Goal: Task Accomplishment & Management: Use online tool/utility

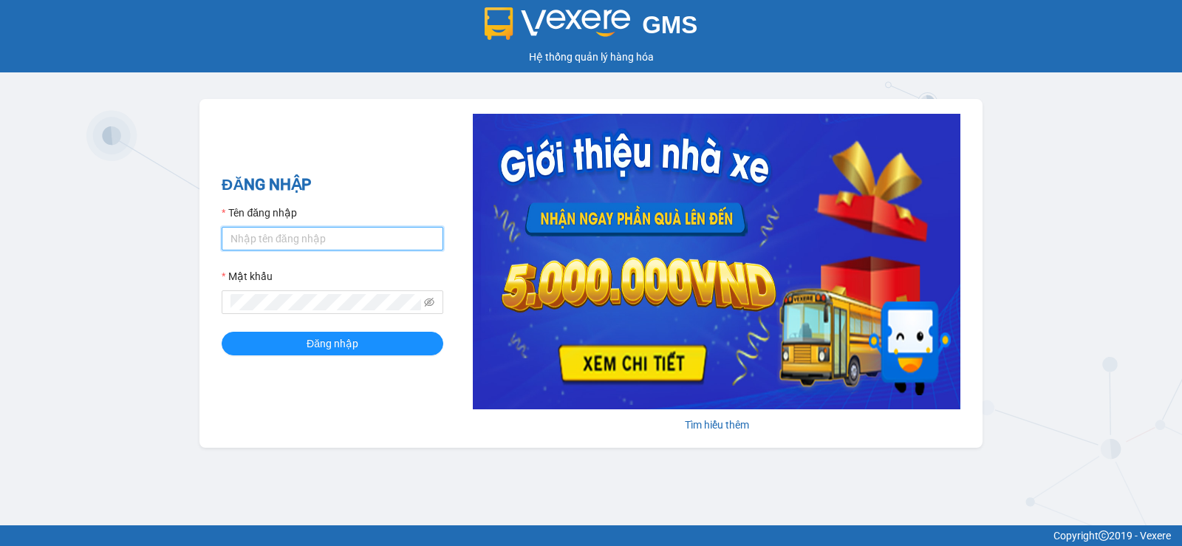
click at [372, 230] on input "Tên đăng nhập" at bounding box center [333, 239] width 222 height 24
type input "vang.duyquy"
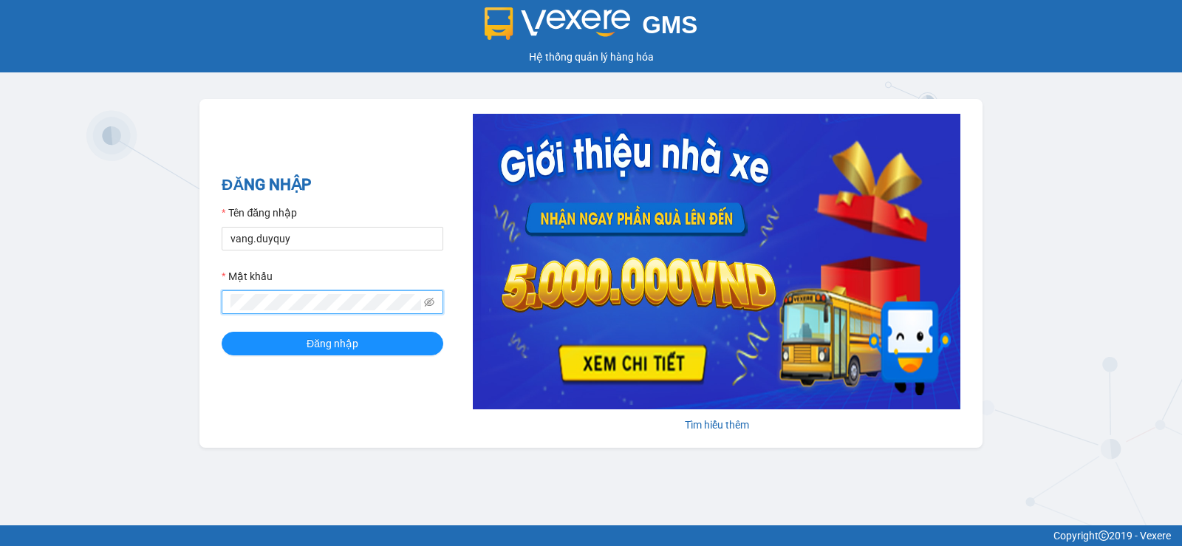
click at [222, 332] on button "Đăng nhập" at bounding box center [333, 344] width 222 height 24
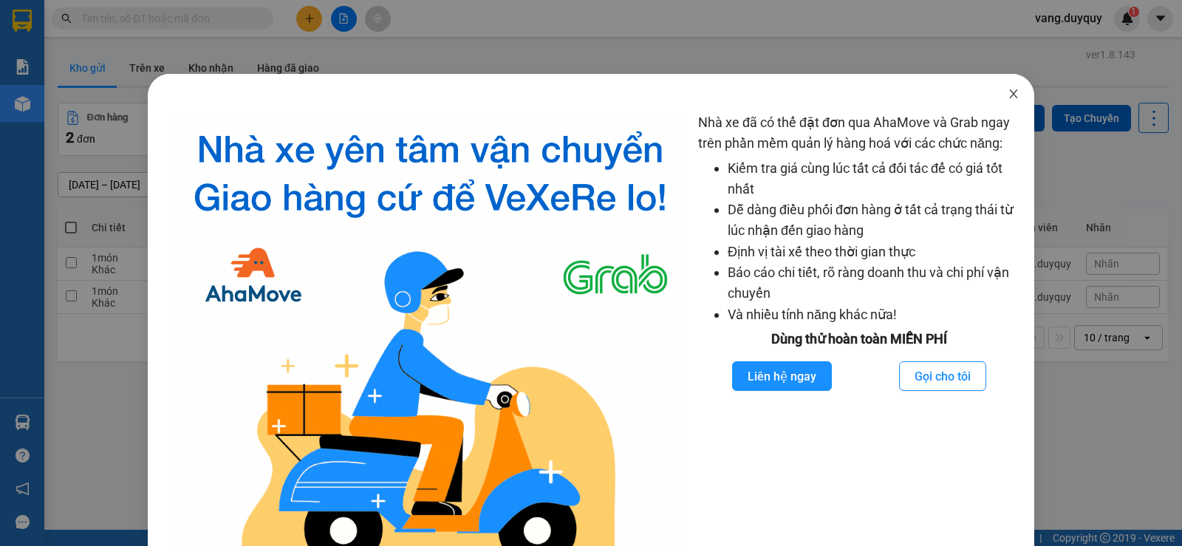
click at [1007, 92] on icon "close" at bounding box center [1013, 94] width 12 height 12
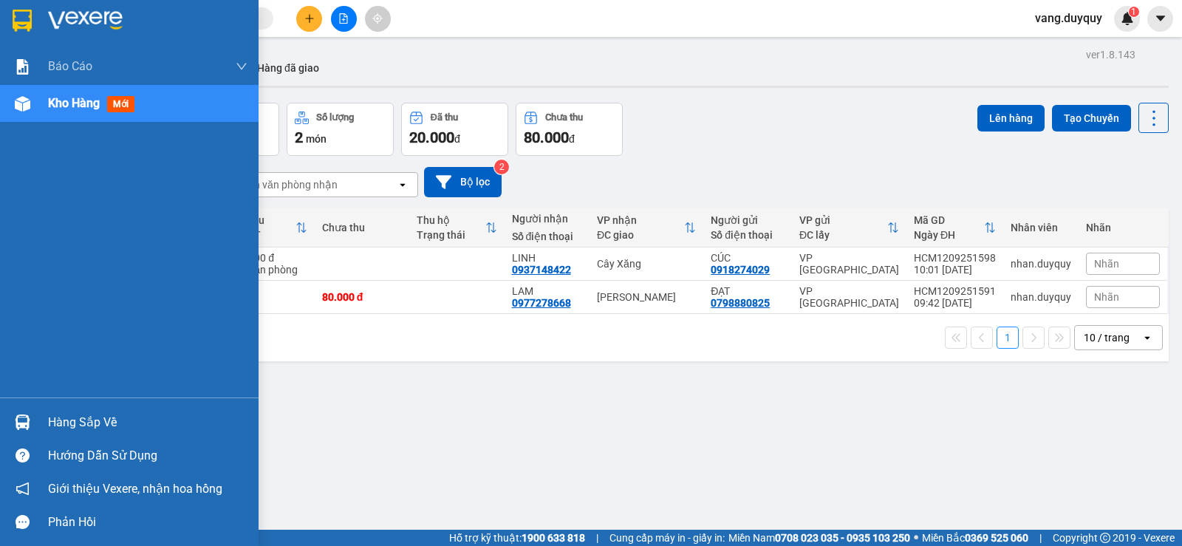
click at [57, 431] on div "Hàng sắp về" at bounding box center [147, 422] width 199 height 22
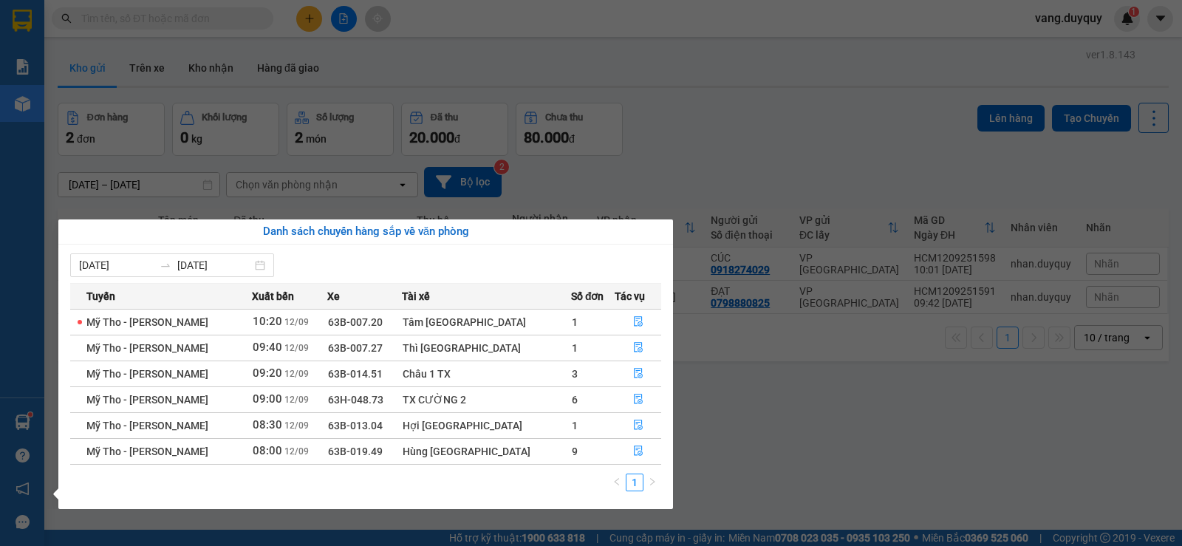
click at [733, 440] on section "Kết quả tìm kiếm ( 0 ) Bộ lọc No Data vang.duyquy 1 Báo cáo 1. Báo cáo dòng tiề…" at bounding box center [591, 273] width 1182 height 546
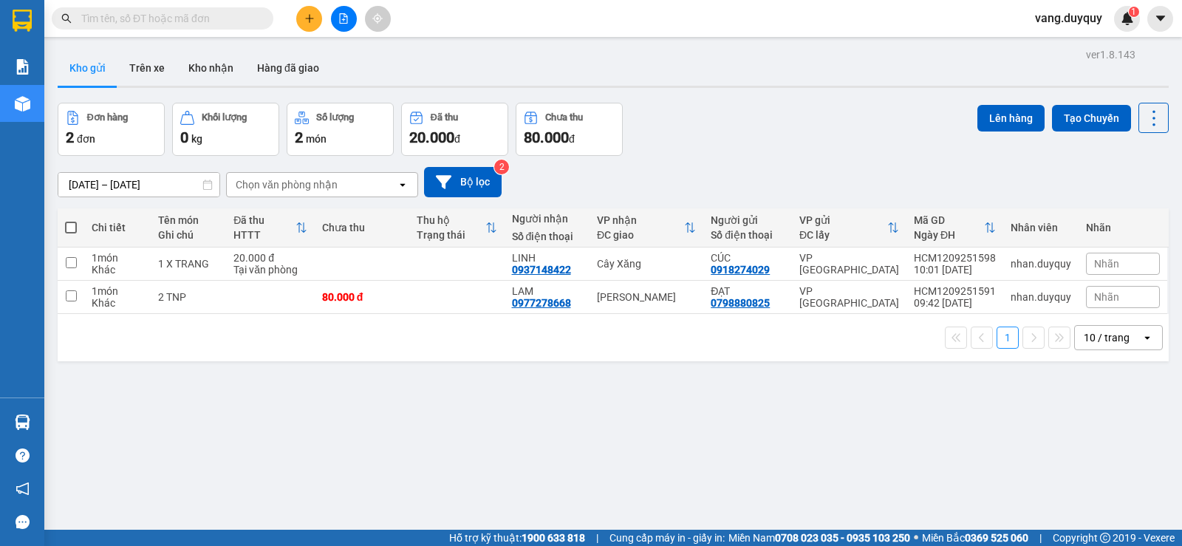
click at [304, 16] on icon "plus" at bounding box center [309, 18] width 10 height 10
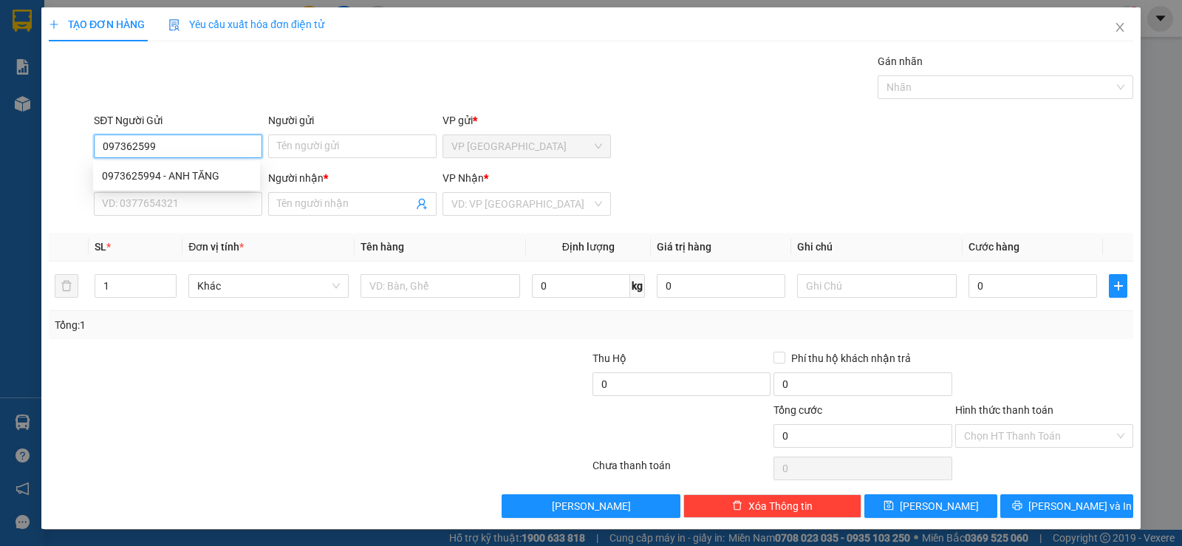
type input "0973625994"
click at [217, 169] on div "0973625994 - ANH TĂNG" at bounding box center [176, 176] width 149 height 16
type input "ANH TĂNG"
type input "0907568656"
type input "LÂM"
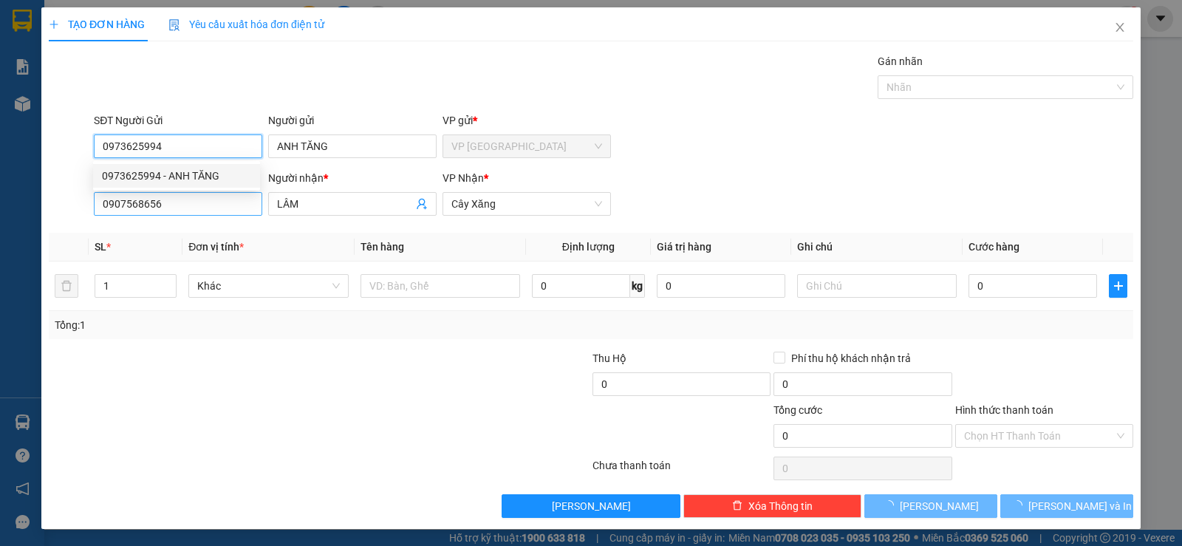
type input "25.000"
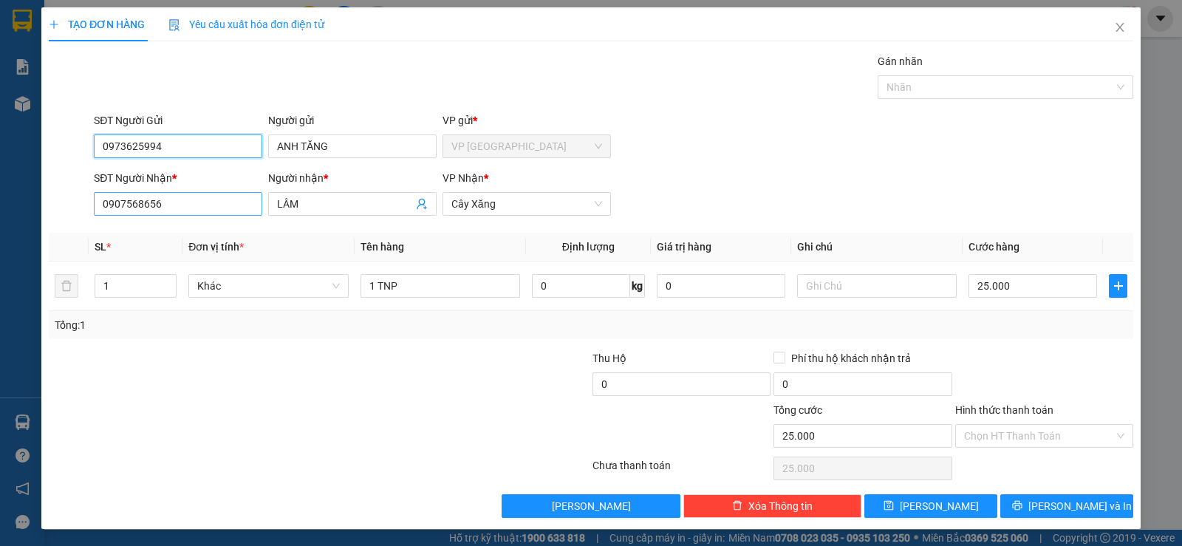
type input "0973625994"
click at [153, 202] on input "0907568656" at bounding box center [178, 204] width 168 height 24
drag, startPoint x: 152, startPoint y: 202, endPoint x: 159, endPoint y: 206, distance: 7.6
click at [157, 203] on input "0907568656" at bounding box center [178, 204] width 168 height 24
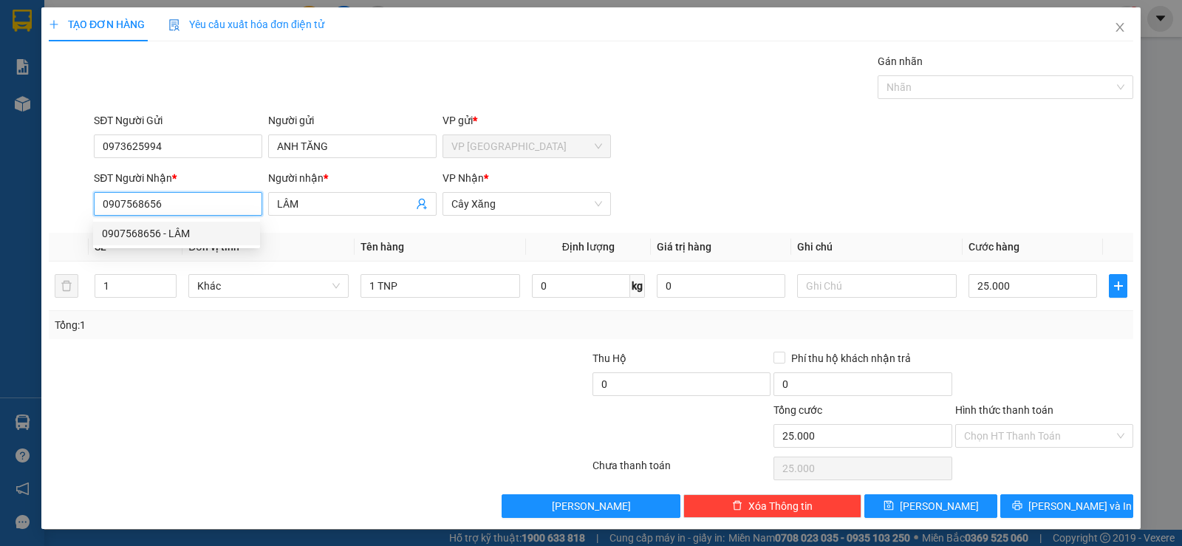
click at [163, 208] on input "0907568656" at bounding box center [178, 204] width 168 height 24
type input "0903988489"
click at [165, 230] on div "0903988489 - DANH" at bounding box center [176, 233] width 149 height 16
type input "DANH"
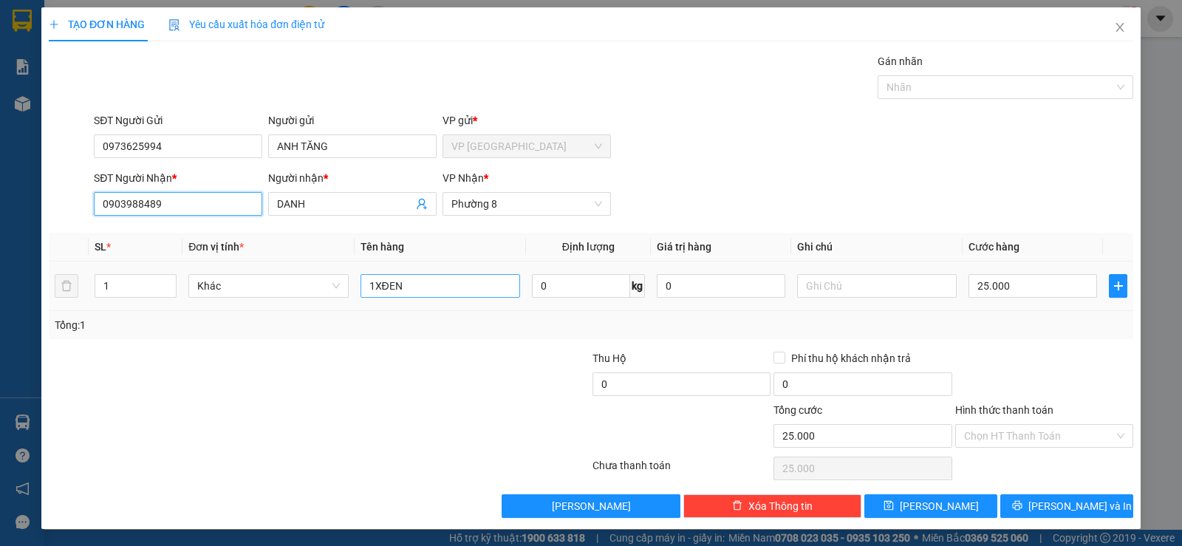
type input "0903988489"
drag, startPoint x: 435, startPoint y: 282, endPoint x: 191, endPoint y: 328, distance: 248.7
click at [192, 327] on div "SL * Đơn vị tính * Tên hàng Định lượng Giá trị hàng Ghi chú Cước hàng 1 Khác 1X…" at bounding box center [591, 286] width 1084 height 106
type input "1 hnp"
click at [1005, 287] on input "25.000" at bounding box center [1032, 286] width 128 height 24
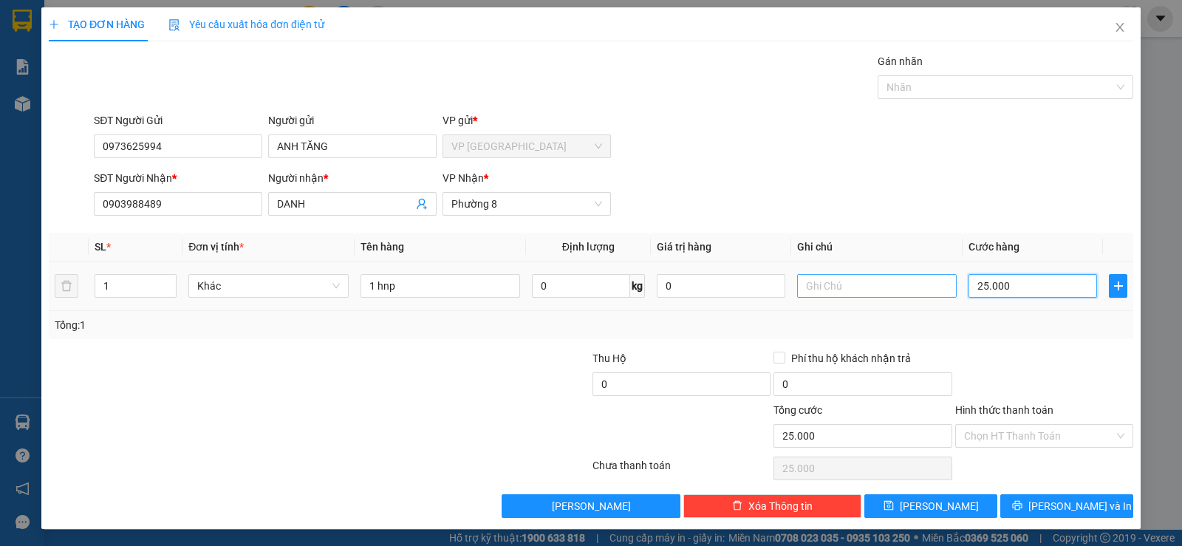
type input "2"
type input "20"
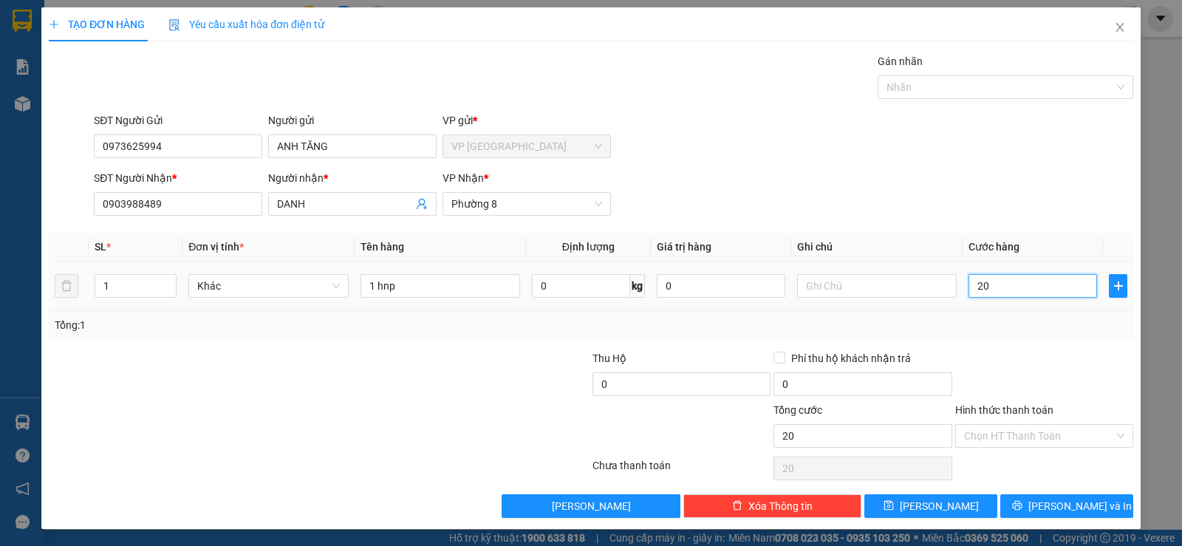
type input "20"
type input "20.000"
drag, startPoint x: 1004, startPoint y: 363, endPoint x: 1019, endPoint y: 400, distance: 39.4
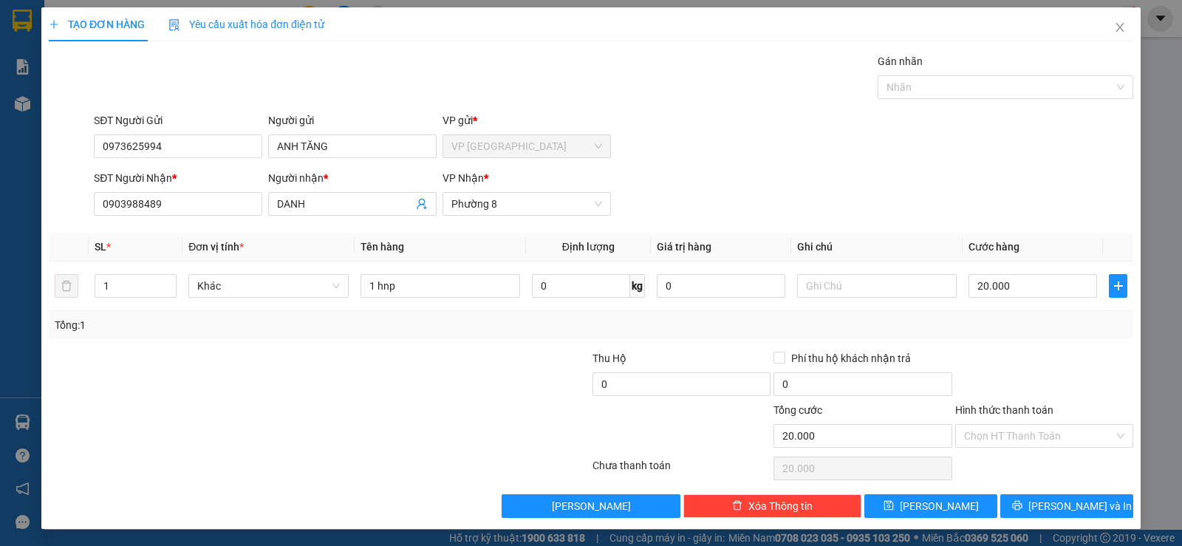
click at [1004, 363] on div at bounding box center [1043, 376] width 181 height 52
click at [1037, 496] on button "[PERSON_NAME] và In" at bounding box center [1066, 506] width 133 height 24
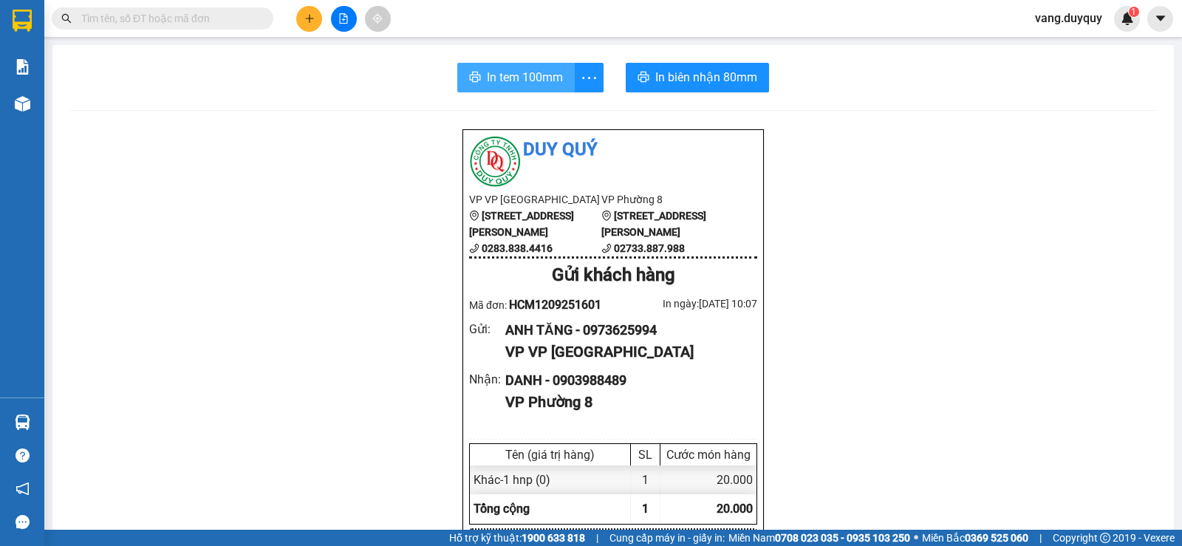
click at [549, 76] on span "In tem 100mm" at bounding box center [525, 77] width 76 height 18
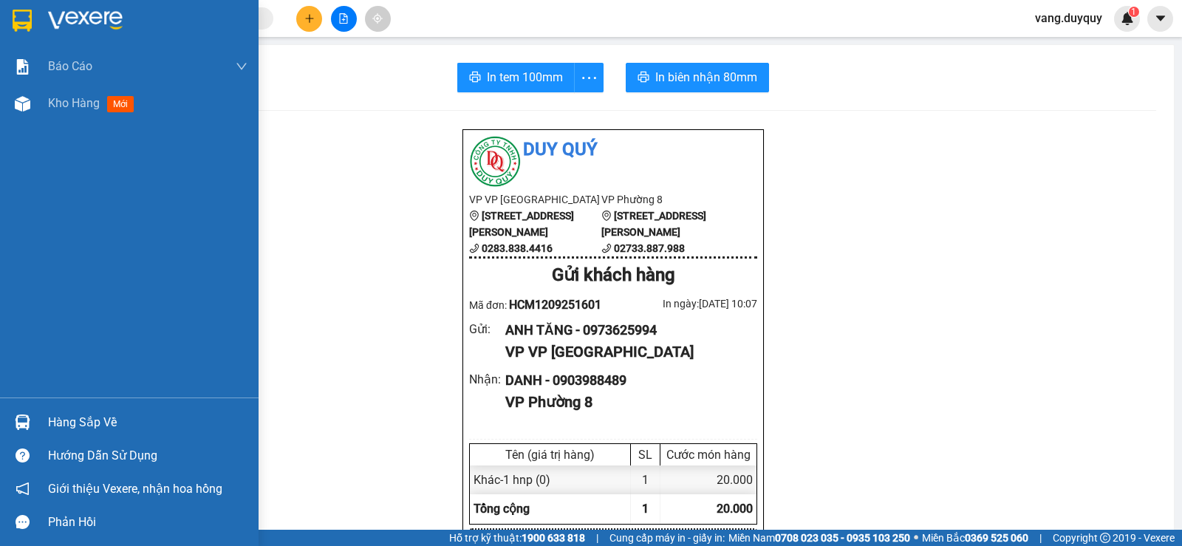
click at [121, 413] on div "Hàng sắp về" at bounding box center [147, 422] width 199 height 22
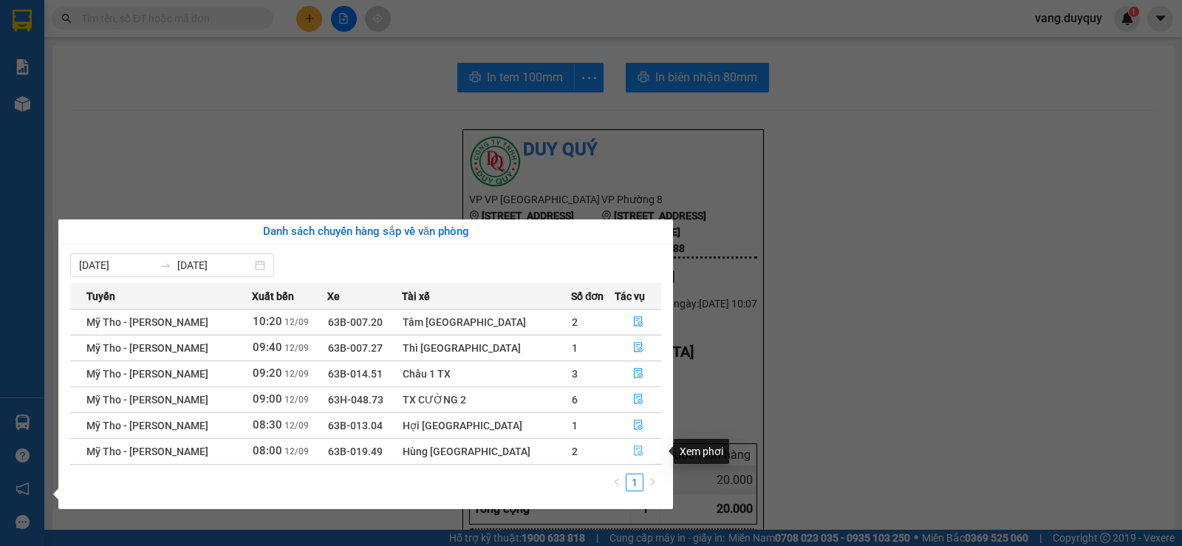
click at [633, 453] on icon "file-done" at bounding box center [638, 450] width 10 height 10
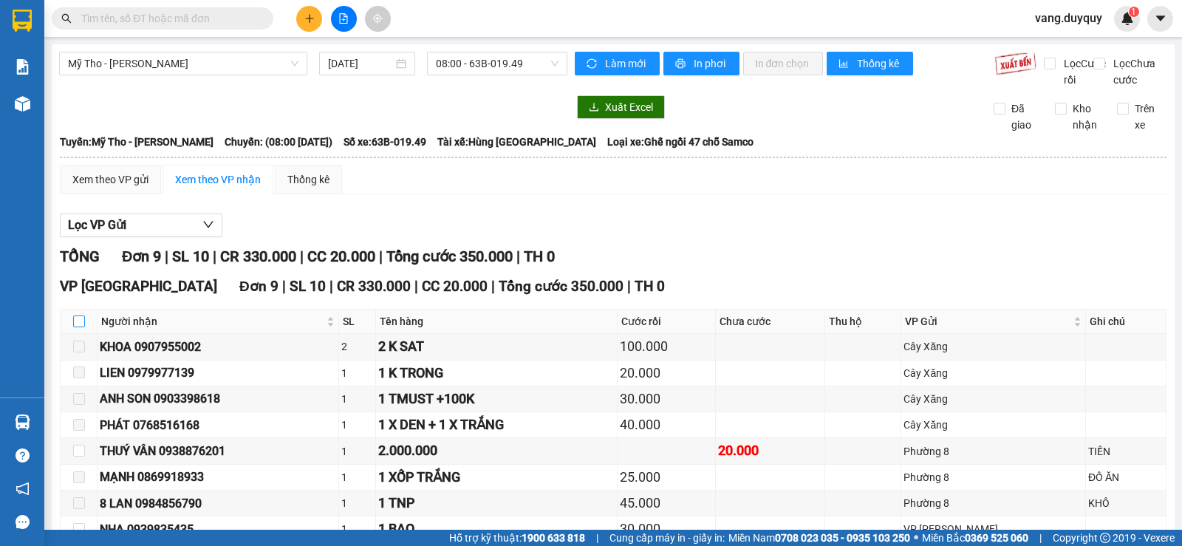
click at [82, 327] on input "checkbox" at bounding box center [79, 321] width 12 height 12
checkbox input "true"
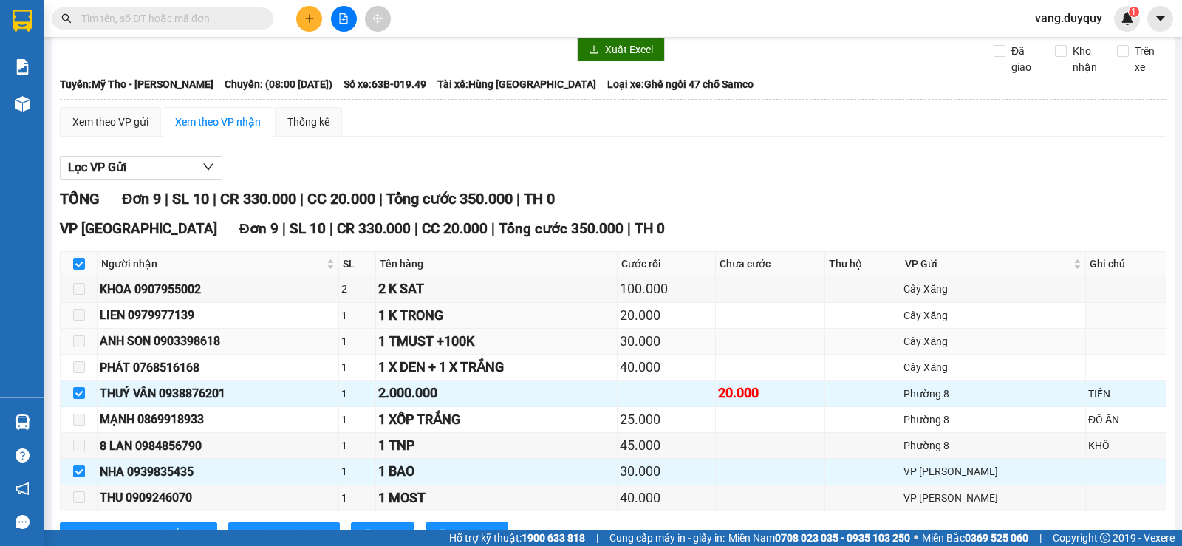
scroll to position [131, 0]
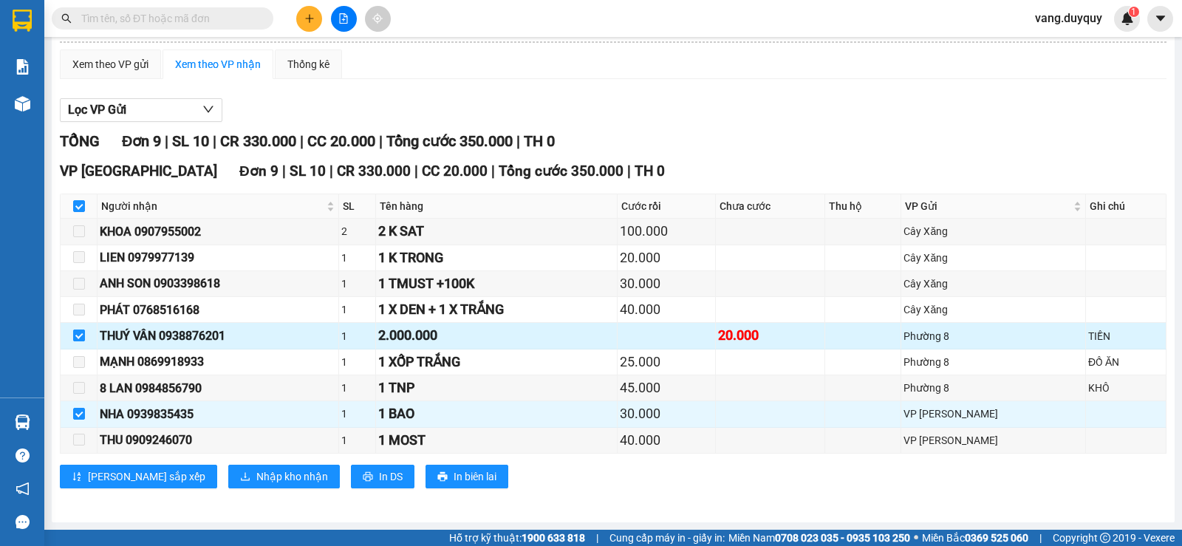
click at [83, 335] on input "checkbox" at bounding box center [79, 335] width 12 height 12
checkbox input "false"
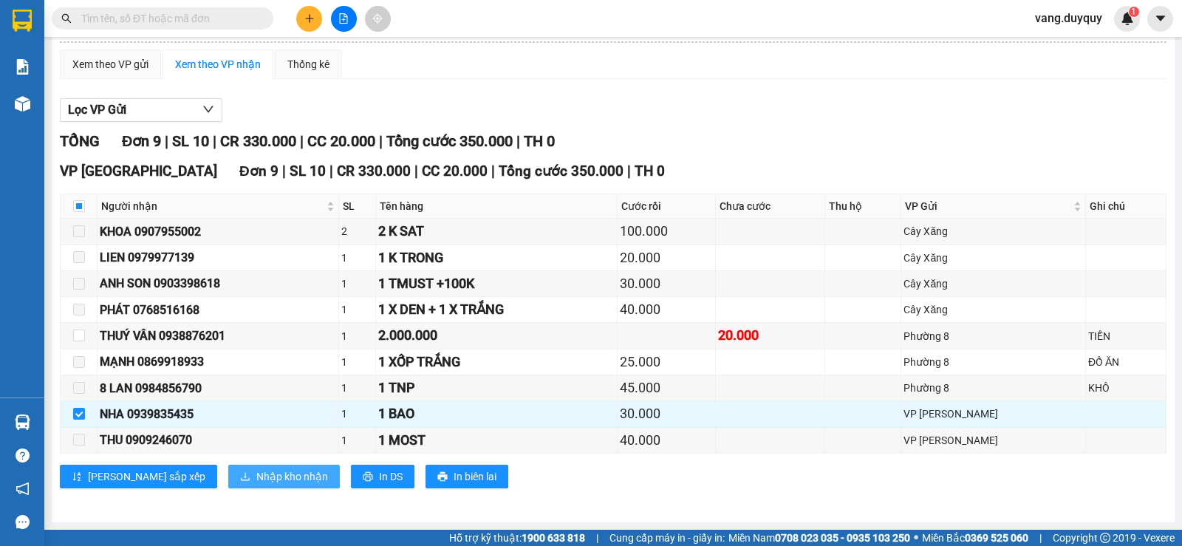
click at [256, 468] on span "Nhập kho nhận" at bounding box center [292, 476] width 72 height 16
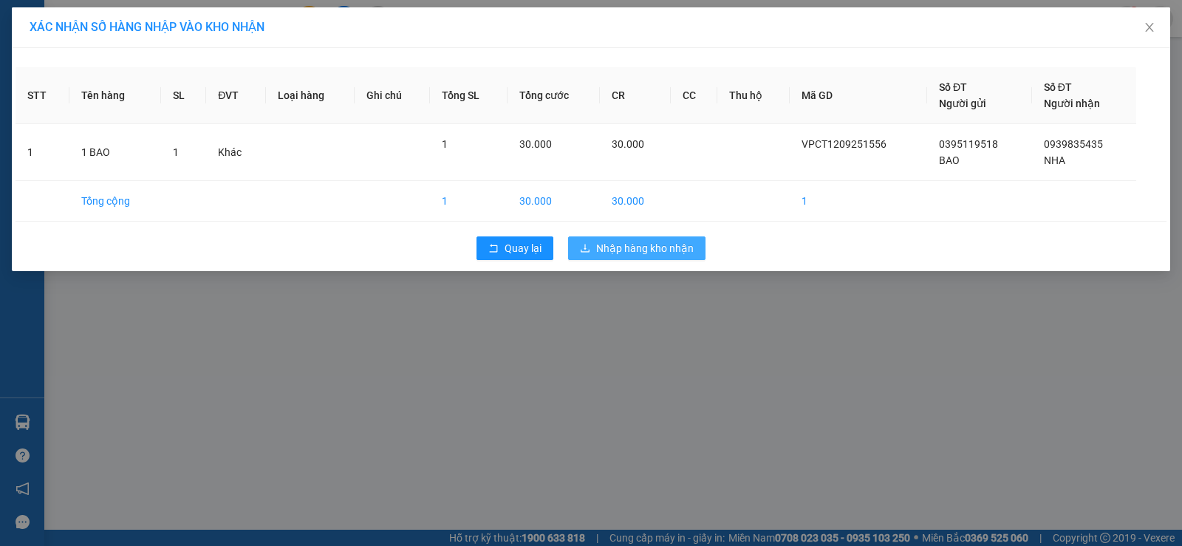
click at [611, 255] on span "Nhập hàng kho nhận" at bounding box center [644, 248] width 97 height 16
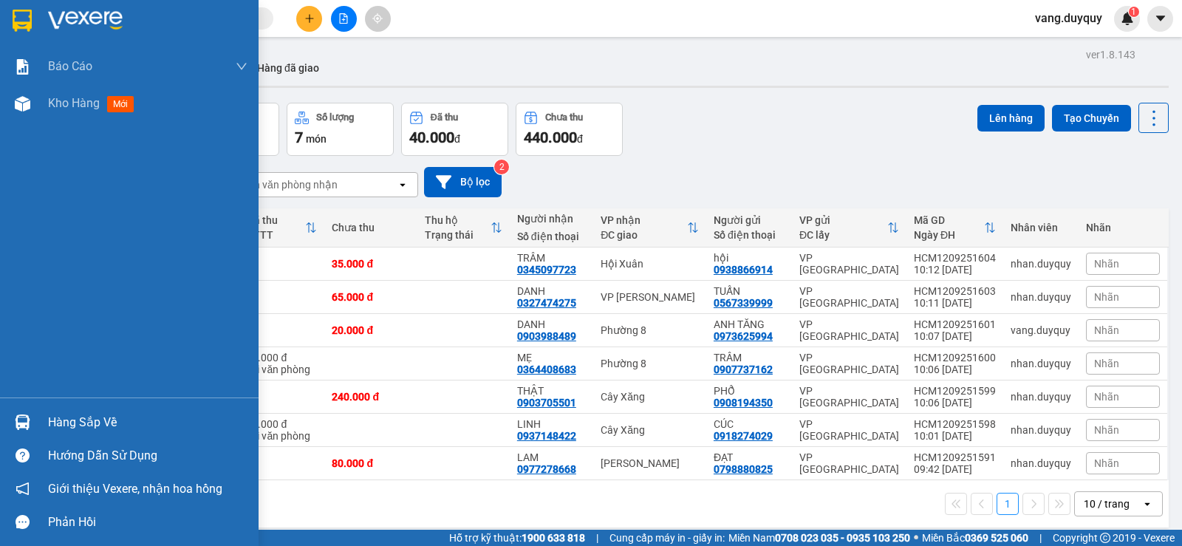
click at [81, 425] on div "Hàng sắp về" at bounding box center [147, 422] width 199 height 22
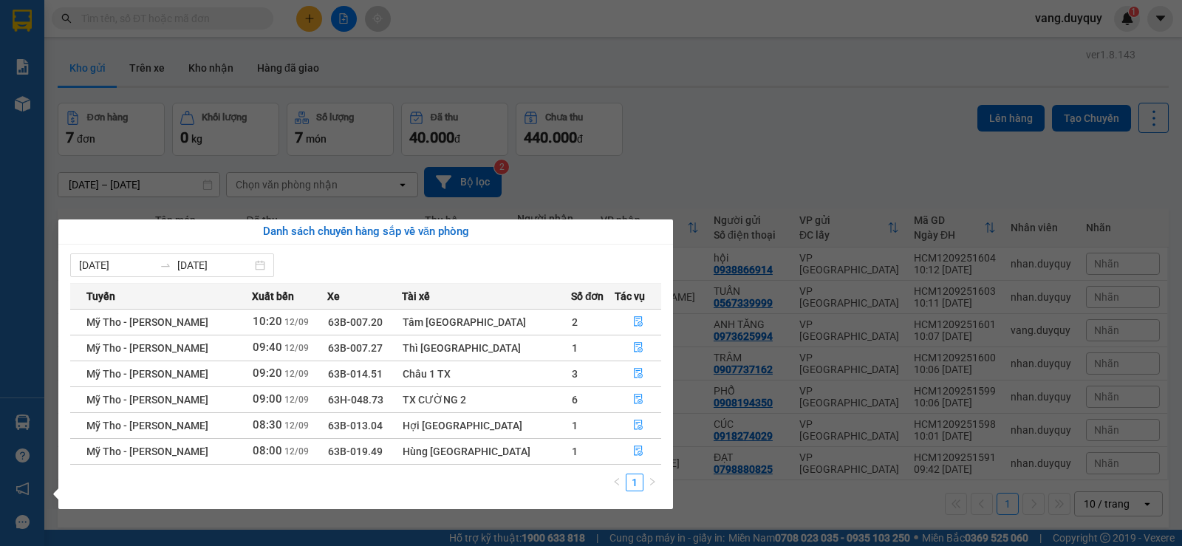
click at [735, 132] on section "Kết quả tìm kiếm ( 0 ) Bộ lọc No Data vang.duyquy 1 Báo cáo 1. Báo cáo dòng tiề…" at bounding box center [591, 273] width 1182 height 546
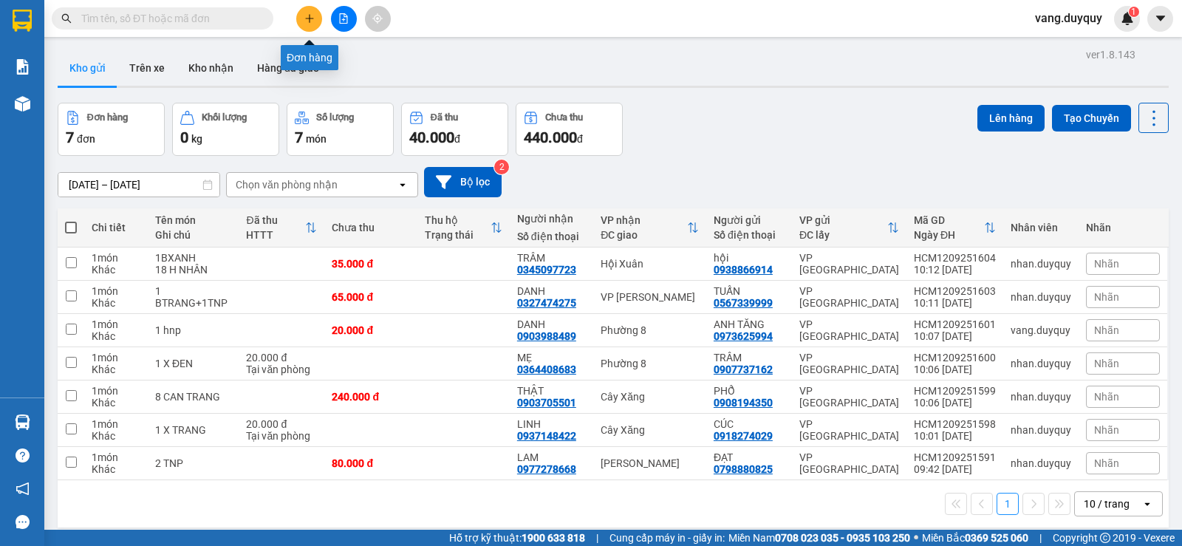
click at [315, 23] on button at bounding box center [309, 19] width 26 height 26
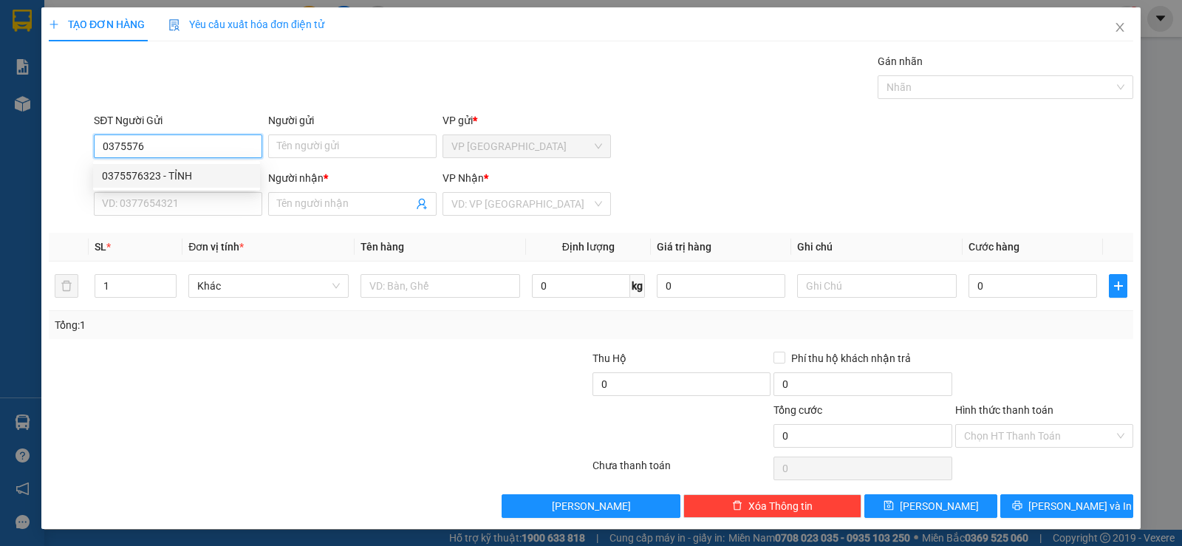
click at [192, 181] on div "0375576323 - TỈNH" at bounding box center [176, 176] width 149 height 16
type input "0375576323"
type input "TỈNH"
type input "0913721111"
type input "VINH"
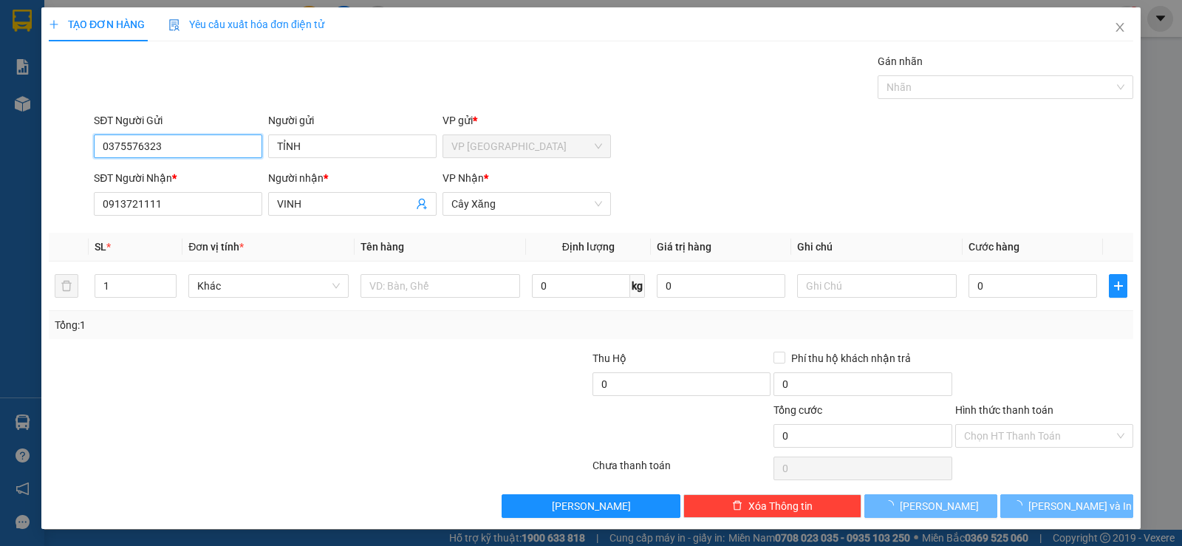
type input "30.000"
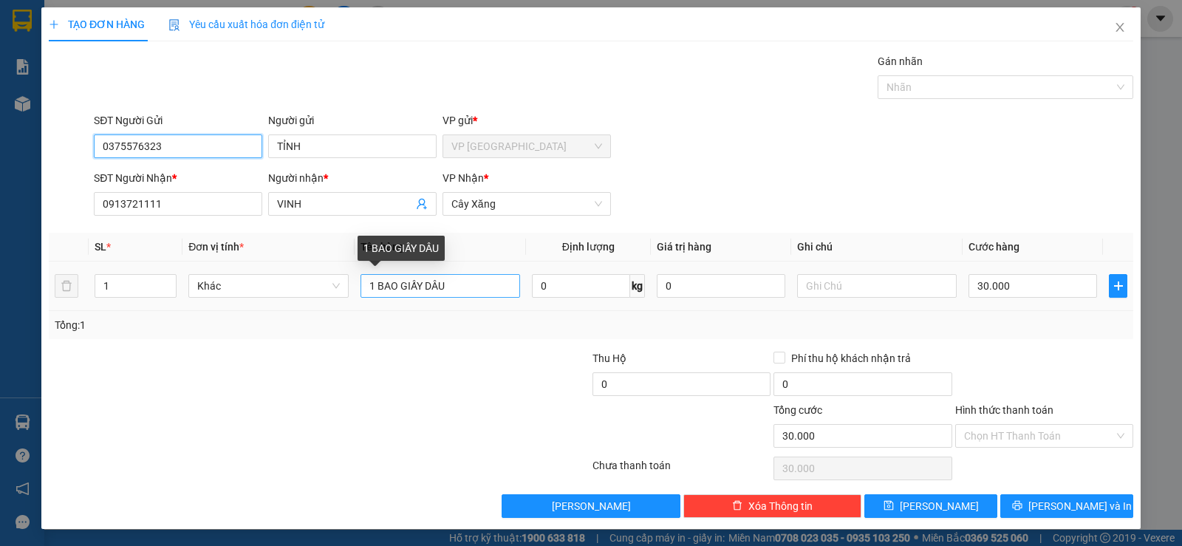
type input "0375576323"
click at [456, 286] on input "1 BAO GIẤY DÂU" at bounding box center [440, 286] width 160 height 24
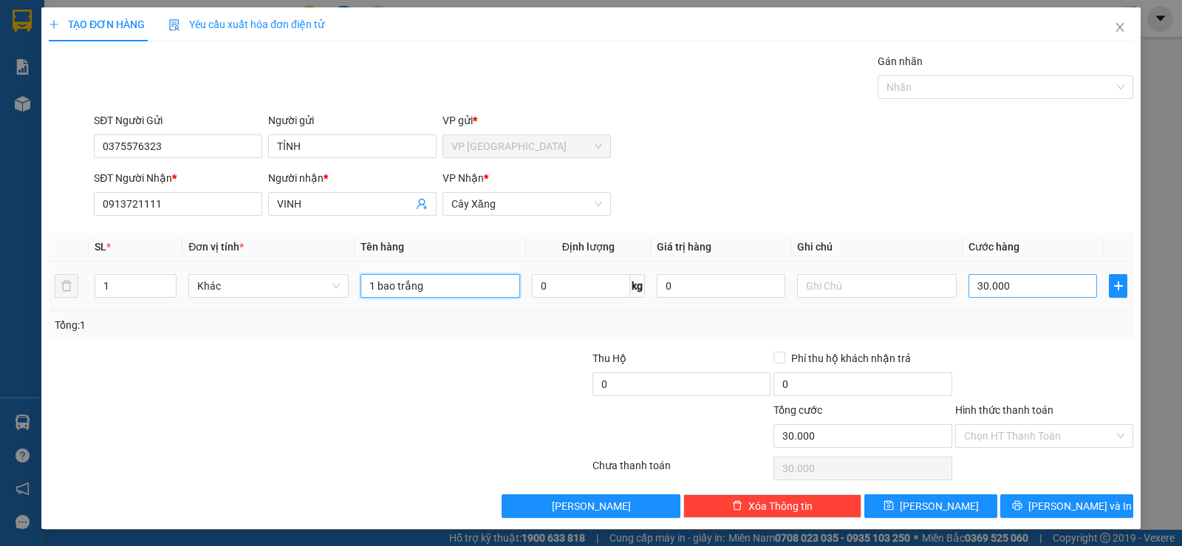
type input "1 bao trắng"
click at [1015, 289] on input "30.000" at bounding box center [1032, 286] width 128 height 24
type input "2"
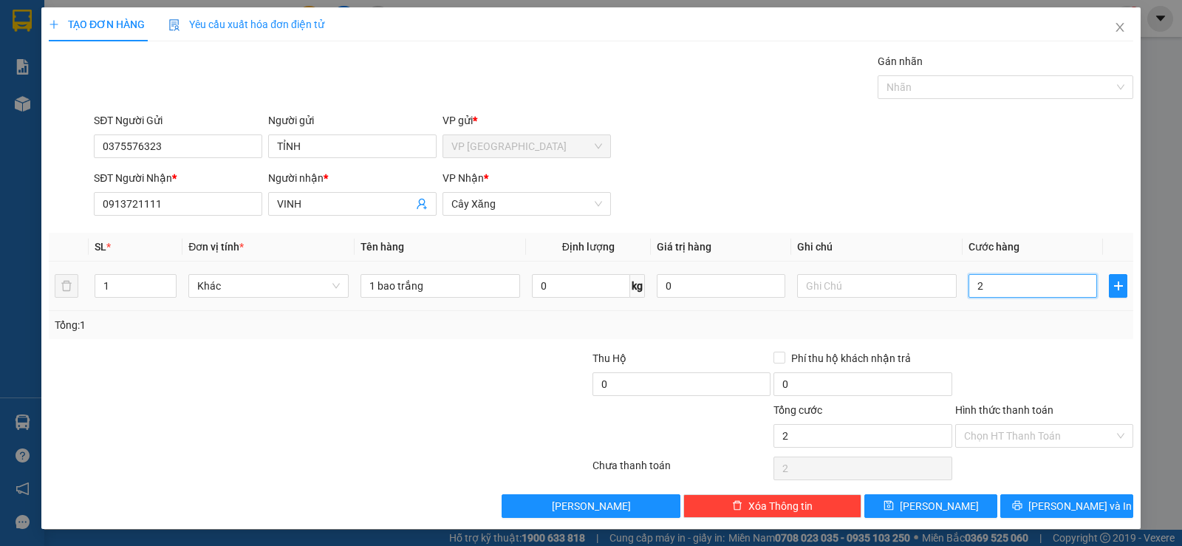
type input "25"
type input "25.000"
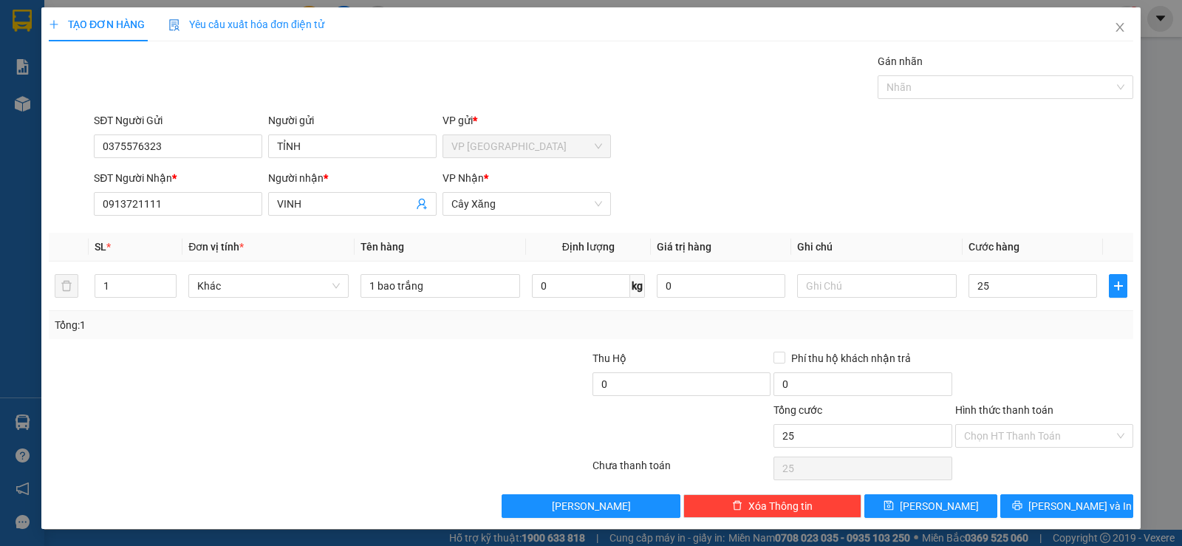
type input "25.000"
drag, startPoint x: 798, startPoint y: 68, endPoint x: 800, endPoint y: 75, distance: 7.5
click at [799, 69] on div "Gán nhãn Nhãn" at bounding box center [613, 79] width 1045 height 52
click at [1052, 512] on span "[PERSON_NAME] và In" at bounding box center [1079, 506] width 103 height 16
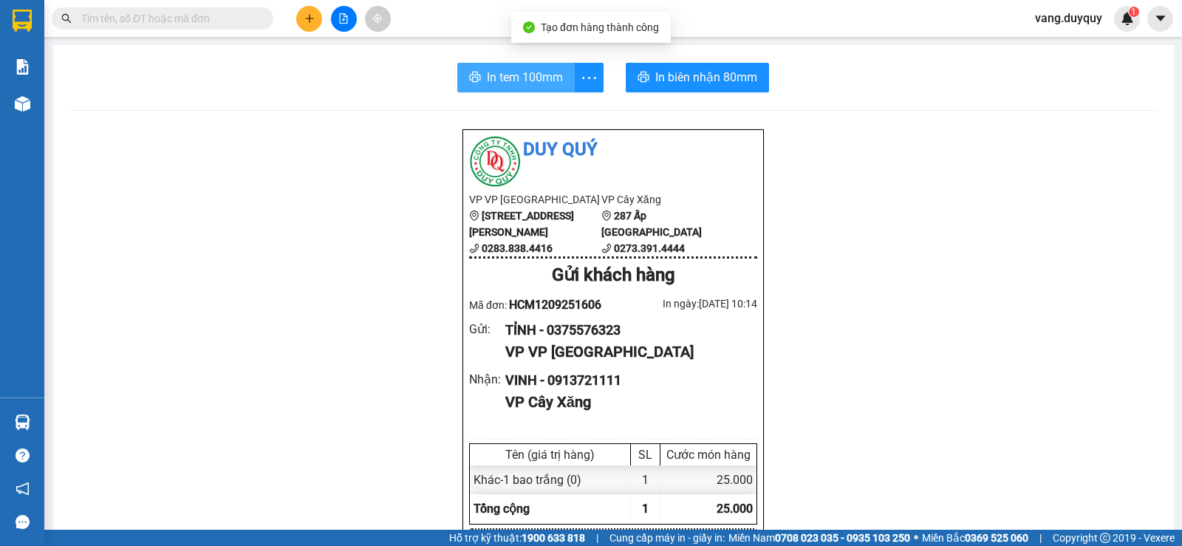
click at [513, 69] on span "In tem 100mm" at bounding box center [525, 77] width 76 height 18
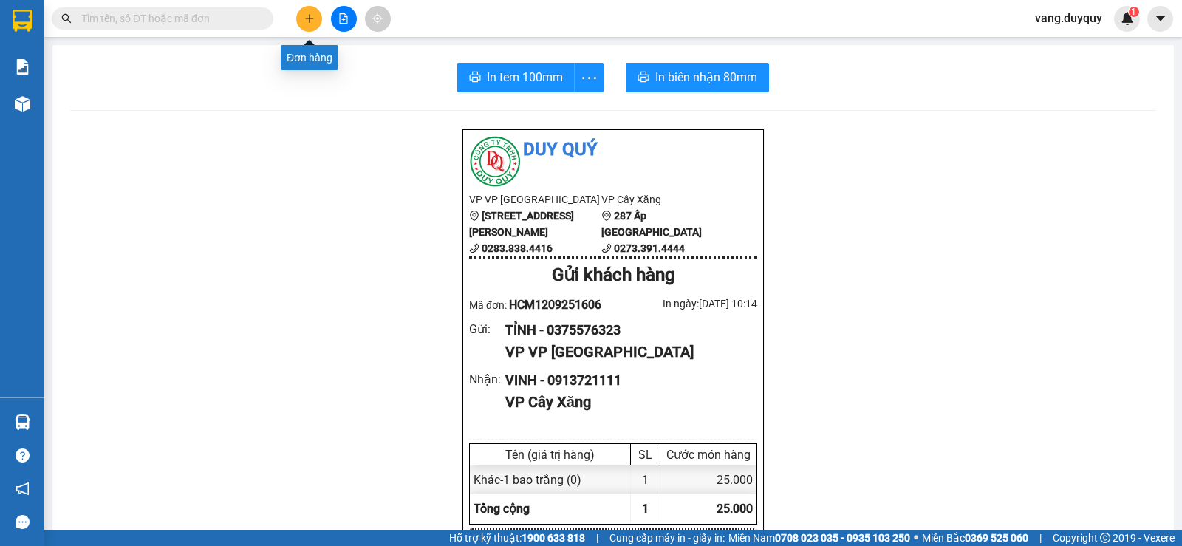
click at [304, 23] on icon "plus" at bounding box center [309, 18] width 10 height 10
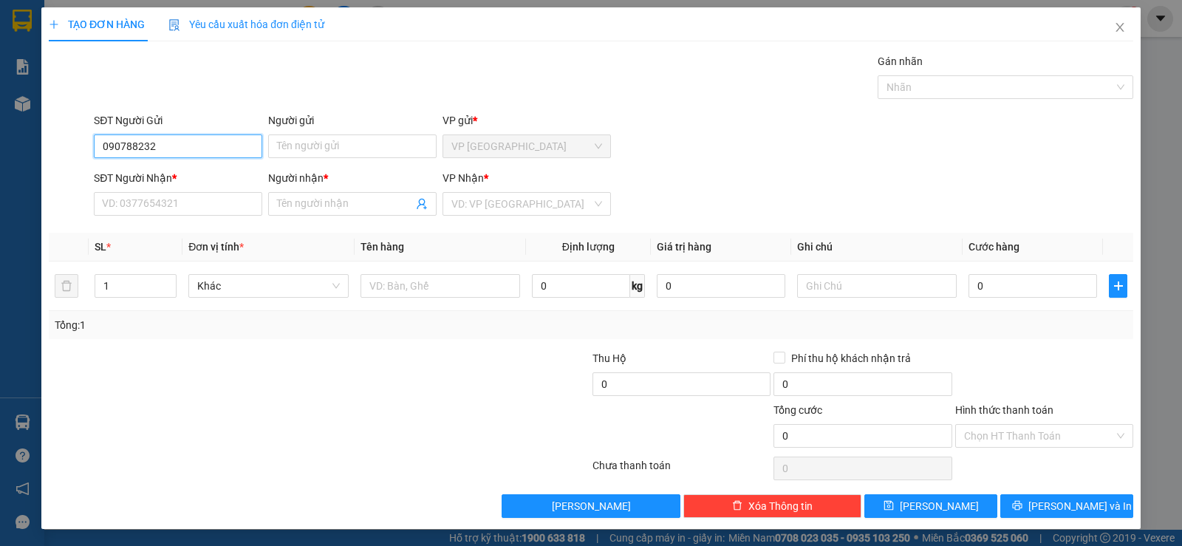
type input "0907882329"
click at [203, 173] on div "0907882329 - TRẮNG" at bounding box center [176, 176] width 149 height 16
type input "TRẮNG"
type input "0944649409"
type input "THONG"
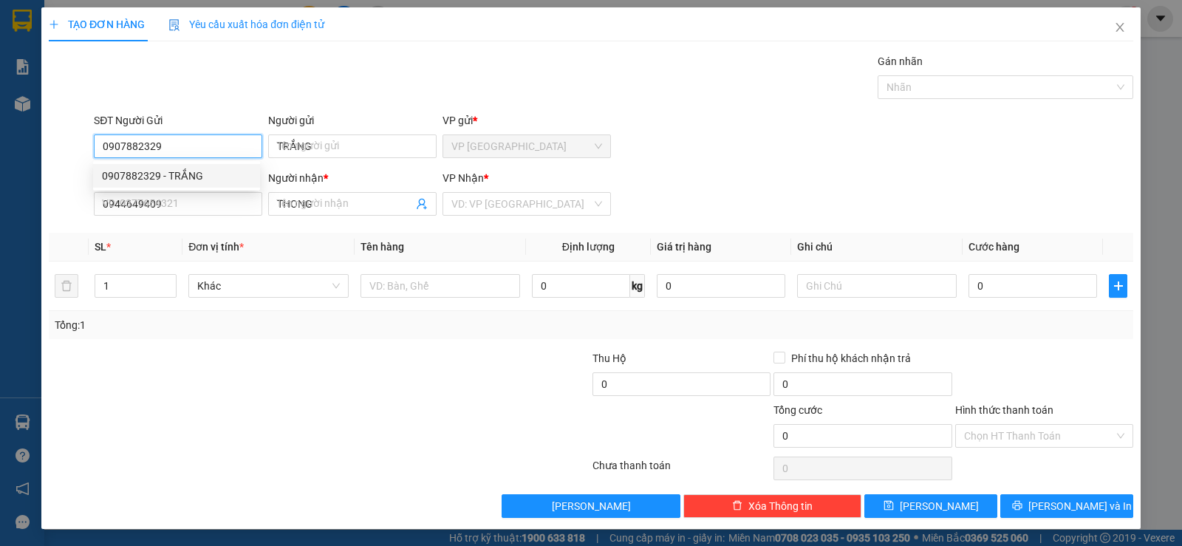
type input "25.000"
type input "0907882329"
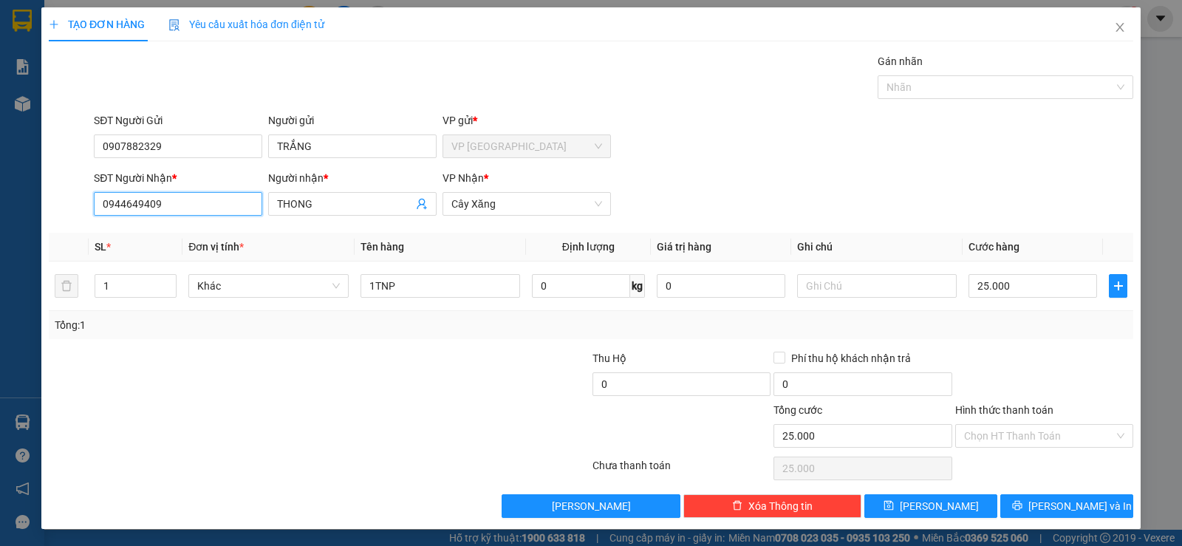
click at [202, 202] on input "0944649409" at bounding box center [178, 204] width 168 height 24
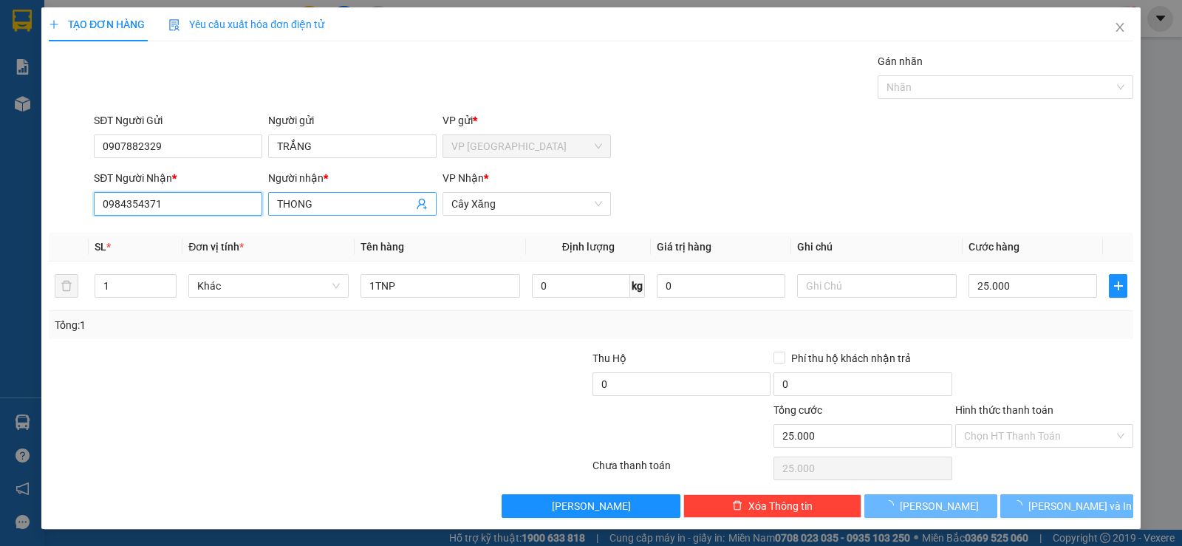
type input "0984354371"
click at [321, 208] on input "THONG" at bounding box center [345, 204] width 136 height 16
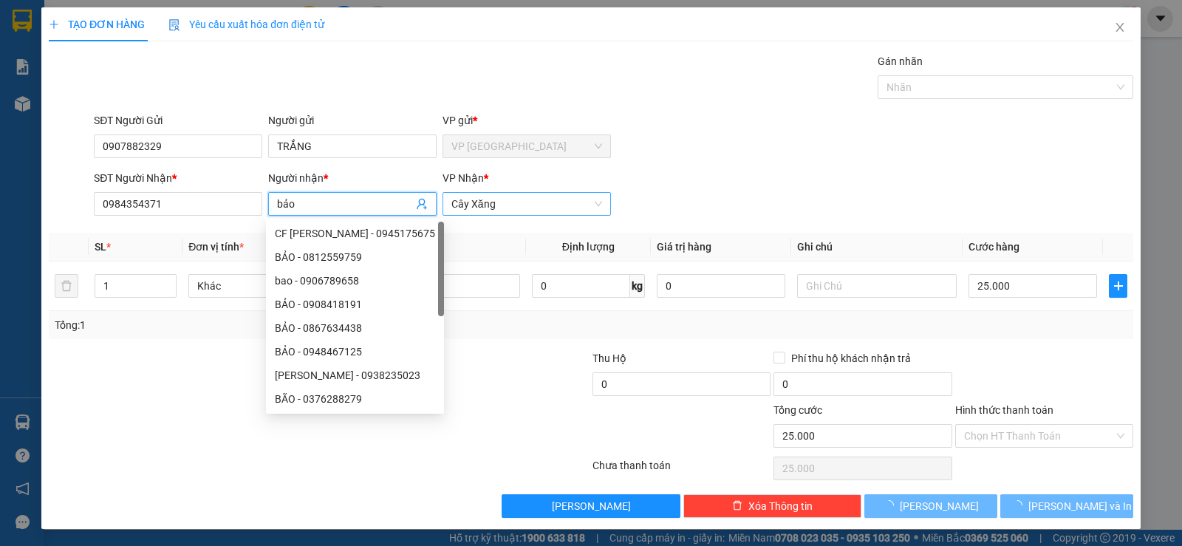
click at [500, 205] on span "Cây Xăng" at bounding box center [526, 204] width 151 height 22
type input "bảo"
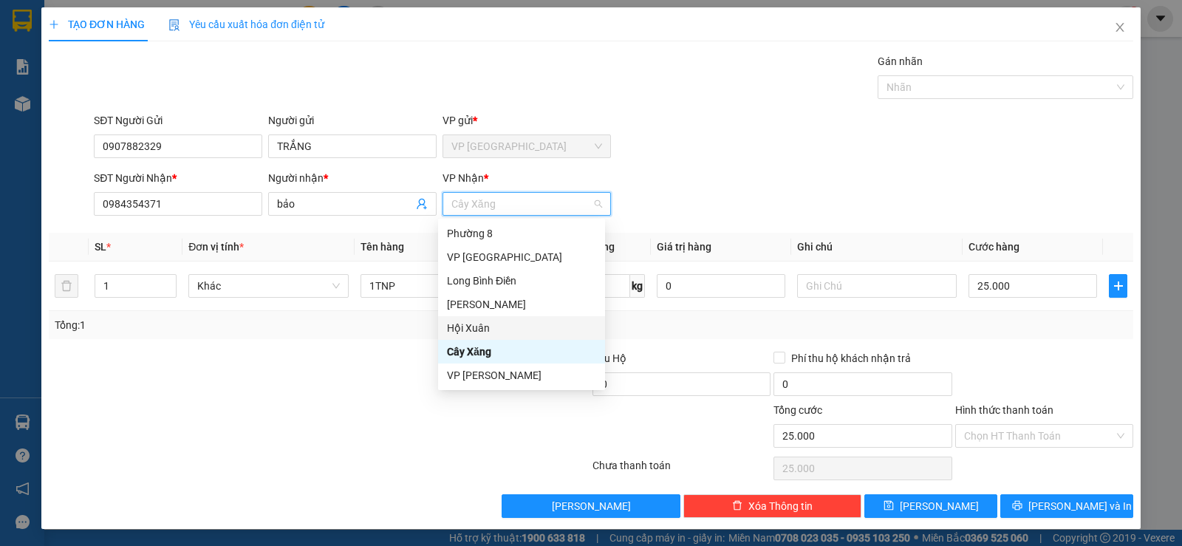
click at [486, 327] on div "Hội Xuân" at bounding box center [521, 328] width 149 height 16
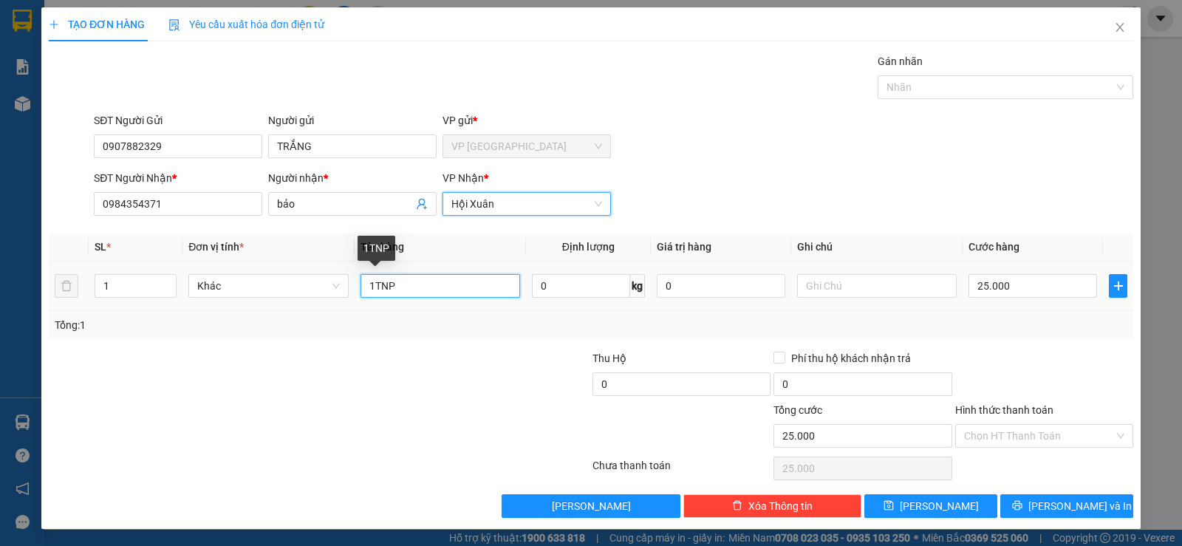
click at [421, 287] on input "1TNP" at bounding box center [440, 286] width 160 height 24
type input "1 bao trắng"
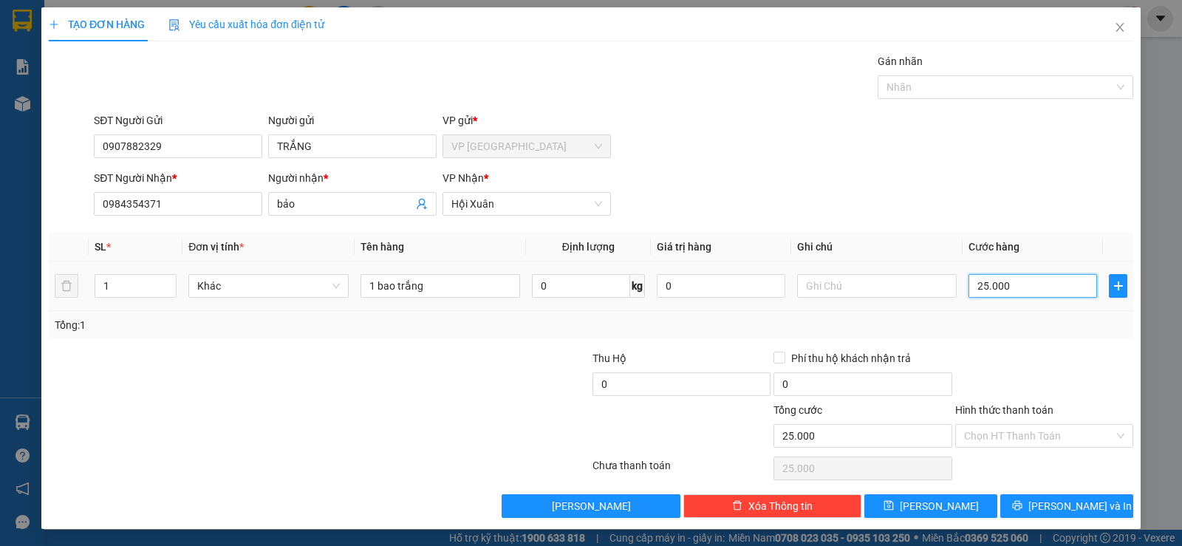
click at [1029, 289] on input "25.000" at bounding box center [1032, 286] width 128 height 24
type input "3"
type input "35"
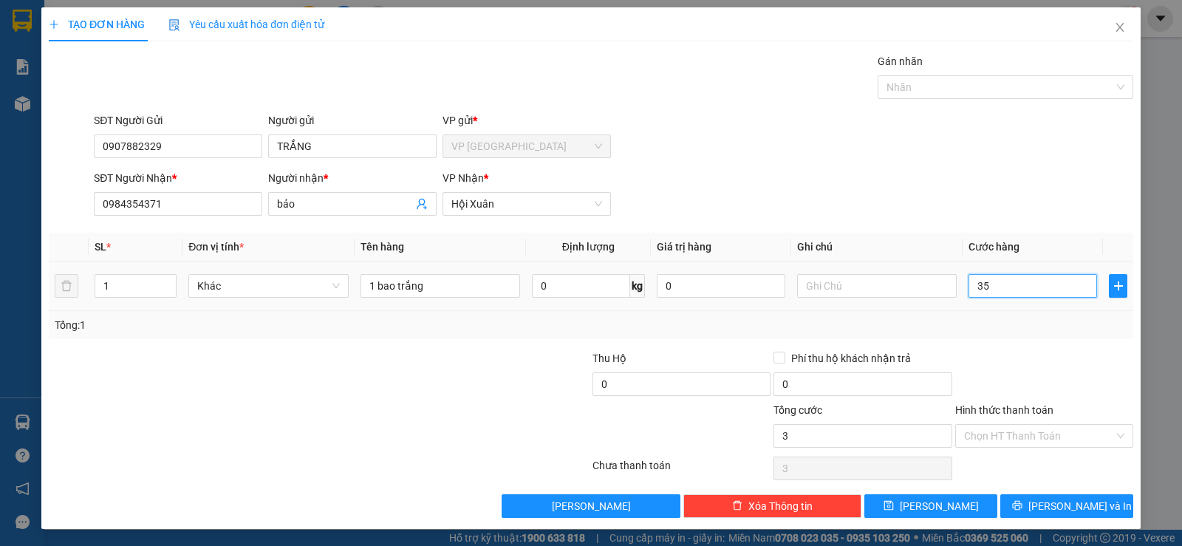
type input "35"
click at [1029, 341] on div "Transit Pickup Surcharge Ids Transit Deliver Surcharge Ids Transit Deliver Surc…" at bounding box center [591, 285] width 1084 height 465
type input "35.000"
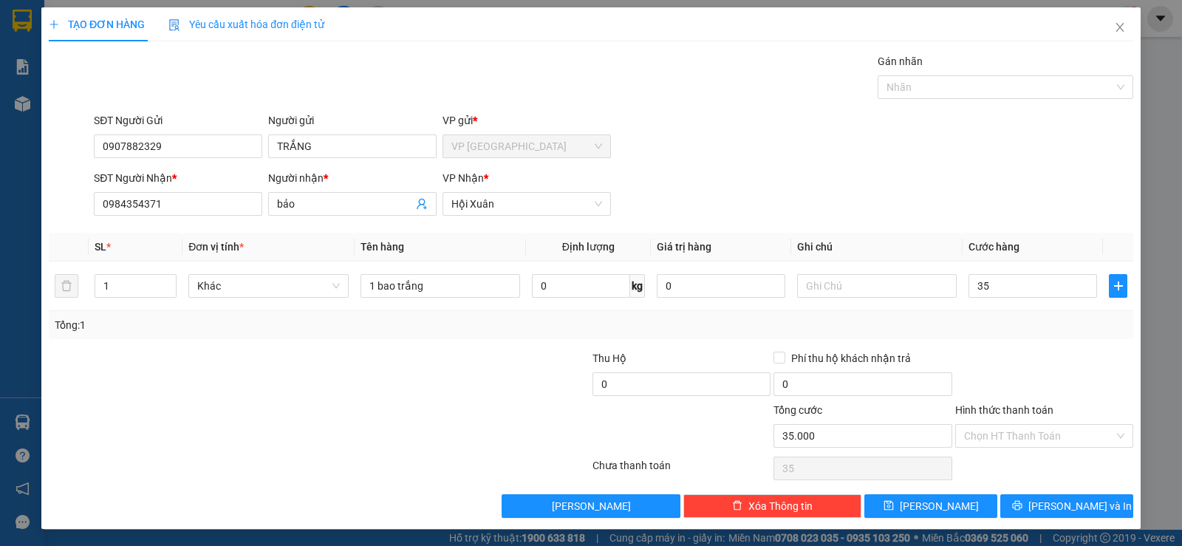
type input "35.000"
click at [845, 290] on input "text" at bounding box center [877, 286] width 160 height 24
type input "18 h nhận"
click at [1055, 376] on div at bounding box center [1043, 376] width 181 height 52
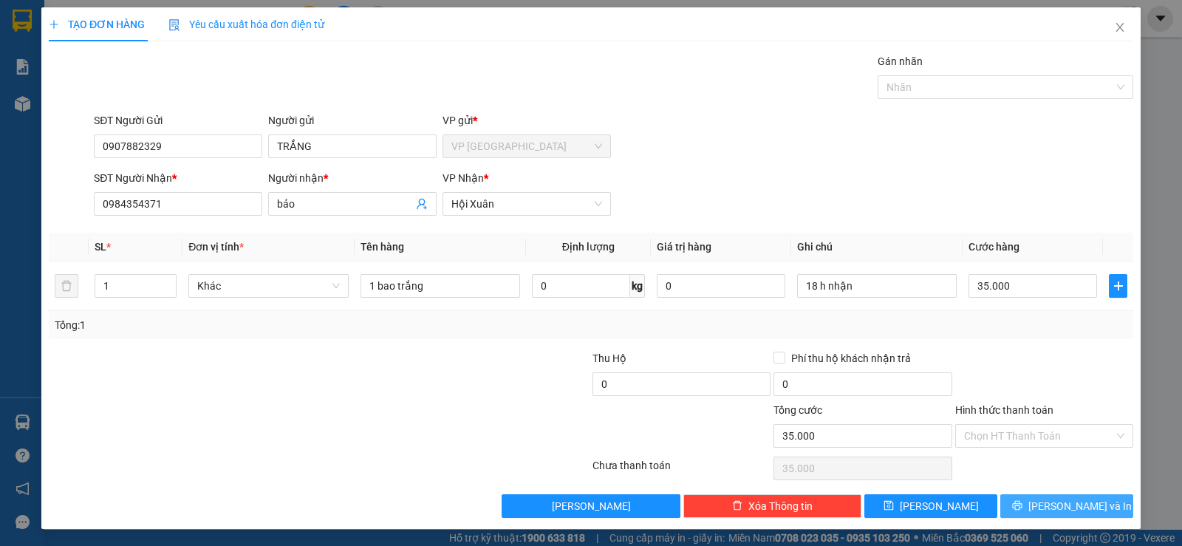
click at [1025, 514] on button "[PERSON_NAME] và In" at bounding box center [1066, 506] width 133 height 24
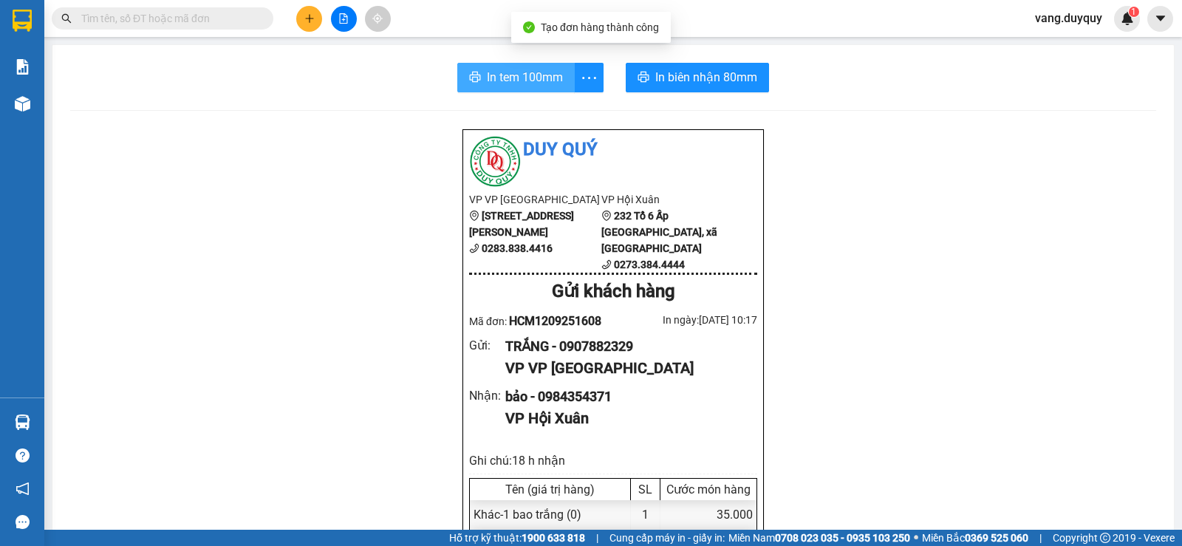
click at [552, 79] on span "In tem 100mm" at bounding box center [525, 77] width 76 height 18
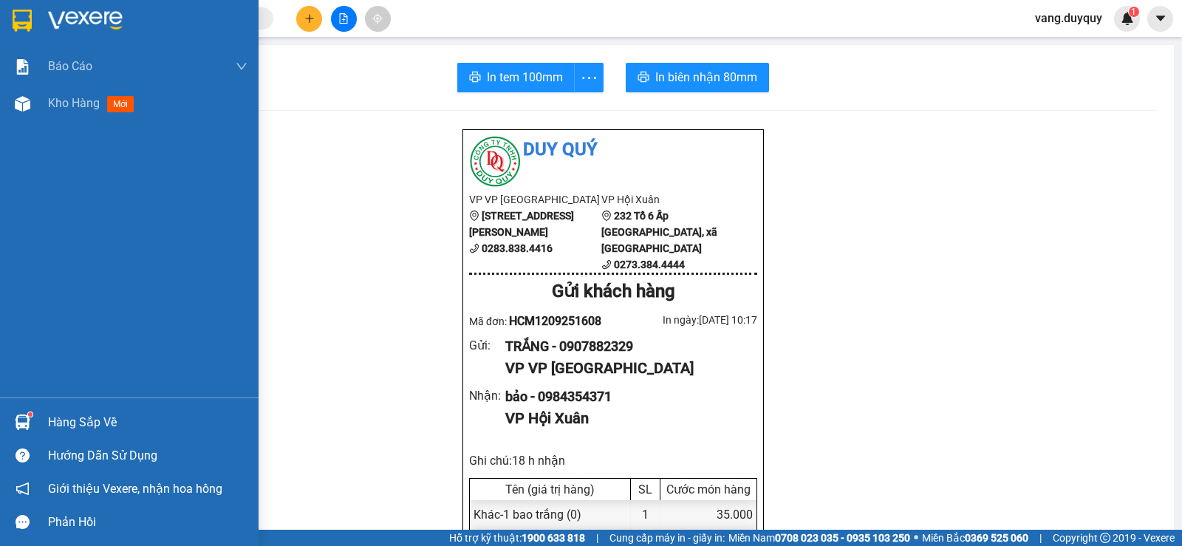
click at [27, 42] on div at bounding box center [129, 24] width 258 height 48
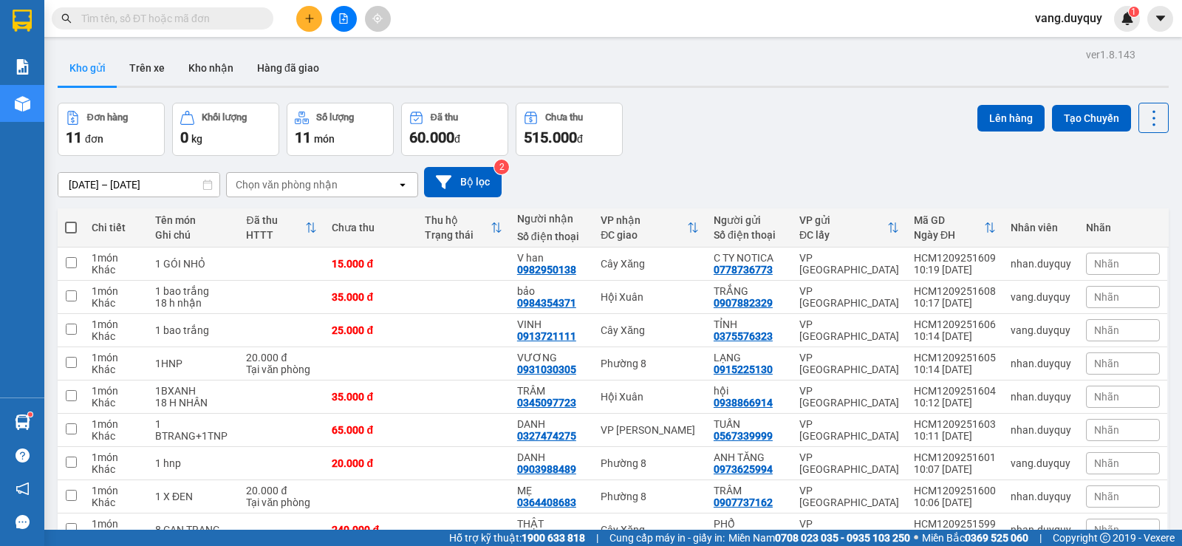
click at [356, 176] on div "Chọn văn phòng nhận" at bounding box center [312, 185] width 170 height 24
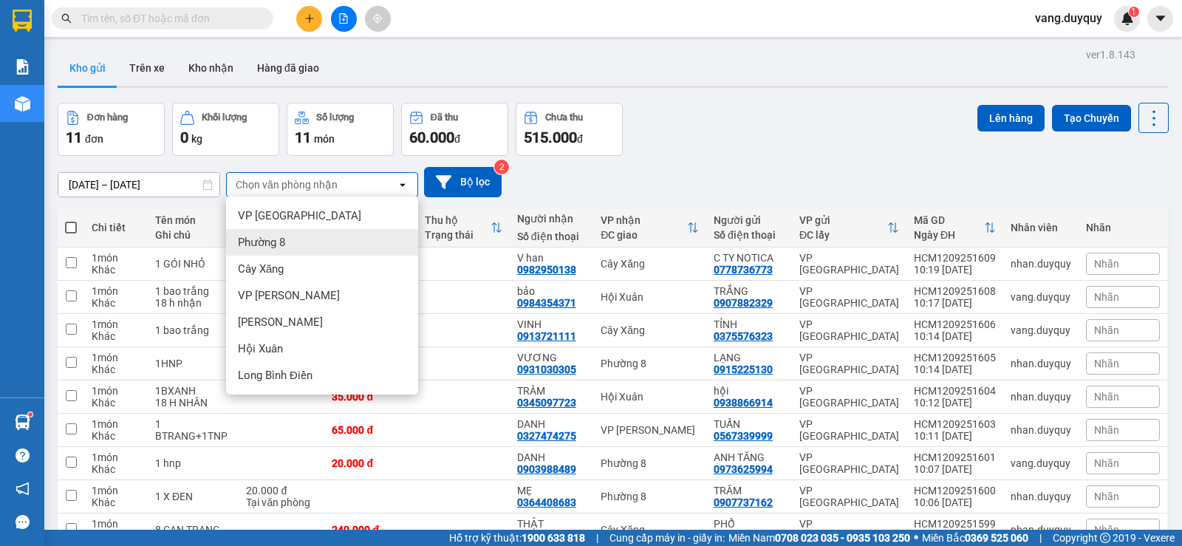
click at [304, 239] on div "Phường 8" at bounding box center [322, 242] width 192 height 27
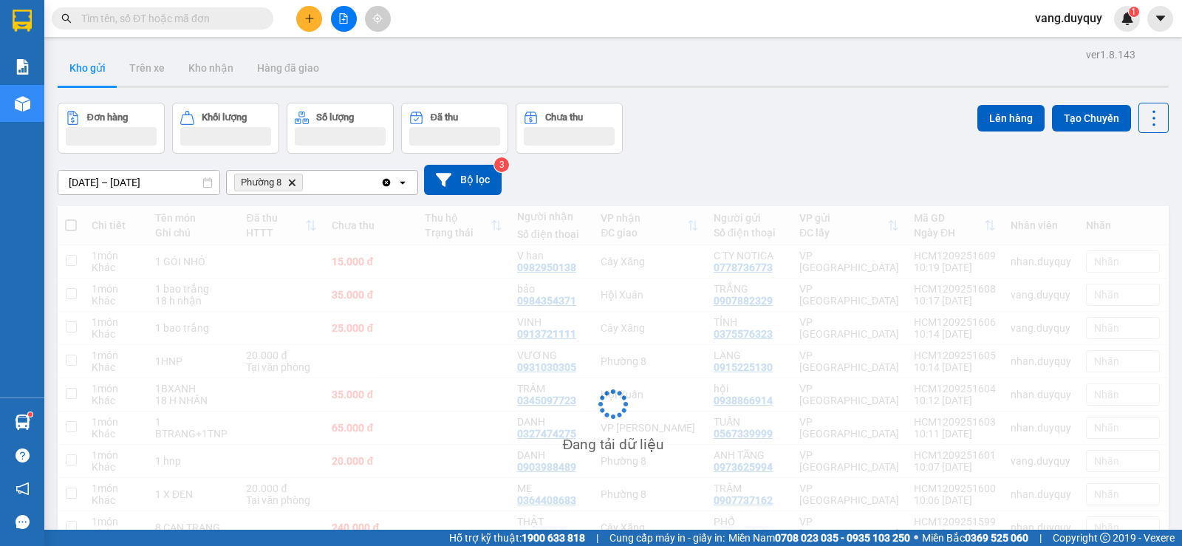
click at [337, 185] on div "Phường 8 Delete" at bounding box center [304, 183] width 154 height 24
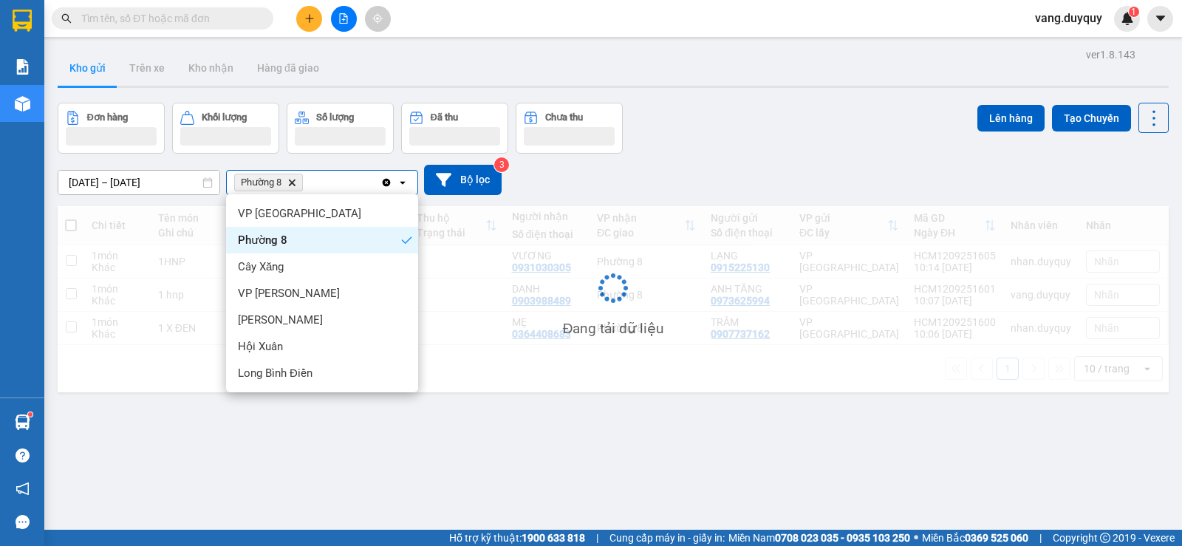
click at [270, 270] on span "Cây Xăng" at bounding box center [261, 266] width 46 height 15
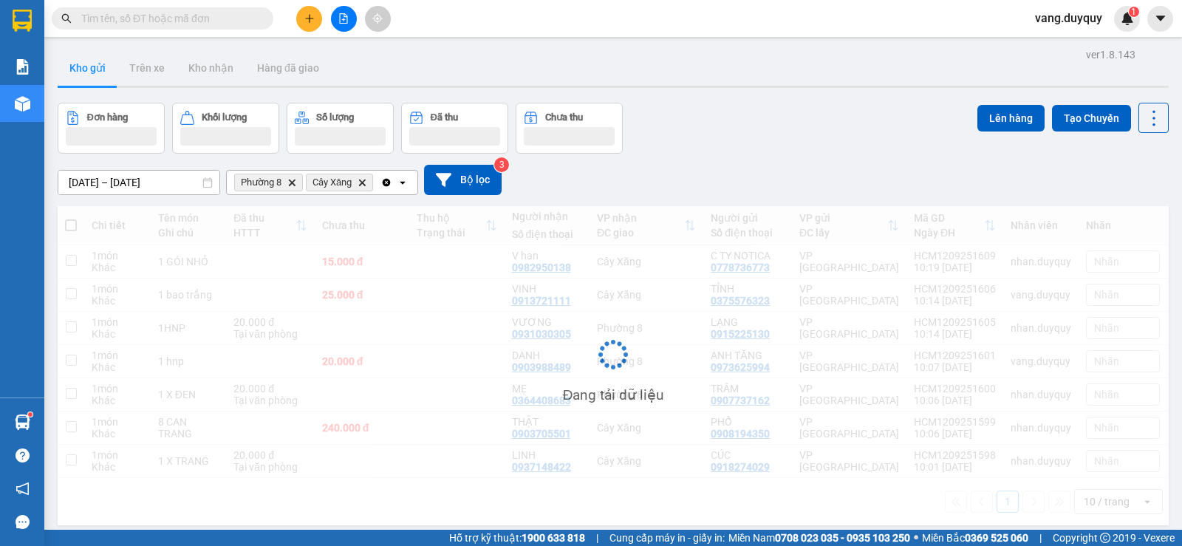
drag, startPoint x: 400, startPoint y: 182, endPoint x: 391, endPoint y: 191, distance: 12.0
click at [401, 182] on icon "open" at bounding box center [403, 182] width 12 height 12
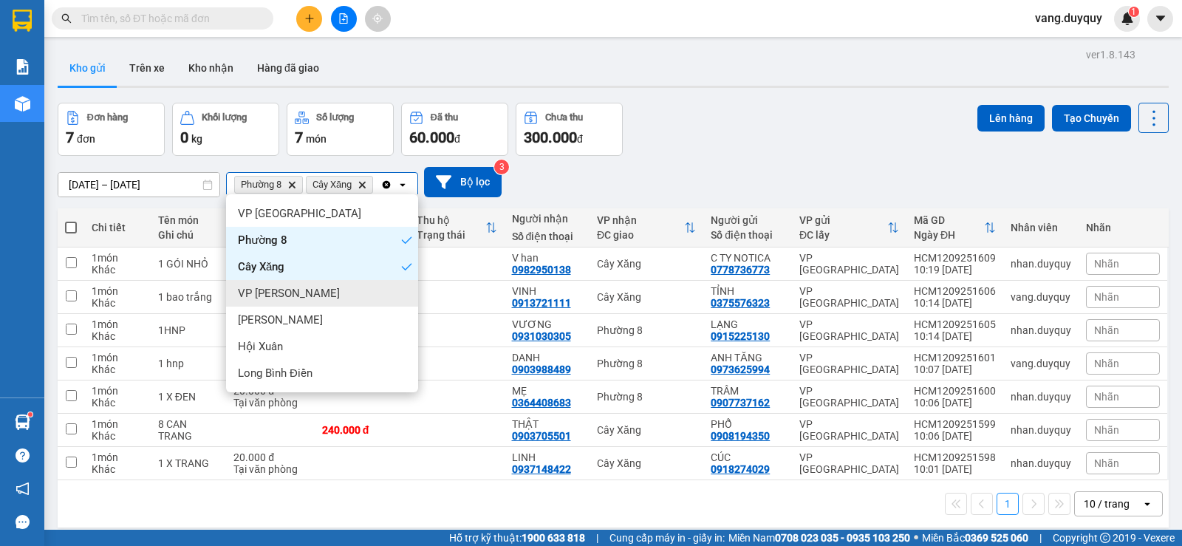
click at [285, 287] on span "VP [PERSON_NAME]" at bounding box center [289, 293] width 102 height 15
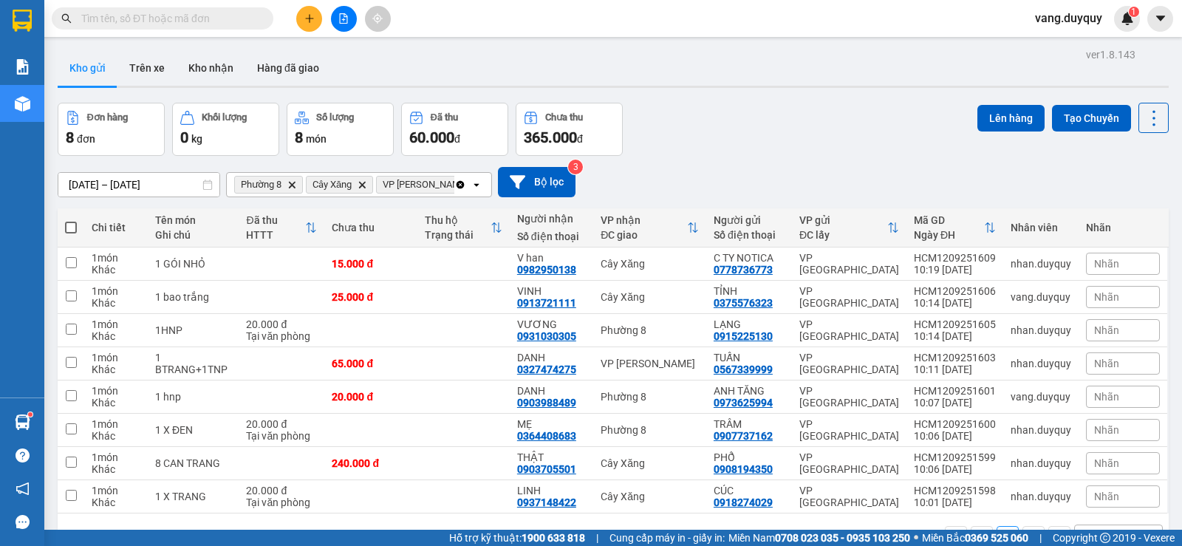
click at [75, 226] on span at bounding box center [71, 228] width 12 height 12
click at [71, 220] on input "checkbox" at bounding box center [71, 220] width 0 height 0
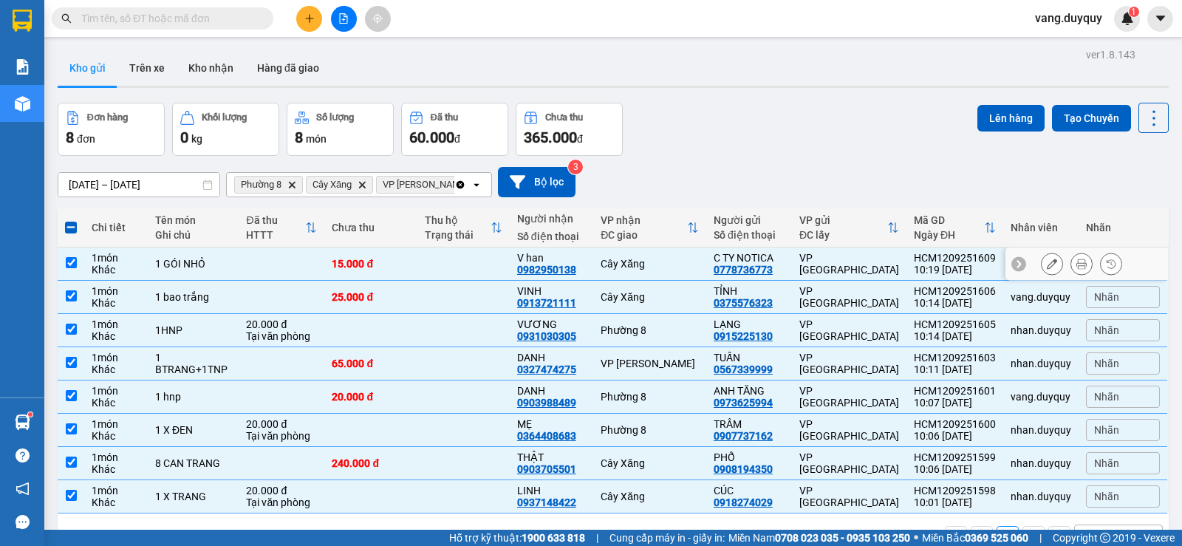
drag, startPoint x: 174, startPoint y: 256, endPoint x: 352, endPoint y: 247, distance: 178.2
click at [182, 258] on div "1 GÓI NHỎ" at bounding box center [193, 264] width 76 height 12
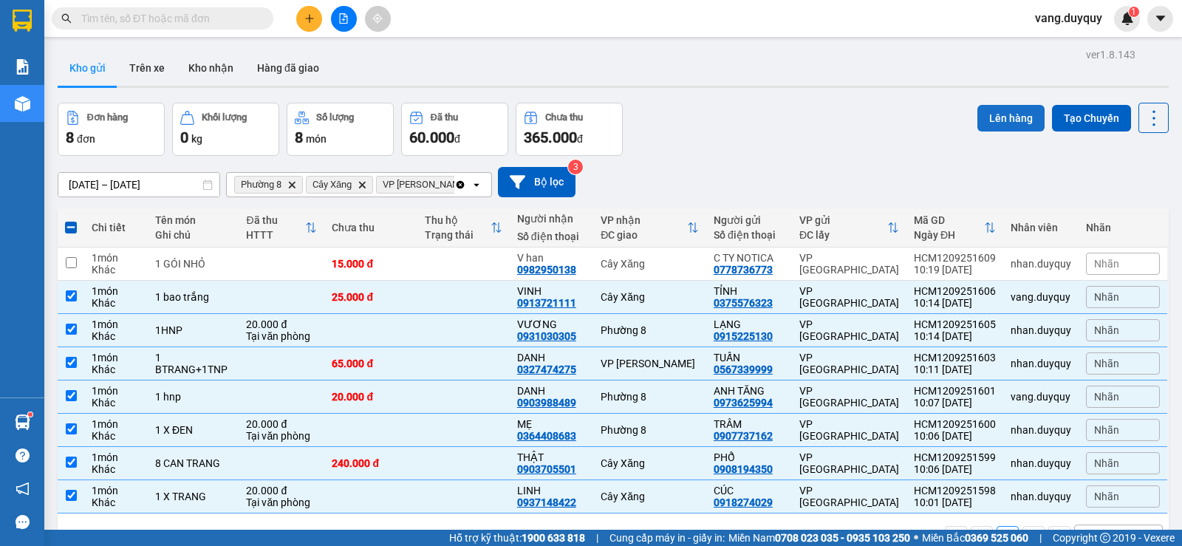
click at [985, 110] on button "Lên hàng" at bounding box center [1010, 118] width 67 height 27
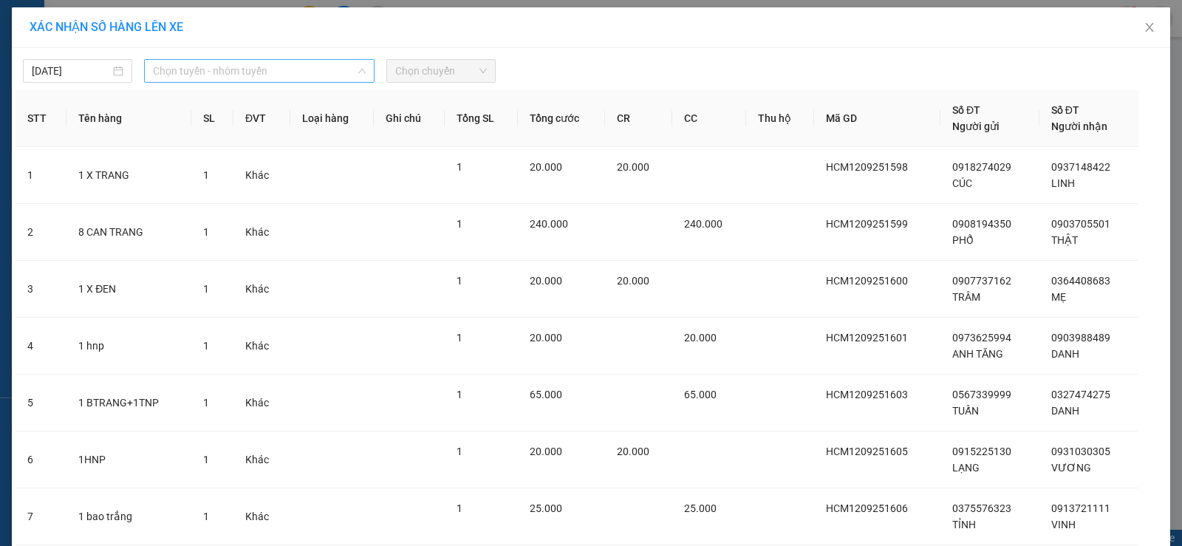
click at [282, 76] on span "Chọn tuyến - nhóm tuyến" at bounding box center [259, 71] width 213 height 22
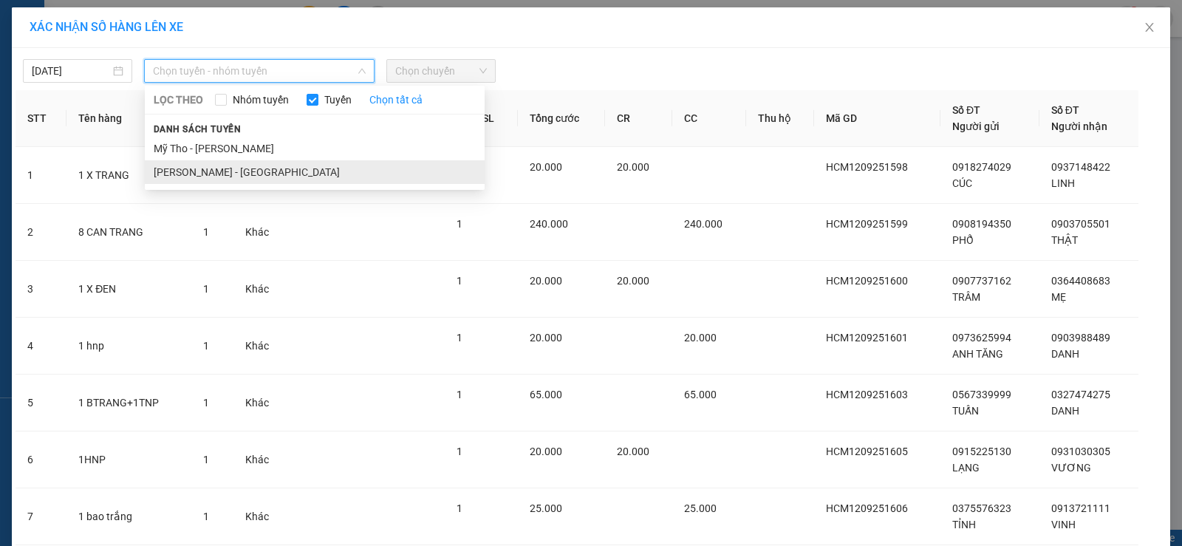
click at [249, 173] on li "[PERSON_NAME] - [GEOGRAPHIC_DATA]" at bounding box center [315, 172] width 340 height 24
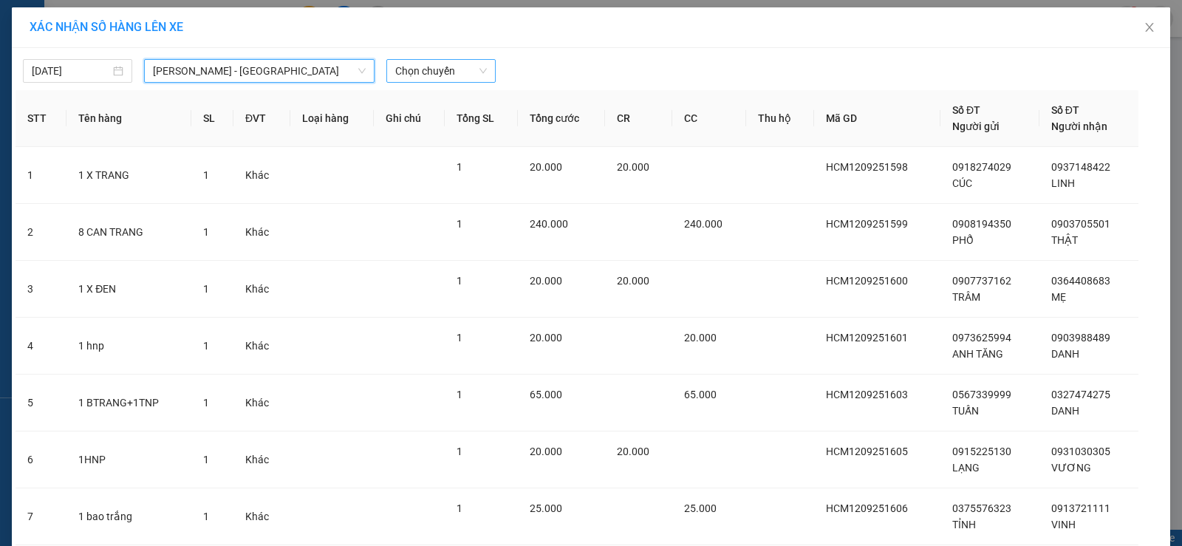
click at [447, 69] on span "Chọn chuyến" at bounding box center [441, 71] width 92 height 22
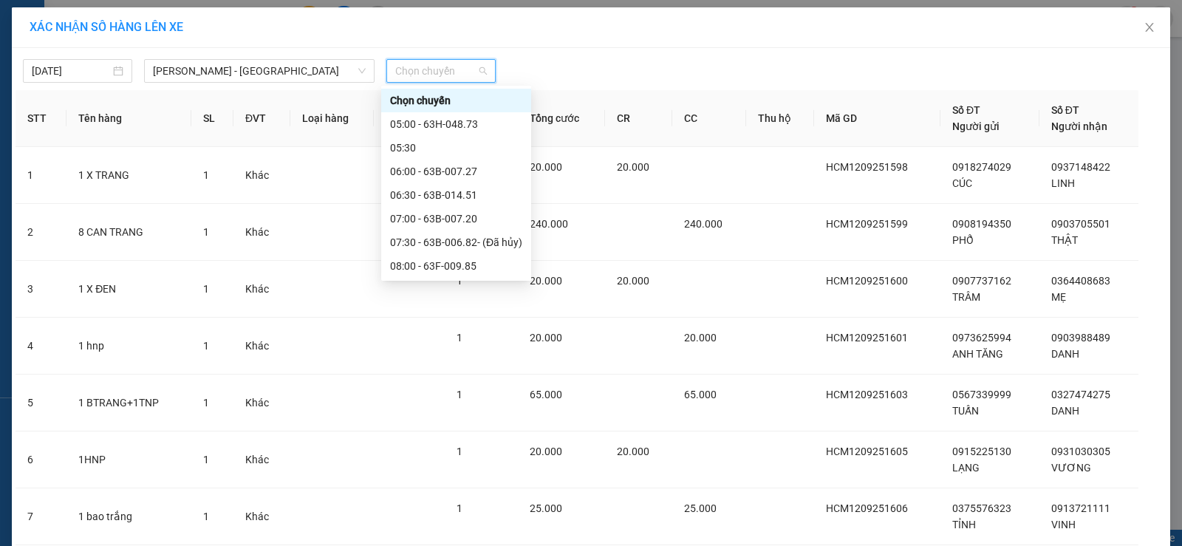
click at [478, 423] on div "10:40 (TC) - 63H-047.26" at bounding box center [456, 431] width 132 height 16
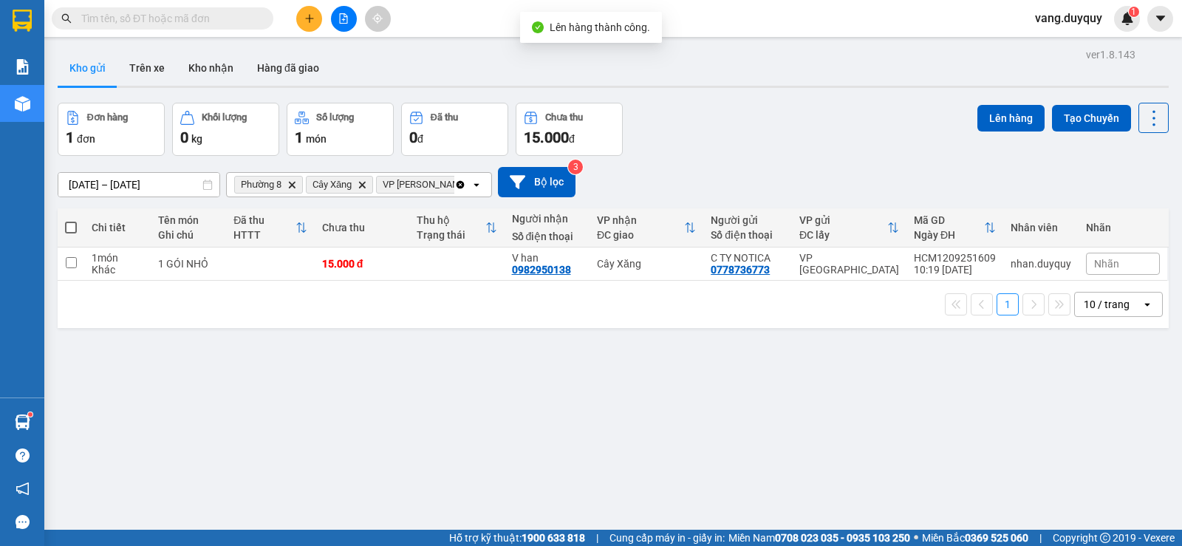
click at [237, 23] on input "text" at bounding box center [168, 18] width 174 height 16
type input "3"
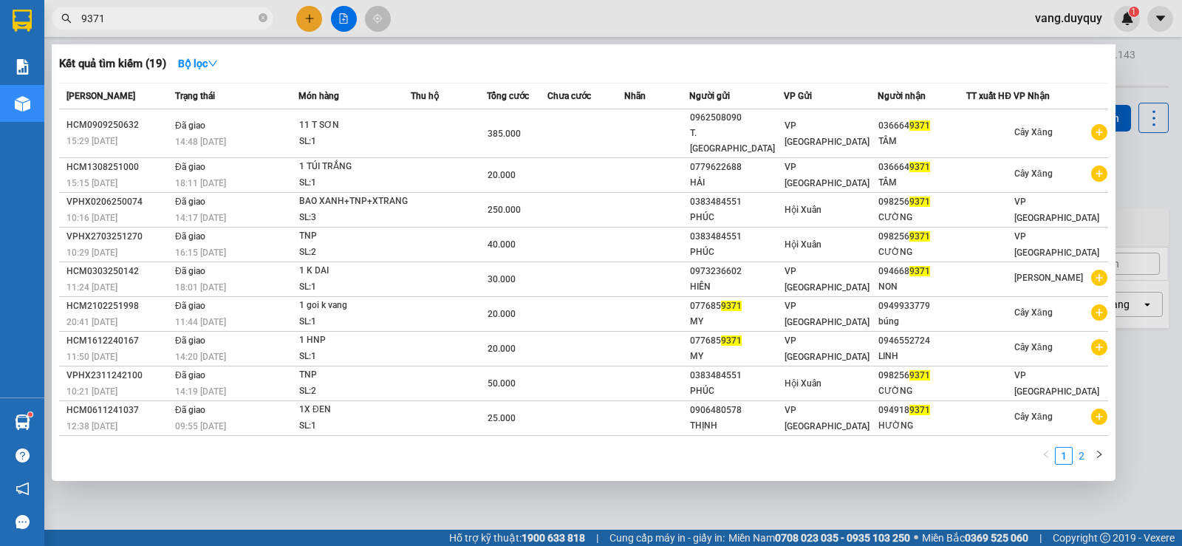
type input "9371"
click at [1083, 458] on link "2" at bounding box center [1081, 456] width 16 height 16
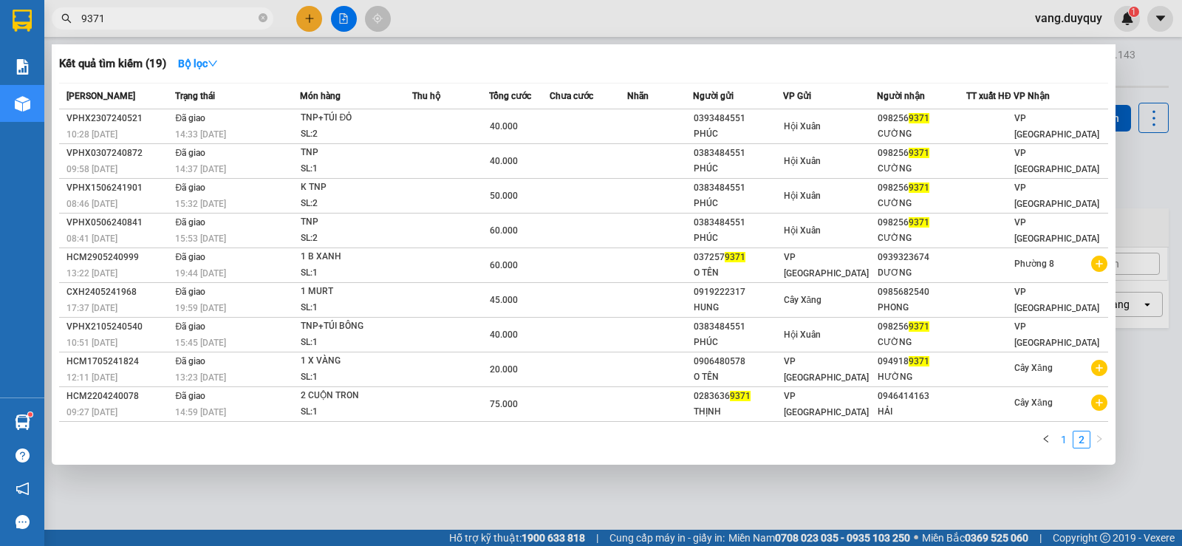
click at [1058, 439] on link "1" at bounding box center [1063, 439] width 16 height 16
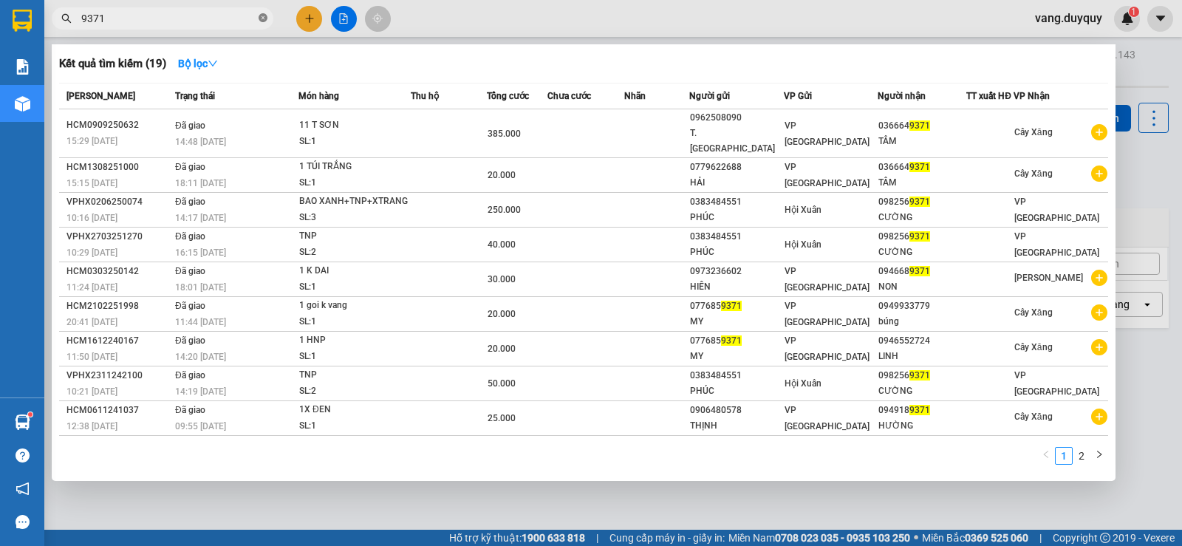
click at [261, 20] on icon "close-circle" at bounding box center [262, 17] width 9 height 9
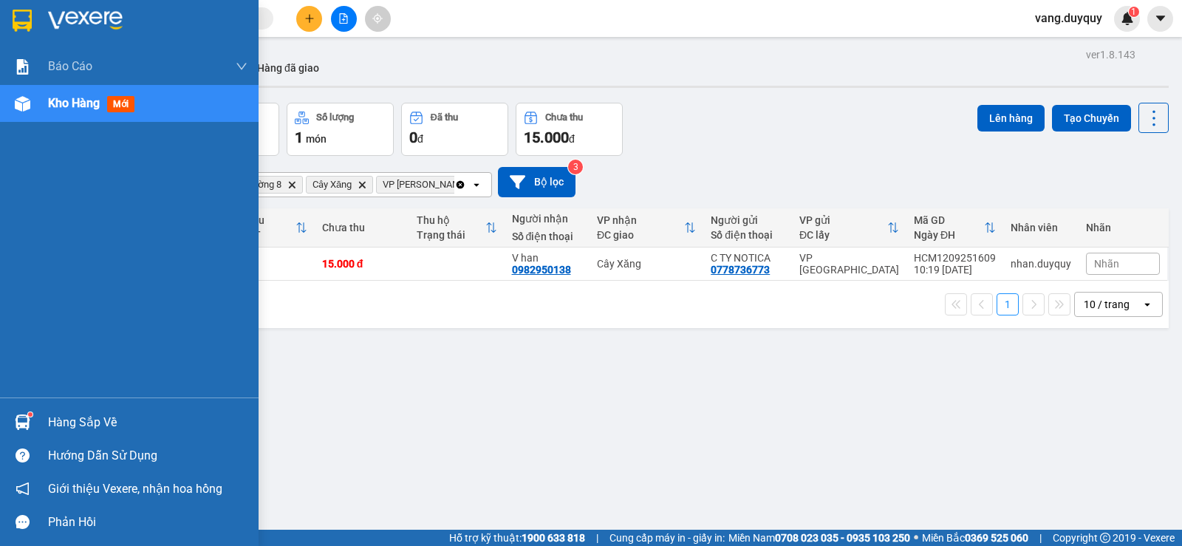
click at [16, 22] on img at bounding box center [22, 21] width 19 height 22
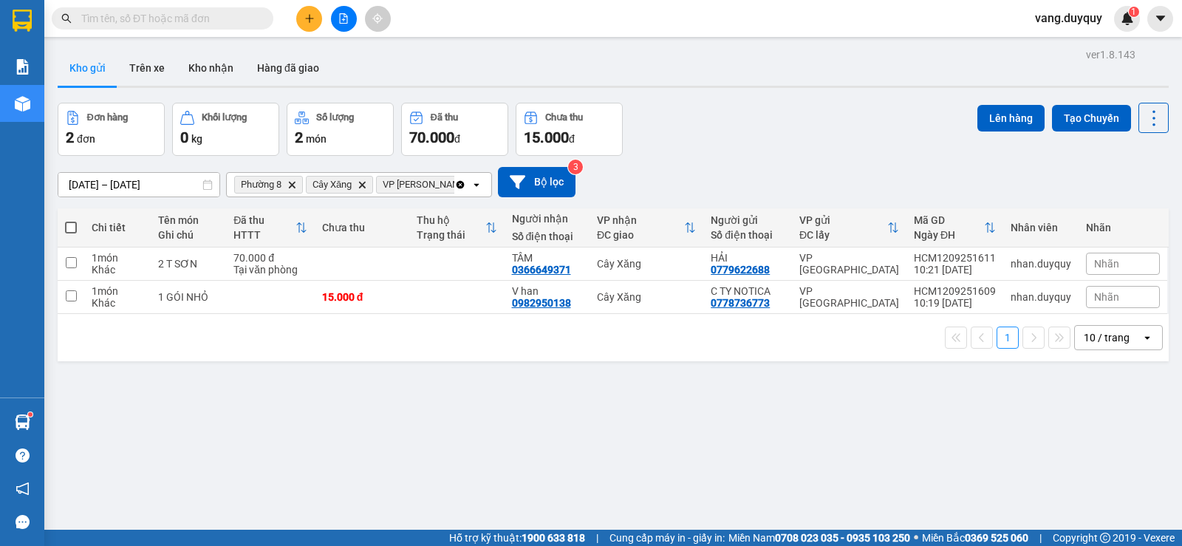
click at [458, 179] on icon "Clear all" at bounding box center [460, 185] width 12 height 12
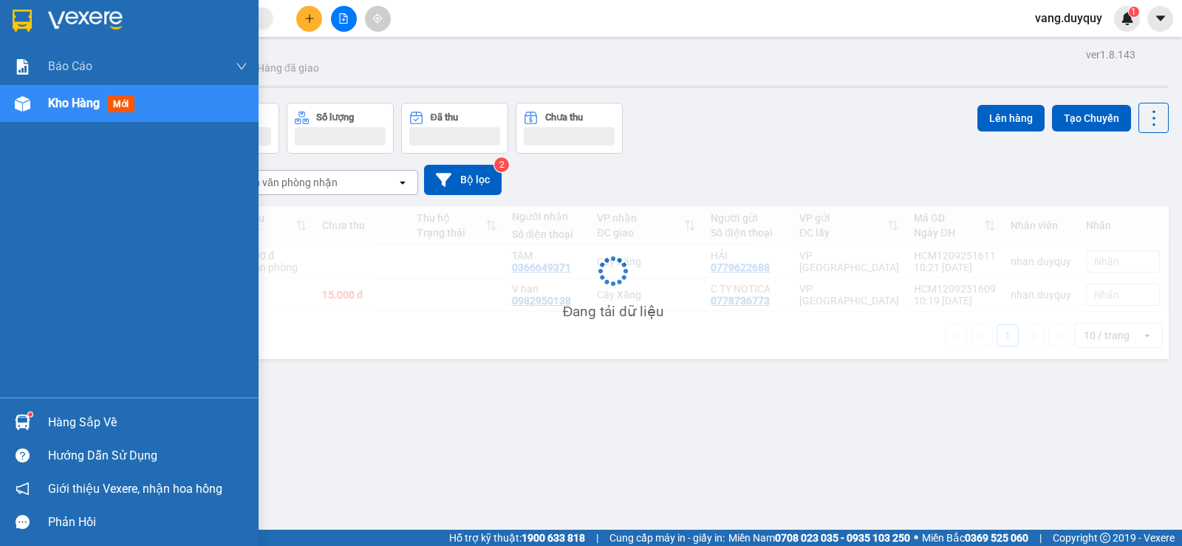
click at [52, 427] on div "Hàng sắp về" at bounding box center [147, 422] width 199 height 22
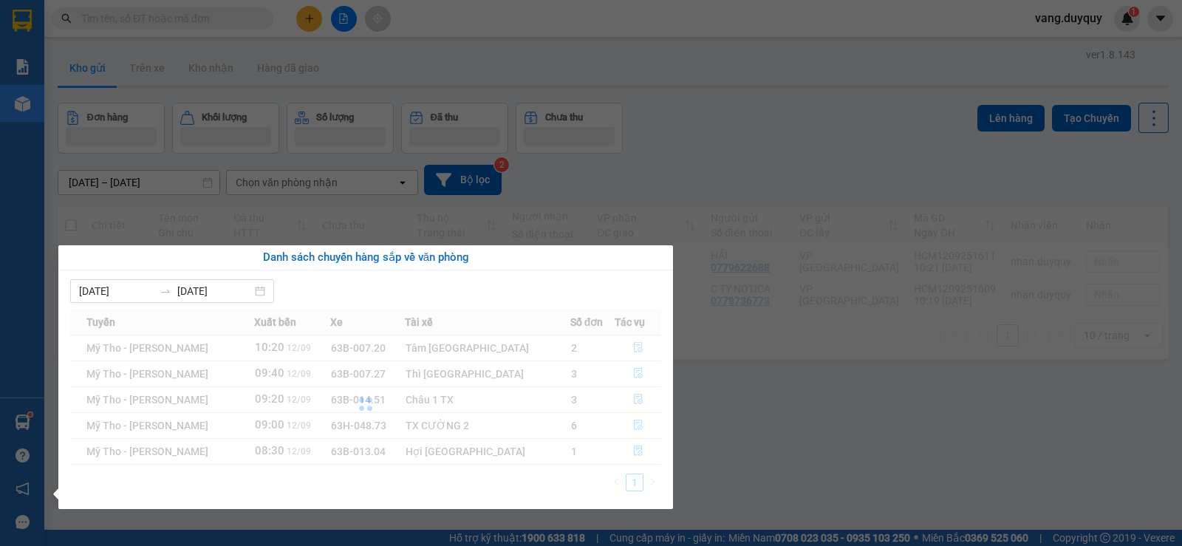
click at [642, 146] on section "Kết quả tìm kiếm ( 19 ) Bộ lọc Mã ĐH Trạng thái Món hàng Thu hộ Tổng cước Chưa …" at bounding box center [591, 273] width 1182 height 546
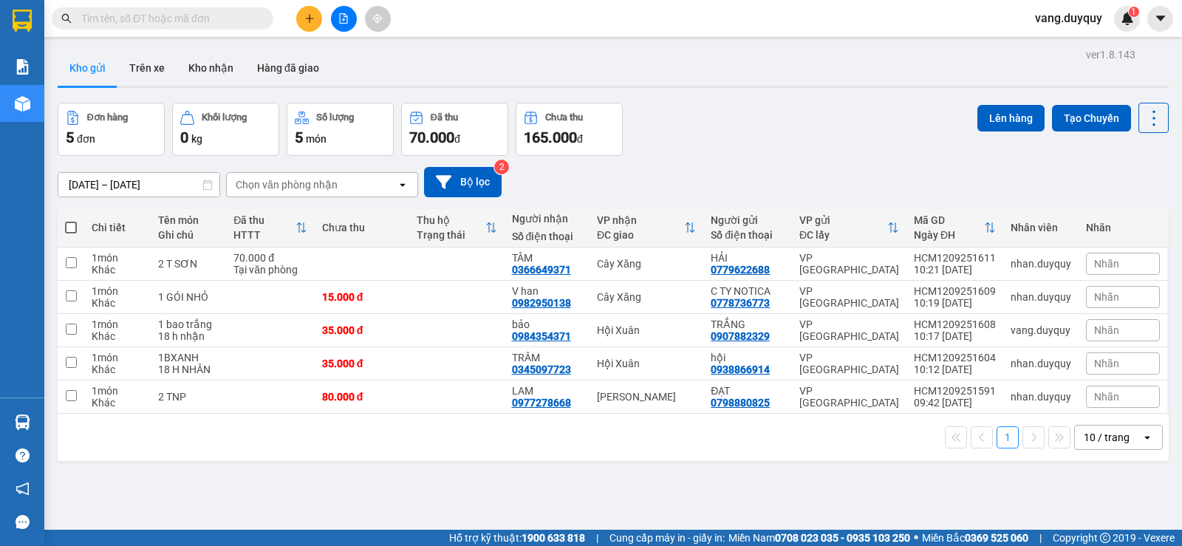
click at [254, 15] on input "text" at bounding box center [168, 18] width 174 height 16
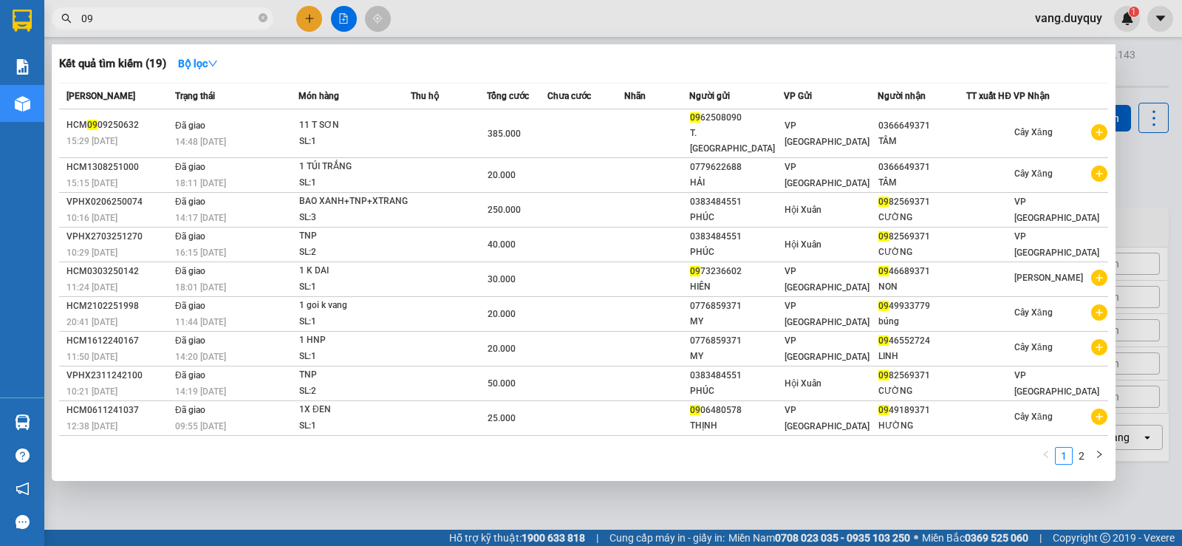
type input "0"
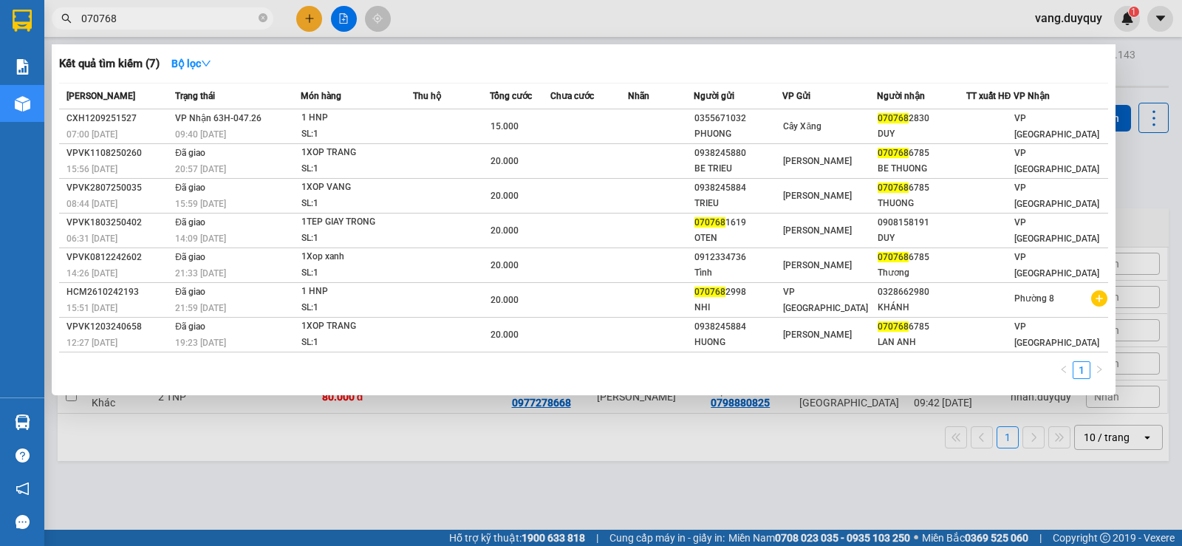
type input "070768"
click at [304, 21] on div at bounding box center [591, 273] width 1182 height 546
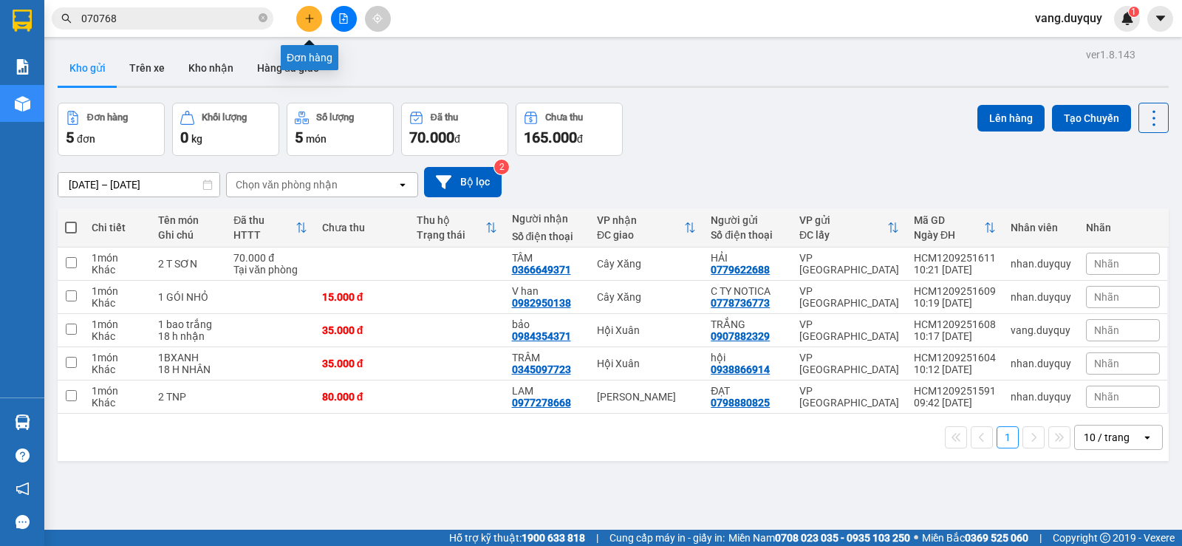
click at [304, 21] on icon "plus" at bounding box center [309, 18] width 10 height 10
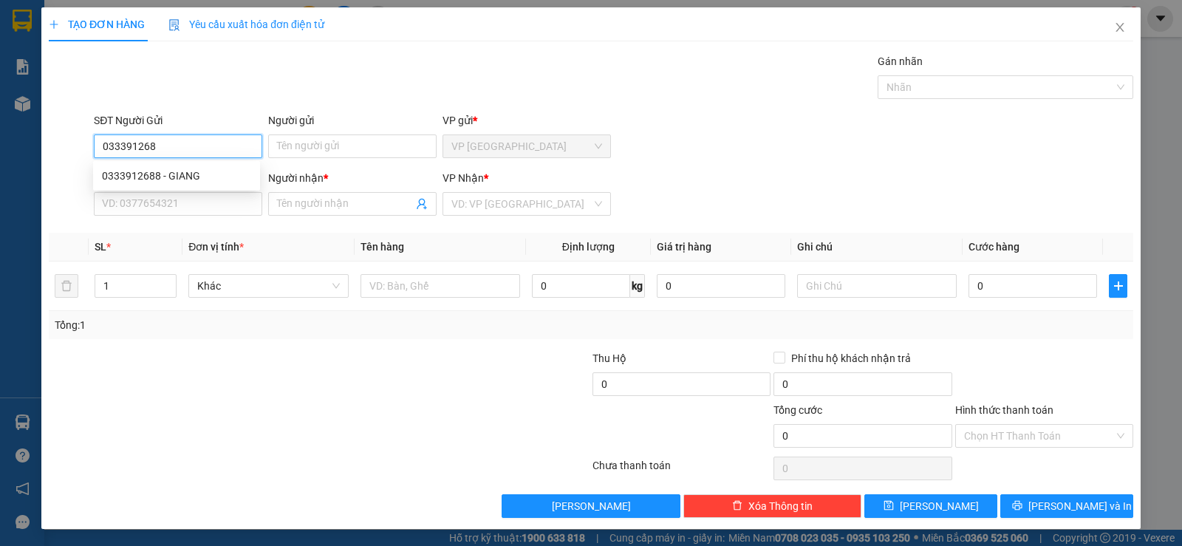
type input "0333912688"
click at [193, 178] on div "0333912688 - GIANG" at bounding box center [176, 176] width 149 height 16
type input "GIANG"
type input "0794507545"
type input "ĐỊNH"
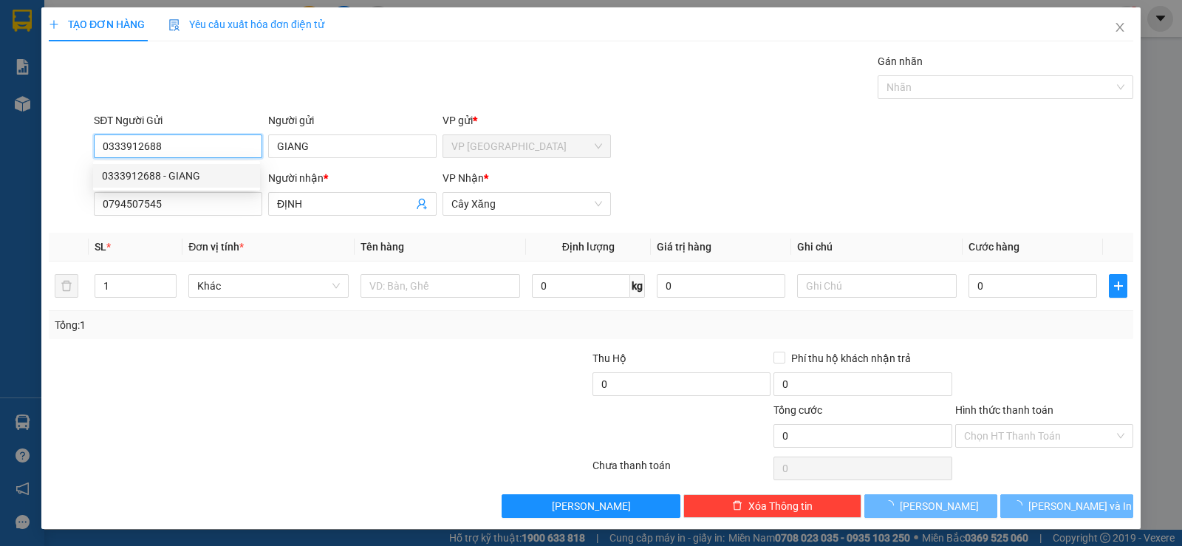
type input "20.000"
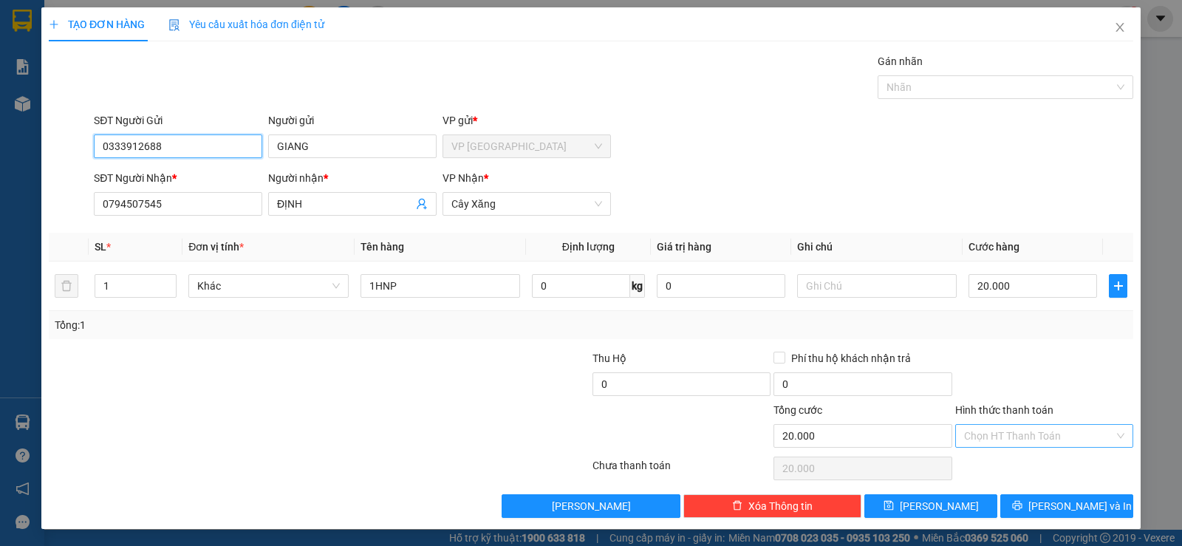
type input "0333912688"
click at [1004, 439] on input "Hình thức thanh toán" at bounding box center [1039, 436] width 150 height 22
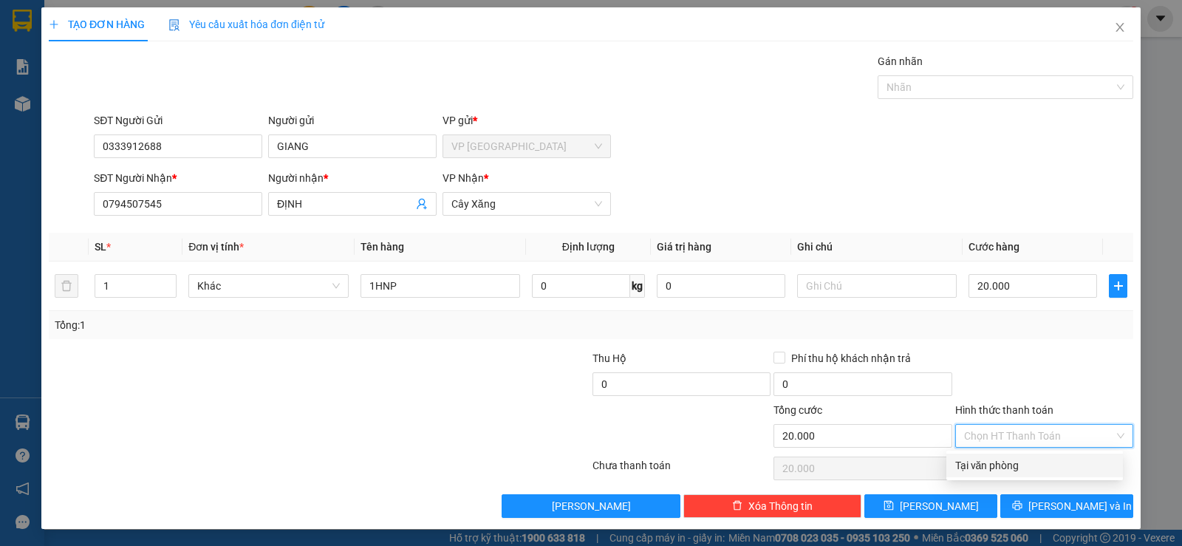
click at [1004, 465] on div "Tại văn phòng" at bounding box center [1034, 465] width 159 height 16
type input "0"
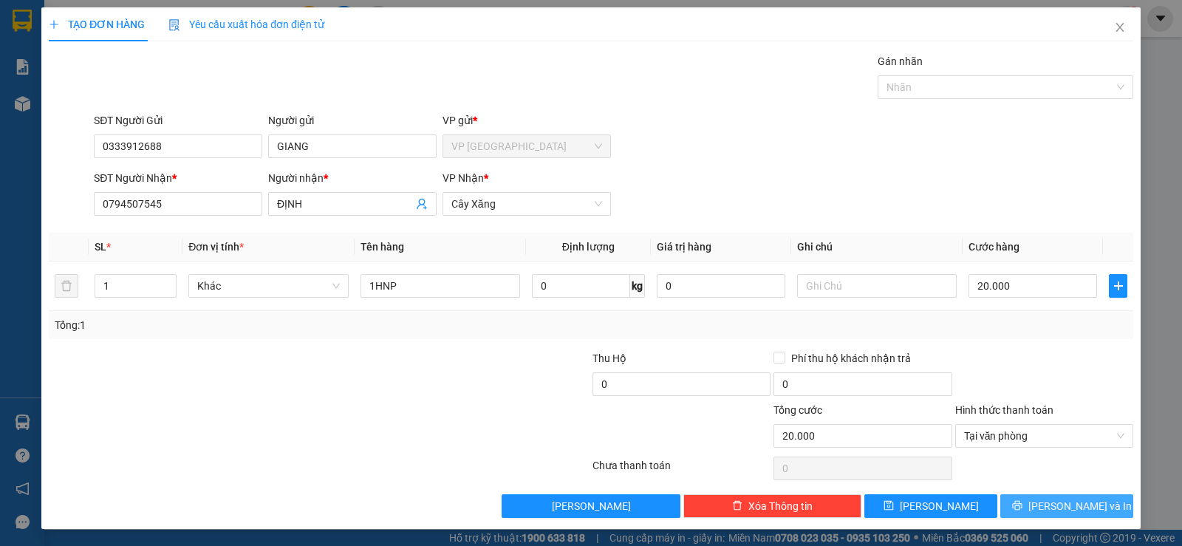
click at [1029, 513] on button "[PERSON_NAME] và In" at bounding box center [1066, 506] width 133 height 24
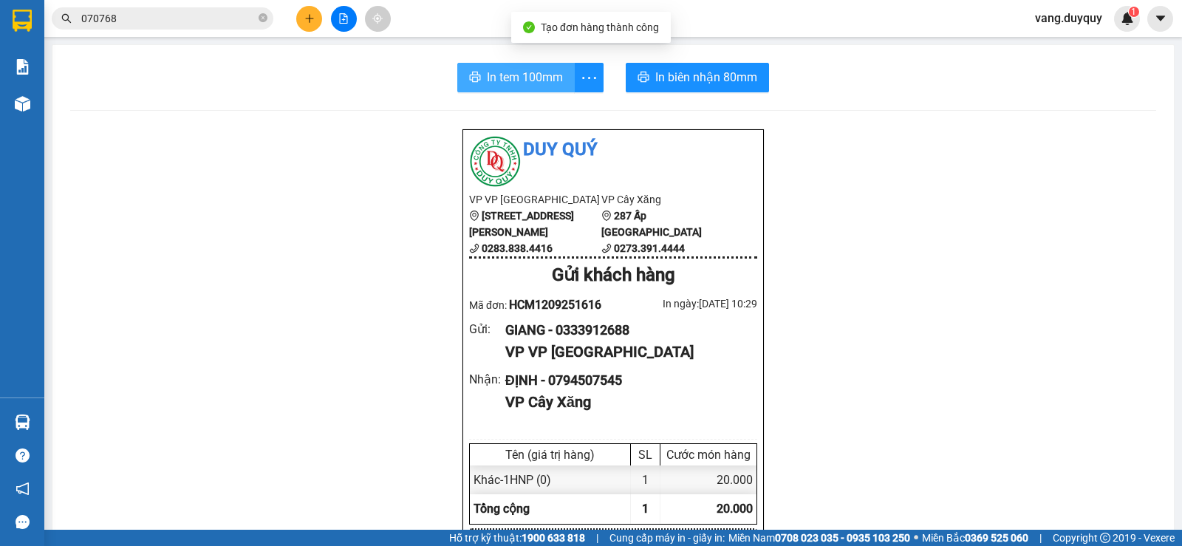
click at [539, 77] on span "In tem 100mm" at bounding box center [525, 77] width 76 height 18
click at [306, 14] on icon "plus" at bounding box center [309, 18] width 10 height 10
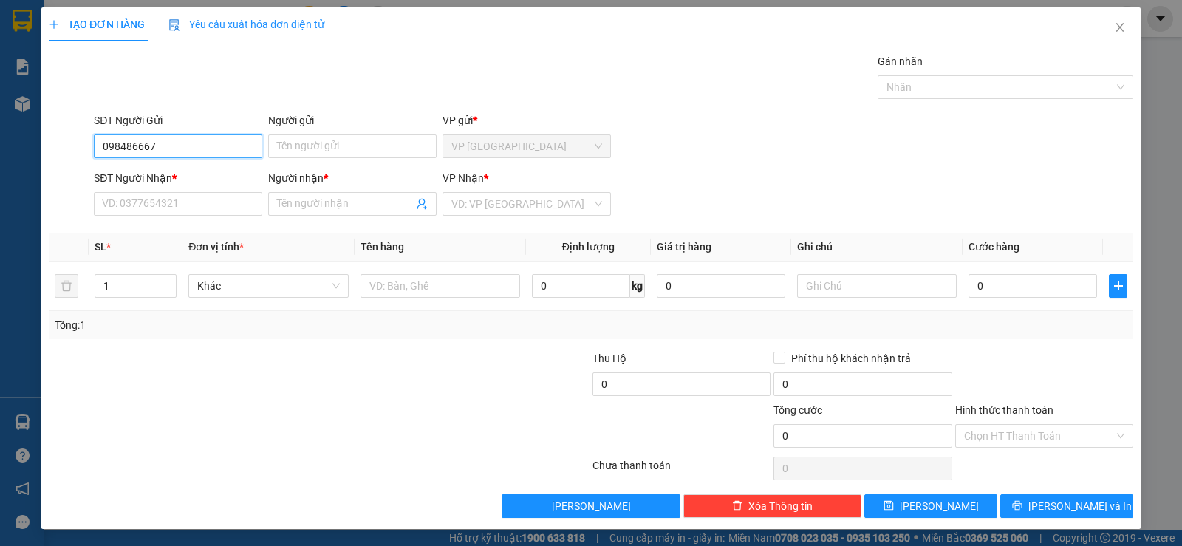
type input "0984866671"
click at [180, 185] on div "0984866671 - AN VAT" at bounding box center [176, 176] width 167 height 24
type input "AN VAT"
type input "0985258519"
type input "H SEN"
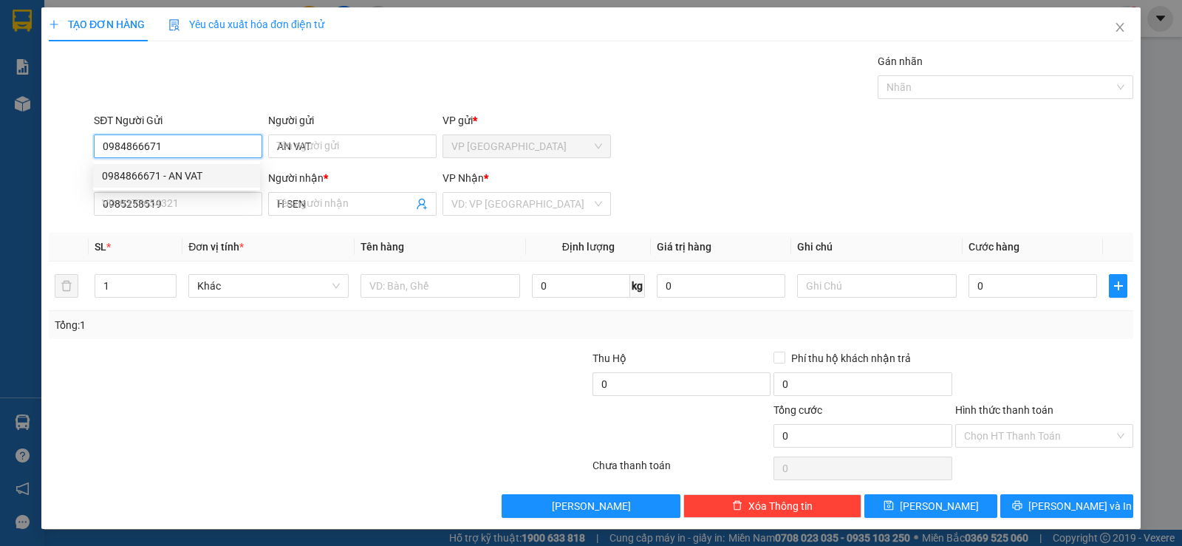
type input "35.000"
type input "0984866671"
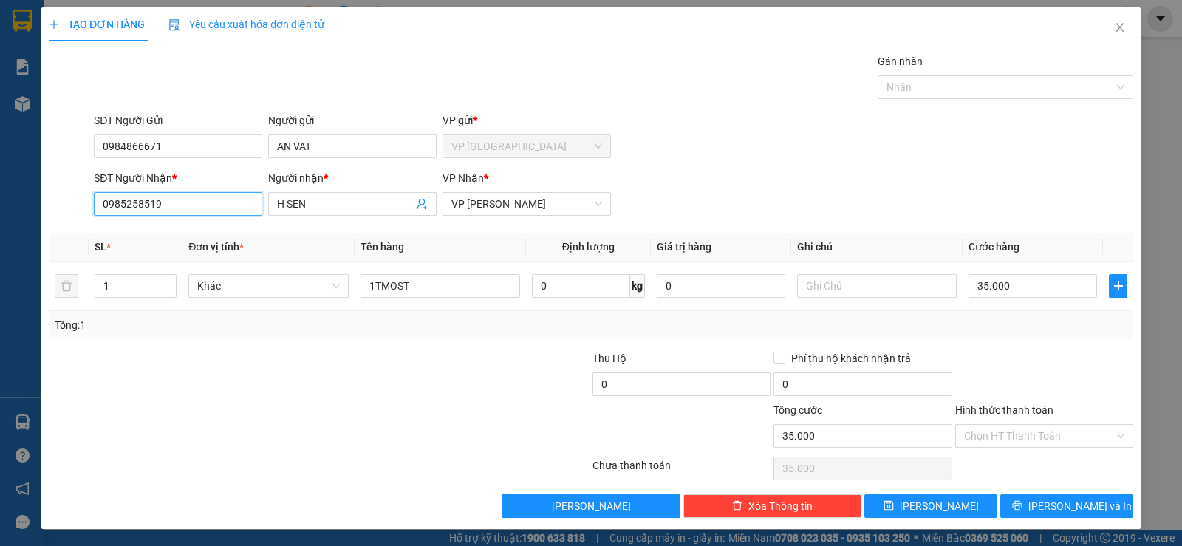
click at [225, 206] on input "0985258519" at bounding box center [178, 204] width 168 height 24
type input "0766633661"
click at [156, 232] on div "0766633661 - CHI BAC" at bounding box center [176, 233] width 149 height 16
type input "CHI BAC"
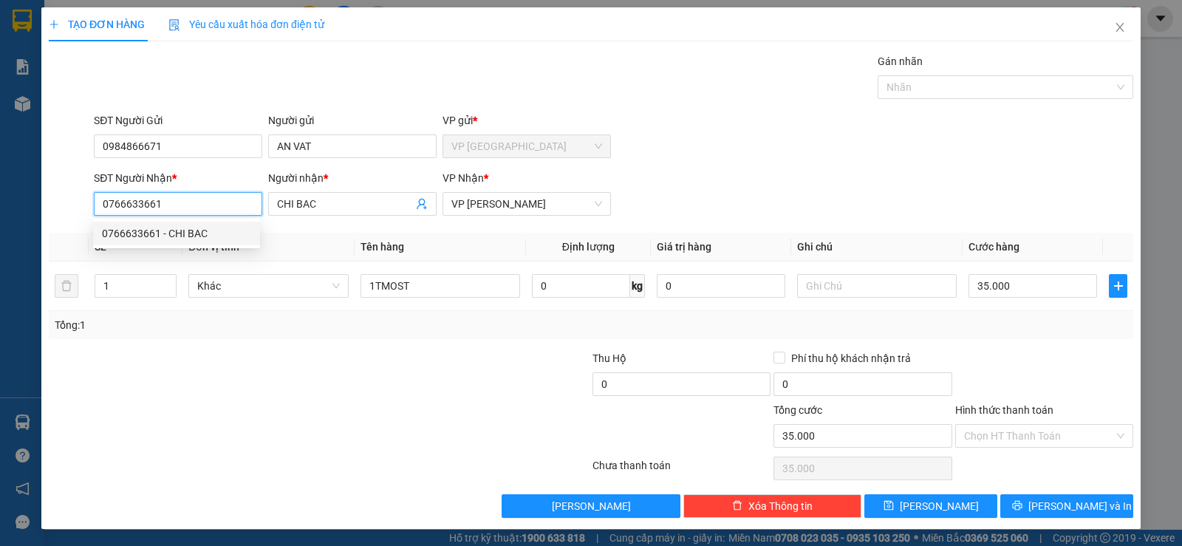
type input "100.000"
type input "0766633661"
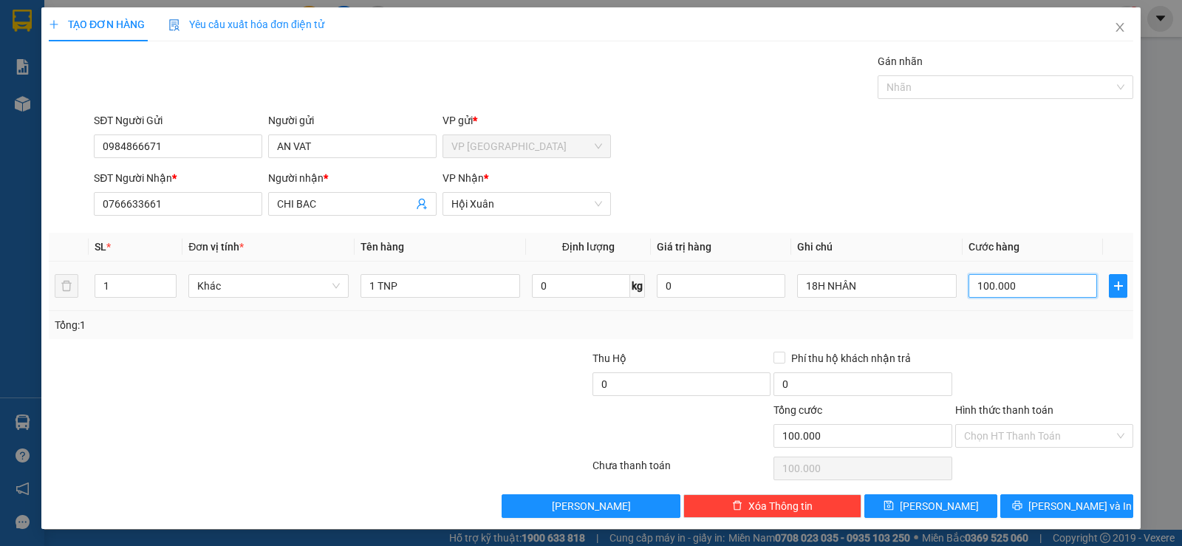
click at [1047, 282] on input "100.000" at bounding box center [1032, 286] width 128 height 24
click at [1038, 366] on div at bounding box center [1043, 376] width 181 height 52
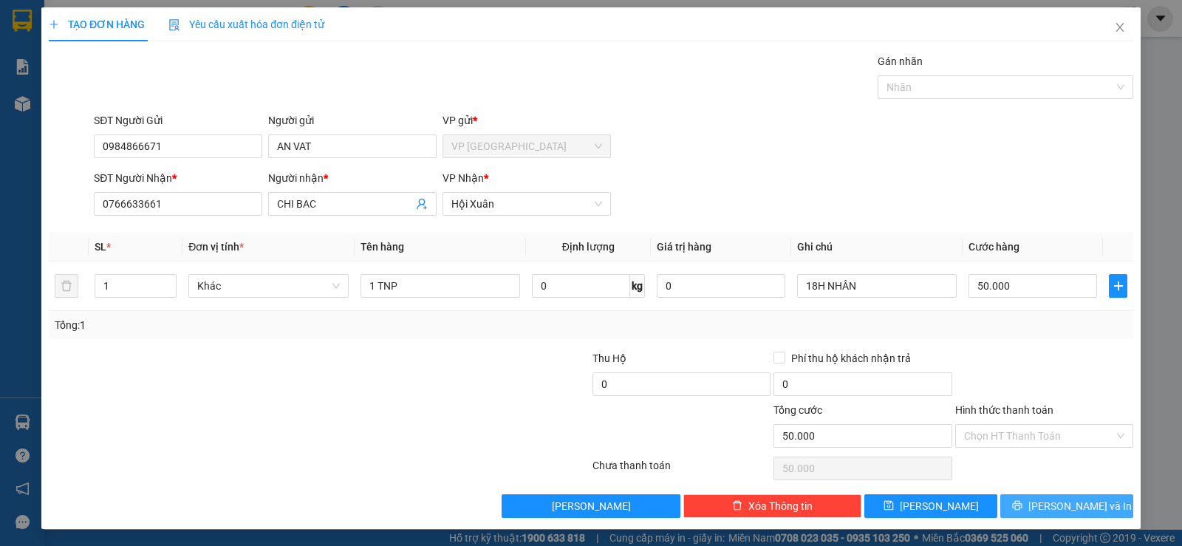
click at [1030, 498] on button "[PERSON_NAME] và In" at bounding box center [1066, 506] width 133 height 24
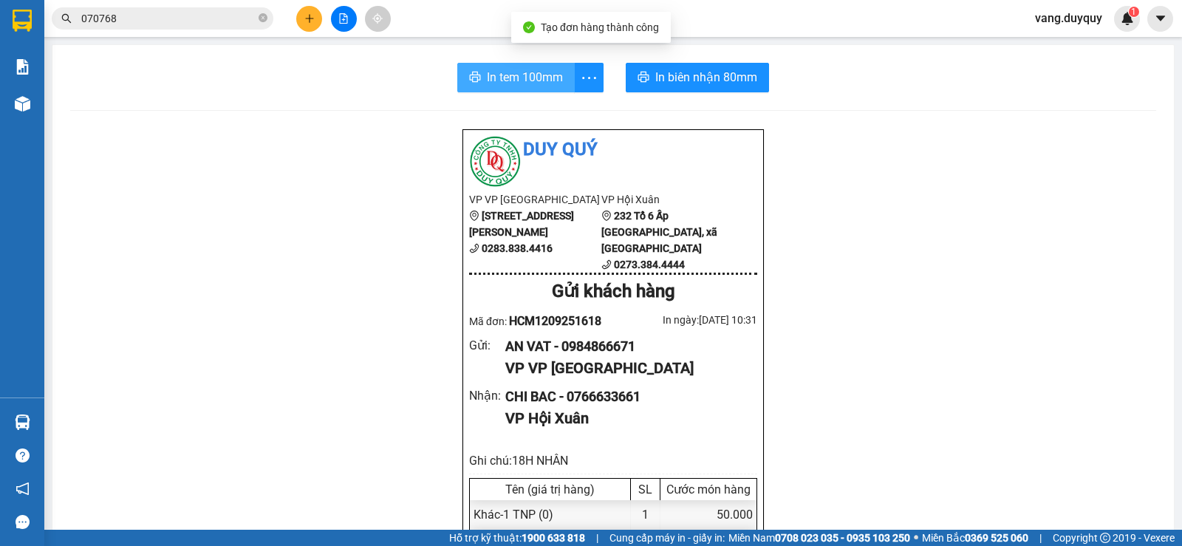
click at [522, 80] on span "In tem 100mm" at bounding box center [525, 77] width 76 height 18
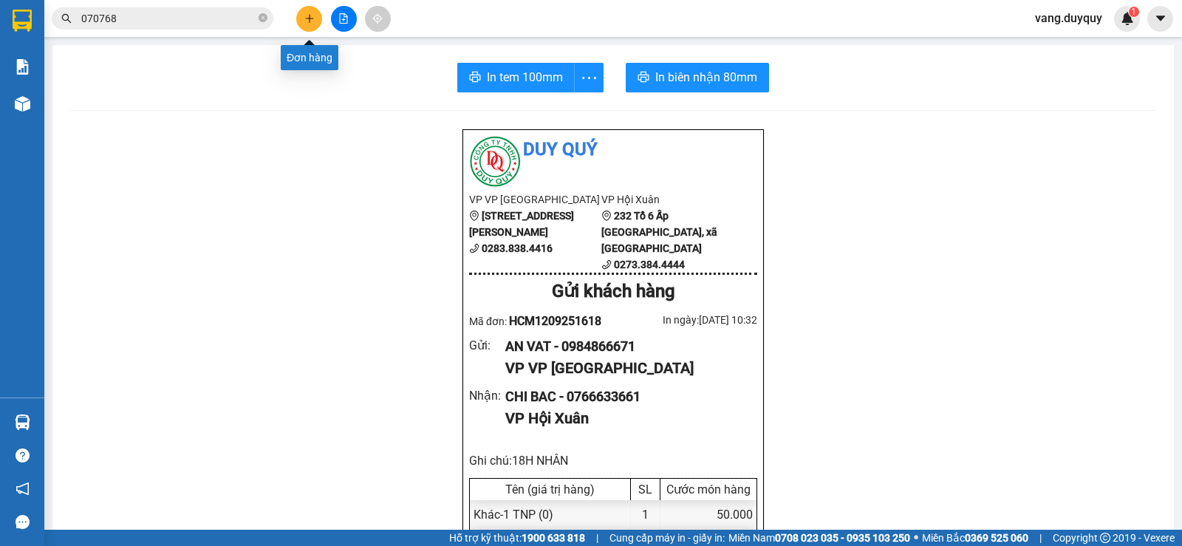
click at [316, 14] on button at bounding box center [309, 19] width 26 height 26
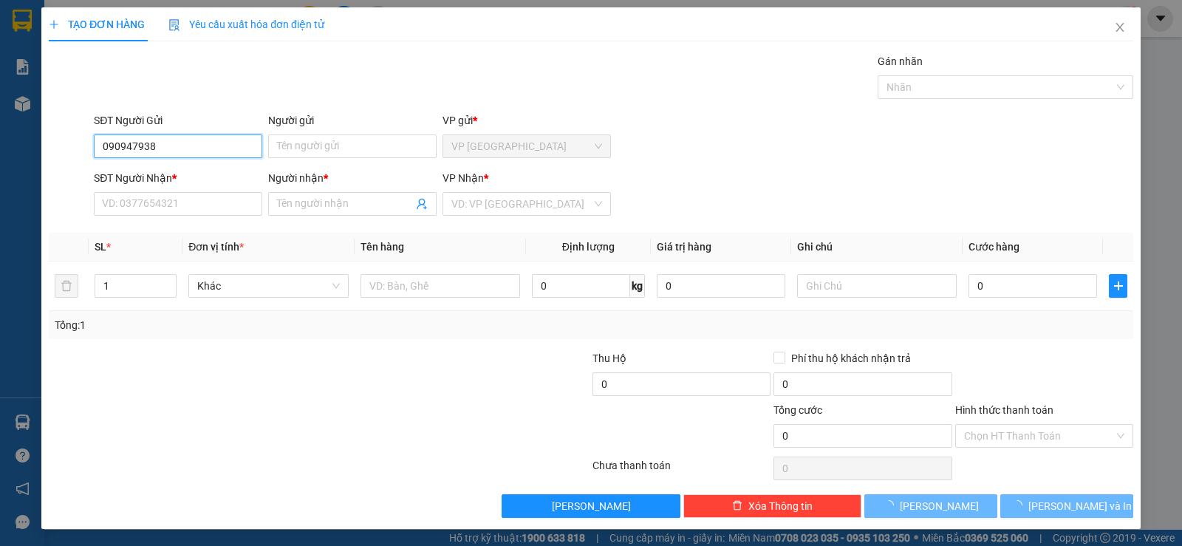
type input "0909479388"
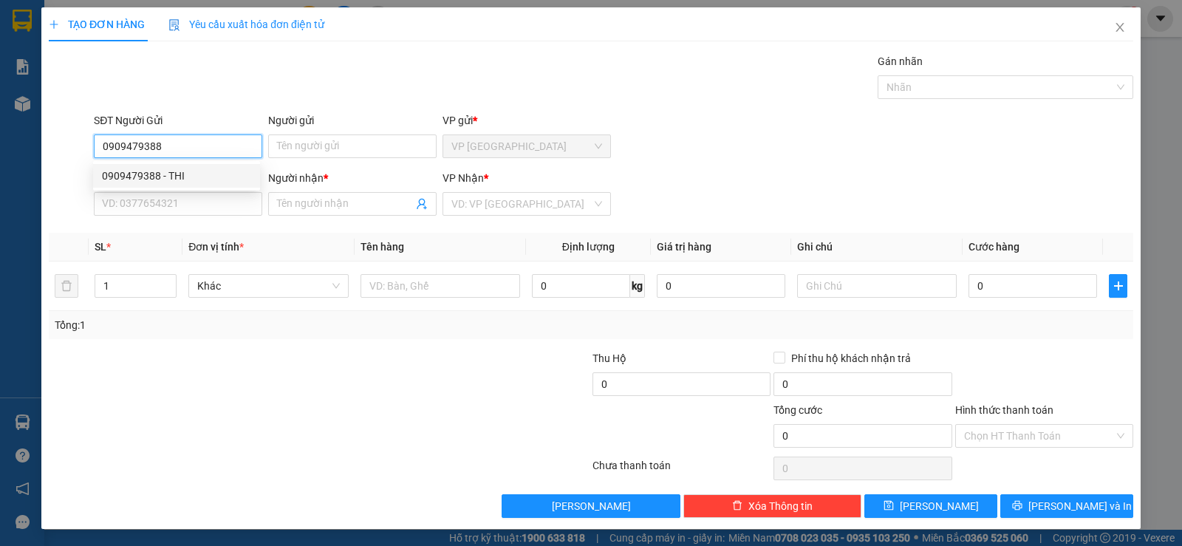
click at [185, 168] on div "0909479388 - THI" at bounding box center [176, 176] width 149 height 16
type input "THI"
type input "0357619290"
type input "UT"
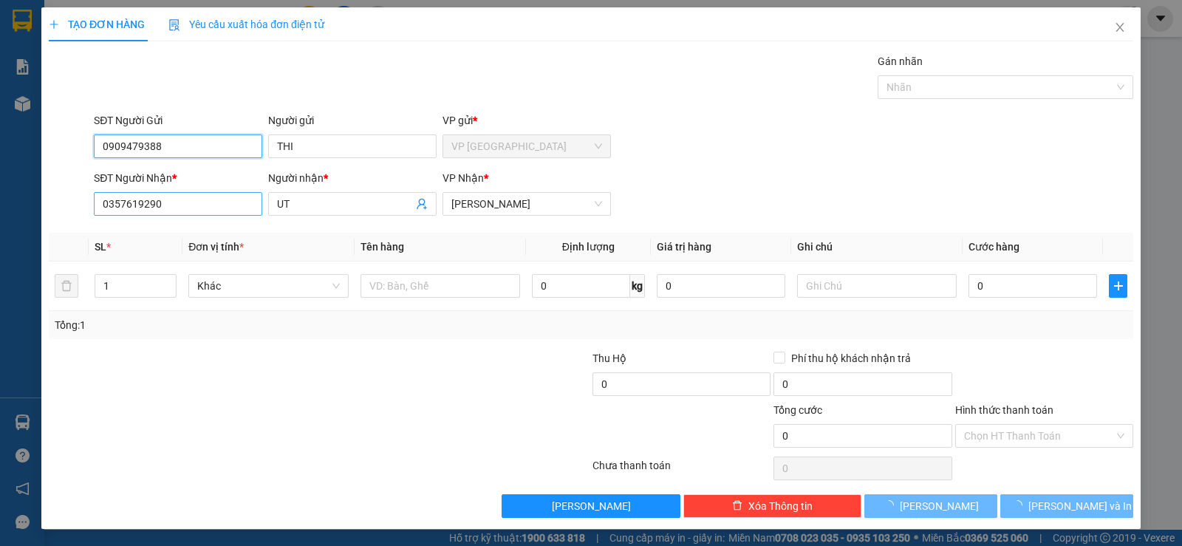
type input "40.000"
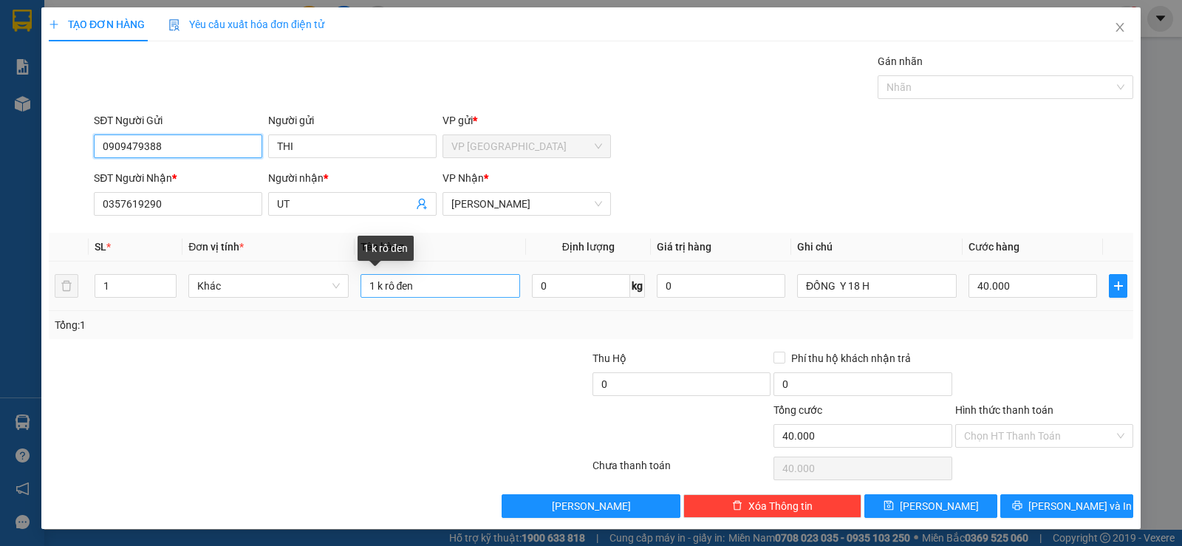
type input "0909479388"
drag, startPoint x: 431, startPoint y: 293, endPoint x: 308, endPoint y: 304, distance: 123.8
click at [308, 304] on tr "1 Khác 1 k rô đen 0 kg 0 ĐỒNG Y 18 H 40.000" at bounding box center [591, 285] width 1084 height 49
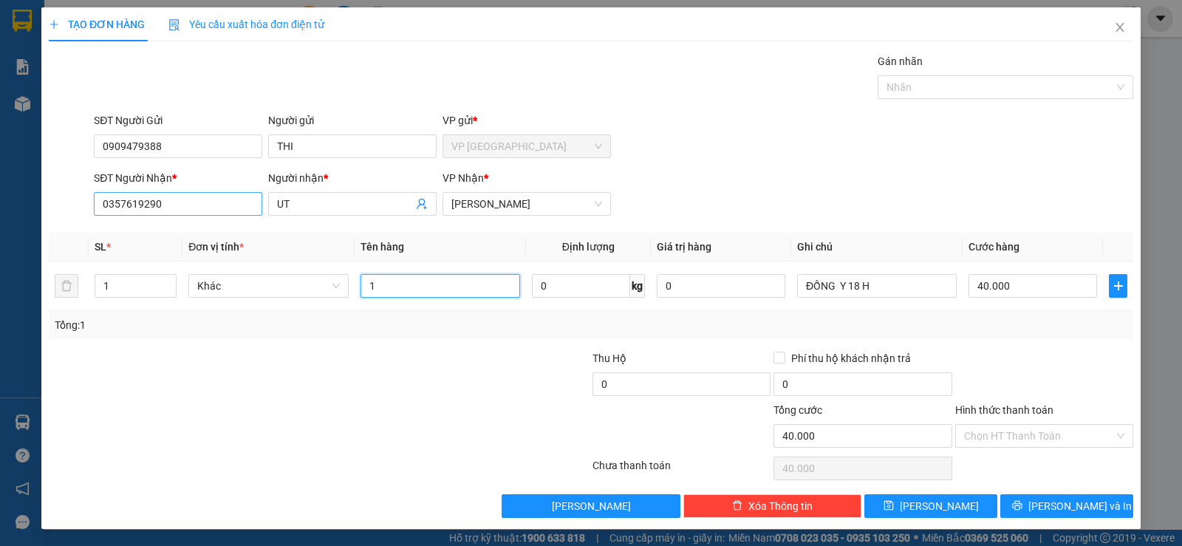
type input "1"
click at [210, 210] on input "0357619290" at bounding box center [178, 204] width 168 height 24
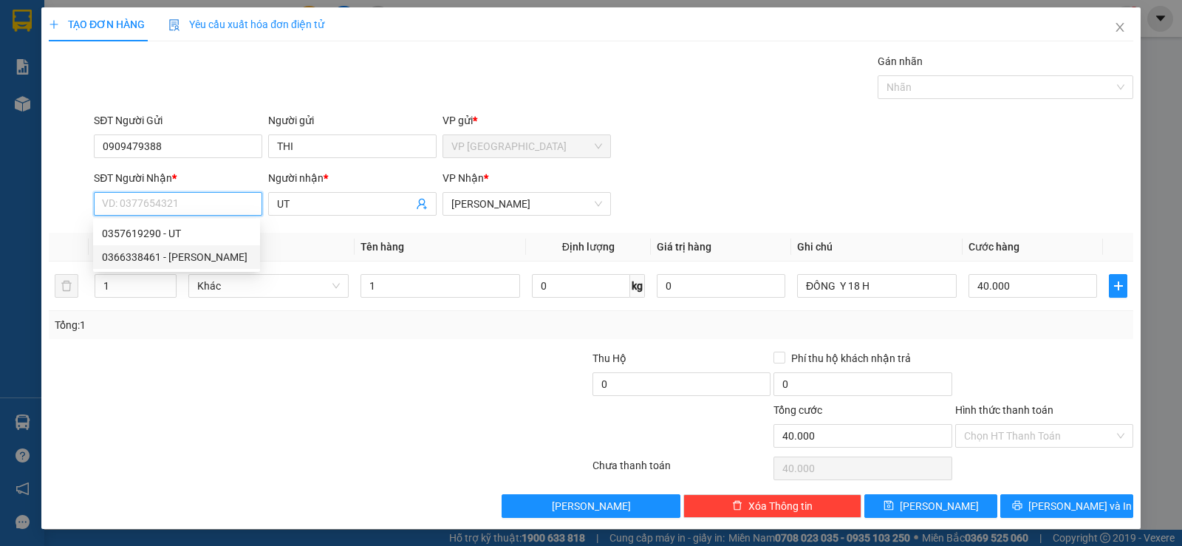
click at [194, 250] on div "0366338461 - Vâng" at bounding box center [176, 257] width 149 height 16
type input "0366338461"
type input "Vâng"
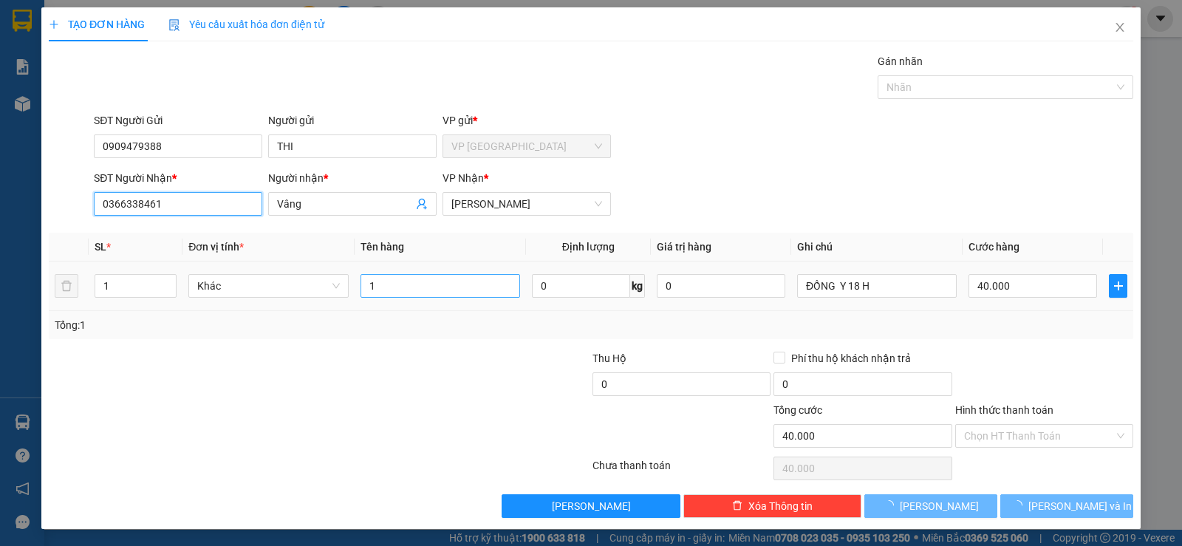
type input "60.000"
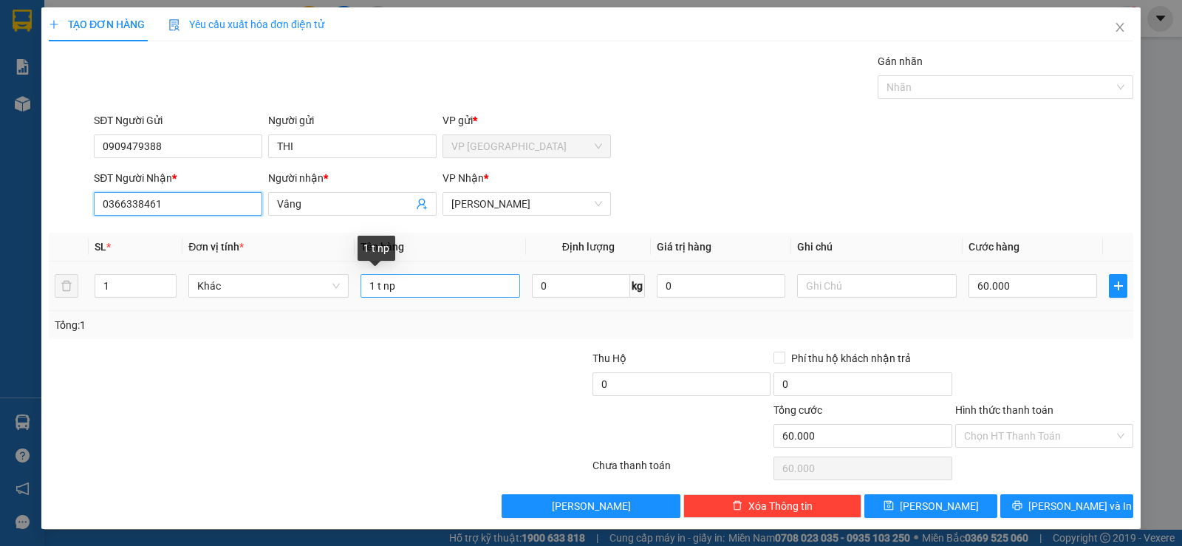
type input "0366338461"
click at [383, 292] on input "1 t np" at bounding box center [440, 286] width 160 height 24
type input "1 tnp"
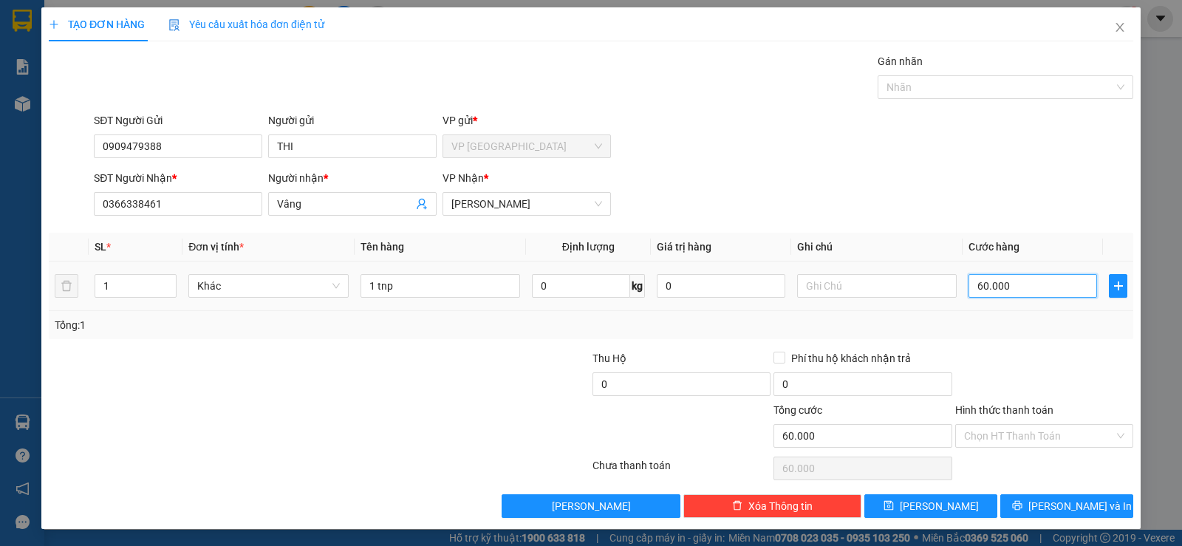
click at [1050, 280] on input "60.000" at bounding box center [1032, 286] width 128 height 24
click at [1035, 375] on div at bounding box center [1043, 376] width 181 height 52
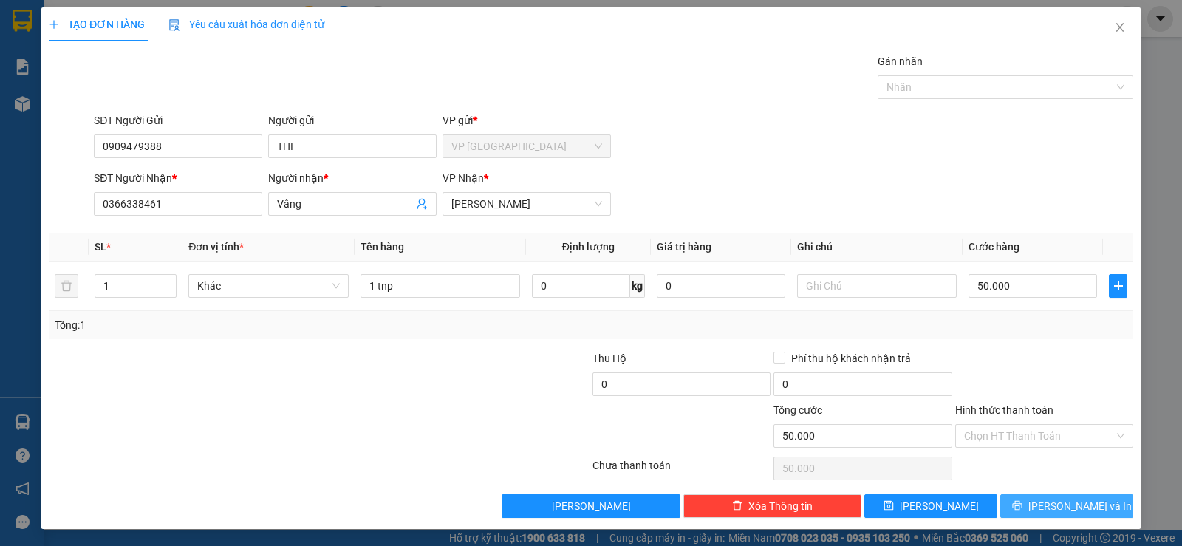
click at [1021, 510] on icon "printer" at bounding box center [1017, 506] width 10 height 10
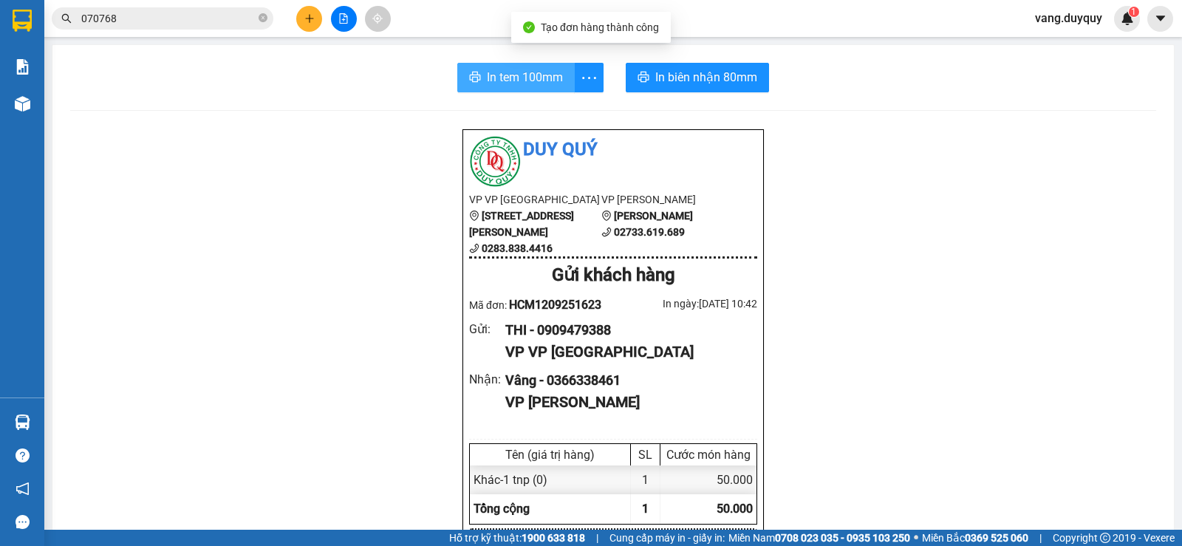
click at [490, 84] on span "In tem 100mm" at bounding box center [525, 77] width 76 height 18
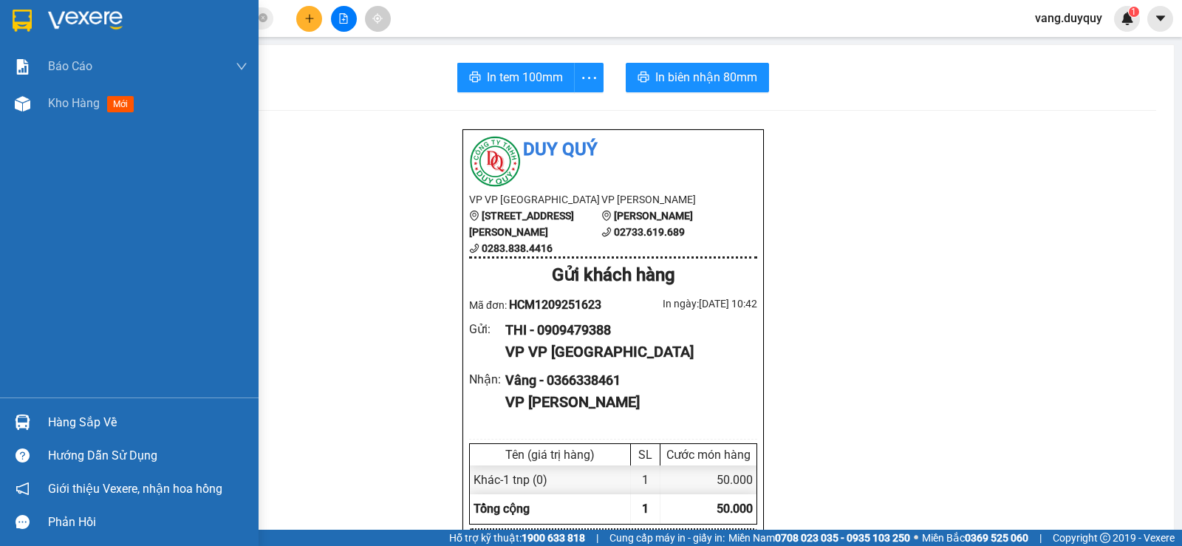
click at [41, 29] on div at bounding box center [129, 24] width 258 height 48
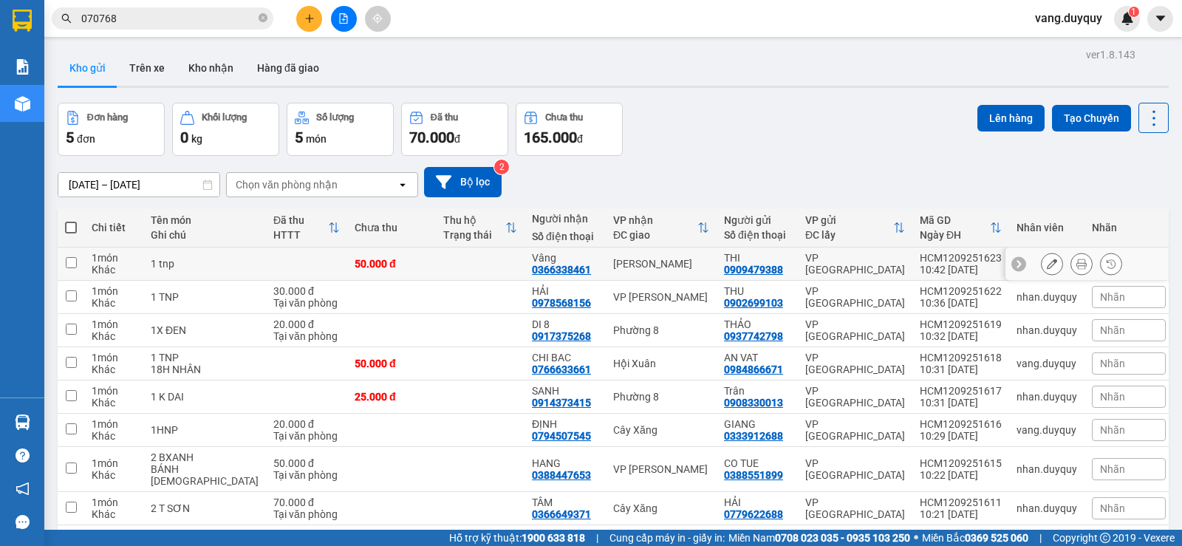
click at [1046, 263] on icon at bounding box center [1051, 263] width 10 height 10
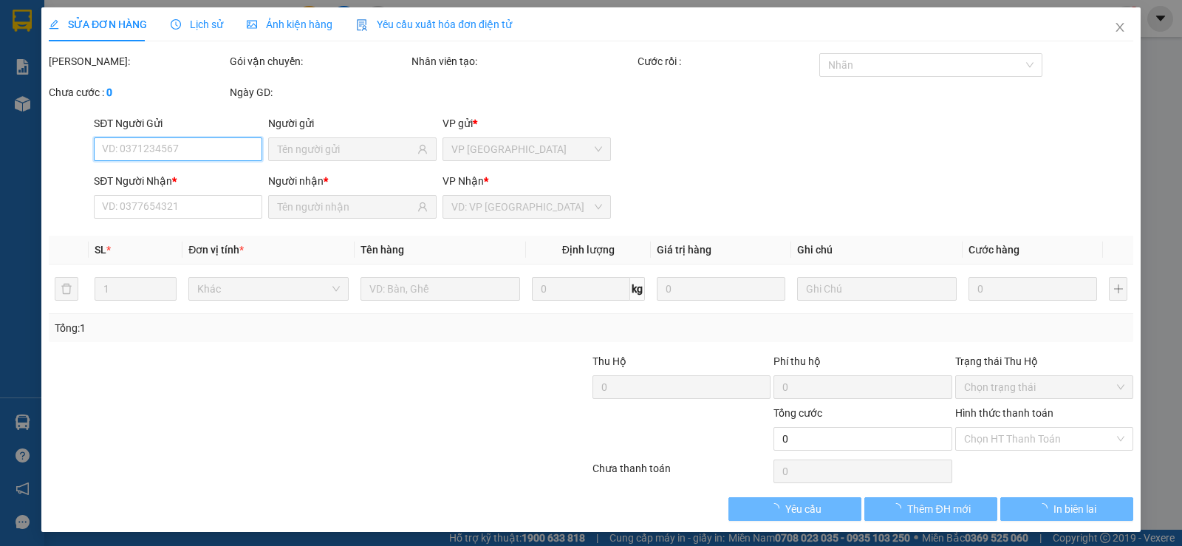
type input "0909479388"
type input "0366338461"
type input "50.000"
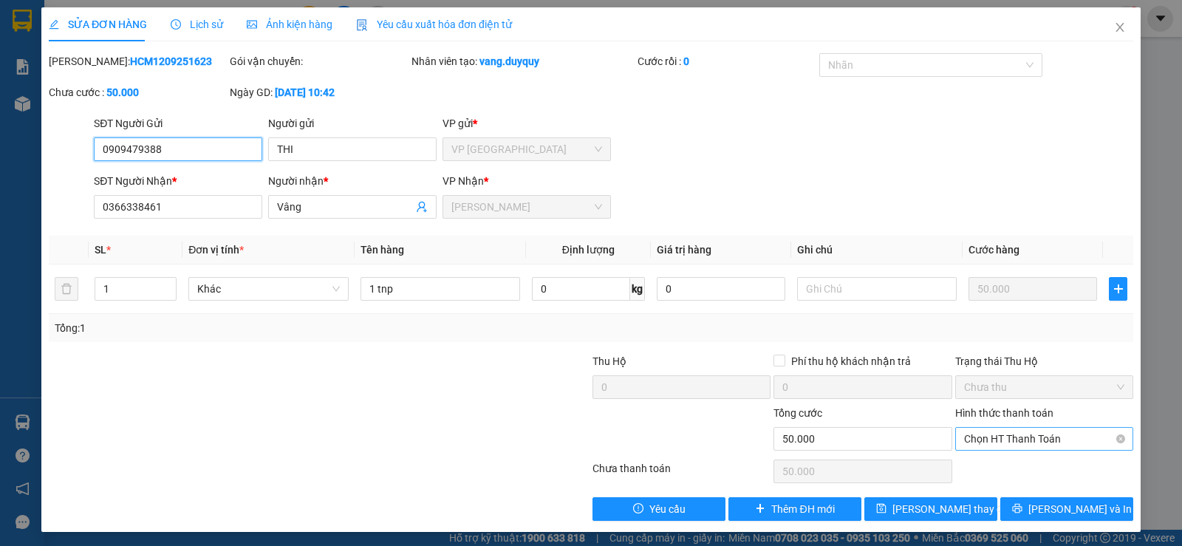
click at [1012, 448] on span "Chọn HT Thanh Toán" at bounding box center [1044, 439] width 160 height 22
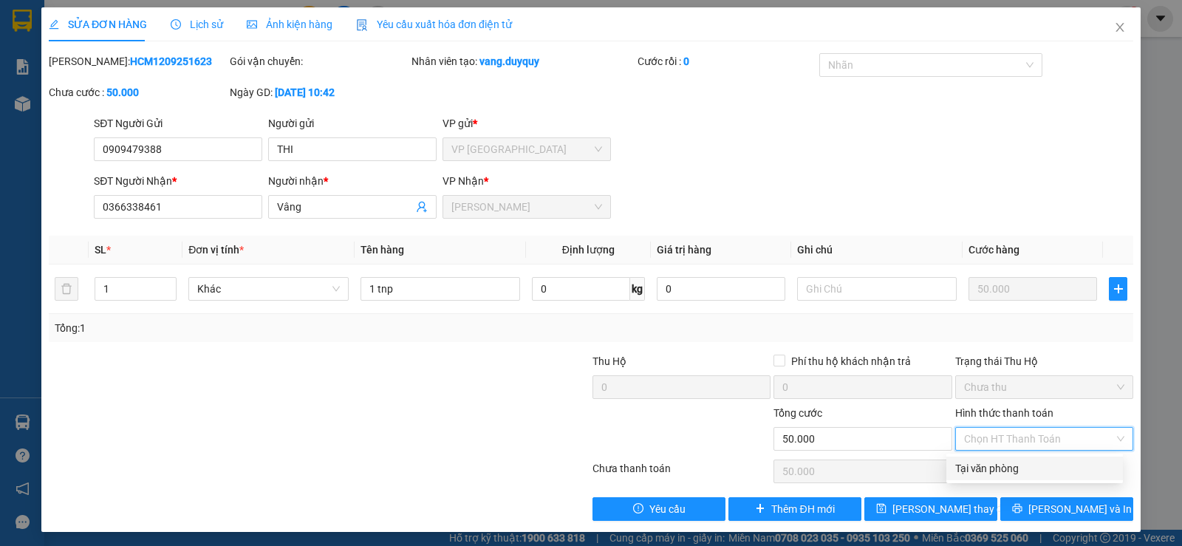
click at [1006, 467] on div "Tại văn phòng" at bounding box center [1034, 468] width 159 height 16
type input "50.000"
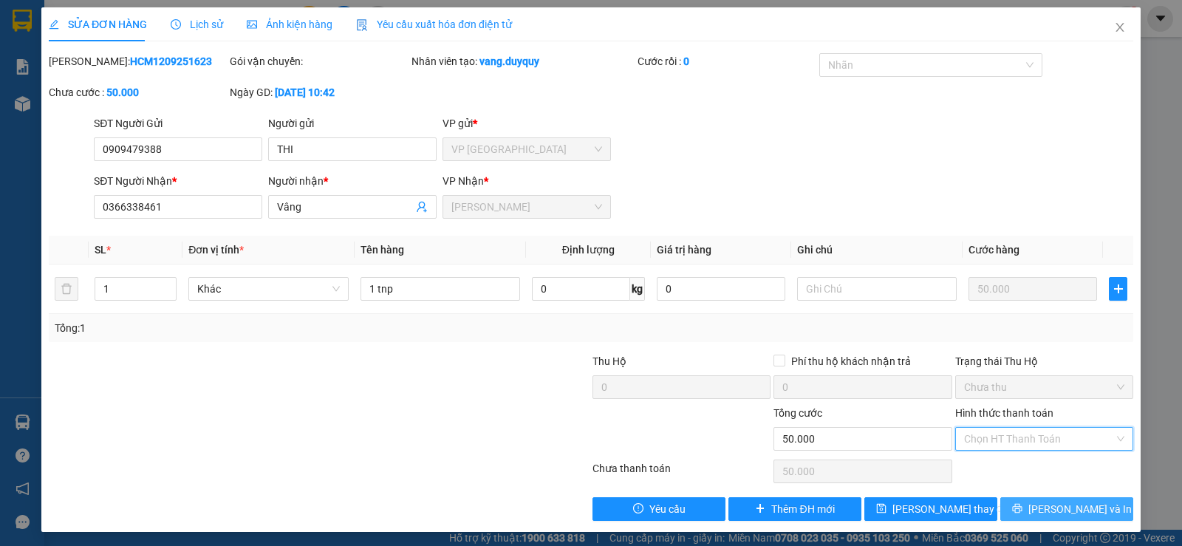
click at [1067, 512] on span "[PERSON_NAME] và In" at bounding box center [1079, 509] width 103 height 16
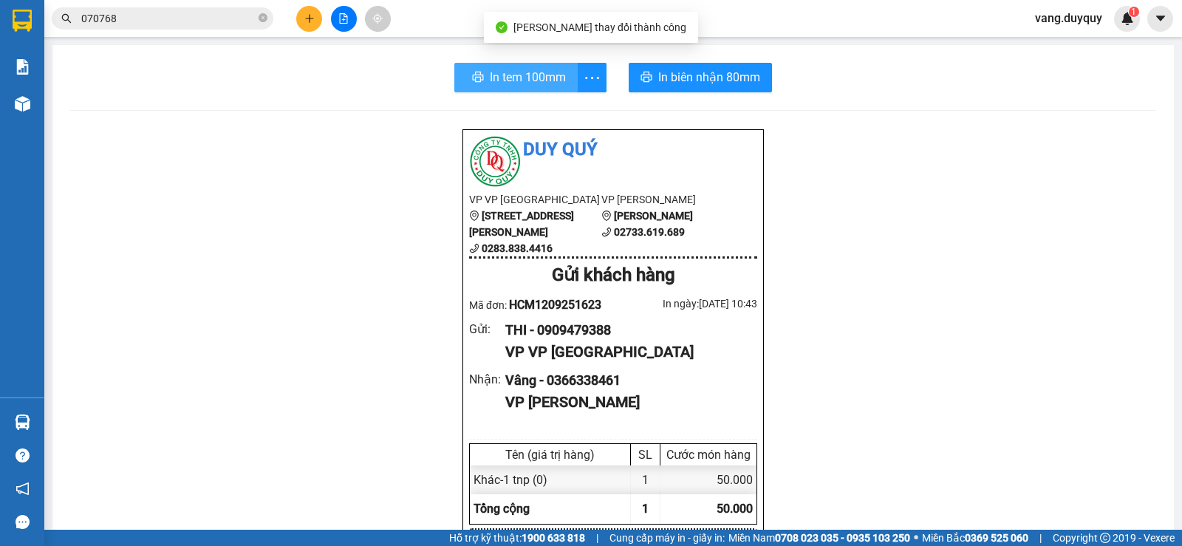
click at [539, 82] on span "In tem 100mm" at bounding box center [528, 77] width 76 height 18
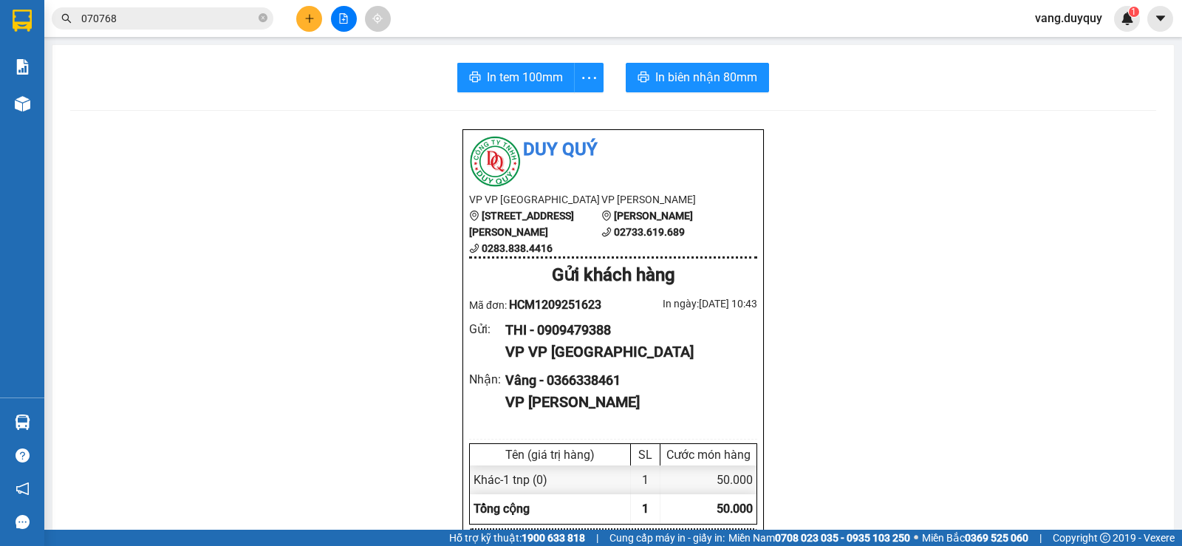
click at [306, 21] on icon "plus" at bounding box center [309, 18] width 10 height 10
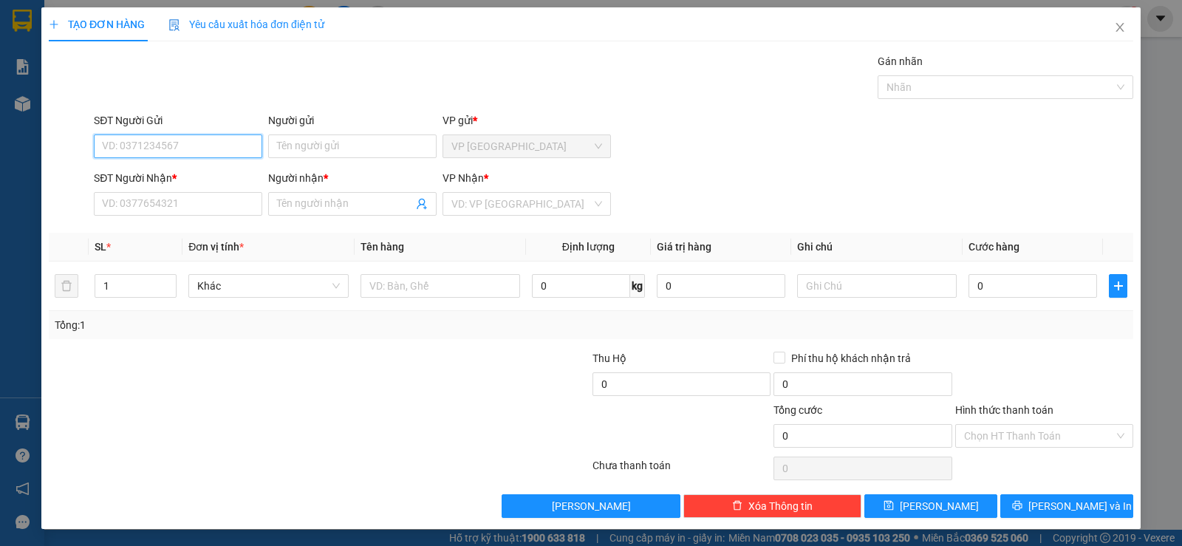
click at [235, 148] on input "SĐT Người Gửi" at bounding box center [178, 146] width 168 height 24
type input "0833048512"
click at [277, 149] on input "Người gửi" at bounding box center [352, 146] width 168 height 24
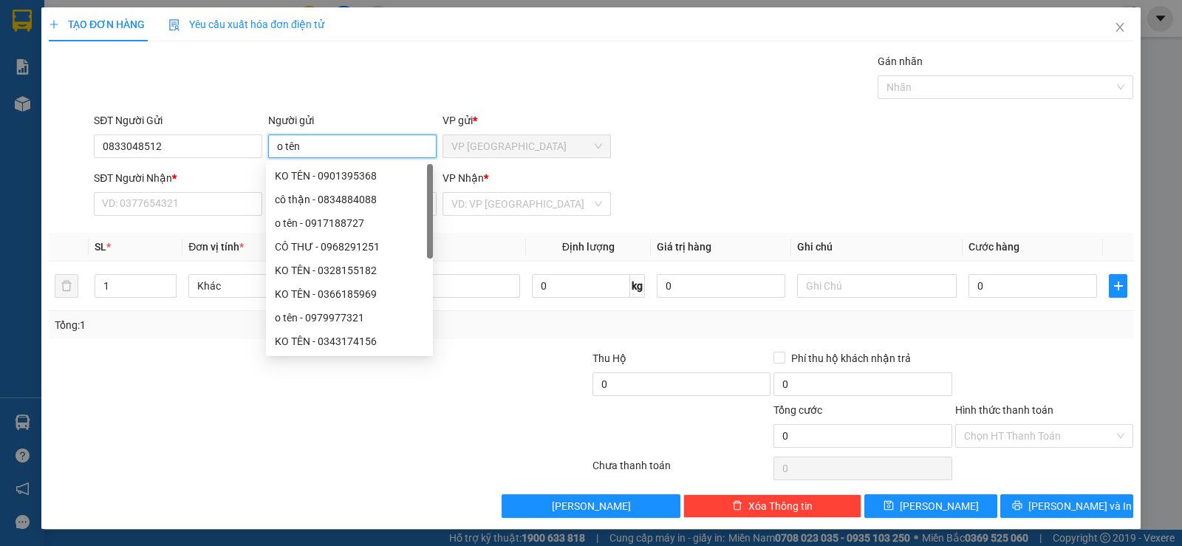
type input "o tên"
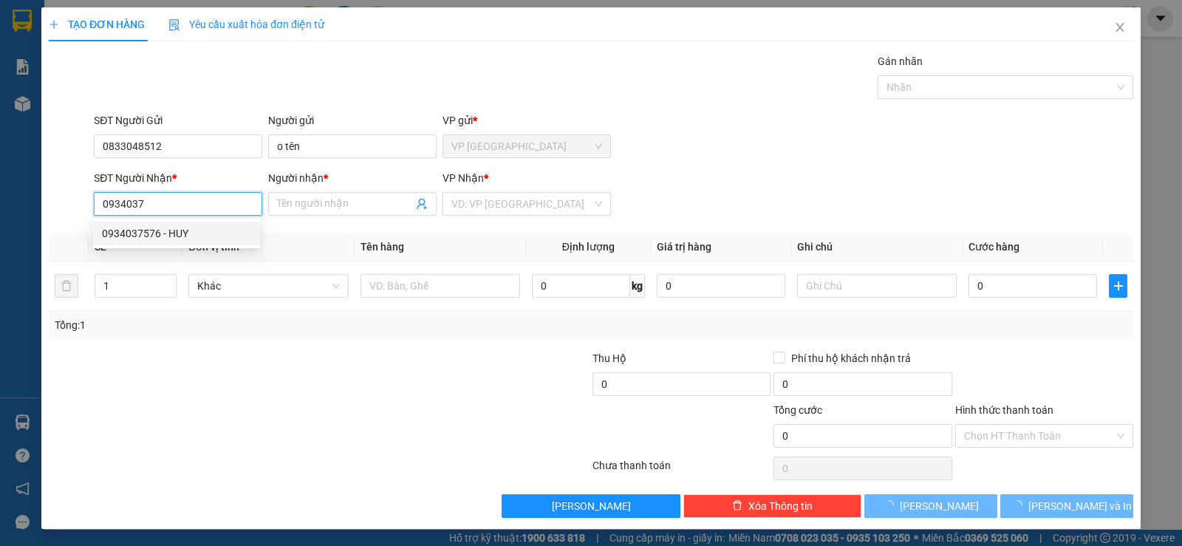
click at [169, 228] on div "0934037576 - HUY" at bounding box center [176, 233] width 149 height 16
type input "0934037576"
type input "HUY"
type input "25.000"
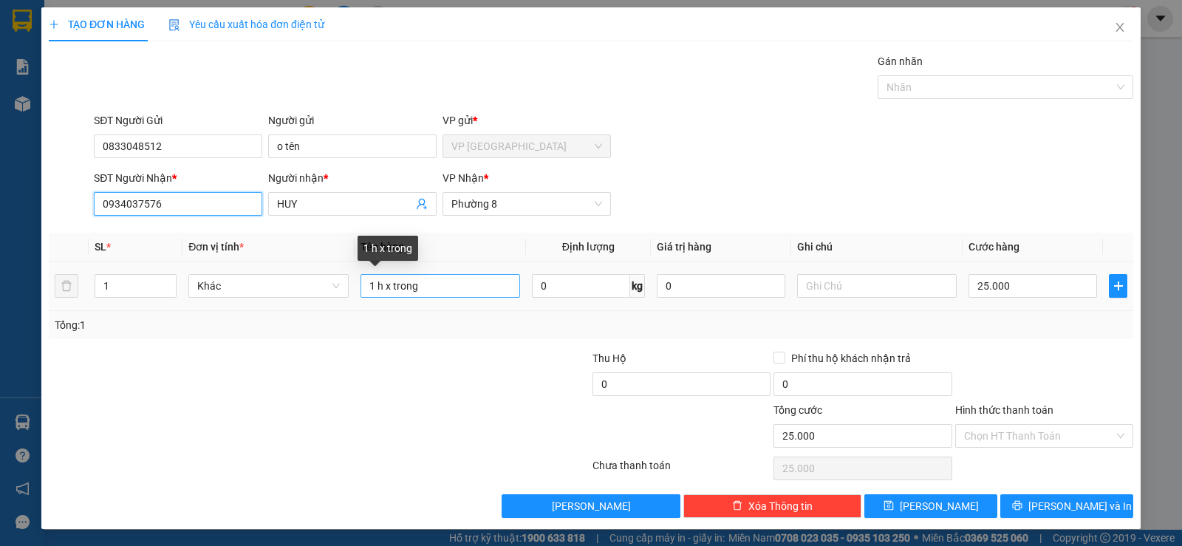
type input "0934037576"
drag, startPoint x: 425, startPoint y: 283, endPoint x: 63, endPoint y: 315, distance: 363.2
click at [64, 315] on div "SL * Đơn vị tính * Tên hàng Định lượng Giá trị hàng Ghi chú Cước hàng 1 Khác 1 …" at bounding box center [591, 286] width 1084 height 106
type input "1 x đen"
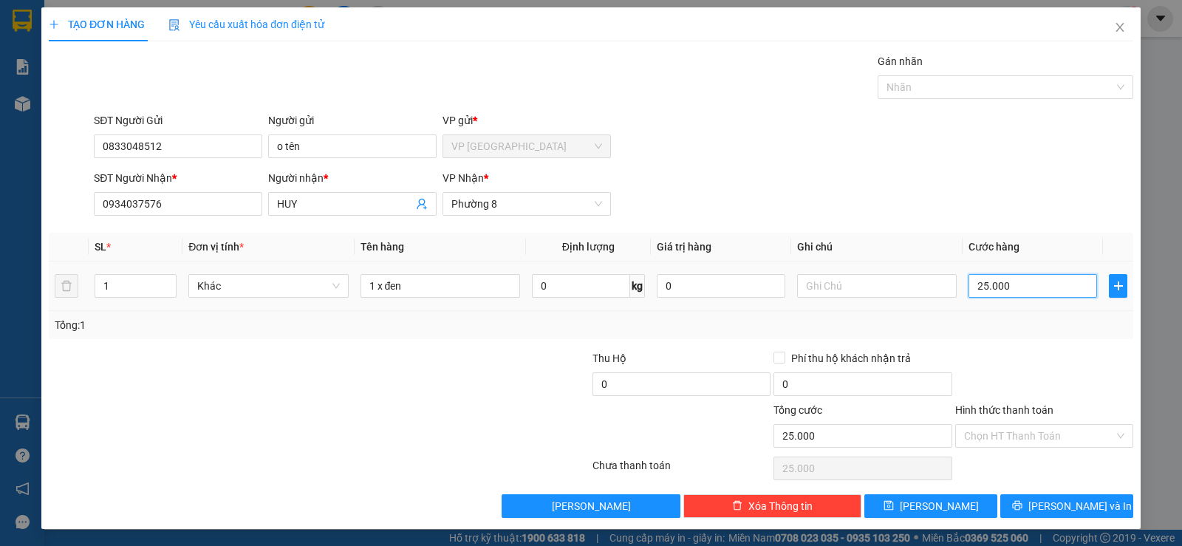
click at [998, 283] on input "25.000" at bounding box center [1032, 286] width 128 height 24
type input "3"
type input "30"
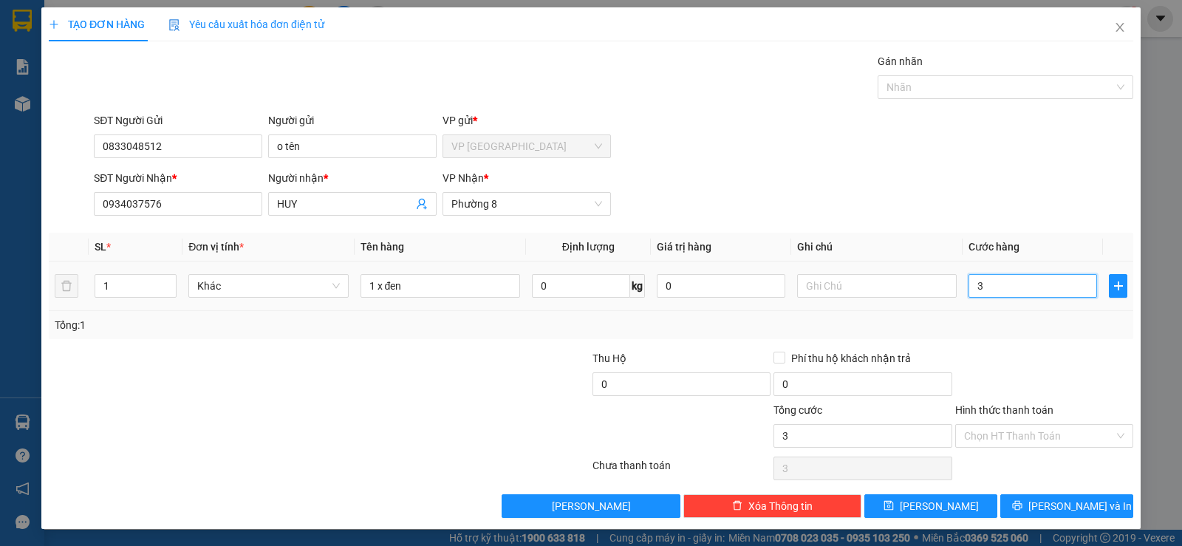
type input "30"
click at [1008, 366] on div at bounding box center [1043, 376] width 181 height 52
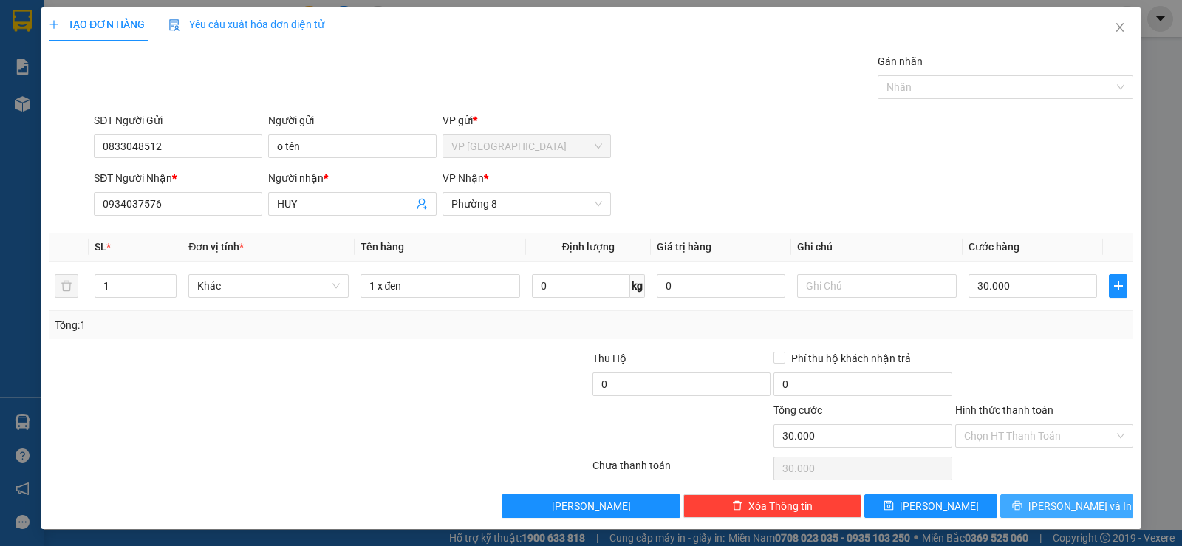
click at [1029, 513] on button "[PERSON_NAME] và In" at bounding box center [1066, 506] width 133 height 24
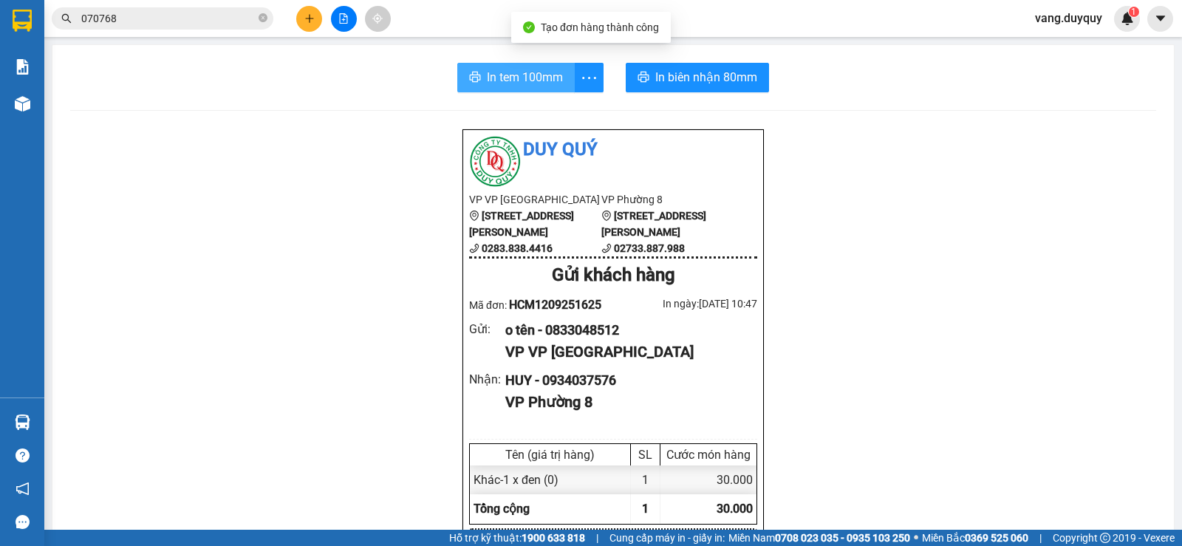
click at [515, 66] on button "In tem 100mm" at bounding box center [515, 78] width 117 height 30
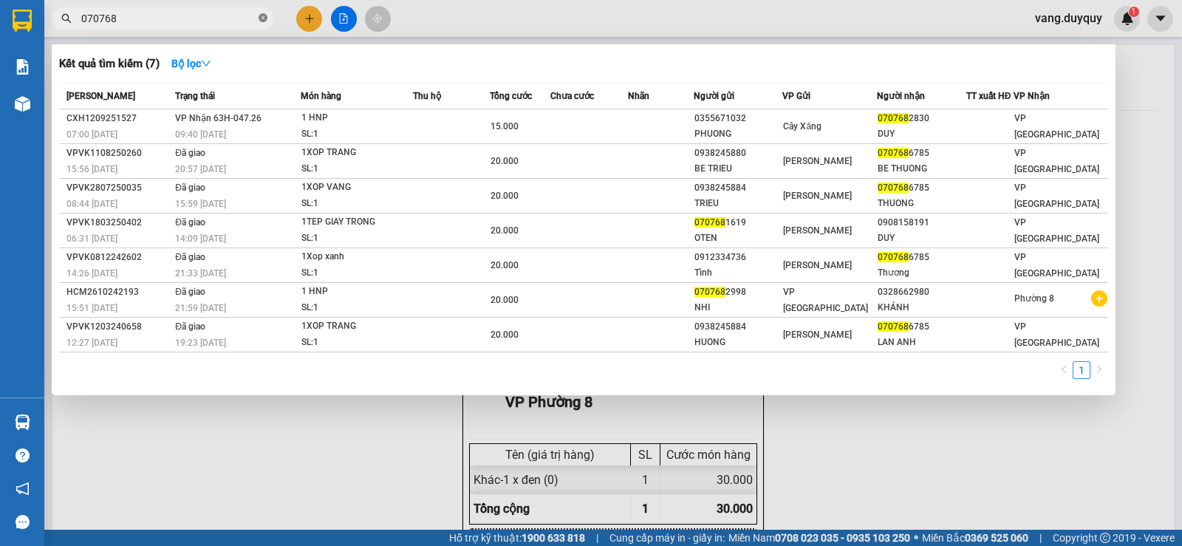
click at [260, 18] on icon "close-circle" at bounding box center [262, 17] width 9 height 9
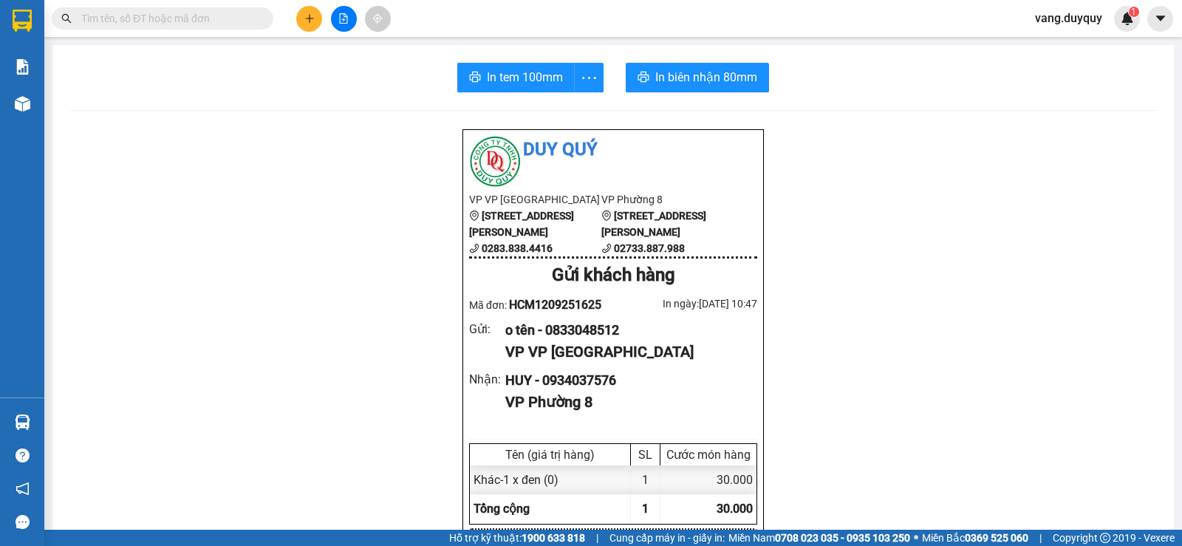
click at [193, 10] on span at bounding box center [163, 18] width 222 height 22
click at [209, 24] on input "text" at bounding box center [168, 18] width 174 height 16
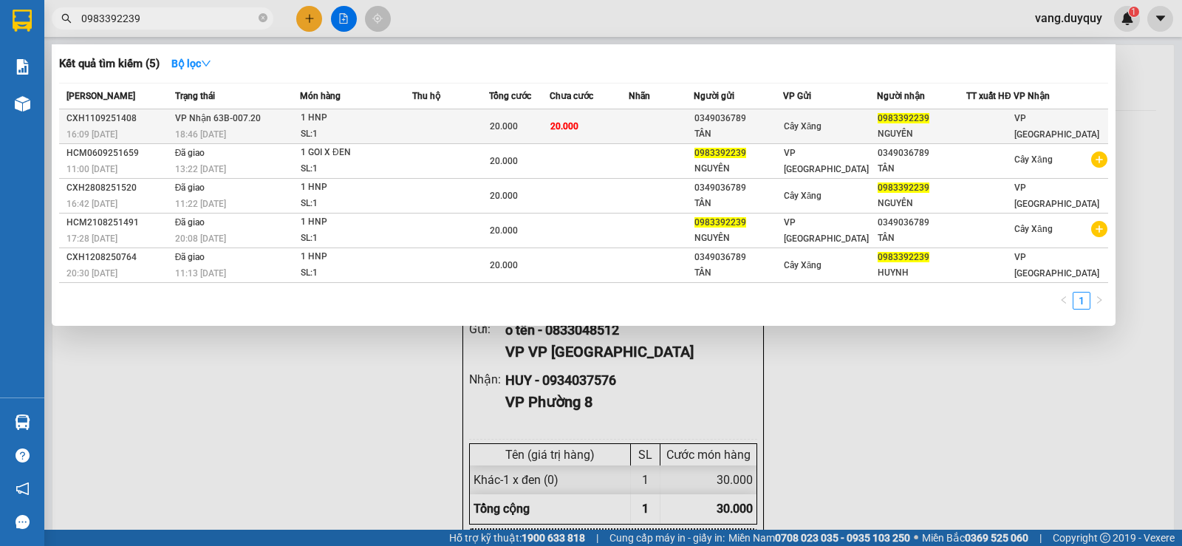
type input "0983392239"
click at [403, 123] on div "1 HNP" at bounding box center [356, 118] width 111 height 16
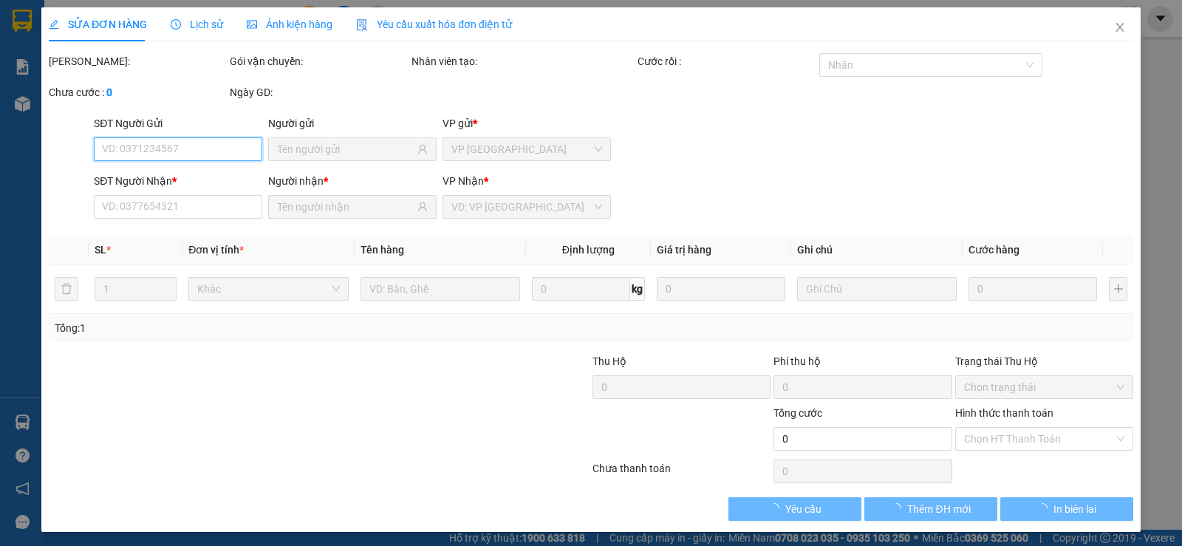
type input "0349036789"
type input "TÂN"
type input "0983392239"
type input "NGUYÊN"
type input "20.000"
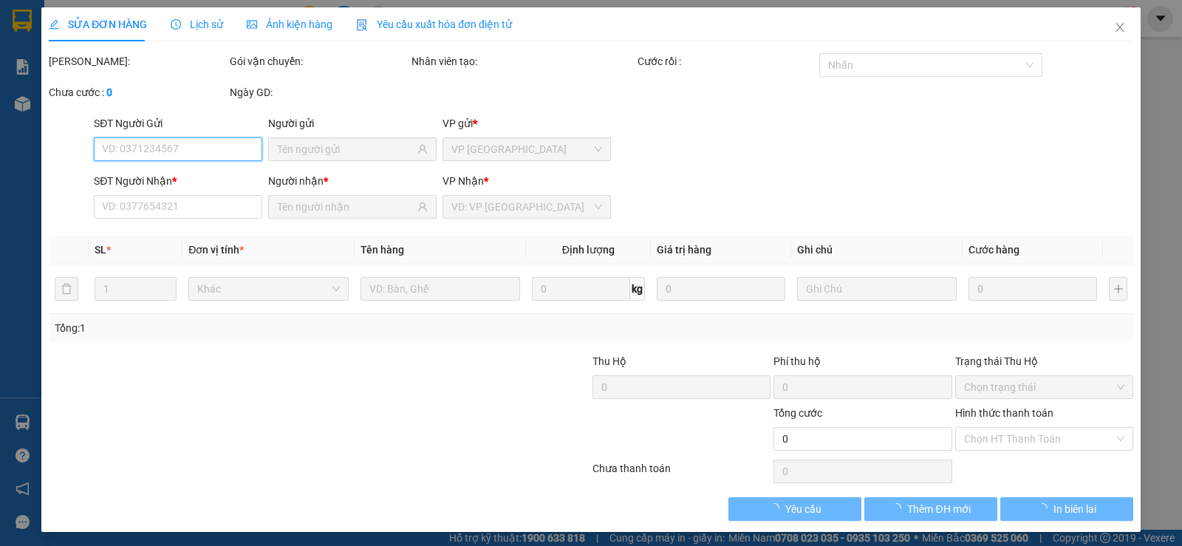
type input "20.000"
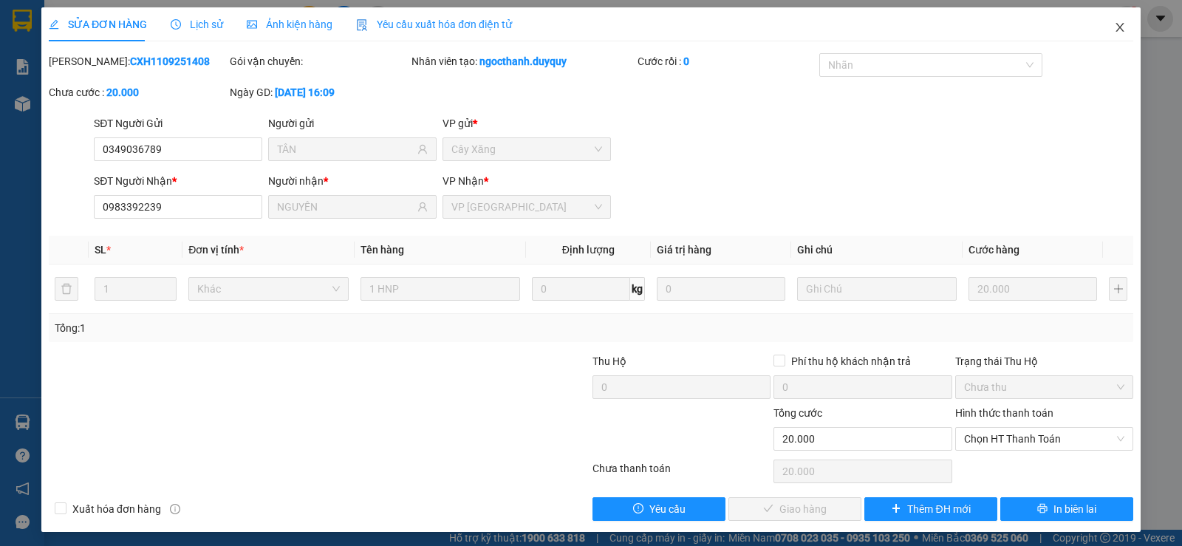
click at [1114, 33] on icon "close" at bounding box center [1120, 27] width 12 height 12
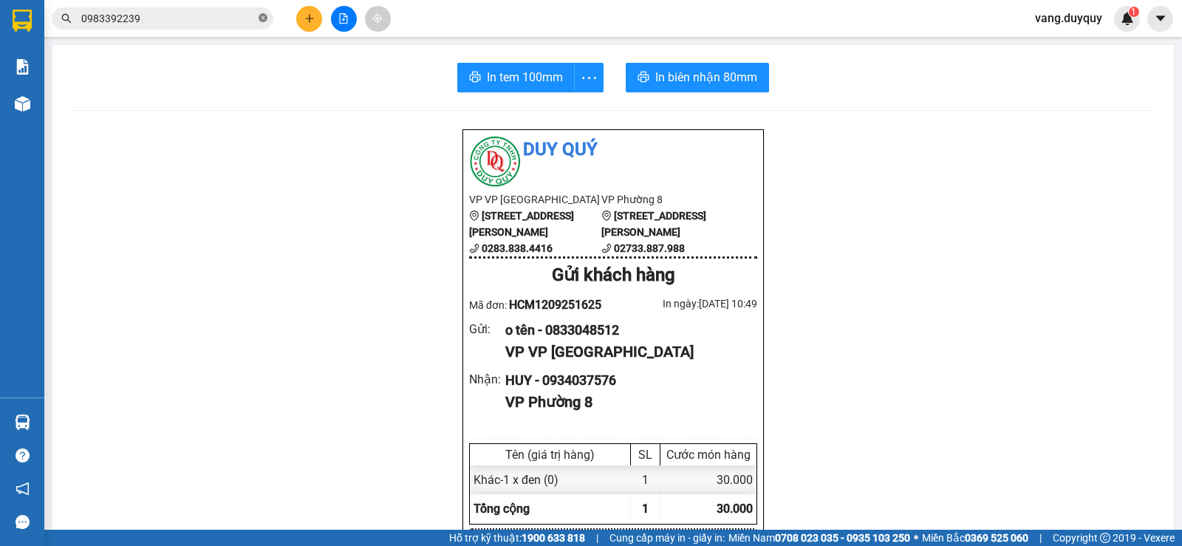
click at [261, 16] on icon "close-circle" at bounding box center [262, 17] width 9 height 9
click at [219, 16] on input "text" at bounding box center [168, 18] width 174 height 16
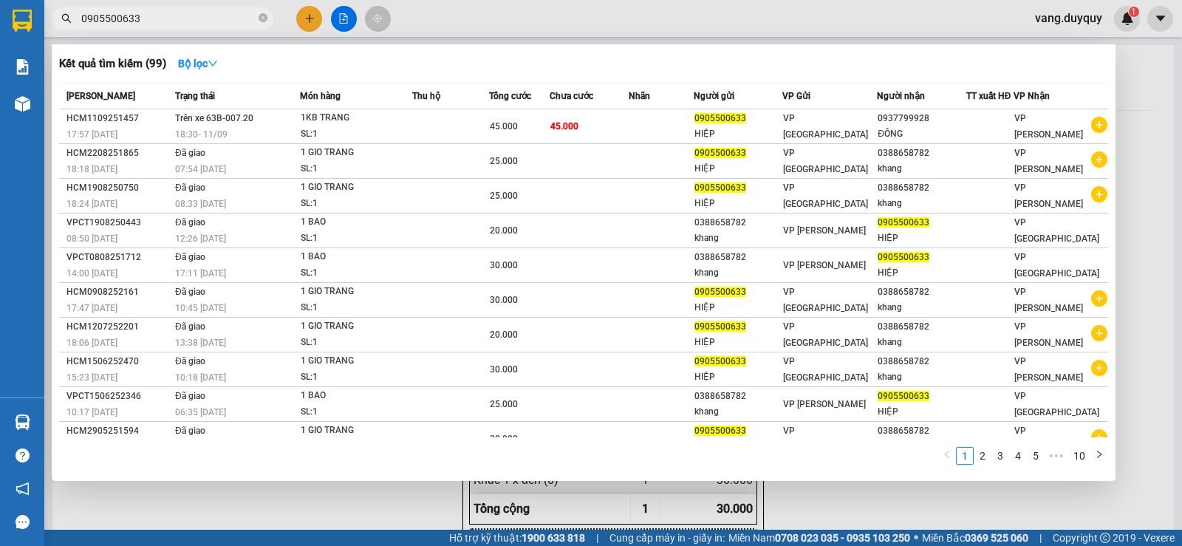
type input "0905500633"
click at [302, 21] on div at bounding box center [591, 273] width 1182 height 546
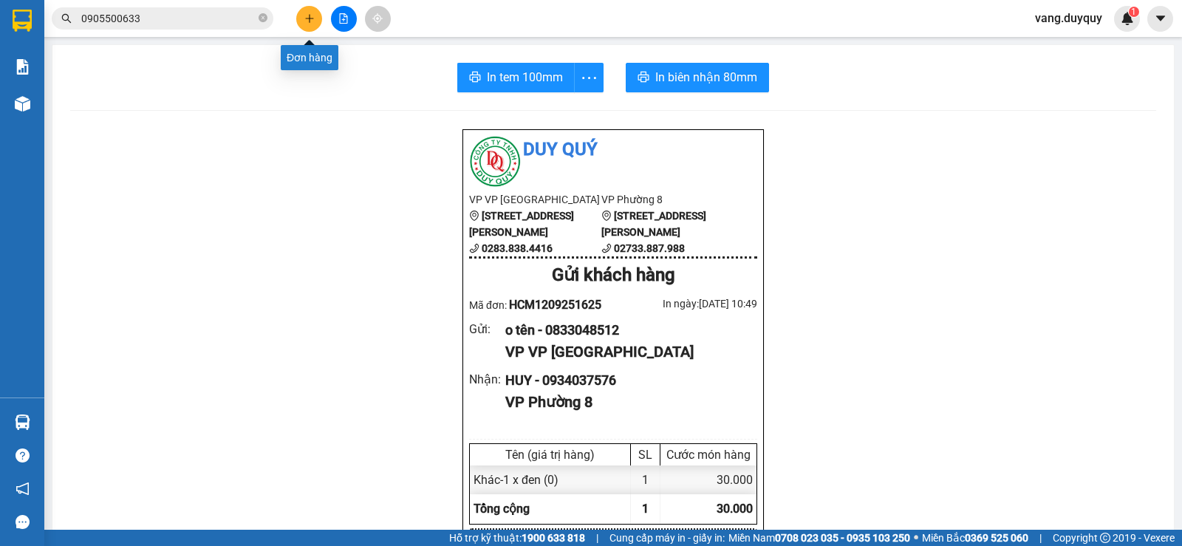
click at [302, 21] on button at bounding box center [309, 19] width 26 height 26
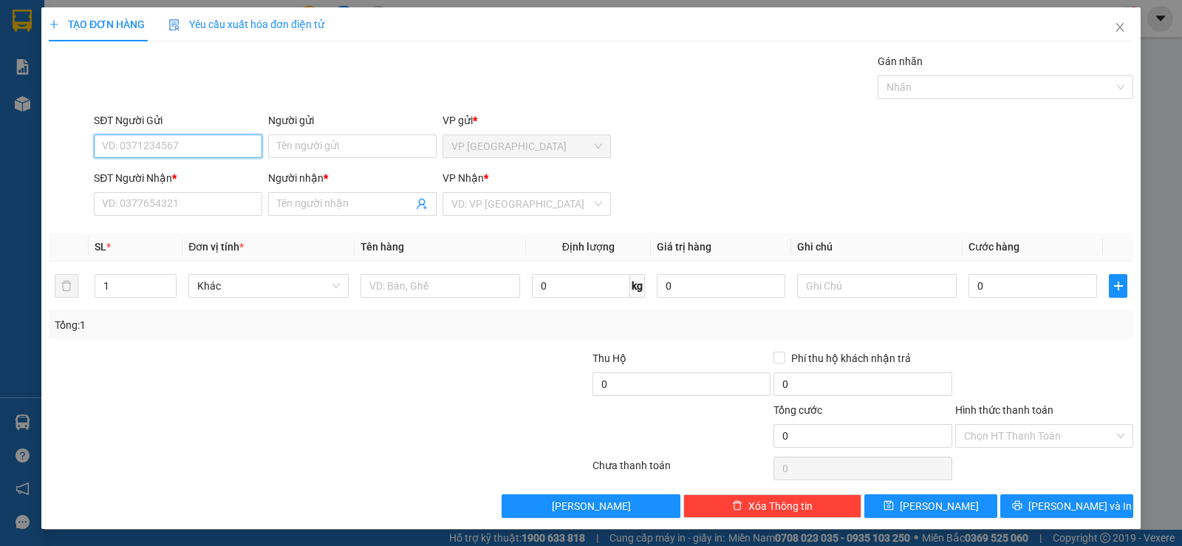
click at [197, 146] on input "SĐT Người Gửi" at bounding box center [178, 146] width 168 height 24
type input "0903395000"
click at [212, 180] on div "0903395000 - DƯƠNG" at bounding box center [176, 176] width 149 height 16
type input "DƯƠNG"
type input "0933269749"
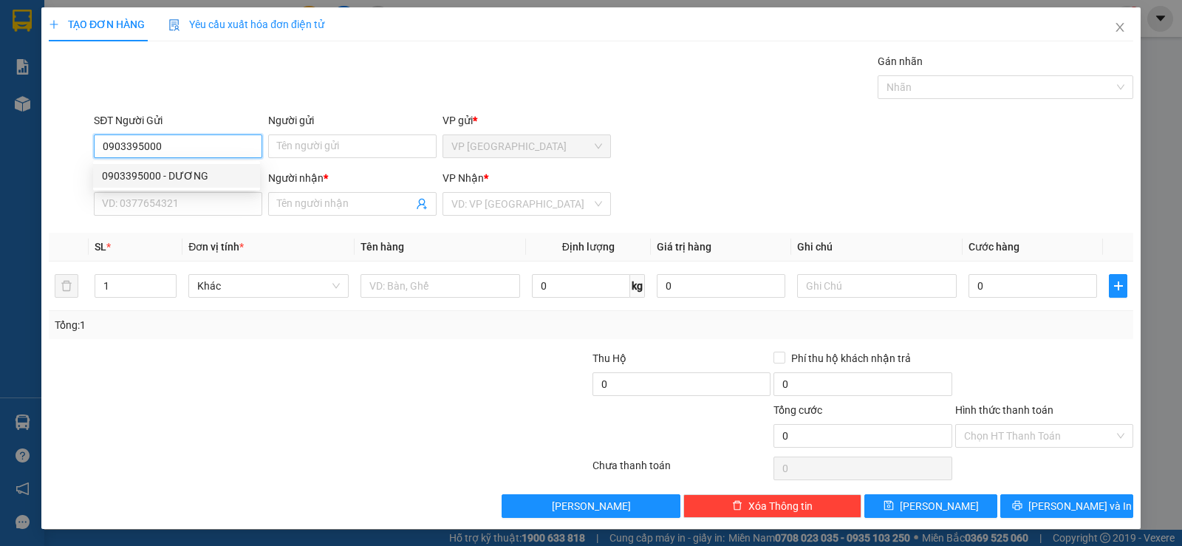
type input "LỢI"
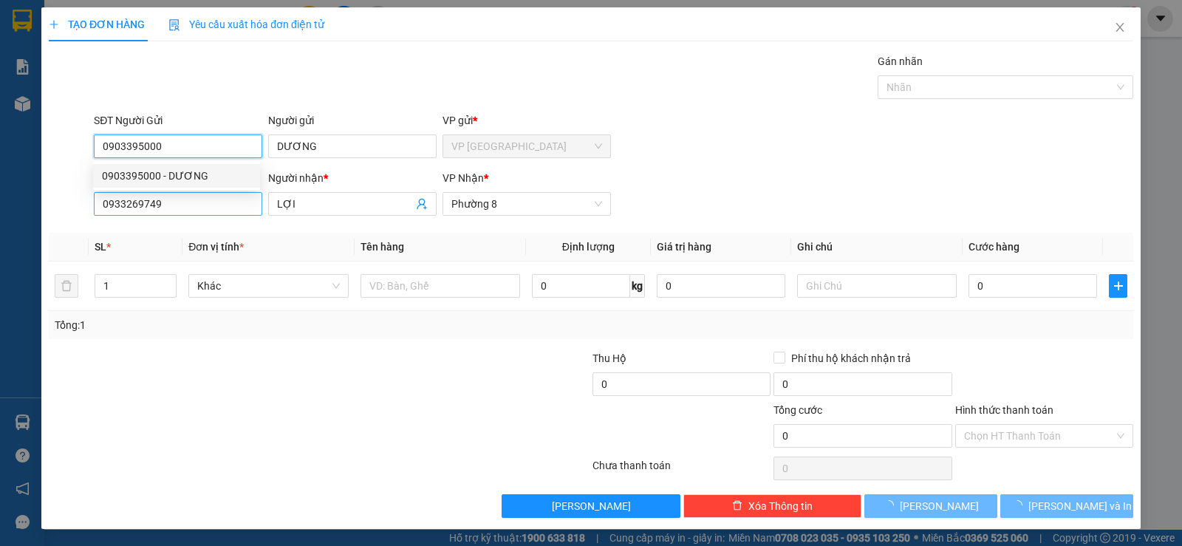
type input "30.000"
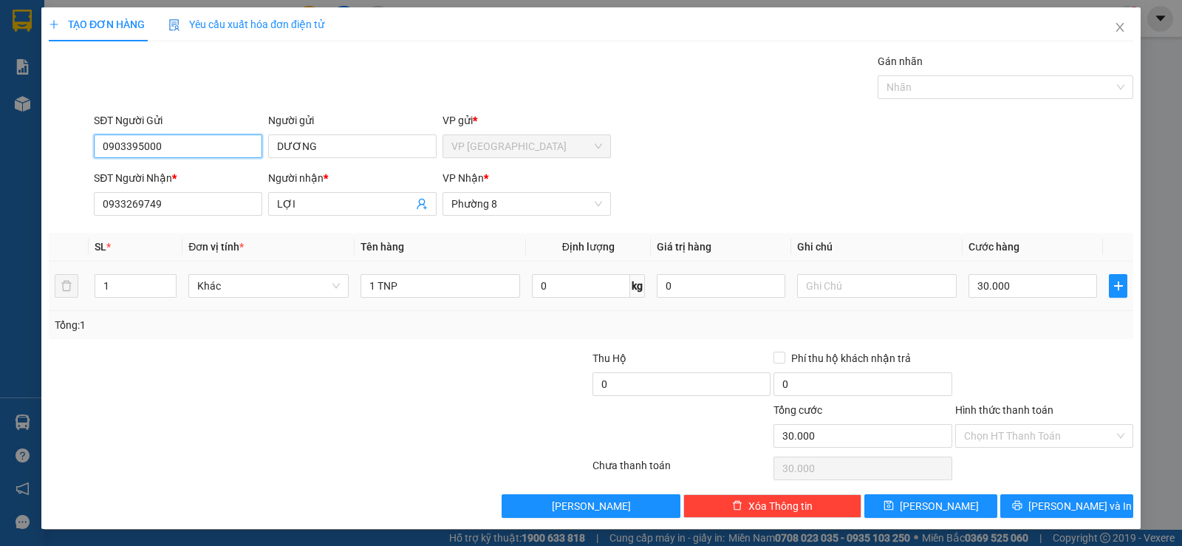
type input "0903395000"
click at [448, 301] on td "1 TNP" at bounding box center [439, 285] width 171 height 49
click at [399, 286] on input "1 TNP" at bounding box center [440, 286] width 160 height 24
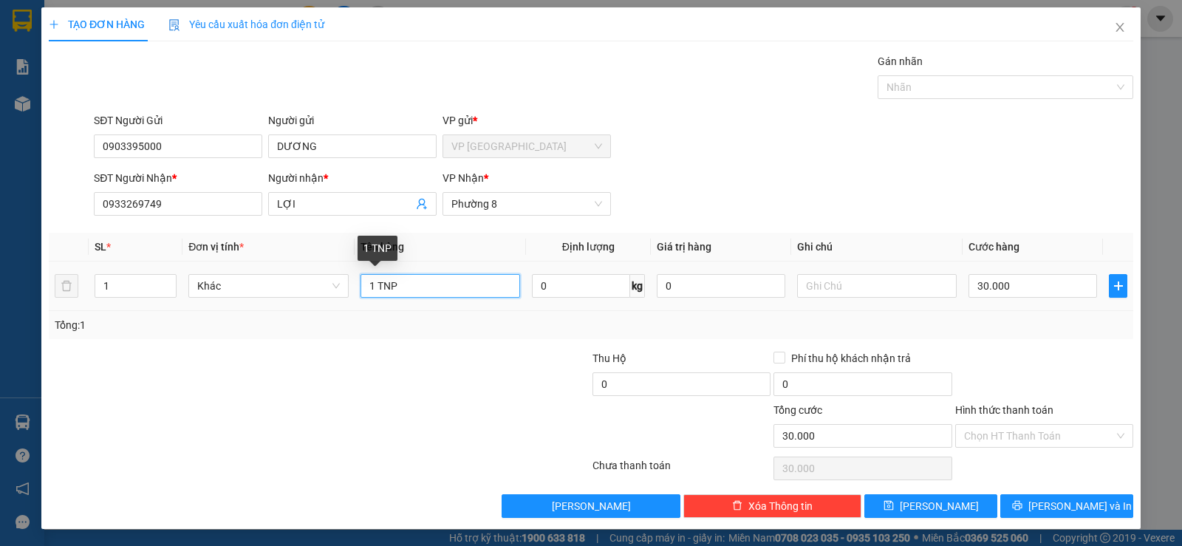
drag, startPoint x: 399, startPoint y: 286, endPoint x: 410, endPoint y: 289, distance: 11.7
click at [409, 289] on input "1 TNP" at bounding box center [440, 286] width 160 height 24
click at [411, 289] on input "1 TNP" at bounding box center [440, 286] width 160 height 24
click at [414, 289] on input "1 TNP" at bounding box center [440, 286] width 160 height 24
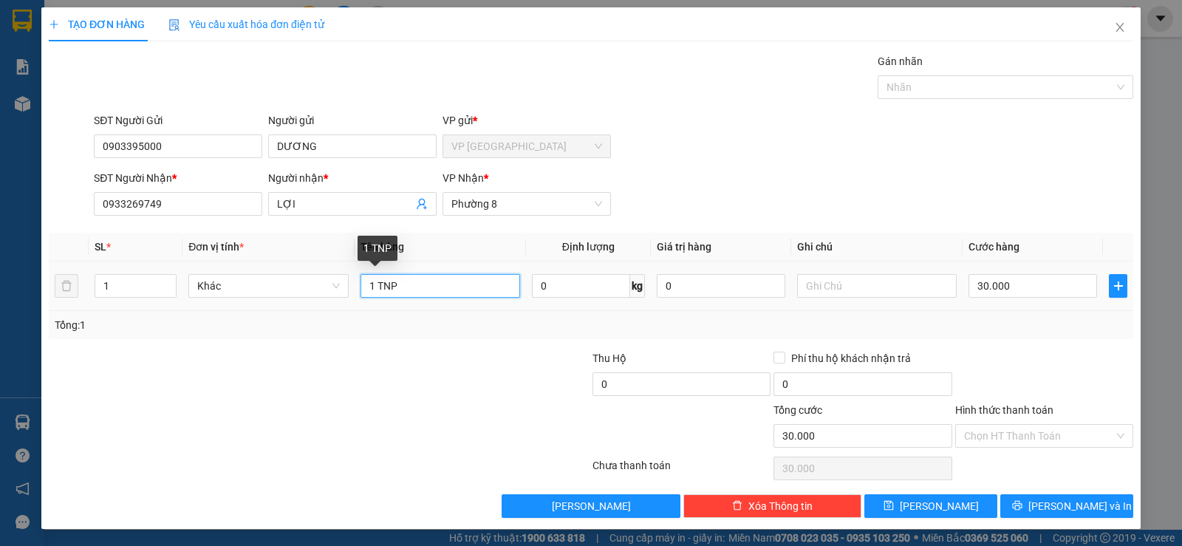
click at [414, 289] on input "1 TNP" at bounding box center [440, 286] width 160 height 24
type input "1 hn"
click at [1057, 282] on input "30.000" at bounding box center [1032, 286] width 128 height 24
click at [1021, 360] on div at bounding box center [1043, 376] width 181 height 52
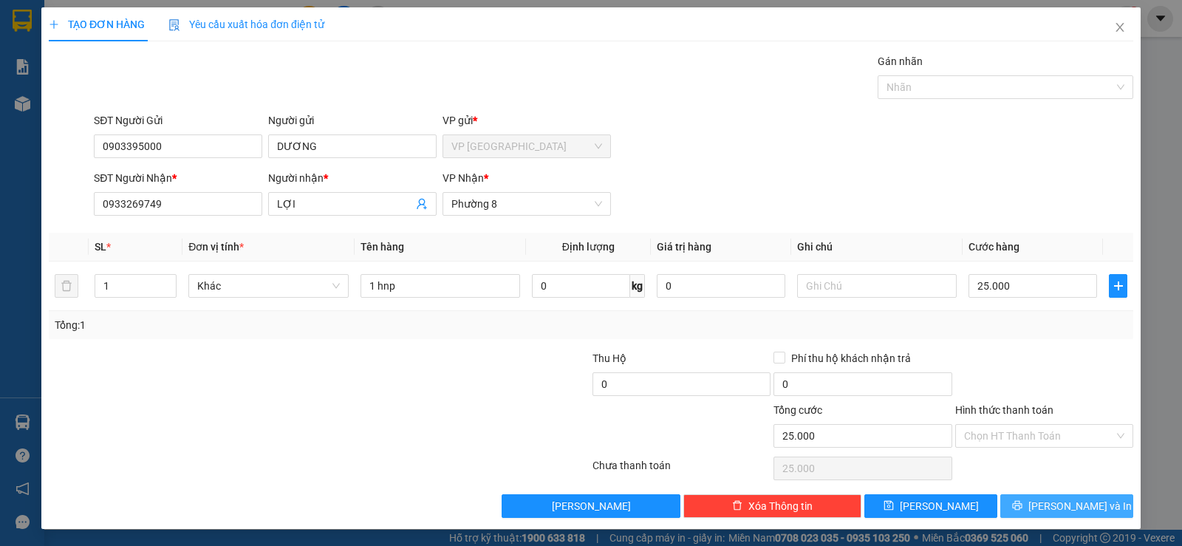
click at [1029, 513] on button "[PERSON_NAME] và In" at bounding box center [1066, 506] width 133 height 24
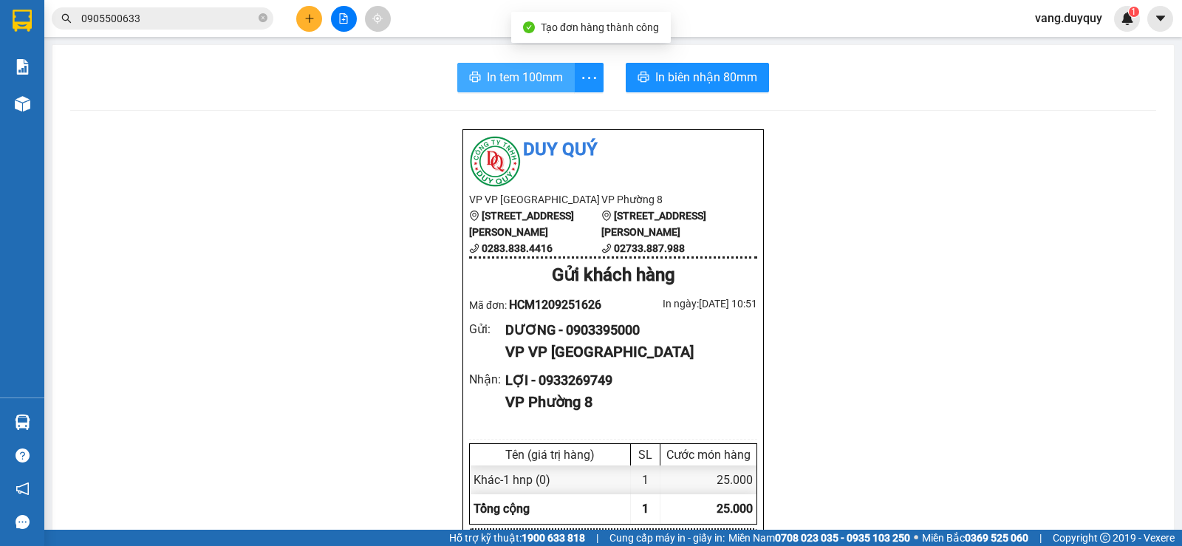
click at [529, 72] on span "In tem 100mm" at bounding box center [525, 77] width 76 height 18
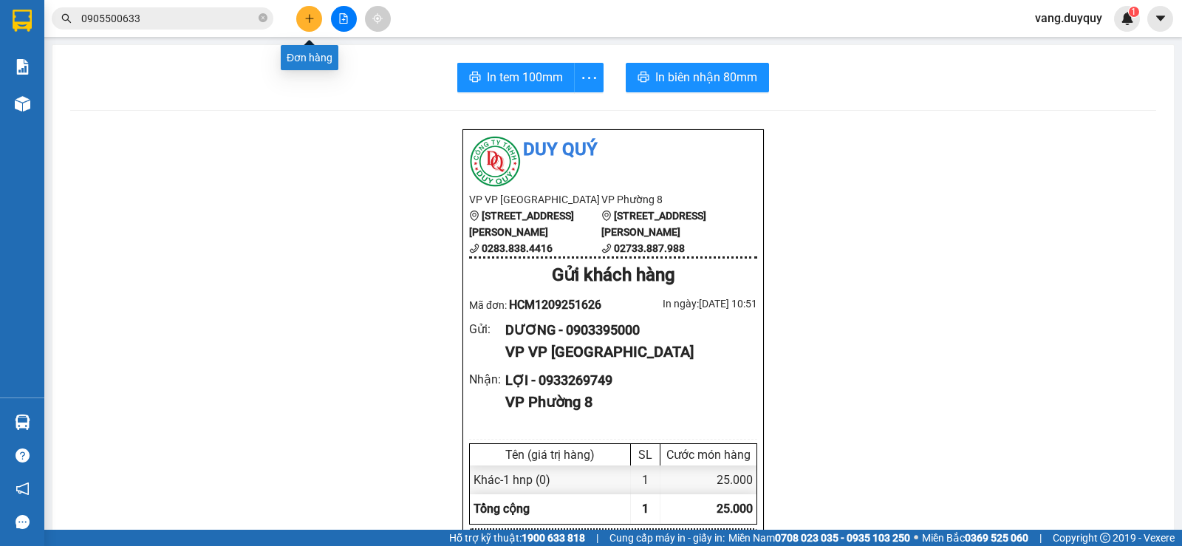
click at [301, 18] on button at bounding box center [309, 19] width 26 height 26
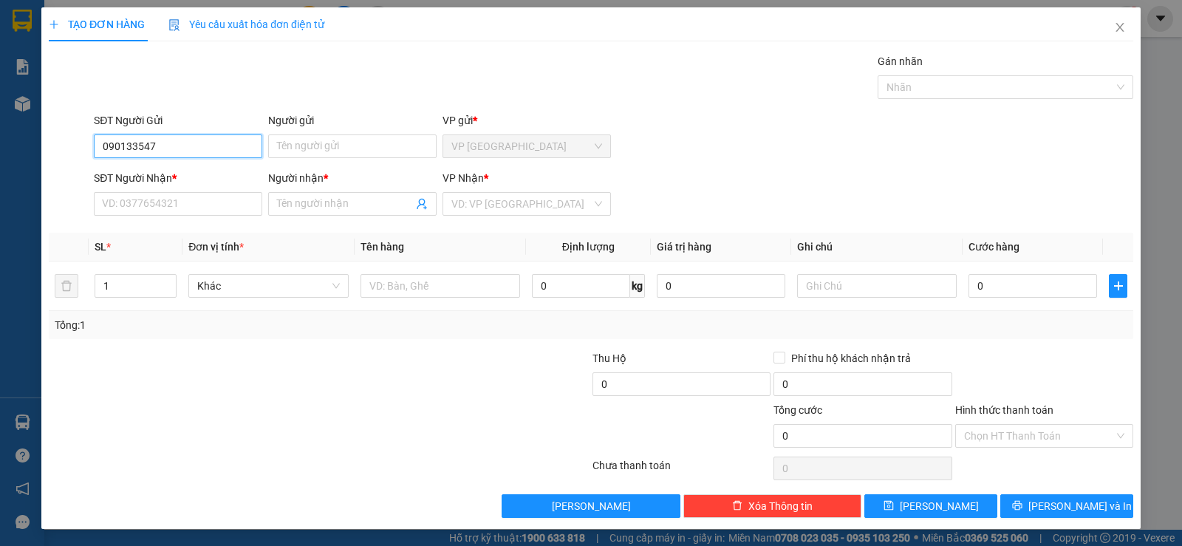
type input "0901335477"
click at [194, 169] on div "0901335477 - GIU GIA" at bounding box center [176, 176] width 149 height 16
type input "GIU GIA"
type input "0961352633"
type input "TUẤN"
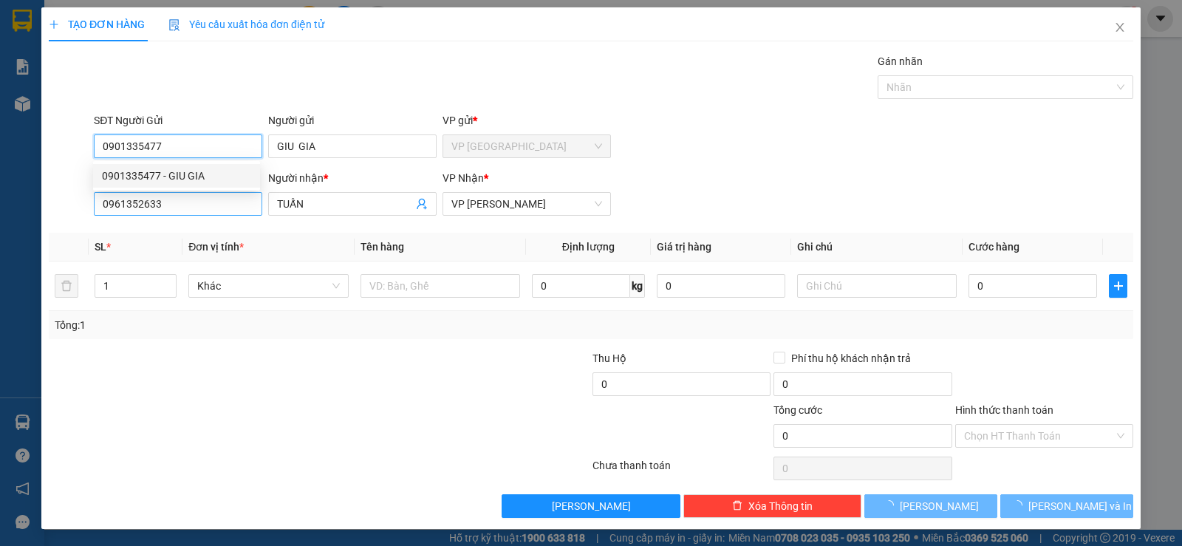
type input "20.000"
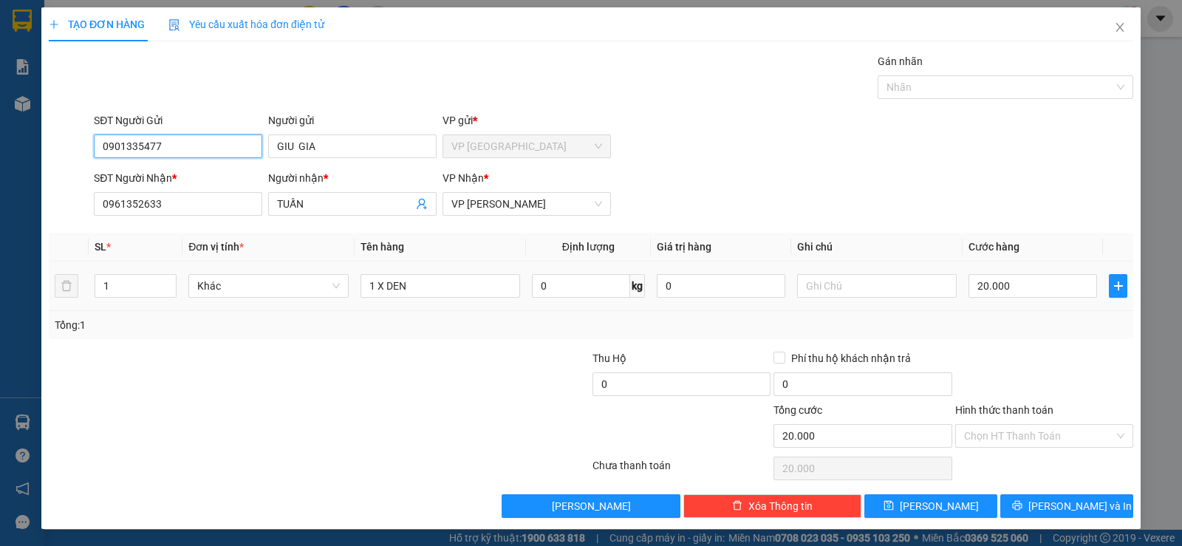
type input "0901335477"
click at [428, 302] on td "1 X DEN" at bounding box center [439, 285] width 171 height 49
click at [428, 293] on input "1 X DEN" at bounding box center [440, 286] width 160 height 24
type input "1 X DEN+1 cuôn cáp điện"
click at [1032, 285] on input "20.000" at bounding box center [1032, 286] width 128 height 24
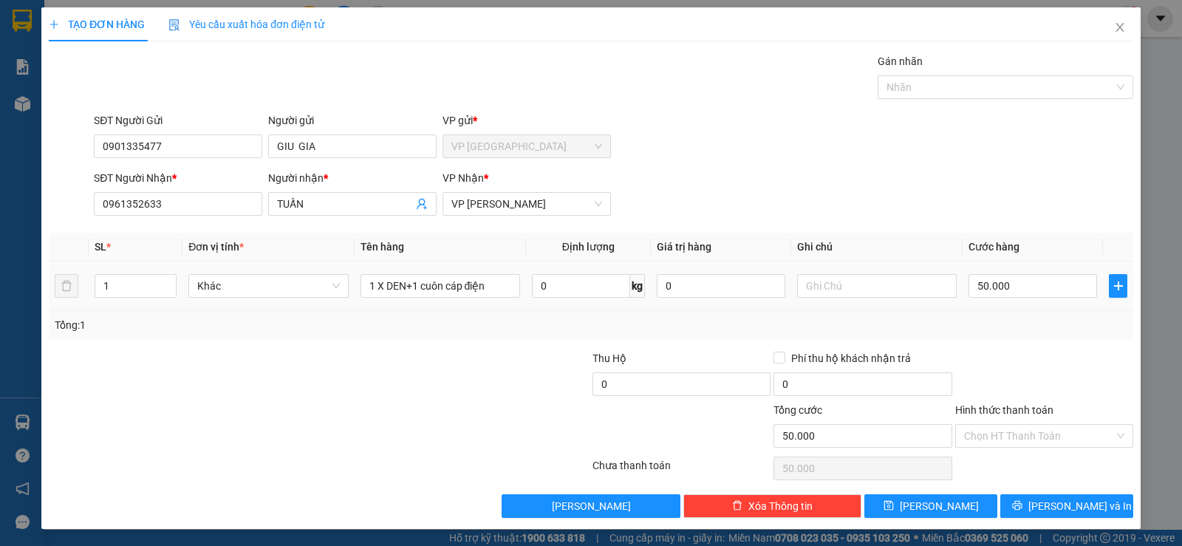
drag, startPoint x: 1032, startPoint y: 310, endPoint x: 1032, endPoint y: 329, distance: 18.5
click at [1032, 311] on div "SL * Đơn vị tính * Tên hàng Định lượng Giá trị hàng Ghi chú Cước hàng 1 Khác 1 …" at bounding box center [591, 286] width 1084 height 106
click at [1050, 505] on span "[PERSON_NAME] và In" at bounding box center [1079, 506] width 103 height 16
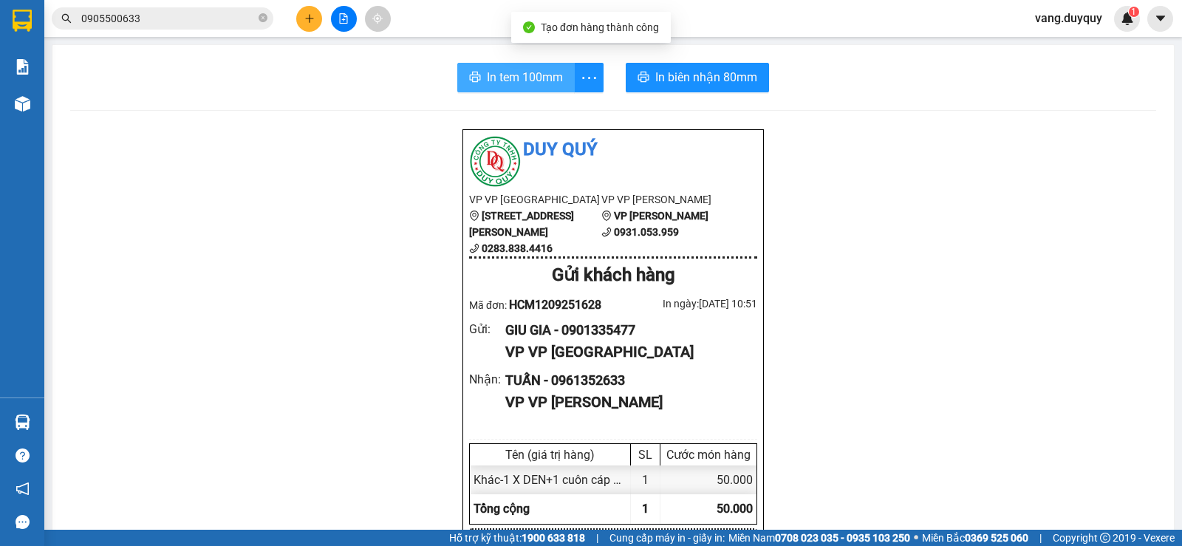
click at [496, 68] on span "In tem 100mm" at bounding box center [525, 77] width 76 height 18
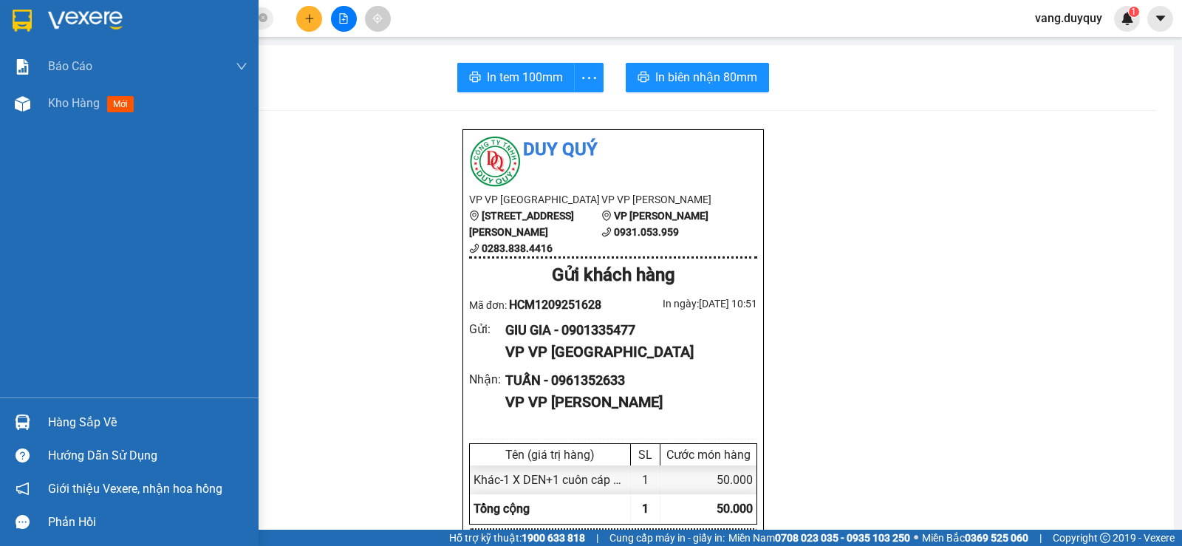
click at [50, 431] on div "Hàng sắp về" at bounding box center [147, 422] width 199 height 22
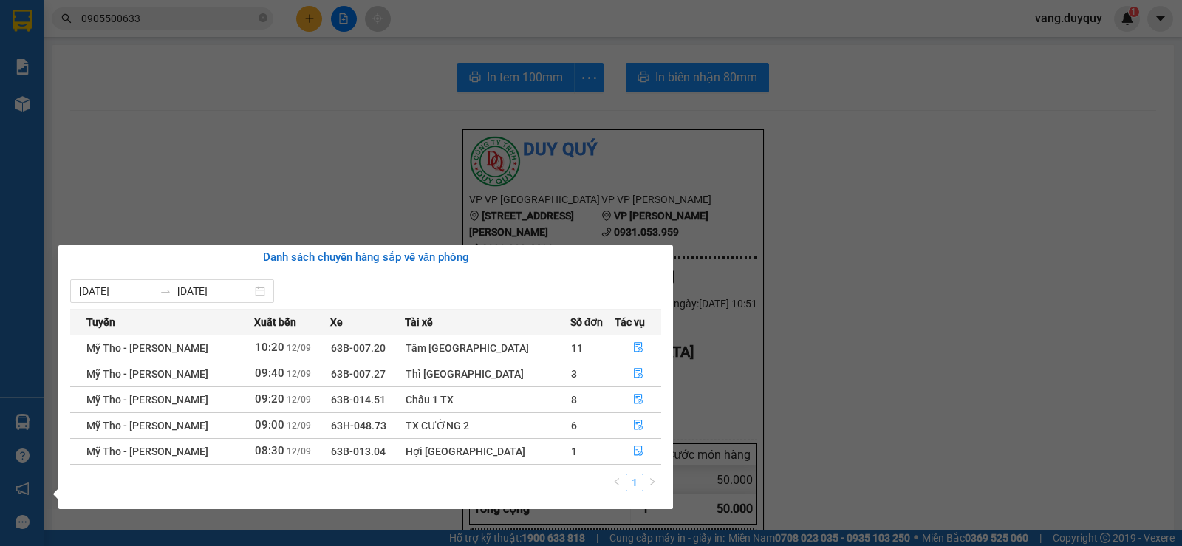
click at [1160, 296] on section "Kết quả tìm kiếm ( 99 ) Bộ lọc Mã ĐH Trạng thái Món hàng Thu hộ Tổng cước Chưa …" at bounding box center [591, 273] width 1182 height 546
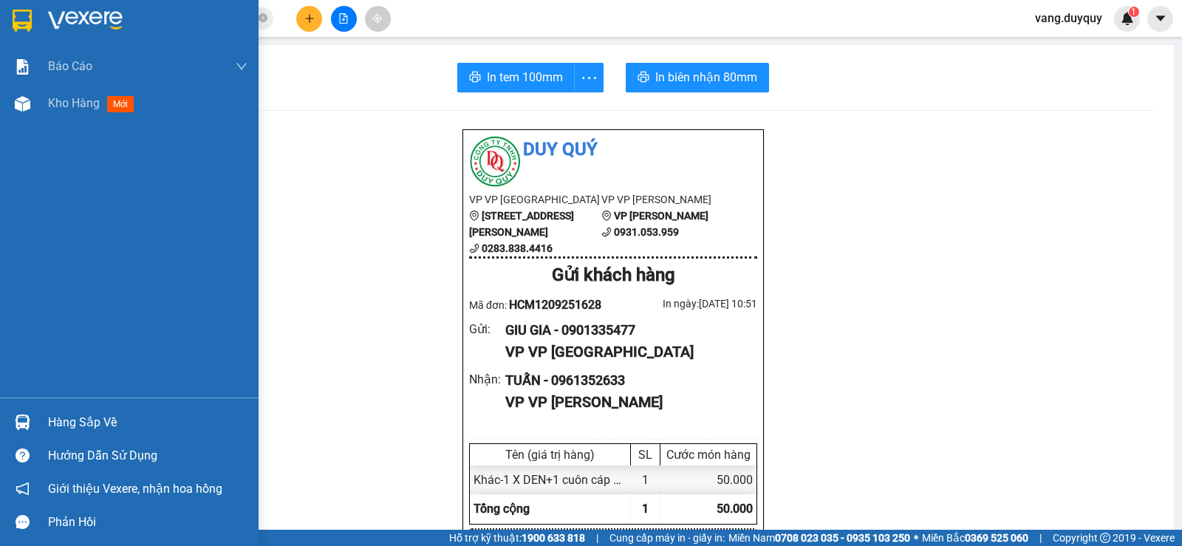
click at [30, 30] on img at bounding box center [22, 21] width 19 height 22
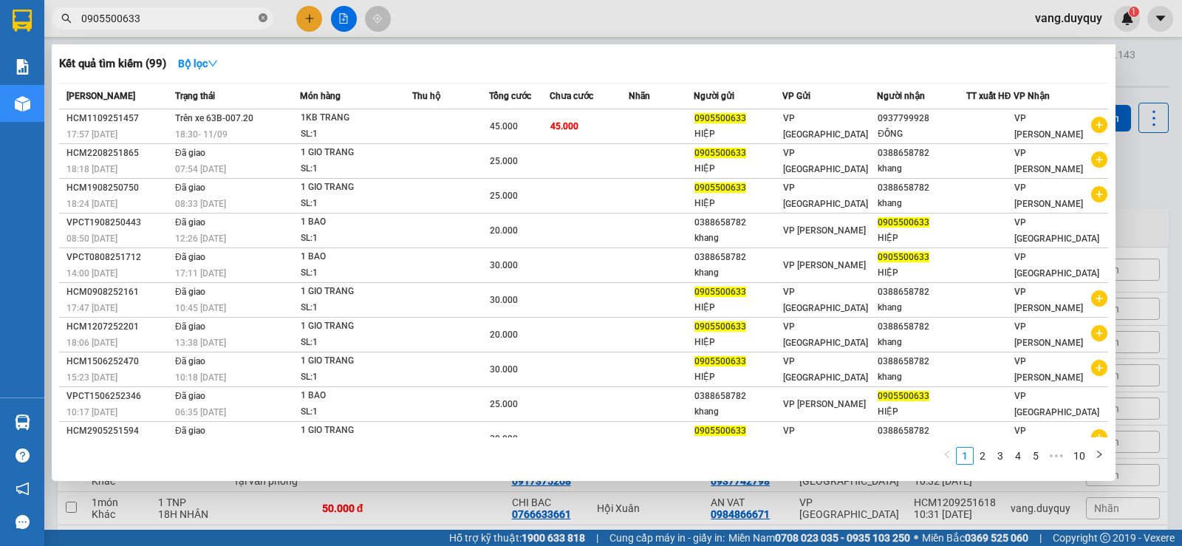
click at [262, 18] on icon "close-circle" at bounding box center [262, 17] width 9 height 9
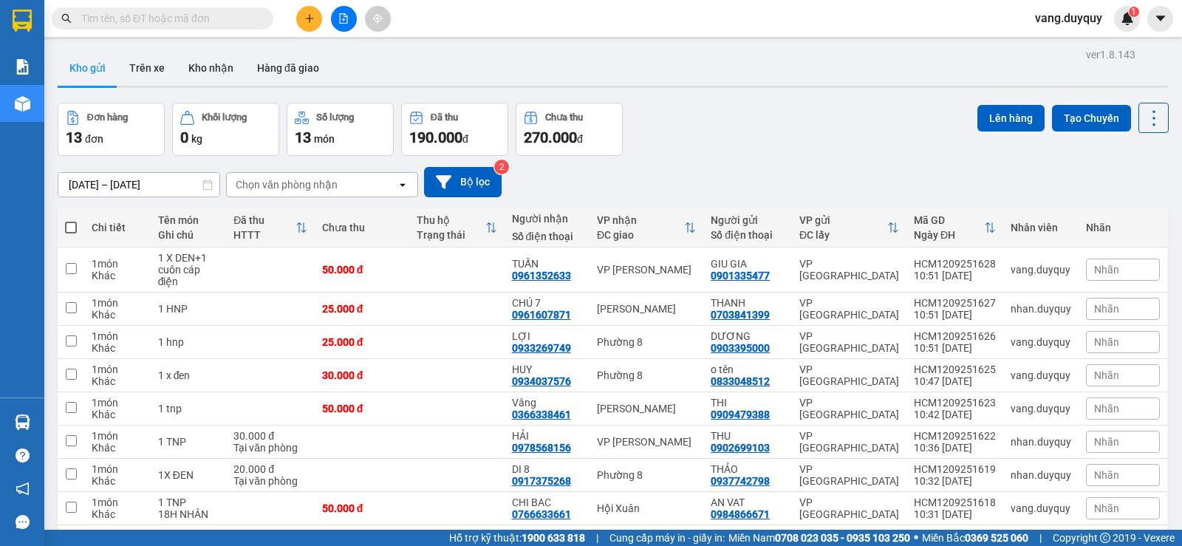
drag, startPoint x: 315, startPoint y: 179, endPoint x: 303, endPoint y: 192, distance: 17.8
click at [315, 180] on div "Chọn văn phòng nhận" at bounding box center [287, 184] width 102 height 15
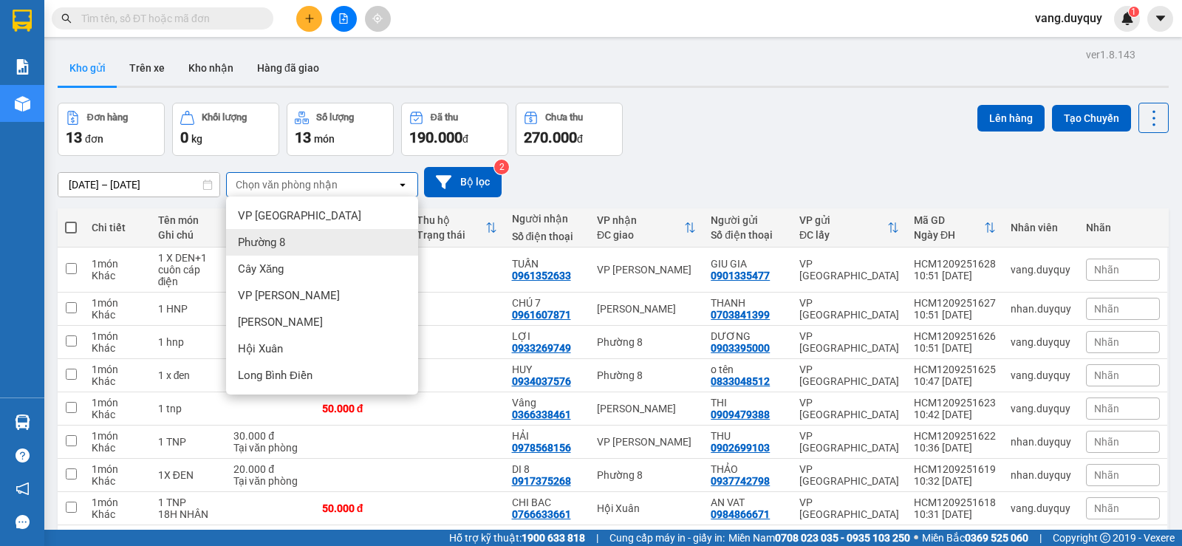
click at [259, 244] on span "Phường 8" at bounding box center [261, 242] width 47 height 15
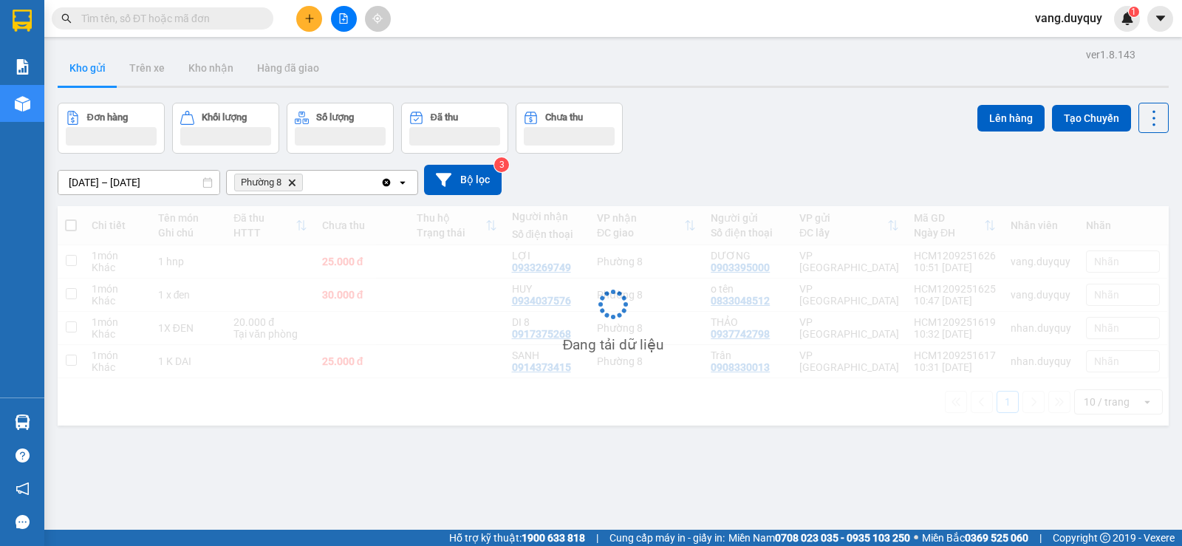
click at [329, 178] on div "Phường 8 Delete" at bounding box center [304, 183] width 154 height 24
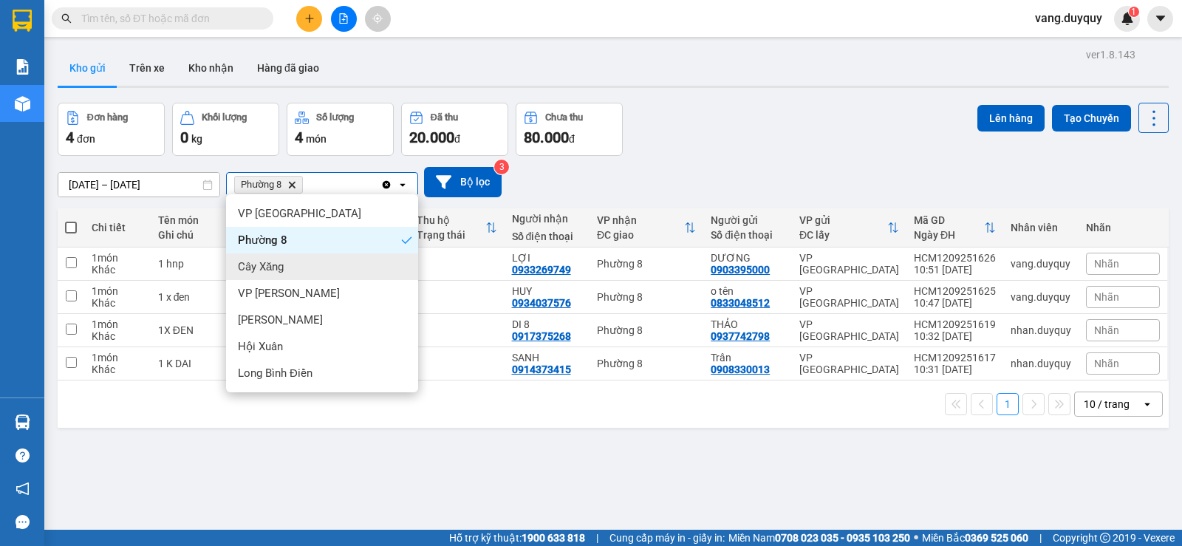
click at [281, 264] on span "Cây Xăng" at bounding box center [261, 266] width 46 height 15
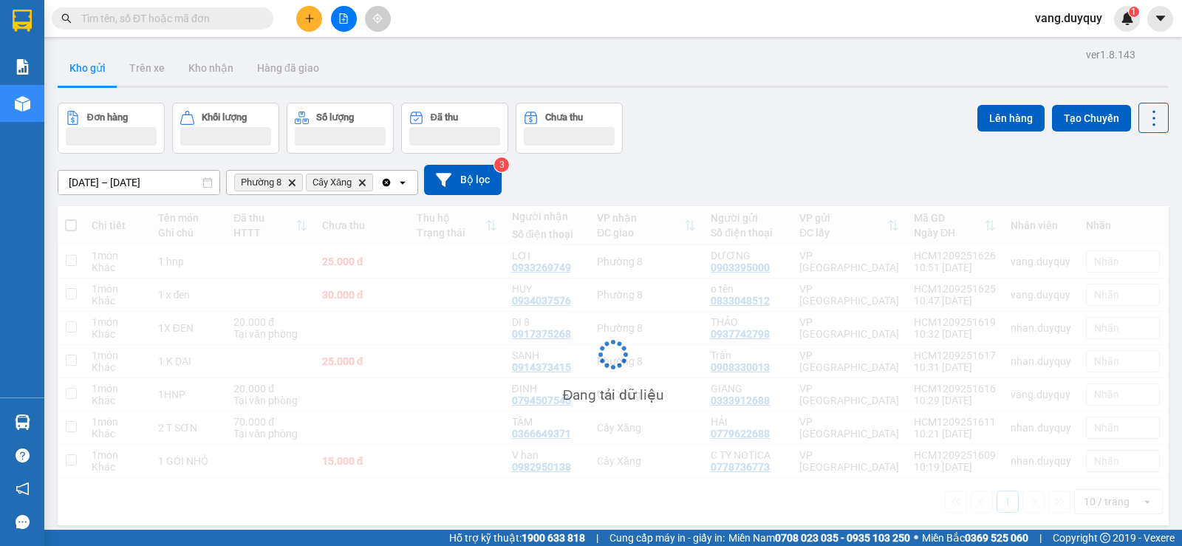
click at [400, 181] on icon "open" at bounding box center [403, 182] width 12 height 12
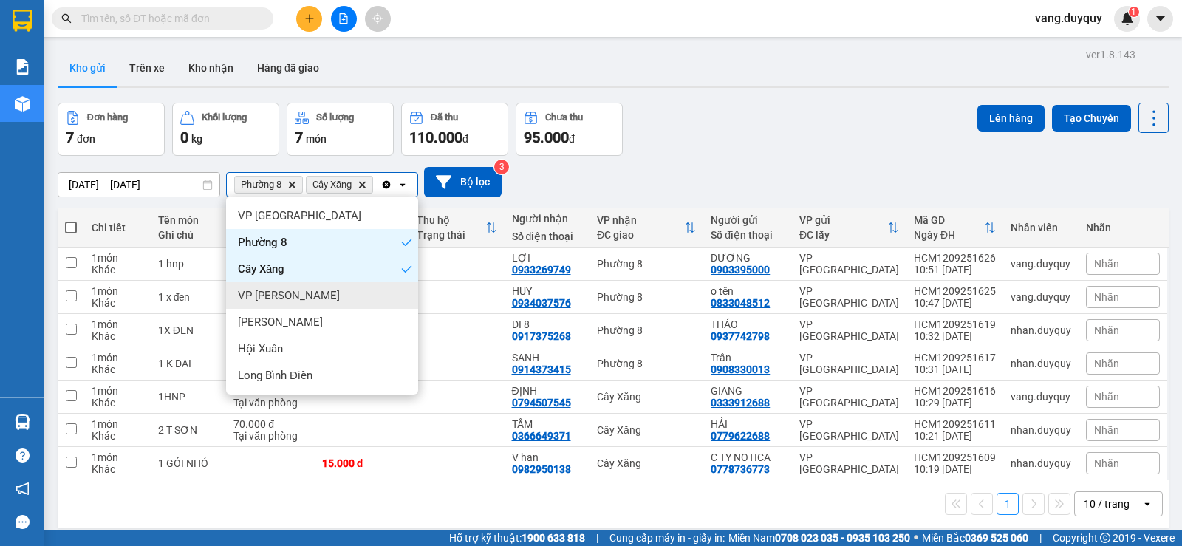
click at [287, 290] on span "VP [PERSON_NAME]" at bounding box center [289, 295] width 102 height 15
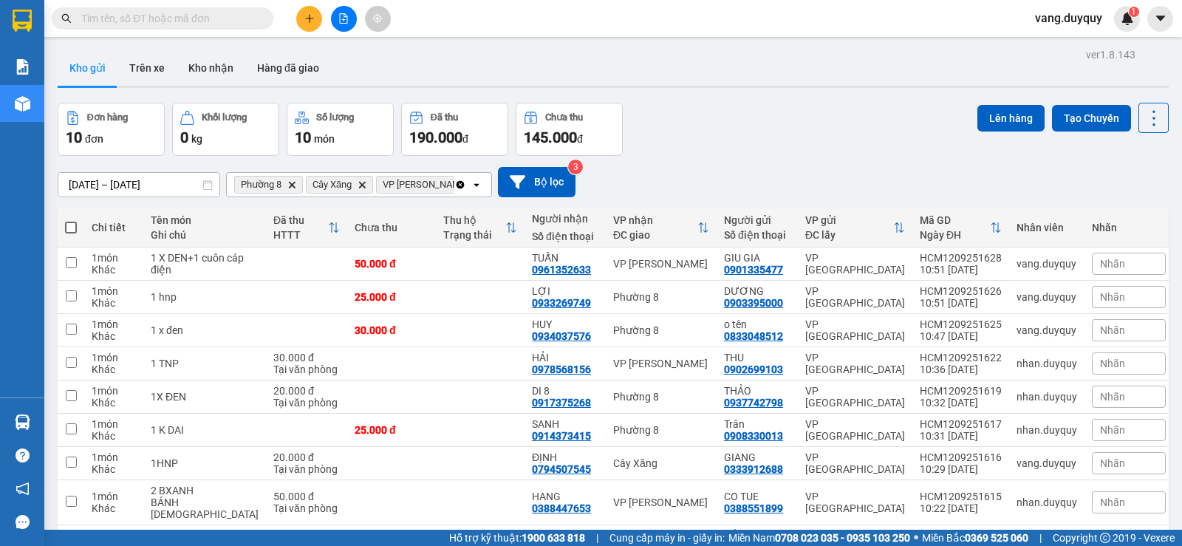
click at [473, 185] on icon "open" at bounding box center [476, 185] width 12 height 12
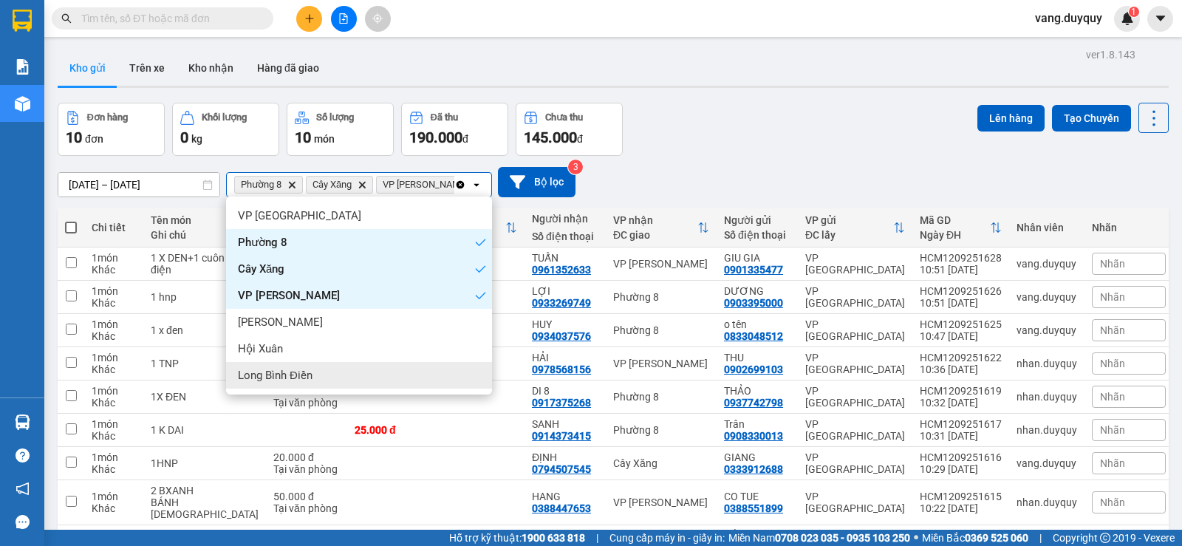
click at [318, 369] on div "Long Bình Điền" at bounding box center [359, 375] width 266 height 27
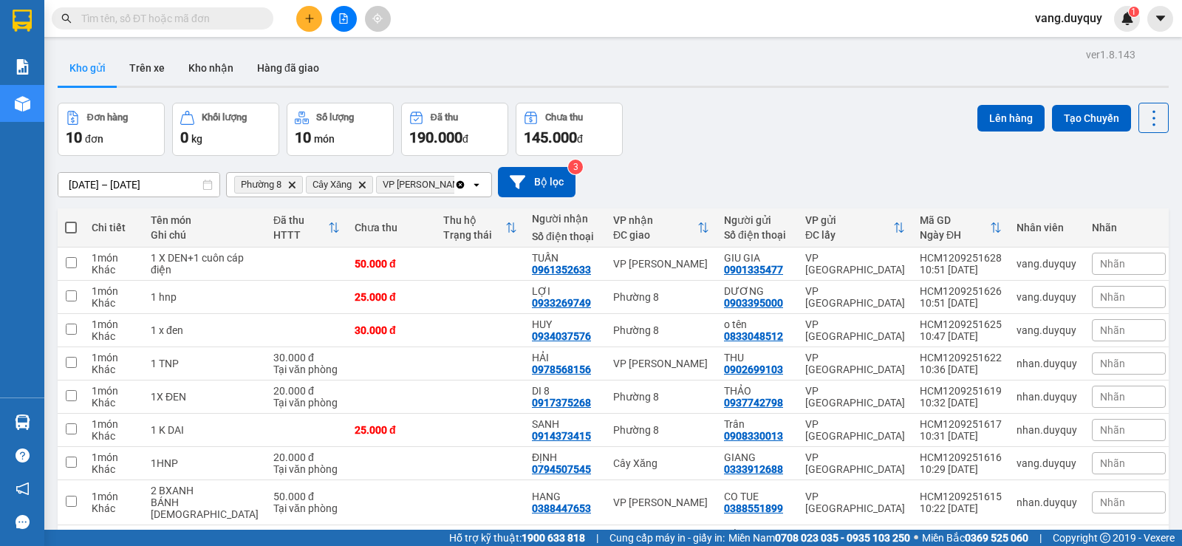
click at [69, 224] on span at bounding box center [71, 228] width 12 height 12
click at [71, 220] on input "checkbox" at bounding box center [71, 220] width 0 height 0
checkbox input "true"
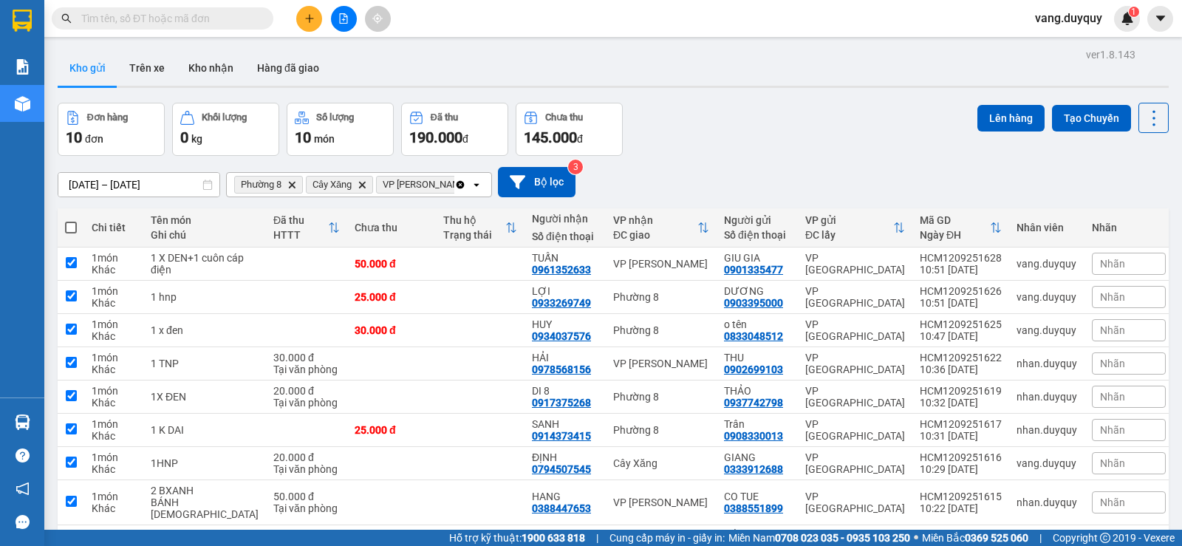
checkbox input "true"
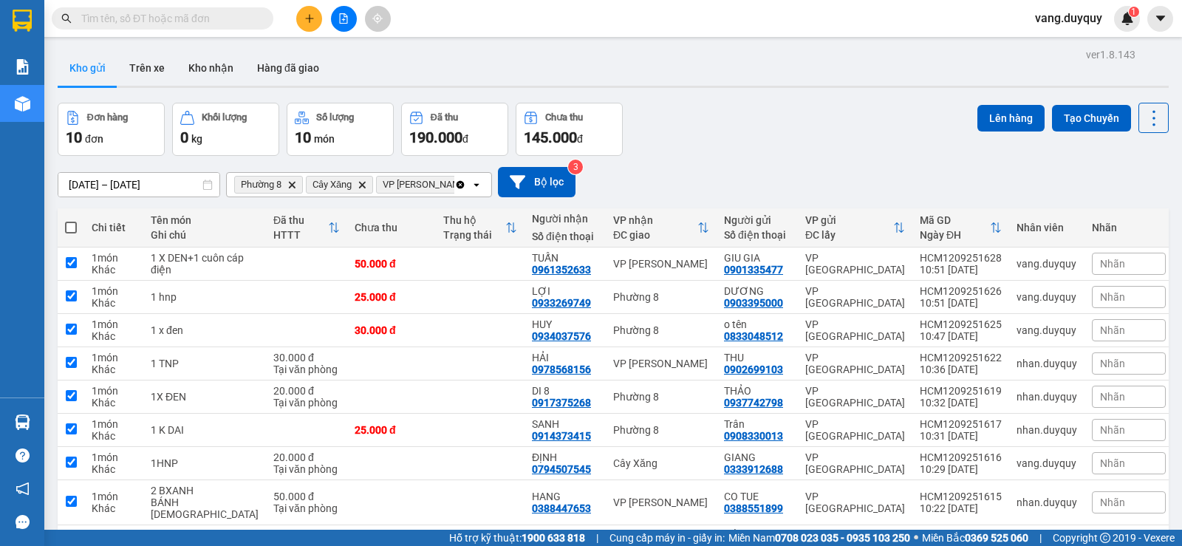
checkbox input "true"
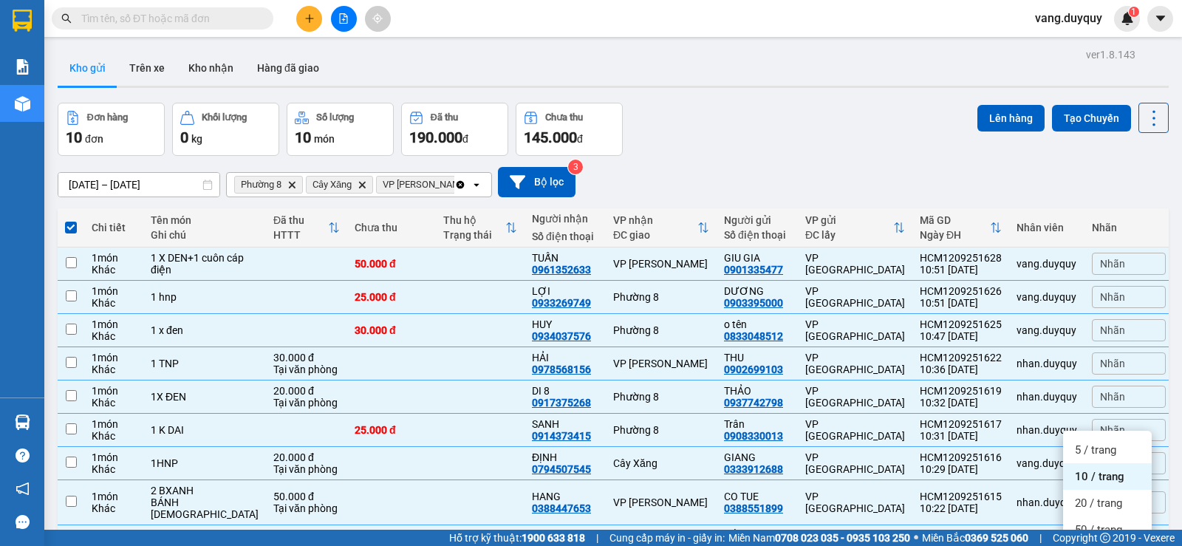
checkbox input "false"
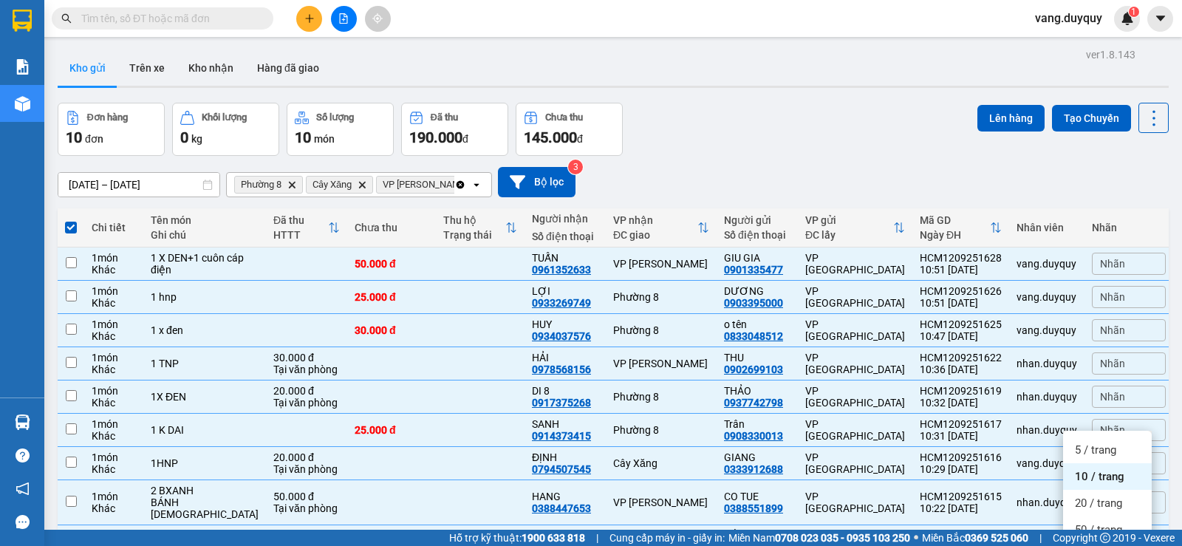
checkbox input "false"
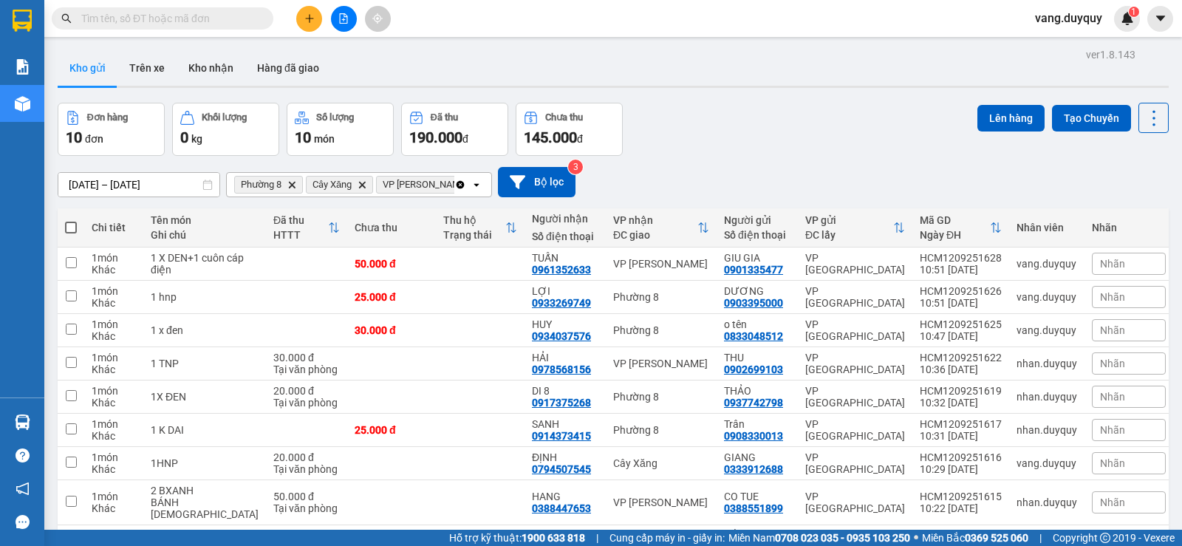
click at [69, 222] on span at bounding box center [71, 228] width 12 height 12
click at [71, 220] on input "checkbox" at bounding box center [71, 220] width 0 height 0
checkbox input "true"
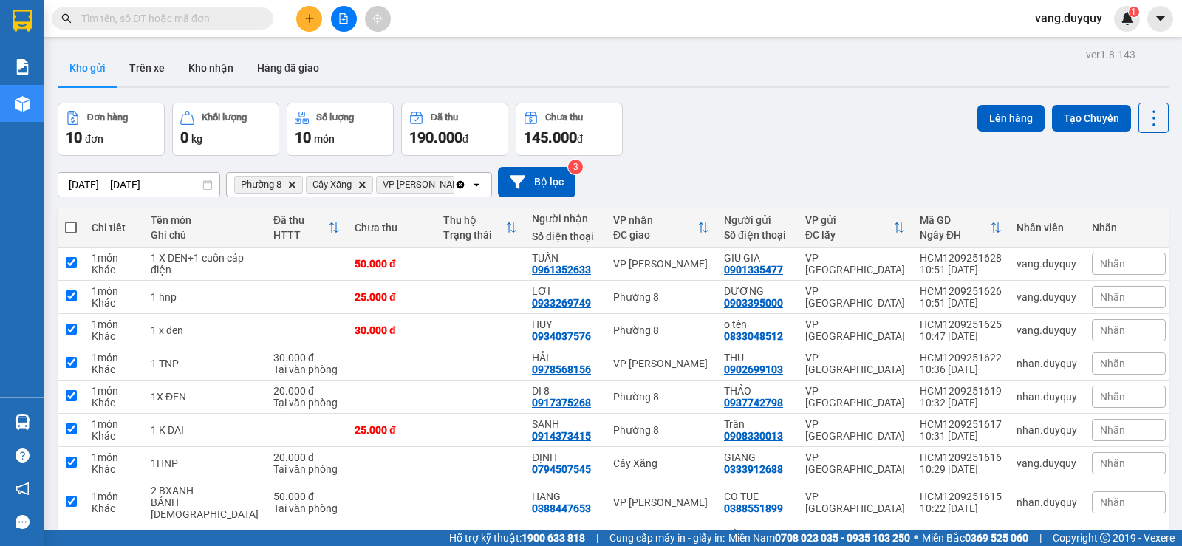
checkbox input "true"
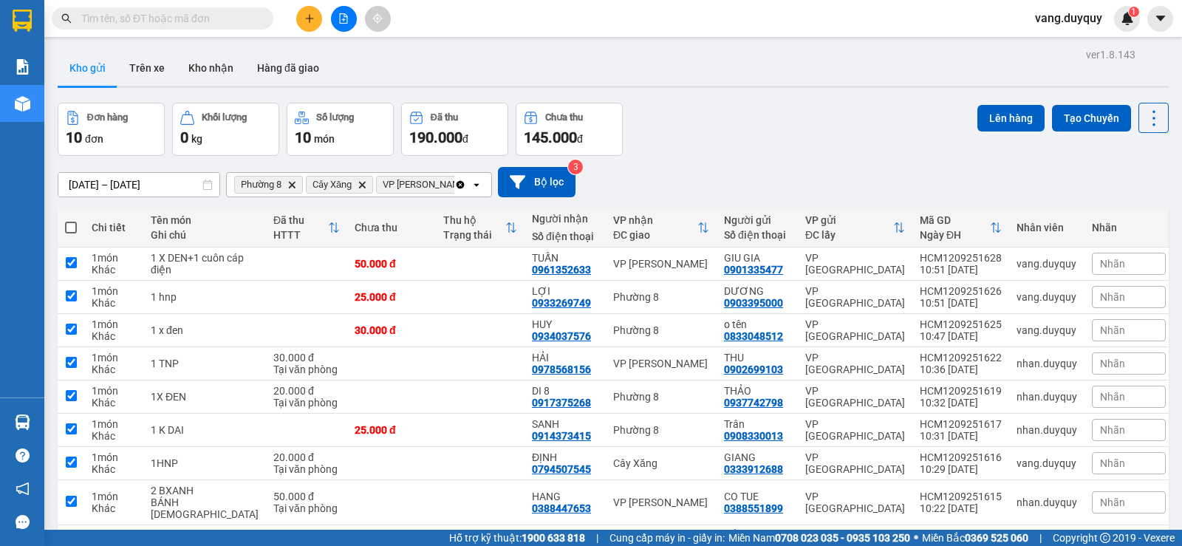
checkbox input "true"
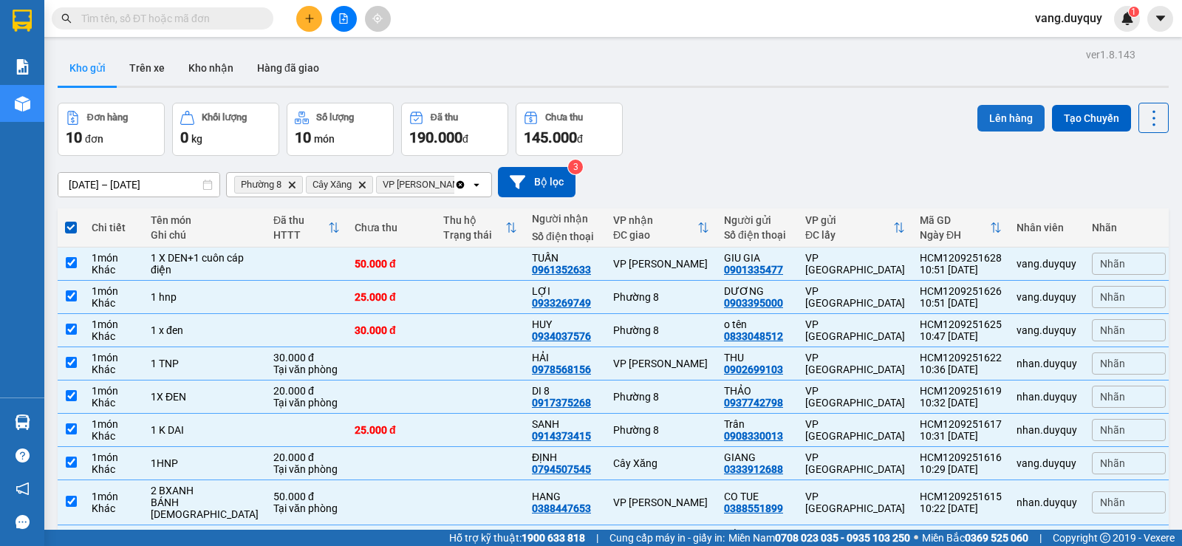
click at [990, 112] on button "Lên hàng" at bounding box center [1010, 118] width 67 height 27
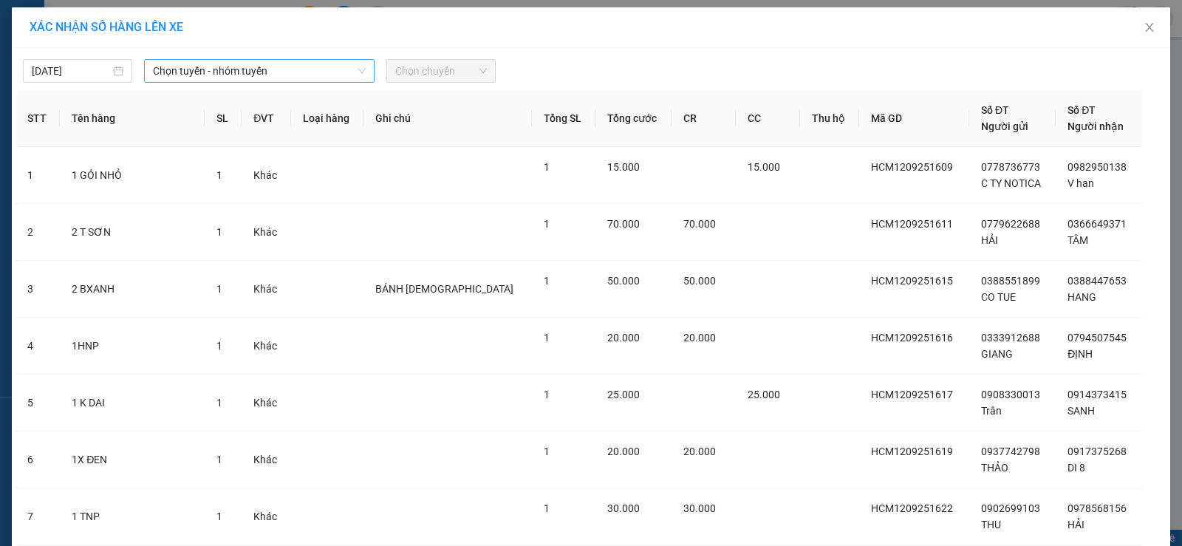
click at [170, 64] on span "Chọn tuyến - nhóm tuyến" at bounding box center [259, 71] width 213 height 22
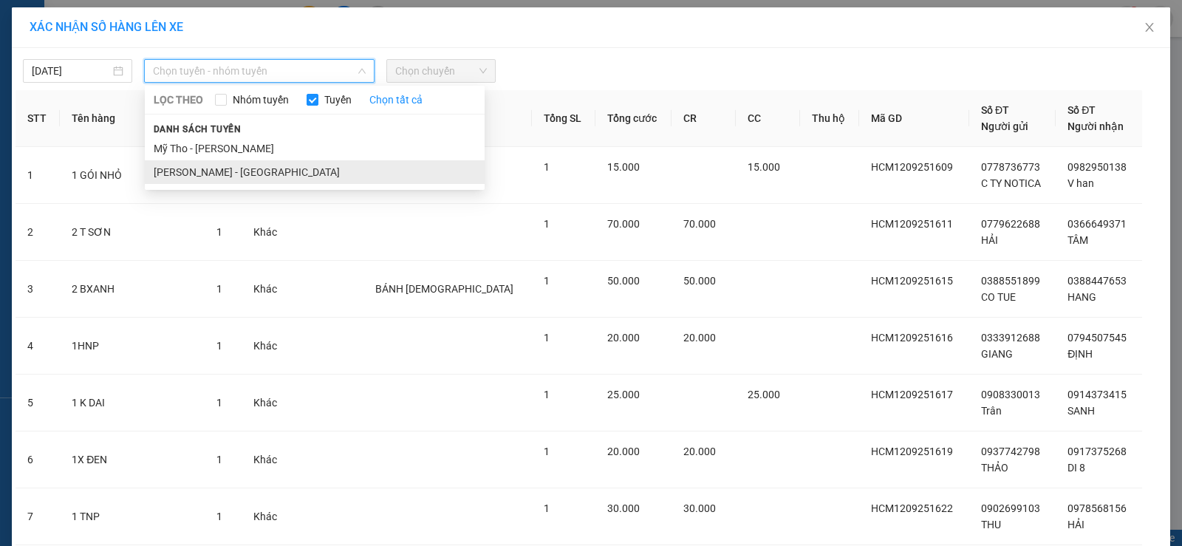
click at [196, 169] on li "[PERSON_NAME] - [GEOGRAPHIC_DATA]" at bounding box center [315, 172] width 340 height 24
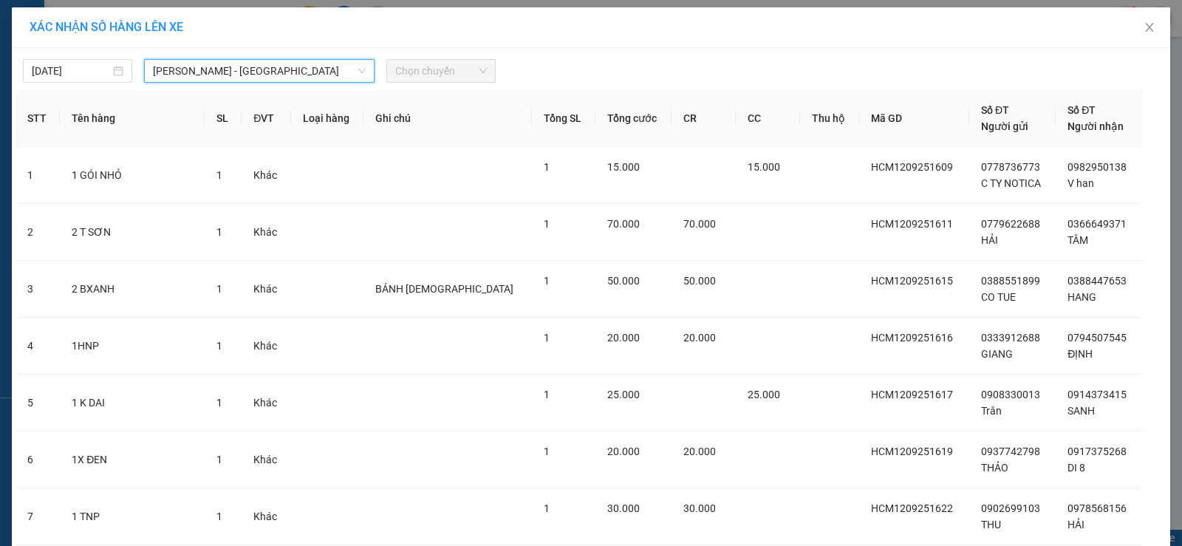
click at [436, 70] on span "Chọn chuyến" at bounding box center [441, 71] width 92 height 22
click at [257, 73] on span "[PERSON_NAME] - [GEOGRAPHIC_DATA]" at bounding box center [259, 71] width 213 height 22
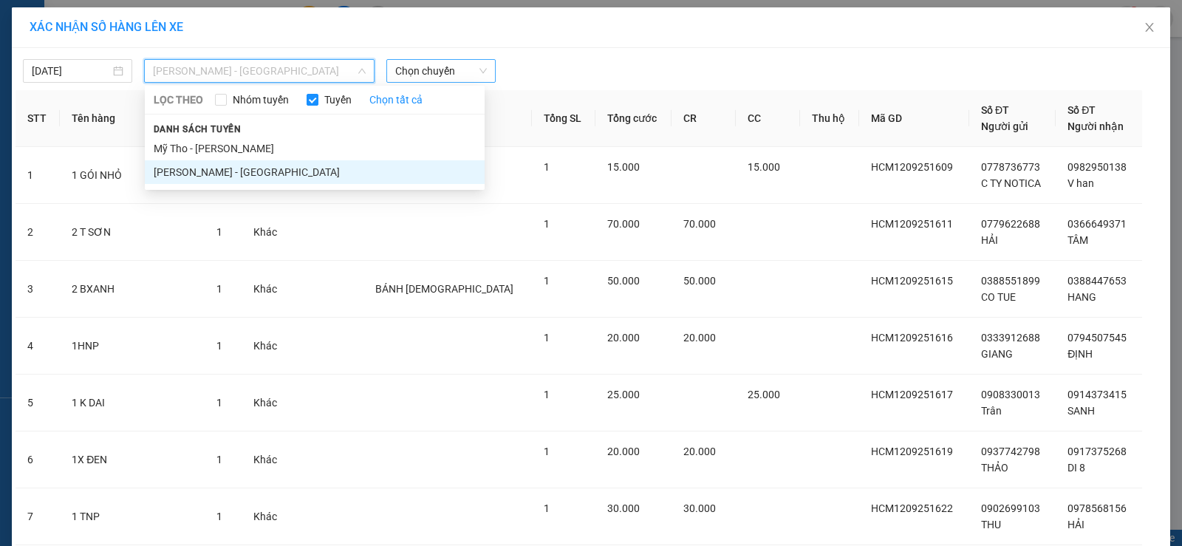
click at [410, 70] on span "Chọn chuyến" at bounding box center [441, 71] width 92 height 22
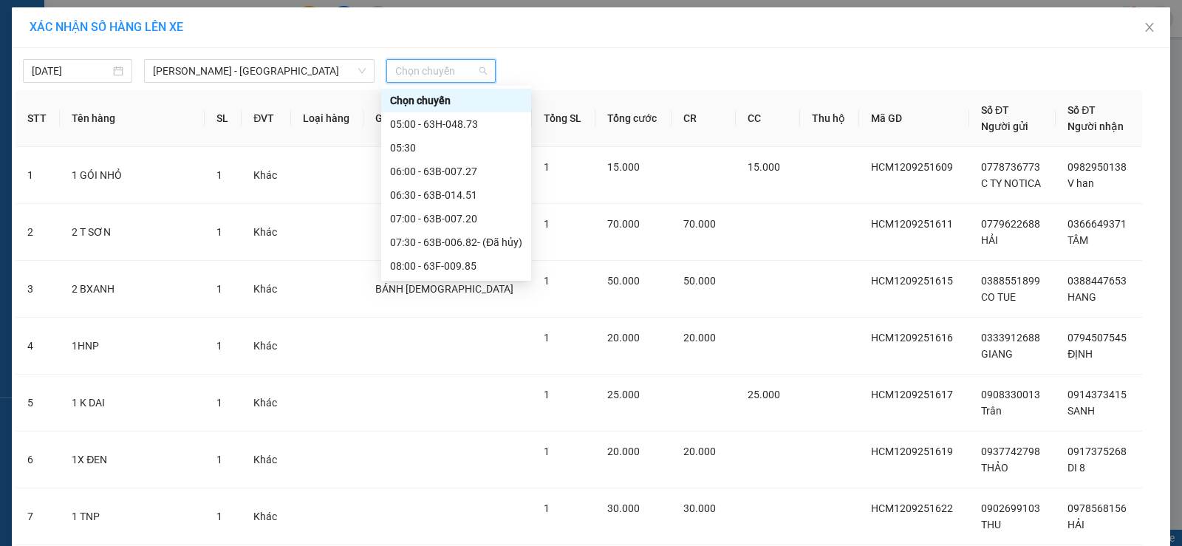
click at [455, 400] on div "10:30 - 63B-020.66" at bounding box center [456, 408] width 132 height 16
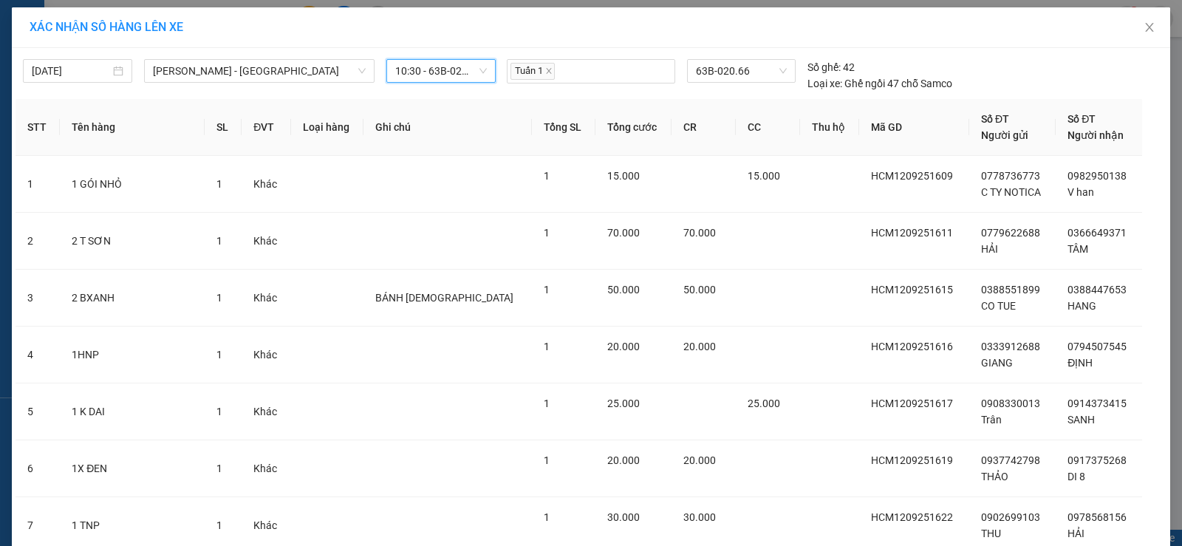
click at [451, 75] on span "10:30 - 63B-020.66" at bounding box center [441, 71] width 92 height 22
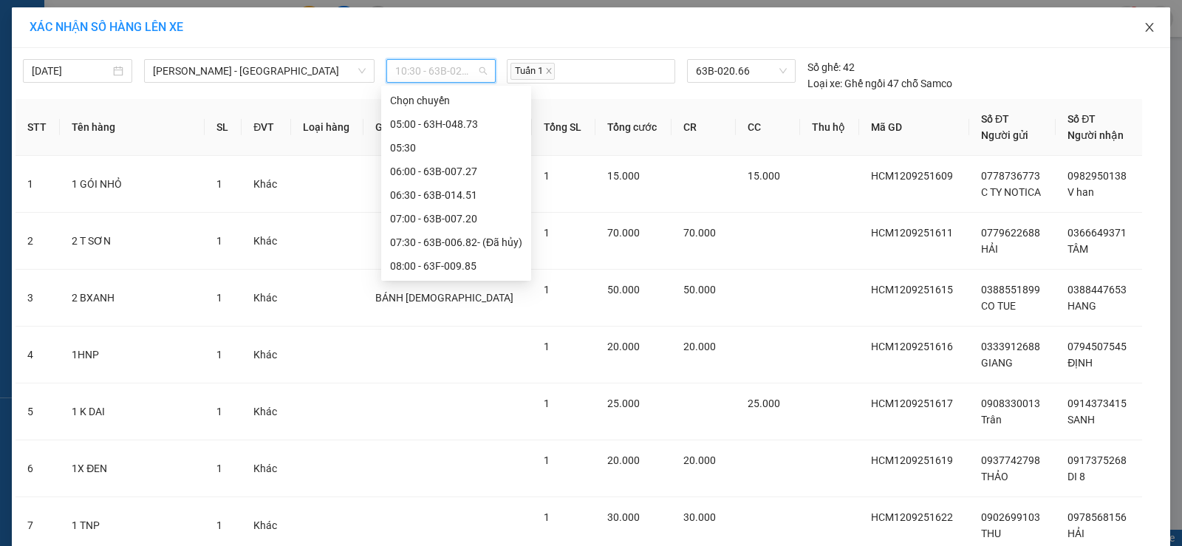
click at [1145, 30] on icon "close" at bounding box center [1149, 27] width 8 height 9
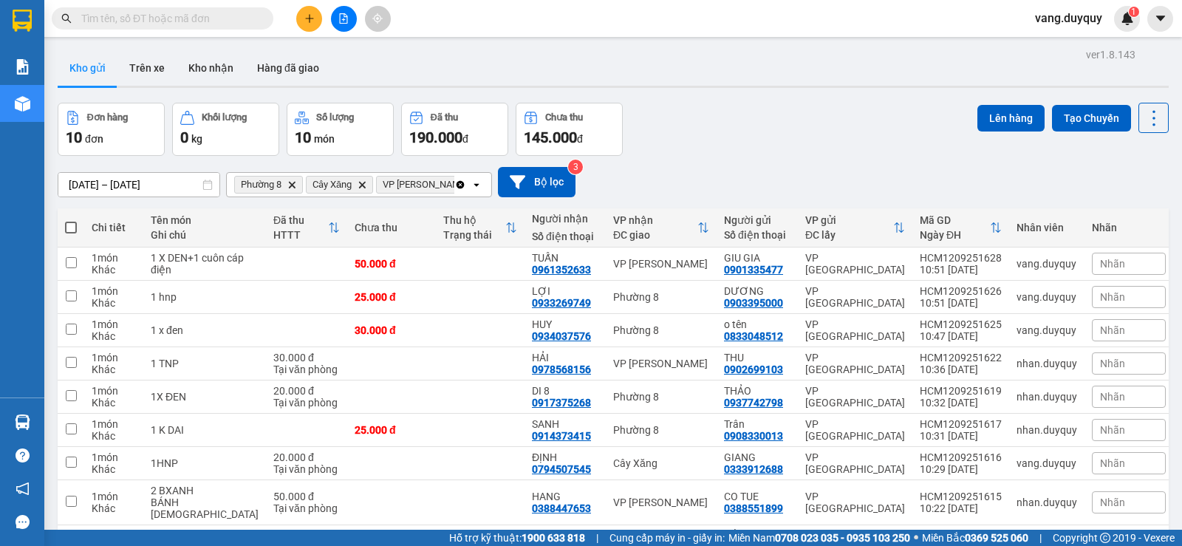
click at [175, 17] on input "text" at bounding box center [168, 18] width 174 height 16
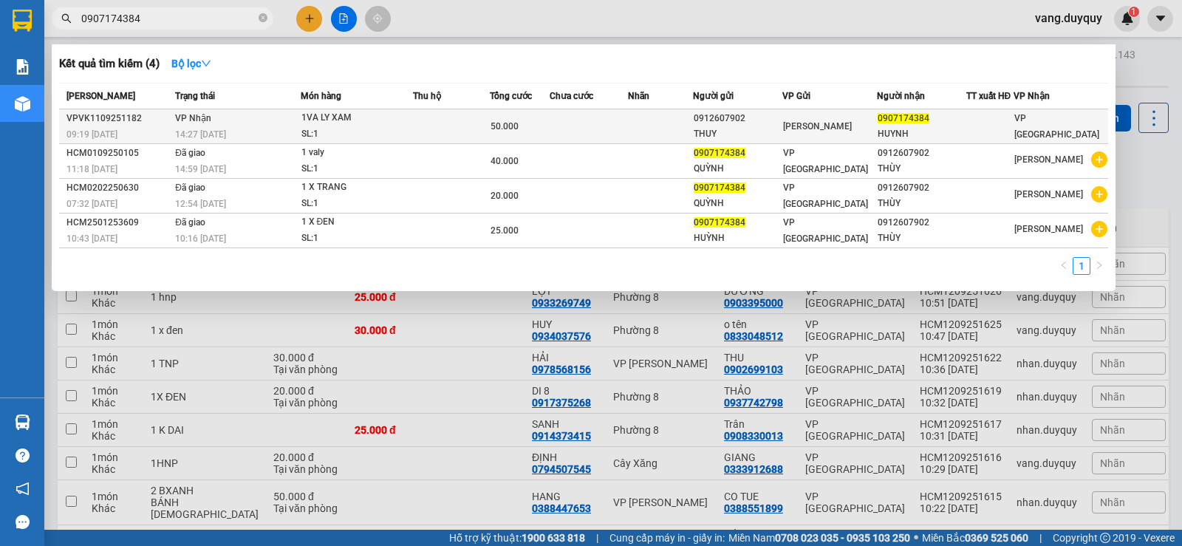
type input "0907174384"
click at [419, 121] on td at bounding box center [451, 126] width 77 height 35
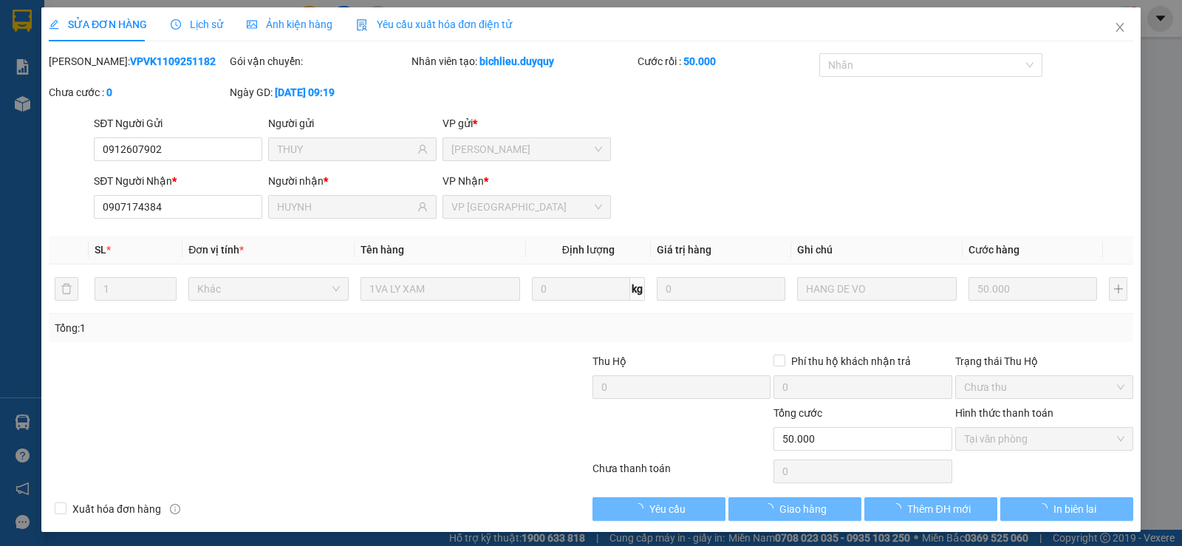
type input "0912607902"
type input "THUY"
type input "0907174384"
type input "HUYNH"
type input "50.000"
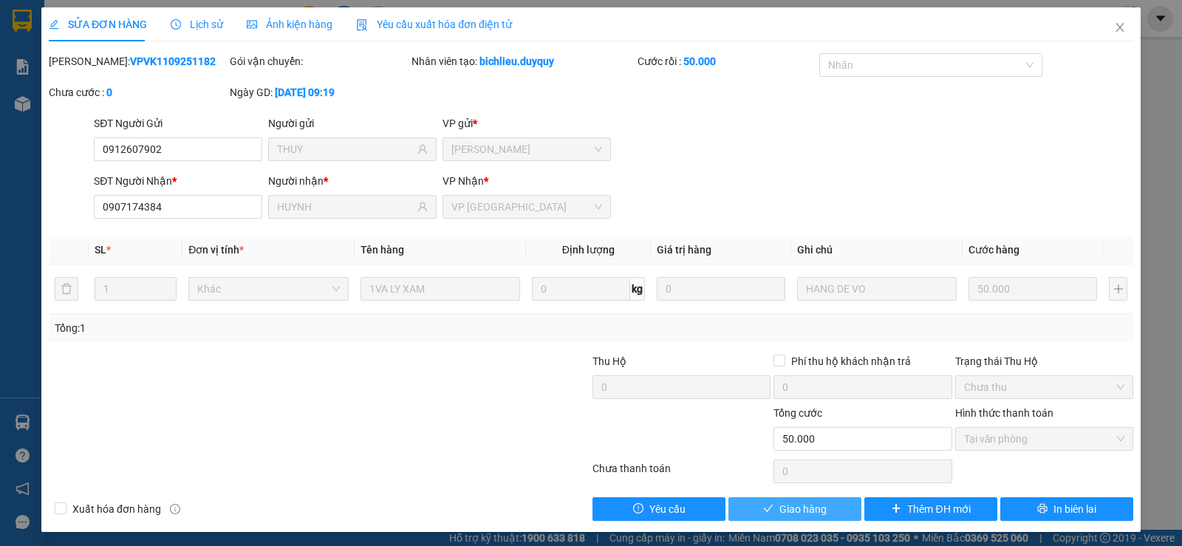
click at [783, 517] on button "Giao hàng" at bounding box center [794, 509] width 133 height 24
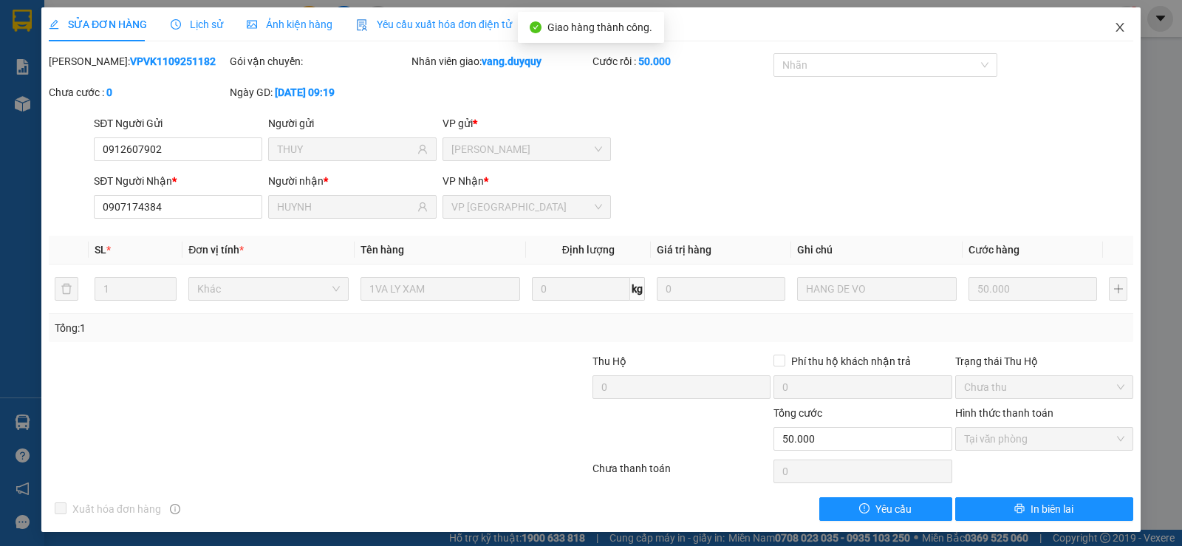
click at [1099, 28] on span "Close" at bounding box center [1119, 27] width 41 height 41
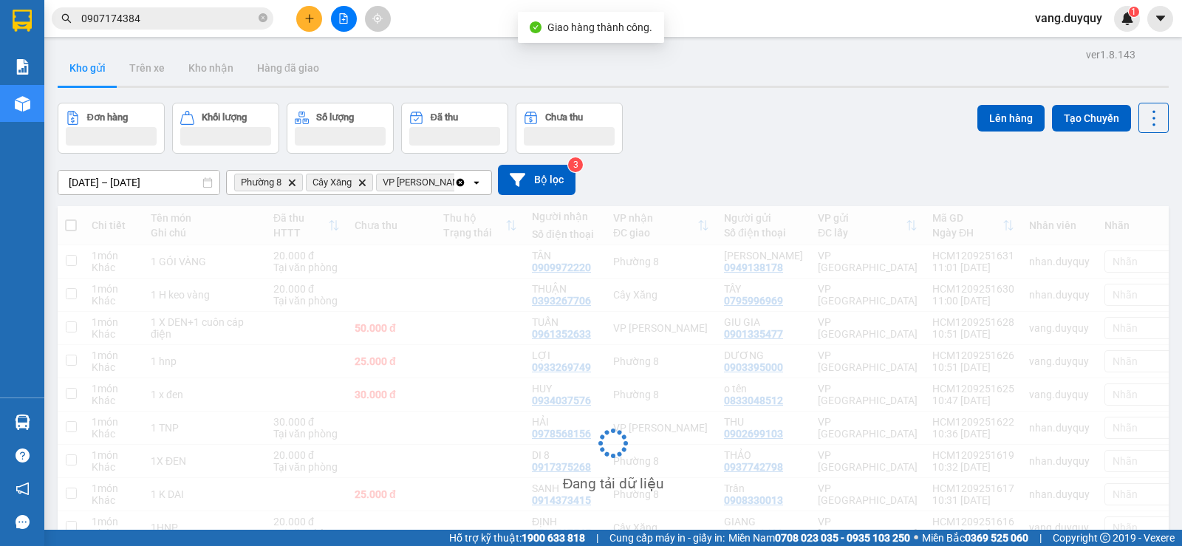
click at [300, 18] on button at bounding box center [309, 19] width 26 height 26
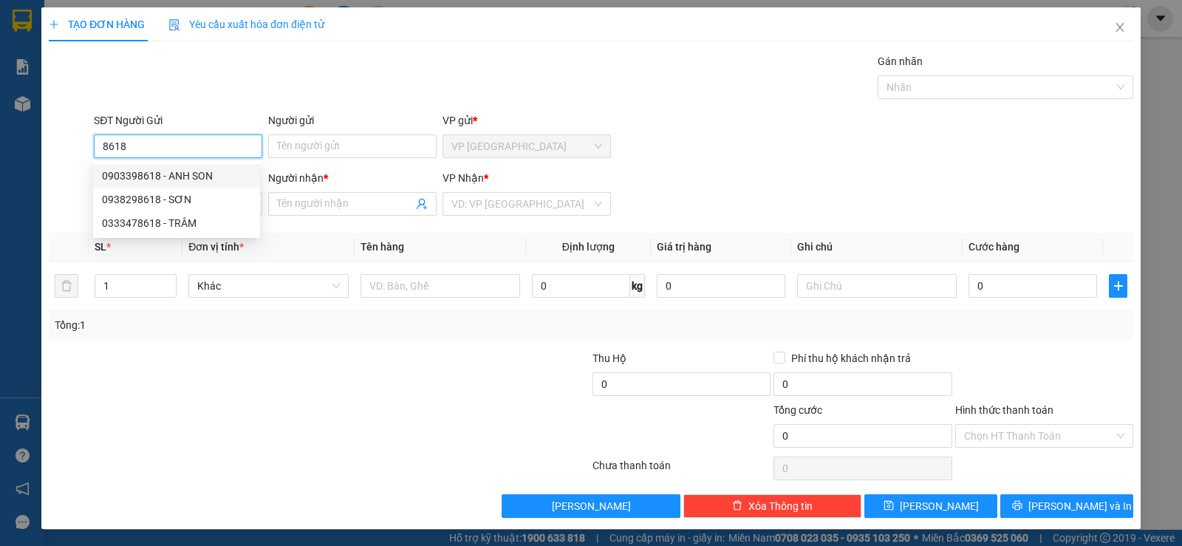
click at [200, 175] on div "0903398618 - ANH SON" at bounding box center [176, 176] width 149 height 16
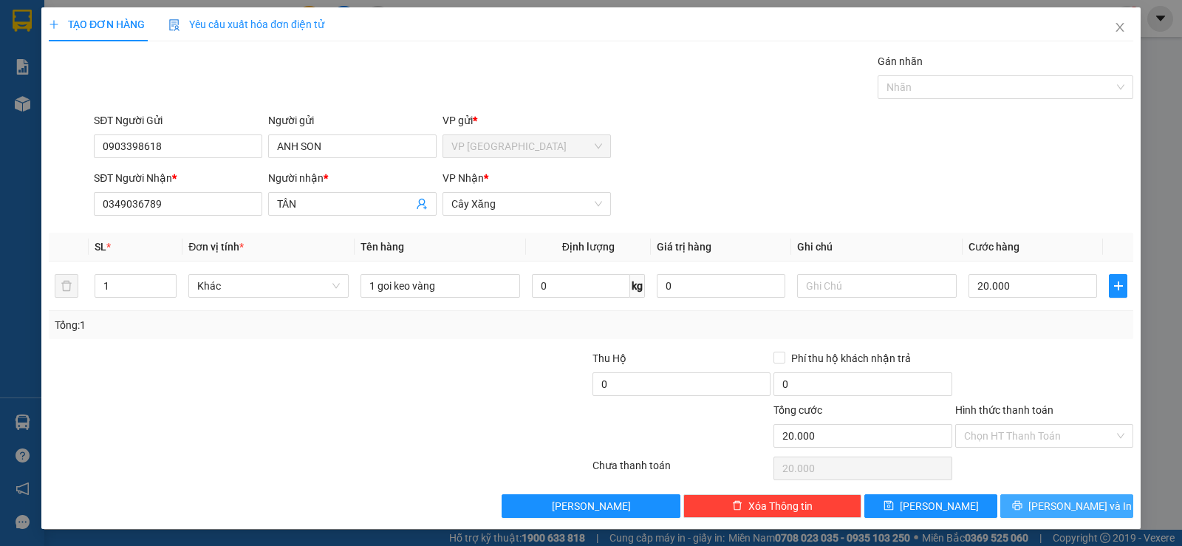
click at [1035, 513] on button "[PERSON_NAME] và In" at bounding box center [1066, 506] width 133 height 24
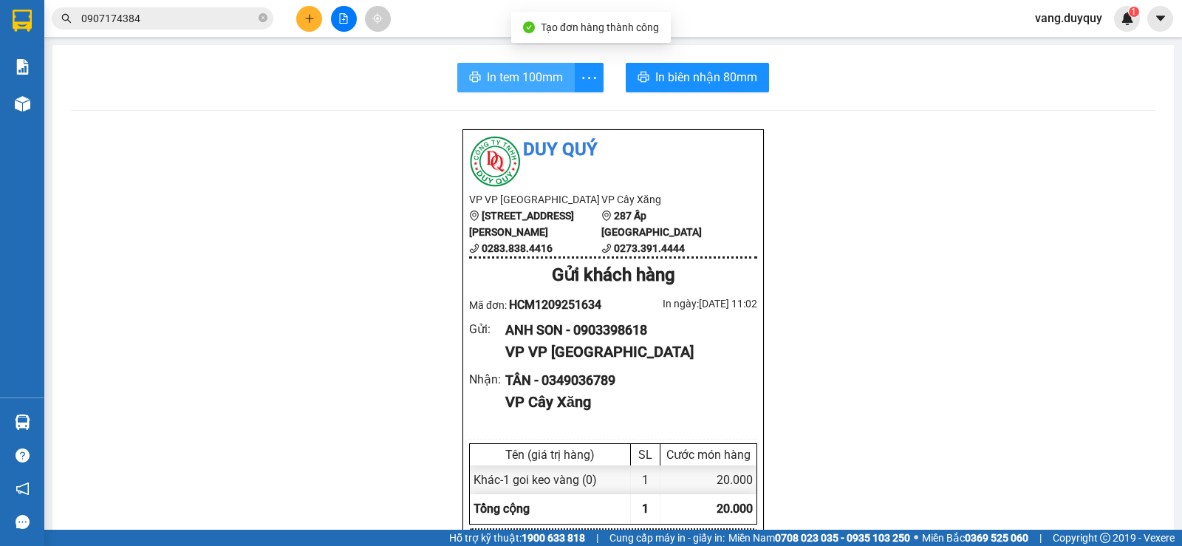
click at [538, 79] on span "In tem 100mm" at bounding box center [525, 77] width 76 height 18
click at [261, 16] on icon "close-circle" at bounding box center [262, 17] width 9 height 9
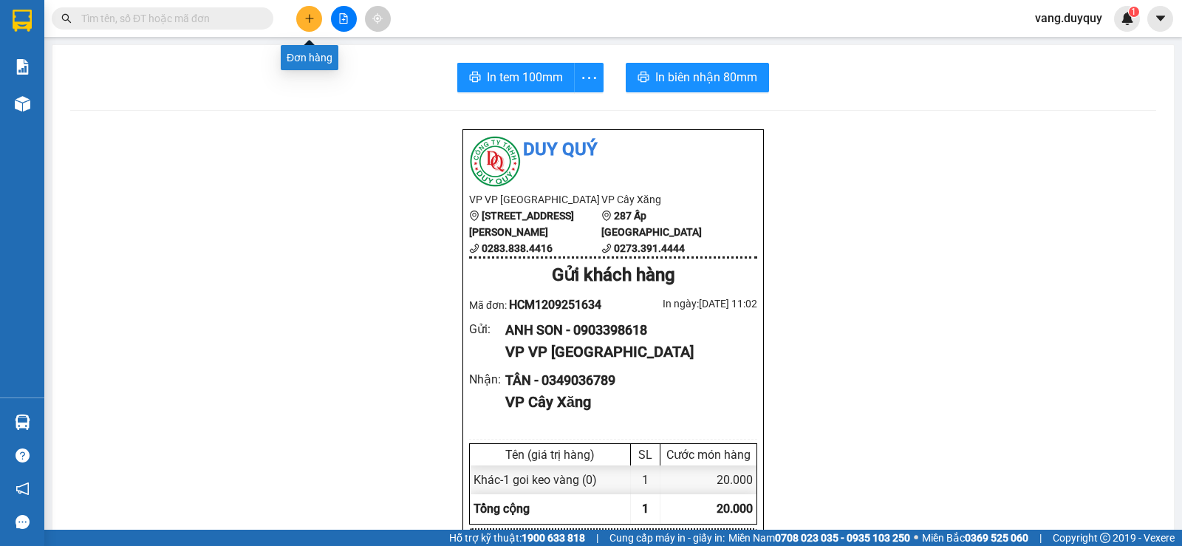
click at [311, 17] on icon "plus" at bounding box center [309, 18] width 10 height 10
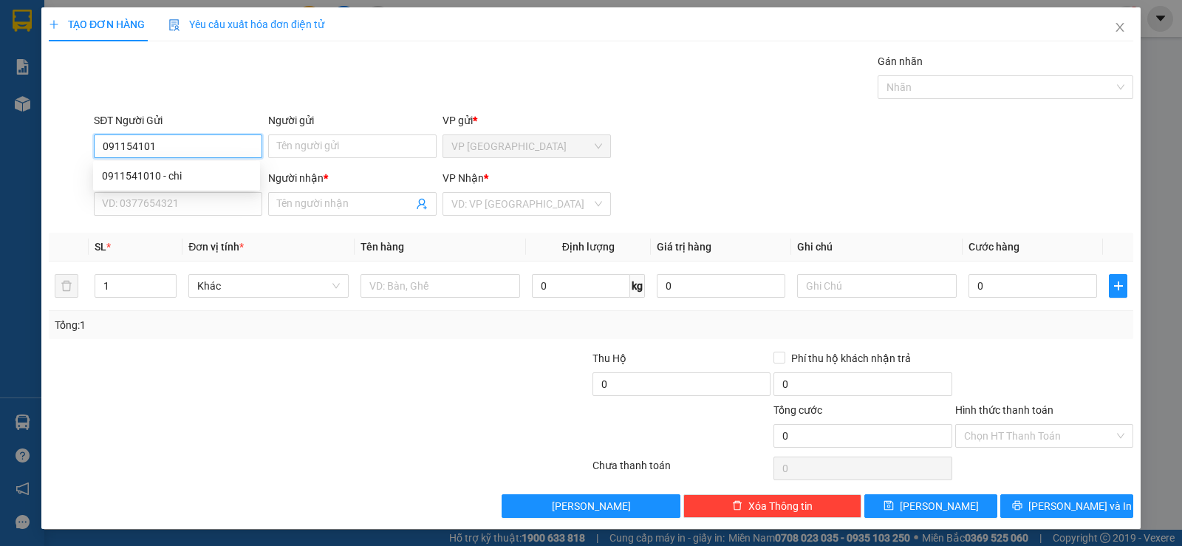
type input "0911541010"
click at [111, 180] on div "0911541010 - chi" at bounding box center [176, 176] width 149 height 16
type input "chi"
type input "0939603878"
type input "HẬU"
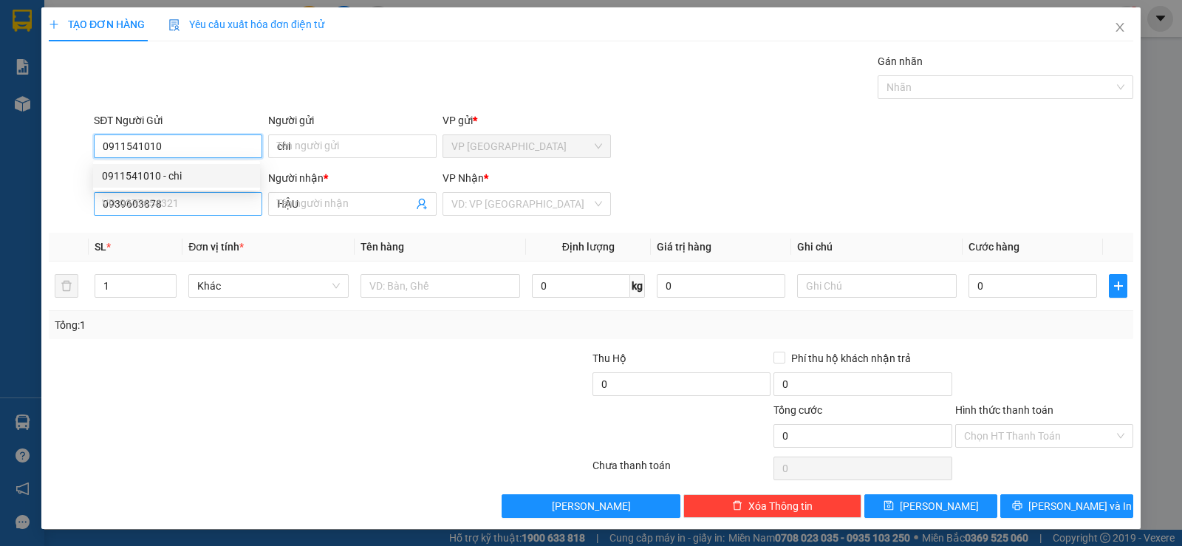
type input "25.000"
type input "0911541010"
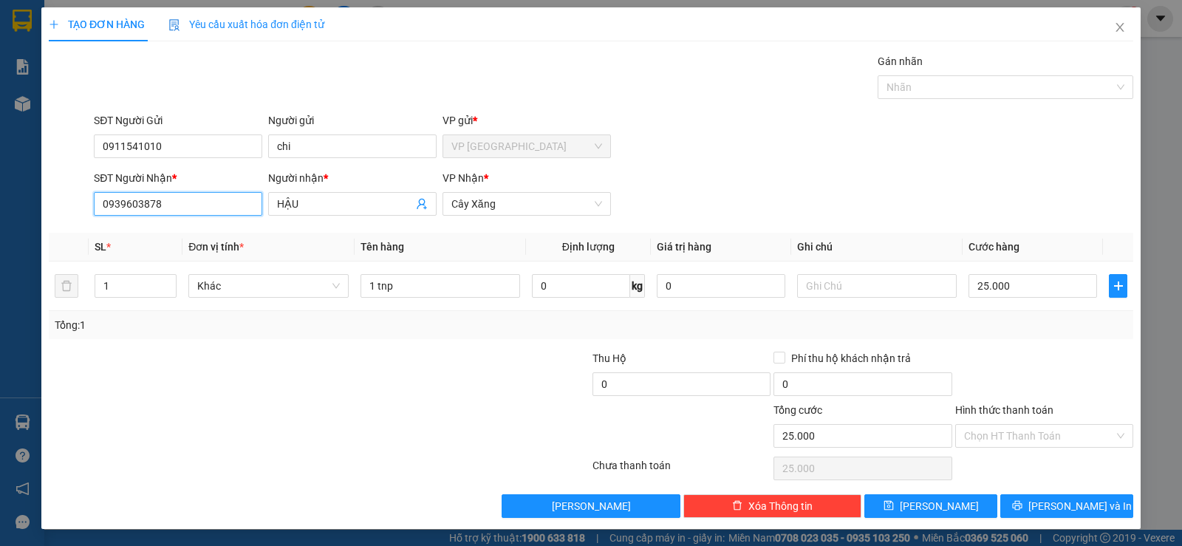
click at [190, 208] on input "0939603878" at bounding box center [178, 204] width 168 height 24
type input "0939603878"
click at [188, 227] on div "0939603878 - HẬU" at bounding box center [176, 233] width 149 height 16
type input "4.900.000"
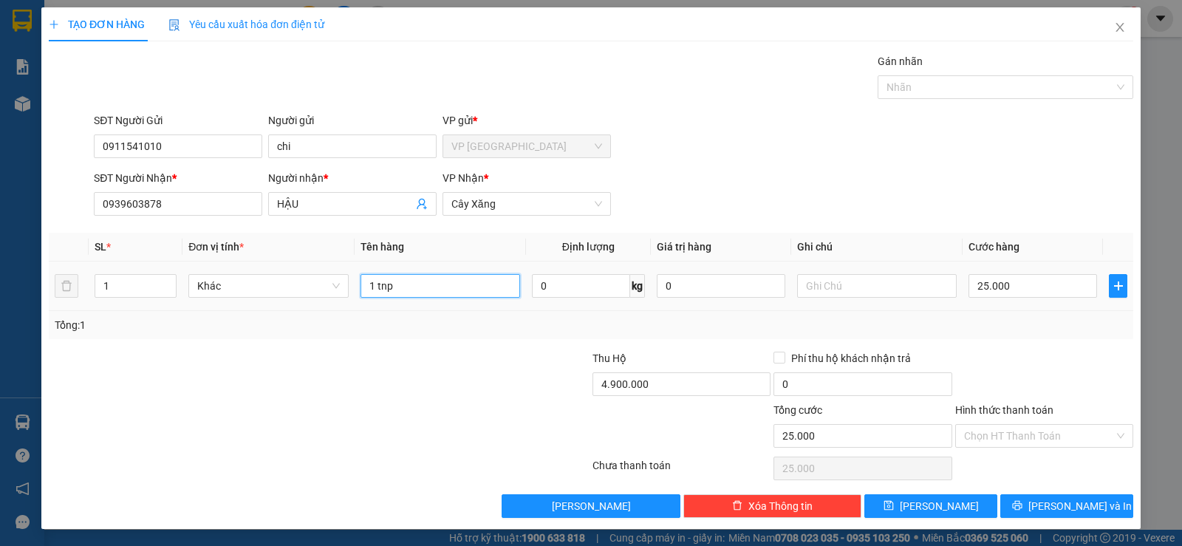
click at [417, 291] on input "1 tnp" at bounding box center [440, 286] width 160 height 24
click at [908, 205] on div "SĐT Người Nhận * 0939603878 Người nhận * HẬU VP Nhận * Cây Xăng" at bounding box center [613, 196] width 1045 height 52
click at [1030, 291] on input "25.000" at bounding box center [1032, 286] width 128 height 24
type input "3"
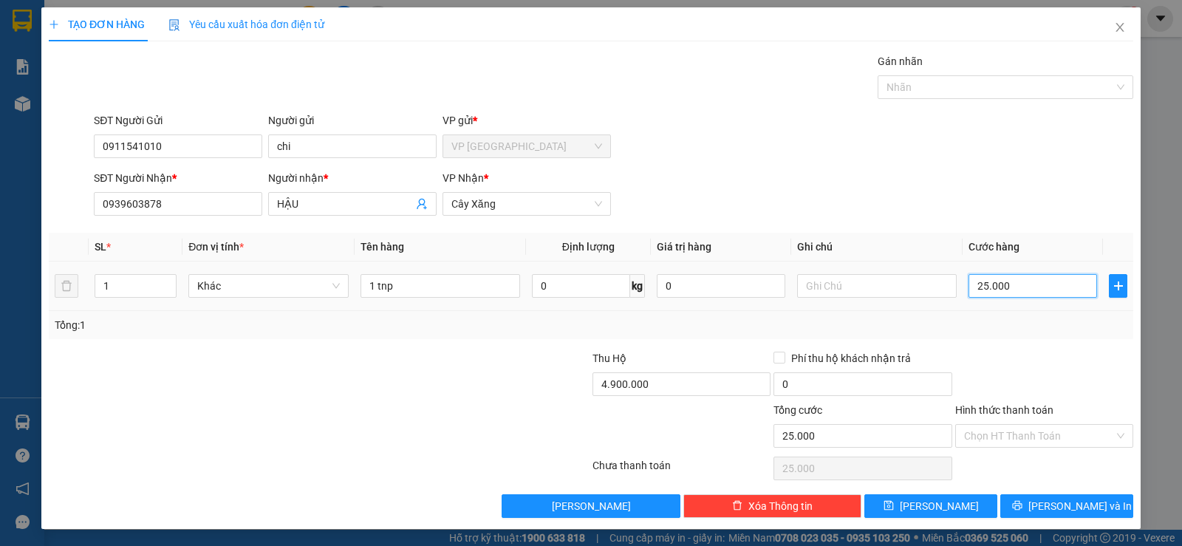
type input "3"
type input "30"
type input "30.000"
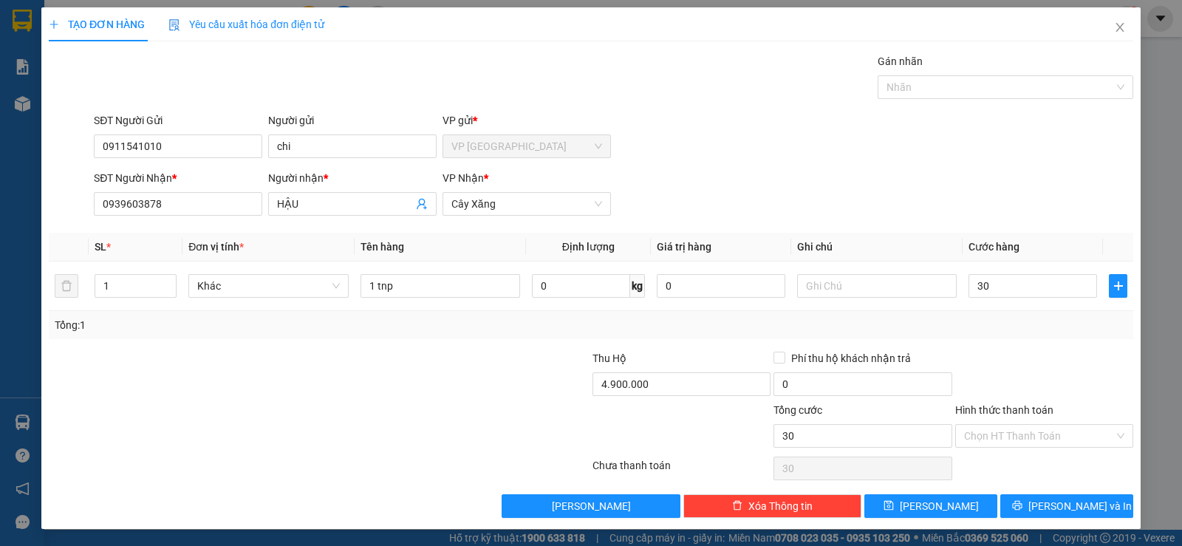
type input "30.000"
click at [1020, 330] on div "Tổng: 1" at bounding box center [591, 325] width 1072 height 16
click at [1000, 433] on input "Hình thức thanh toán" at bounding box center [1039, 436] width 150 height 22
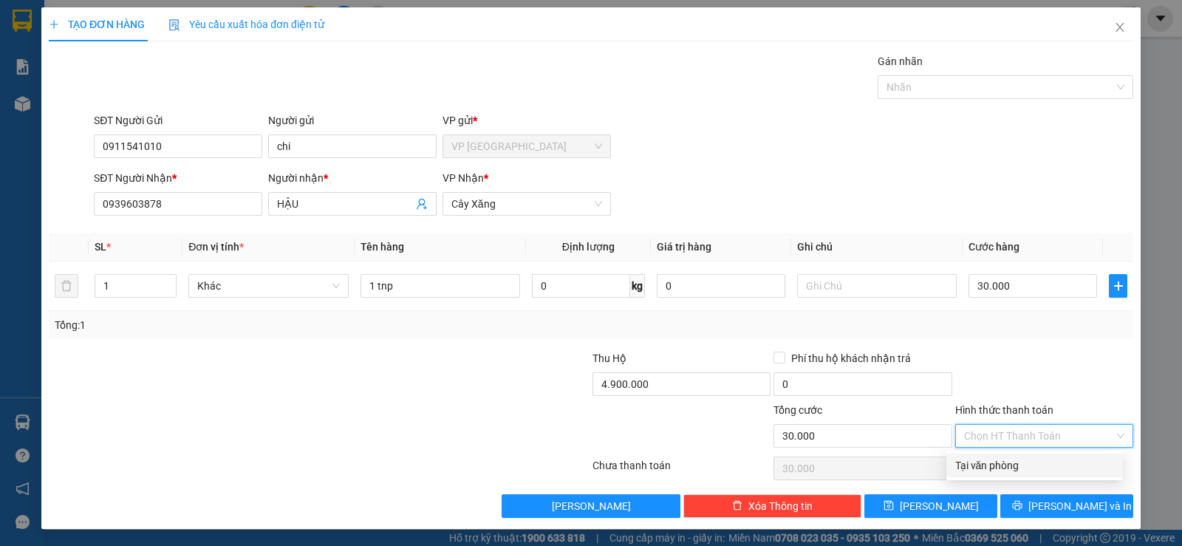
click at [1000, 460] on div "Tại văn phòng" at bounding box center [1034, 465] width 159 height 16
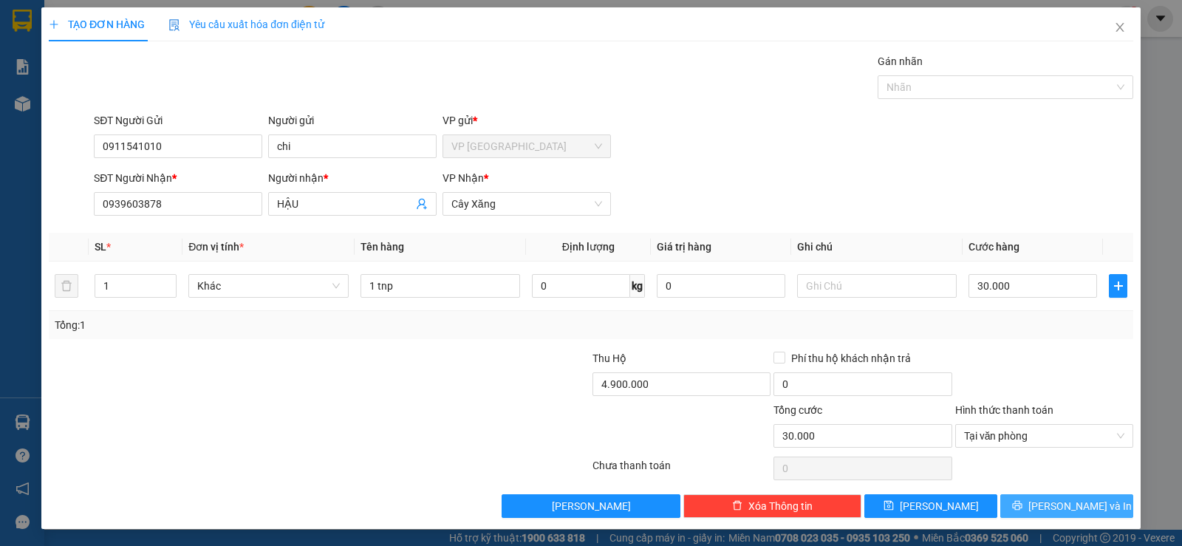
drag, startPoint x: 1019, startPoint y: 494, endPoint x: 840, endPoint y: 395, distance: 204.9
click at [1018, 495] on button "[PERSON_NAME] và In" at bounding box center [1066, 506] width 133 height 24
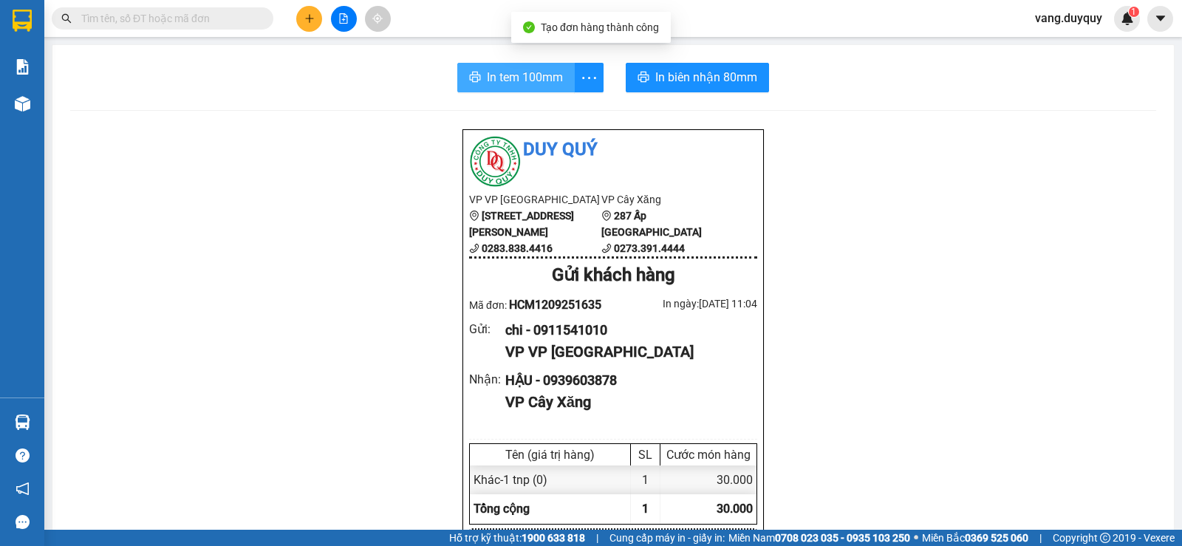
click at [555, 84] on span "In tem 100mm" at bounding box center [525, 77] width 76 height 18
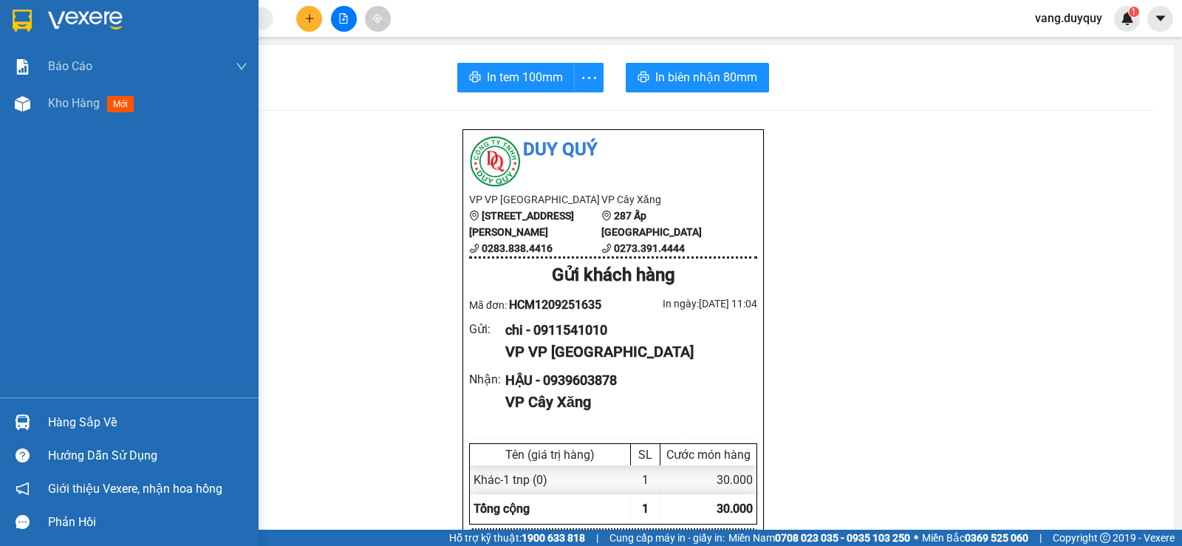
click at [21, 21] on img at bounding box center [22, 21] width 19 height 22
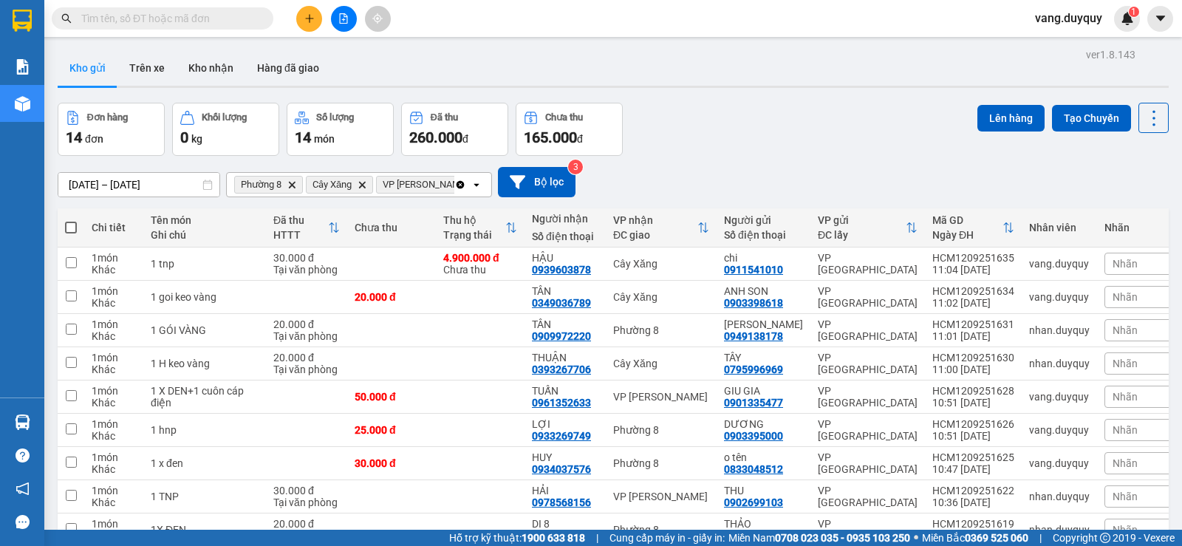
click at [72, 225] on span at bounding box center [71, 228] width 12 height 12
click at [71, 220] on input "checkbox" at bounding box center [71, 220] width 0 height 0
checkbox input "true"
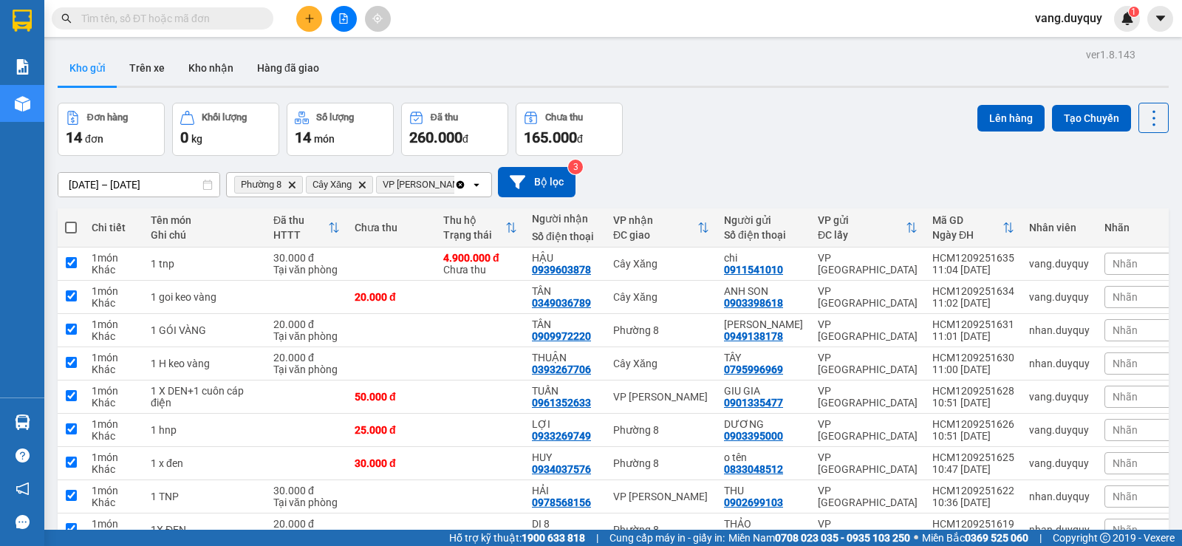
checkbox input "true"
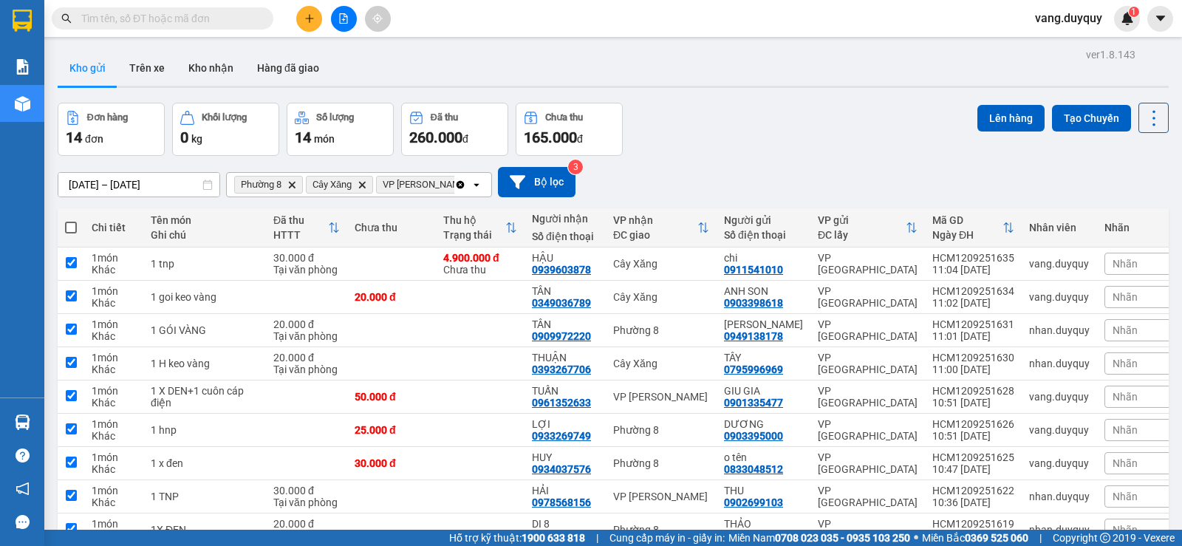
checkbox input "true"
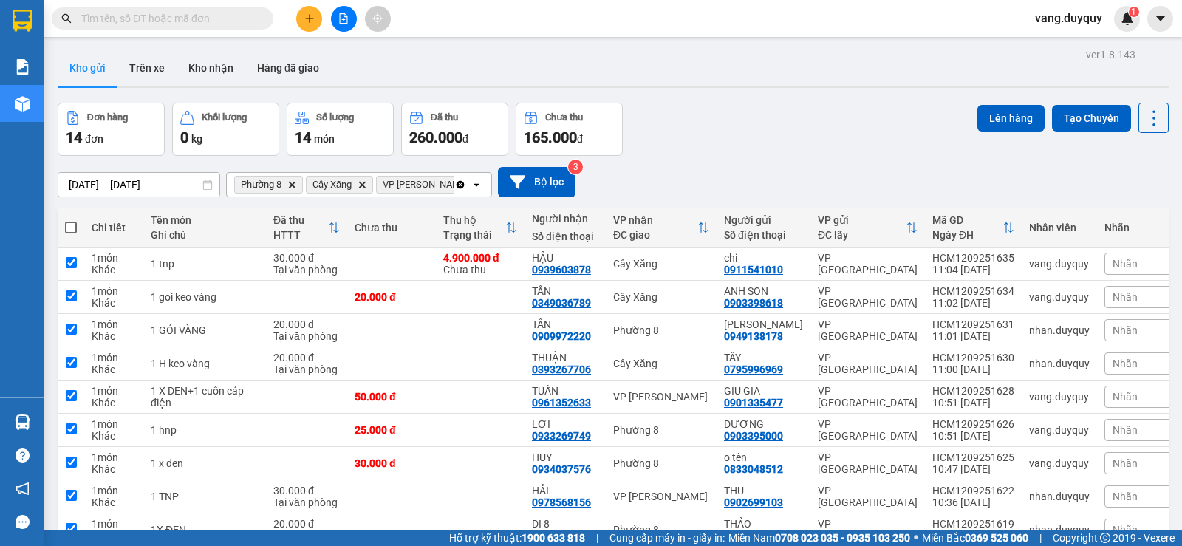
checkbox input "true"
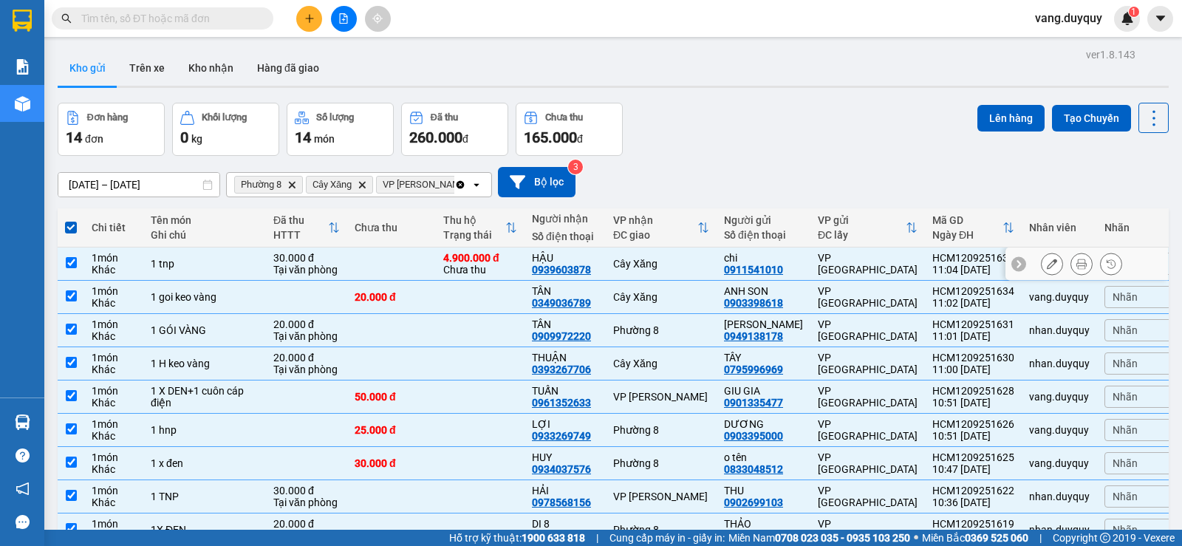
click at [1046, 264] on icon at bounding box center [1051, 263] width 10 height 10
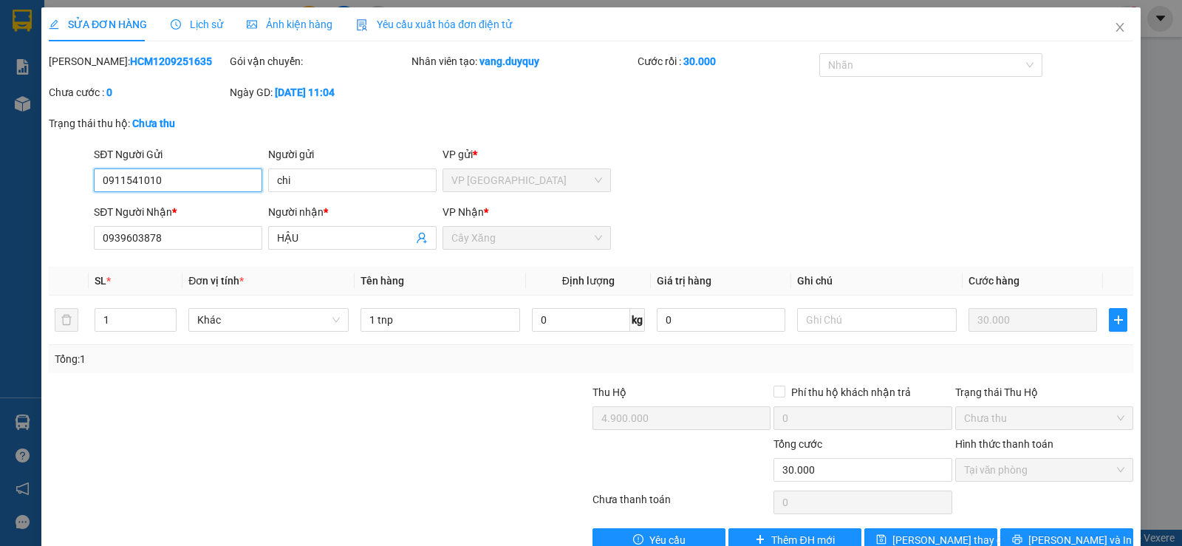
type input "0911541010"
type input "0939603878"
type input "4.900.000"
type input "30.000"
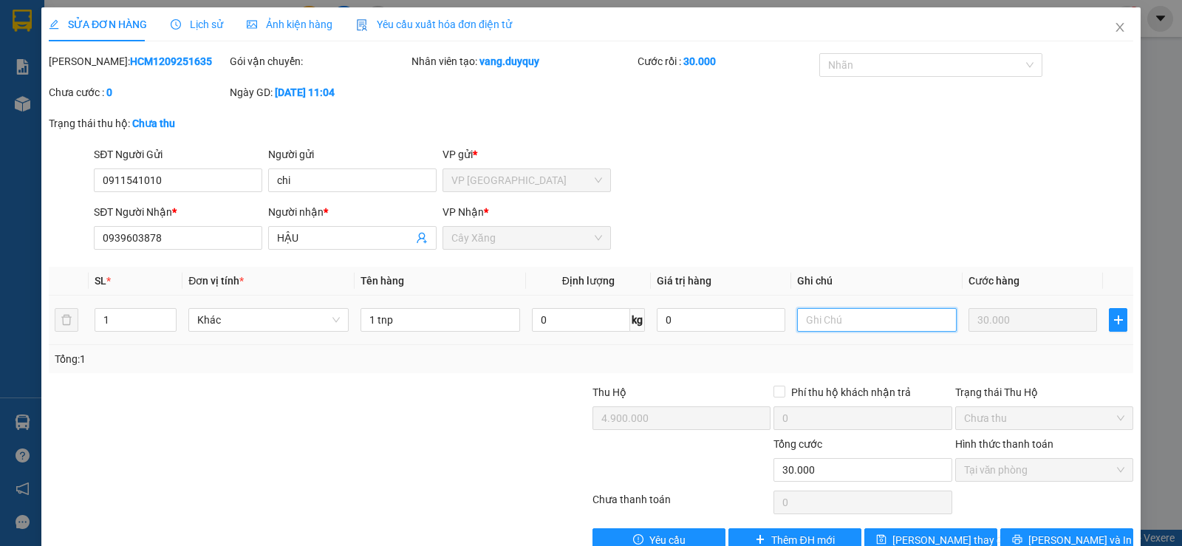
click at [841, 322] on input "text" at bounding box center [877, 320] width 160 height 24
type input "không có thu hộ nha chị"
click at [902, 213] on div "SĐT Người Nhận * 0939603878 Người nhận * HẬU VP Nhận * Cây Xăng" at bounding box center [613, 230] width 1045 height 52
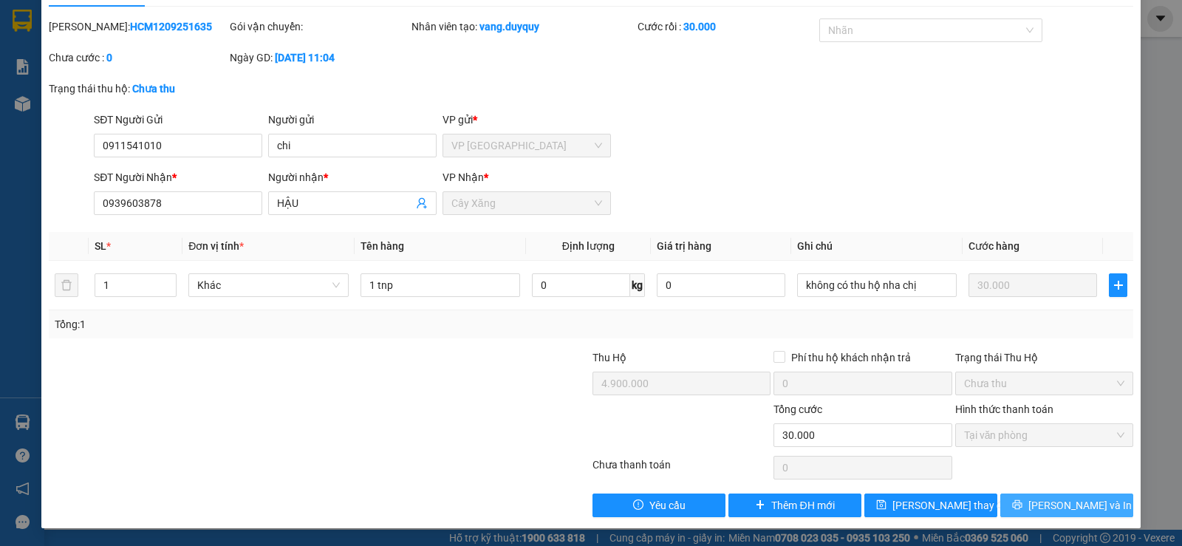
click at [1055, 497] on span "[PERSON_NAME] và In" at bounding box center [1079, 505] width 103 height 16
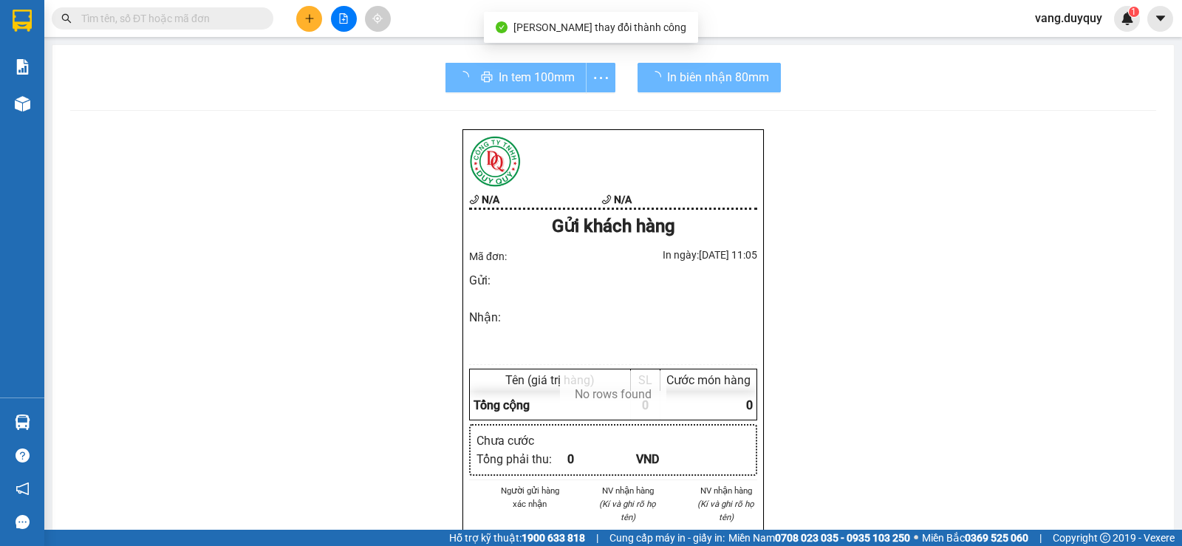
click at [538, 89] on div "In tem 100mm" at bounding box center [530, 78] width 170 height 30
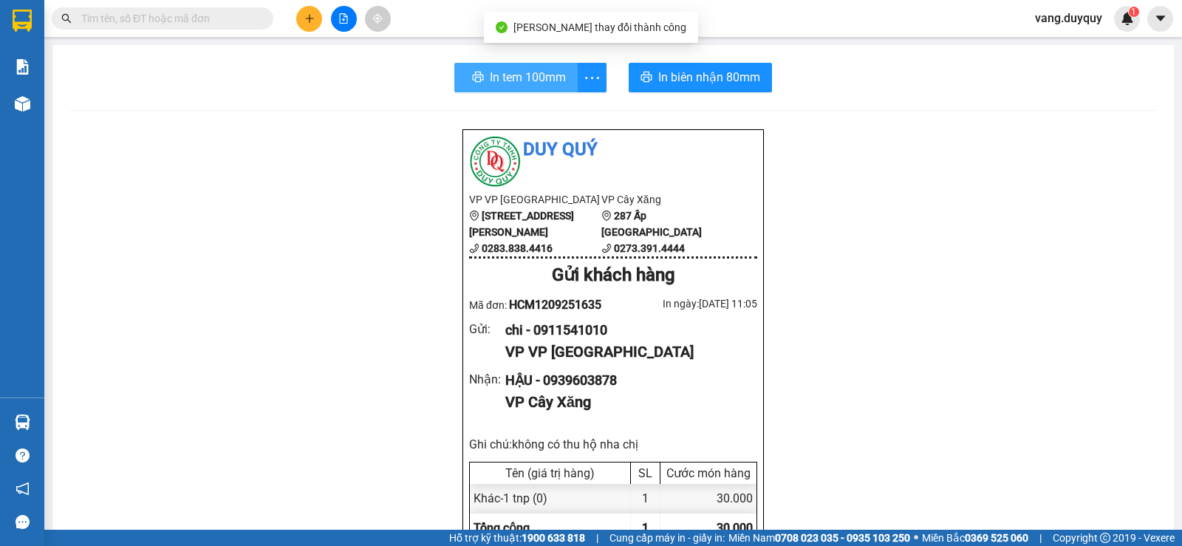
click at [535, 84] on span "In tem 100mm" at bounding box center [528, 77] width 76 height 18
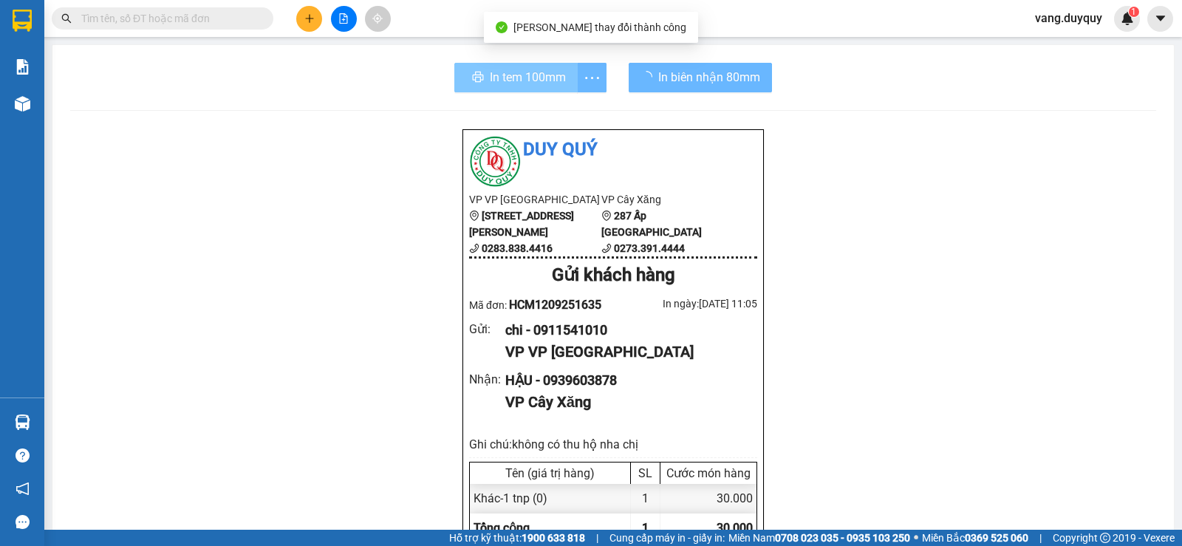
scroll to position [87, 0]
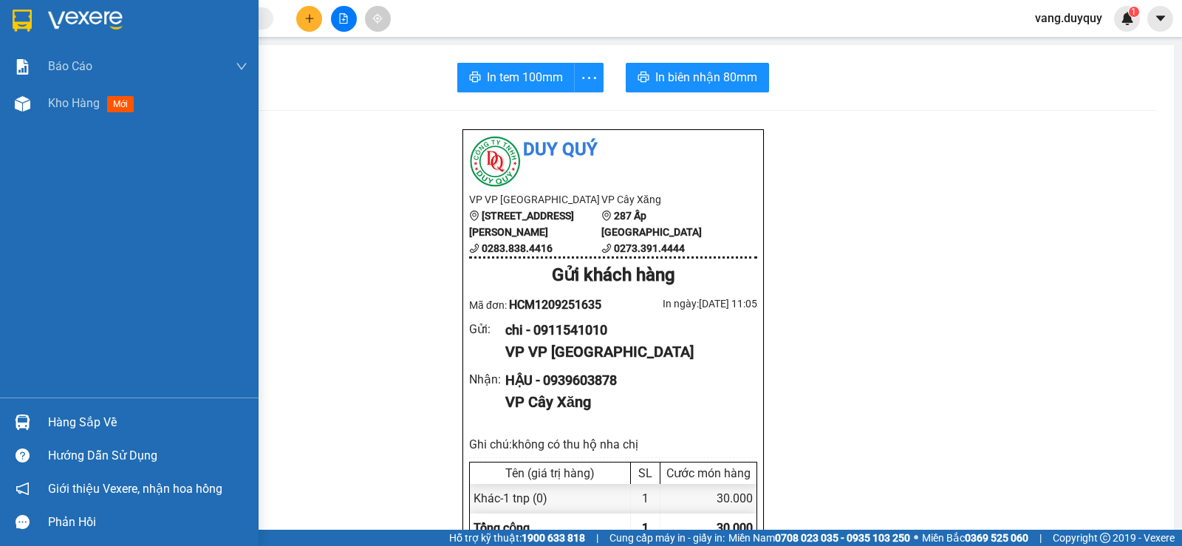
click at [17, 27] on img at bounding box center [22, 21] width 19 height 22
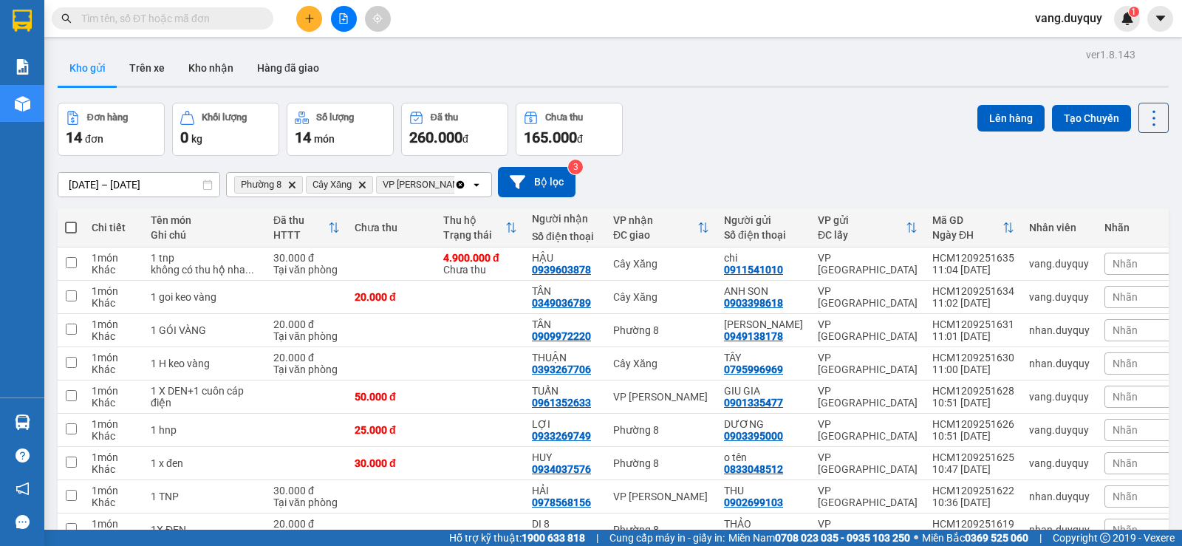
click at [73, 230] on span at bounding box center [71, 228] width 12 height 12
click at [71, 220] on input "checkbox" at bounding box center [71, 220] width 0 height 0
checkbox input "true"
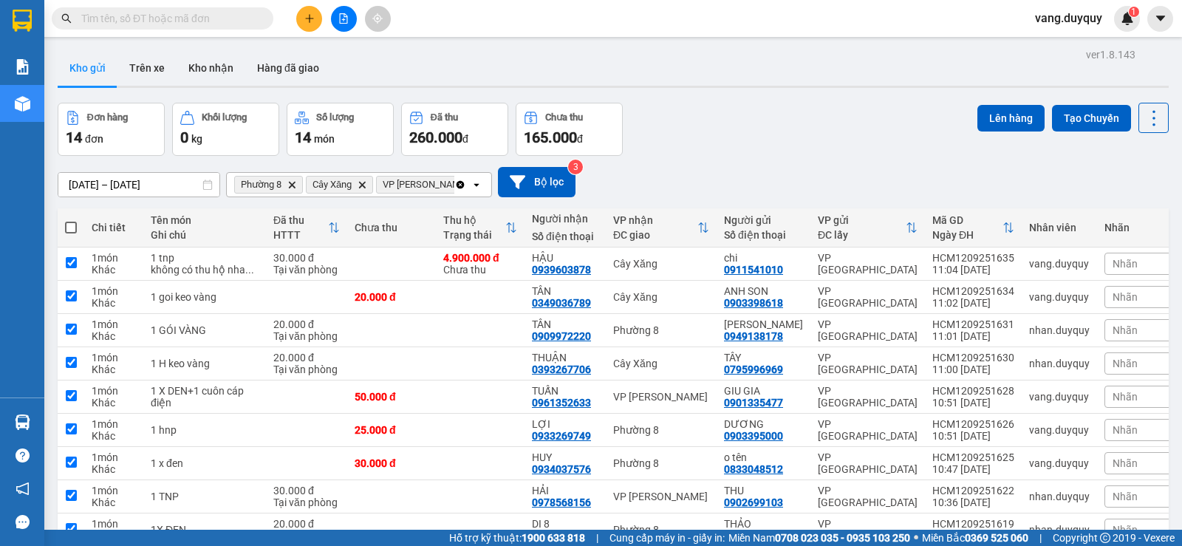
checkbox input "true"
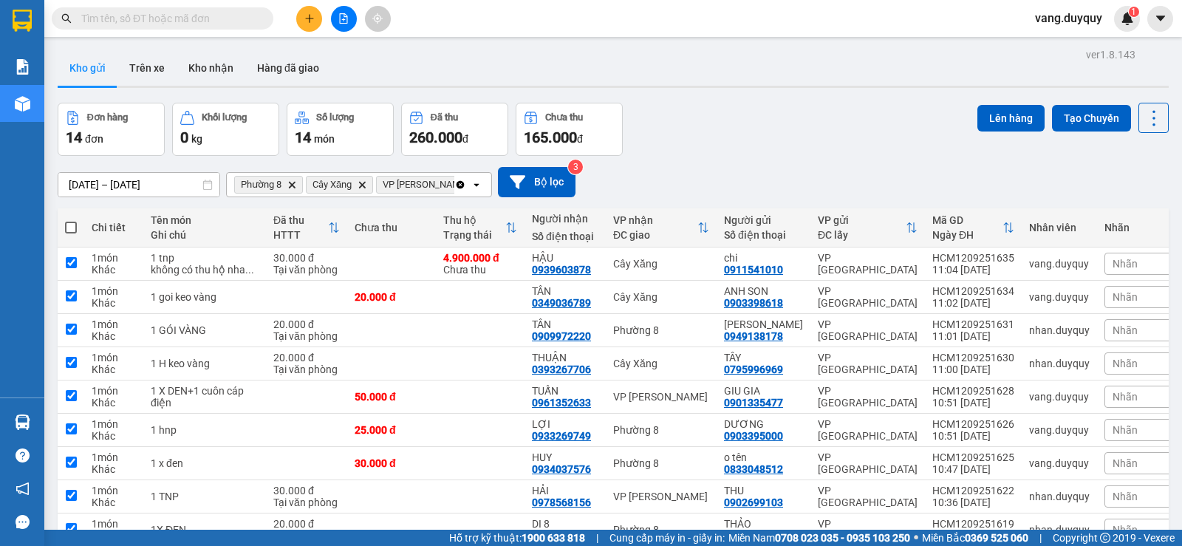
checkbox input "true"
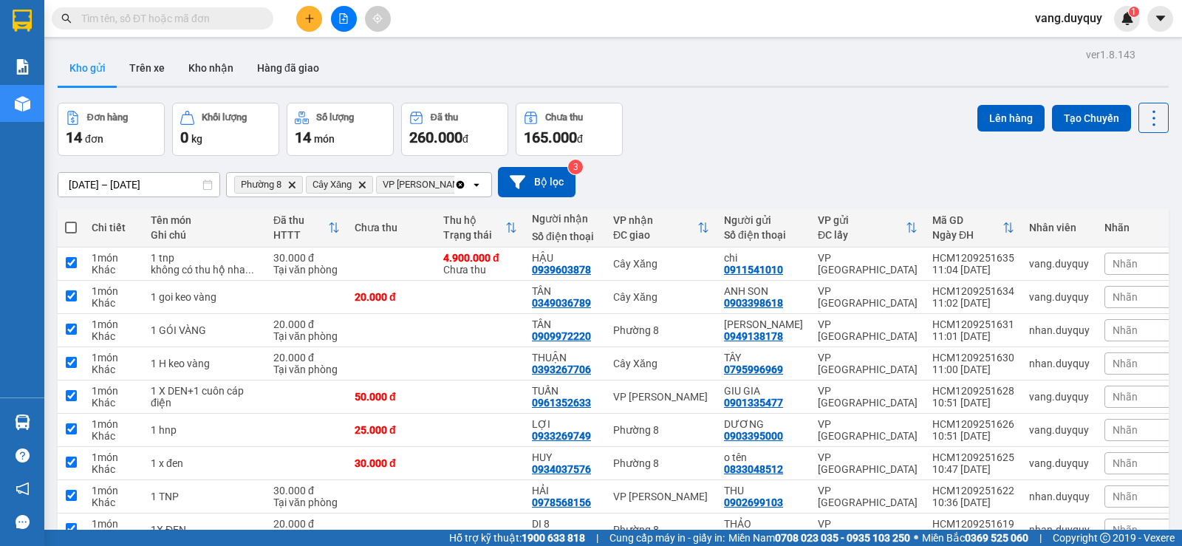
checkbox input "true"
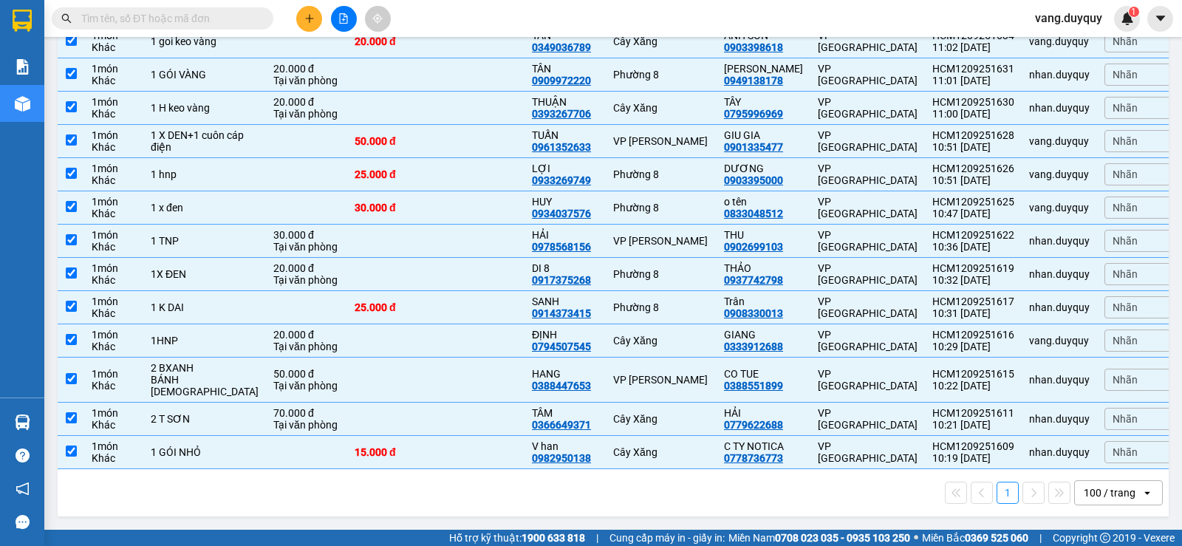
scroll to position [46, 0]
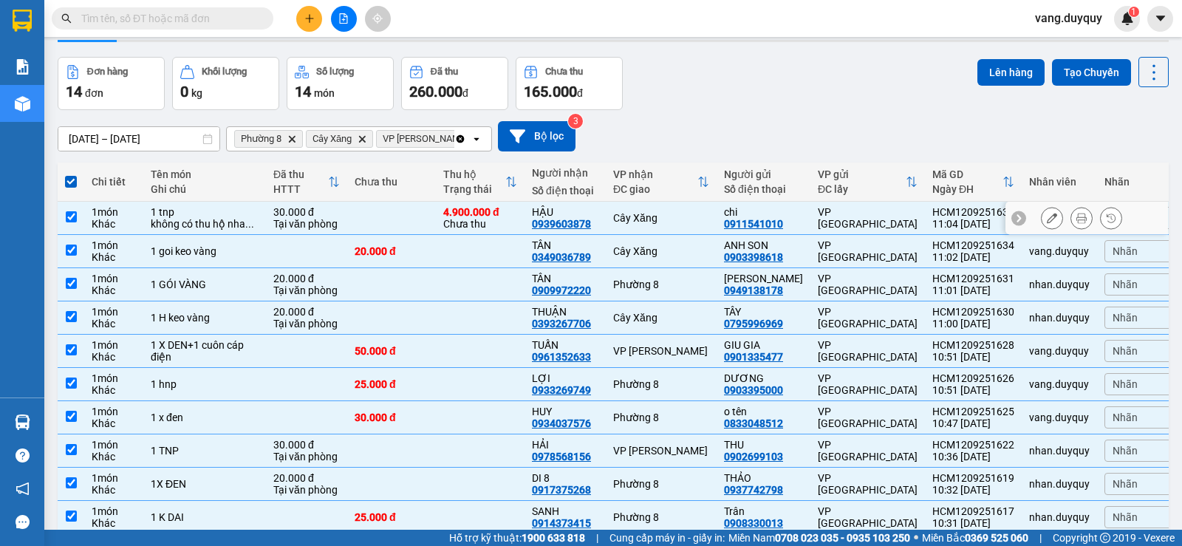
click at [363, 216] on td at bounding box center [391, 218] width 89 height 33
checkbox input "false"
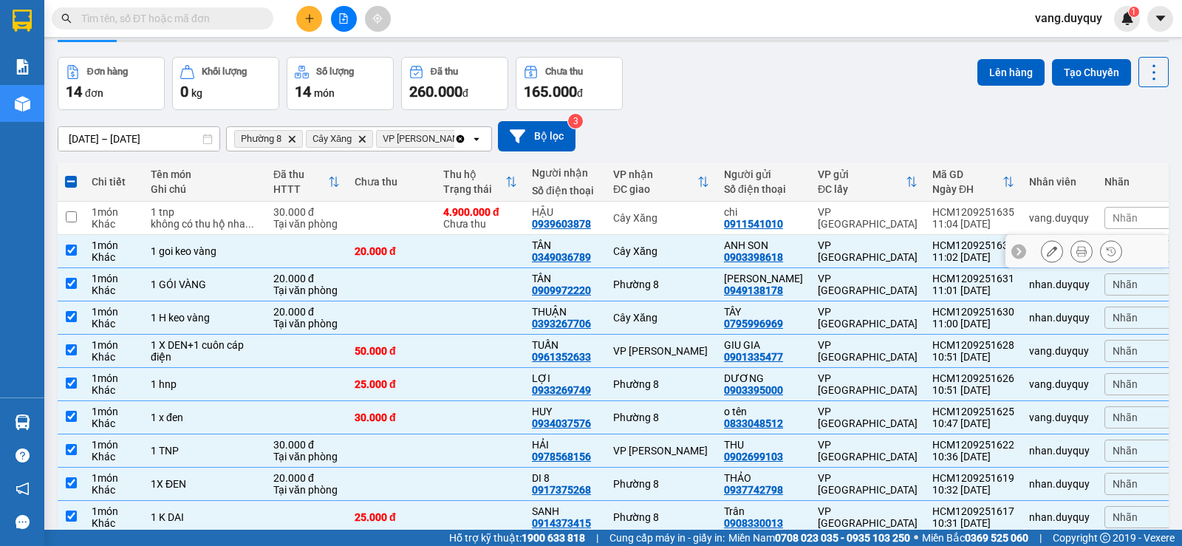
click at [364, 268] on td "20.000 đ" at bounding box center [391, 251] width 89 height 33
checkbox input "false"
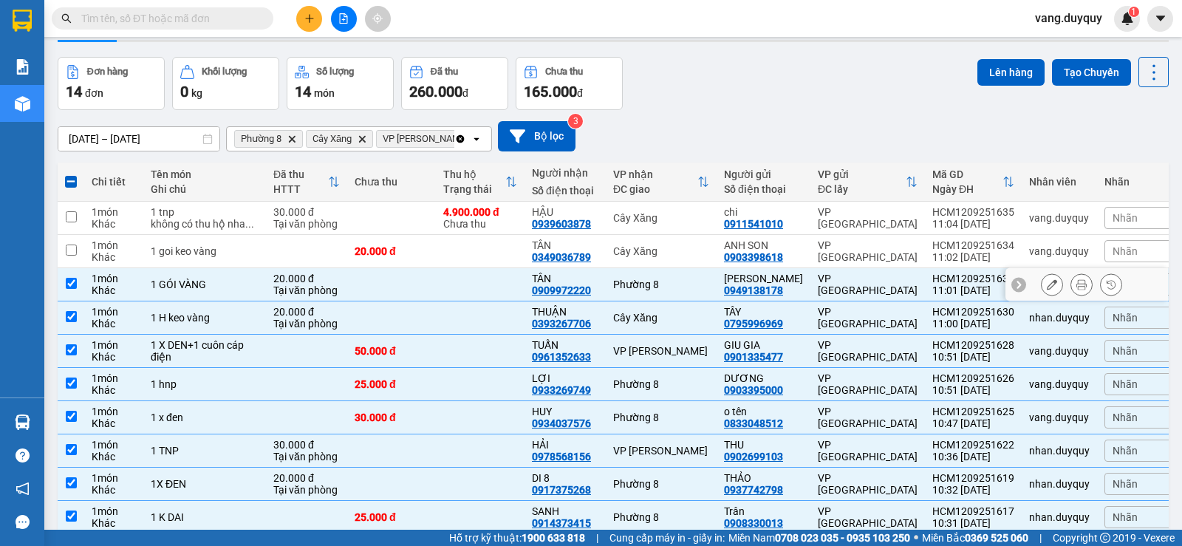
click at [359, 298] on td at bounding box center [391, 284] width 89 height 33
checkbox input "false"
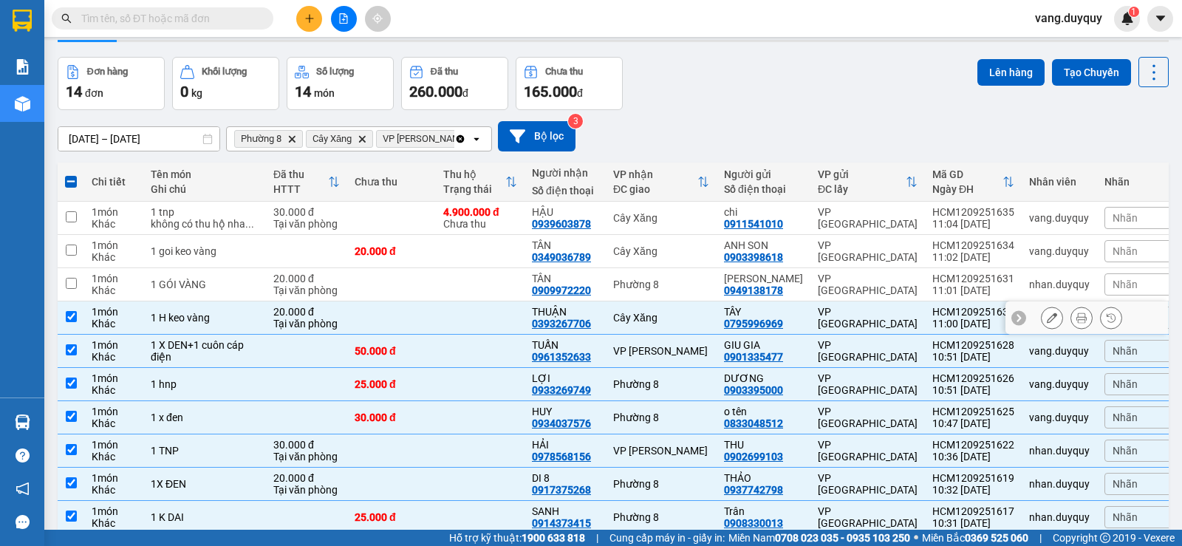
click at [360, 327] on td at bounding box center [391, 317] width 89 height 33
checkbox input "false"
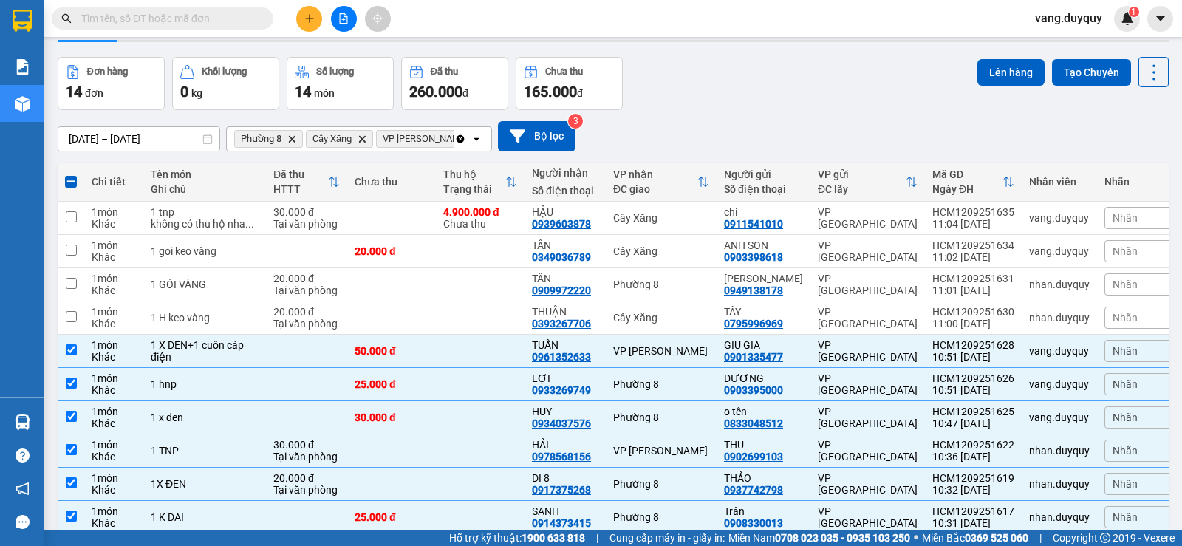
scroll to position [0, 0]
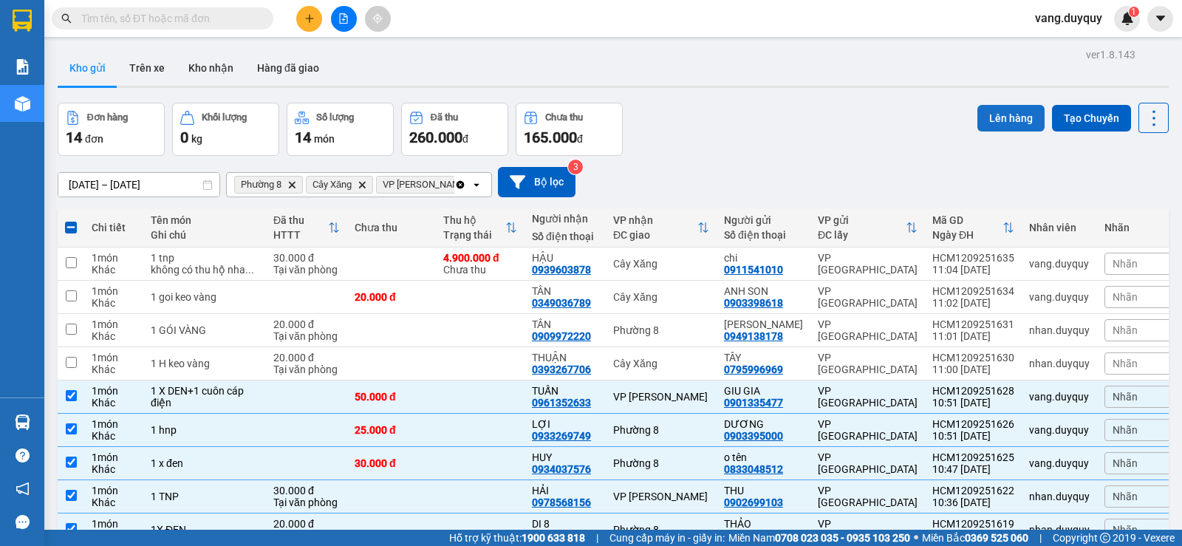
click at [991, 109] on button "Lên hàng" at bounding box center [1010, 118] width 67 height 27
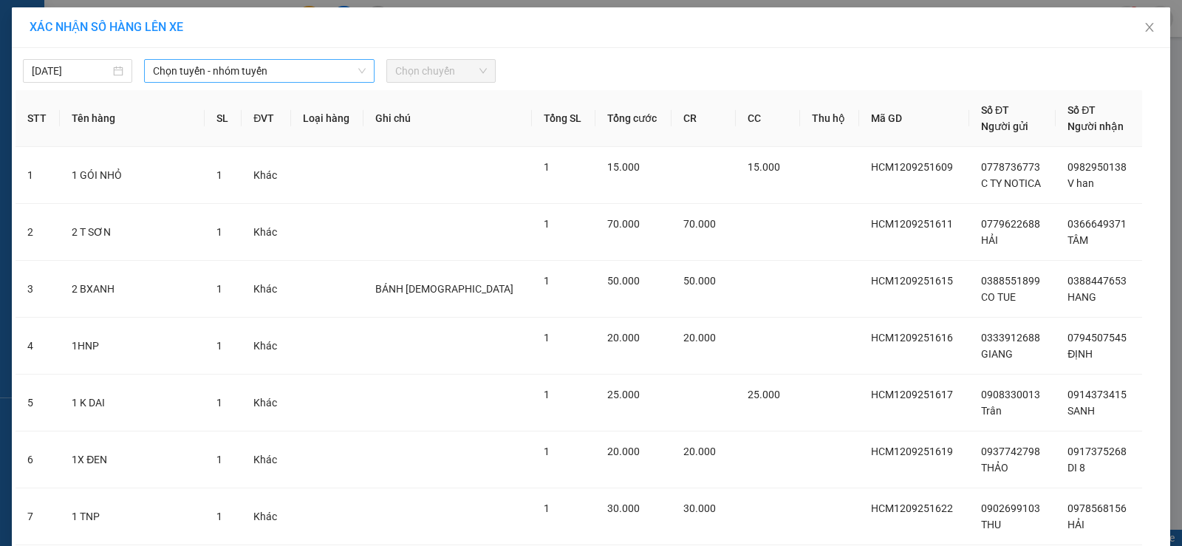
click at [176, 73] on span "Chọn tuyến - nhóm tuyến" at bounding box center [259, 71] width 213 height 22
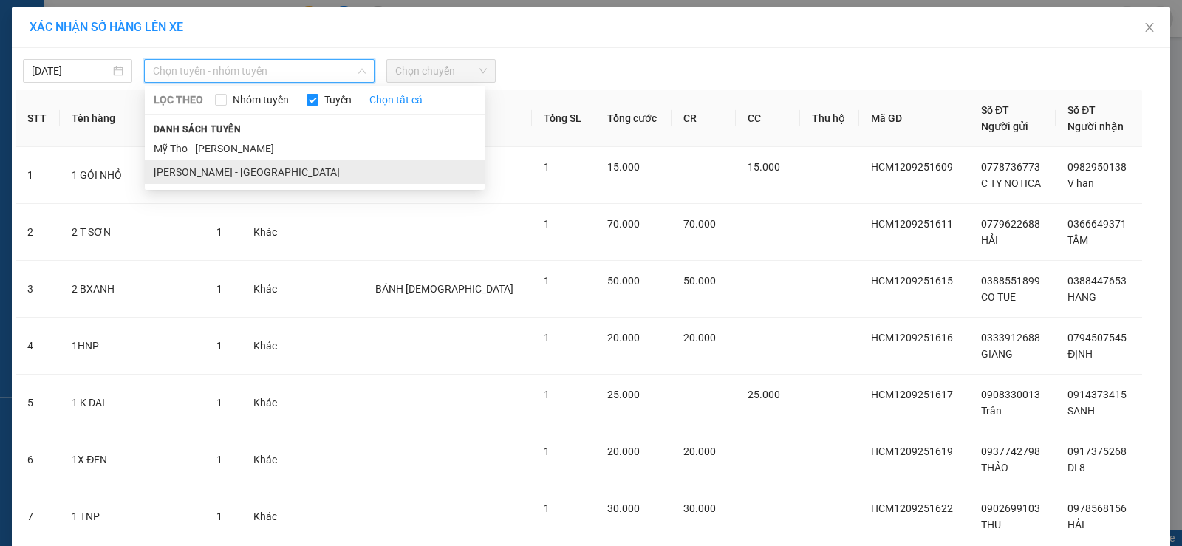
click at [171, 173] on li "[PERSON_NAME] - [GEOGRAPHIC_DATA]" at bounding box center [315, 172] width 340 height 24
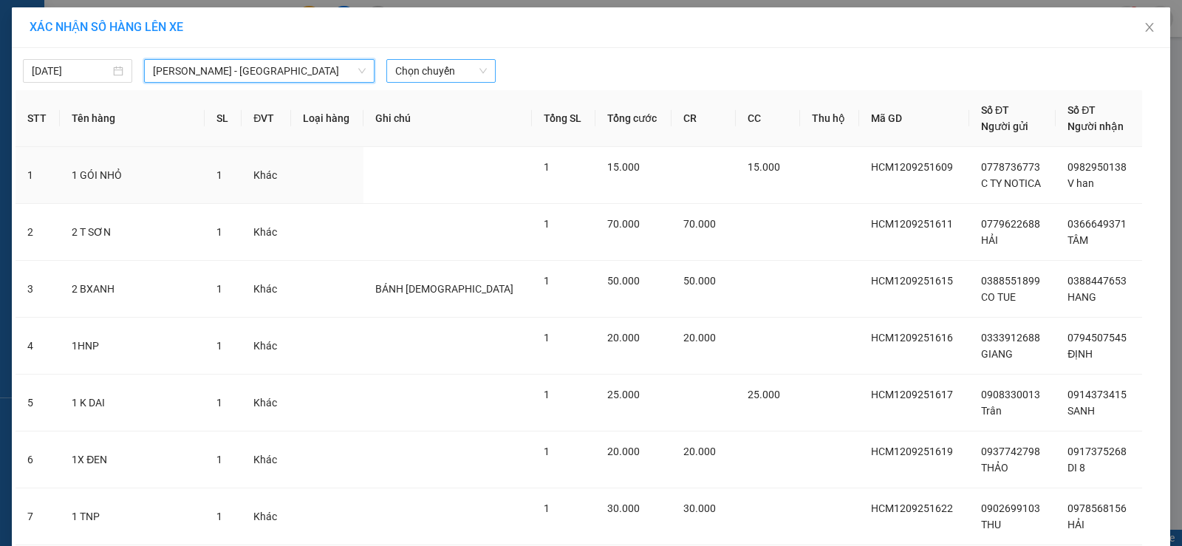
click at [455, 72] on span "Chọn chuyến" at bounding box center [441, 71] width 92 height 22
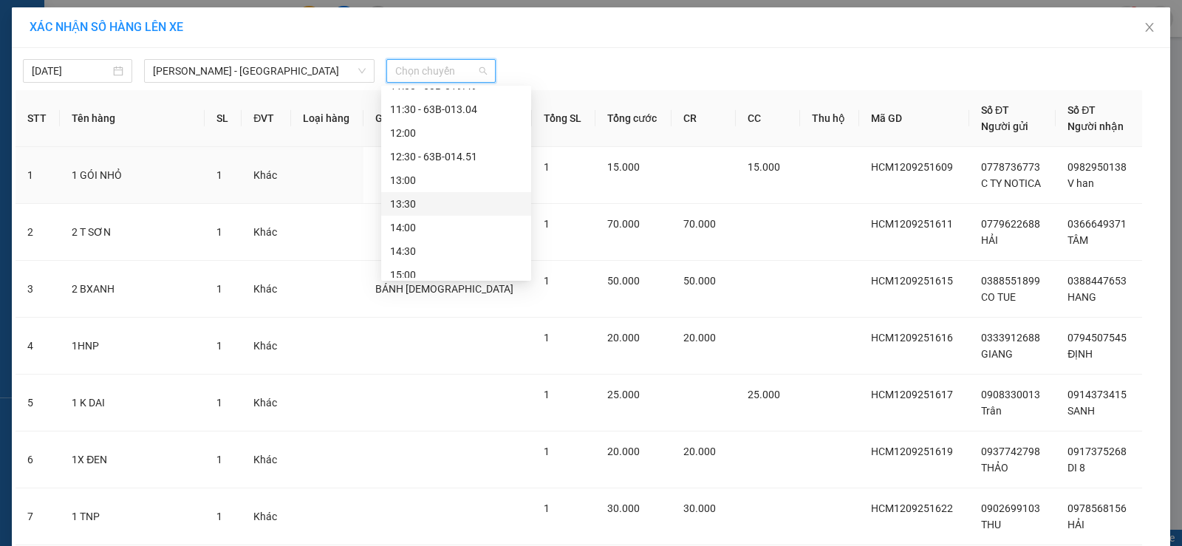
scroll to position [295, 0]
click at [473, 161] on div "11:00 - 63B-019.49" at bounding box center [456, 159] width 132 height 16
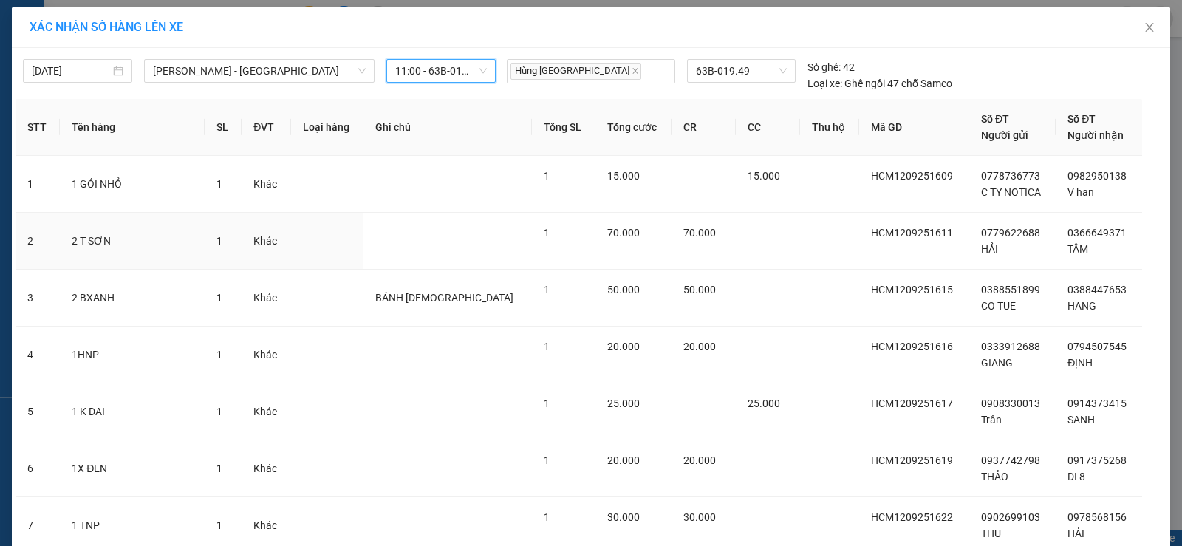
scroll to position [287, 0]
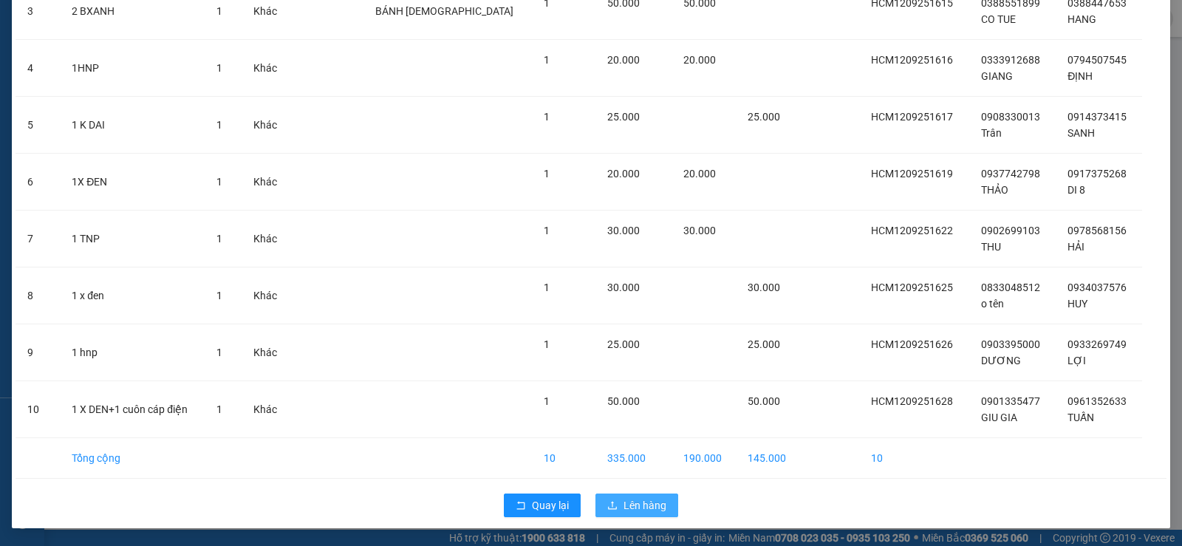
click at [654, 512] on span "Lên hàng" at bounding box center [644, 505] width 43 height 16
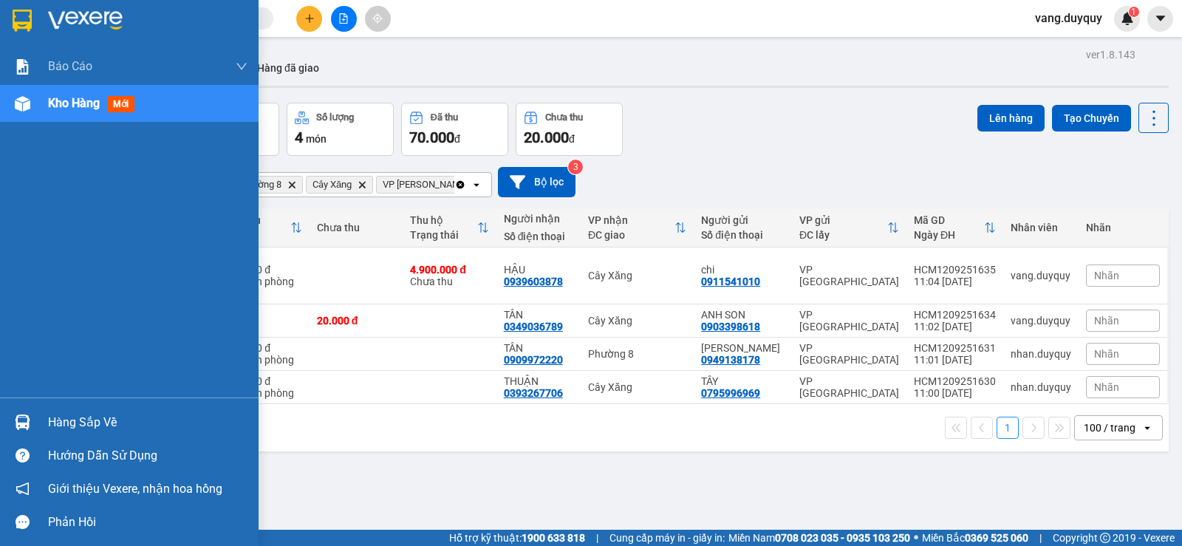
click at [49, 419] on div "Hàng sắp về" at bounding box center [147, 422] width 199 height 22
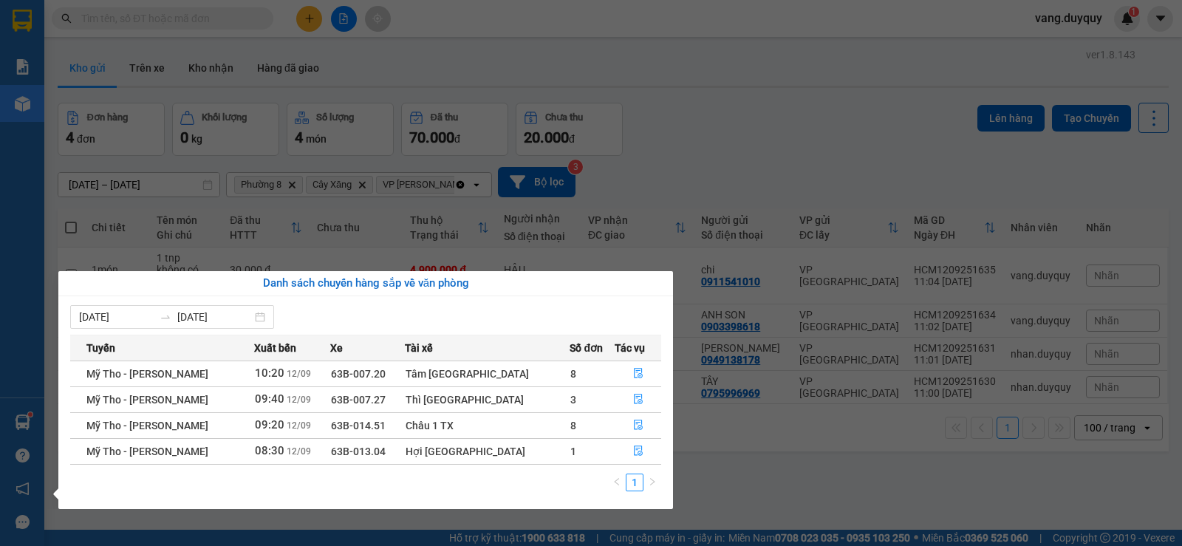
click at [388, 50] on section "Kết quả tìm kiếm ( 0 ) Bộ lọc No Data vang.duyquy 1 Báo cáo 1. Báo cáo dòng tiề…" at bounding box center [591, 273] width 1182 height 546
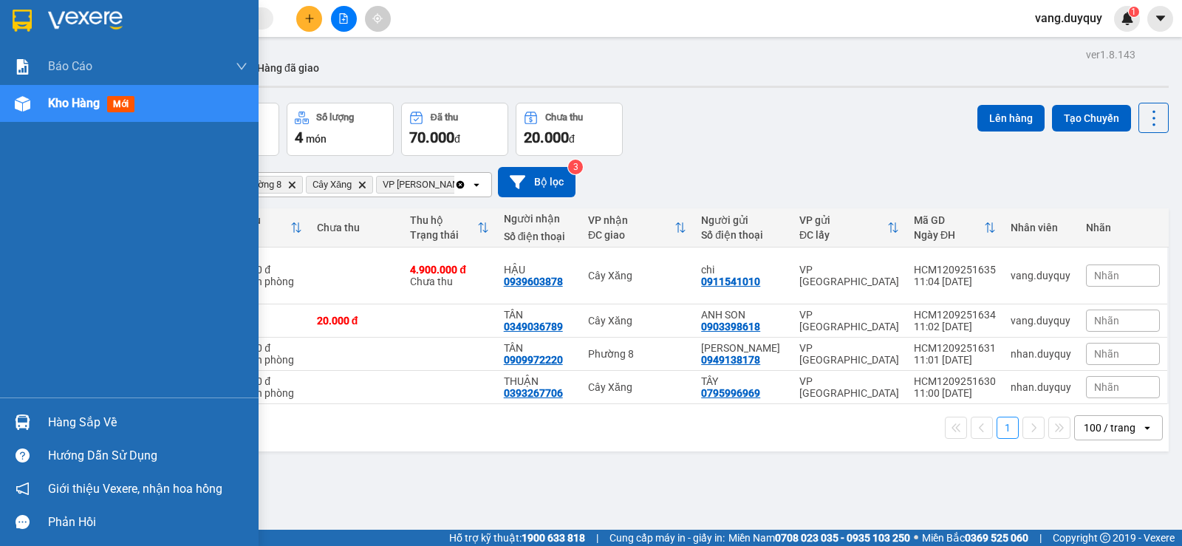
click at [13, 13] on img at bounding box center [22, 21] width 19 height 22
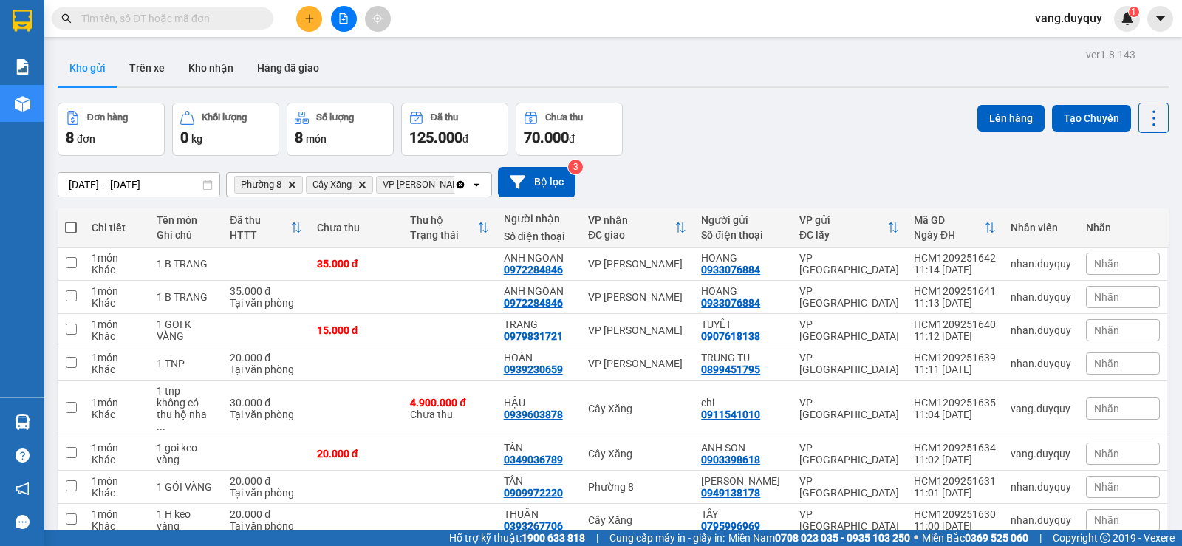
drag, startPoint x: 158, startPoint y: 24, endPoint x: 210, endPoint y: 4, distance: 56.1
click at [162, 22] on input "text" at bounding box center [168, 18] width 174 height 16
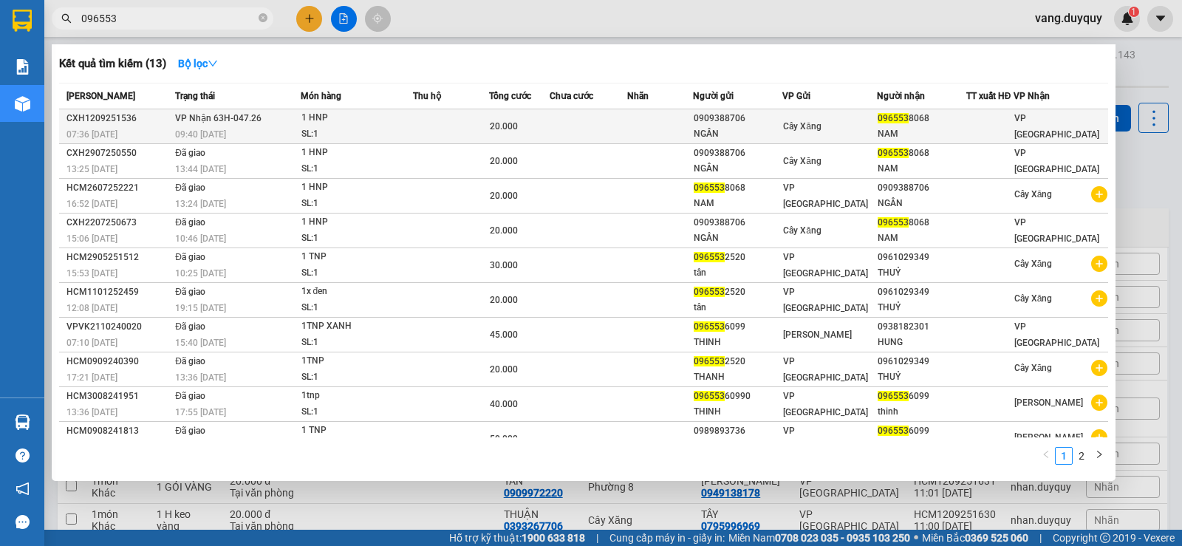
type input "096553"
click at [374, 137] on div "SL: 1" at bounding box center [356, 134] width 111 height 16
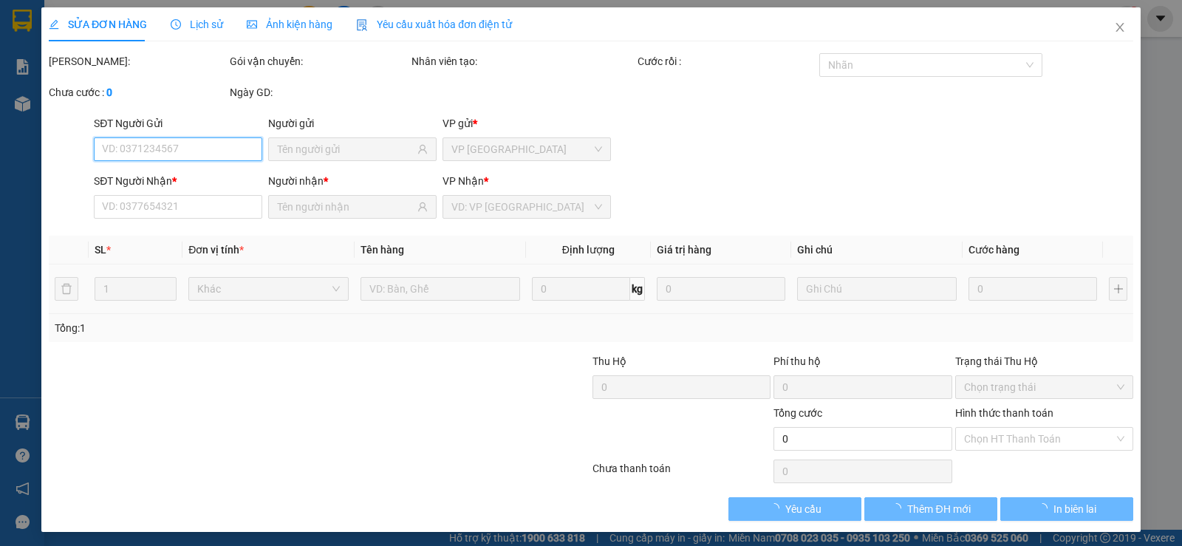
type input "0909388706"
type input "NGÂN"
type input "0965538068"
type input "NAM"
type input "20.000"
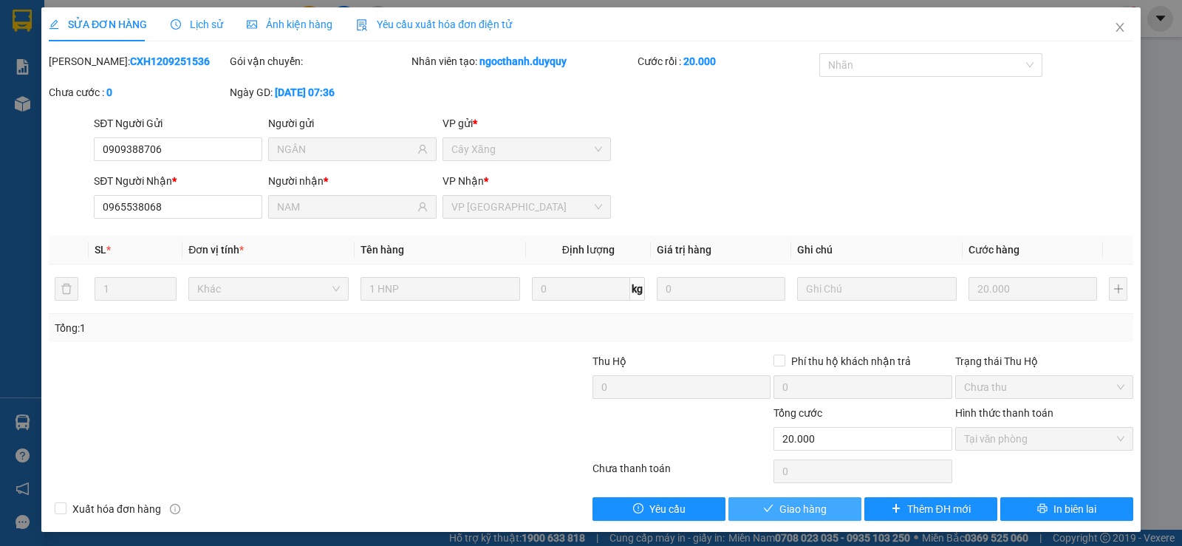
click at [811, 511] on span "Giao hàng" at bounding box center [802, 509] width 47 height 16
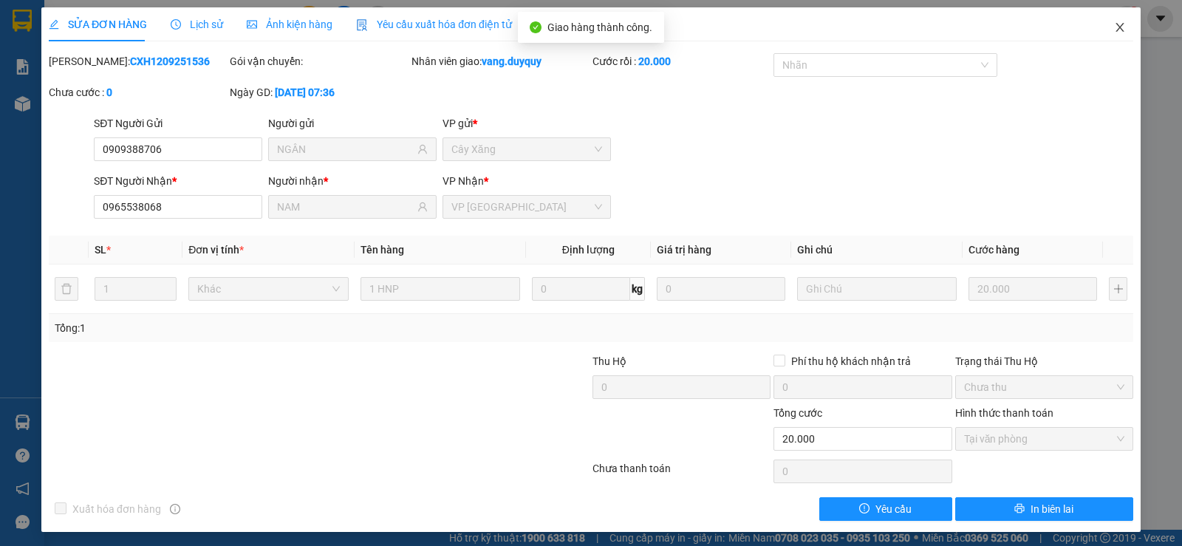
click at [1114, 26] on icon "close" at bounding box center [1120, 27] width 12 height 12
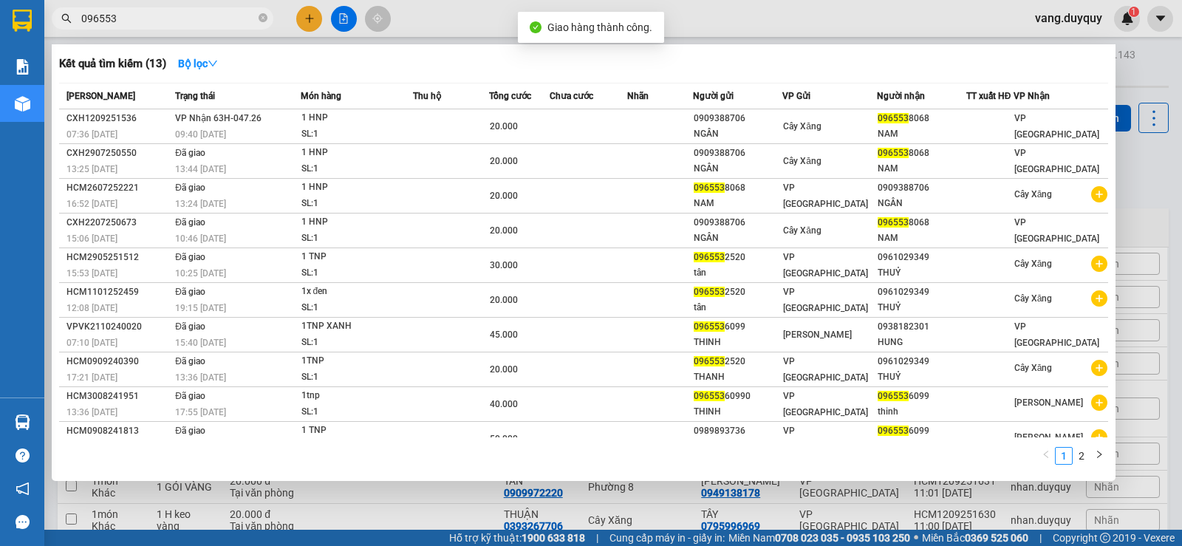
drag, startPoint x: 262, startPoint y: 12, endPoint x: 241, endPoint y: 17, distance: 21.3
click at [257, 13] on span "096553" at bounding box center [163, 18] width 222 height 22
click at [240, 17] on input "096553" at bounding box center [168, 18] width 174 height 16
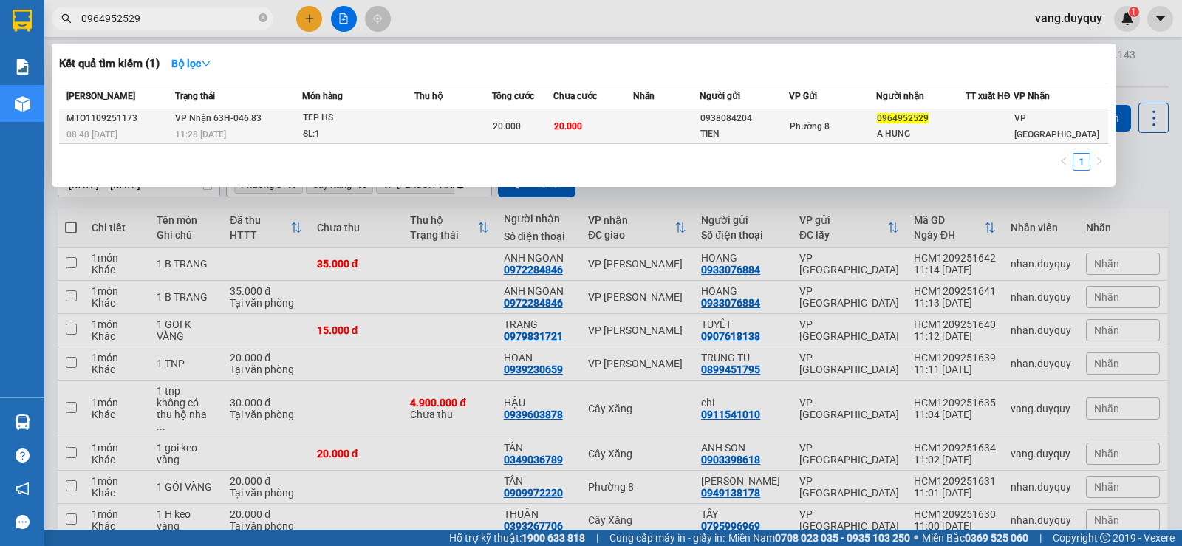
type input "0964952529"
click at [457, 115] on td at bounding box center [453, 126] width 78 height 35
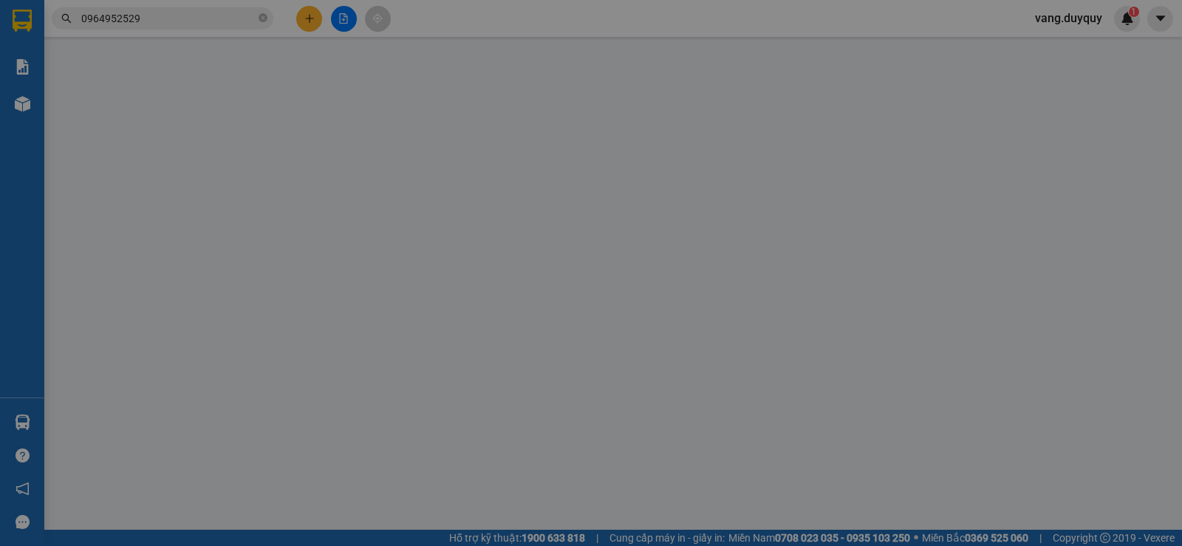
type input "0938084204"
type input "TIEN"
type input "0964952529"
type input "A HUNG"
type input "20.000"
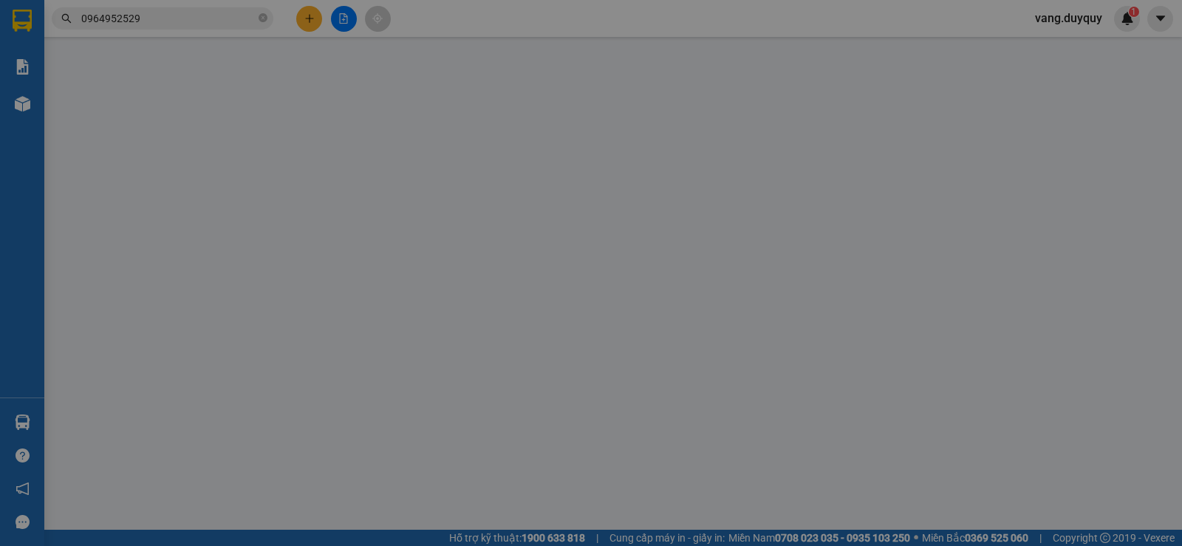
type input "20.000"
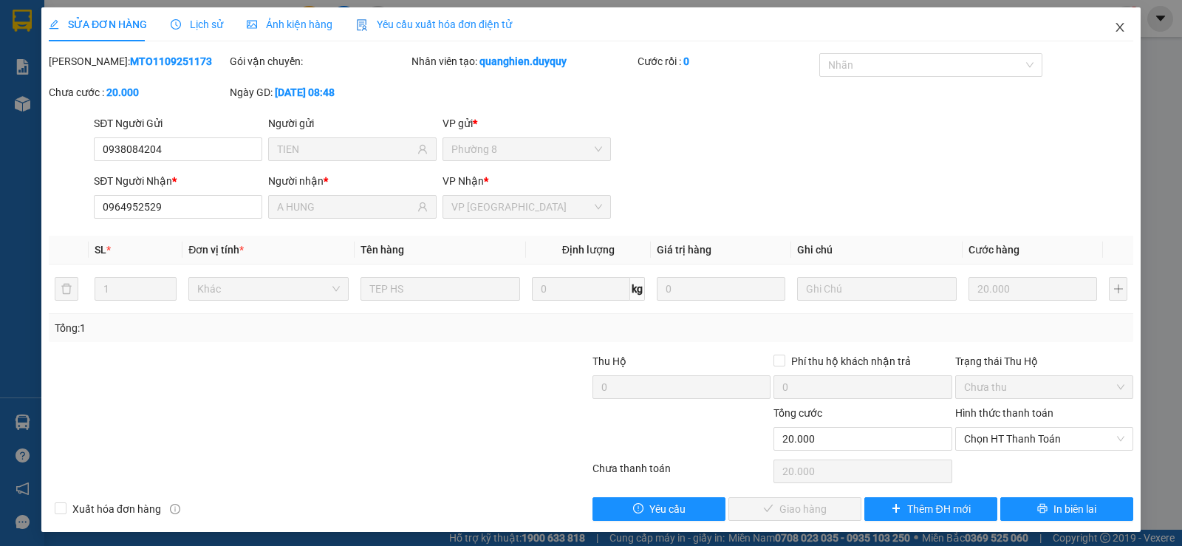
click at [1119, 27] on span "Close" at bounding box center [1119, 27] width 41 height 41
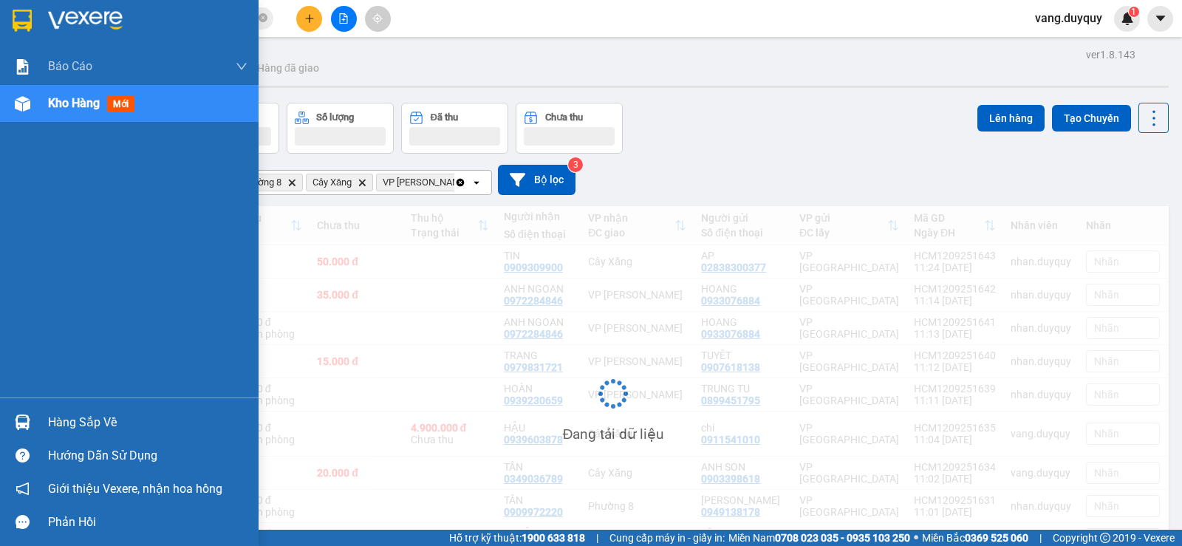
click at [93, 436] on div "Hàng sắp về" at bounding box center [129, 421] width 258 height 33
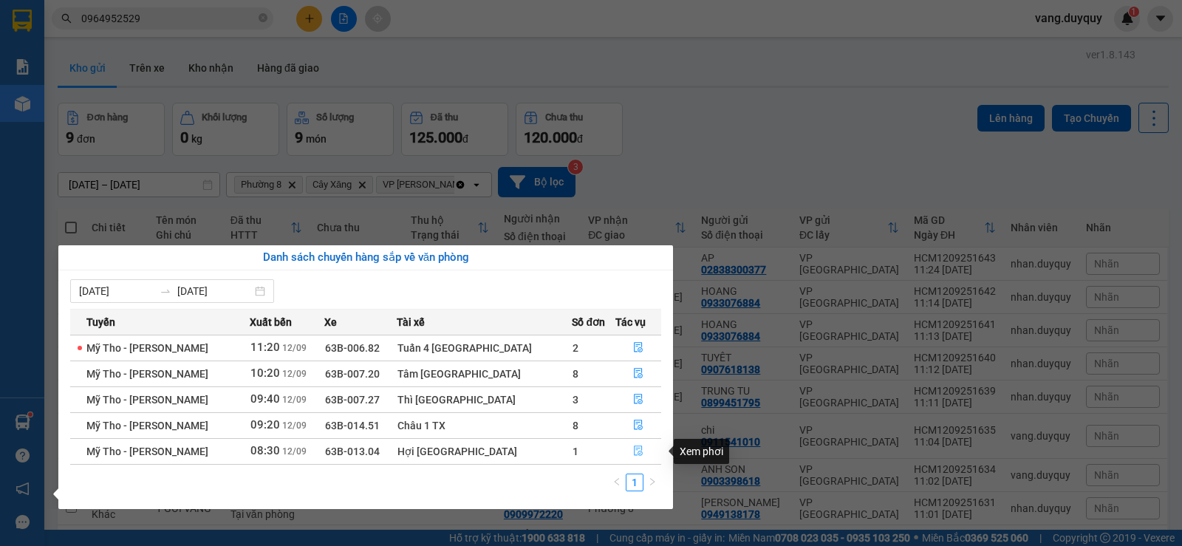
click at [633, 456] on span "file-done" at bounding box center [638, 451] width 10 height 12
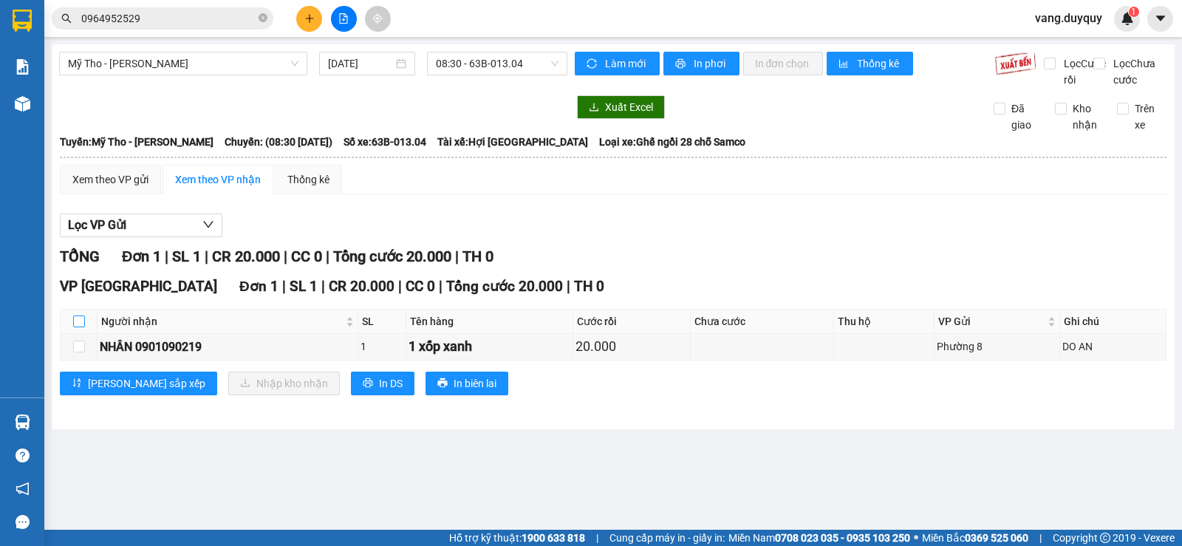
click at [83, 327] on input "checkbox" at bounding box center [79, 321] width 12 height 12
checkbox input "true"
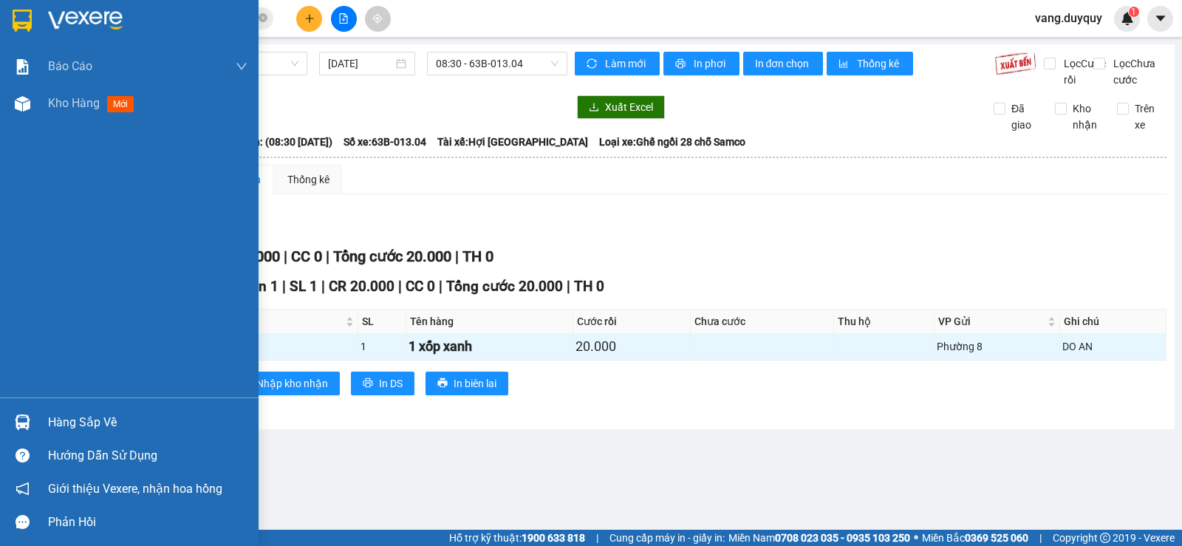
click at [38, 14] on div at bounding box center [129, 24] width 258 height 48
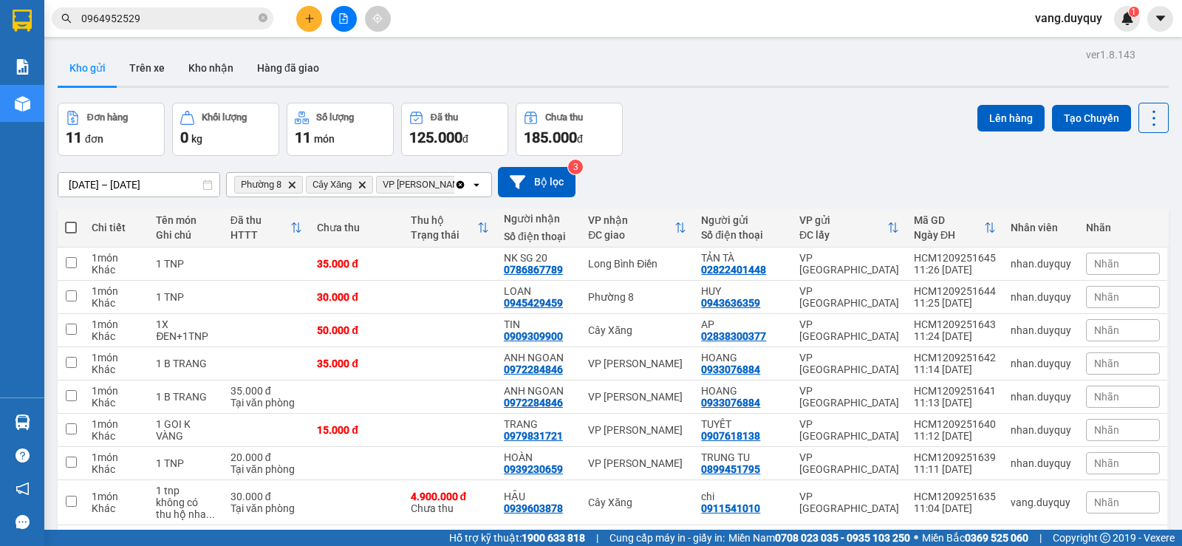
click at [73, 230] on span at bounding box center [71, 228] width 12 height 12
click at [71, 220] on input "checkbox" at bounding box center [71, 220] width 0 height 0
checkbox input "true"
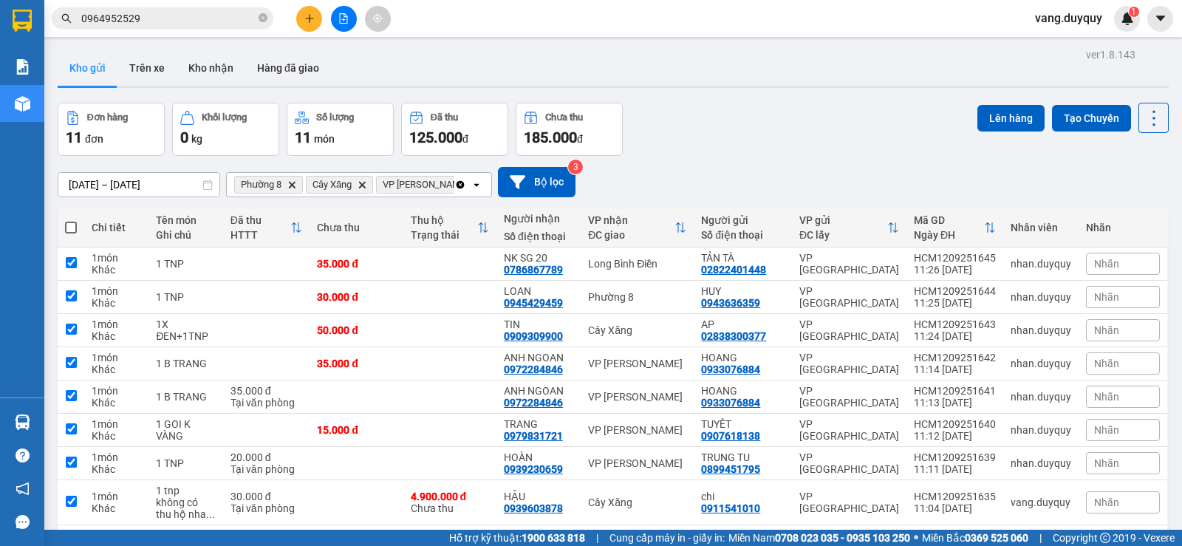
checkbox input "true"
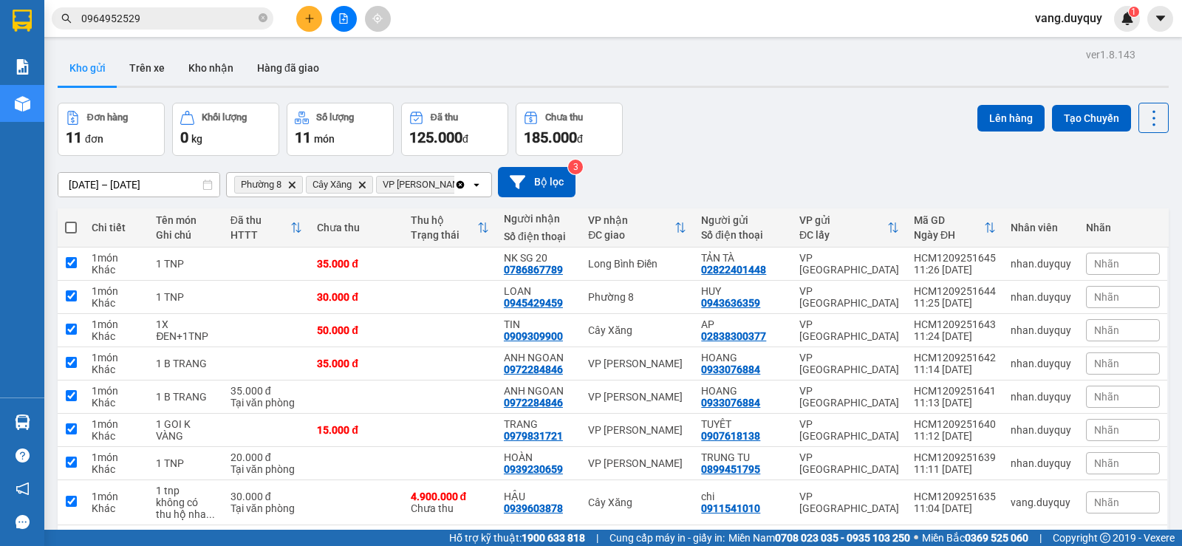
checkbox input "true"
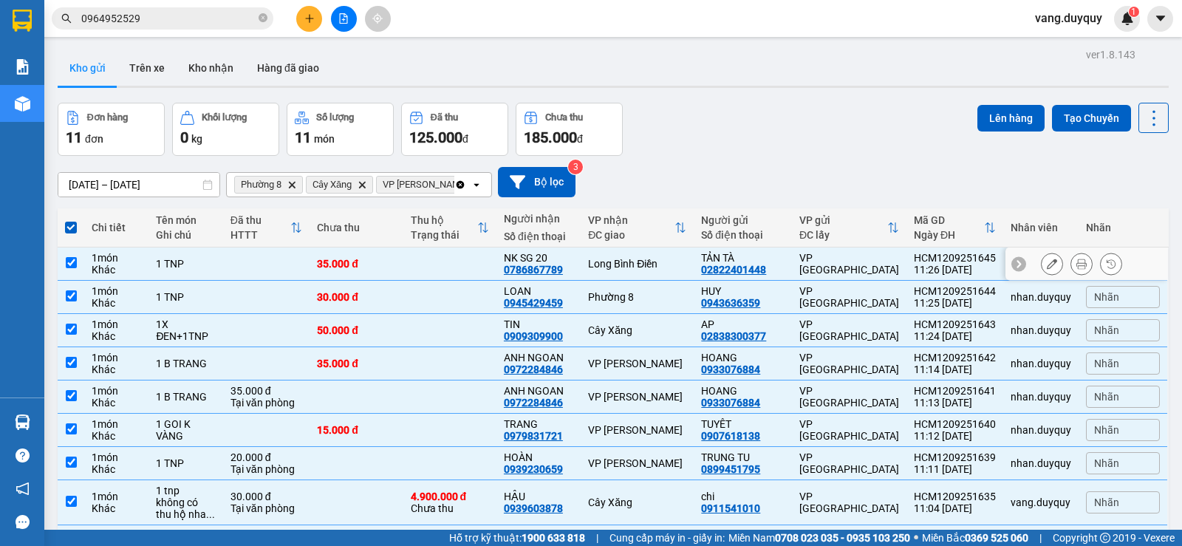
click at [468, 257] on td at bounding box center [449, 263] width 93 height 33
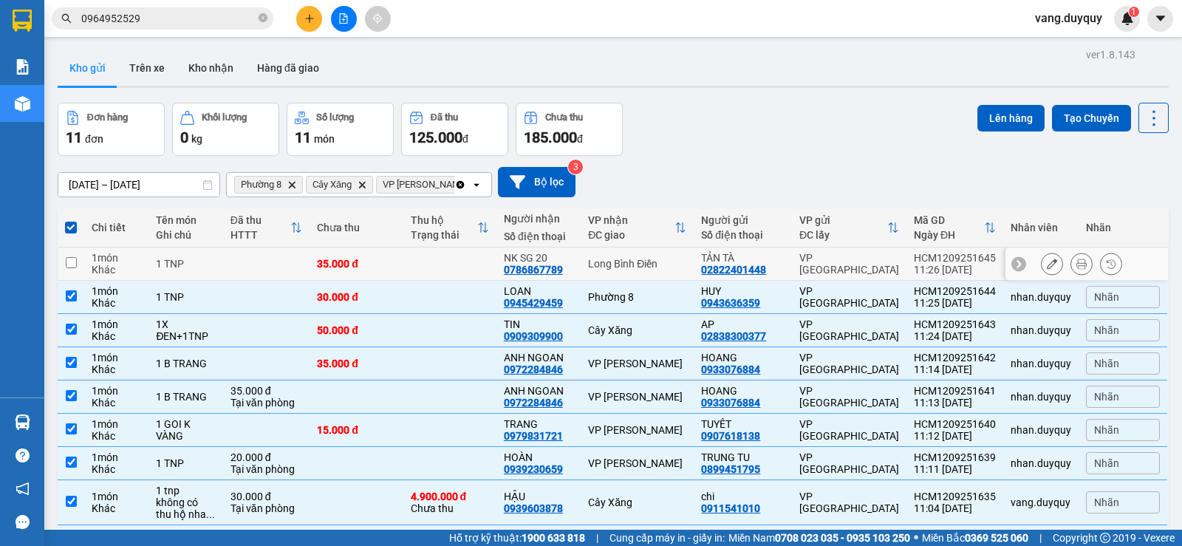
checkbox input "false"
click at [401, 327] on td "50.000 đ" at bounding box center [355, 330] width 93 height 33
checkbox input "false"
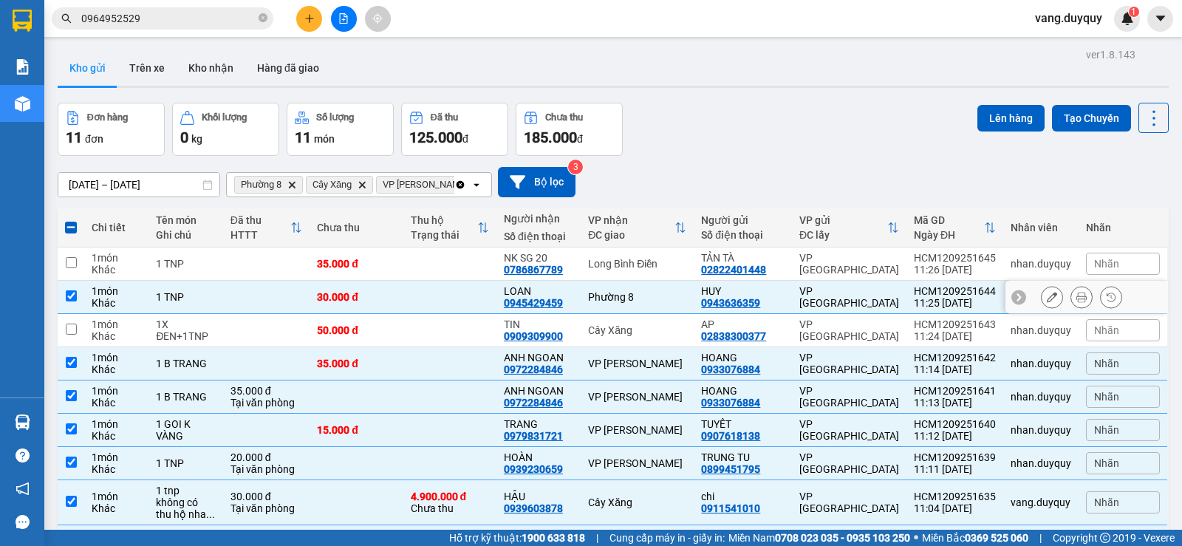
click at [419, 300] on td at bounding box center [449, 297] width 93 height 33
checkbox input "false"
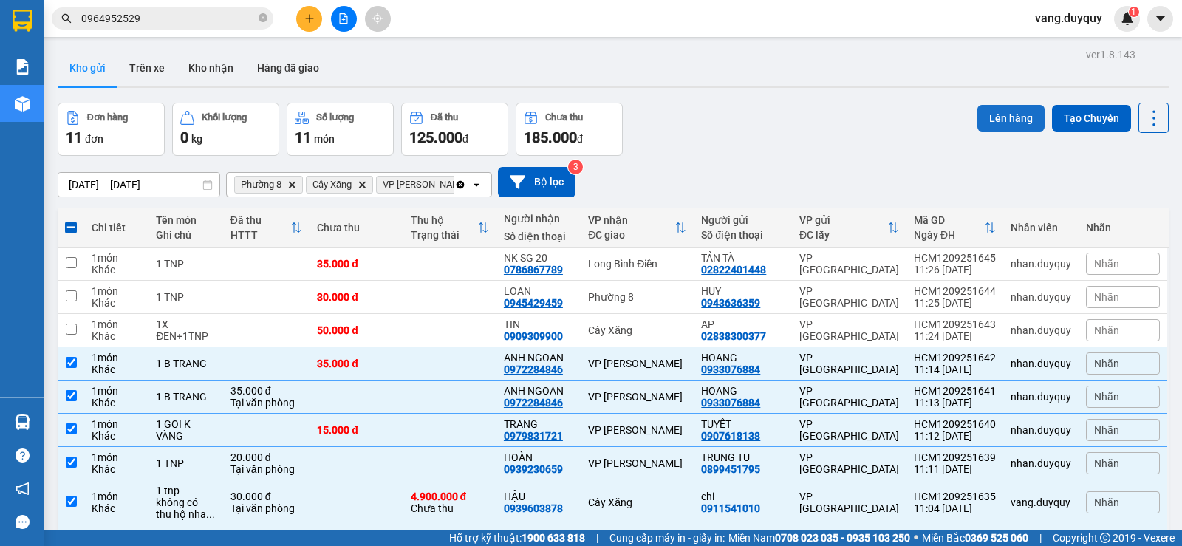
click at [1009, 119] on button "Lên hàng" at bounding box center [1010, 118] width 67 height 27
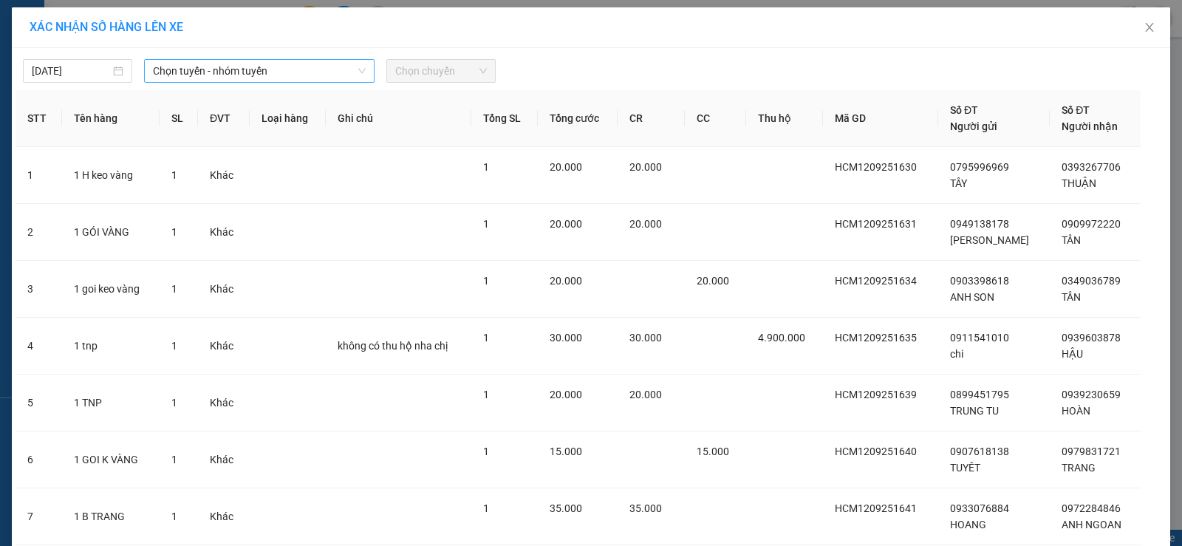
click at [247, 69] on span "Chọn tuyến - nhóm tuyến" at bounding box center [259, 71] width 213 height 22
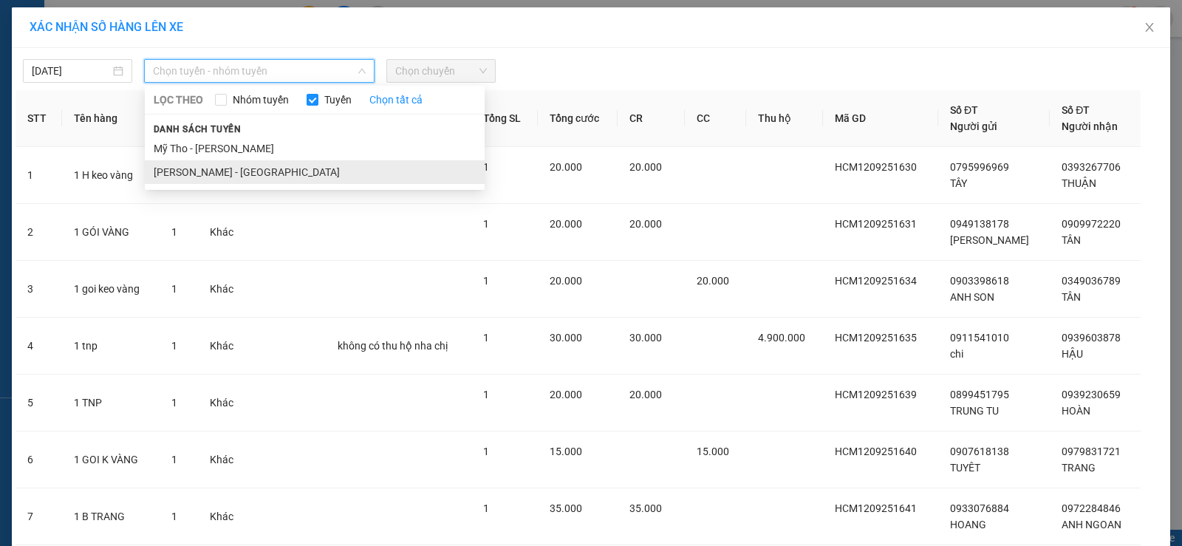
click at [265, 169] on li "[PERSON_NAME] - [GEOGRAPHIC_DATA]" at bounding box center [315, 172] width 340 height 24
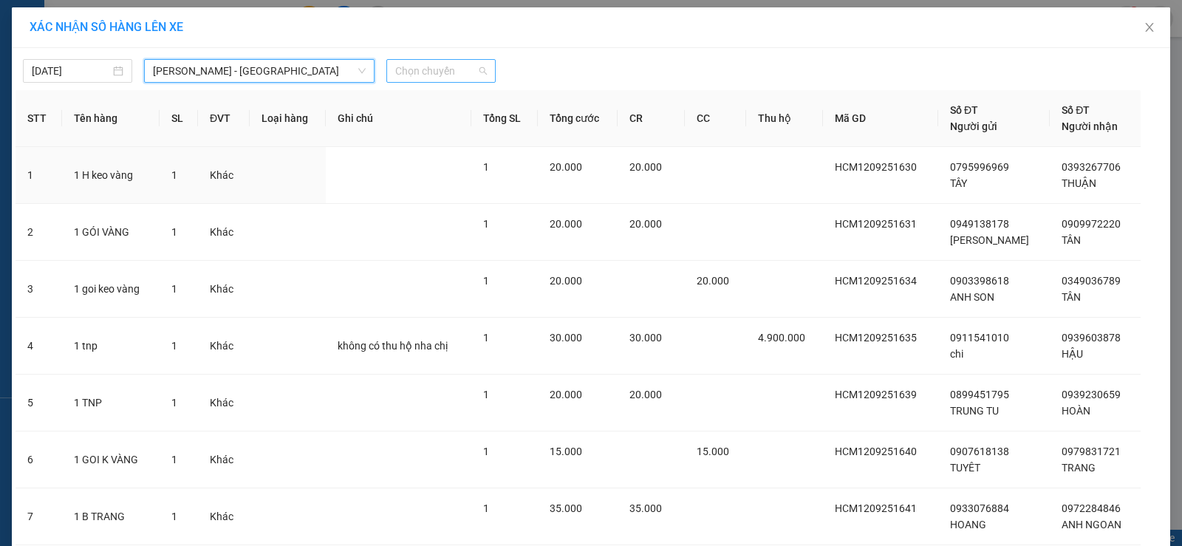
click at [436, 76] on span "Chọn chuyến" at bounding box center [441, 71] width 92 height 22
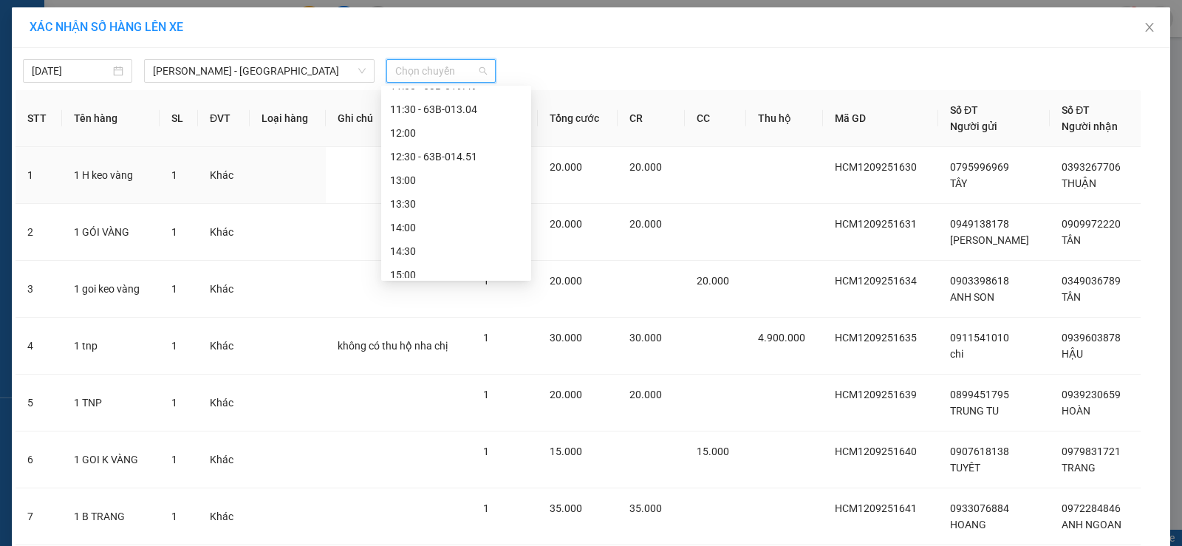
scroll to position [295, 0]
click at [475, 183] on div "11:30 - 63B-013.04" at bounding box center [456, 183] width 132 height 16
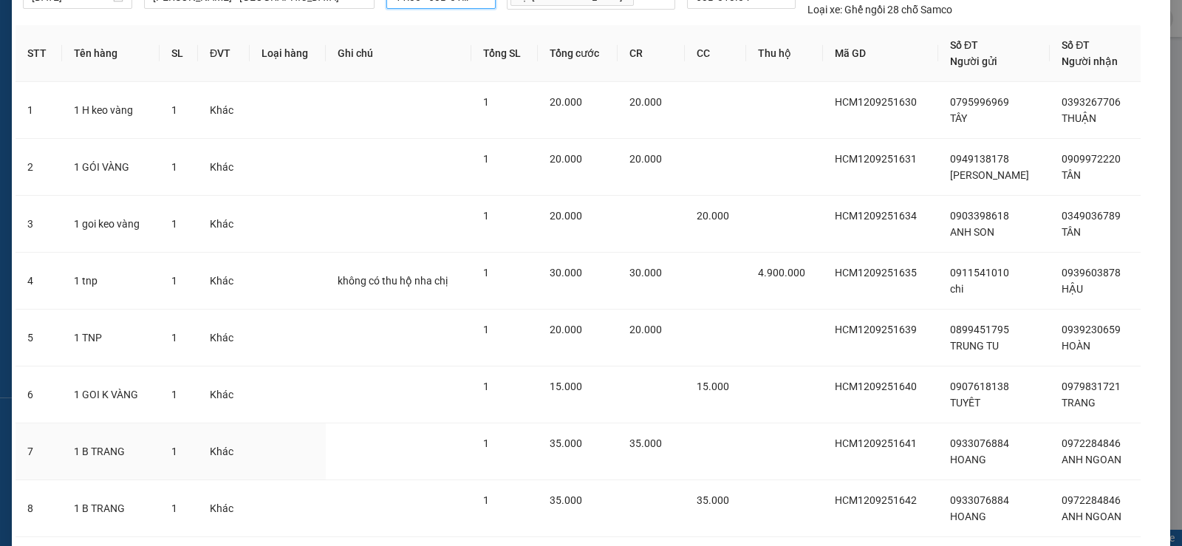
scroll to position [173, 0]
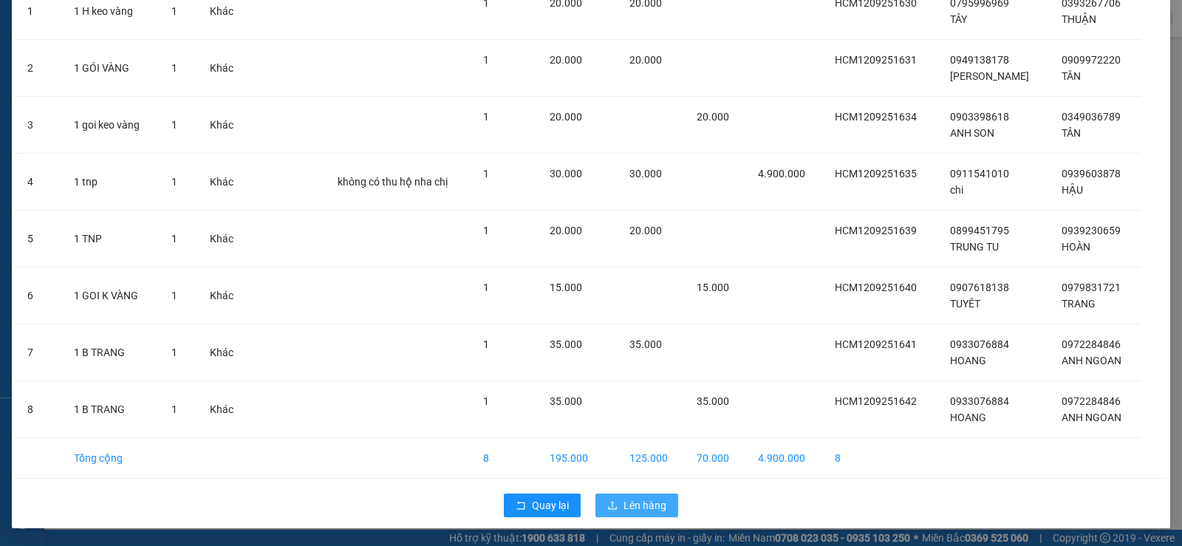
click at [639, 502] on span "Lên hàng" at bounding box center [644, 505] width 43 height 16
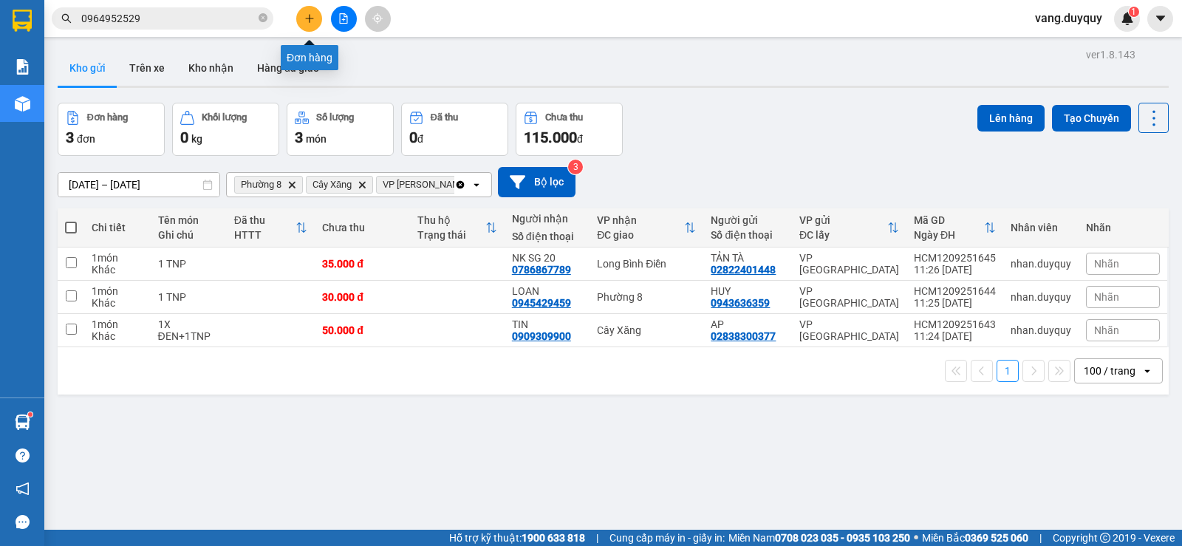
click at [312, 23] on icon "plus" at bounding box center [309, 18] width 10 height 10
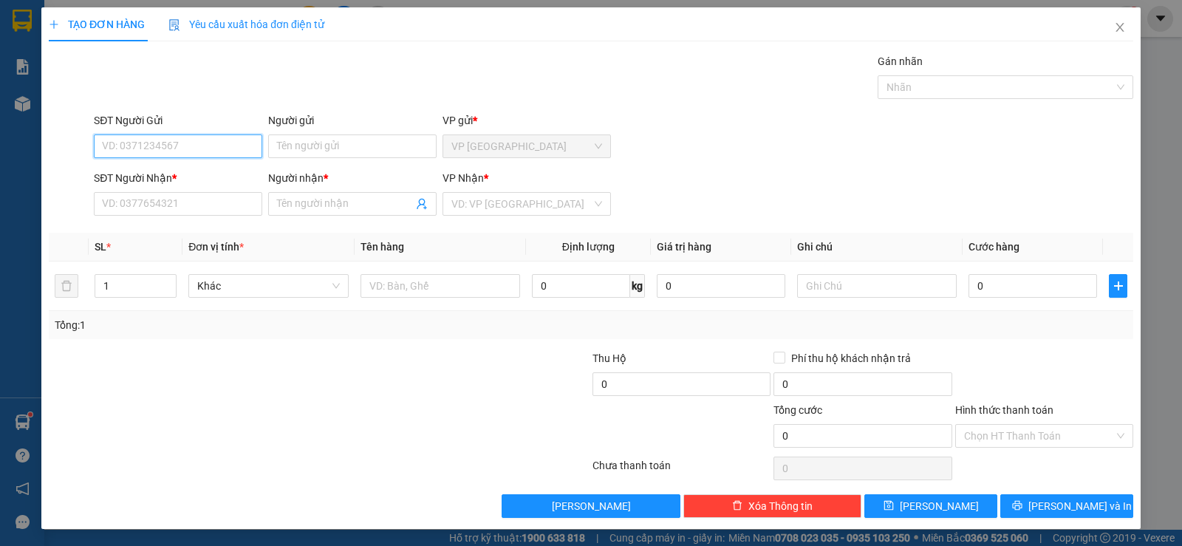
click at [205, 152] on input "SĐT Người Gửi" at bounding box center [178, 146] width 168 height 24
type input "0919687688"
click at [162, 175] on div "0919687688 - YẾN" at bounding box center [176, 176] width 149 height 16
type input "YẾN"
type input "0393192228"
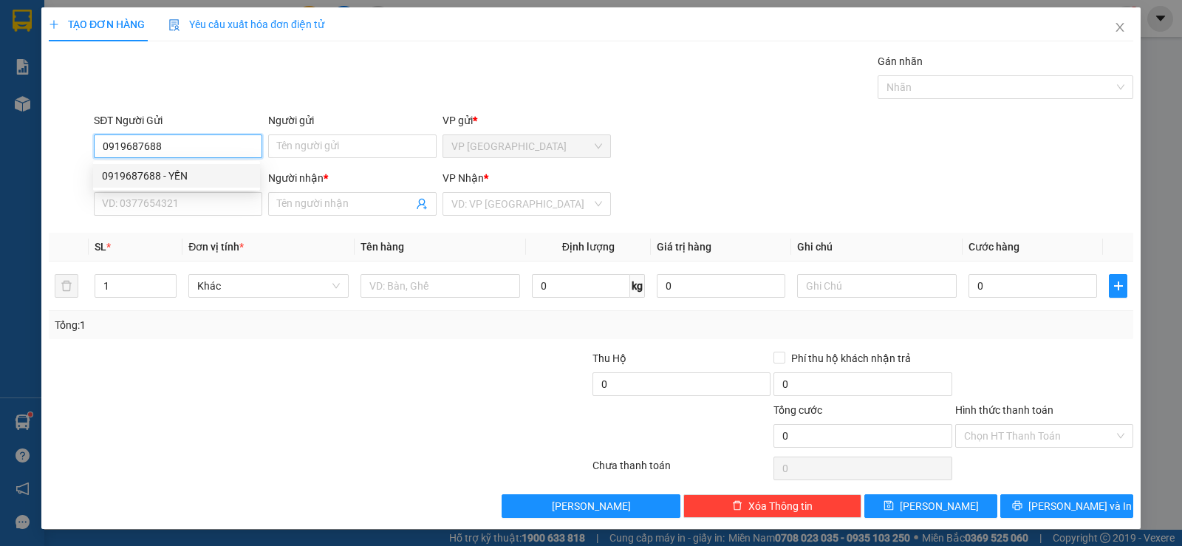
type input "HẰNG"
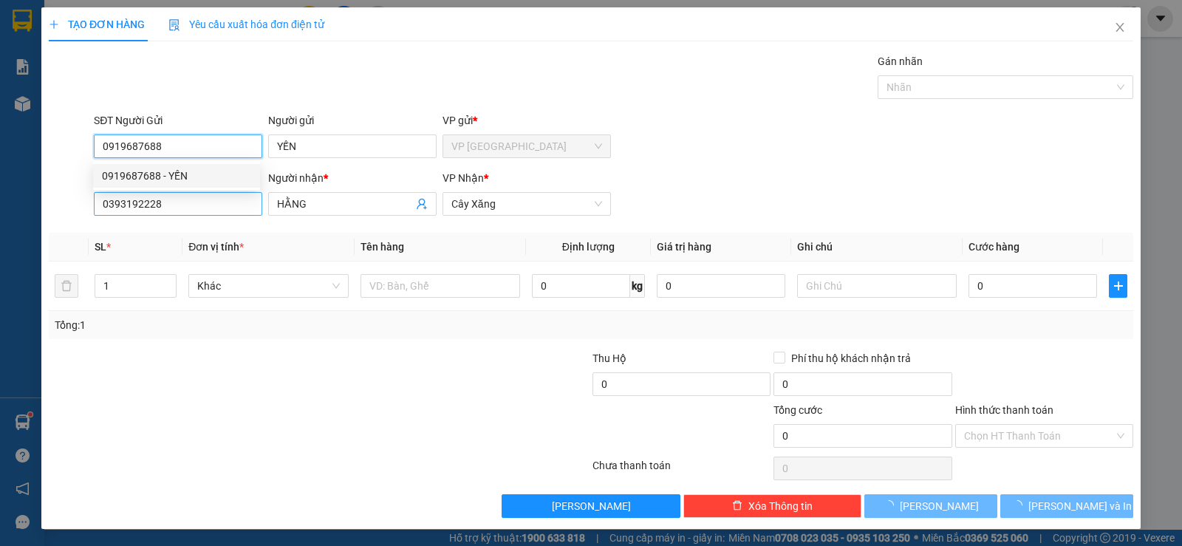
type input "25.000"
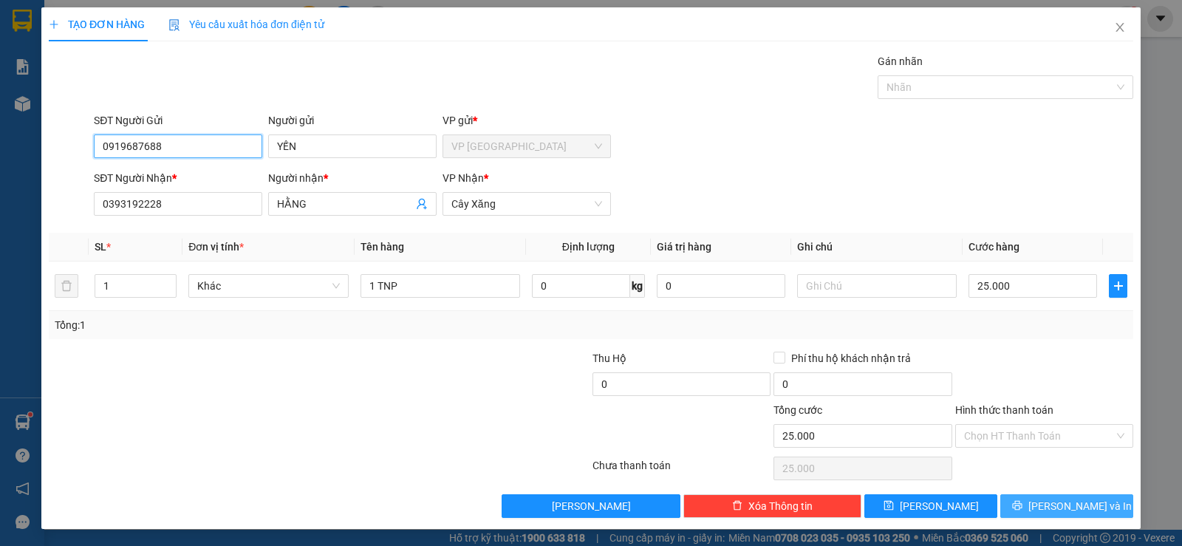
type input "0919687688"
click at [1063, 508] on span "[PERSON_NAME] và In" at bounding box center [1079, 506] width 103 height 16
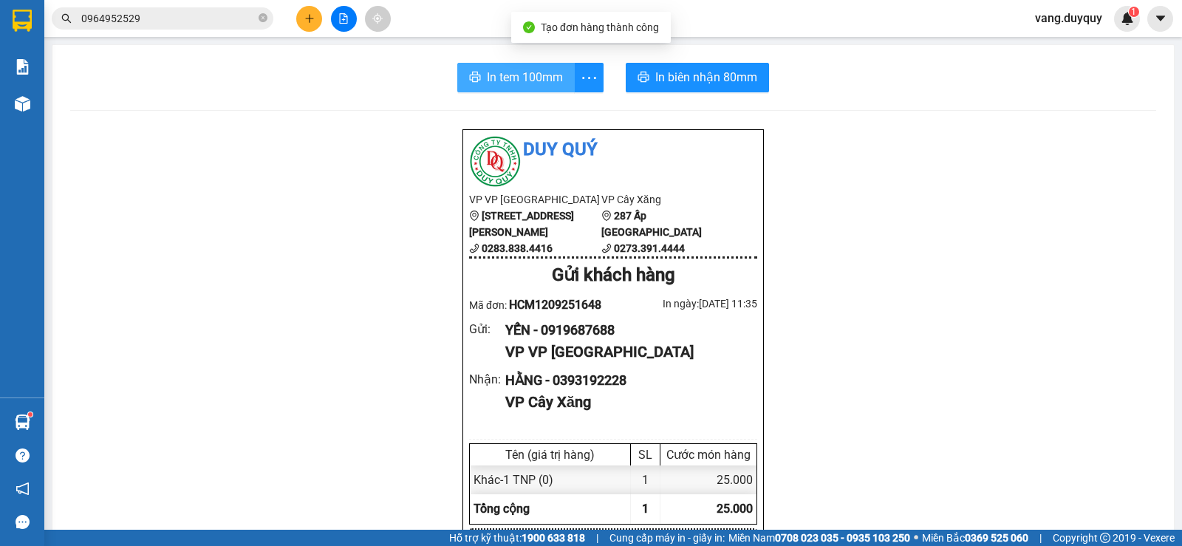
click at [515, 64] on button "In tem 100mm" at bounding box center [515, 78] width 117 height 30
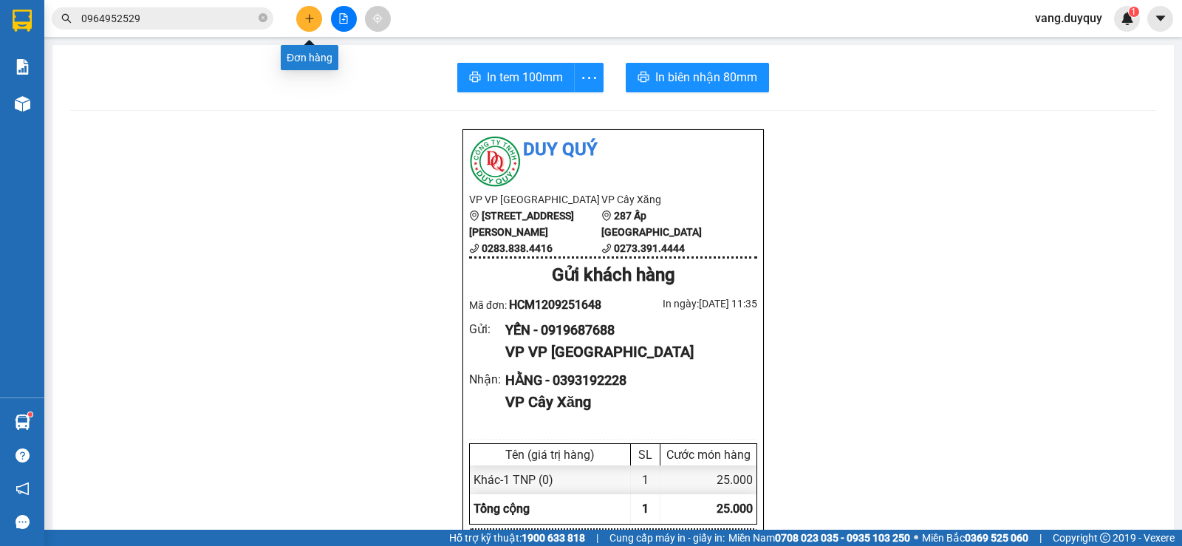
click at [306, 20] on icon "plus" at bounding box center [309, 18] width 10 height 10
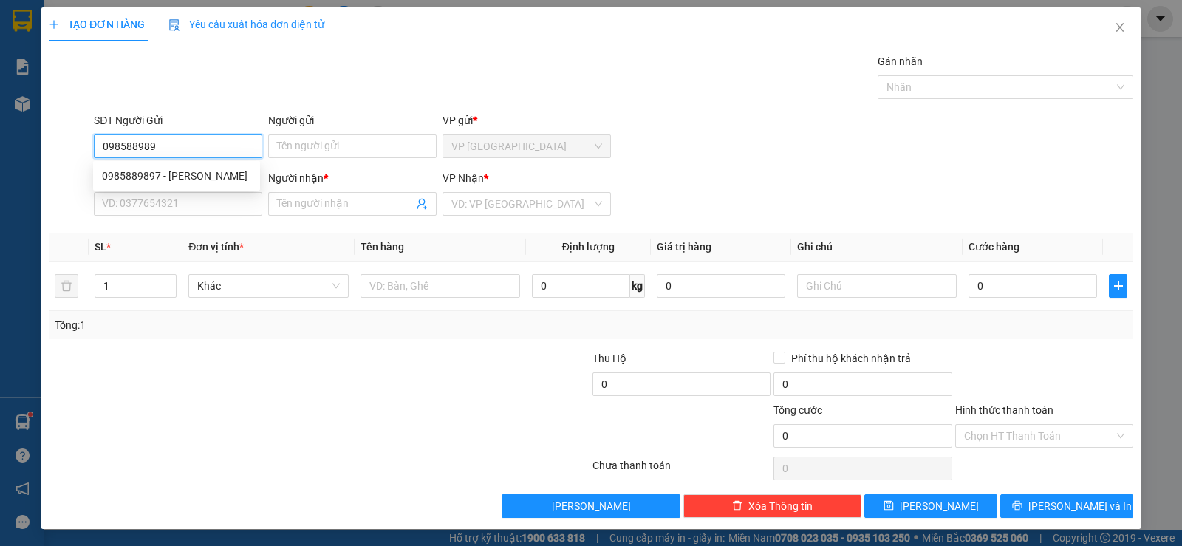
type input "0985889897"
click at [203, 179] on div "0985889897 - HOAN" at bounding box center [176, 176] width 149 height 16
type input "HOAN"
type input "0819969797"
type input "MINH"
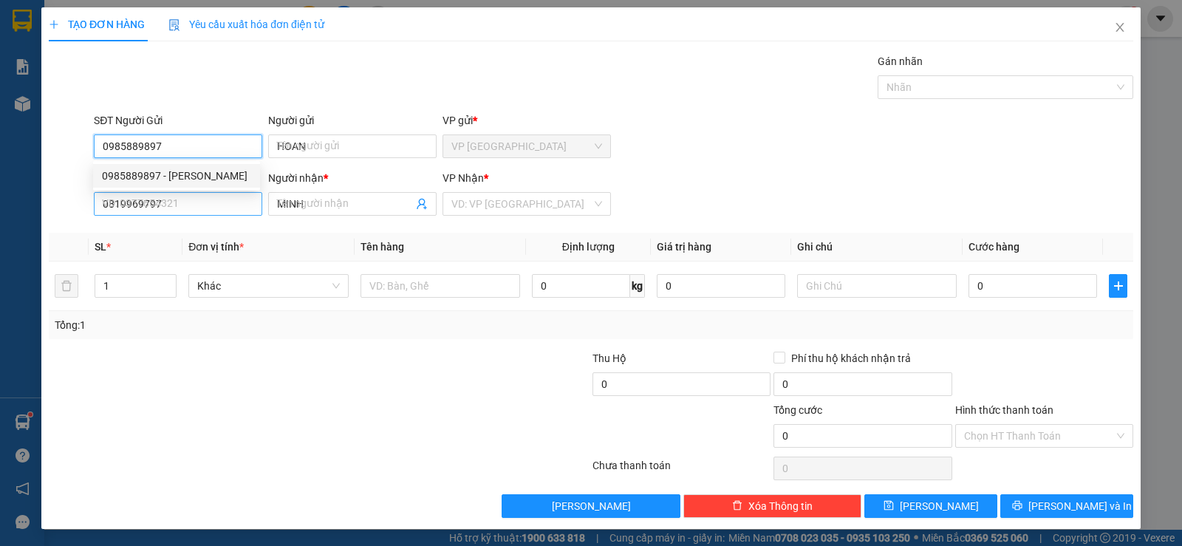
type input "20.000"
type input "0985889897"
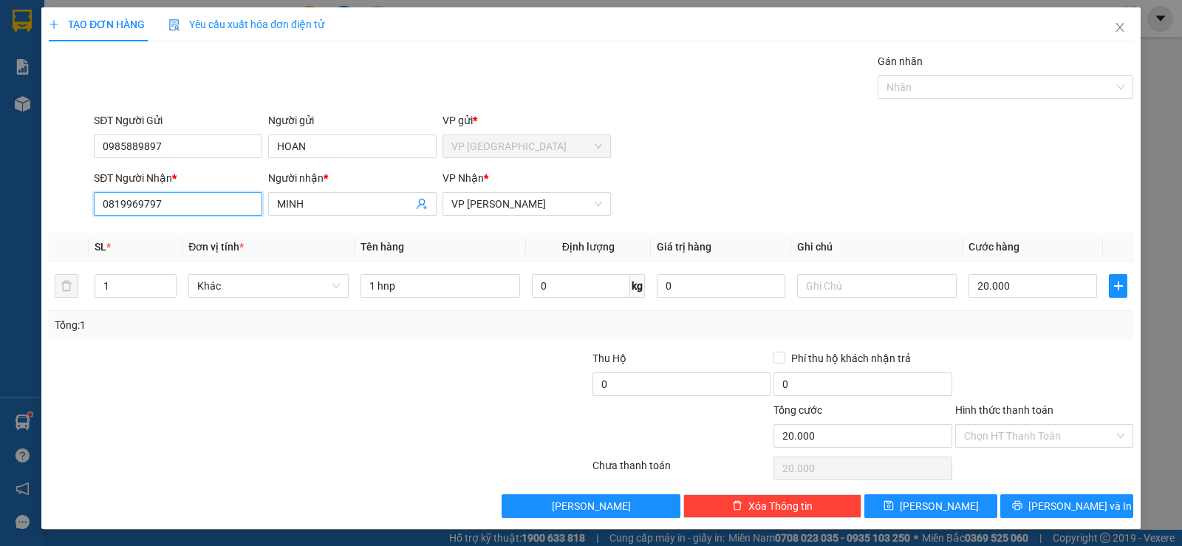
click at [221, 208] on input "0819969797" at bounding box center [178, 204] width 168 height 24
type input "0972112833"
click at [188, 233] on div "0972112833 - HUY" at bounding box center [176, 233] width 149 height 16
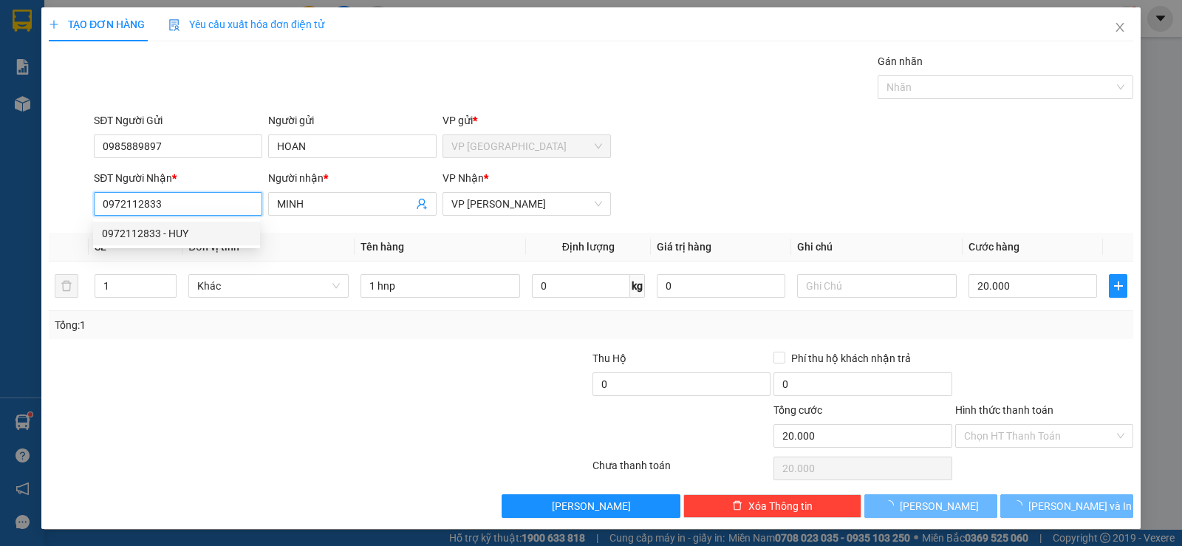
type input "HUY"
type input "15.000"
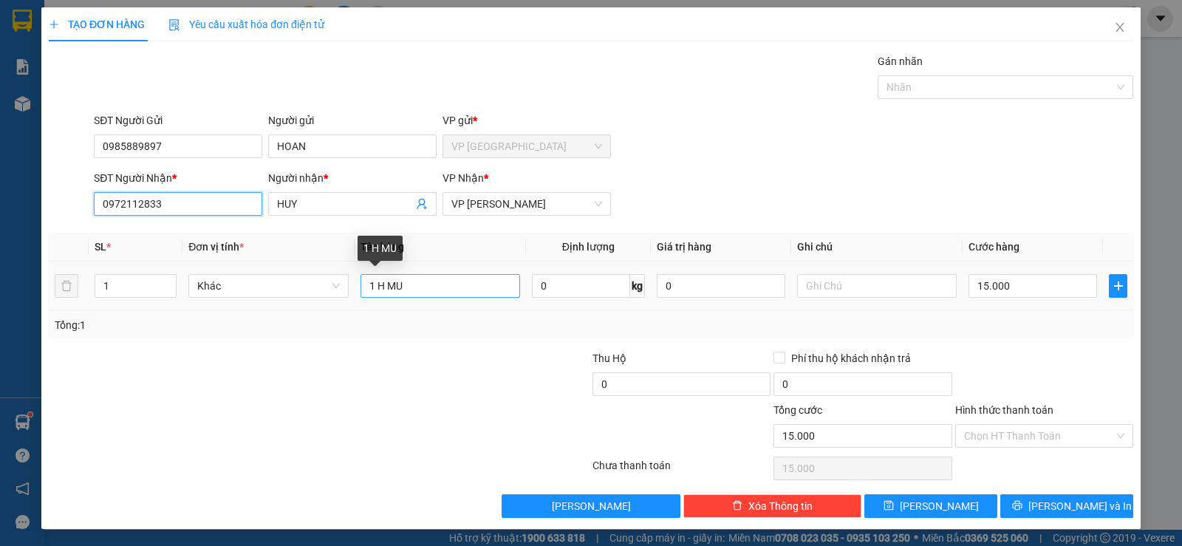
type input "0972112833"
drag, startPoint x: 431, startPoint y: 292, endPoint x: 244, endPoint y: 309, distance: 188.3
click at [244, 309] on tr "1 Khác 1 H MU 0 kg 0 15.000" at bounding box center [591, 285] width 1084 height 49
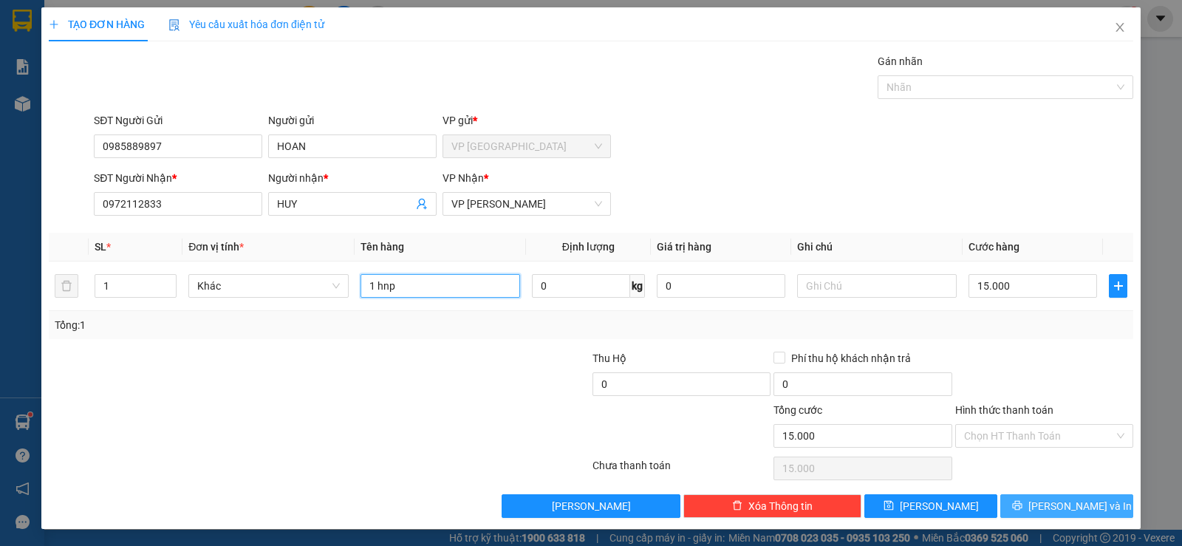
type input "1 hnp"
click at [1043, 507] on button "[PERSON_NAME] và In" at bounding box center [1066, 506] width 133 height 24
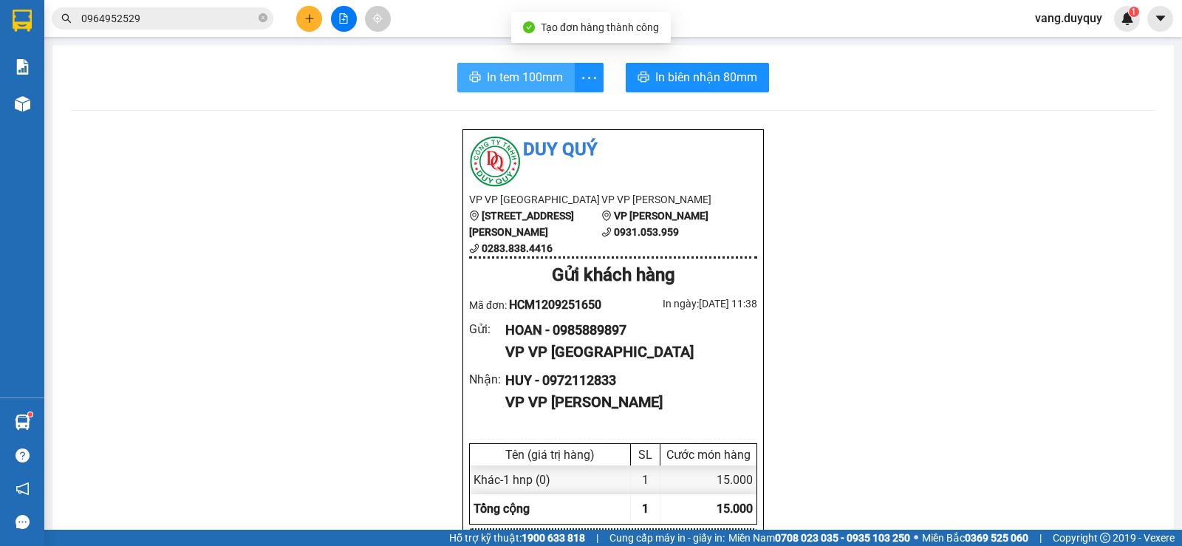
click at [512, 73] on span "In tem 100mm" at bounding box center [525, 77] width 76 height 18
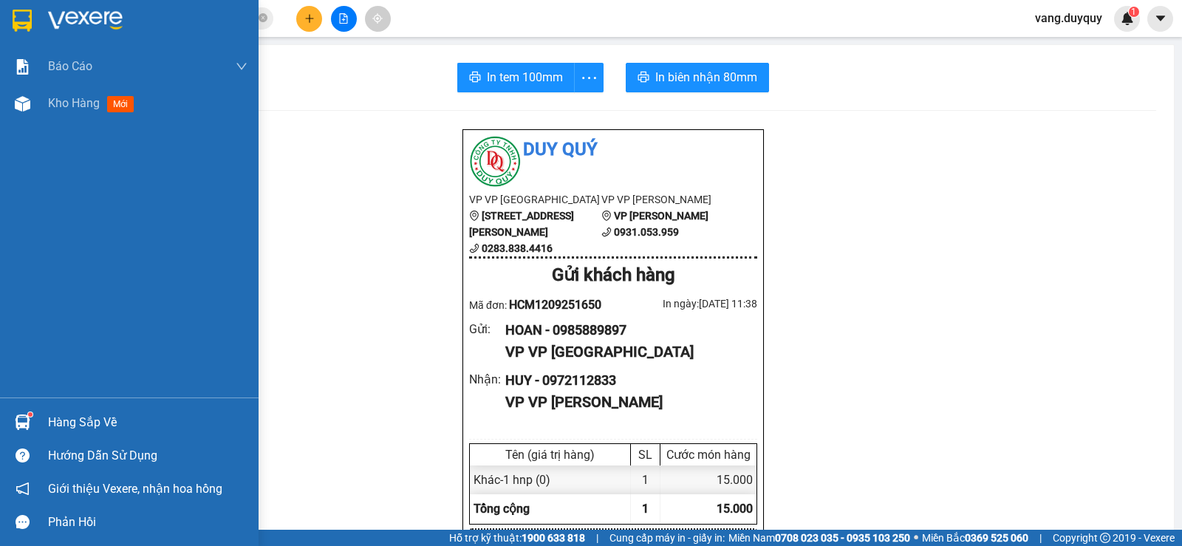
click at [78, 408] on div "Hàng sắp về" at bounding box center [129, 421] width 258 height 33
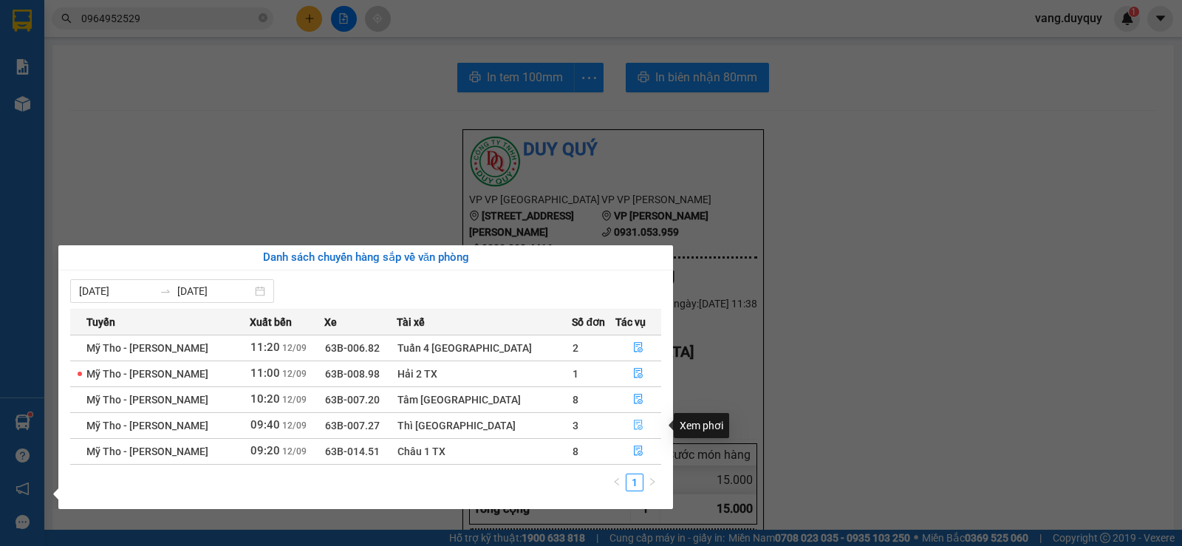
click at [634, 429] on icon "file-done" at bounding box center [638, 425] width 9 height 10
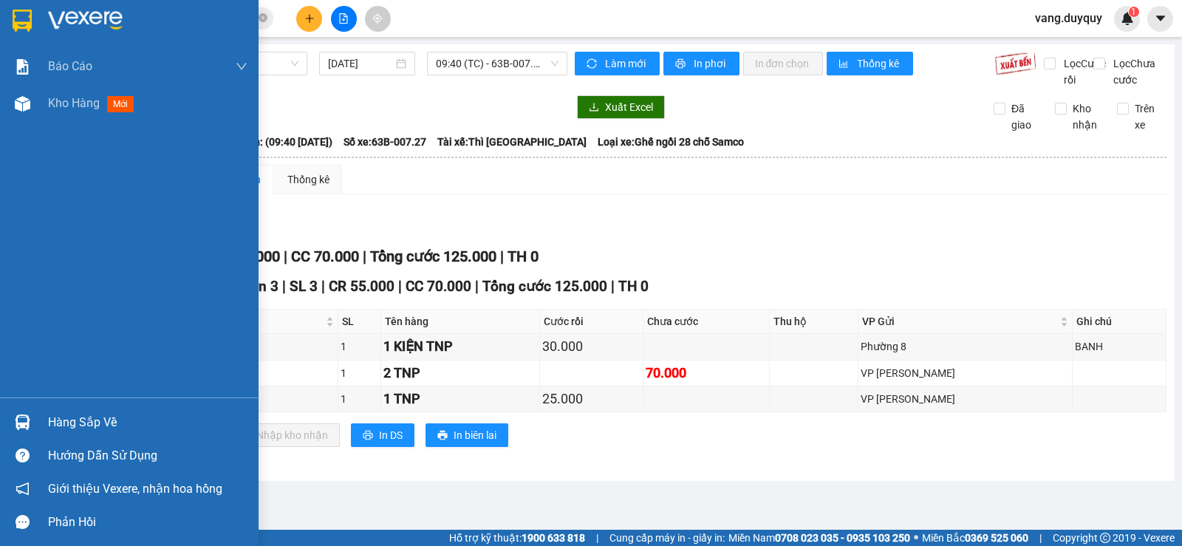
click at [10, 24] on div at bounding box center [23, 20] width 26 height 26
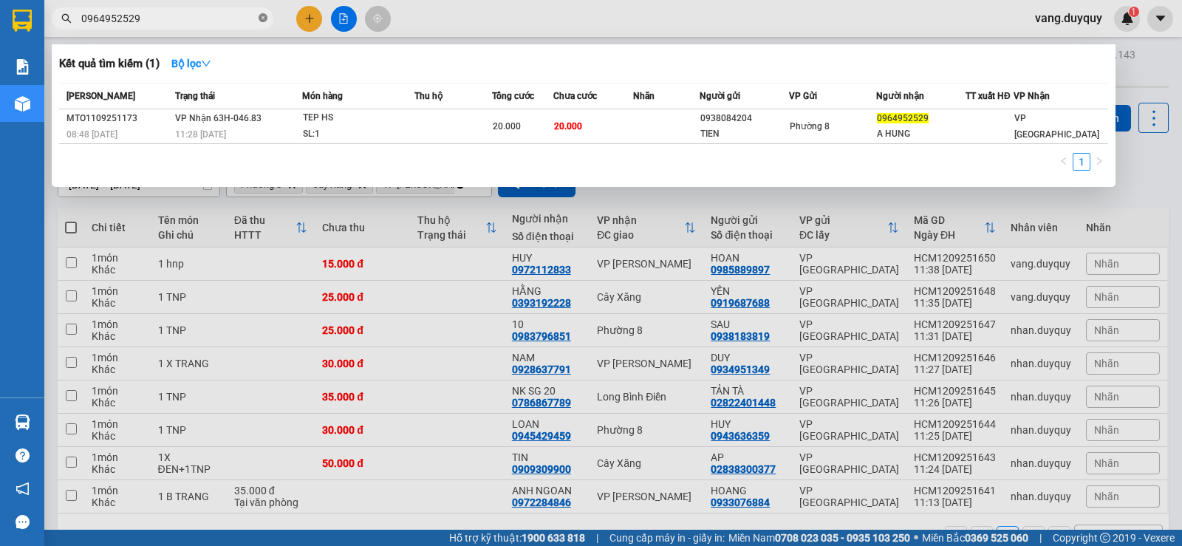
click at [261, 17] on icon "close-circle" at bounding box center [262, 17] width 9 height 9
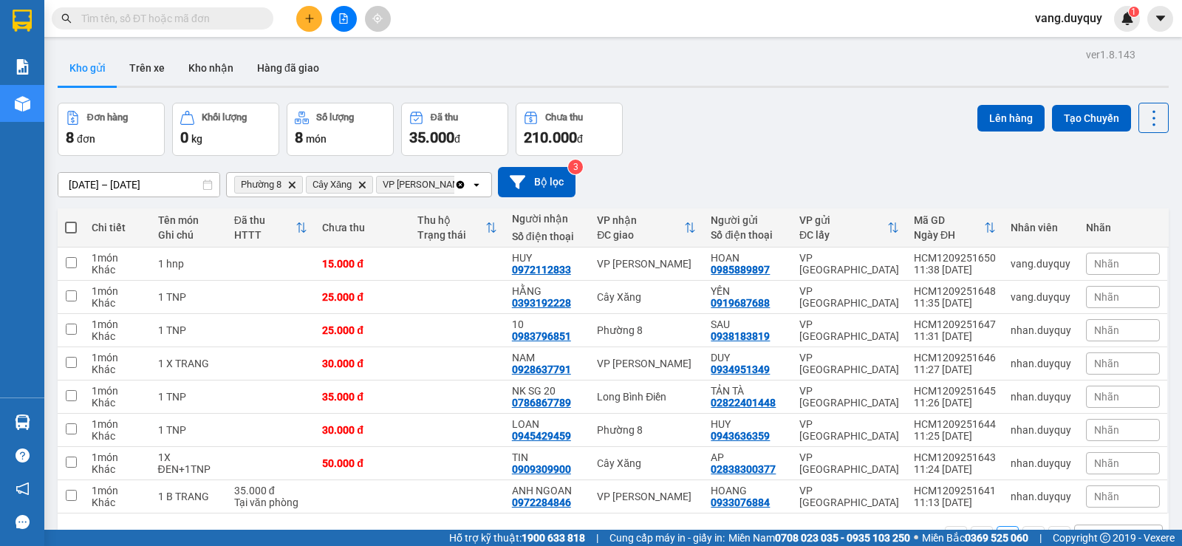
click at [210, 14] on input "text" at bounding box center [168, 18] width 174 height 16
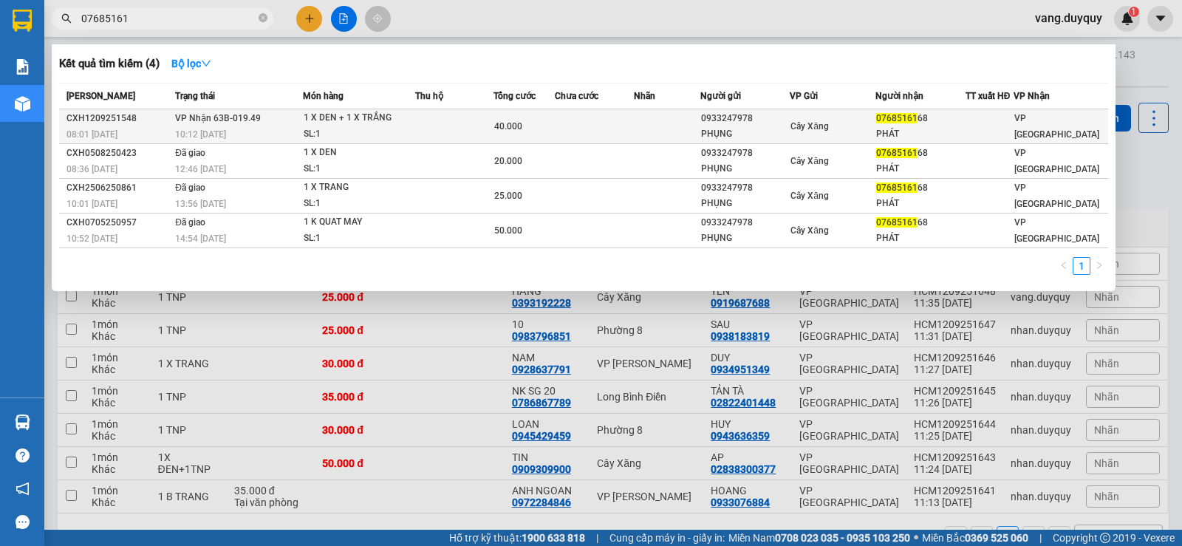
type input "07685161"
click at [433, 118] on td at bounding box center [454, 126] width 78 height 35
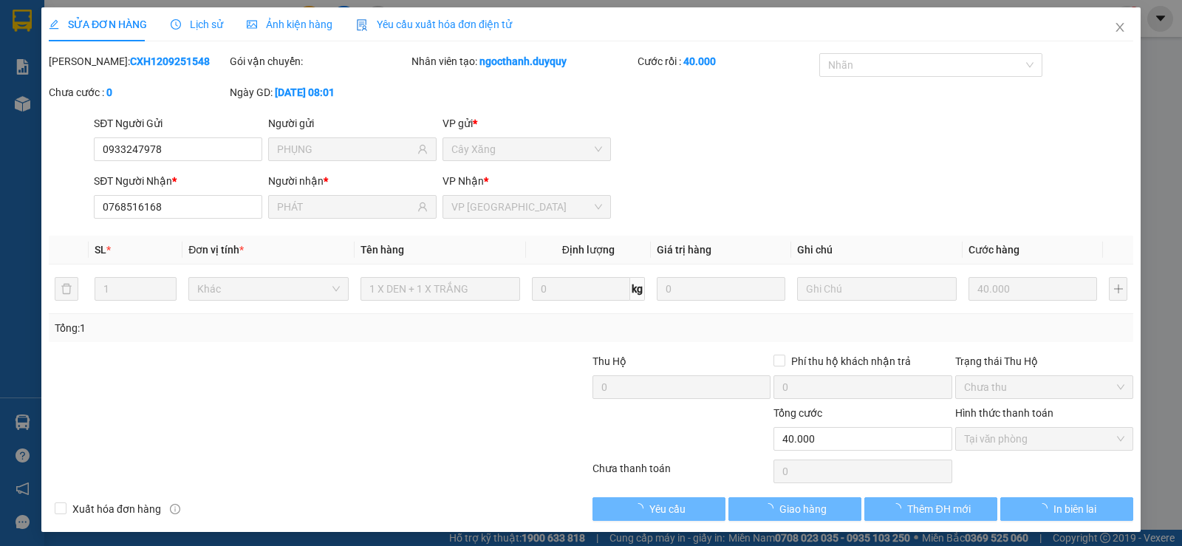
type input "0933247978"
type input "PHỤNG"
type input "0768516168"
type input "PHÁT"
type input "40.000"
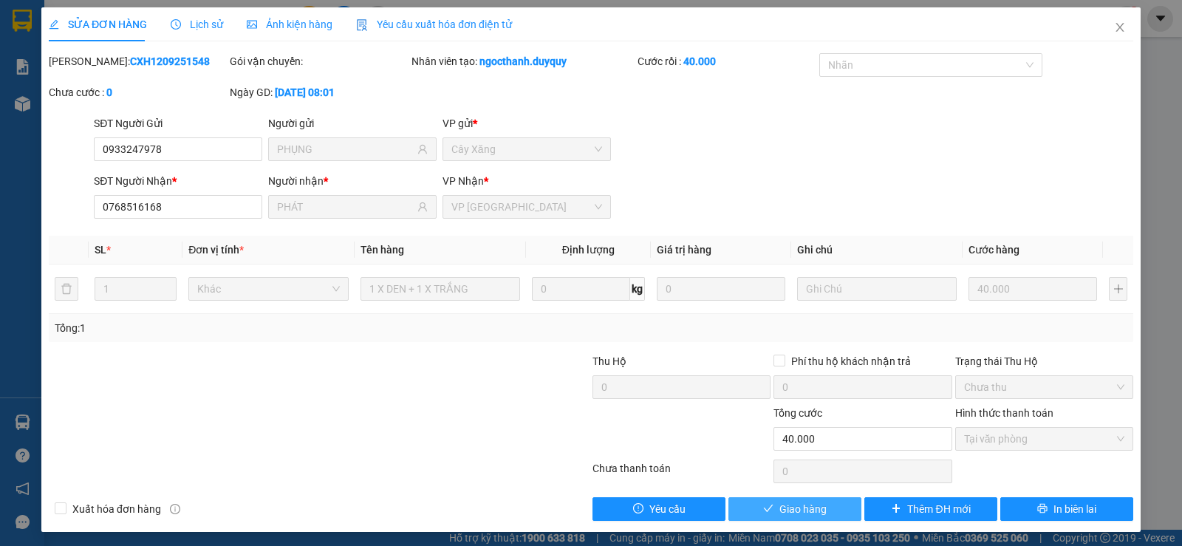
click at [779, 510] on span "Giao hàng" at bounding box center [802, 509] width 47 height 16
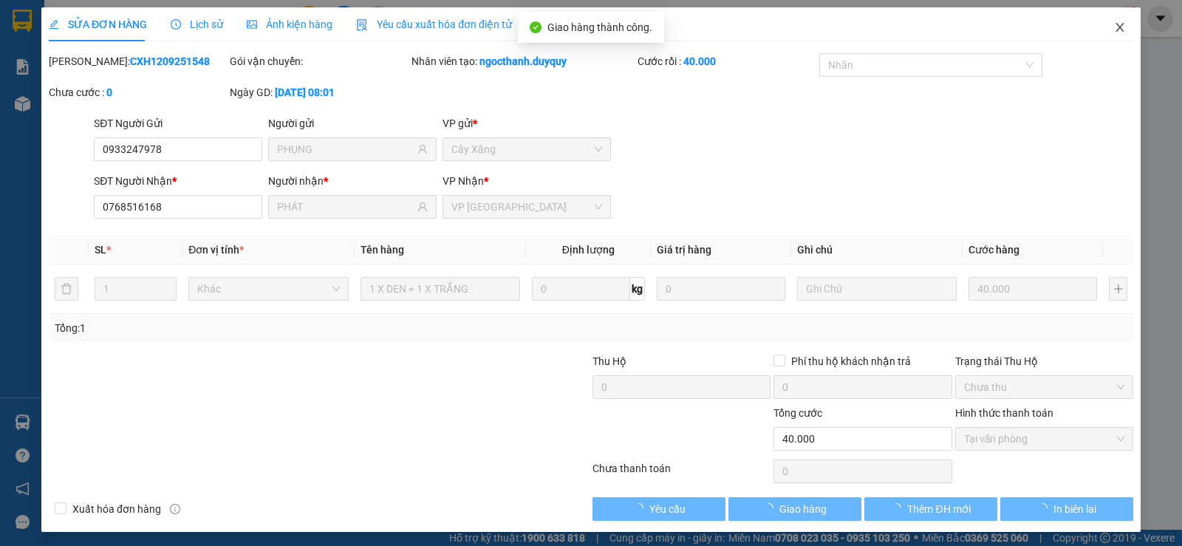
click at [1115, 25] on icon "close" at bounding box center [1119, 27] width 8 height 9
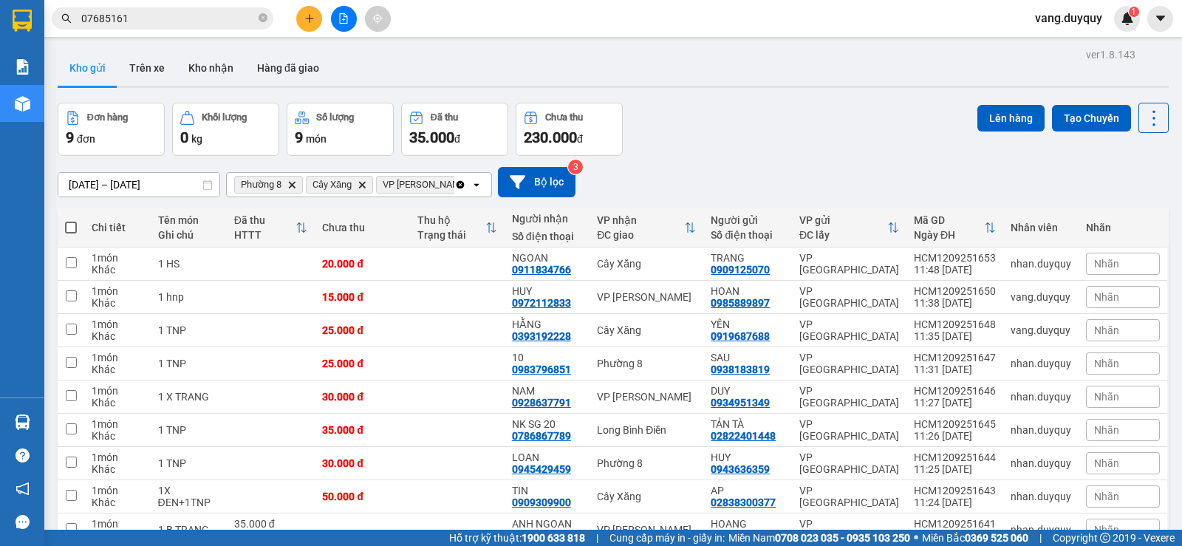
click at [462, 184] on icon "Clear all" at bounding box center [460, 184] width 8 height 8
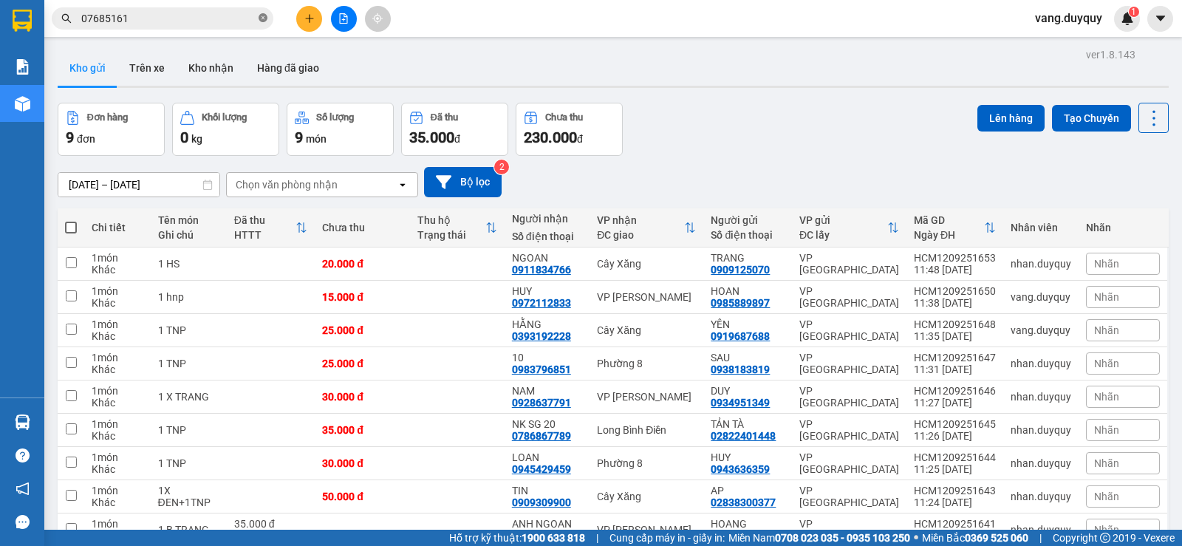
click at [261, 17] on icon "close-circle" at bounding box center [262, 17] width 9 height 9
click at [318, 21] on button at bounding box center [309, 19] width 26 height 26
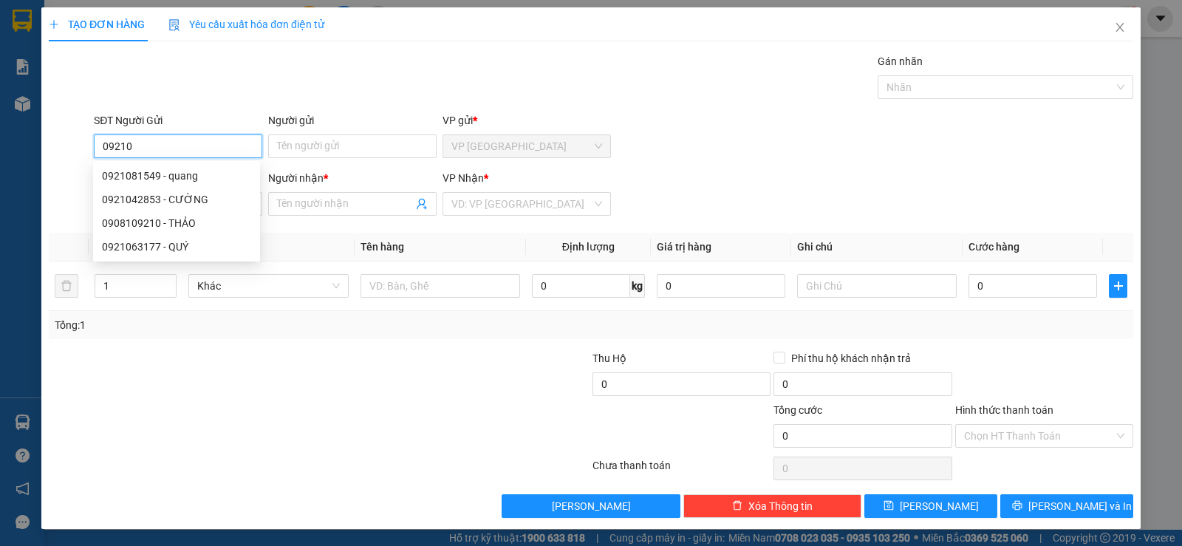
click at [114, 155] on input "09210" at bounding box center [178, 146] width 168 height 24
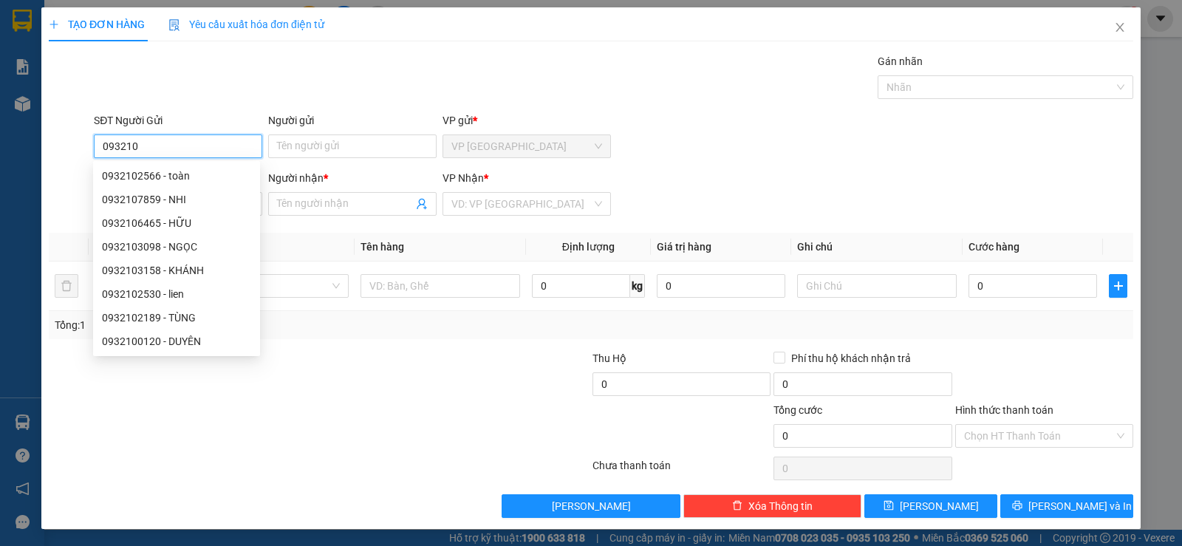
click at [162, 152] on input "093210" at bounding box center [178, 146] width 168 height 24
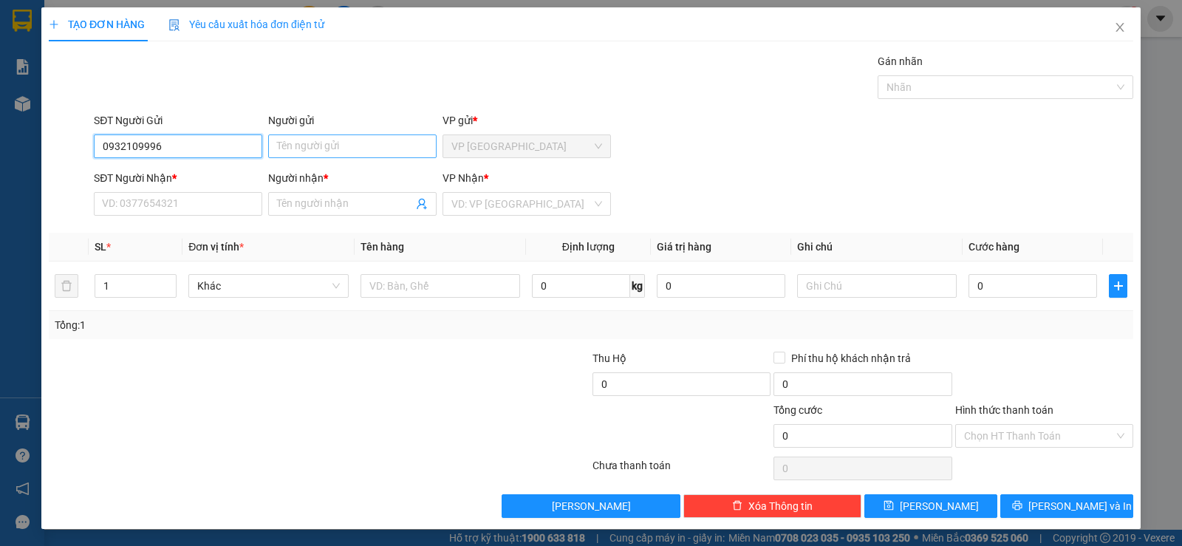
type input "0932109996"
click at [306, 145] on input "Người gửi" at bounding box center [352, 146] width 168 height 24
type input "anh"
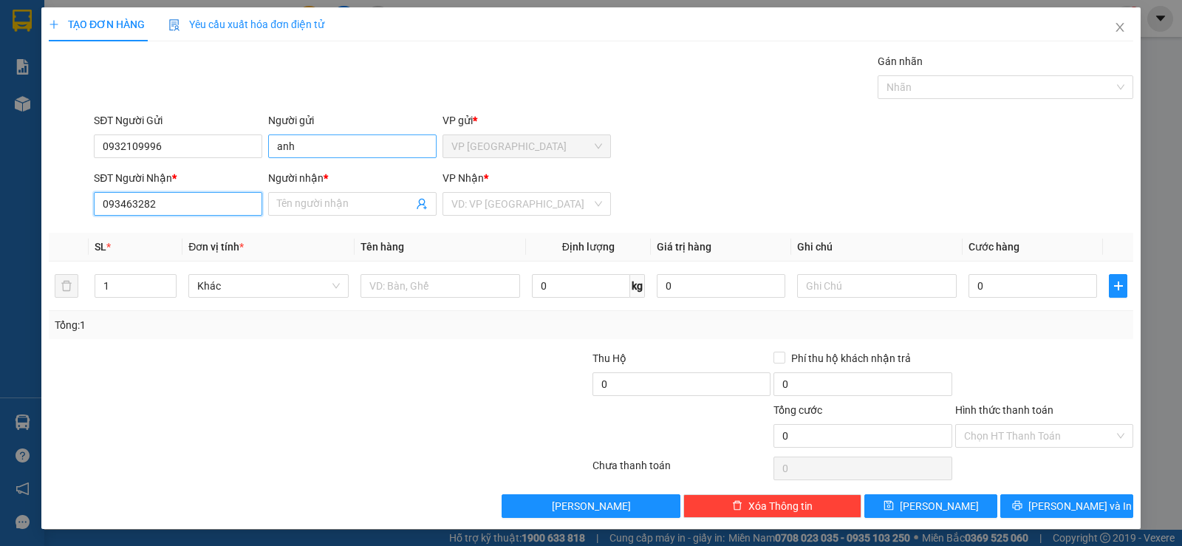
type input "0934632828"
click at [183, 237] on div "0934632828 - ANH" at bounding box center [176, 233] width 149 height 16
type input "ANH"
type input "150.000"
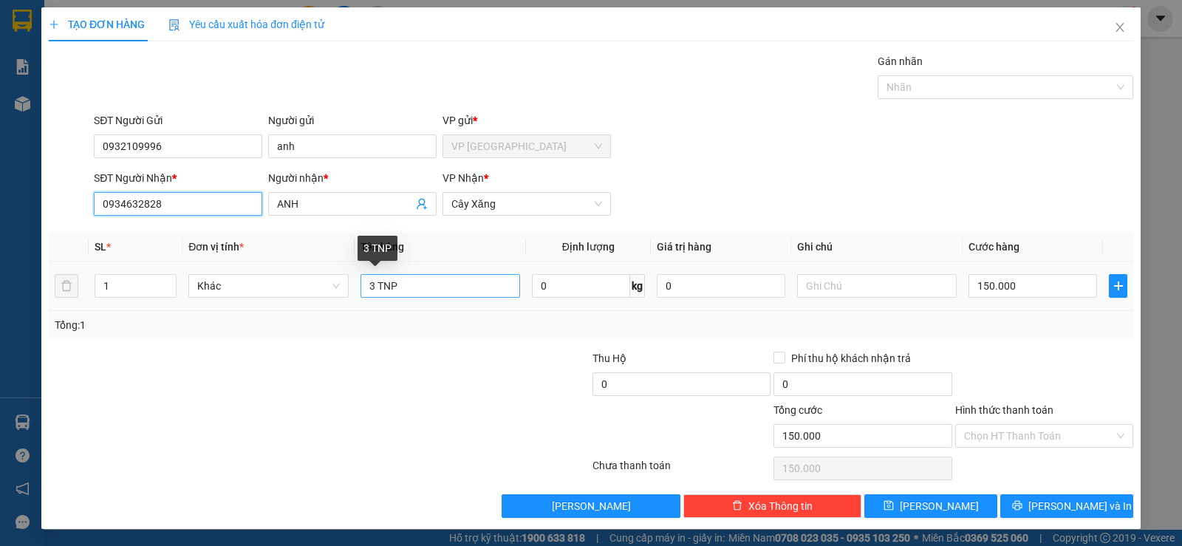
type input "0934632828"
drag, startPoint x: 371, startPoint y: 284, endPoint x: 302, endPoint y: 321, distance: 78.0
click at [302, 321] on div "SL * Đơn vị tính * Tên hàng Định lượng Giá trị hàng Ghi chú Cước hàng 1 Khác 3 …" at bounding box center [591, 286] width 1084 height 106
type input "1 TNP"
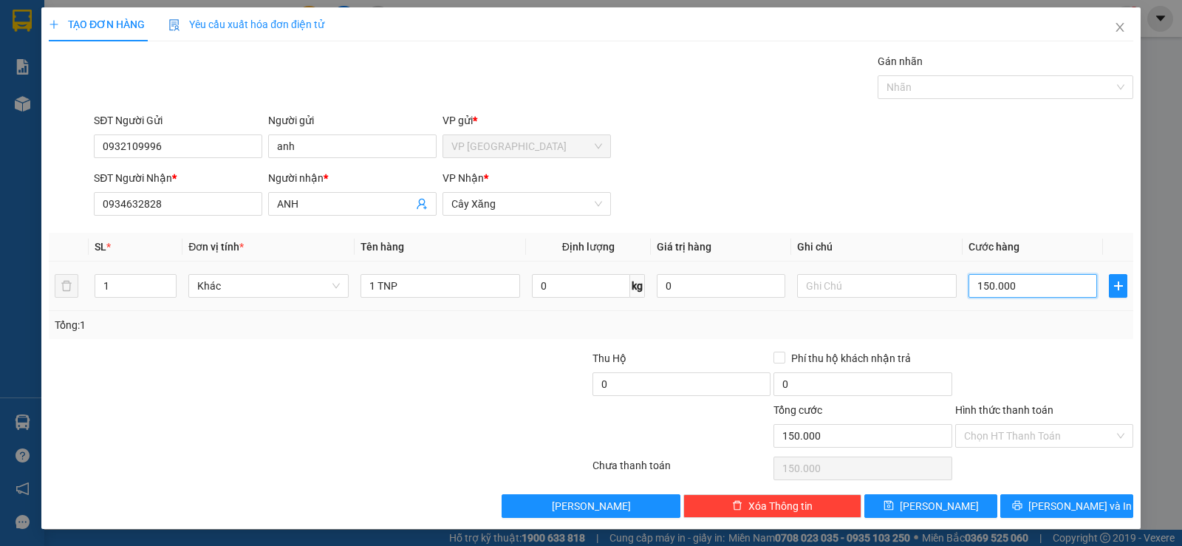
click at [1042, 294] on input "150.000" at bounding box center [1032, 286] width 128 height 24
type input "3"
type input "35"
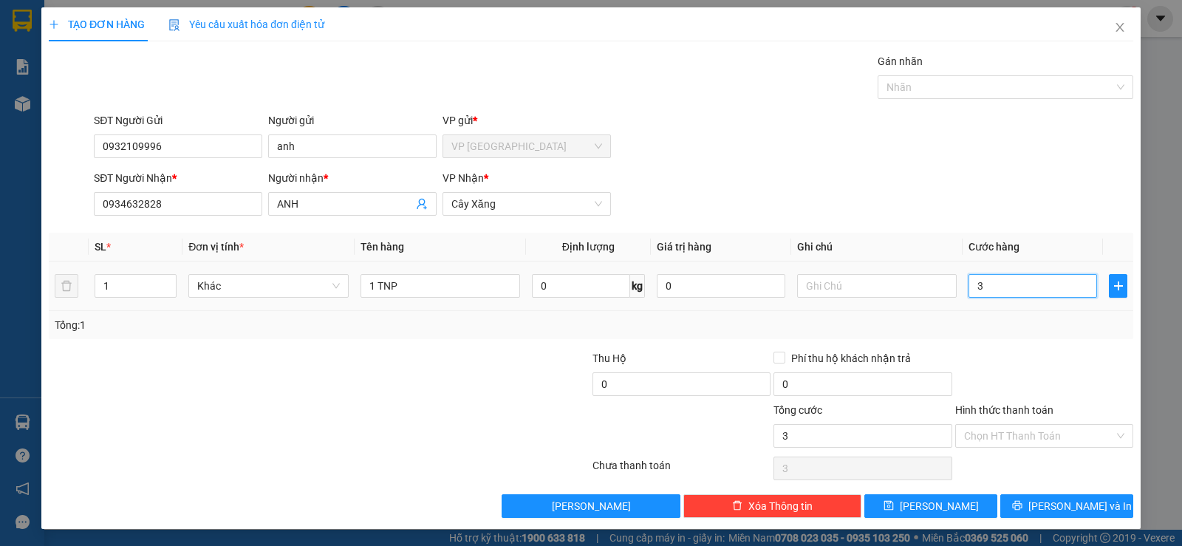
type input "35"
type input "35.000"
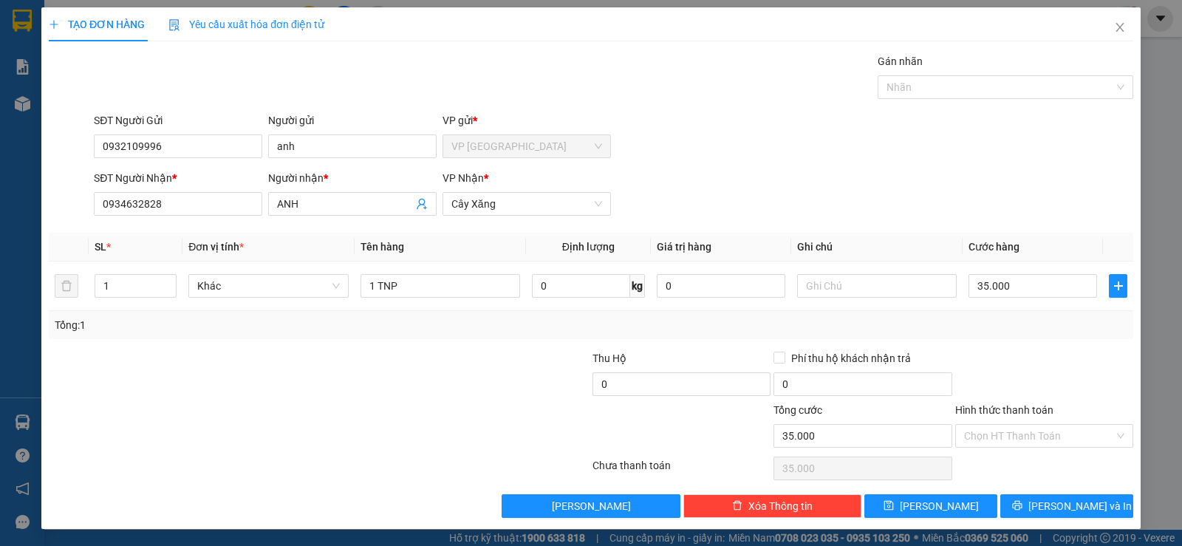
click at [1099, 340] on div "Transit Pickup Surcharge Ids Transit Deliver Surcharge Ids Transit Deliver Surc…" at bounding box center [591, 285] width 1084 height 465
click at [1022, 524] on div "TẠO ĐƠN HÀNG Yêu cầu xuất hóa đơn điện tử Transit Pickup Surcharge Ids Transit …" at bounding box center [590, 267] width 1099 height 521
click at [1020, 507] on button "[PERSON_NAME] và In" at bounding box center [1066, 506] width 133 height 24
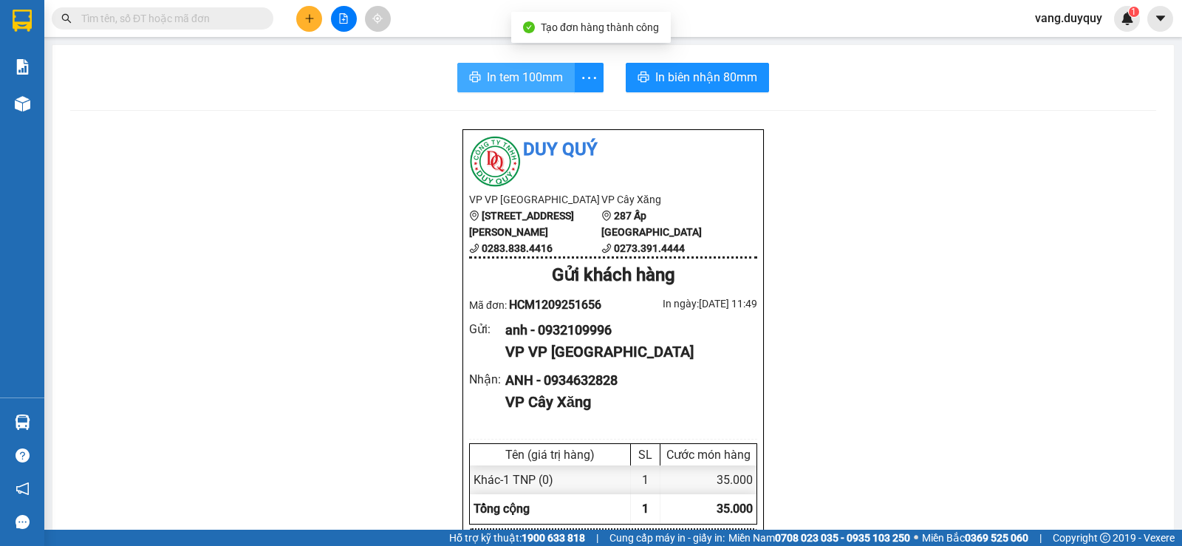
click at [514, 72] on span "In tem 100mm" at bounding box center [525, 77] width 76 height 18
click at [306, 27] on button at bounding box center [309, 19] width 26 height 26
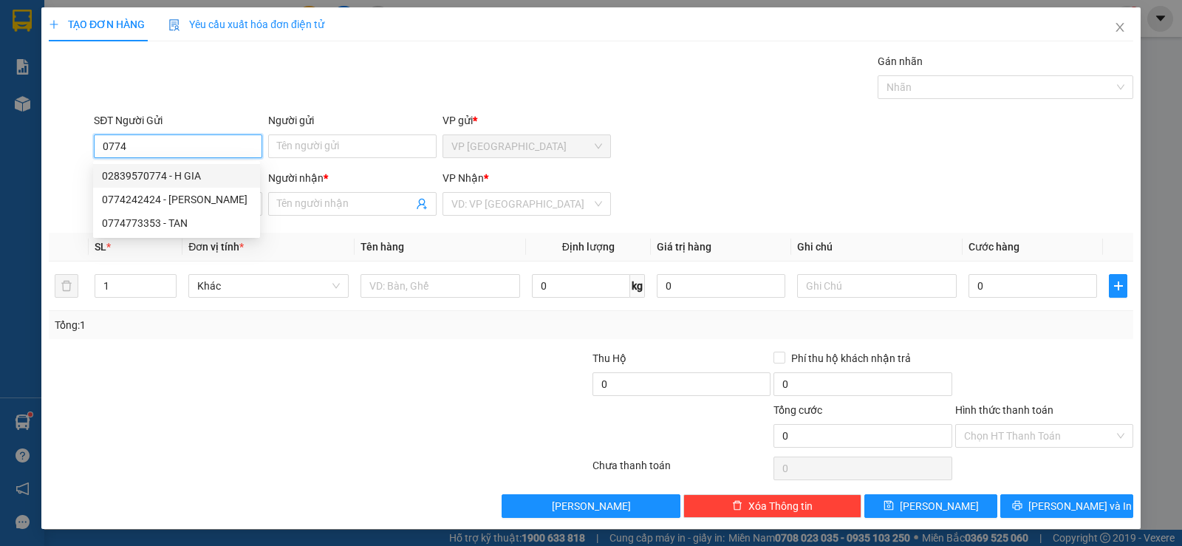
click at [184, 173] on div "02839570774 - H GIA" at bounding box center [176, 176] width 149 height 16
type input "02839570774"
type input "H GIA"
type input "0983813389"
type input "ANH"
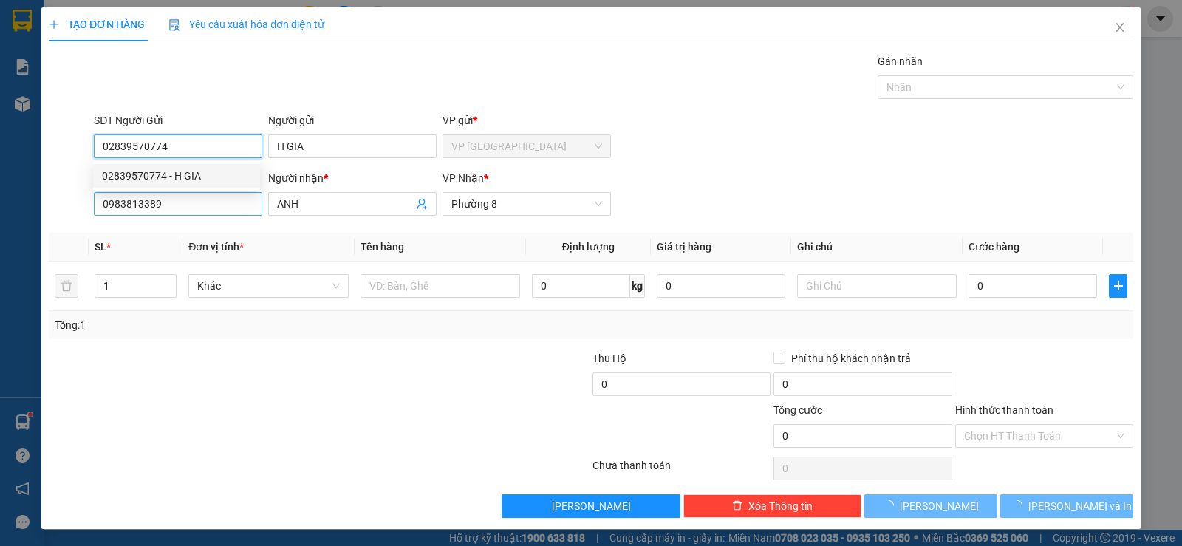
type input "15.000"
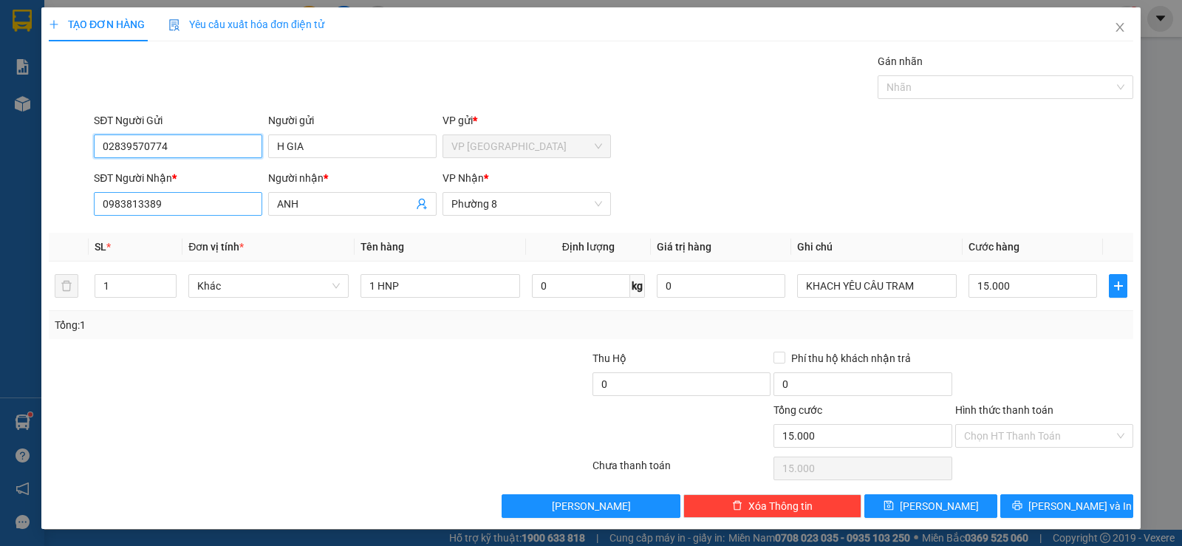
type input "02839570774"
click at [198, 199] on input "0983813389" at bounding box center [178, 204] width 168 height 24
type input "0936539442"
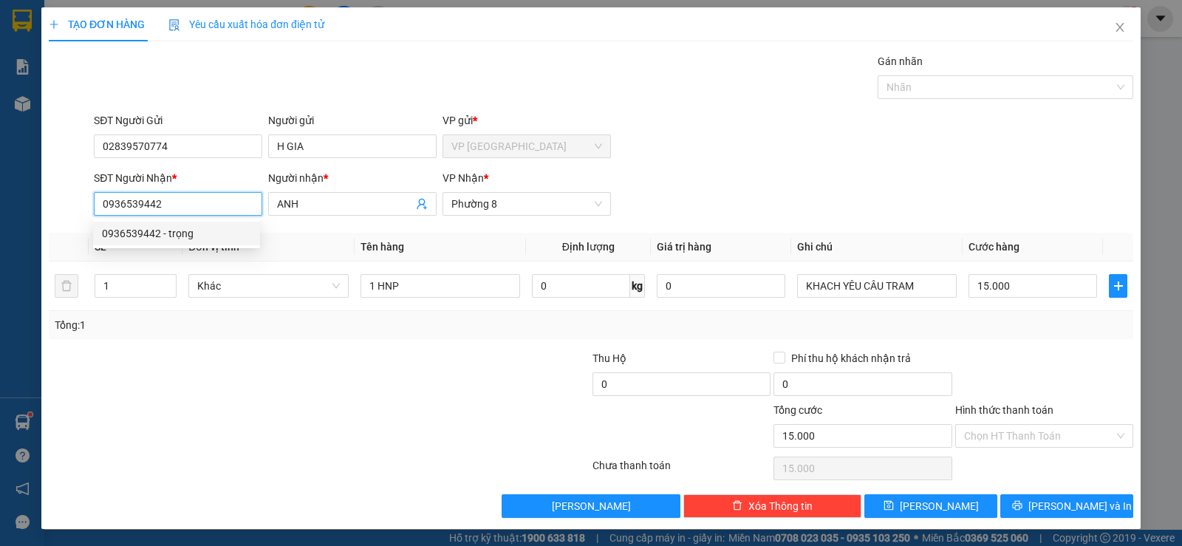
click at [182, 239] on div "0936539442 - trọng" at bounding box center [176, 233] width 149 height 16
type input "trọng"
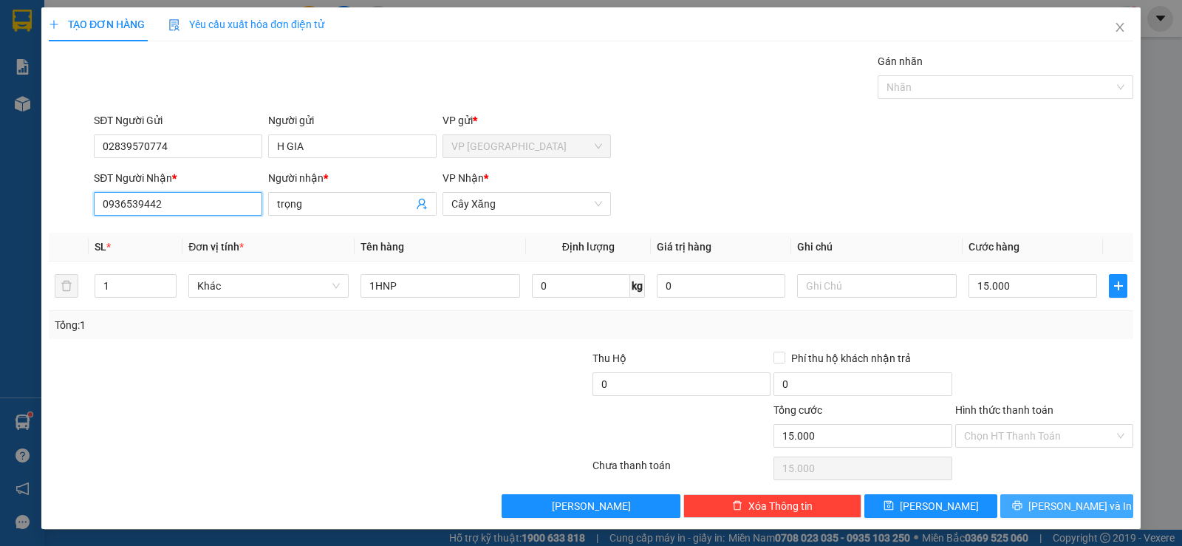
type input "0936539442"
click at [1000, 507] on button "[PERSON_NAME] và In" at bounding box center [1066, 506] width 133 height 24
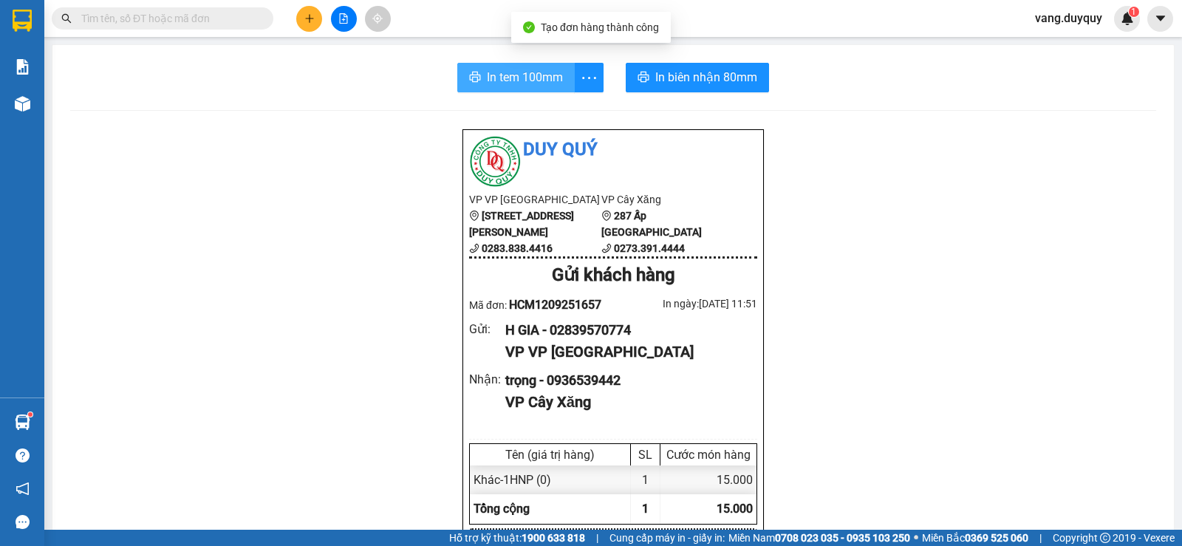
click at [518, 77] on span "In tem 100mm" at bounding box center [525, 77] width 76 height 18
click at [296, 13] on div at bounding box center [343, 19] width 111 height 26
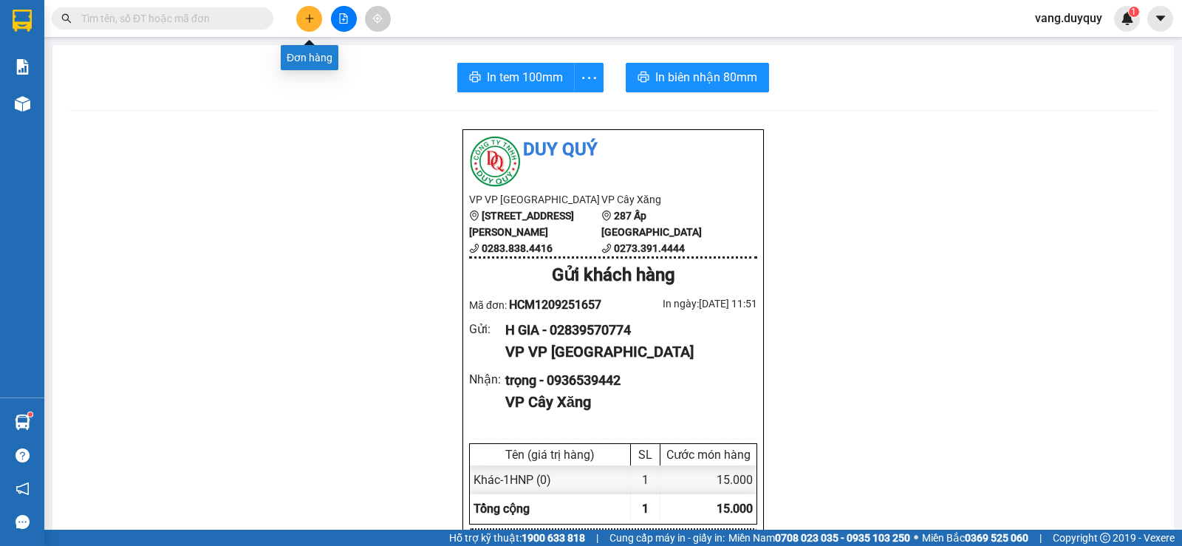
click at [306, 16] on icon "plus" at bounding box center [309, 18] width 10 height 10
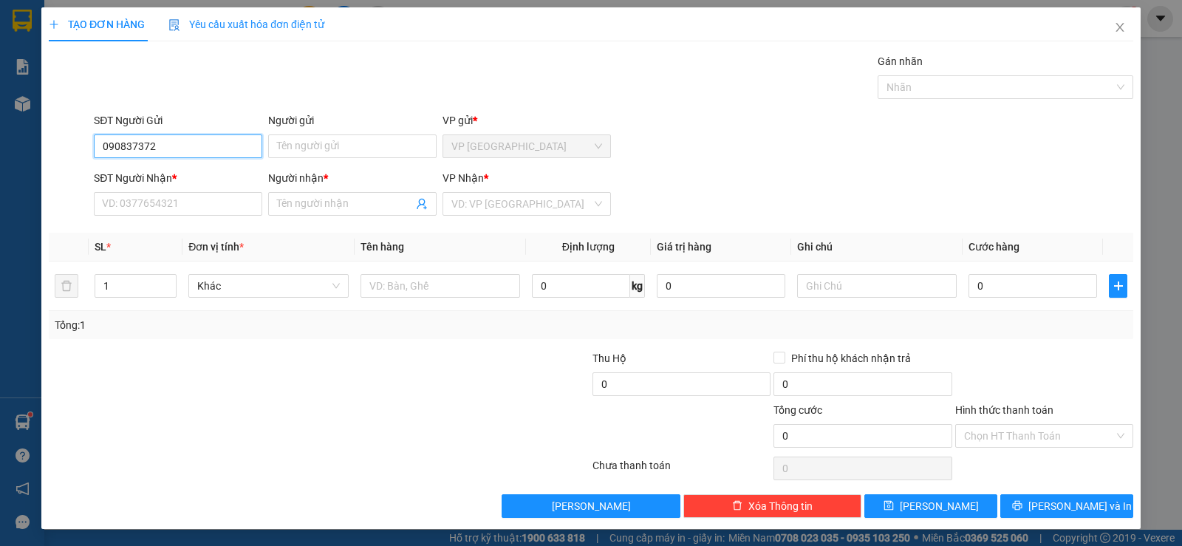
type input "0908373722"
click at [219, 180] on div "0908373722 - HƯNG" at bounding box center [176, 176] width 149 height 16
type input "HƯNG"
type input "0349906653"
type input "DUNG"
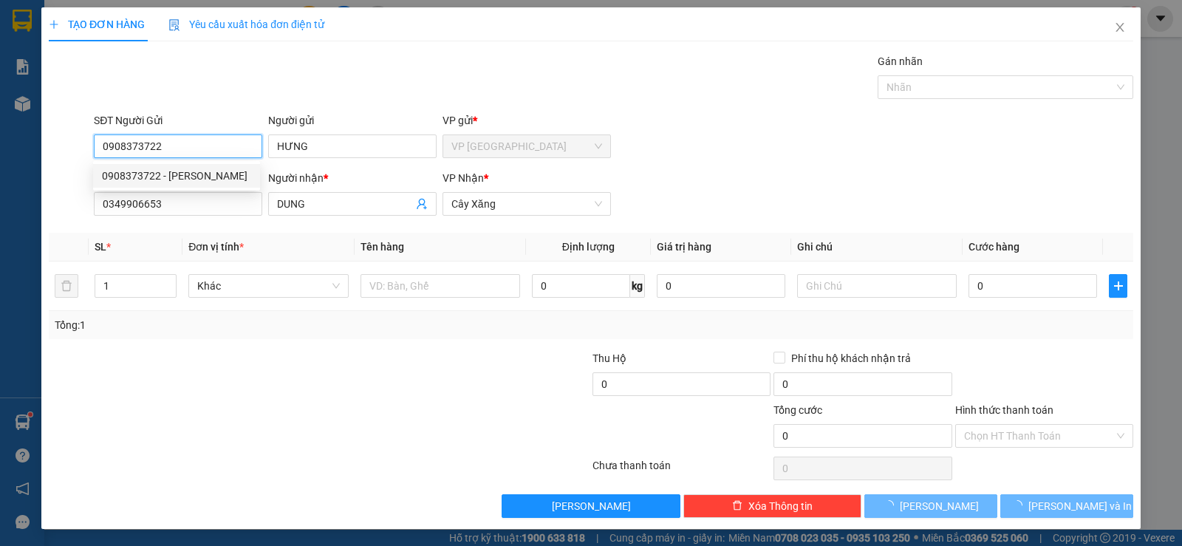
type input "60.000"
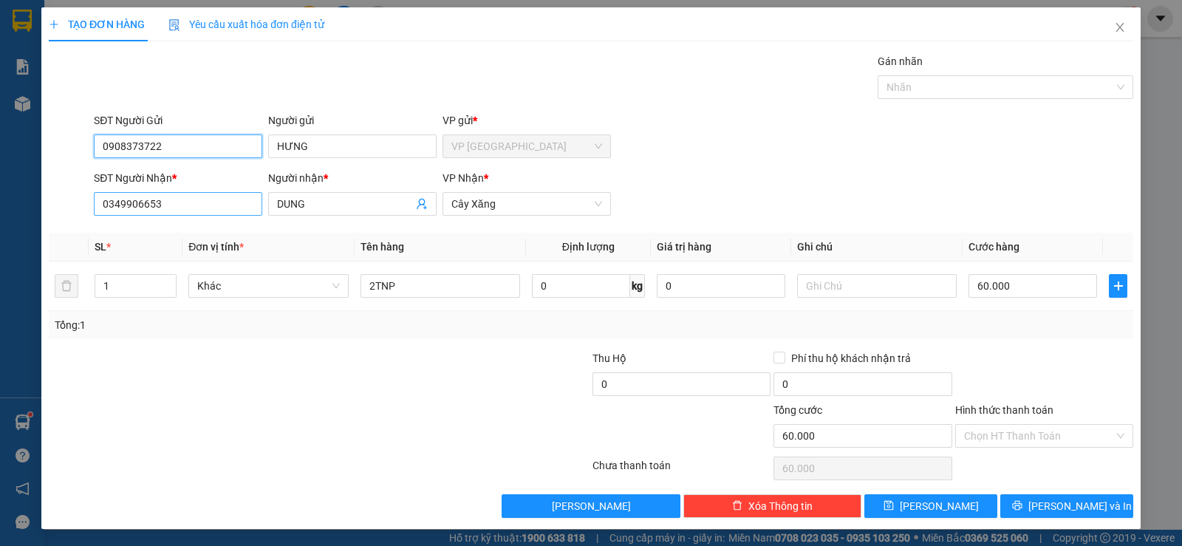
type input "0908373722"
click at [220, 204] on input "0349906653" at bounding box center [178, 204] width 168 height 24
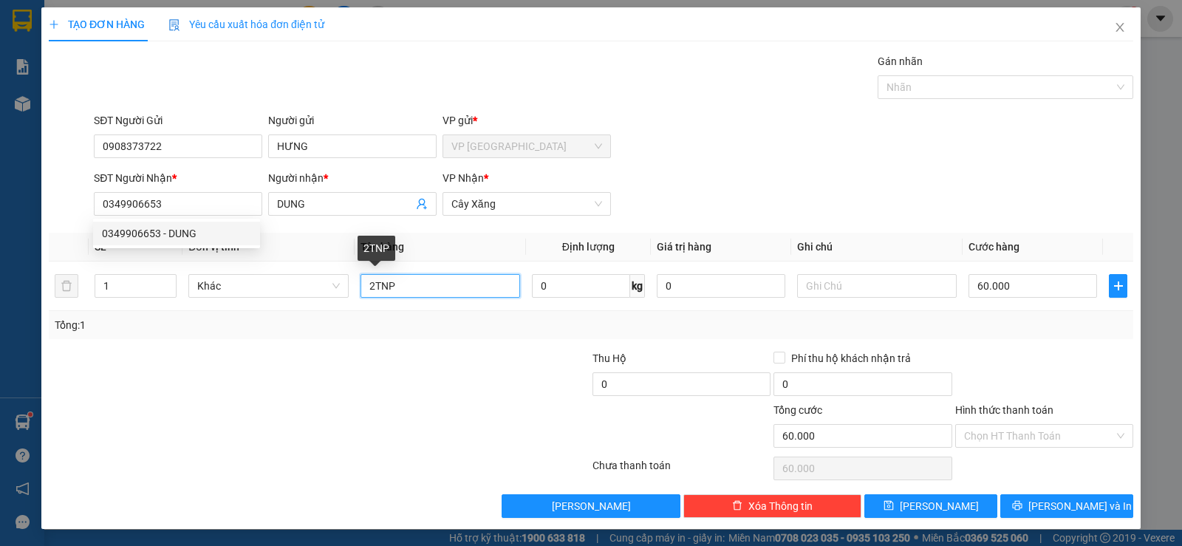
drag, startPoint x: 369, startPoint y: 293, endPoint x: 340, endPoint y: 326, distance: 43.5
click at [340, 326] on div "SL * Đơn vị tính * Tên hàng Định lượng Giá trị hàng Ghi chú Cước hàng 1 Khác 2T…" at bounding box center [591, 286] width 1084 height 106
type input "1TNP"
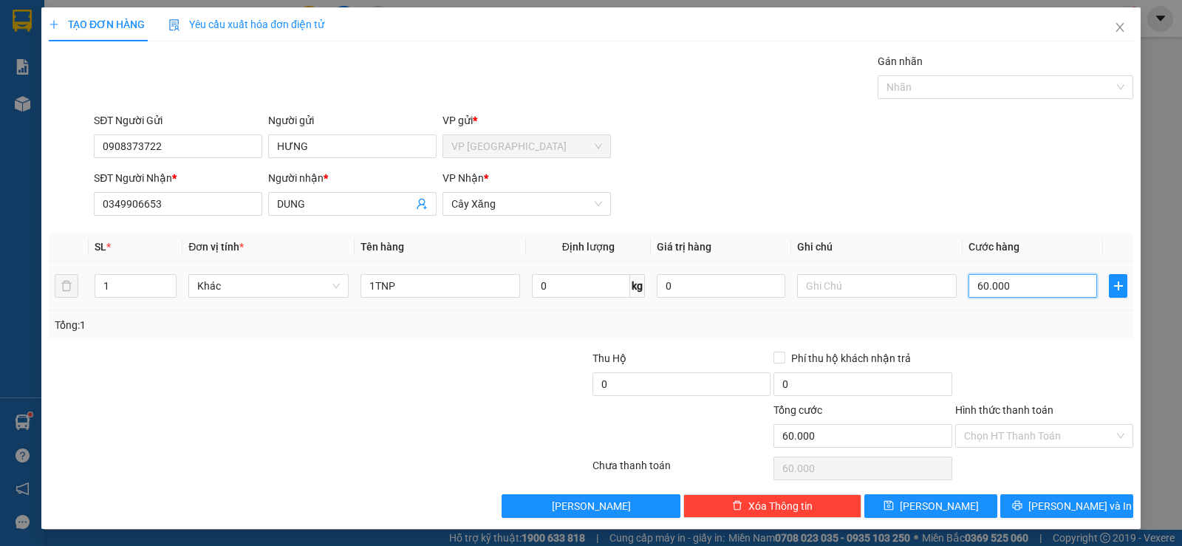
type input "3"
type input "30"
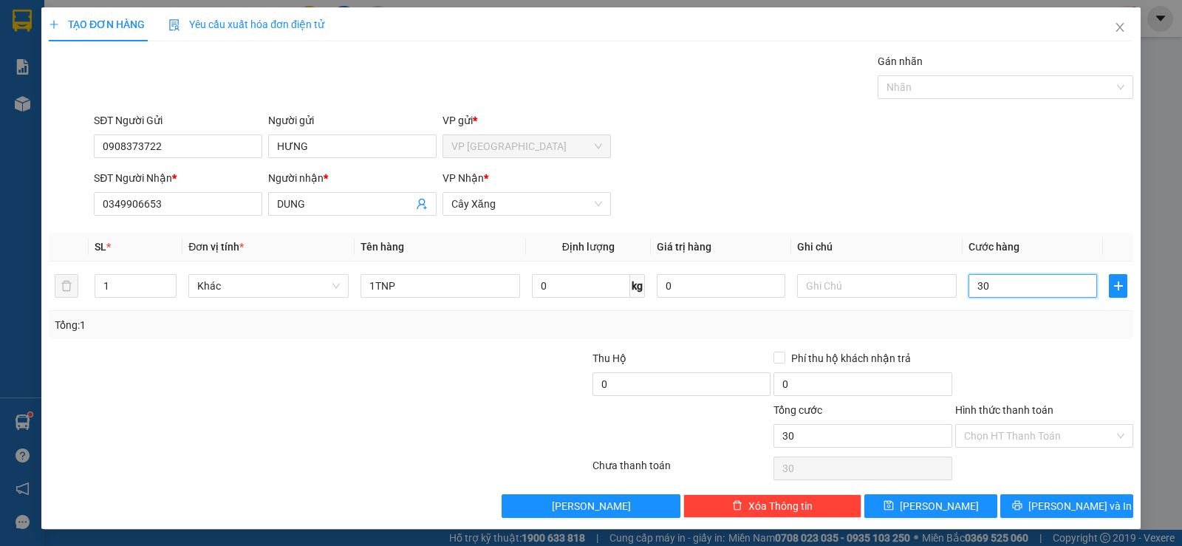
type input "30"
type input "30.000"
click at [973, 358] on div at bounding box center [1043, 376] width 181 height 52
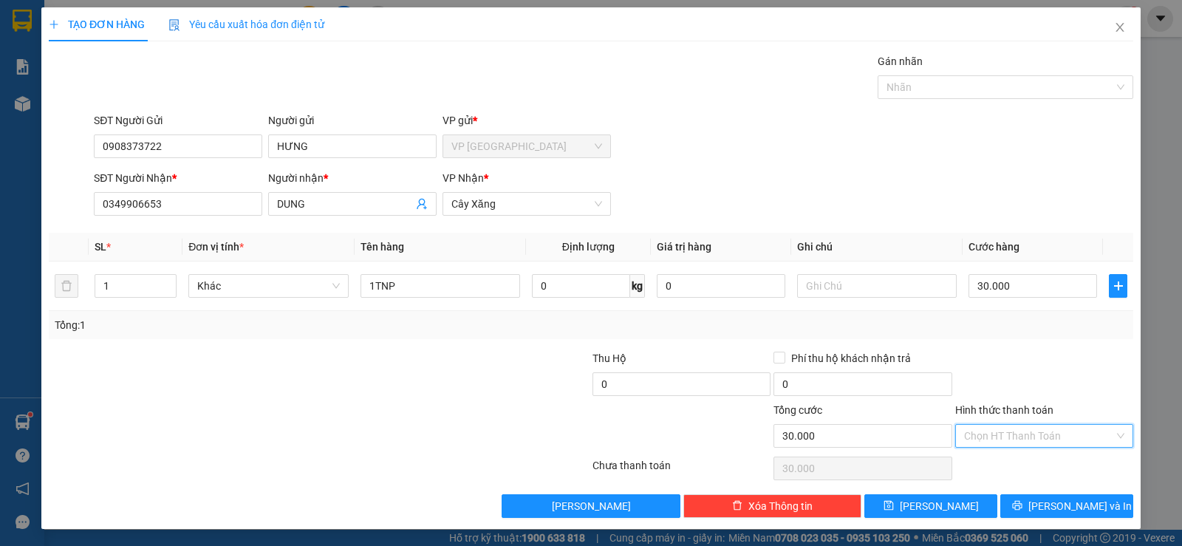
click at [1036, 442] on input "Hình thức thanh toán" at bounding box center [1039, 436] width 150 height 22
click at [1007, 465] on div "Tại văn phòng" at bounding box center [1034, 465] width 159 height 16
type input "0"
click at [1043, 516] on button "[PERSON_NAME] và In" at bounding box center [1066, 506] width 133 height 24
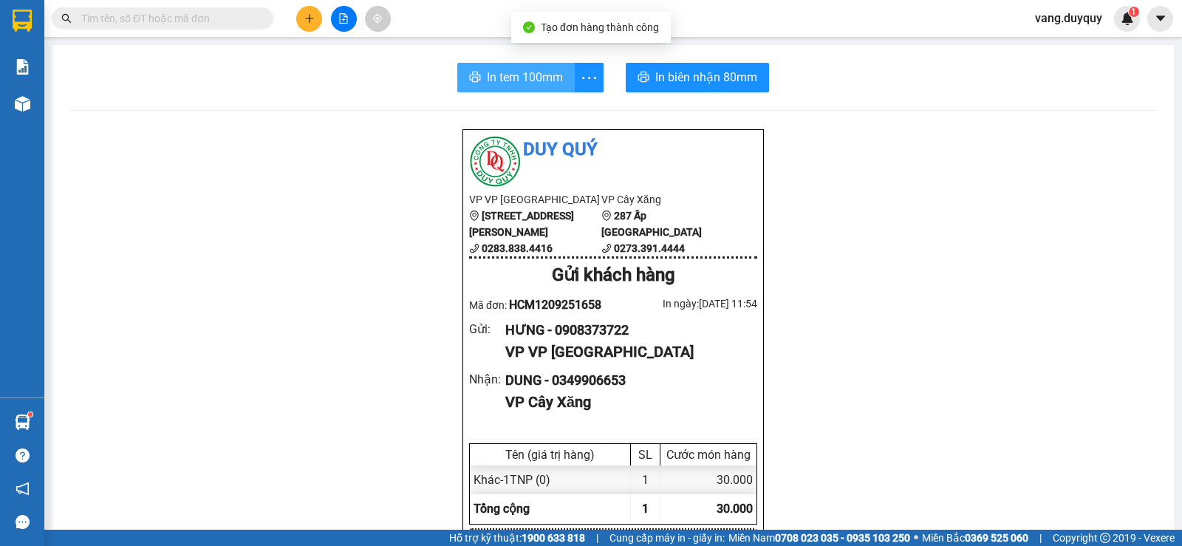
click at [541, 82] on span "In tem 100mm" at bounding box center [525, 77] width 76 height 18
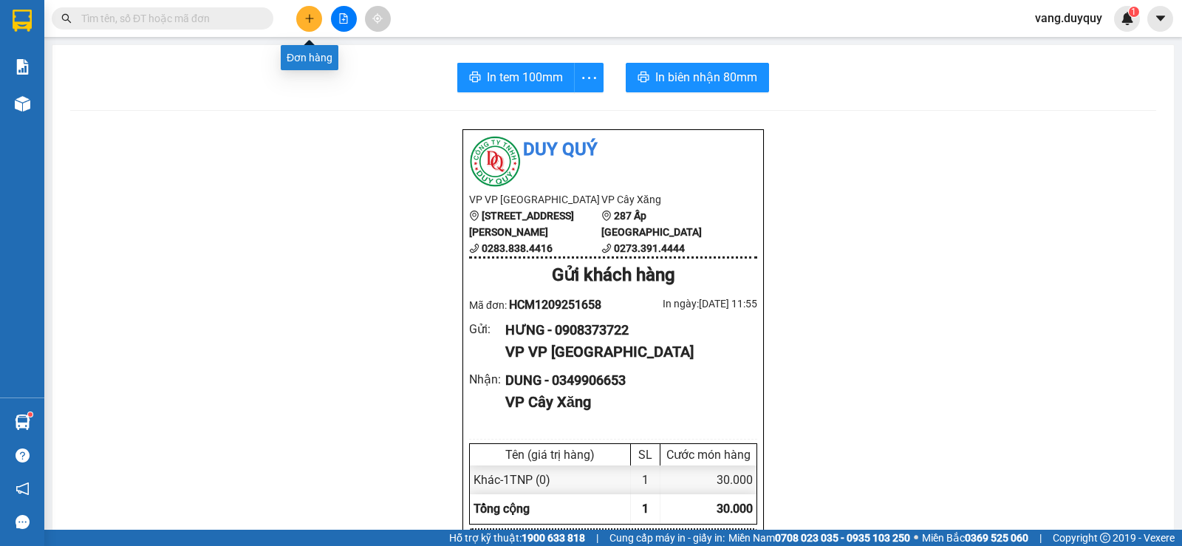
click at [314, 16] on icon "plus" at bounding box center [309, 18] width 10 height 10
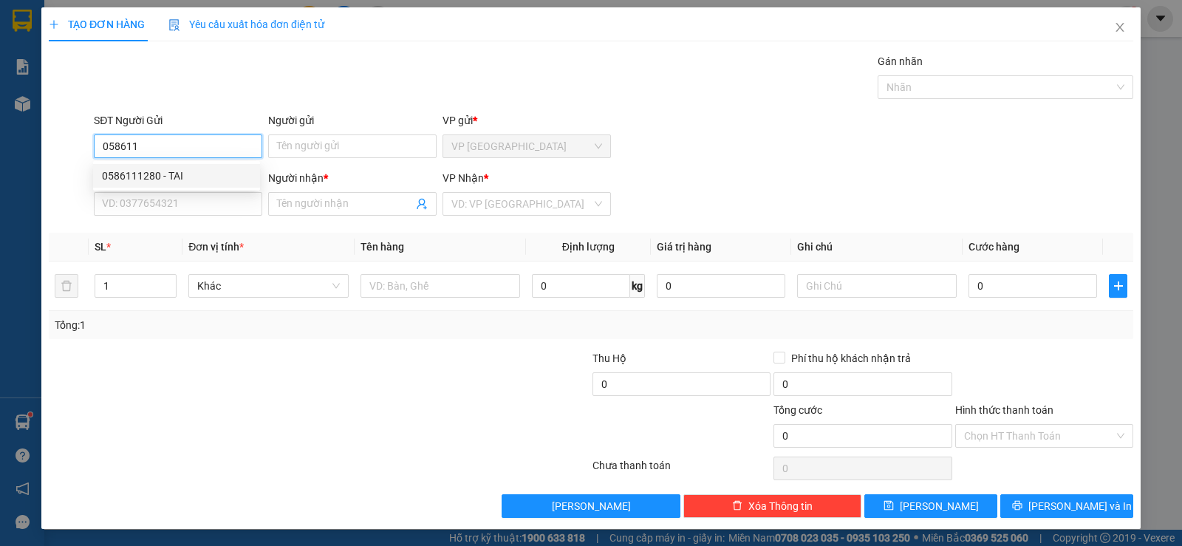
click at [176, 180] on div "0586111280 - TAI" at bounding box center [176, 176] width 149 height 16
type input "0586111280"
type input "TAI"
type input "0969322071"
type input "ĐẠT"
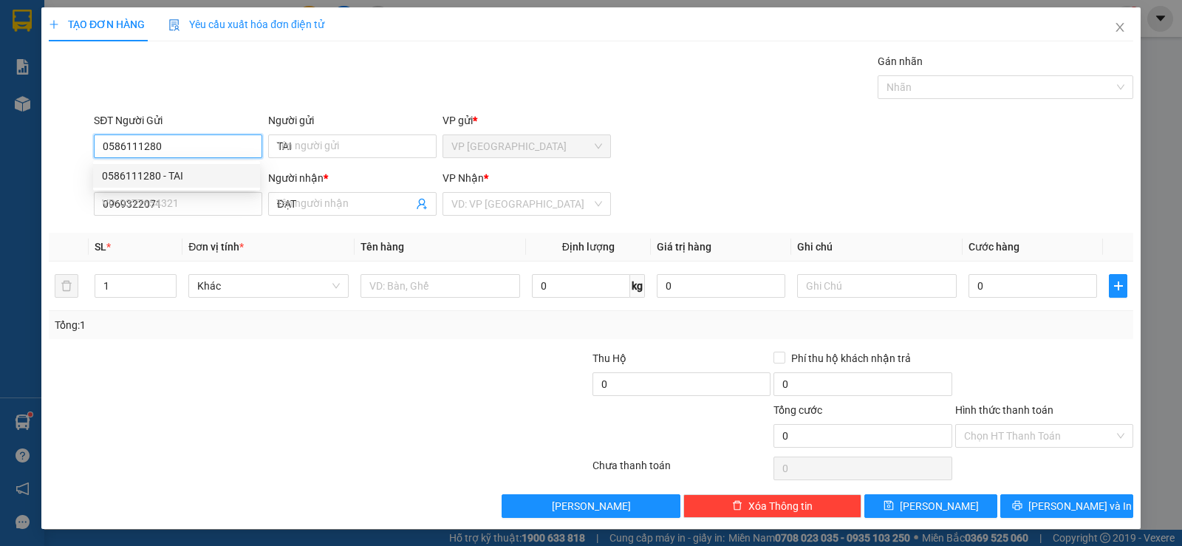
type input "75.000"
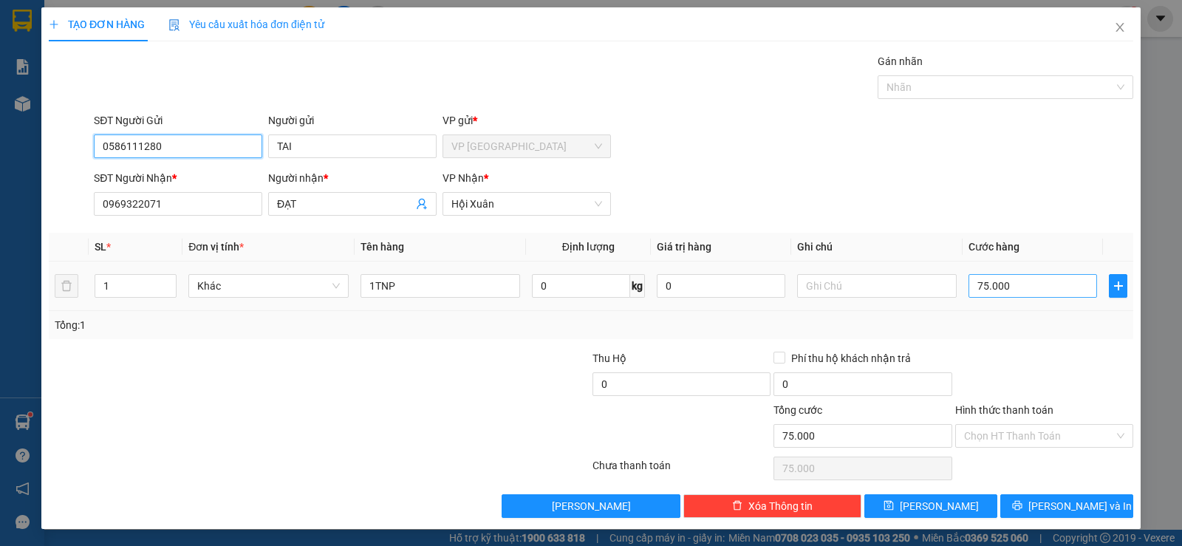
type input "0586111280"
click at [1024, 286] on input "75.000" at bounding box center [1032, 286] width 128 height 24
type input "6"
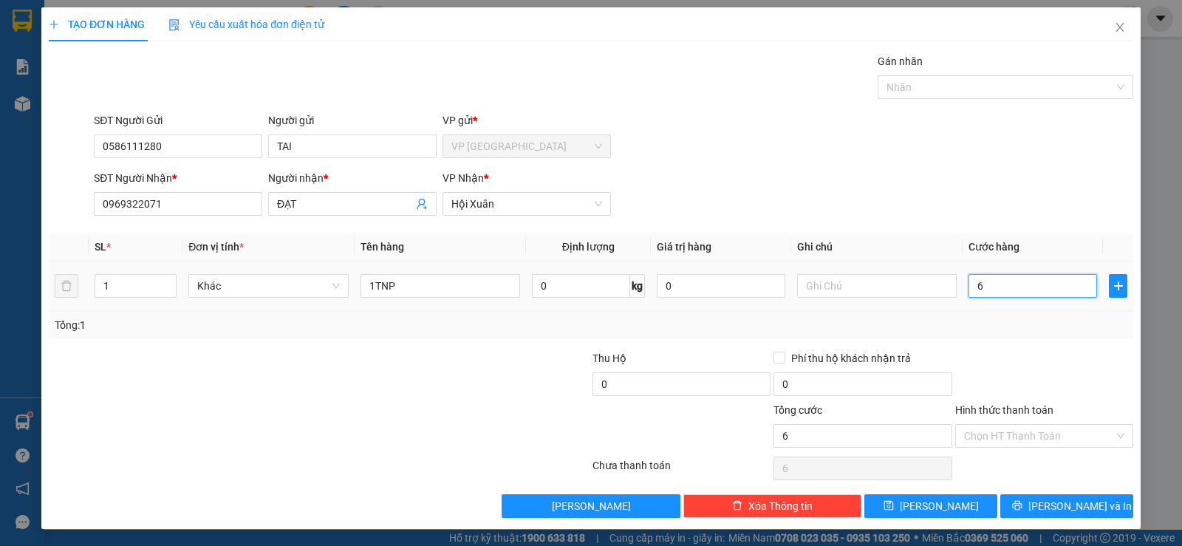
type input "60"
click at [1033, 351] on div at bounding box center [1043, 376] width 181 height 52
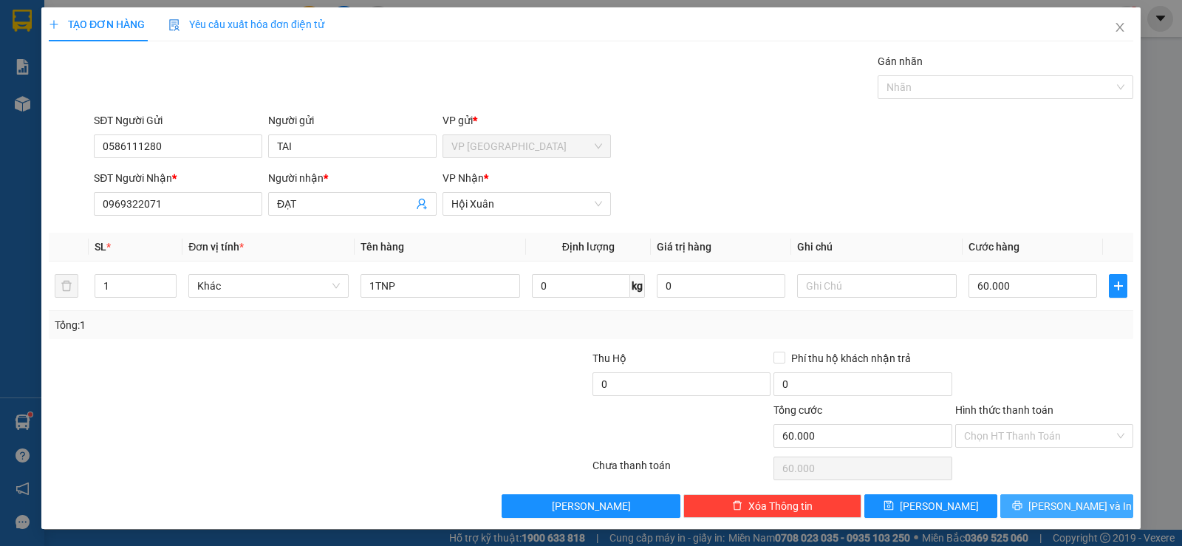
click at [1063, 510] on span "[PERSON_NAME] và In" at bounding box center [1079, 506] width 103 height 16
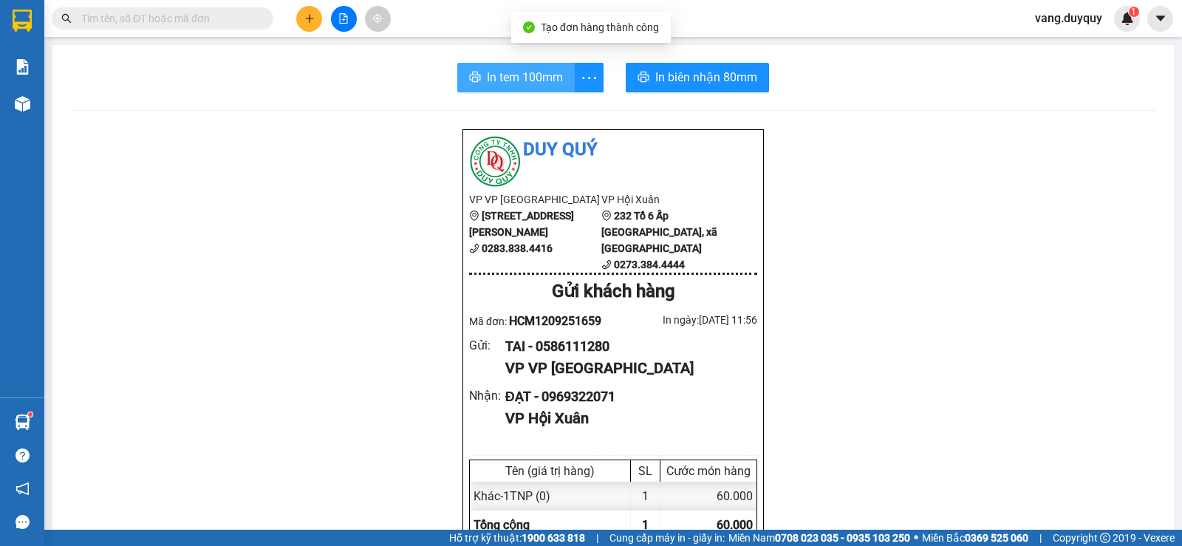
click at [552, 77] on span "In tem 100mm" at bounding box center [525, 77] width 76 height 18
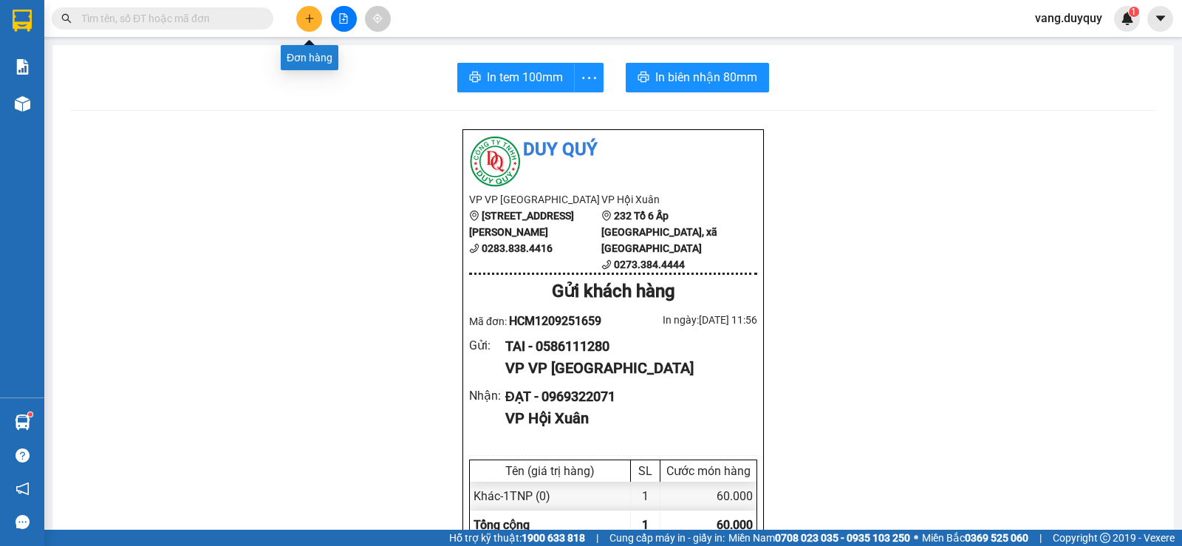
click at [311, 16] on icon "plus" at bounding box center [309, 18] width 10 height 10
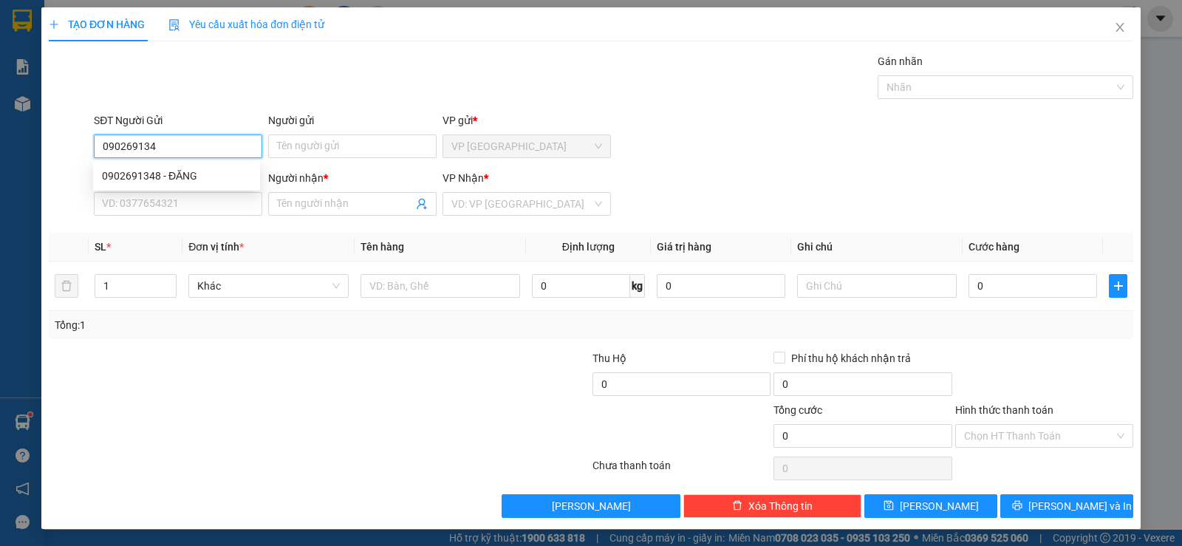
type input "0902691348"
click at [161, 178] on div "0902691348 - ĐĂNG" at bounding box center [176, 176] width 149 height 16
type input "ĐĂNG"
type input "0976588096"
type input "Á QUÂN"
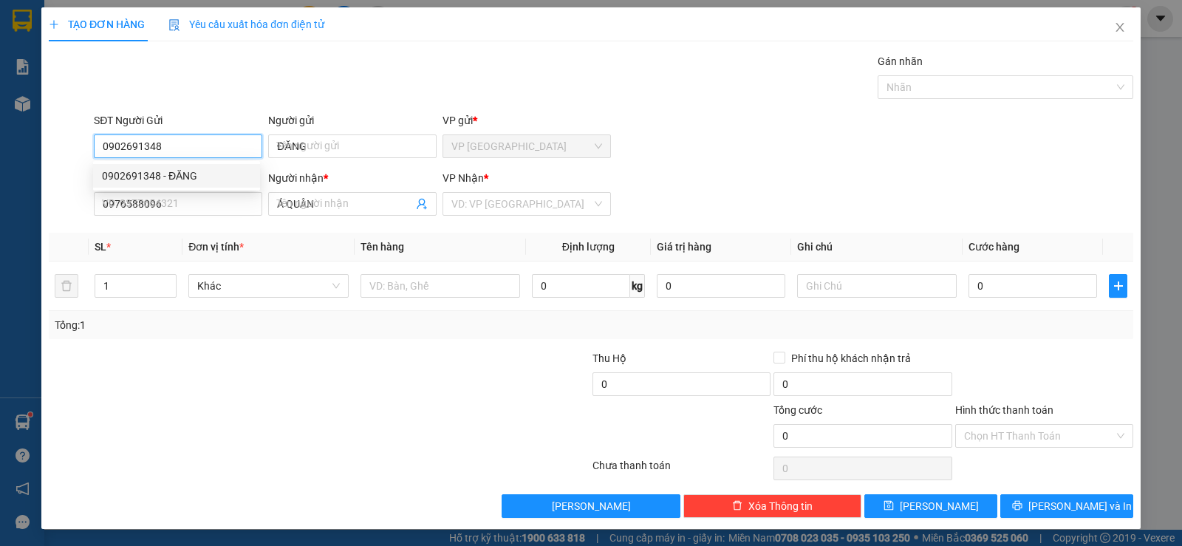
type input "30.000"
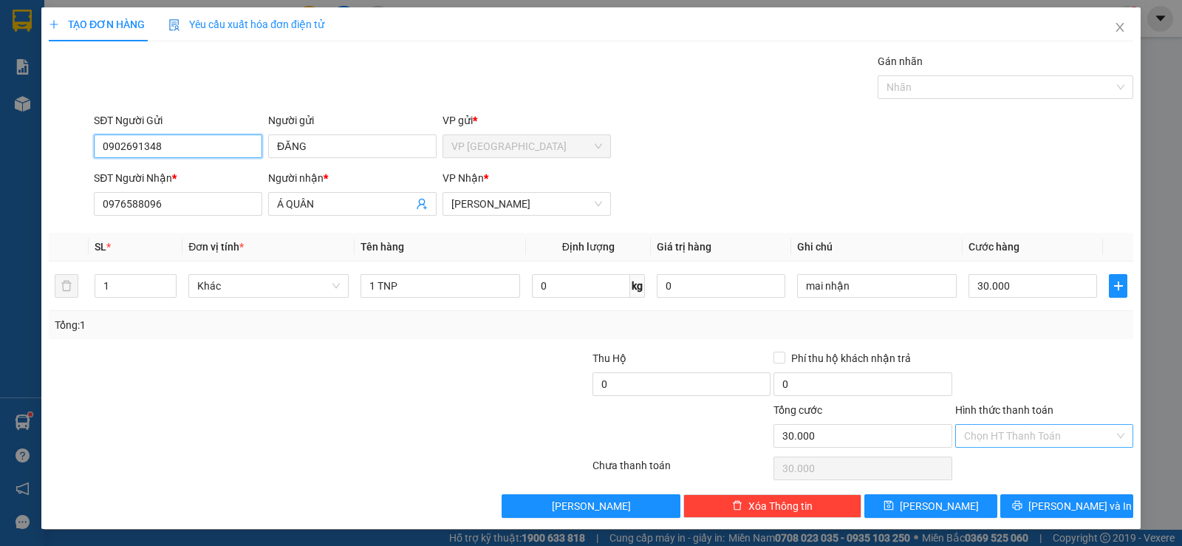
type input "0902691348"
click at [1026, 439] on input "Hình thức thanh toán" at bounding box center [1039, 436] width 150 height 22
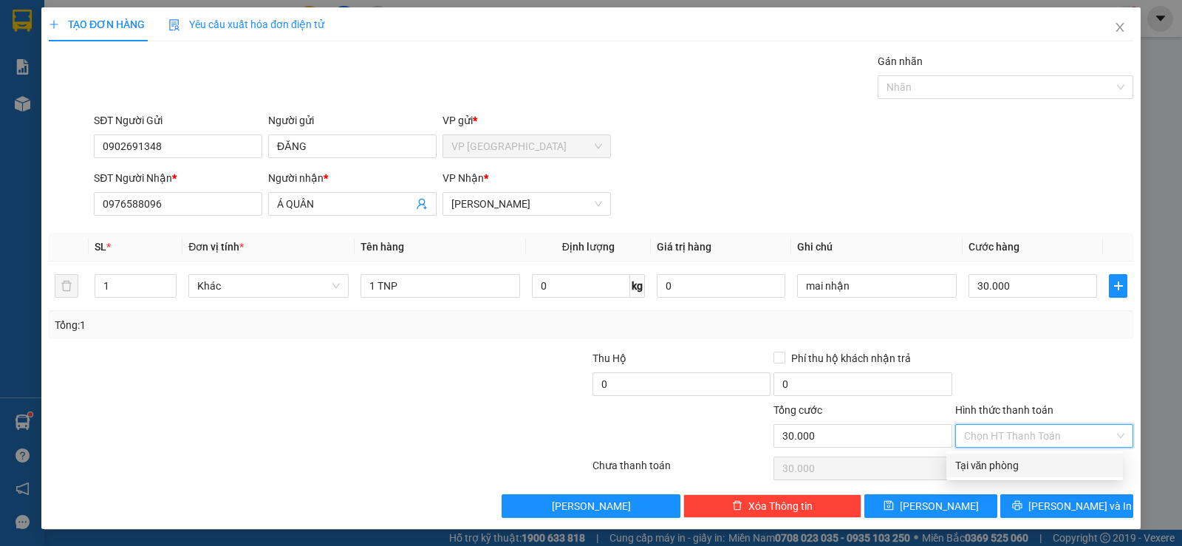
click at [1010, 462] on div "Tại văn phòng" at bounding box center [1034, 465] width 159 height 16
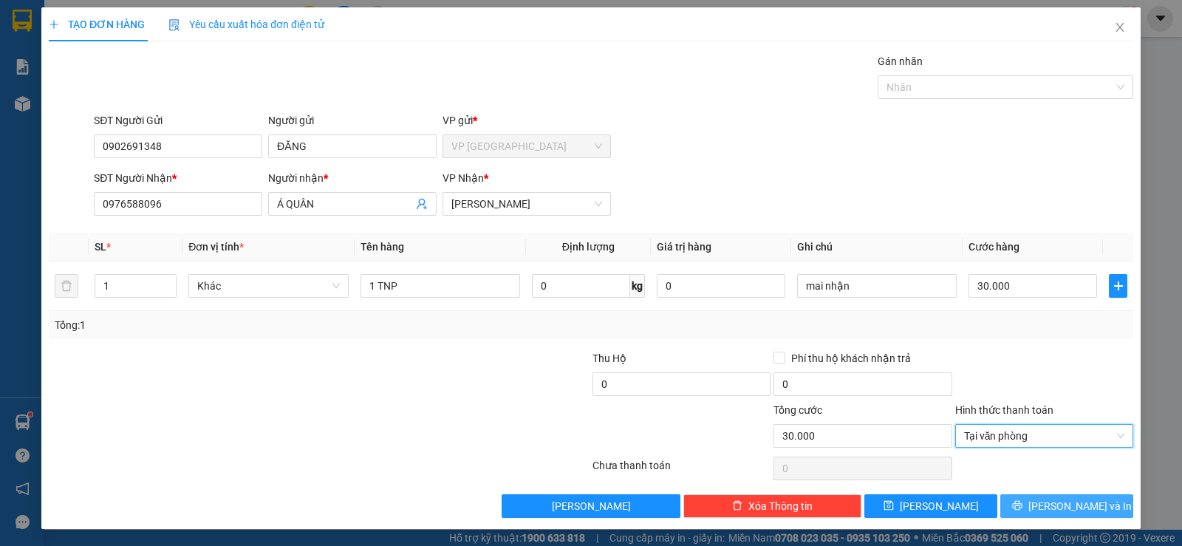
click at [1032, 496] on button "[PERSON_NAME] và In" at bounding box center [1066, 506] width 133 height 24
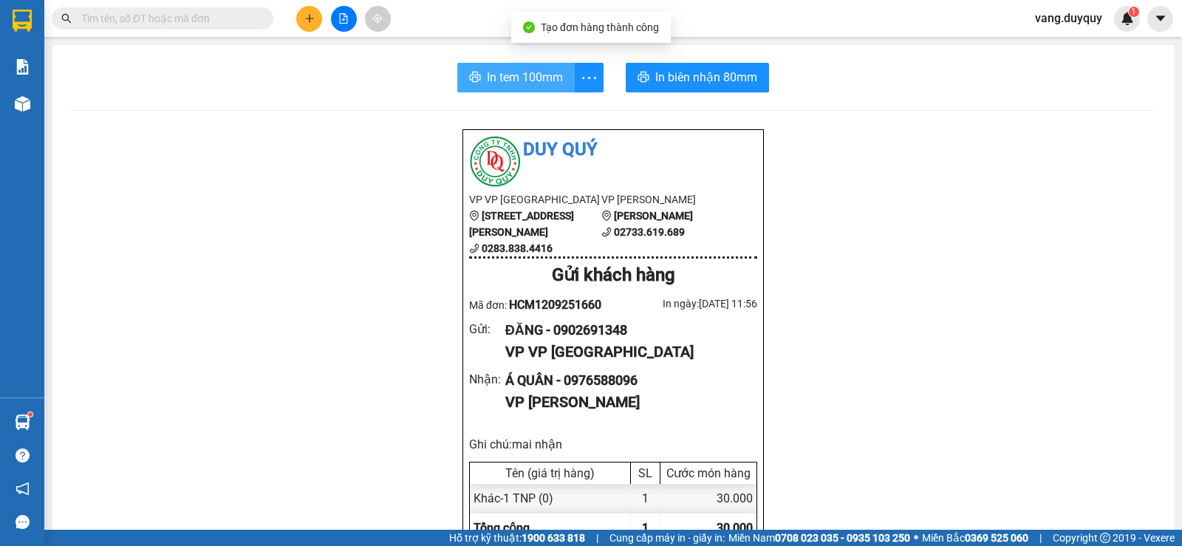
click at [557, 73] on span "In tem 100mm" at bounding box center [525, 77] width 76 height 18
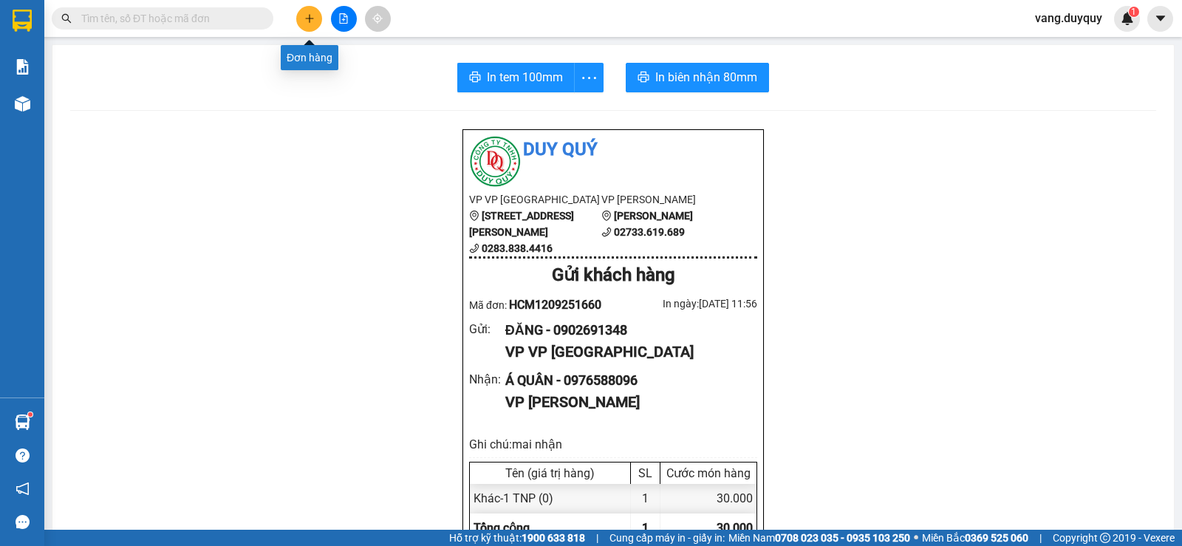
click at [314, 21] on icon "plus" at bounding box center [309, 18] width 10 height 10
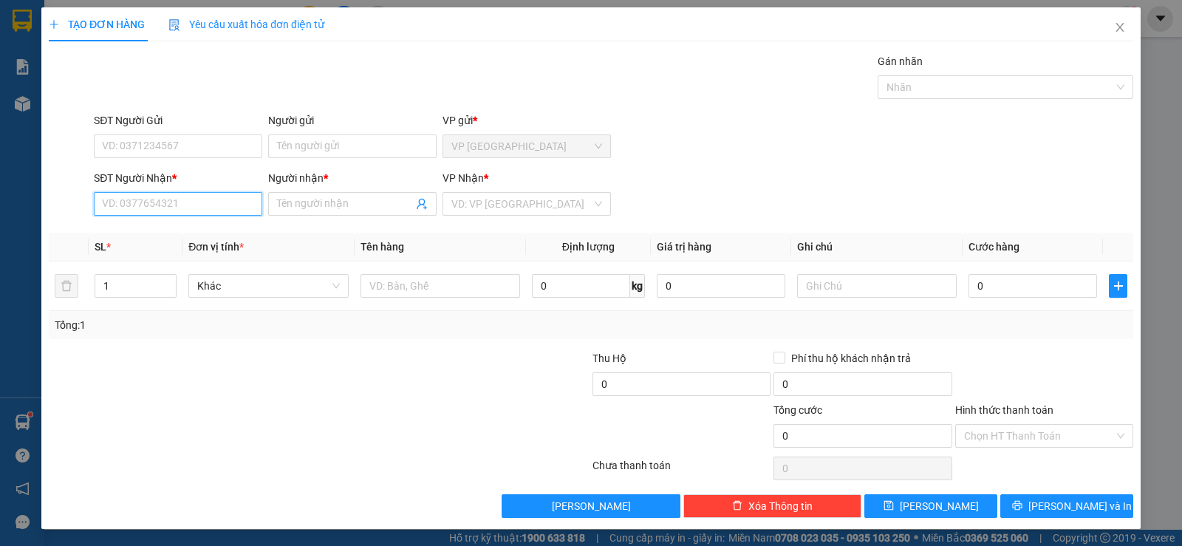
click at [210, 193] on input "SĐT Người Nhận *" at bounding box center [178, 204] width 168 height 24
type input "7"
type input "0777179163"
click at [176, 227] on div "0777179163 - tuệ lâm" at bounding box center [176, 233] width 149 height 16
type input "tuệ lâm"
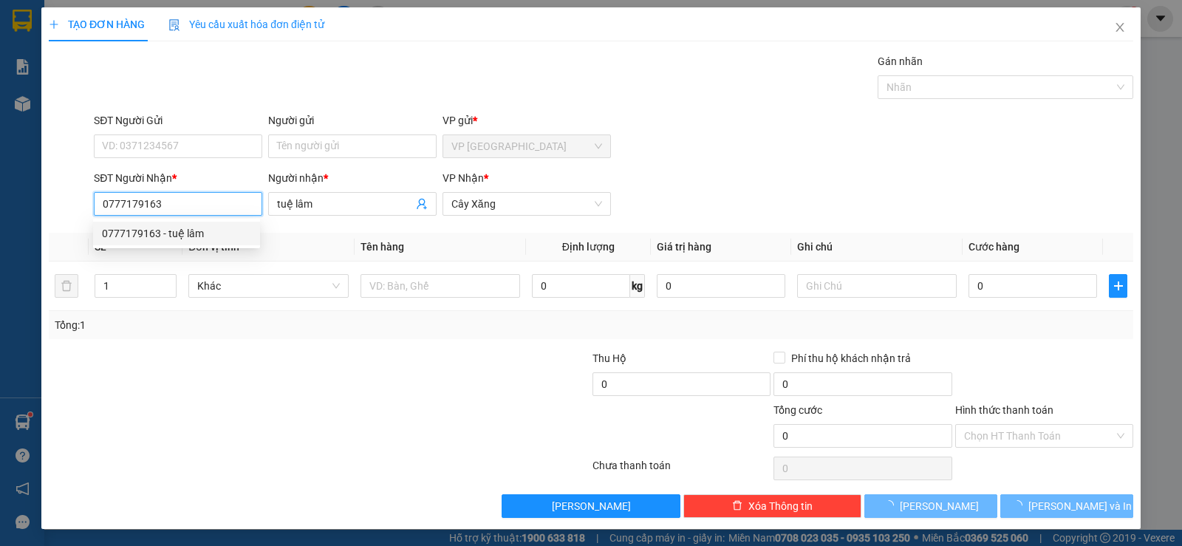
type input "20.000"
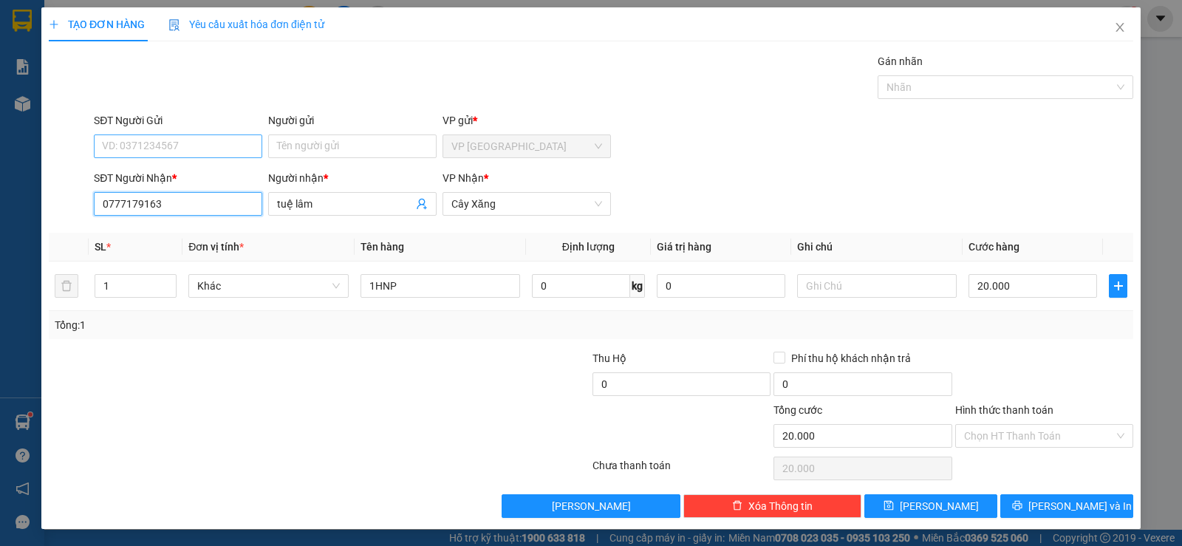
type input "0777179163"
click at [217, 150] on input "SĐT Người Gửi" at bounding box center [178, 146] width 168 height 24
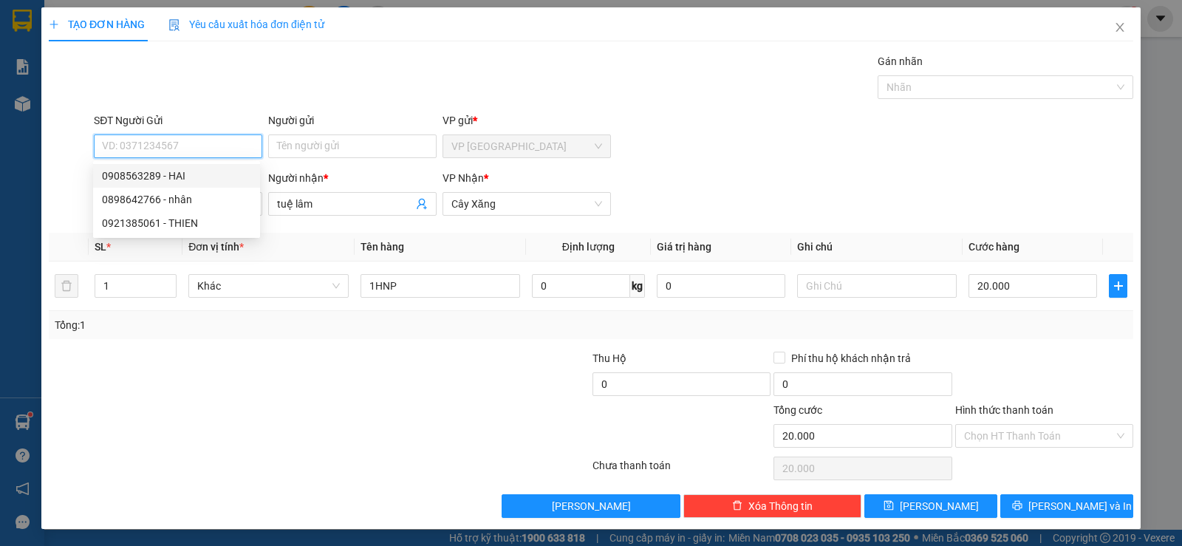
click at [191, 170] on div "0908563289 - HAI" at bounding box center [176, 176] width 149 height 16
type input "0908563289"
type input "HAI"
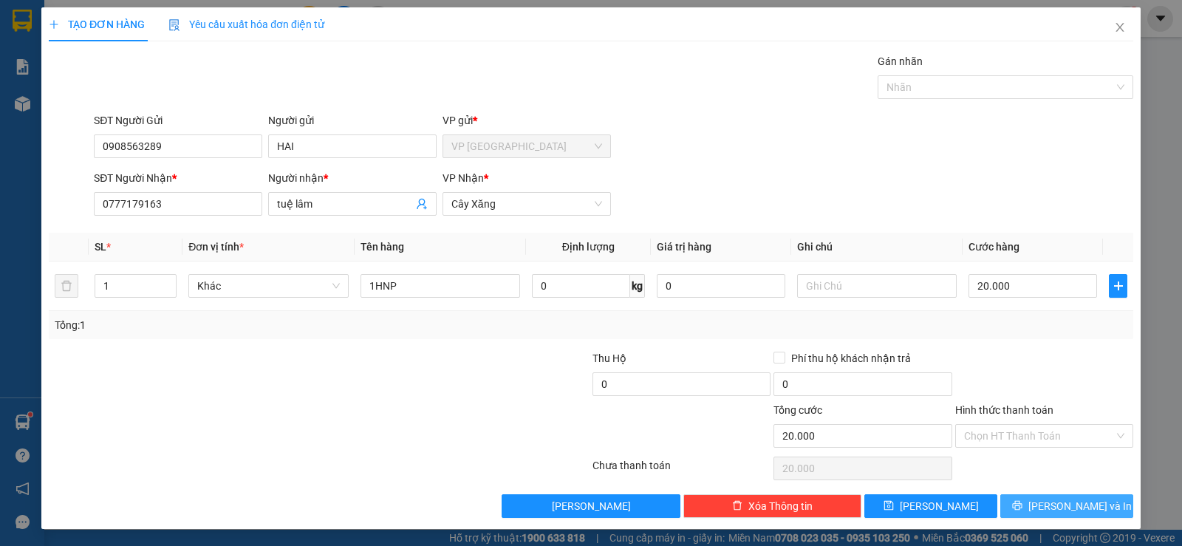
click at [1073, 506] on span "[PERSON_NAME] và In" at bounding box center [1079, 506] width 103 height 16
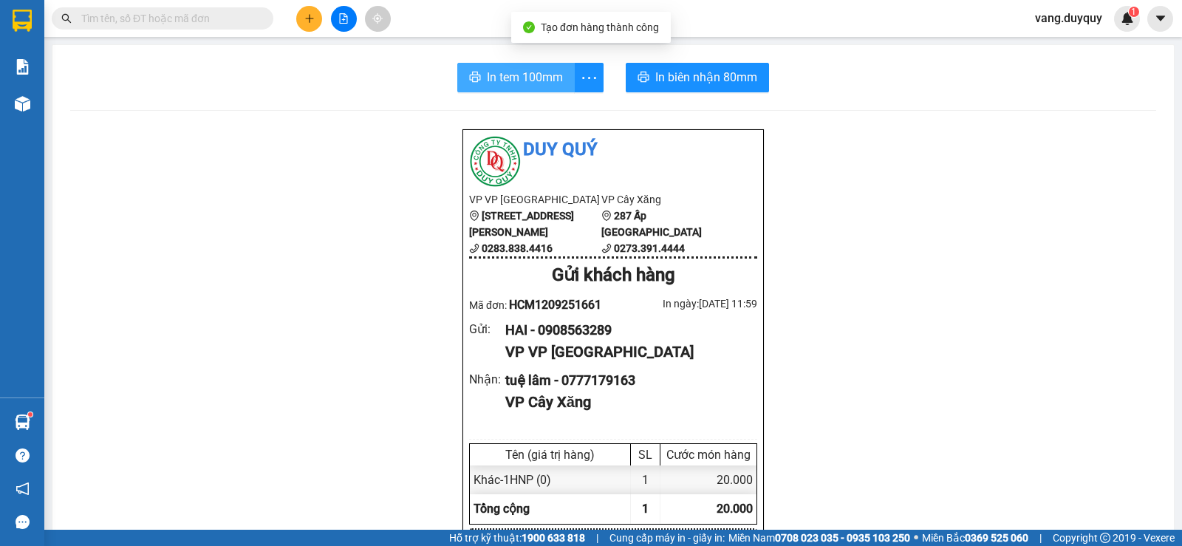
click at [475, 74] on icon "printer" at bounding box center [475, 77] width 12 height 12
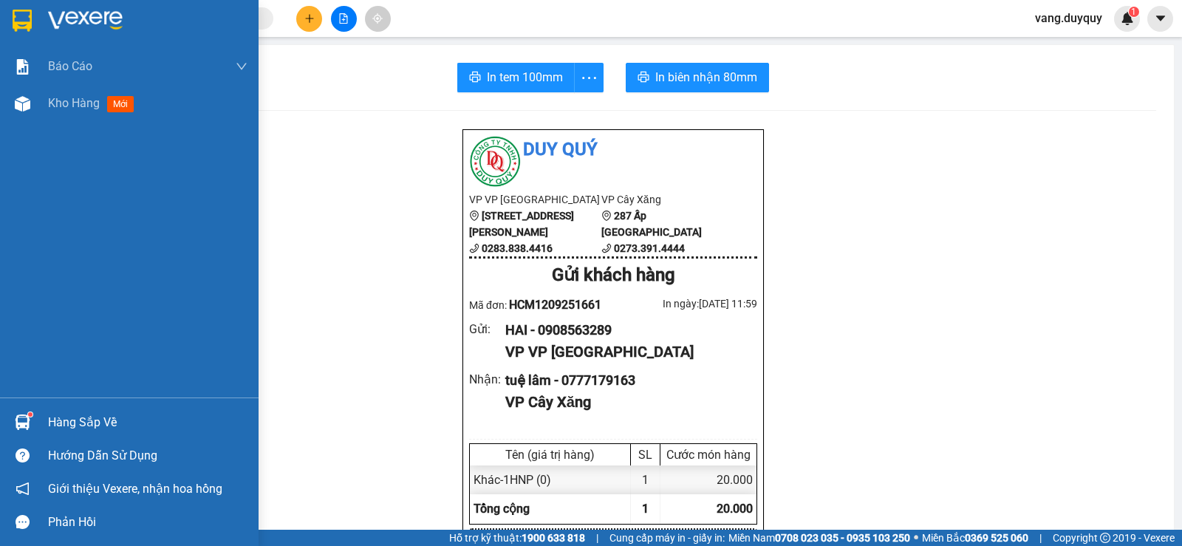
click at [103, 1] on div at bounding box center [129, 24] width 258 height 48
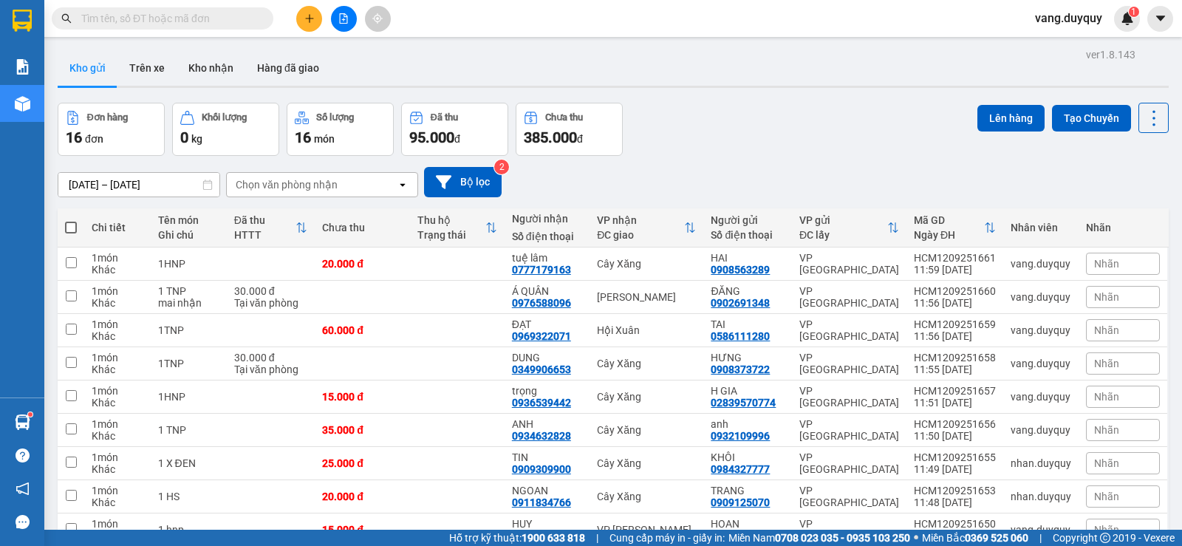
click at [313, 181] on div "Chọn văn phòng nhận" at bounding box center [287, 184] width 102 height 15
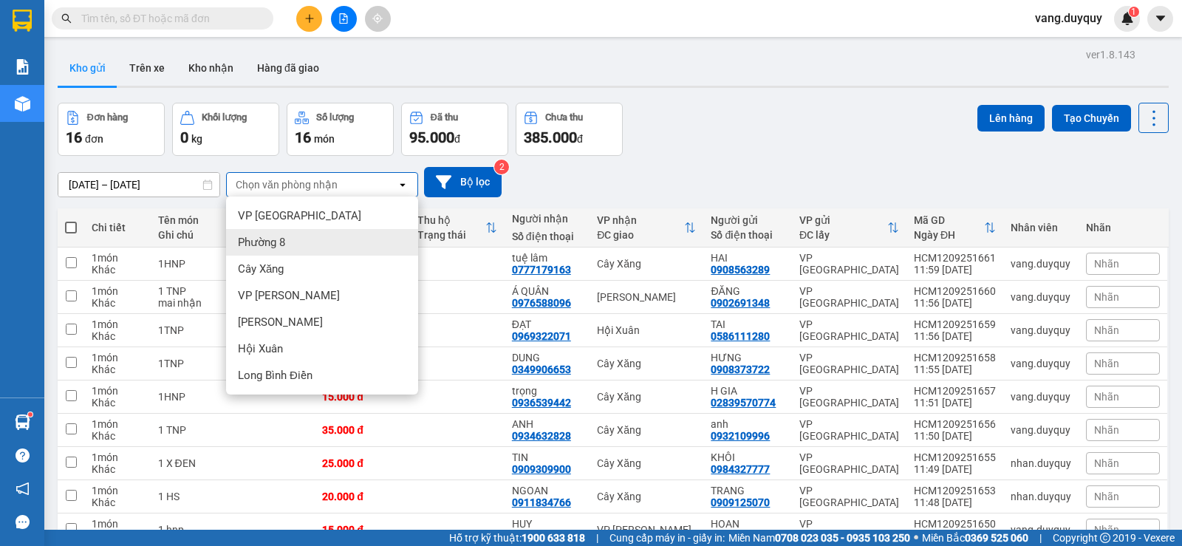
click at [281, 241] on span "Phường 8" at bounding box center [261, 242] width 47 height 15
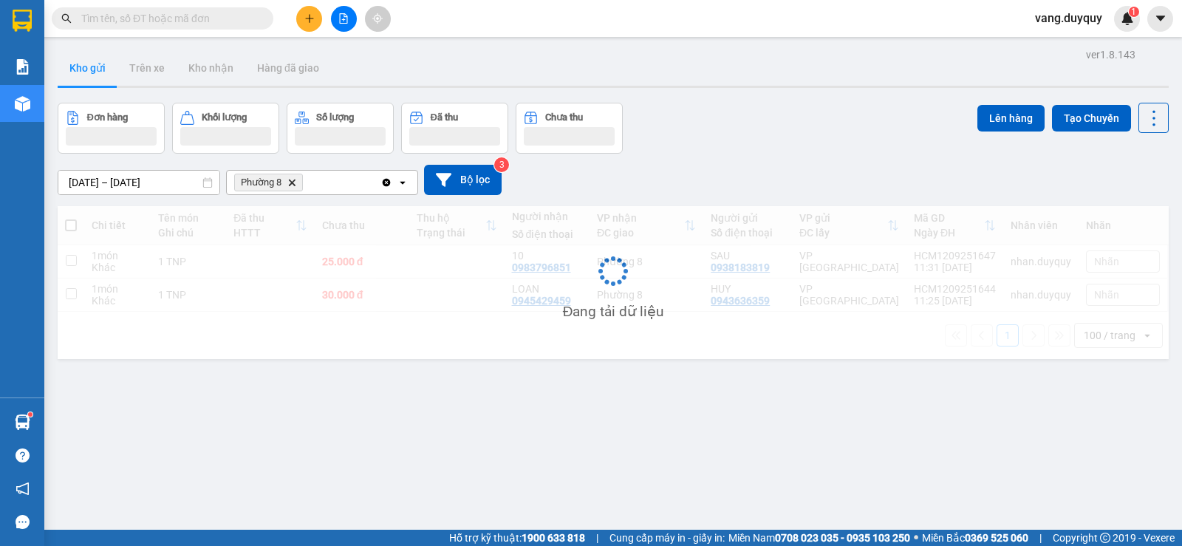
click at [335, 182] on div "Phường 8 Delete" at bounding box center [304, 183] width 154 height 24
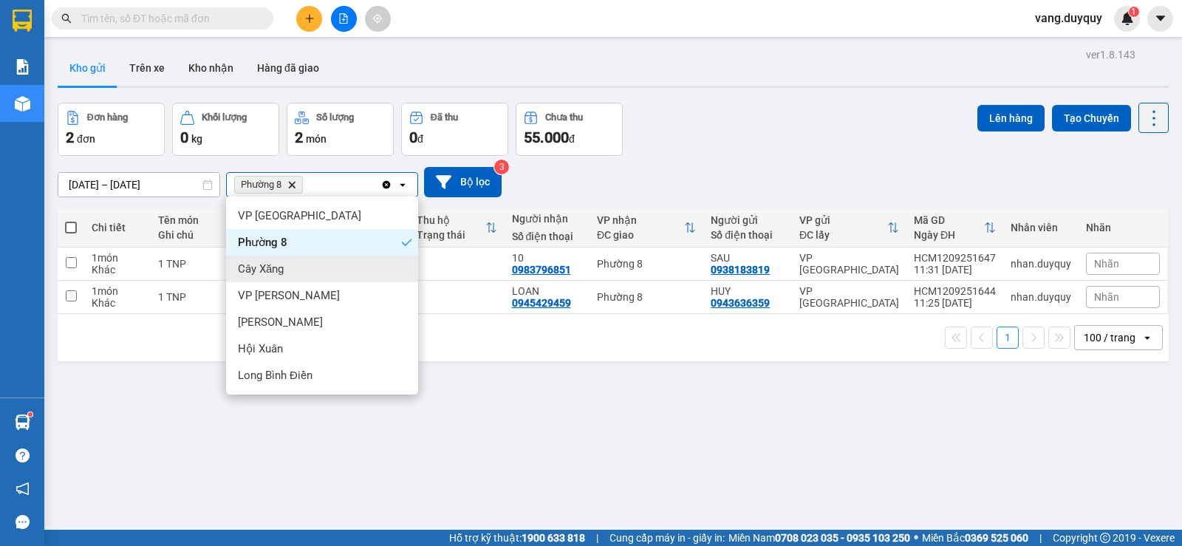
click at [277, 277] on div "Cây Xăng" at bounding box center [322, 269] width 192 height 27
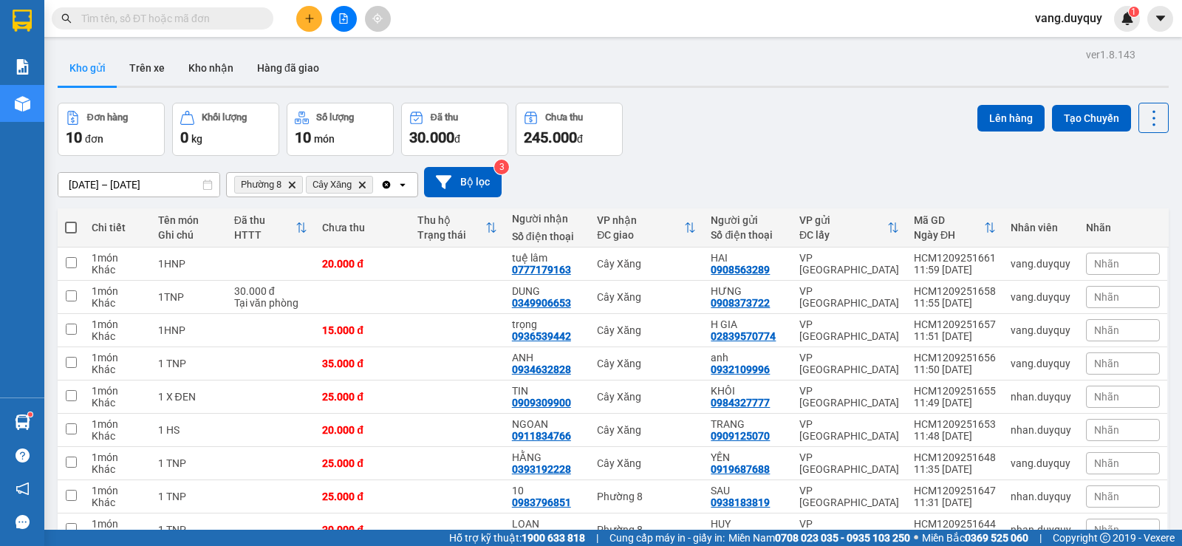
click at [406, 185] on icon "open" at bounding box center [403, 185] width 12 height 12
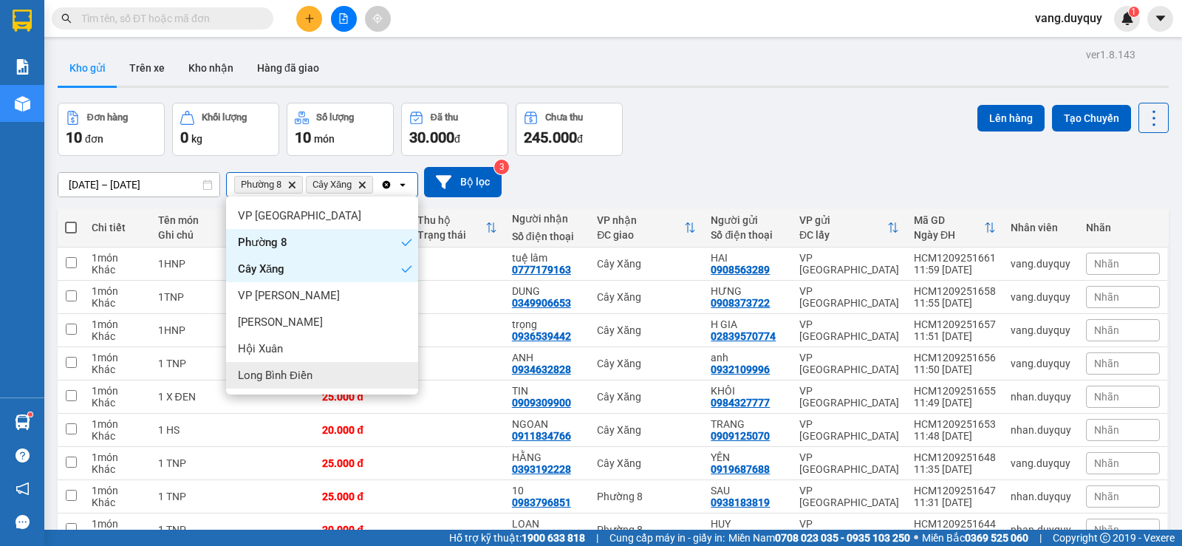
click at [309, 377] on span "Long Bình Điền" at bounding box center [275, 375] width 75 height 15
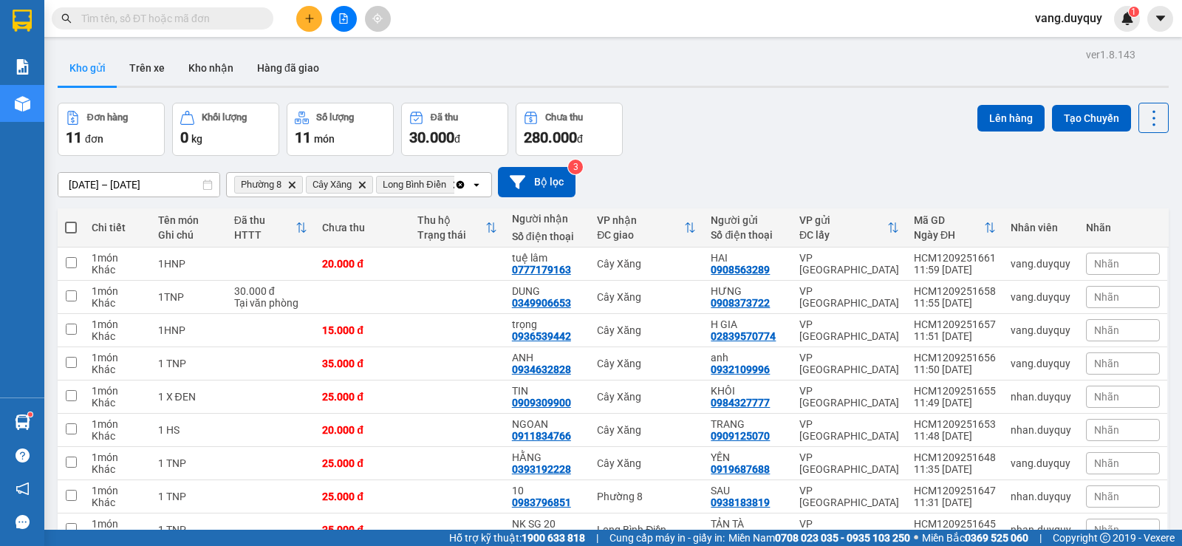
drag, startPoint x: 69, startPoint y: 85, endPoint x: 71, endPoint y: 99, distance: 14.2
click at [69, 222] on span at bounding box center [71, 228] width 12 height 12
click at [71, 220] on input "checkbox" at bounding box center [71, 220] width 0 height 0
checkbox input "true"
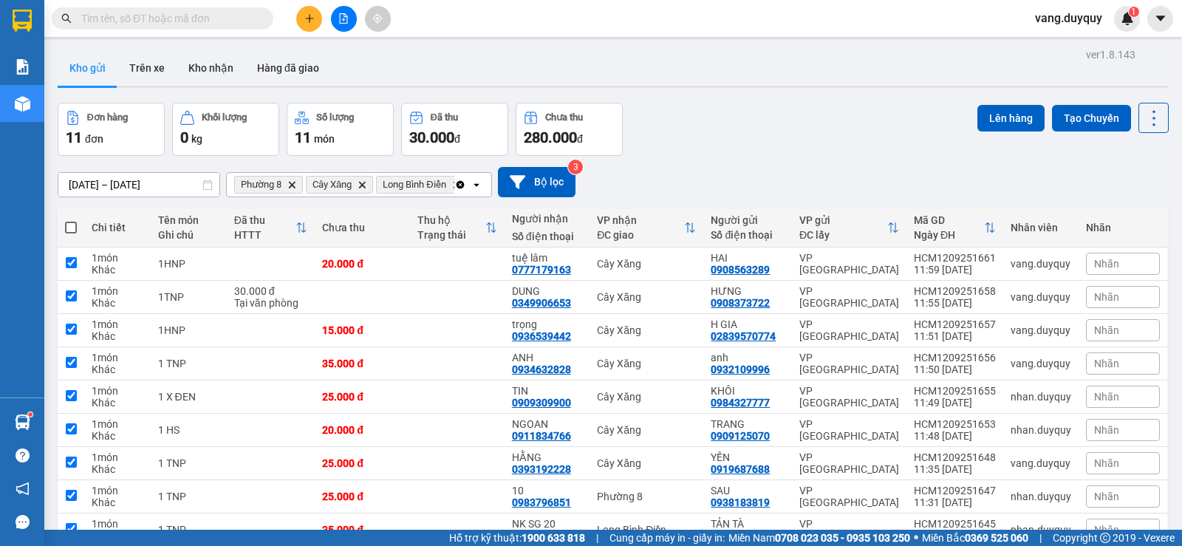
checkbox input "true"
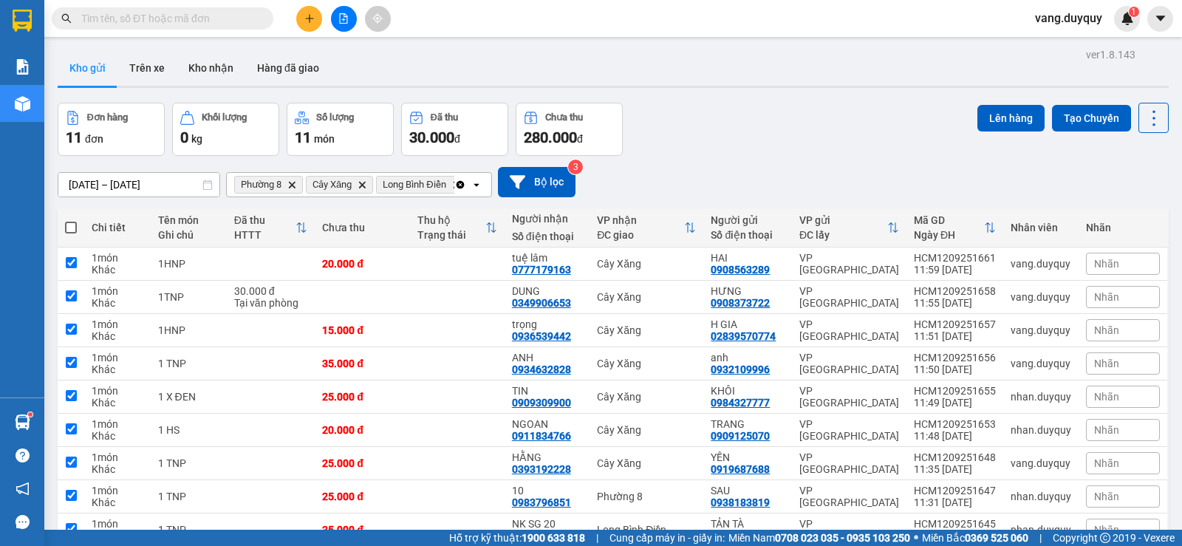
checkbox input "true"
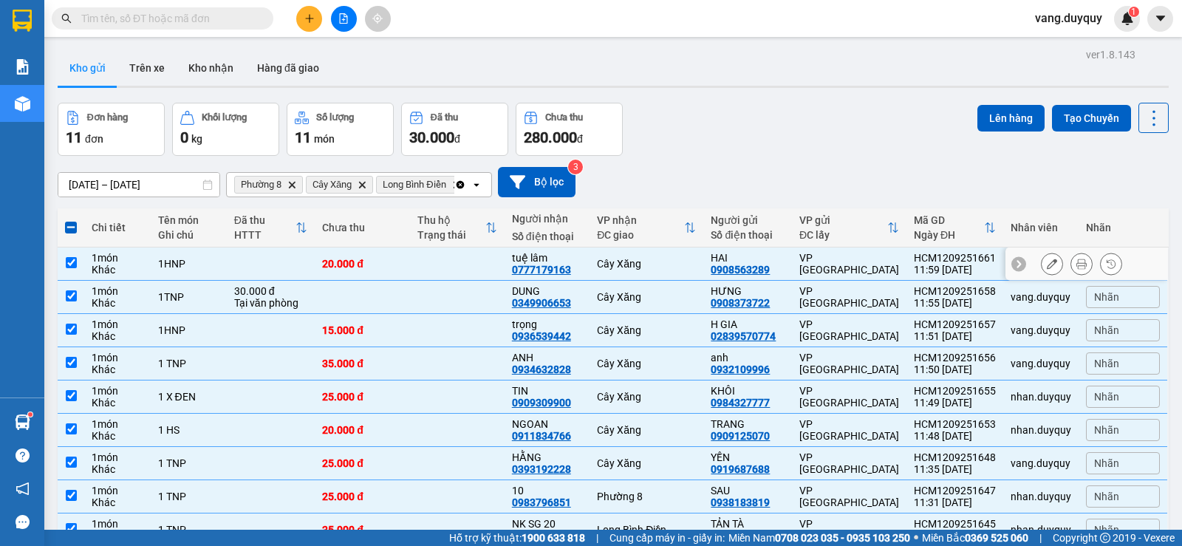
click at [72, 257] on input "checkbox" at bounding box center [71, 262] width 11 height 11
checkbox input "false"
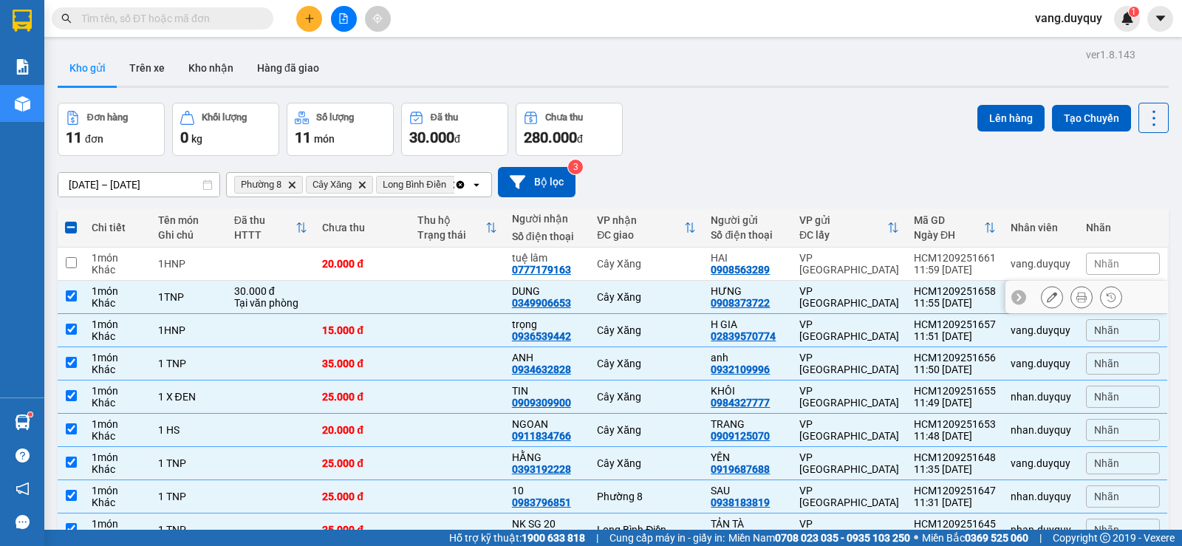
click at [67, 290] on input "checkbox" at bounding box center [71, 295] width 11 height 11
checkbox input "false"
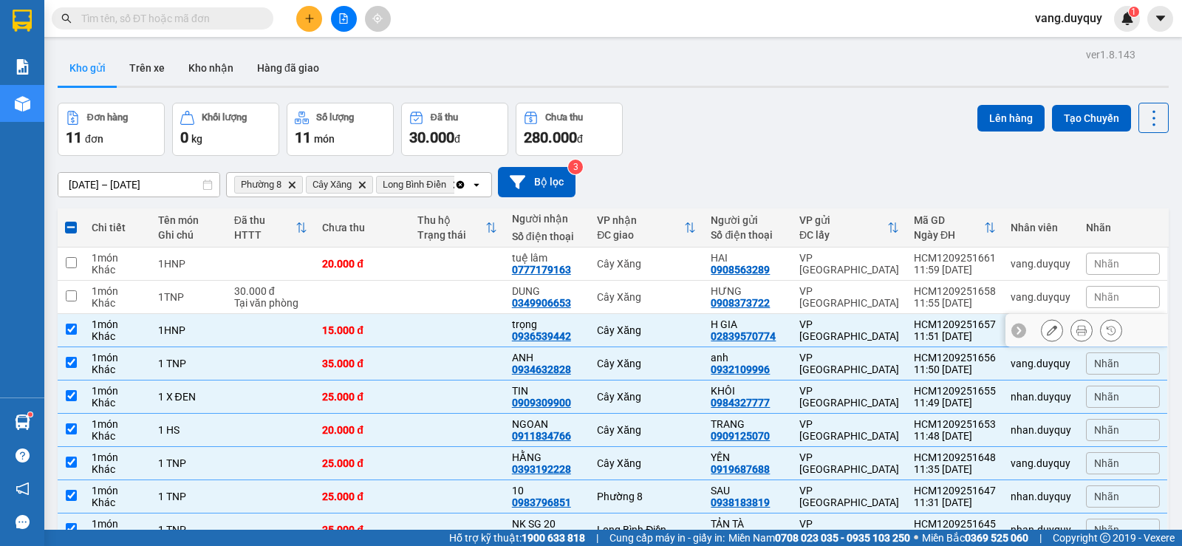
click at [66, 323] on input "checkbox" at bounding box center [71, 328] width 11 height 11
checkbox input "false"
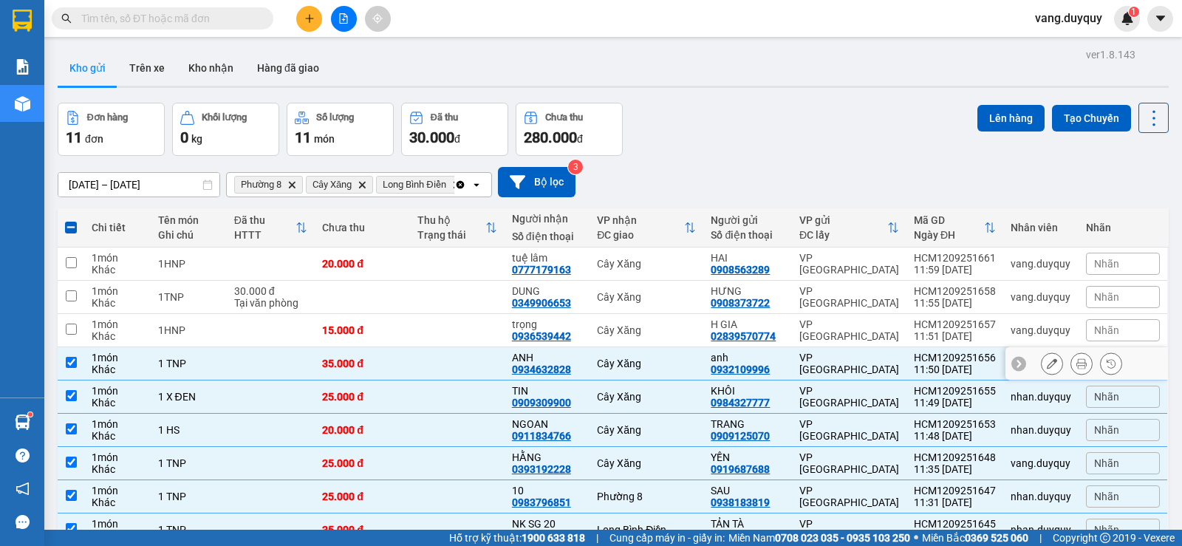
click at [66, 357] on input "checkbox" at bounding box center [71, 362] width 11 height 11
checkbox input "false"
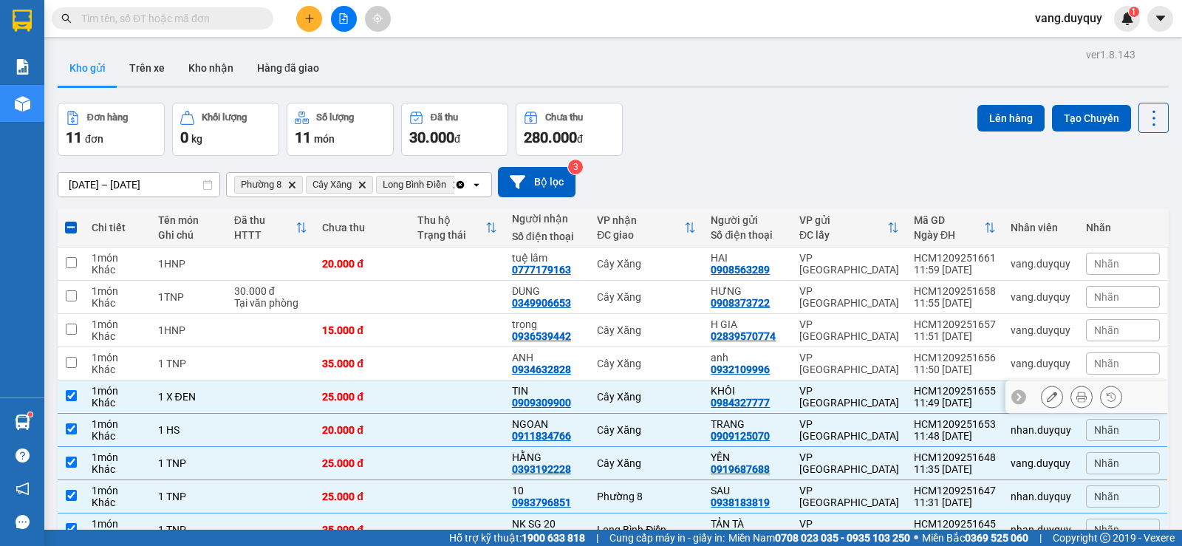
click at [72, 380] on td at bounding box center [71, 396] width 27 height 33
checkbox input "false"
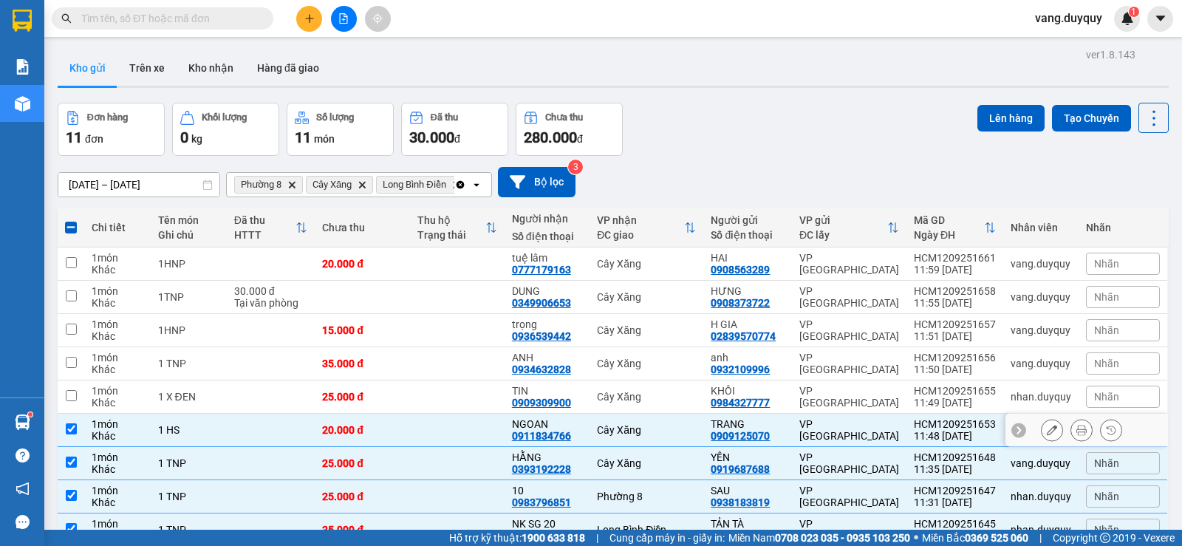
click at [79, 414] on td at bounding box center [71, 430] width 27 height 33
checkbox input "false"
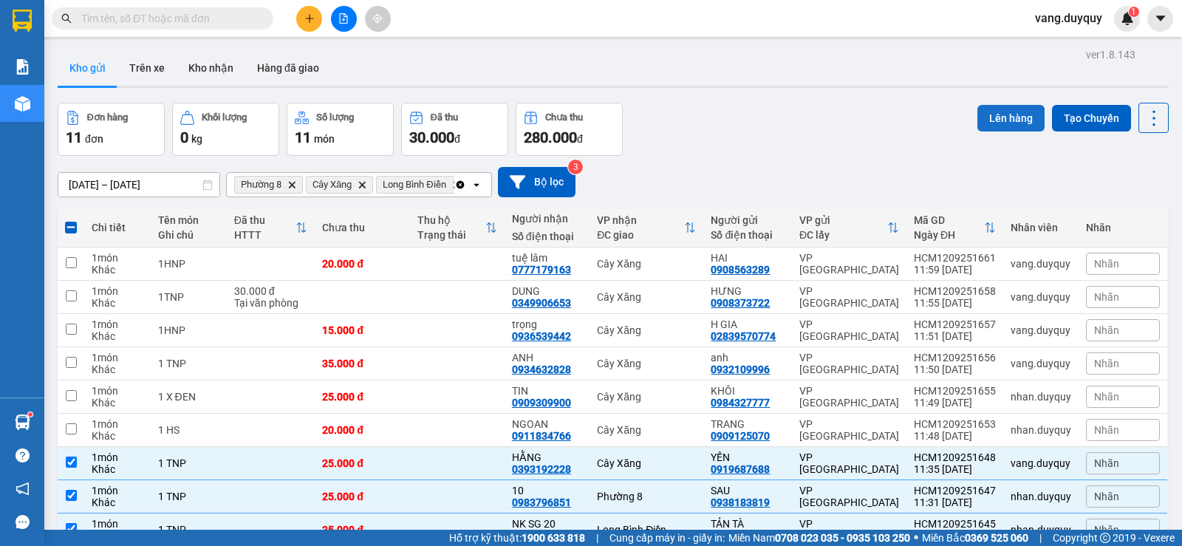
click at [983, 117] on button "Lên hàng" at bounding box center [1010, 118] width 67 height 27
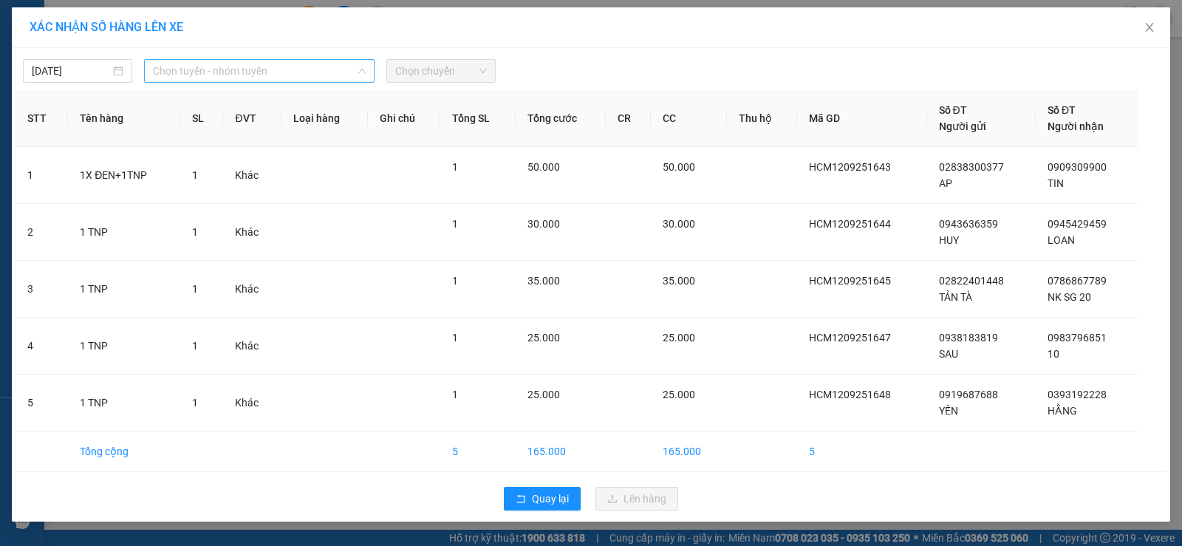
click at [273, 62] on span "Chọn tuyến - nhóm tuyến" at bounding box center [259, 71] width 213 height 22
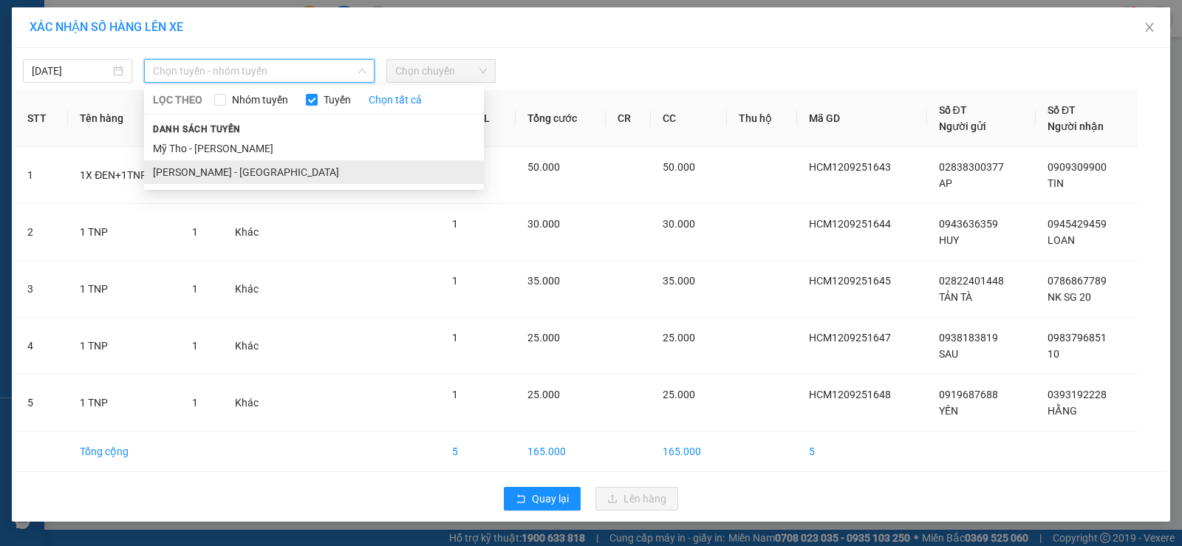
click at [237, 162] on li "[PERSON_NAME] - [GEOGRAPHIC_DATA]" at bounding box center [314, 172] width 340 height 24
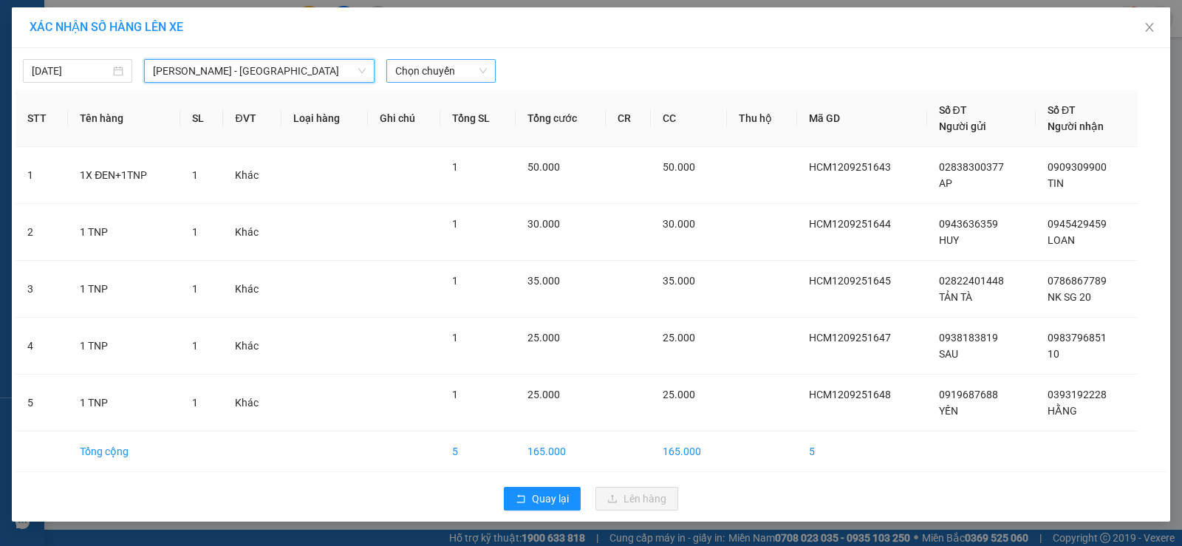
click at [442, 79] on span "Chọn chuyến" at bounding box center [441, 71] width 92 height 22
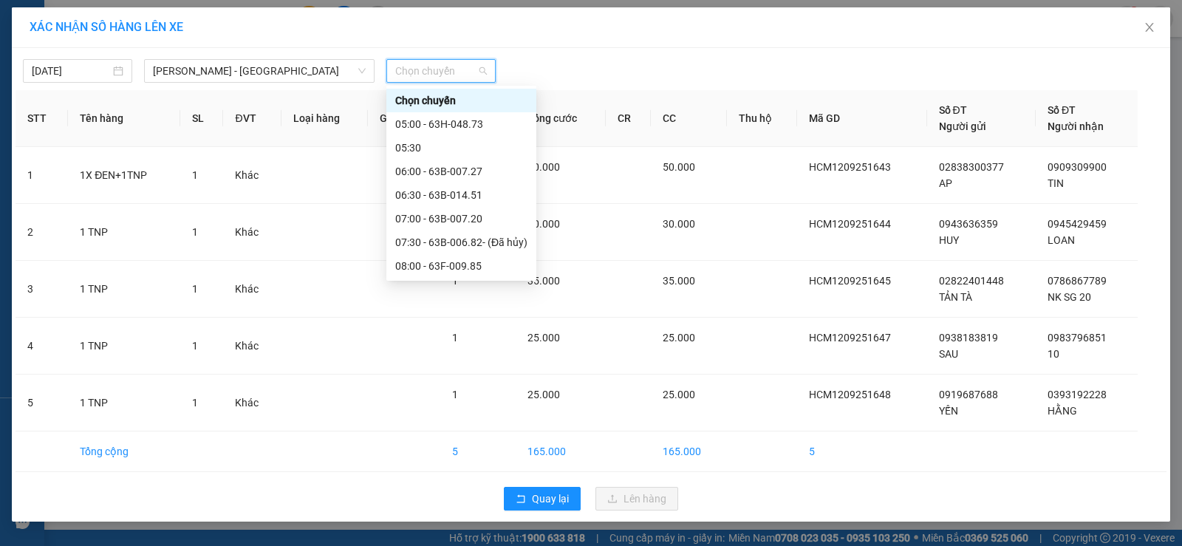
click at [473, 494] on div "12:00 - 63H-046.83" at bounding box center [461, 502] width 132 height 16
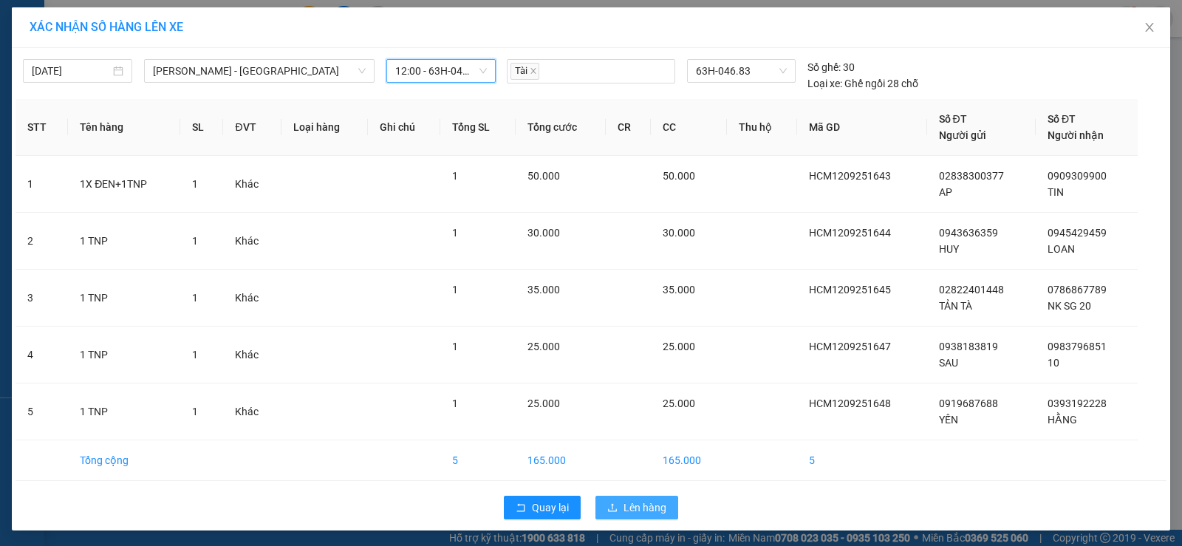
drag, startPoint x: 642, startPoint y: 499, endPoint x: 625, endPoint y: 486, distance: 22.2
click at [643, 499] on span "Lên hàng" at bounding box center [644, 507] width 43 height 16
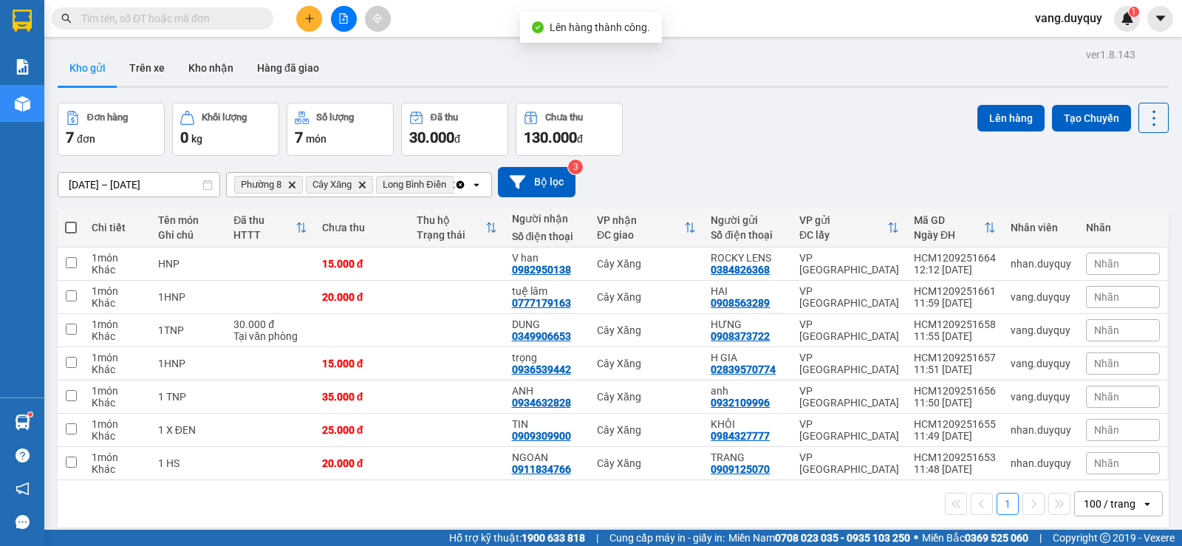
click at [68, 222] on span at bounding box center [71, 228] width 12 height 12
click at [71, 220] on input "checkbox" at bounding box center [71, 220] width 0 height 0
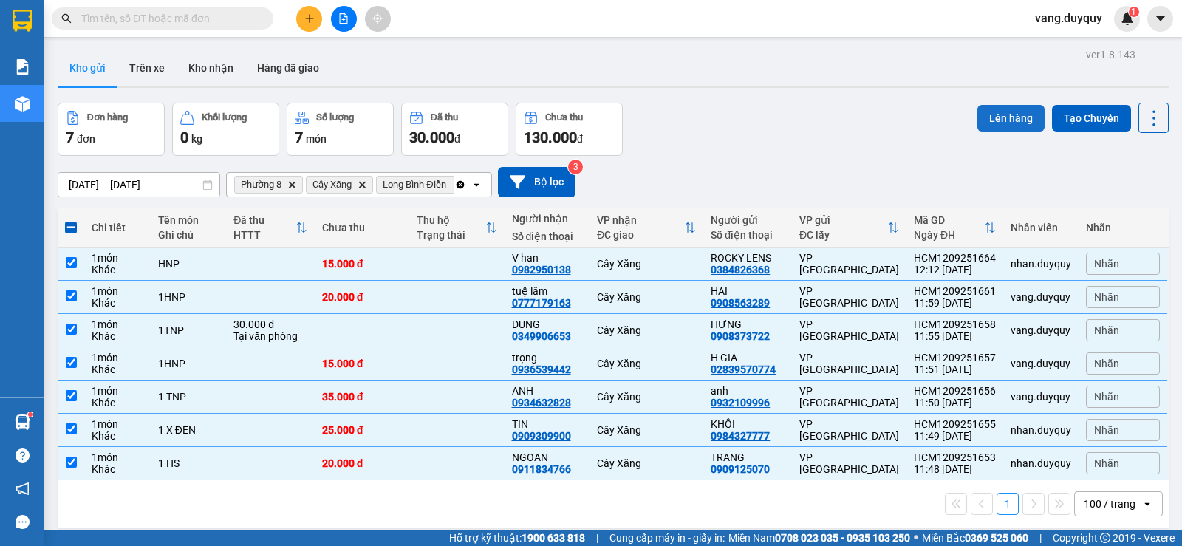
click at [990, 109] on button "Lên hàng" at bounding box center [1010, 118] width 67 height 27
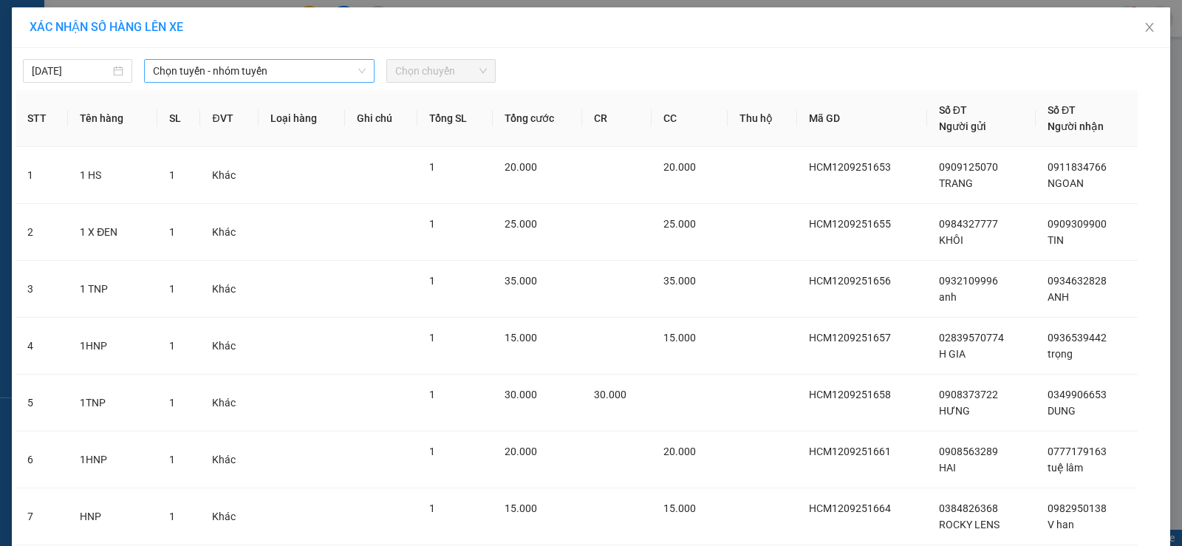
click at [314, 77] on span "Chọn tuyến - nhóm tuyến" at bounding box center [259, 71] width 213 height 22
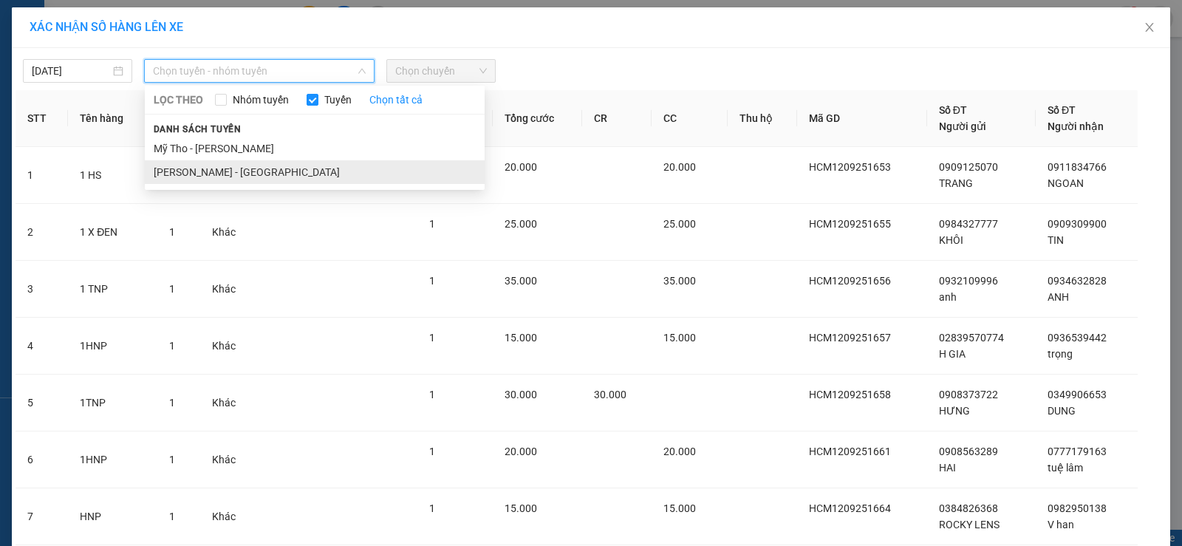
click at [230, 171] on li "[PERSON_NAME] - [GEOGRAPHIC_DATA]" at bounding box center [315, 172] width 340 height 24
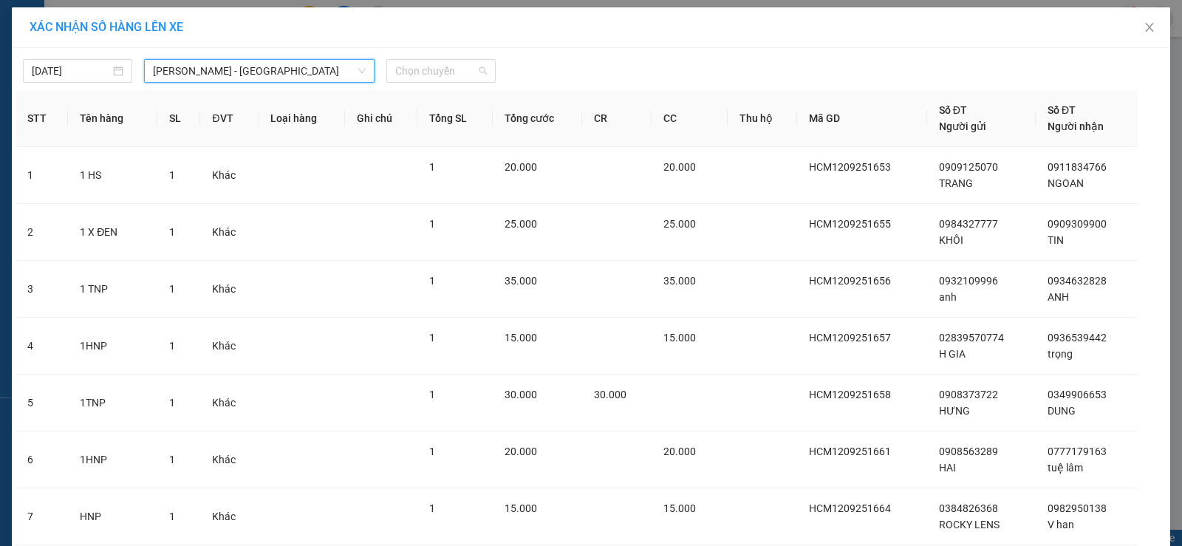
drag, startPoint x: 471, startPoint y: 75, endPoint x: 465, endPoint y: 86, distance: 12.9
click at [471, 77] on span "Chọn chuyến" at bounding box center [441, 71] width 92 height 22
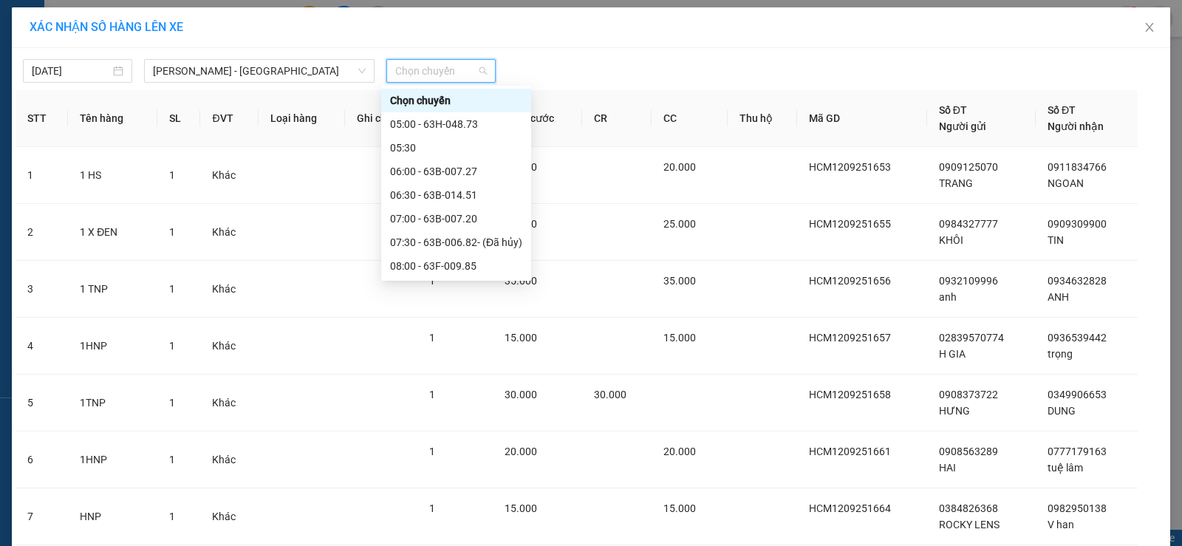
click at [478, 518] on div "12:01 (TC) - 63H-048.73" at bounding box center [456, 526] width 132 height 16
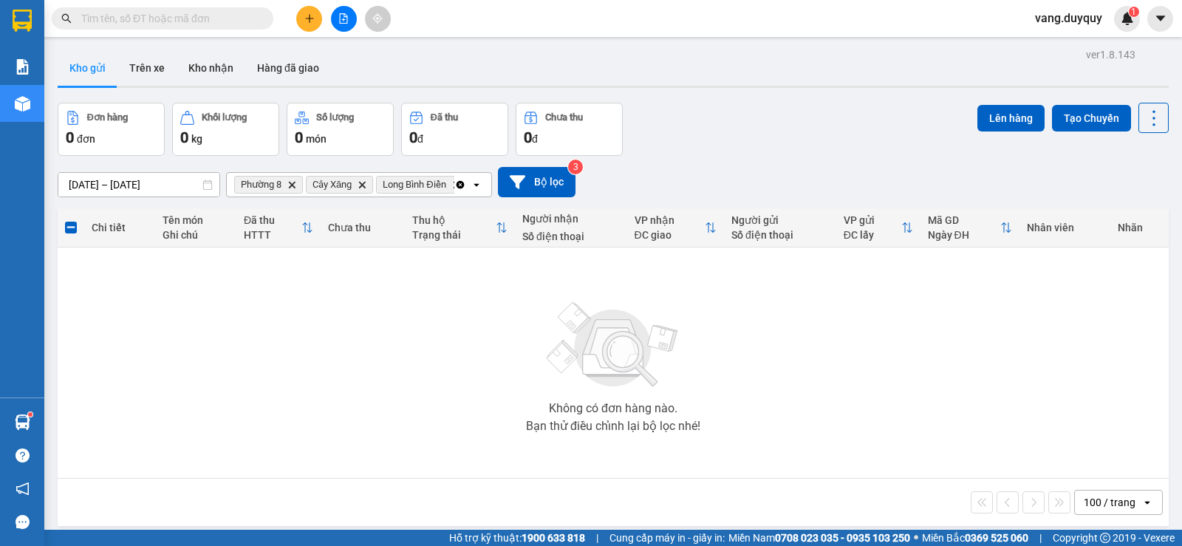
click at [462, 181] on icon "Clear all" at bounding box center [460, 185] width 12 height 12
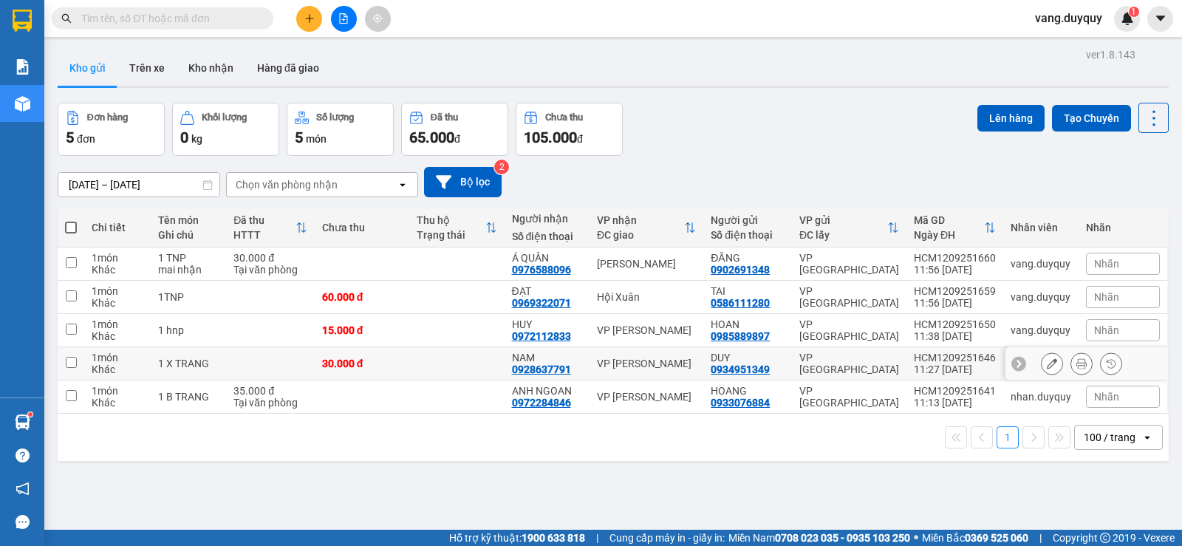
click at [219, 364] on td "1 X TRANG" at bounding box center [188, 363] width 75 height 33
checkbox input "true"
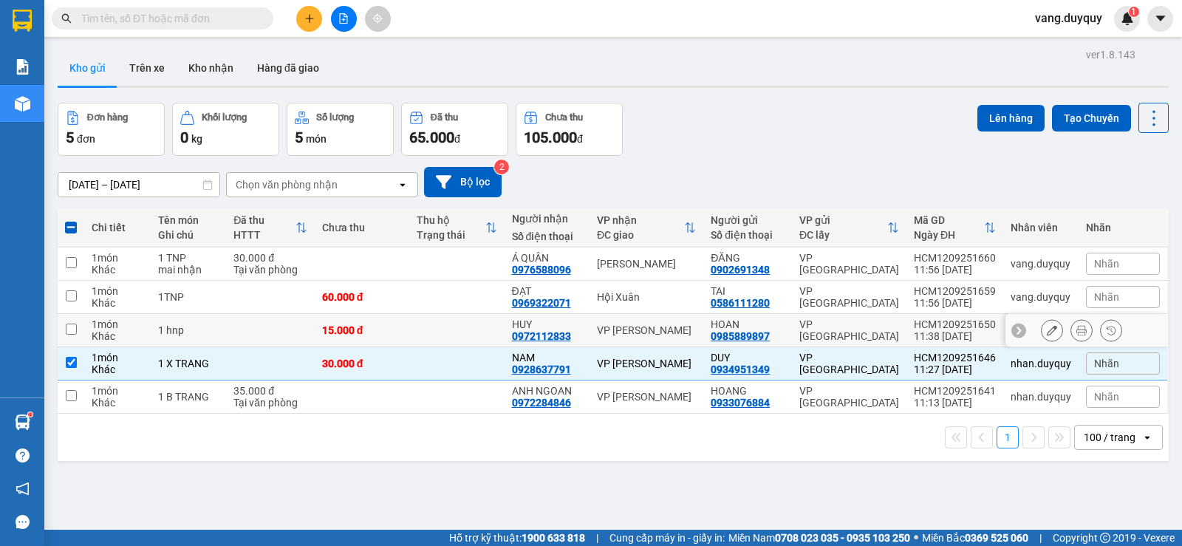
click at [230, 328] on td at bounding box center [270, 330] width 89 height 33
checkbox input "true"
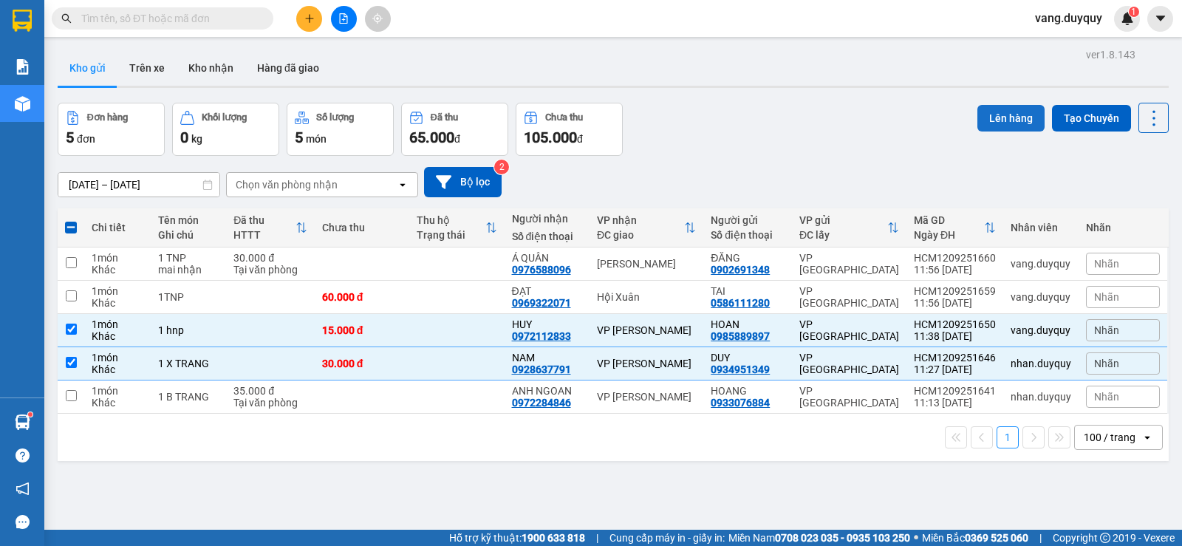
click at [991, 126] on button "Lên hàng" at bounding box center [1010, 118] width 67 height 27
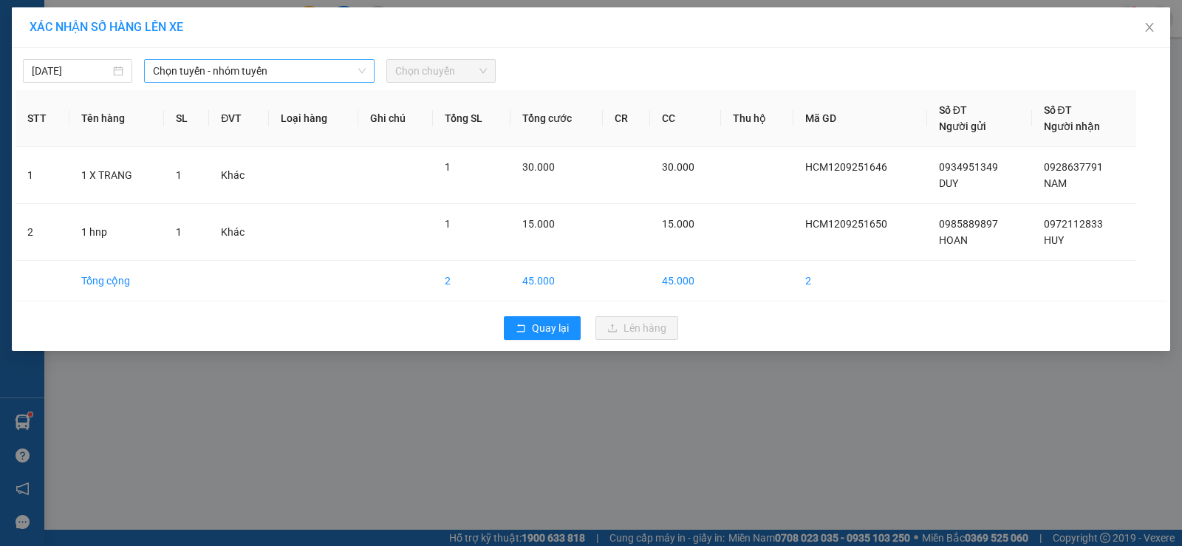
click at [241, 77] on span "Chọn tuyến - nhóm tuyến" at bounding box center [259, 71] width 213 height 22
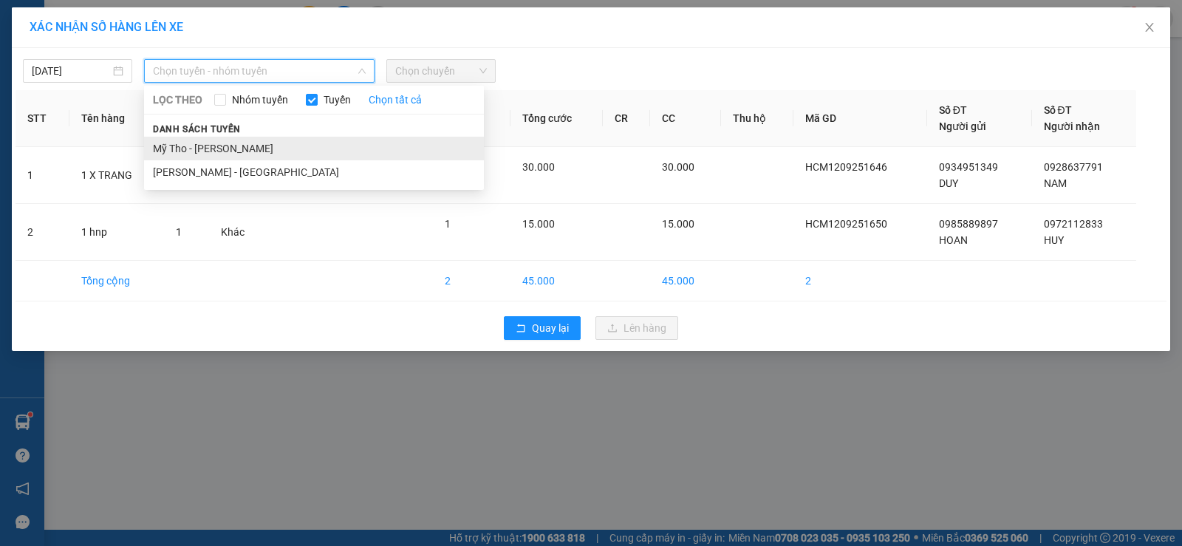
click at [196, 154] on li "Mỹ Tho - [PERSON_NAME]" at bounding box center [314, 149] width 340 height 24
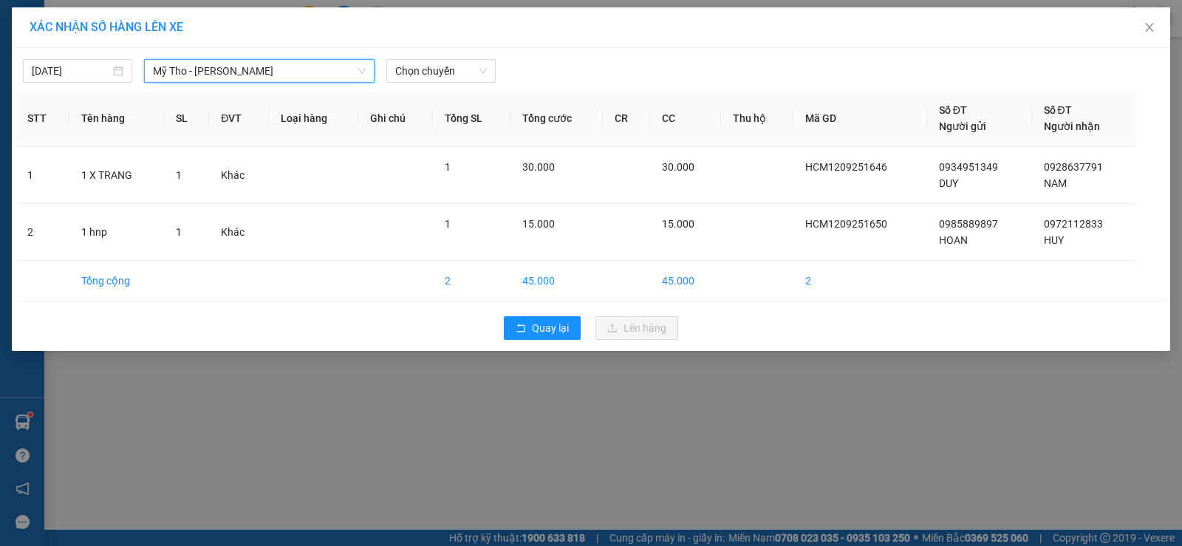
click at [242, 71] on span "Mỹ Tho - [PERSON_NAME]" at bounding box center [259, 71] width 213 height 22
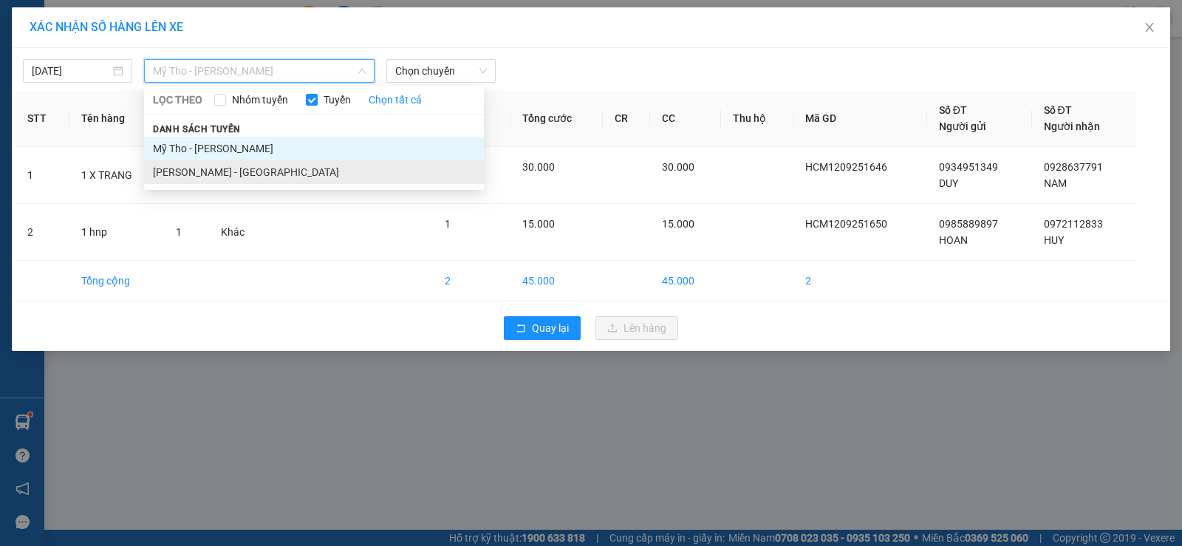
click at [203, 168] on li "[PERSON_NAME] - [GEOGRAPHIC_DATA]" at bounding box center [314, 172] width 340 height 24
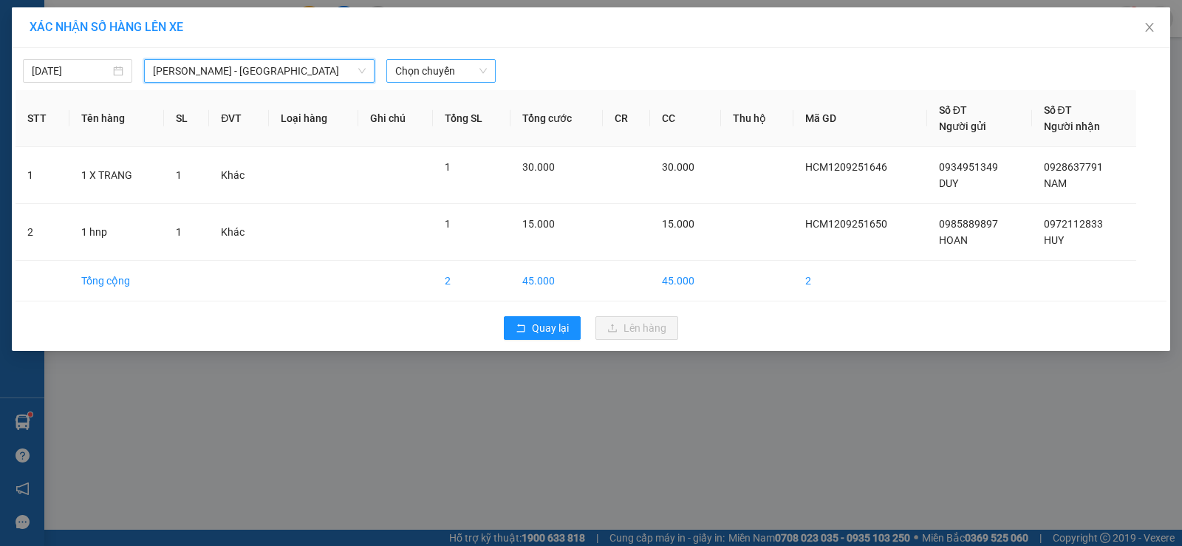
click at [424, 68] on span "Chọn chuyến" at bounding box center [441, 71] width 92 height 22
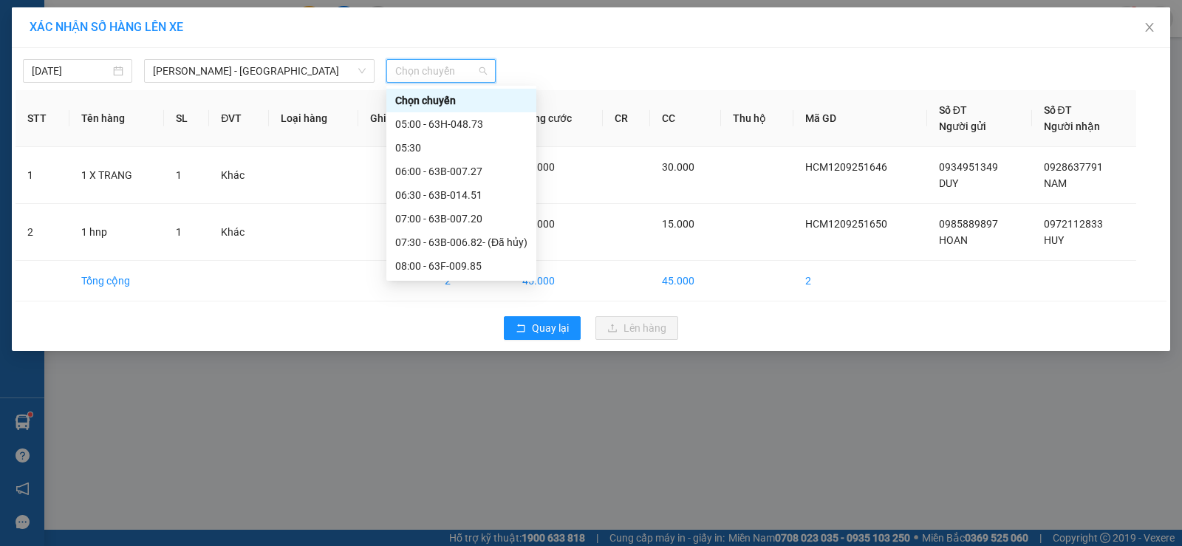
click at [482, 494] on div "12:00 - 63H-046.83" at bounding box center [461, 502] width 132 height 16
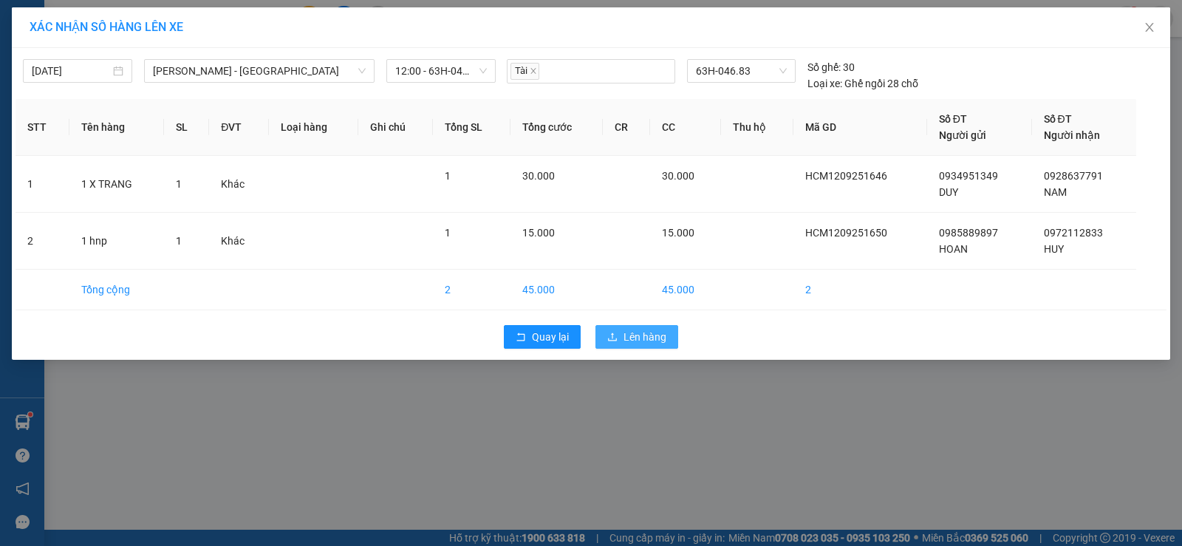
click at [627, 343] on span "Lên hàng" at bounding box center [644, 337] width 43 height 16
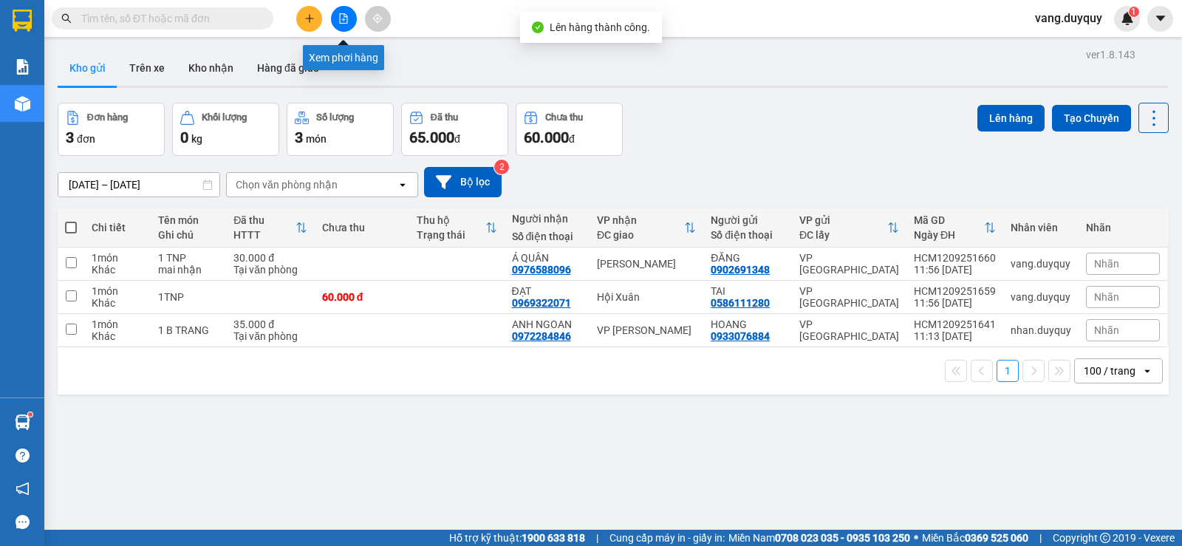
click at [346, 24] on button at bounding box center [344, 19] width 26 height 26
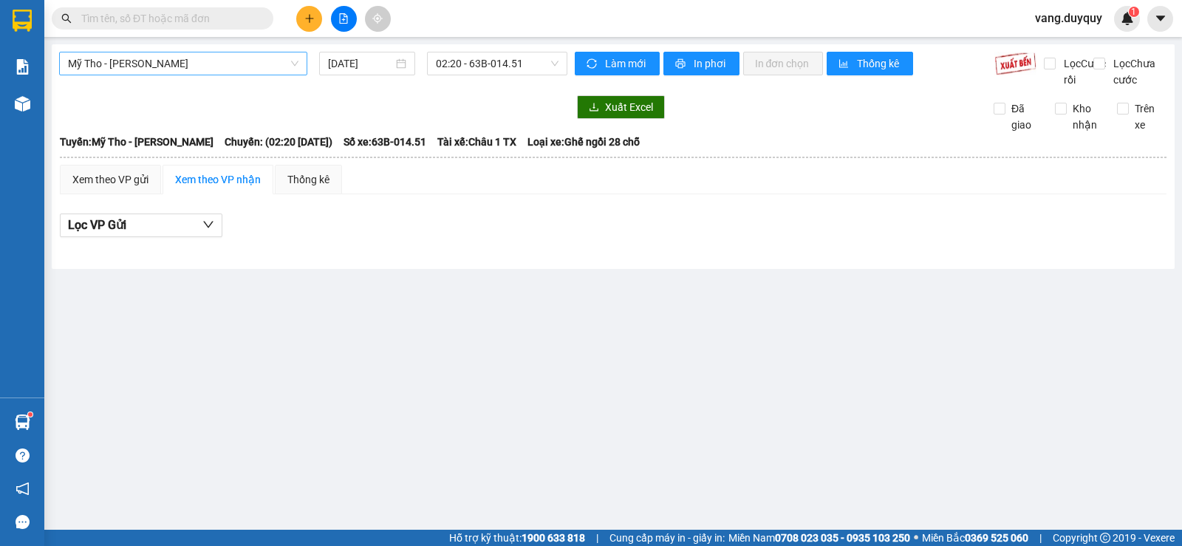
click at [230, 53] on span "Mỹ Tho - [PERSON_NAME]" at bounding box center [183, 63] width 230 height 22
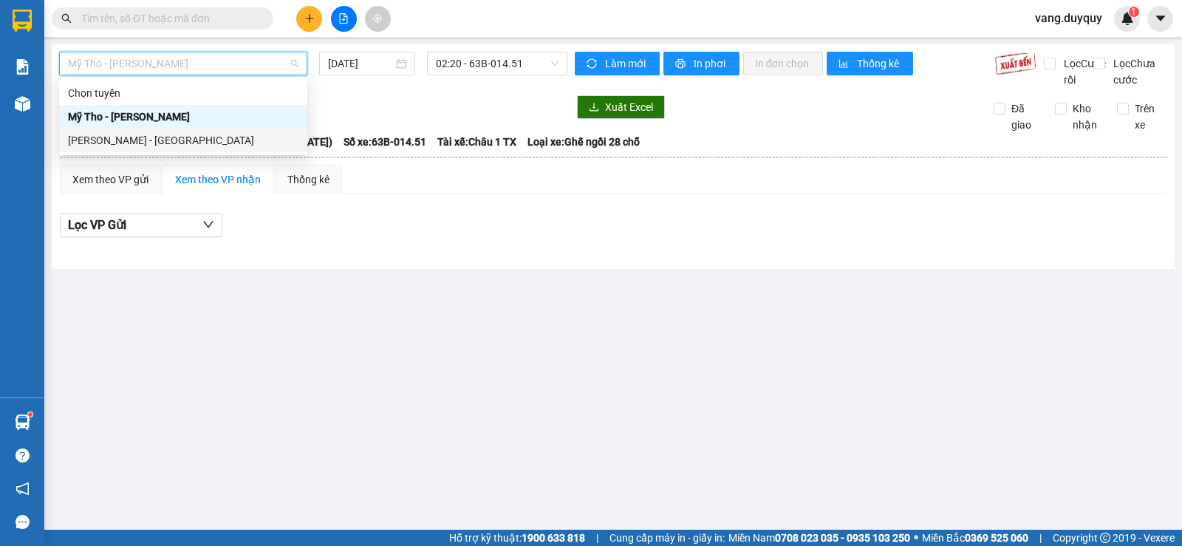
click at [169, 142] on div "[PERSON_NAME] - [GEOGRAPHIC_DATA]" at bounding box center [183, 140] width 230 height 16
type input "[DATE]"
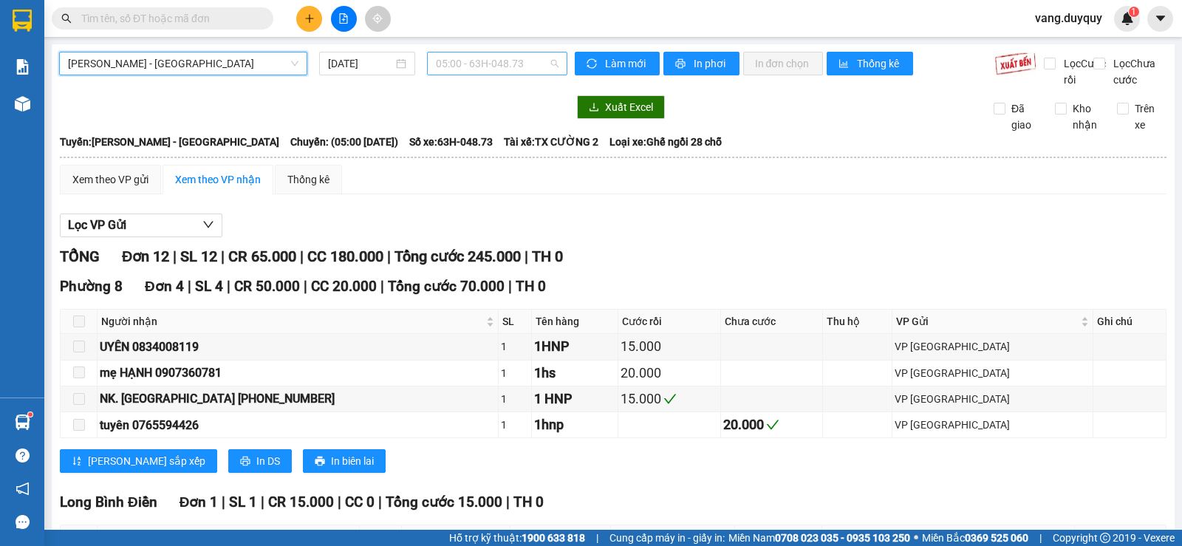
click at [532, 66] on span "05:00 - 63H-048.73" at bounding box center [497, 63] width 122 height 22
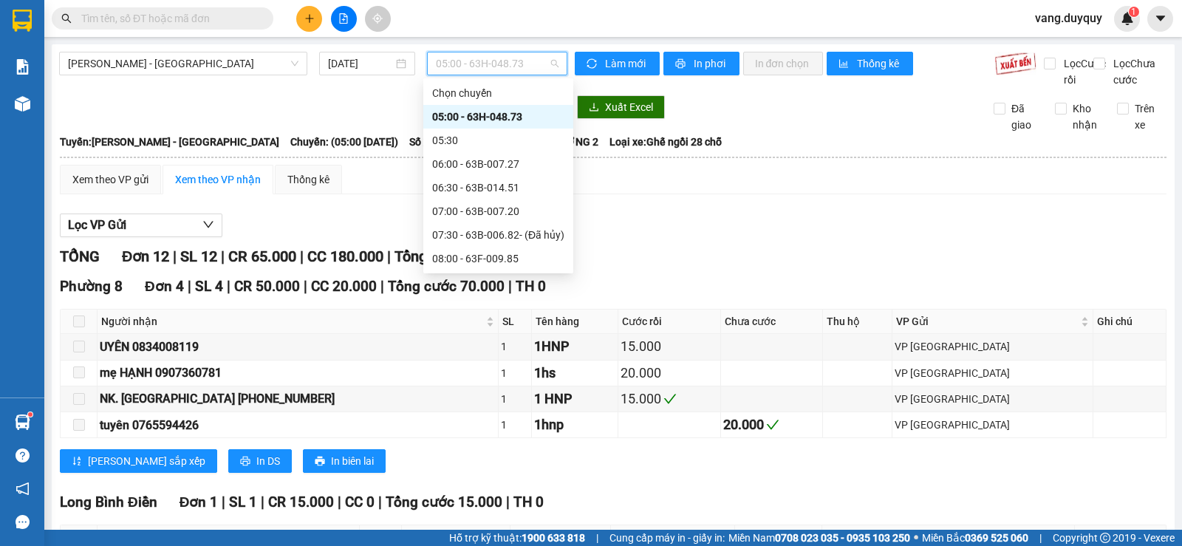
click at [510, 510] on div "12:01 (TC) - 63H-048.73" at bounding box center [498, 518] width 132 height 16
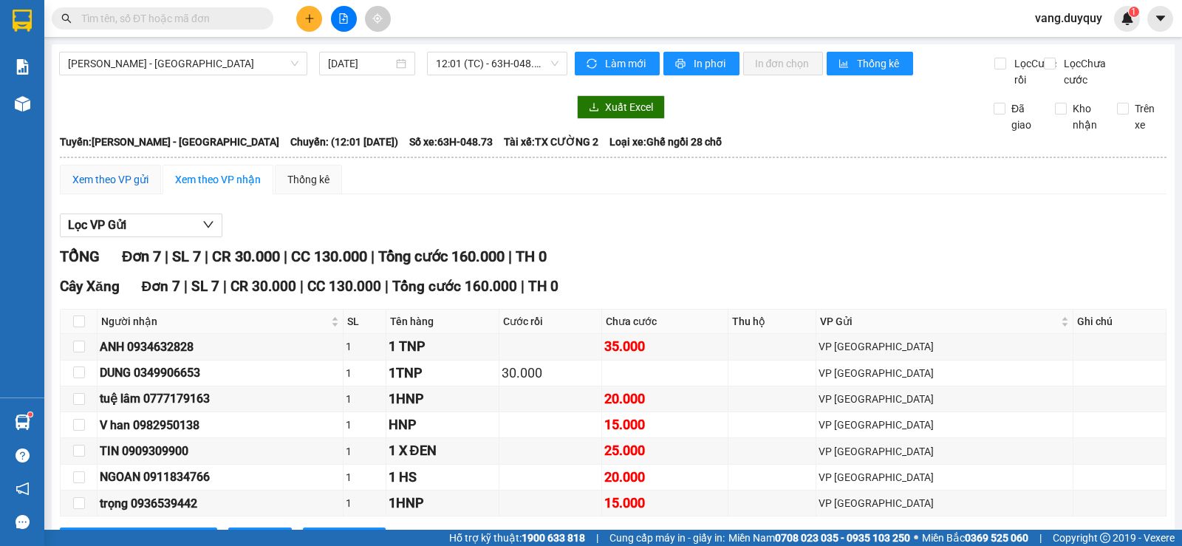
click at [123, 188] on div "Xem theo VP gửi" at bounding box center [110, 179] width 76 height 16
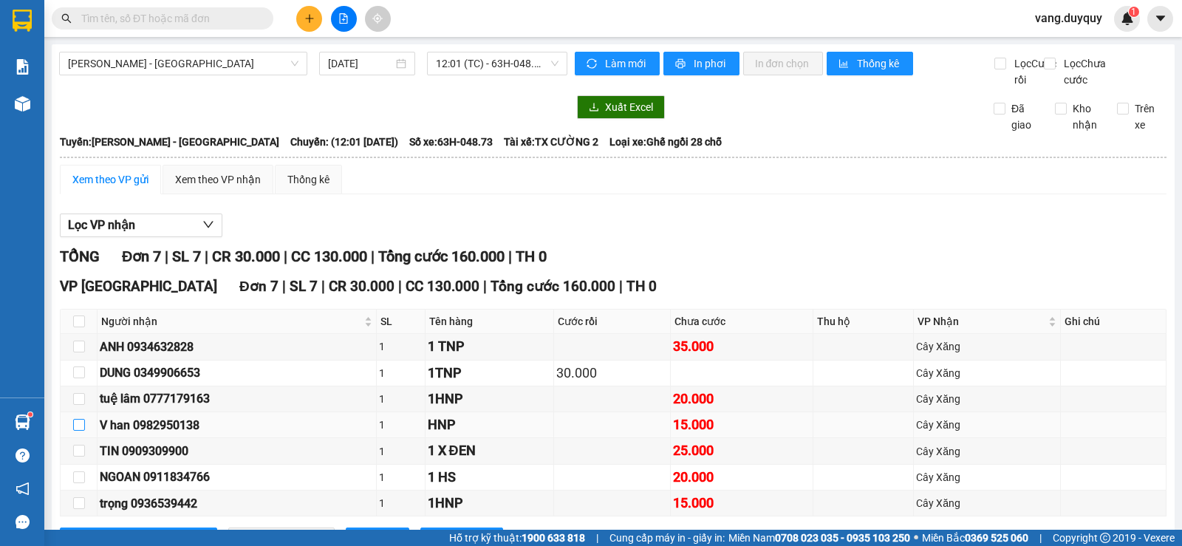
click at [79, 419] on input "checkbox" at bounding box center [79, 425] width 12 height 12
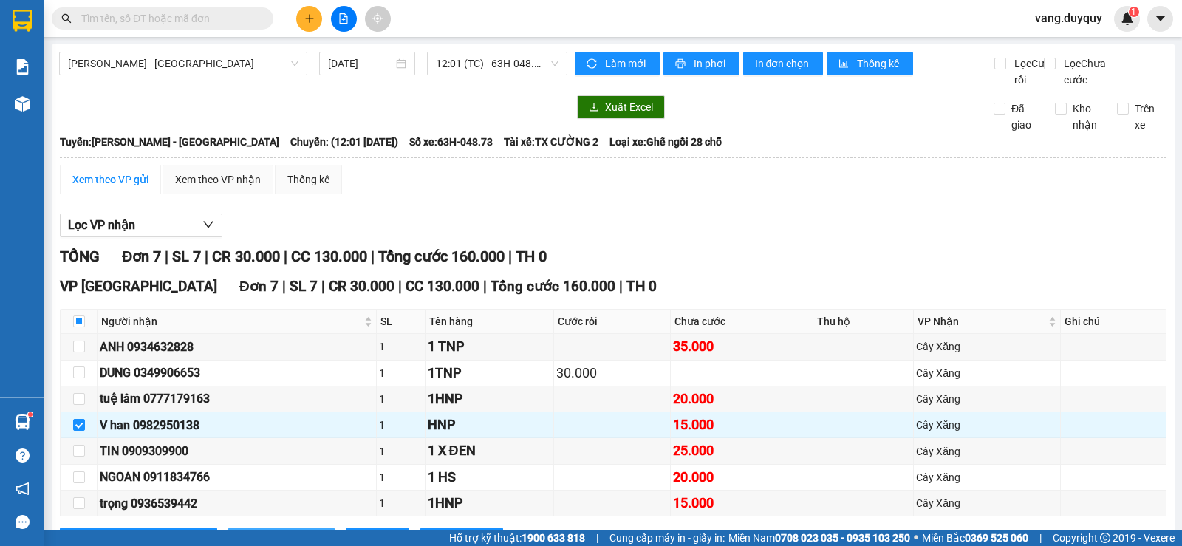
click at [228, 527] on button "Xuống kho gửi" at bounding box center [281, 539] width 106 height 24
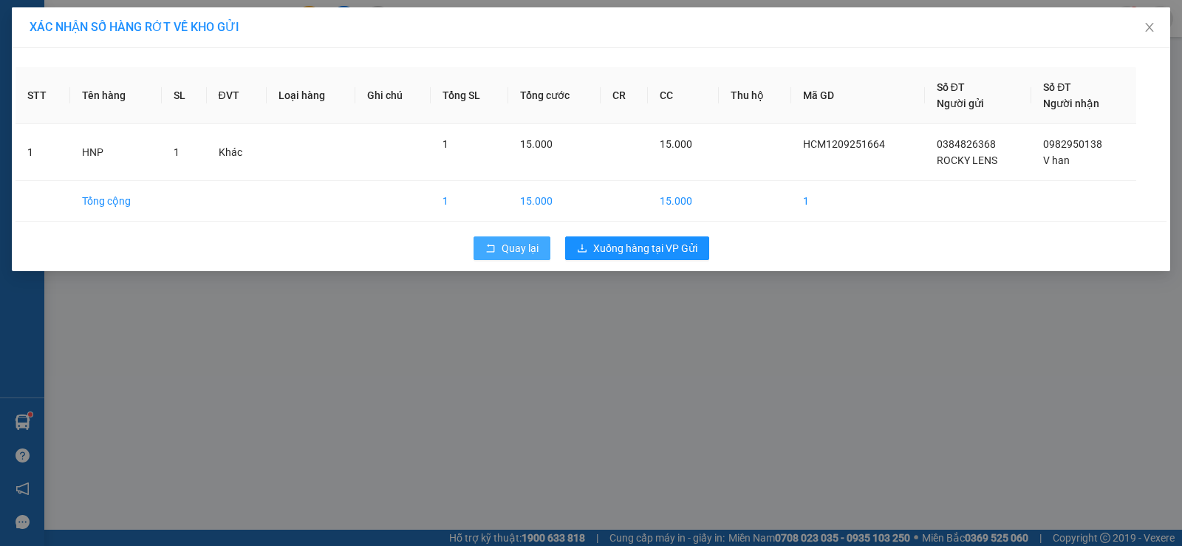
click at [501, 246] on span "Quay lại" at bounding box center [519, 248] width 37 height 16
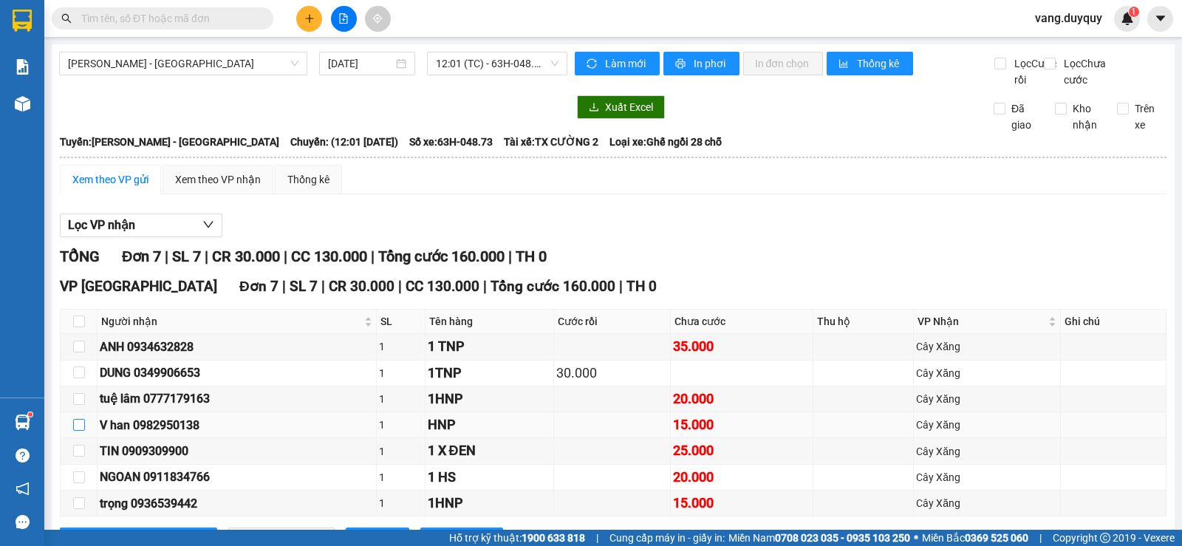
click at [78, 419] on input "checkbox" at bounding box center [79, 425] width 12 height 12
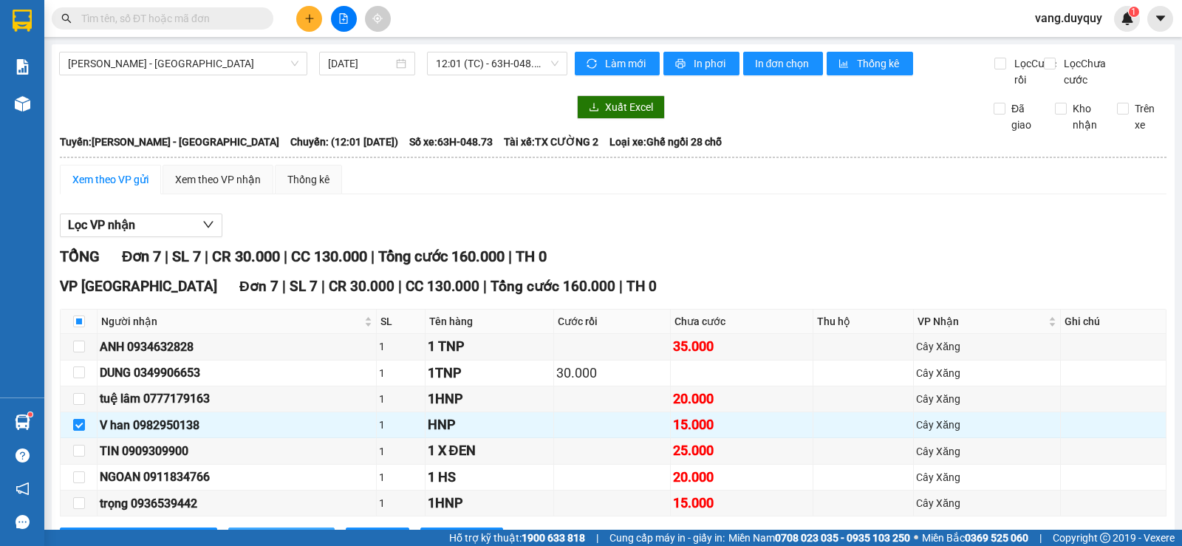
click at [256, 531] on span "Xuống kho gửi" at bounding box center [289, 539] width 66 height 16
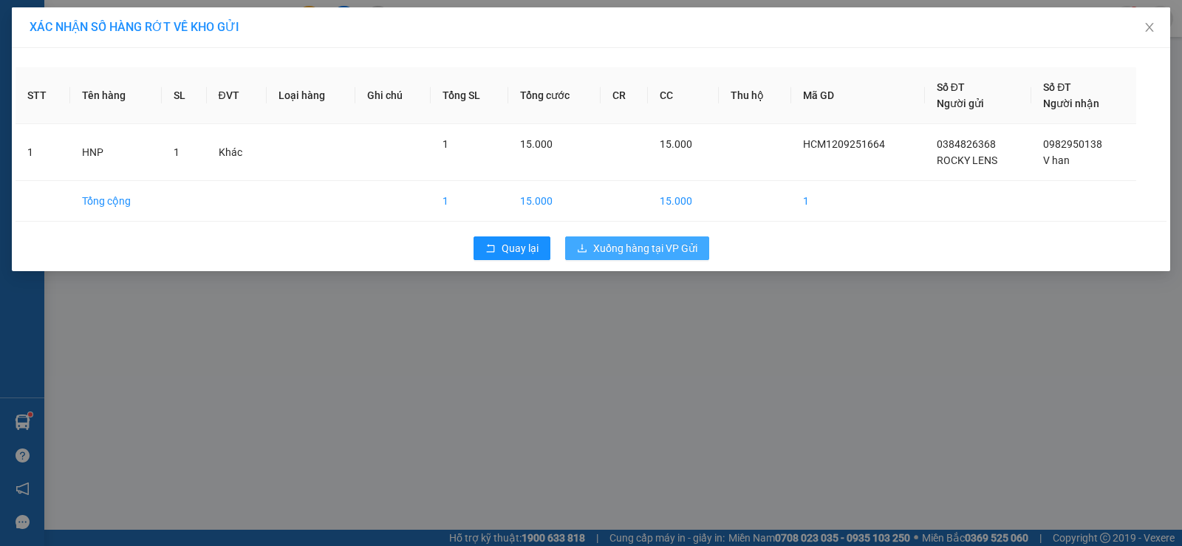
click at [598, 242] on span "Xuống hàng tại VP Gửi" at bounding box center [645, 248] width 104 height 16
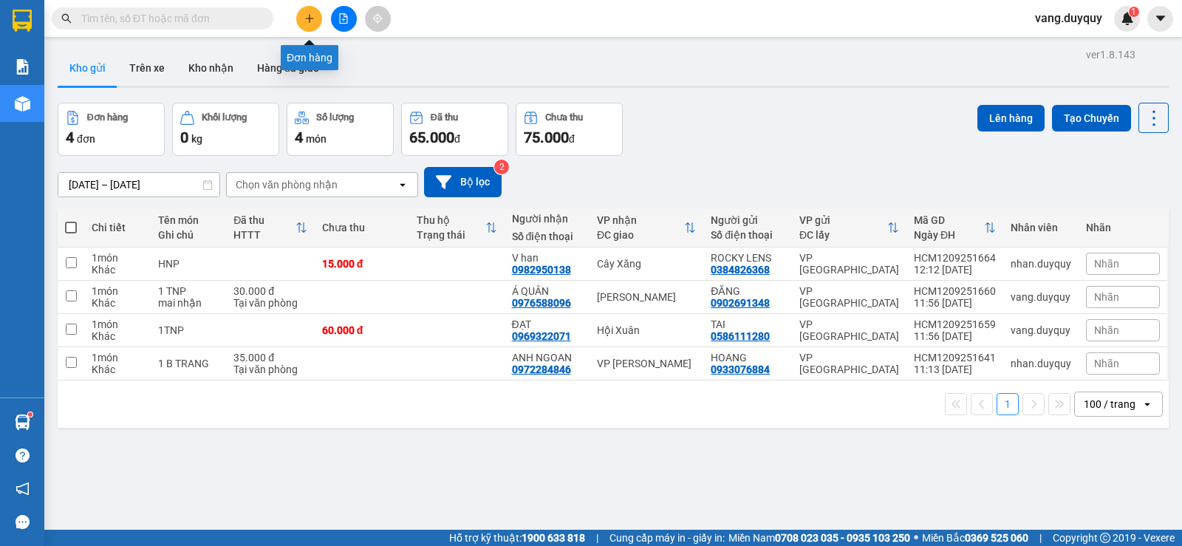
click at [311, 22] on icon "plus" at bounding box center [309, 18] width 10 height 10
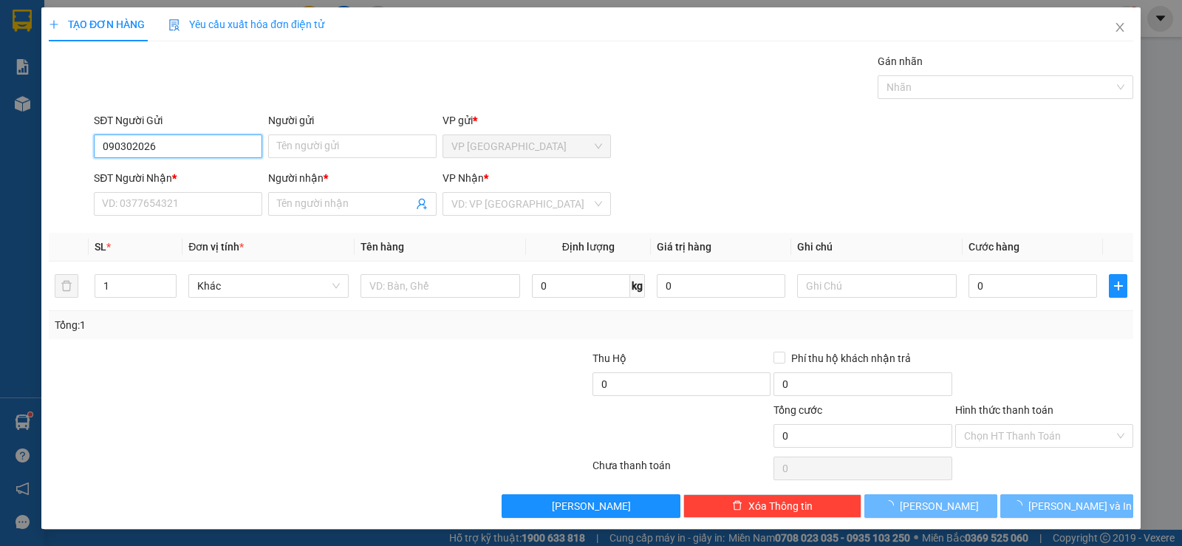
type input "0903020266"
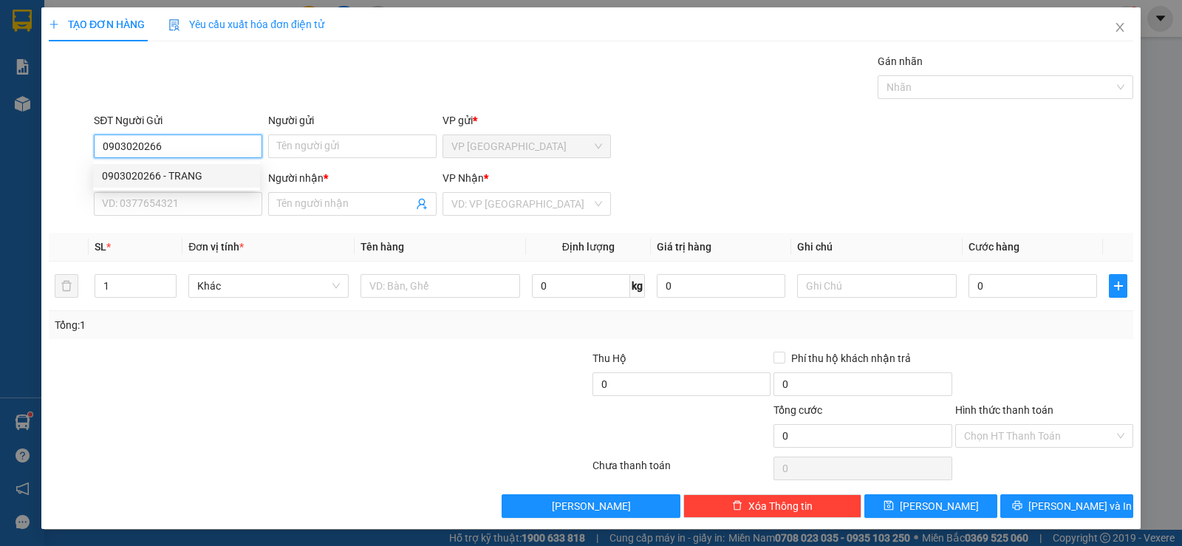
click at [174, 168] on div "0903020266 - TRANG" at bounding box center [176, 176] width 149 height 16
type input "TRANG"
type input "0919453669"
type input "HOÀ"
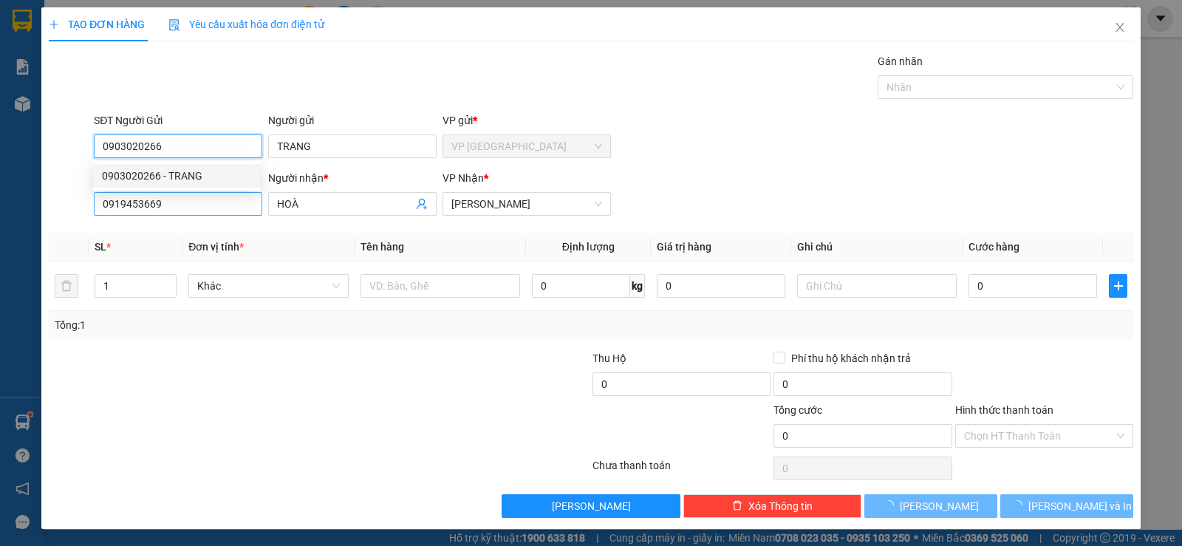
type input "20.000"
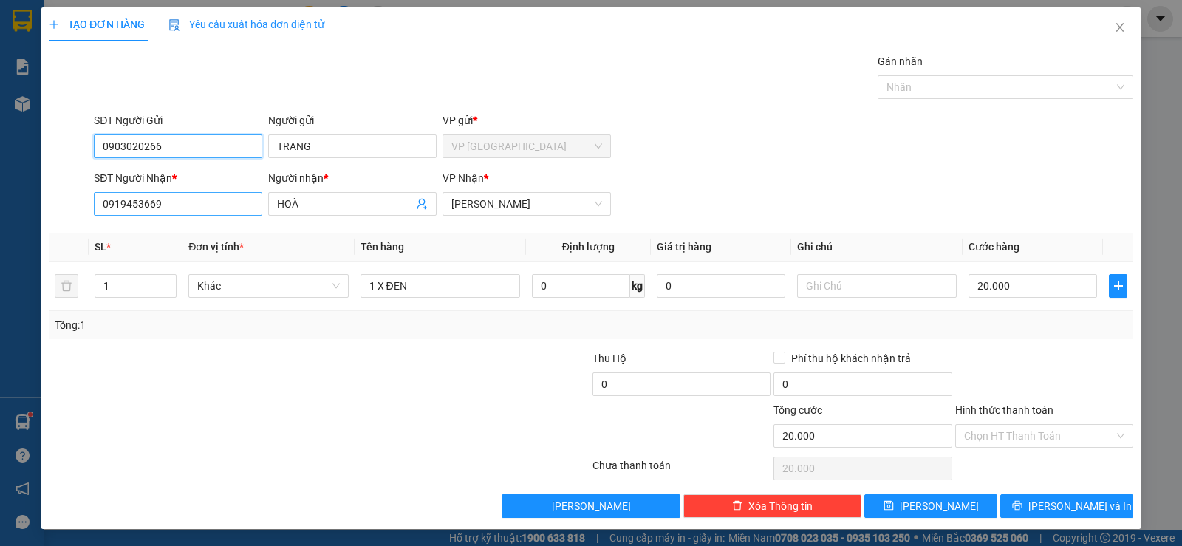
type input "0903020266"
click at [188, 199] on input "0919453669" at bounding box center [178, 204] width 168 height 24
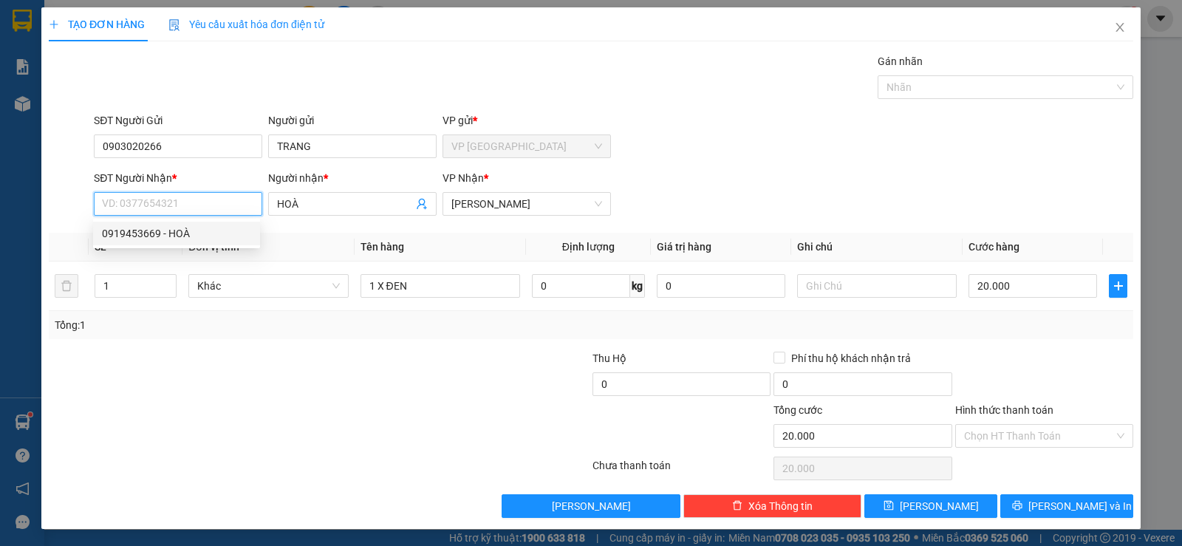
click at [163, 236] on div "0919453669 - HOÀ" at bounding box center [176, 233] width 149 height 16
type input "0919453669"
click at [171, 202] on input "0919453669" at bounding box center [178, 204] width 168 height 24
type input "0773167166"
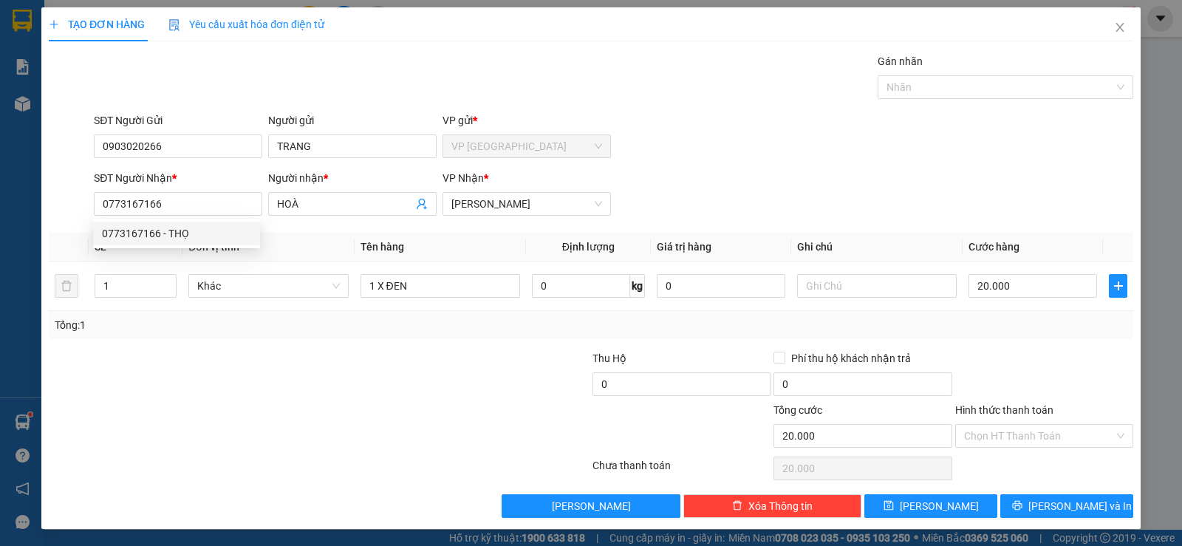
click at [176, 247] on div "0773167166 0773167166 - THỌ" at bounding box center [176, 234] width 167 height 30
click at [185, 210] on input "0773167166" at bounding box center [178, 204] width 168 height 24
click at [178, 227] on div "0773167166 - THỌ" at bounding box center [176, 233] width 149 height 16
type input "THỌ"
type input "30.000"
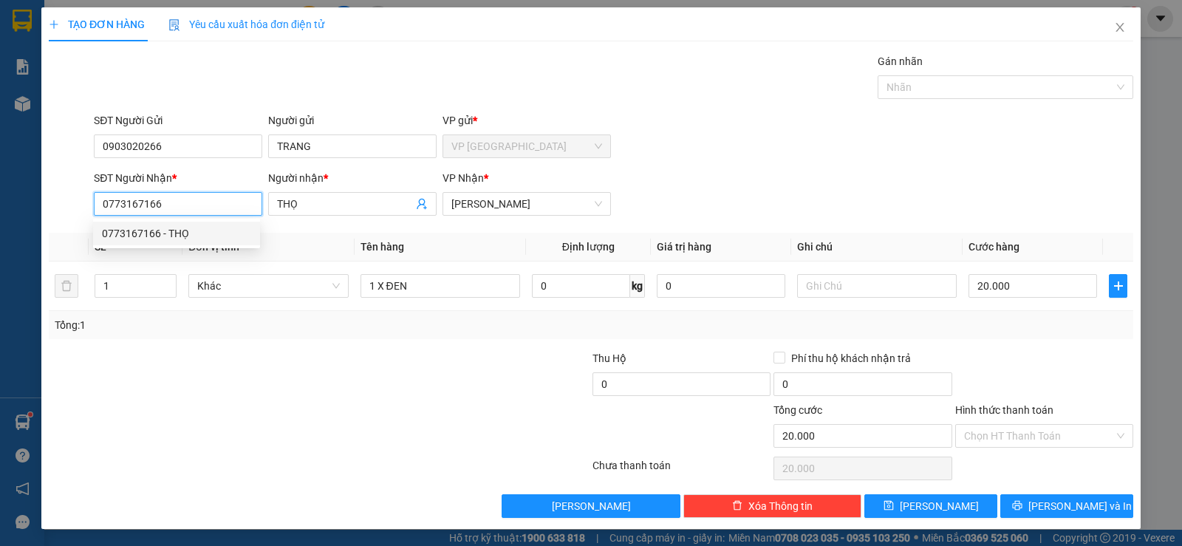
type input "30.000"
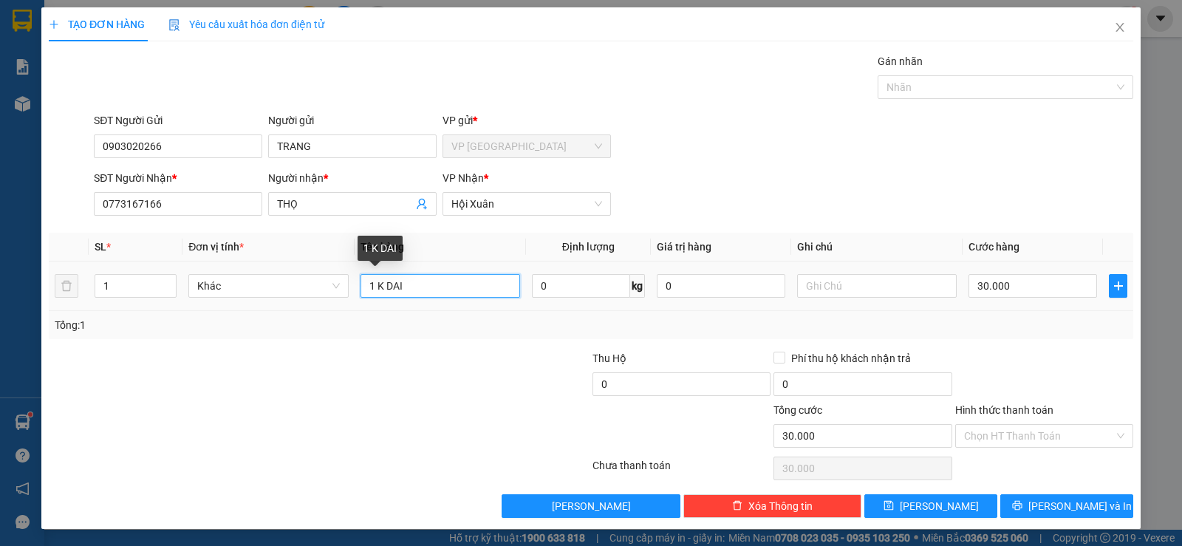
click at [421, 294] on input "1 K DAI" at bounding box center [440, 286] width 160 height 24
type input "1 tnp"
click at [1072, 283] on input "30.000" at bounding box center [1032, 286] width 128 height 24
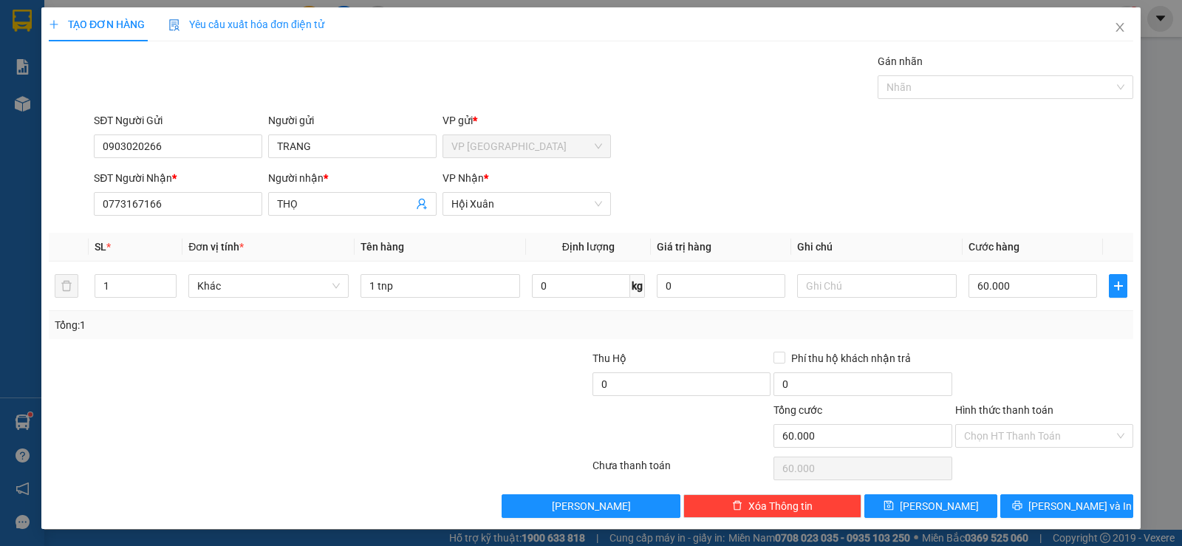
click at [1046, 335] on div "Tổng: 1" at bounding box center [591, 325] width 1084 height 28
click at [1030, 517] on button "[PERSON_NAME] và In" at bounding box center [1066, 506] width 133 height 24
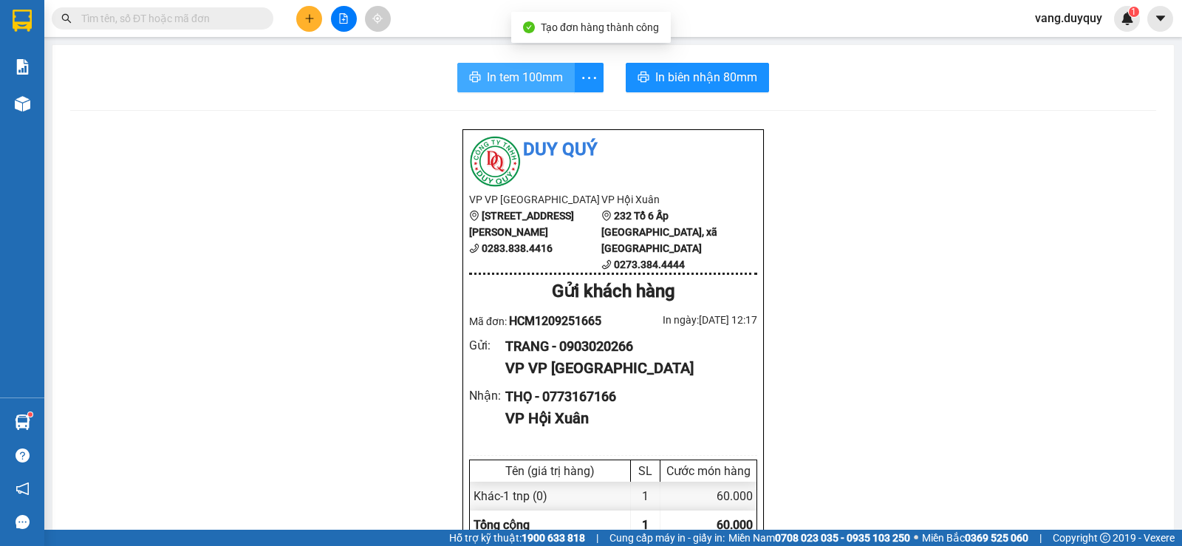
click at [488, 76] on span "In tem 100mm" at bounding box center [525, 77] width 76 height 18
click at [167, 13] on input "text" at bounding box center [168, 18] width 174 height 16
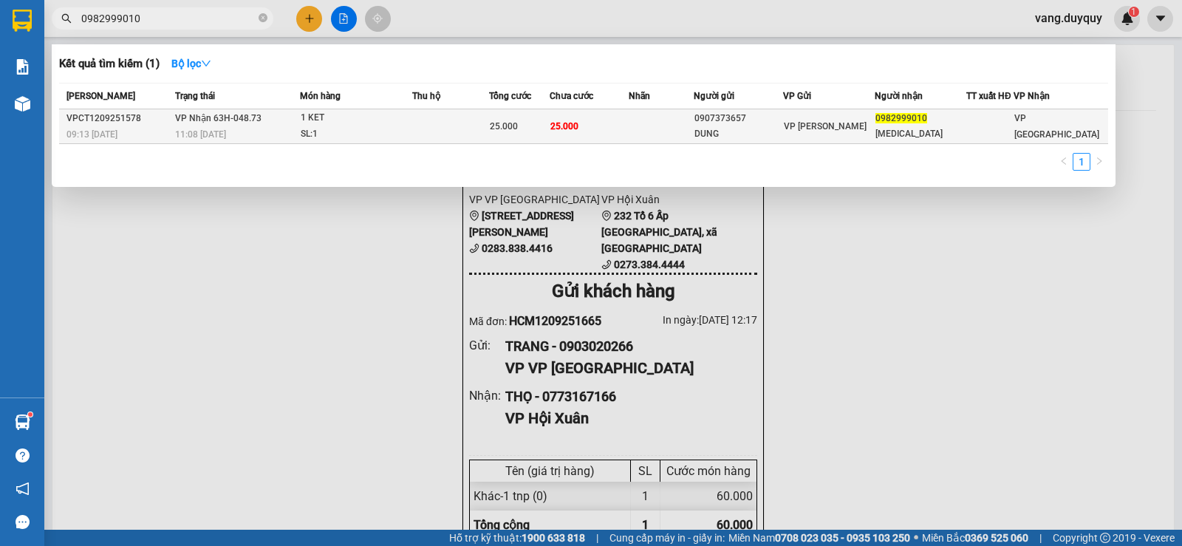
type input "0982999010"
click at [278, 127] on div "11:08 - 12/09" at bounding box center [237, 134] width 124 height 16
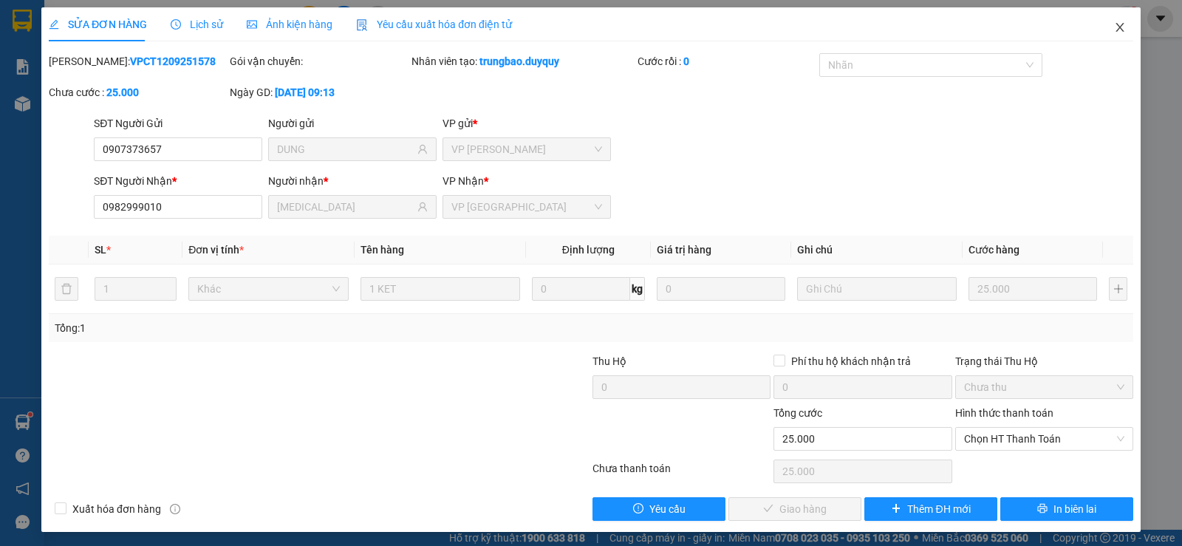
click at [1114, 29] on icon "close" at bounding box center [1120, 27] width 12 height 12
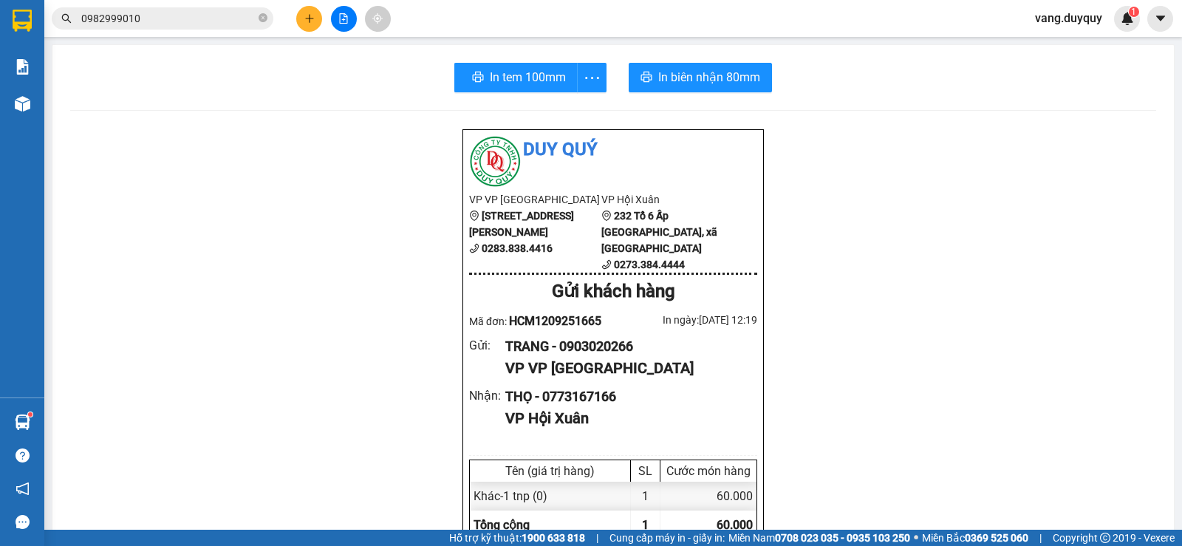
click at [312, 19] on icon "plus" at bounding box center [309, 18] width 10 height 10
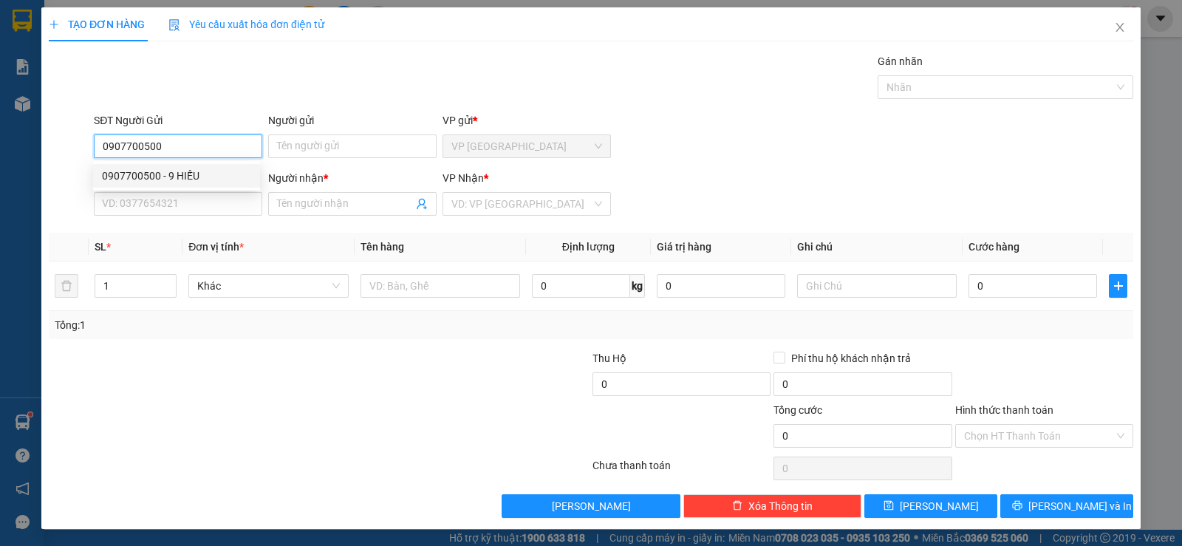
click at [190, 170] on div "0907700500 - 9 HIẾU" at bounding box center [176, 176] width 149 height 16
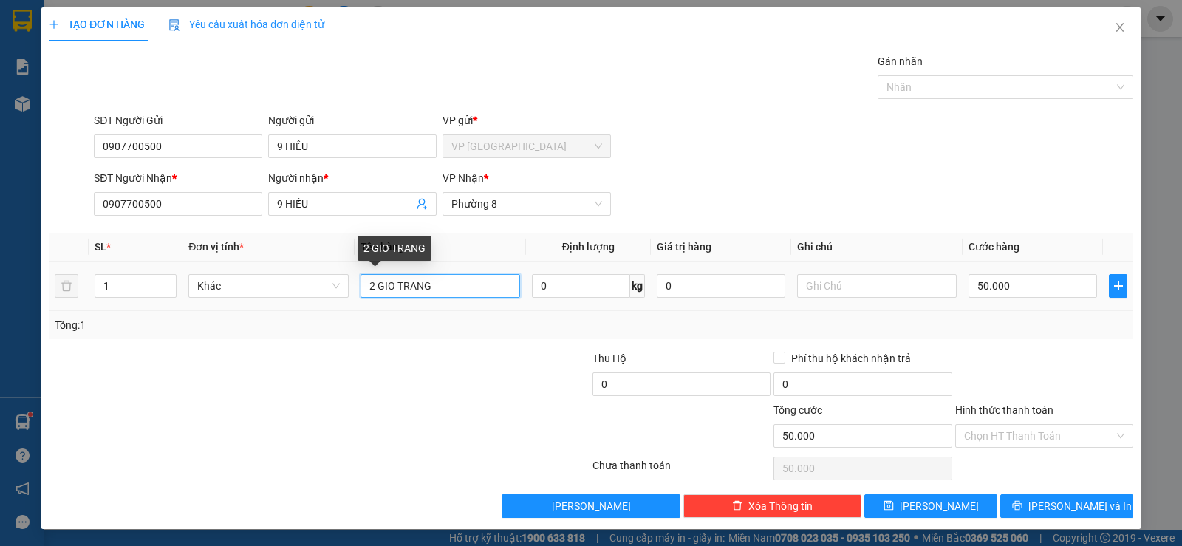
drag, startPoint x: 459, startPoint y: 290, endPoint x: 192, endPoint y: 340, distance: 271.9
click at [192, 340] on div "Transit Pickup Surcharge Ids Transit Deliver Surcharge Ids Transit Deliver Surc…" at bounding box center [591, 285] width 1084 height 465
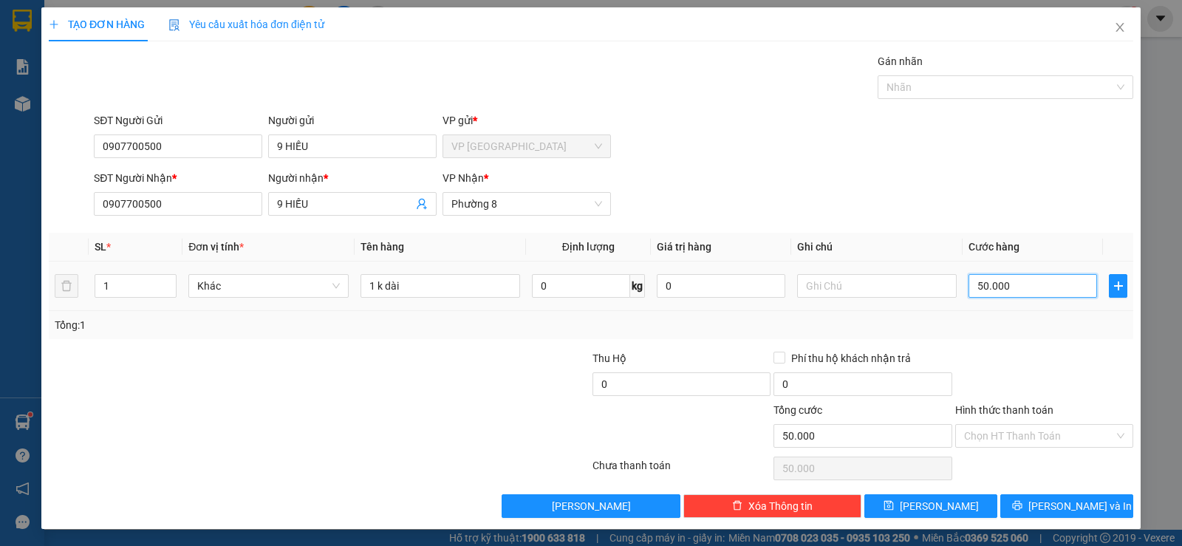
click at [1052, 292] on input "50.000" at bounding box center [1032, 286] width 128 height 24
click at [1041, 333] on div "Tổng: 1" at bounding box center [591, 325] width 1084 height 28
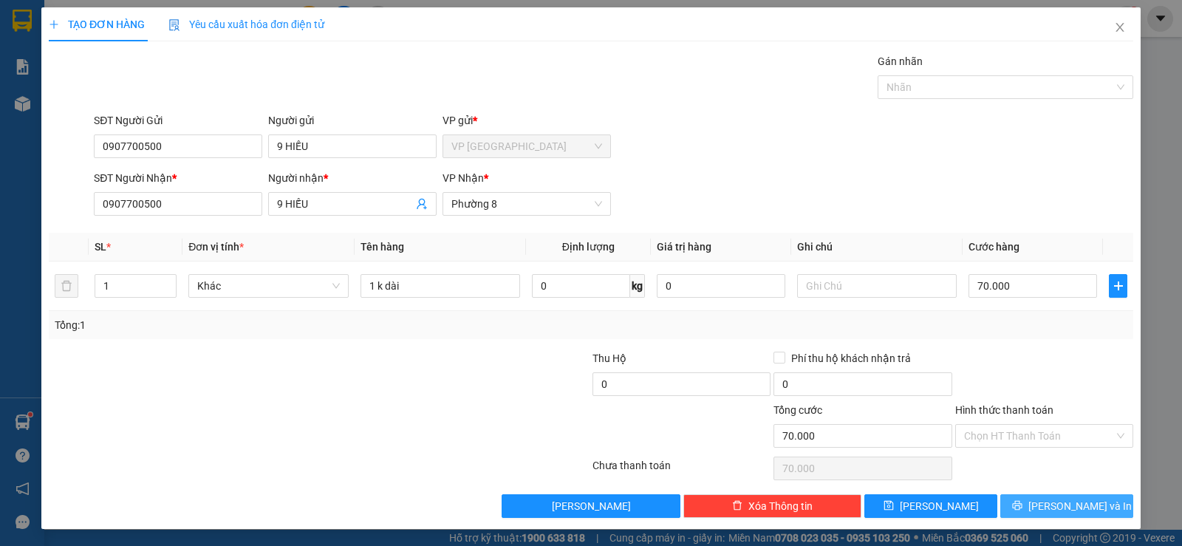
click at [1063, 506] on span "[PERSON_NAME] và In" at bounding box center [1079, 506] width 103 height 16
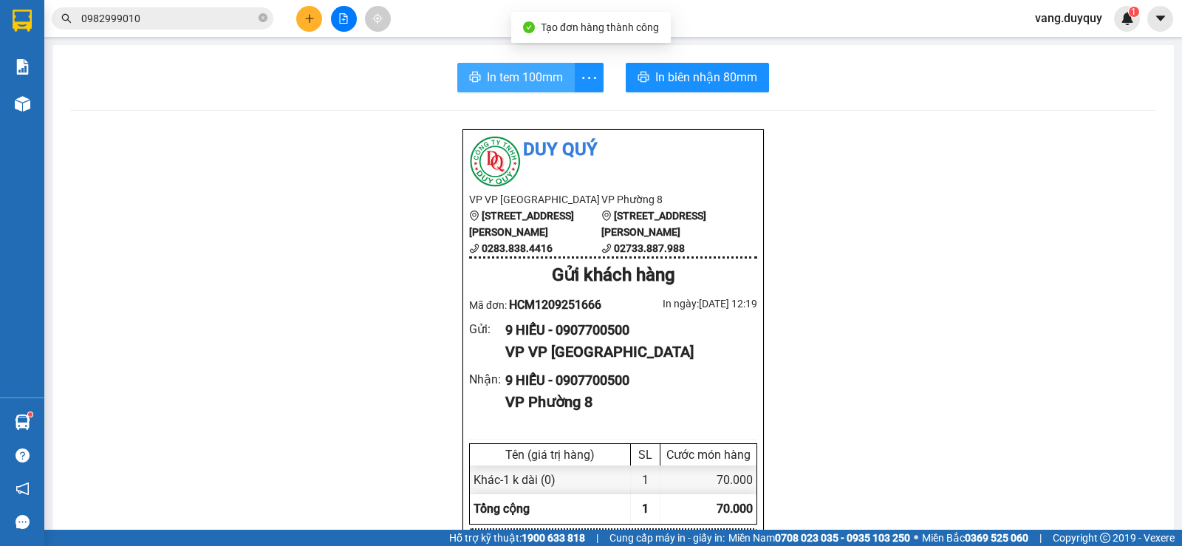
click at [487, 72] on span "In tem 100mm" at bounding box center [525, 77] width 76 height 18
click at [264, 16] on icon "close-circle" at bounding box center [262, 17] width 9 height 9
click at [233, 22] on input "text" at bounding box center [168, 18] width 174 height 16
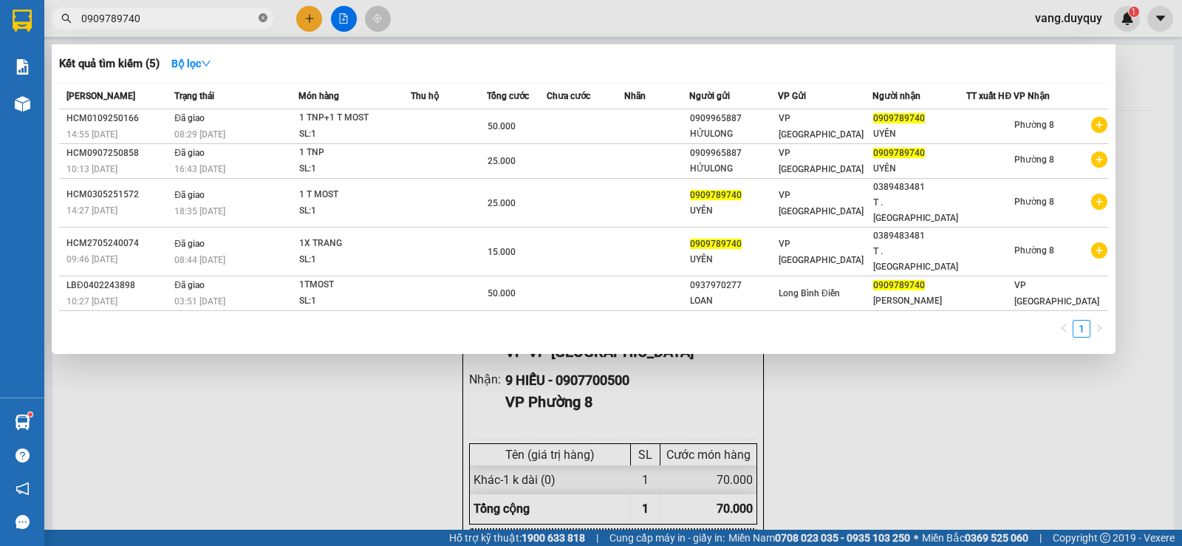
click at [261, 19] on icon "close-circle" at bounding box center [262, 17] width 9 height 9
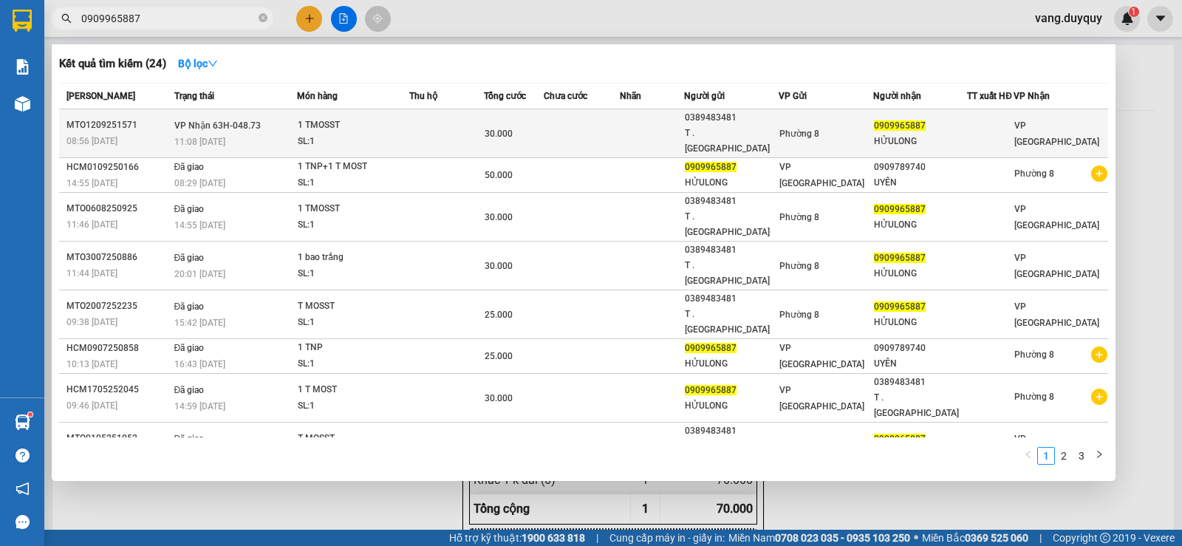
click at [368, 134] on div "SL: 1" at bounding box center [353, 142] width 111 height 16
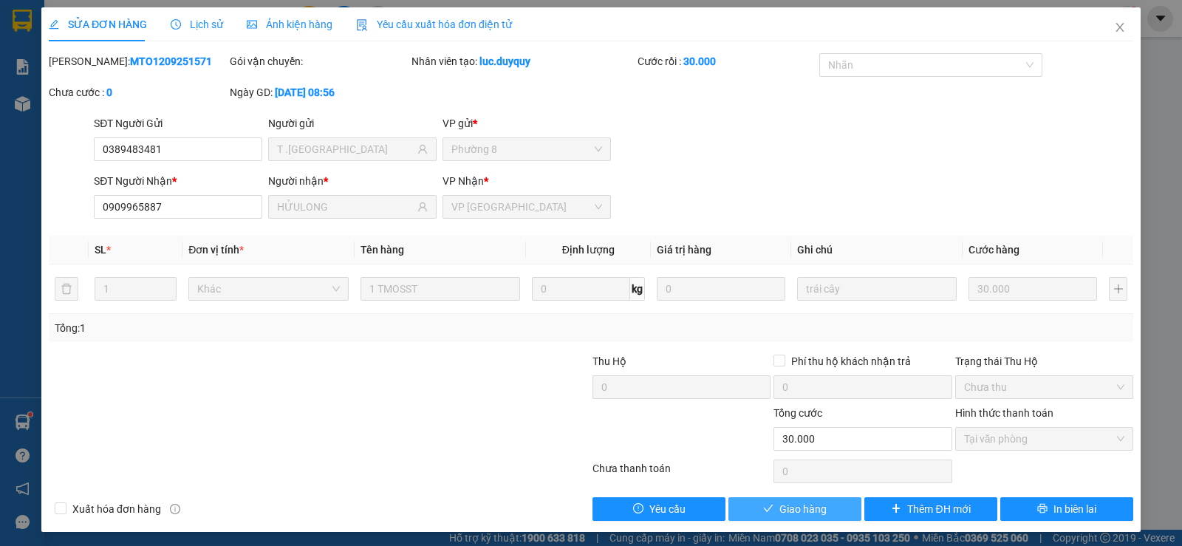
click at [824, 506] on button "Giao hàng" at bounding box center [794, 509] width 133 height 24
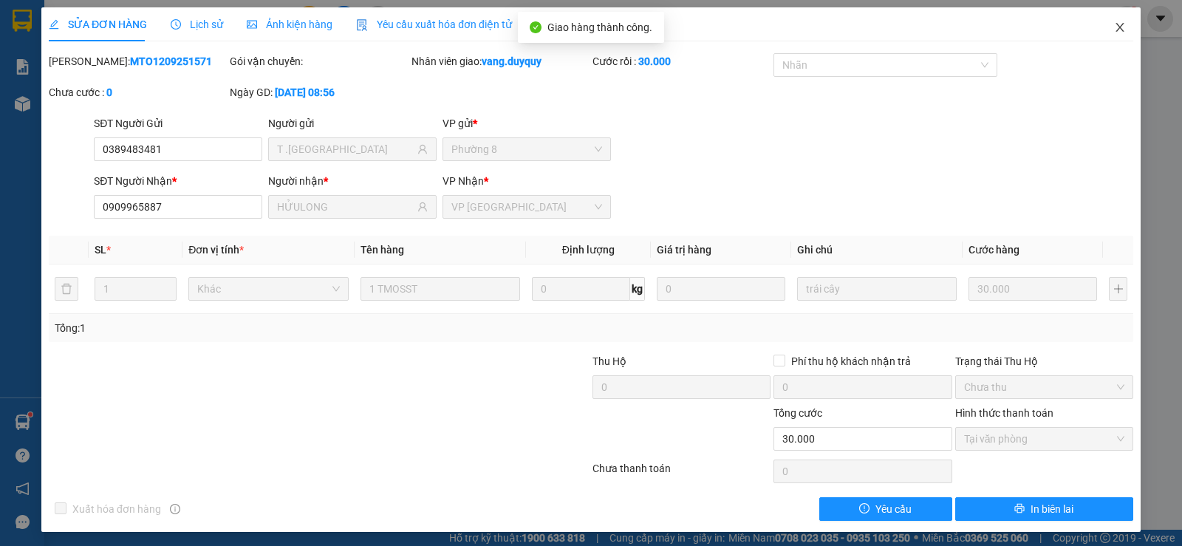
click at [1114, 23] on icon "close" at bounding box center [1120, 27] width 12 height 12
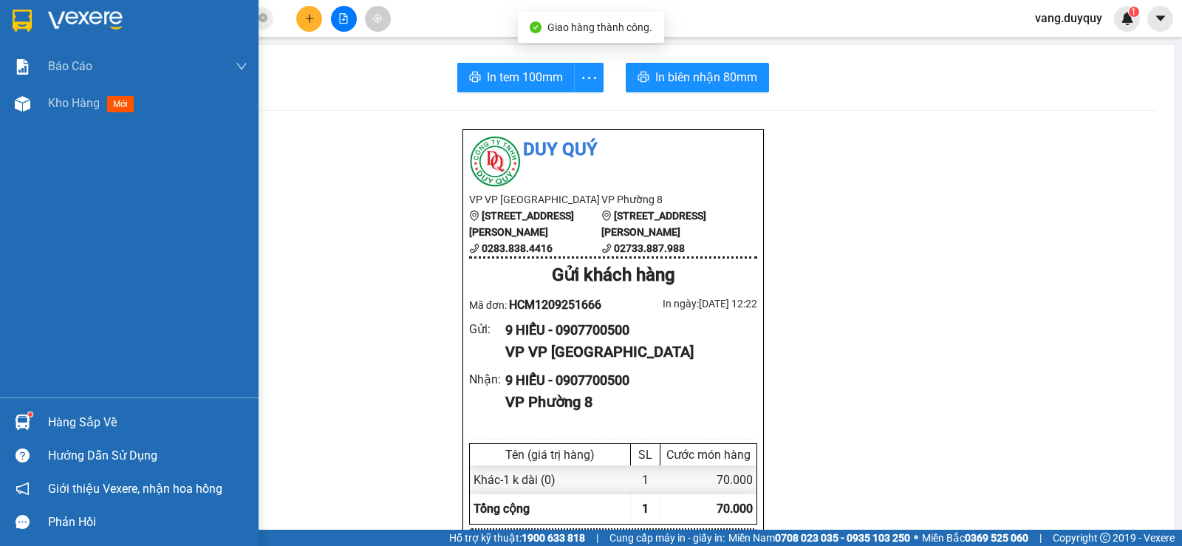
click at [69, 431] on div "Hàng sắp về" at bounding box center [147, 422] width 199 height 22
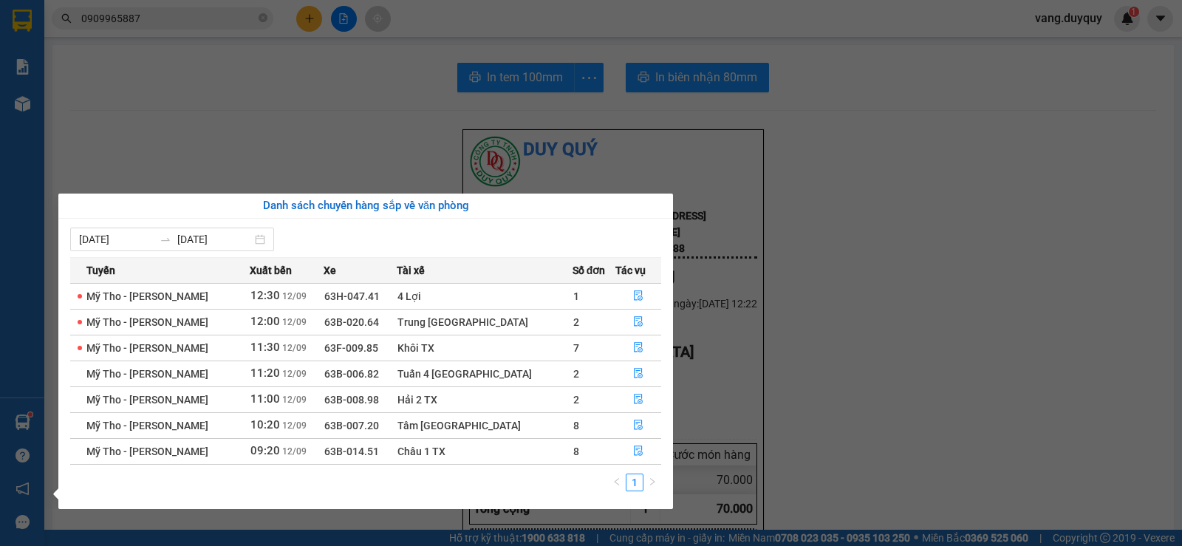
click at [310, 157] on section "Kết quả tìm kiếm ( 24 ) Bộ lọc Mã ĐH Trạng thái Món hàng Thu hộ Tổng cước Chưa …" at bounding box center [591, 273] width 1182 height 546
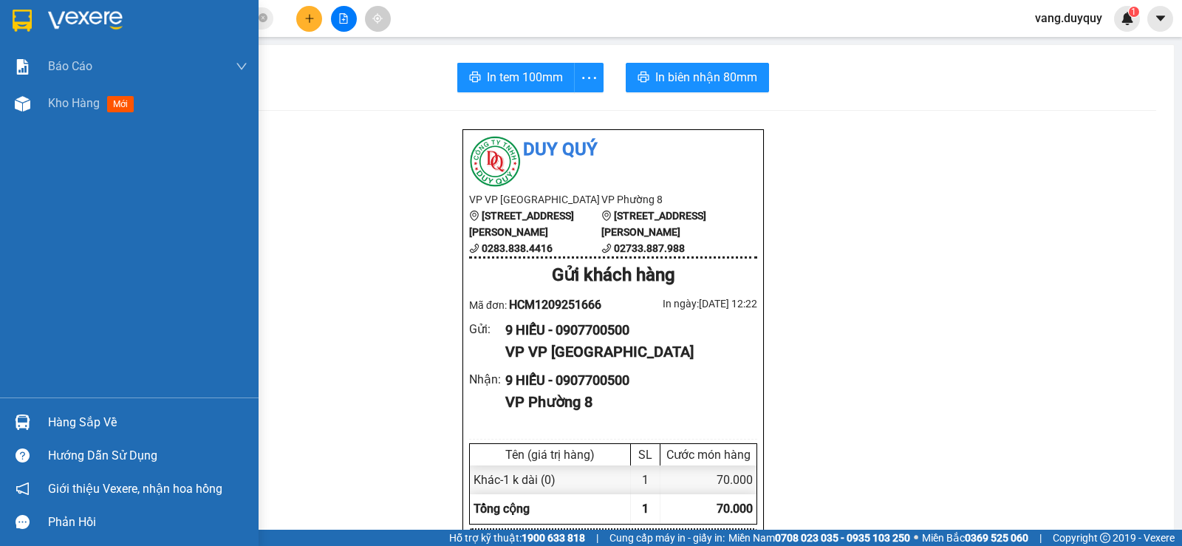
click at [21, 16] on img at bounding box center [22, 21] width 19 height 22
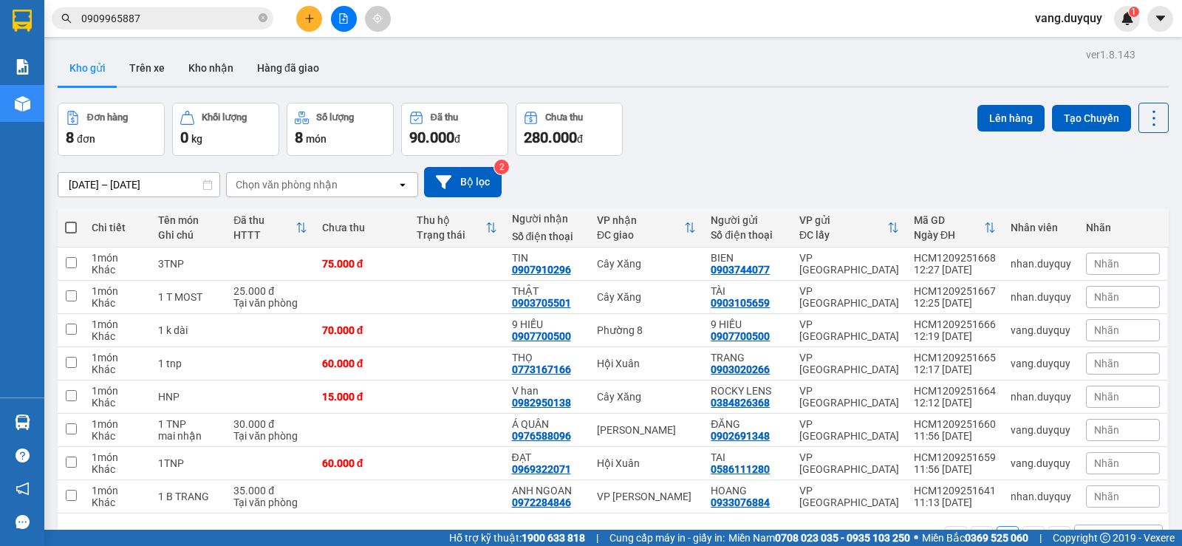
click at [364, 173] on div "Chọn văn phòng nhận" at bounding box center [312, 185] width 170 height 24
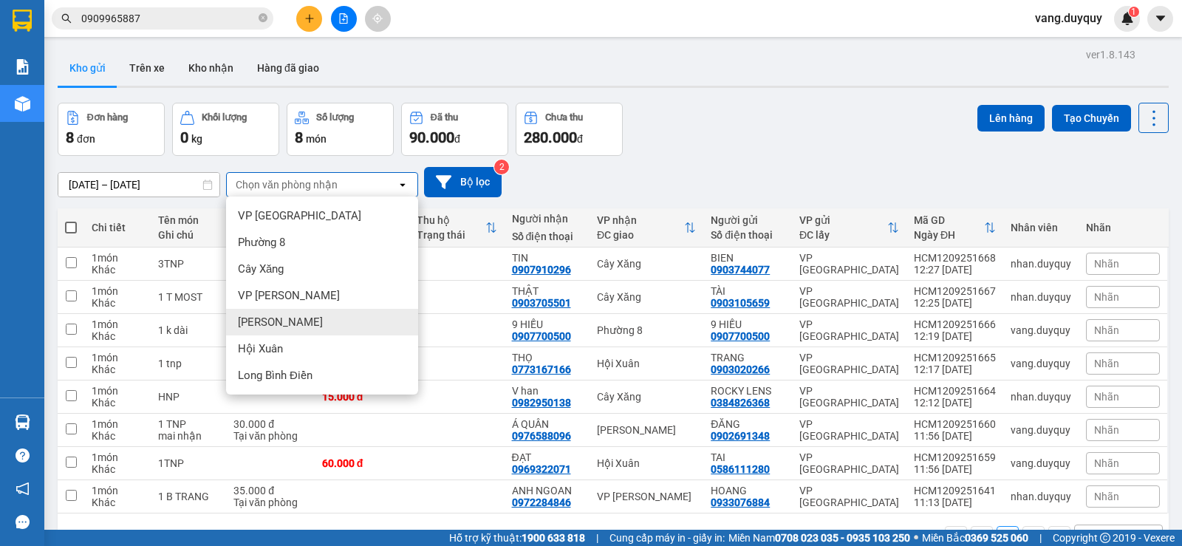
click at [270, 315] on span "[PERSON_NAME]" at bounding box center [280, 322] width 85 height 15
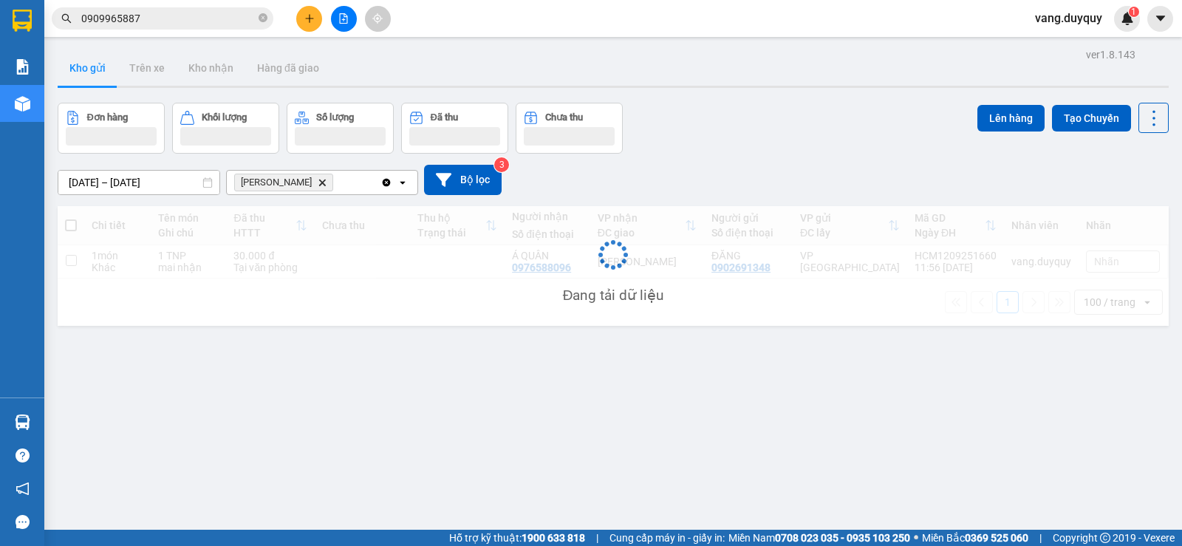
click at [340, 171] on div "Vĩnh Kim Delete" at bounding box center [304, 183] width 154 height 24
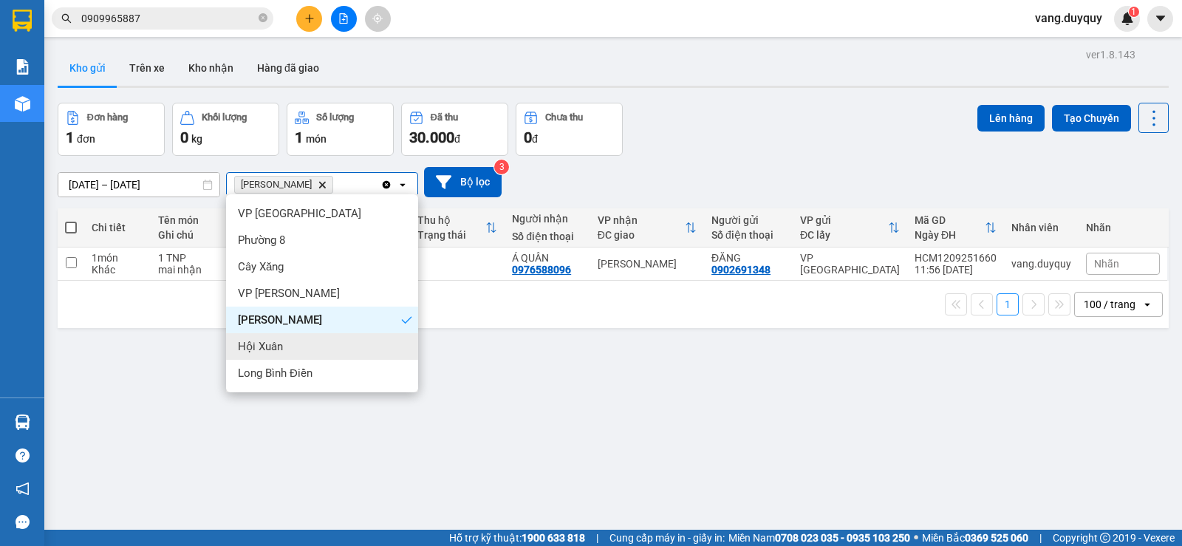
click at [280, 339] on span "Hội Xuân" at bounding box center [260, 346] width 45 height 15
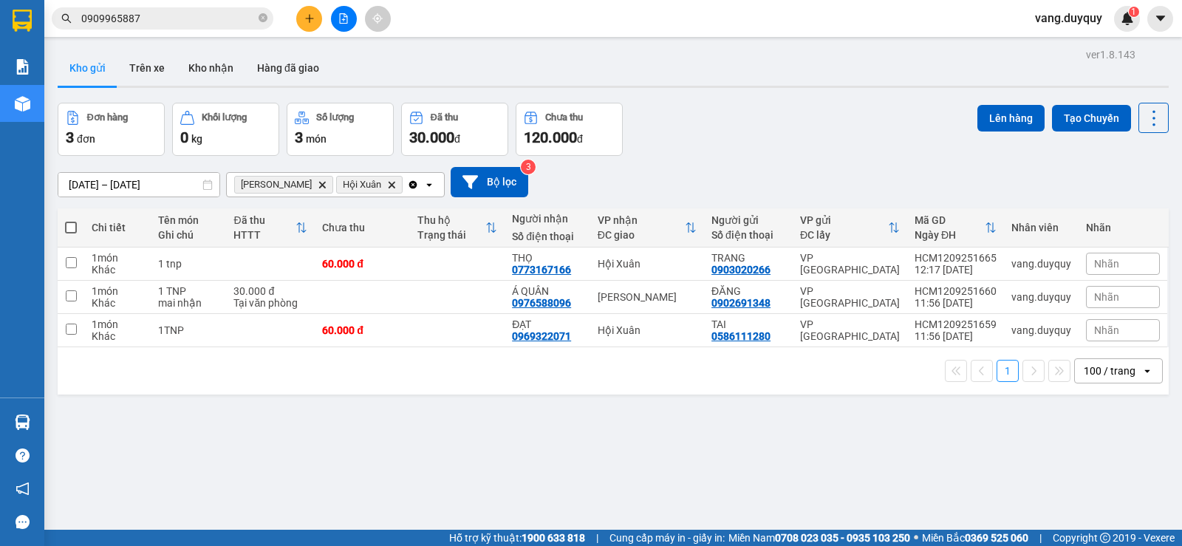
click at [70, 222] on span at bounding box center [71, 228] width 12 height 12
click at [71, 220] on input "checkbox" at bounding box center [71, 220] width 0 height 0
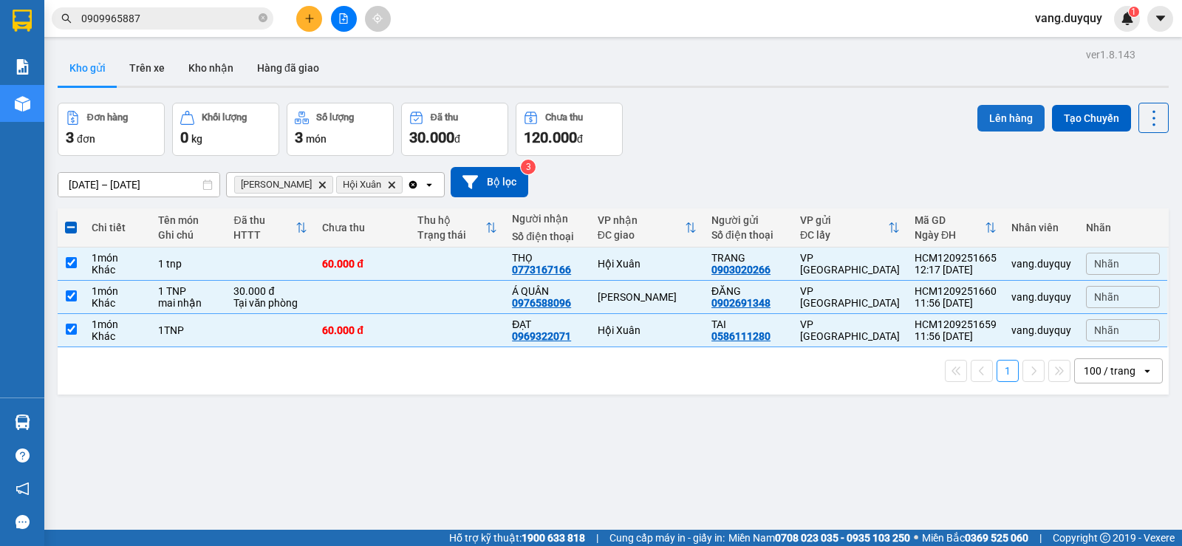
click at [993, 105] on button "Lên hàng" at bounding box center [1010, 118] width 67 height 27
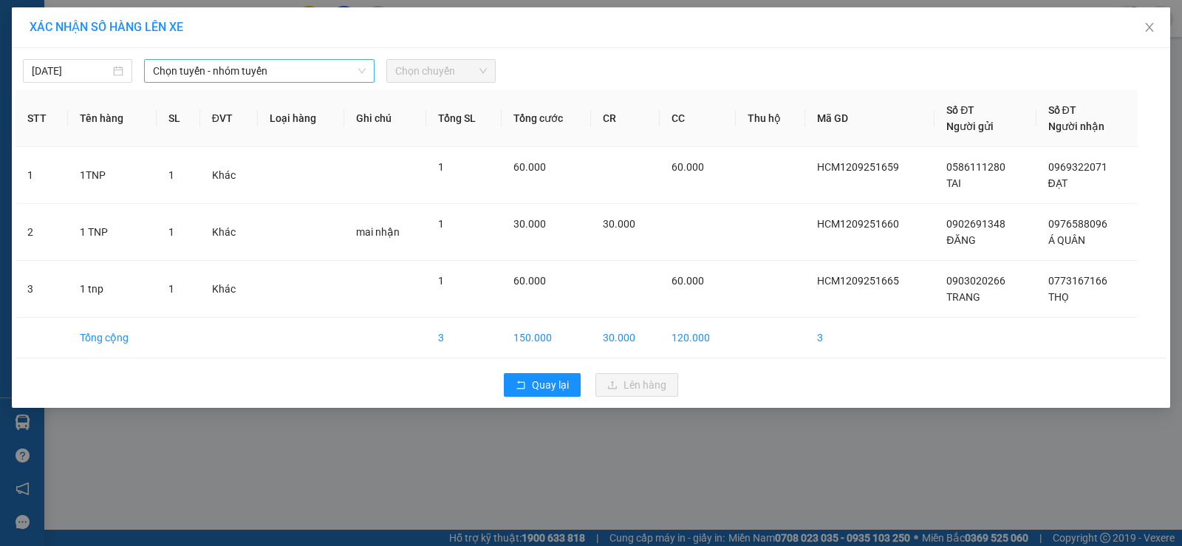
click at [334, 69] on span "Chọn tuyến - nhóm tuyến" at bounding box center [259, 71] width 213 height 22
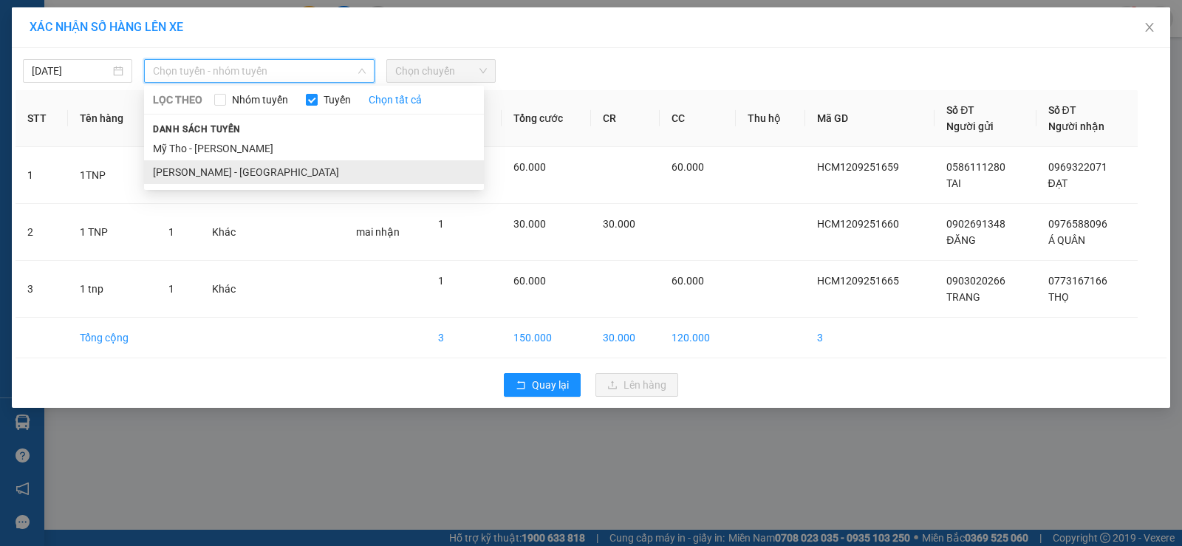
click at [274, 170] on li "[PERSON_NAME] - [GEOGRAPHIC_DATA]" at bounding box center [314, 172] width 340 height 24
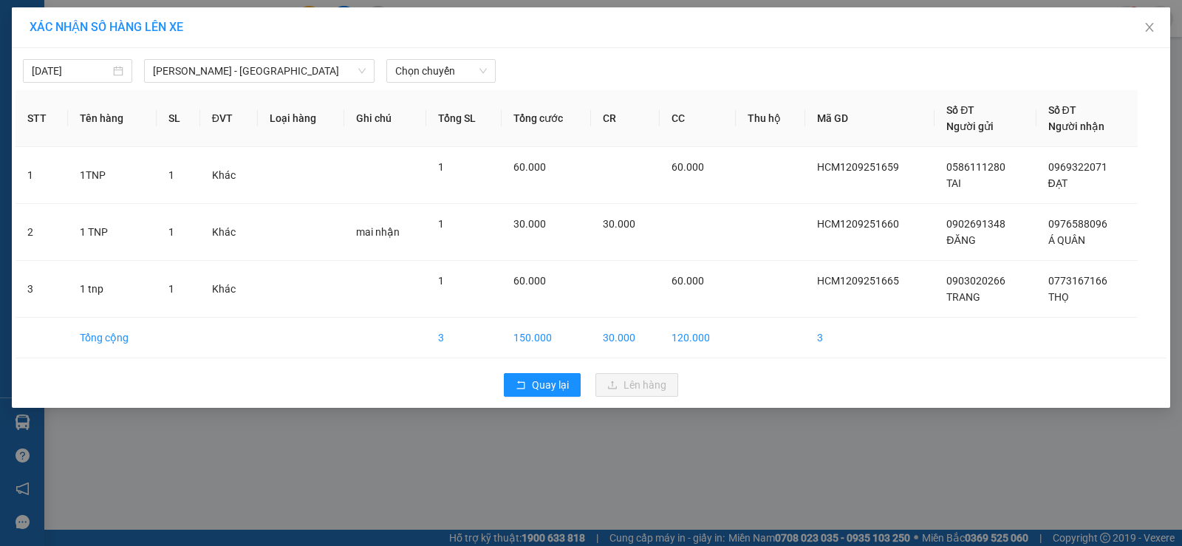
click at [439, 83] on div "12/09/2025 Hồ Chí Minh - Mỹ Tho LỌC THEO Nhóm tuyến Tuyến Chọn tất cả Danh sách…" at bounding box center [591, 228] width 1158 height 360
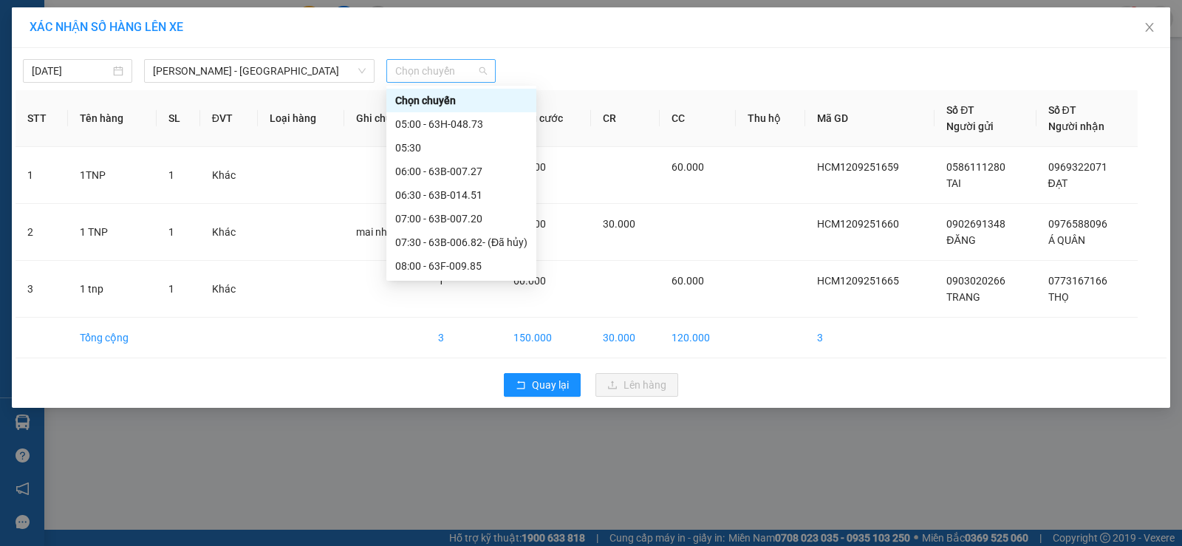
click at [439, 82] on div "Chọn chuyến" at bounding box center [440, 71] width 109 height 24
click at [484, 538] on div "12:30 - 63B-014.51" at bounding box center [461, 550] width 150 height 24
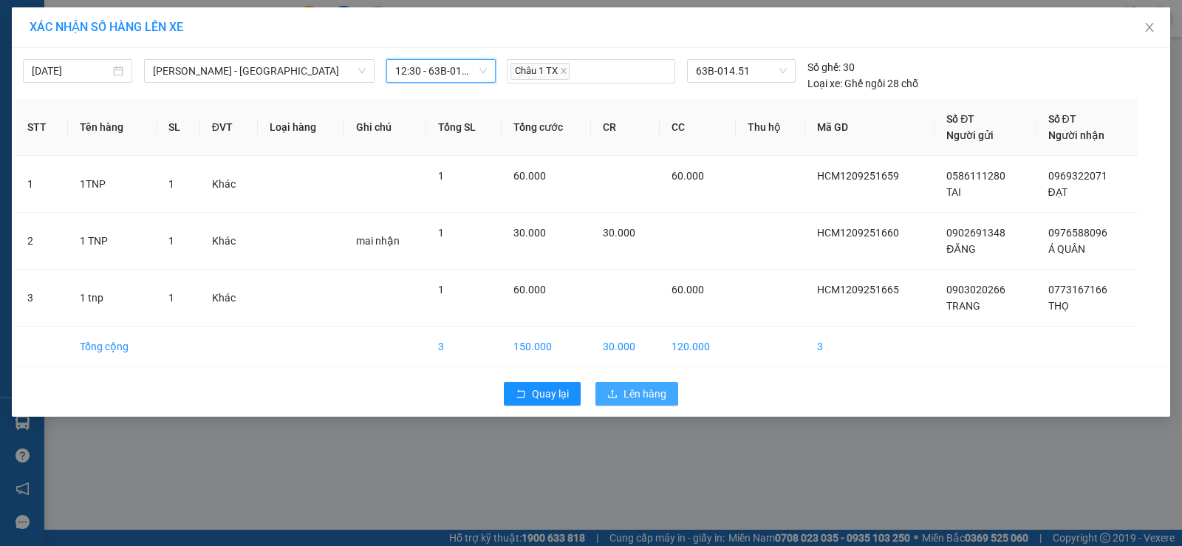
click at [605, 395] on button "Lên hàng" at bounding box center [636, 394] width 83 height 24
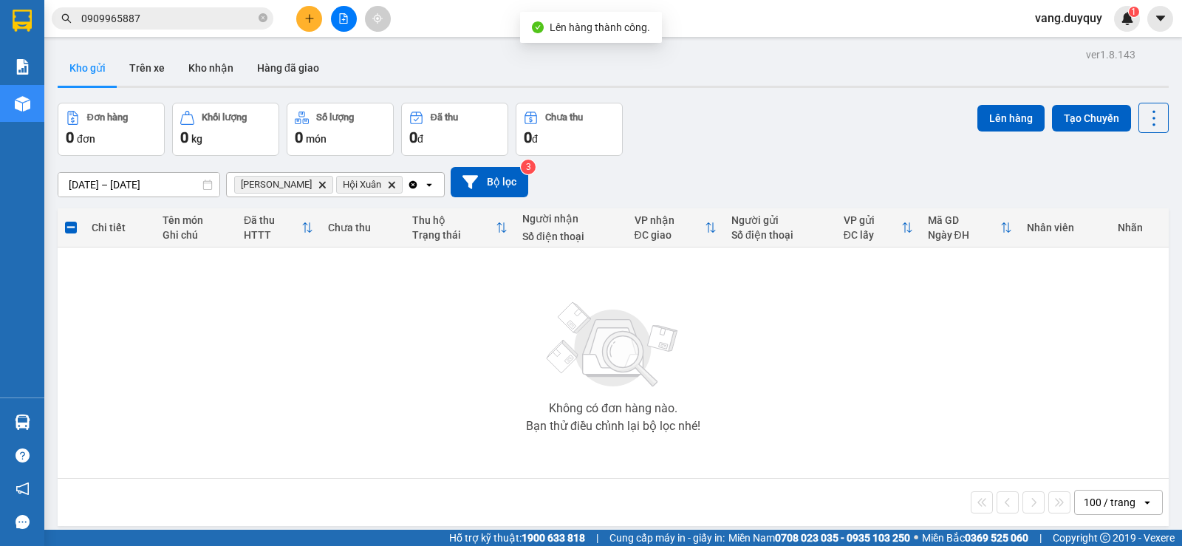
click at [409, 188] on icon "Clear all" at bounding box center [413, 184] width 8 height 8
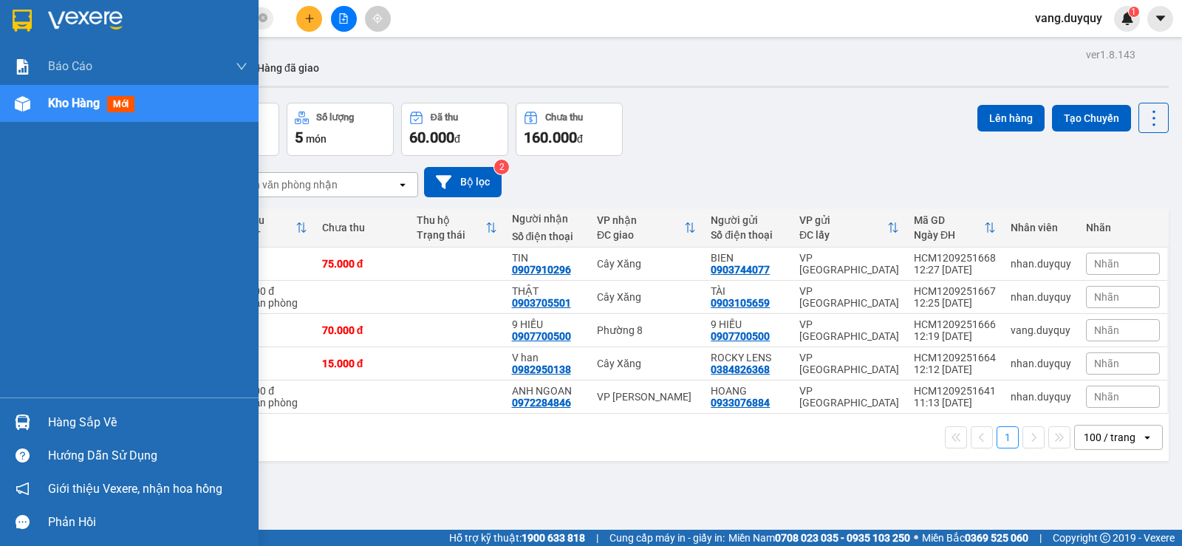
click at [40, 419] on div "Hàng sắp về" at bounding box center [129, 421] width 258 height 33
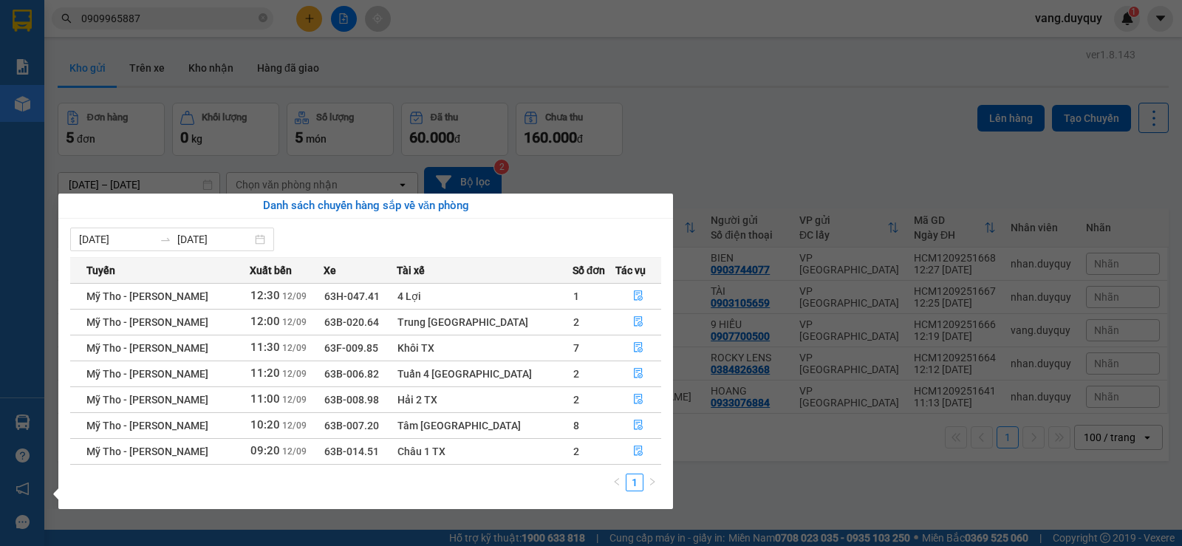
click at [728, 100] on section "Kết quả tìm kiếm ( 24 ) Bộ lọc Mã ĐH Trạng thái Món hàng Thu hộ Tổng cước Chưa …" at bounding box center [591, 273] width 1182 height 546
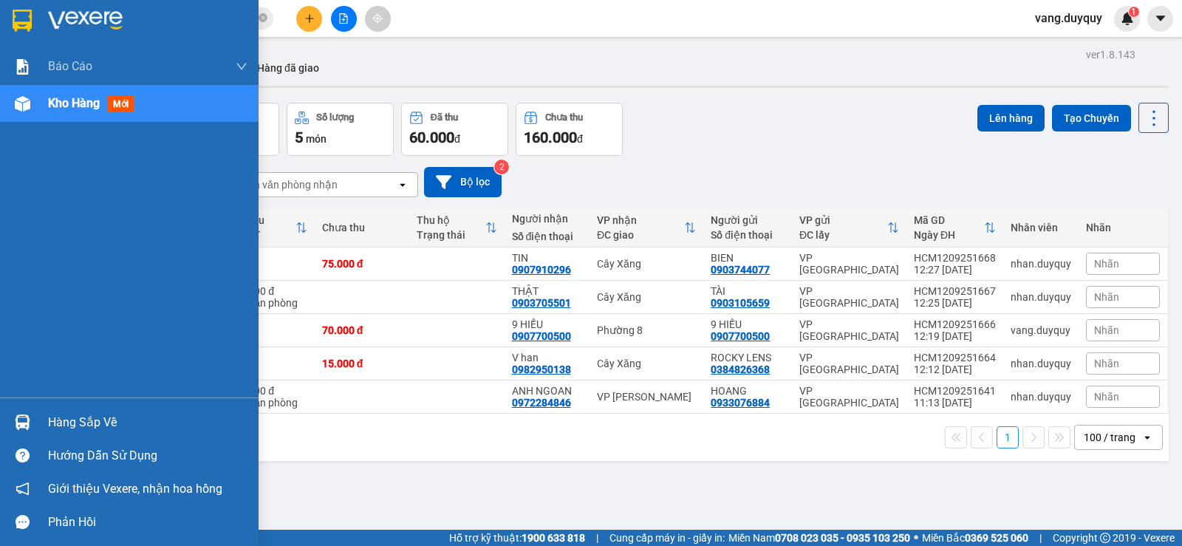
click at [59, 416] on div "Hàng sắp về" at bounding box center [147, 422] width 199 height 22
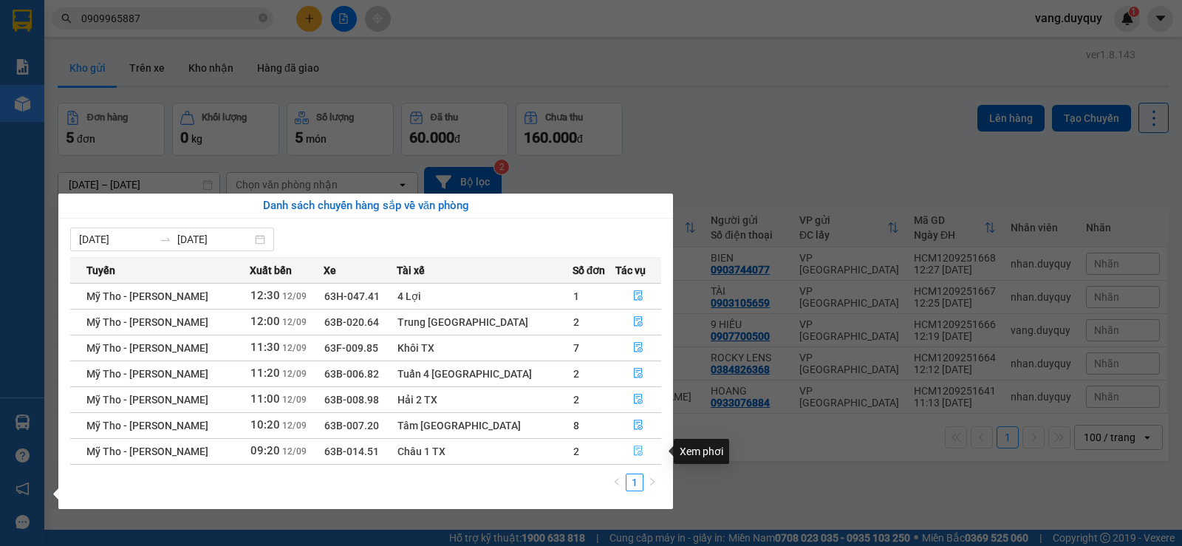
click at [624, 448] on button "button" at bounding box center [638, 451] width 44 height 24
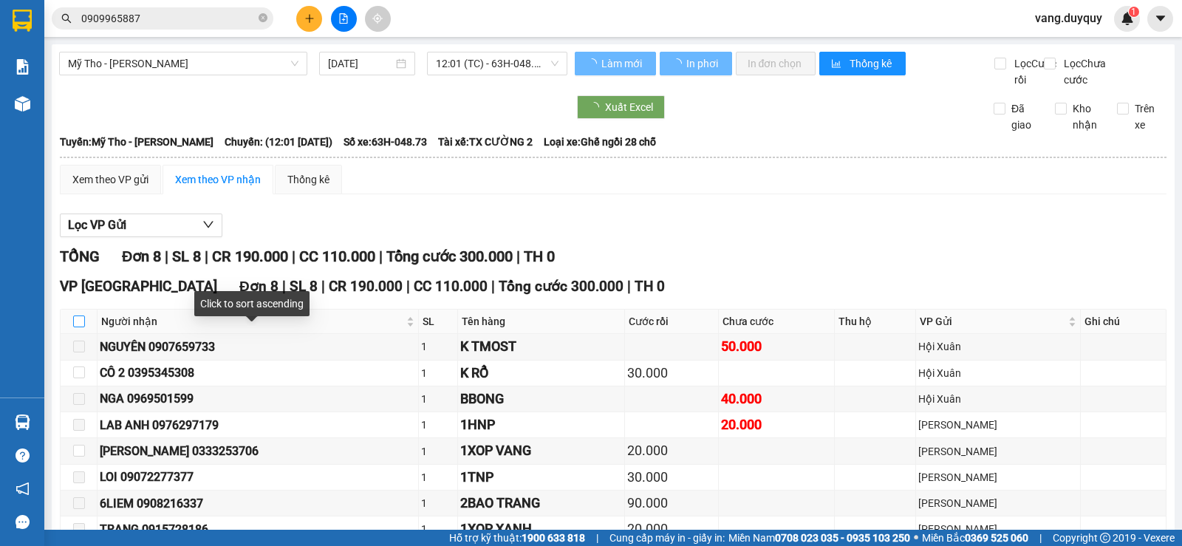
click at [75, 327] on input "checkbox" at bounding box center [79, 321] width 12 height 12
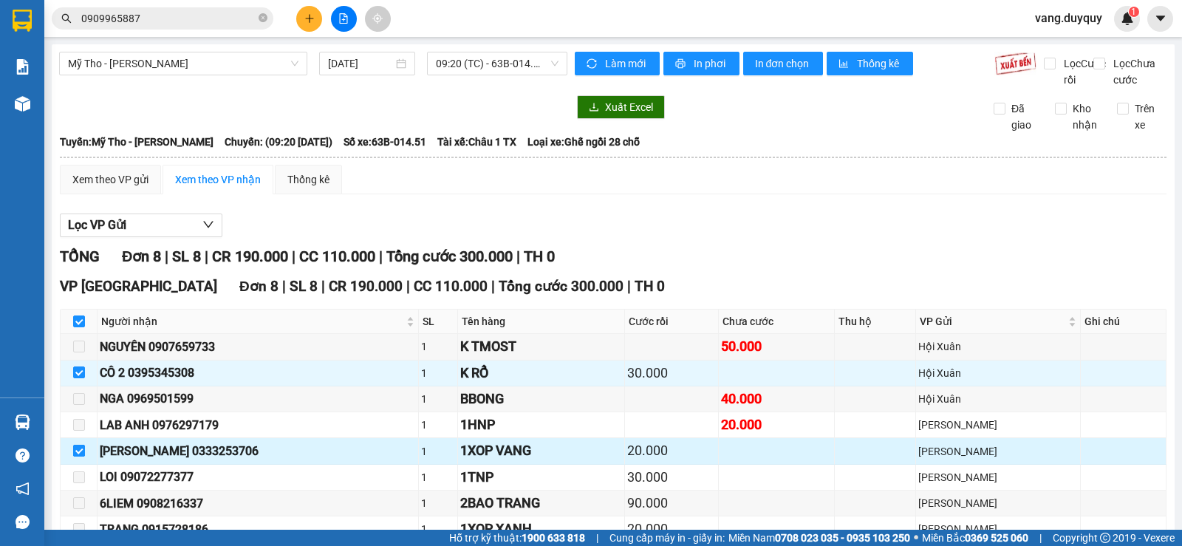
click at [80, 445] on input "checkbox" at bounding box center [79, 451] width 12 height 12
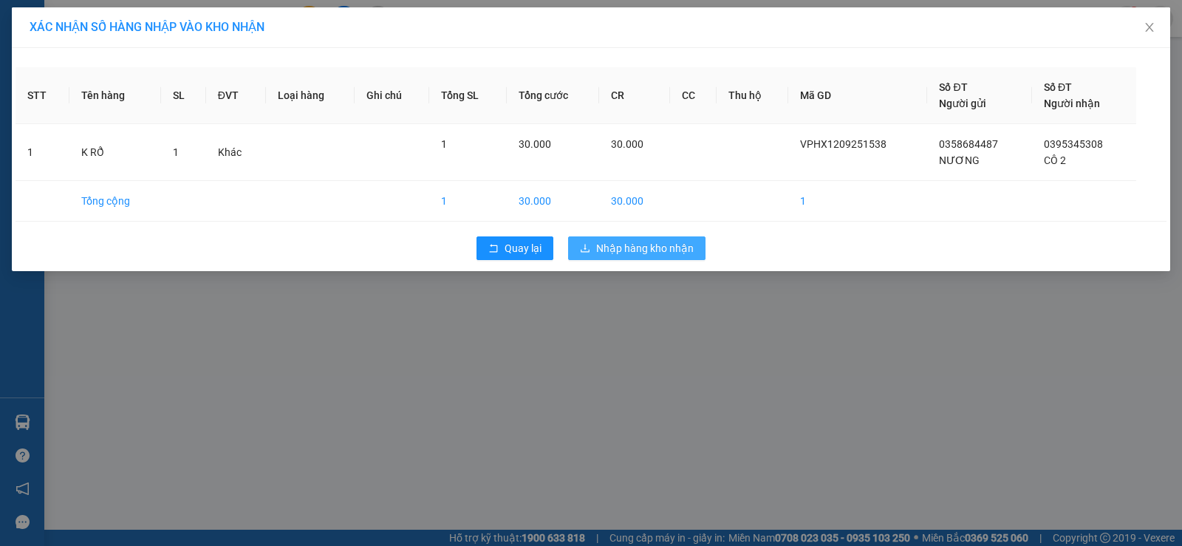
click at [623, 244] on span "Nhập hàng kho nhận" at bounding box center [644, 248] width 97 height 16
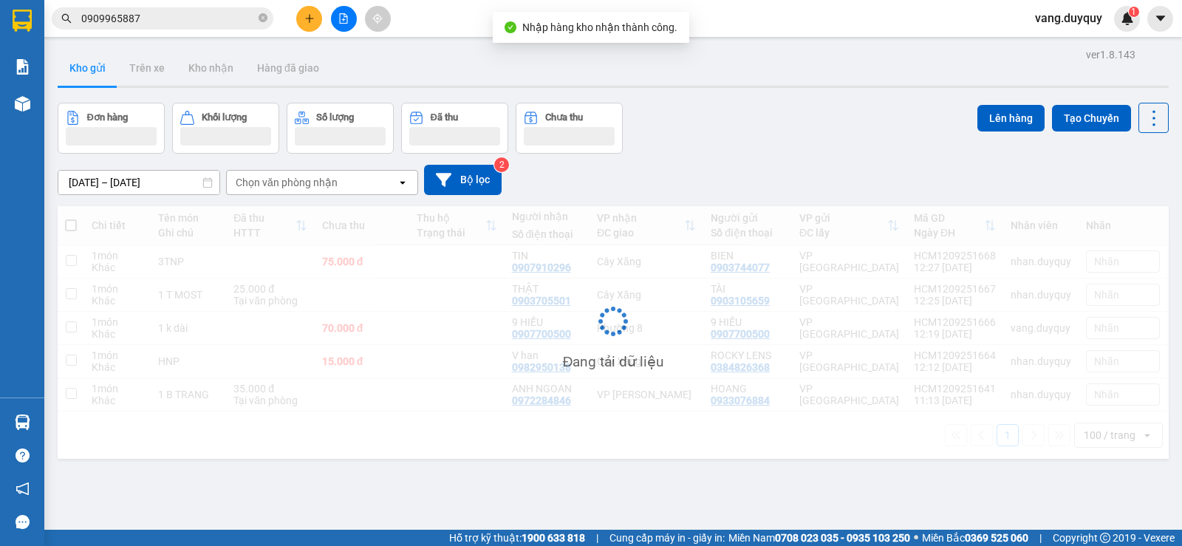
click at [222, 24] on input "0909965887" at bounding box center [168, 18] width 174 height 16
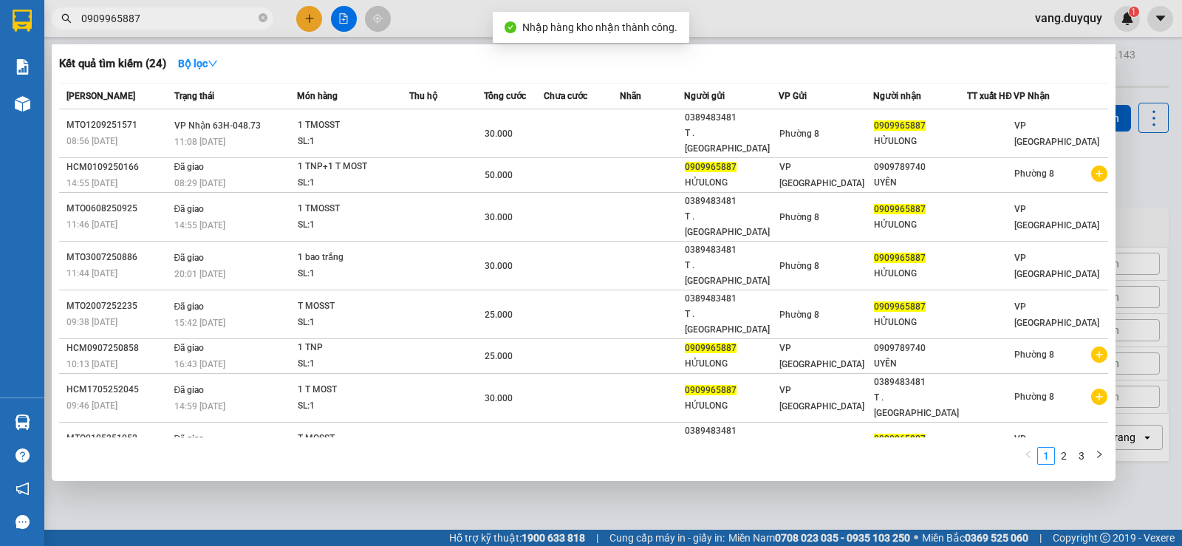
click at [220, 24] on input "0909965887" at bounding box center [168, 18] width 174 height 16
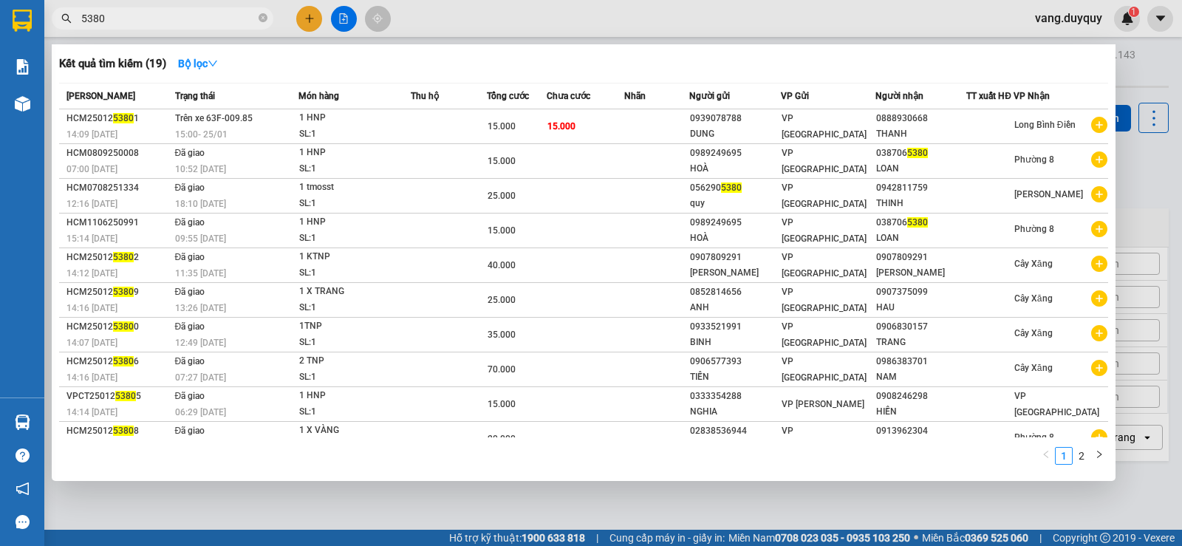
click at [272, 14] on span "5380" at bounding box center [163, 18] width 222 height 22
click at [266, 16] on icon "close-circle" at bounding box center [262, 17] width 9 height 9
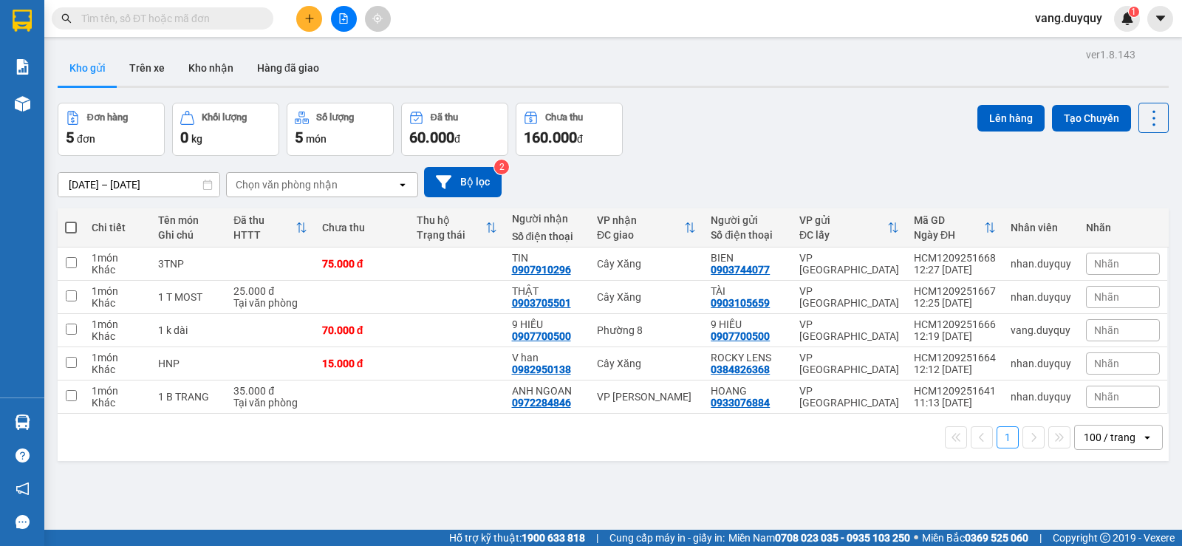
click at [45, 16] on div at bounding box center [144, 18] width 288 height 22
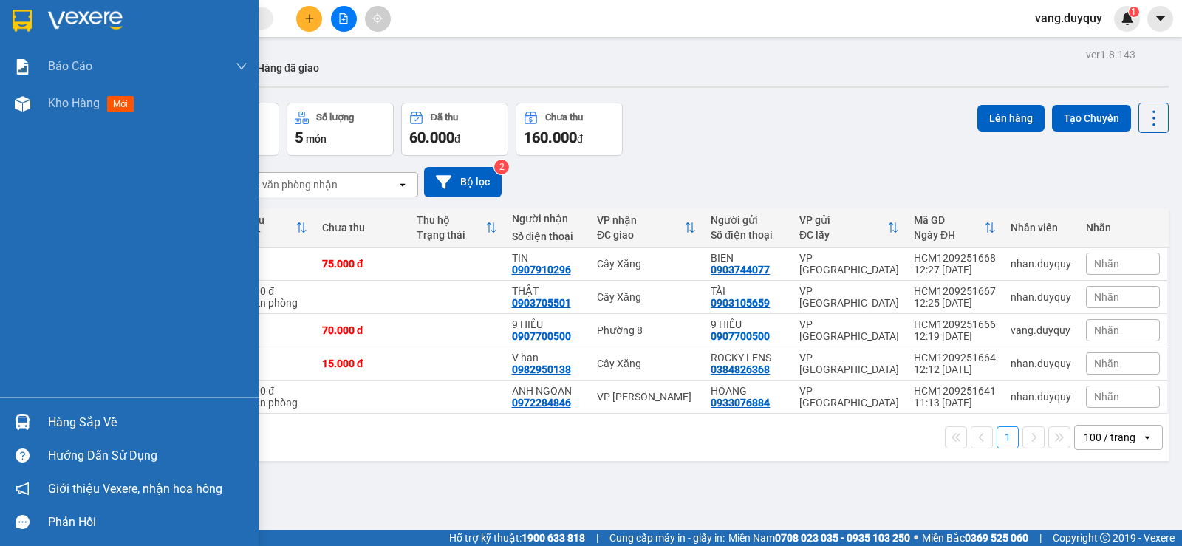
click at [15, 427] on img at bounding box center [23, 422] width 16 height 16
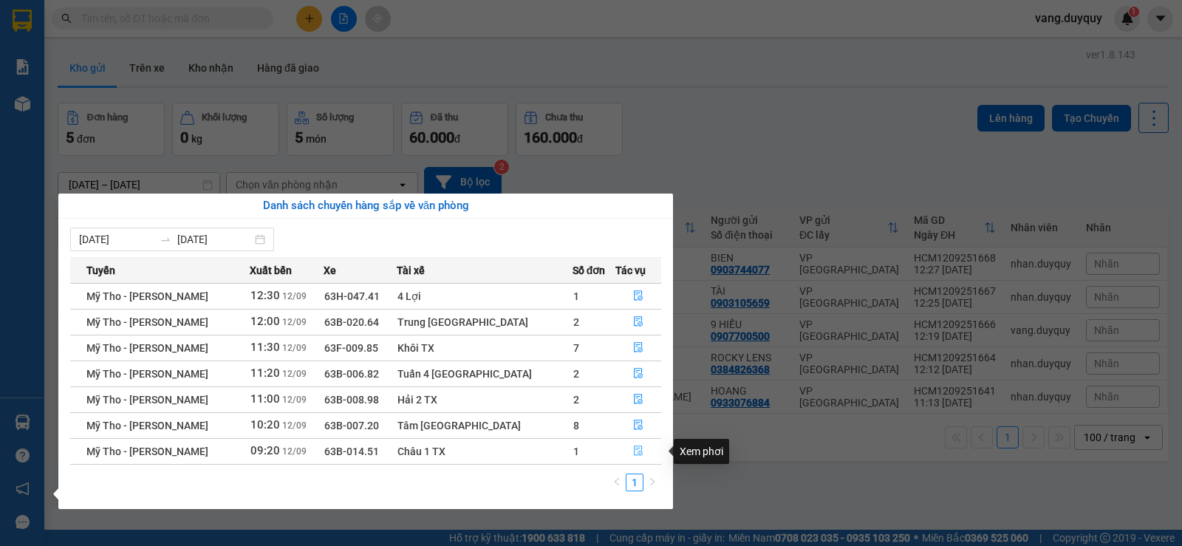
click at [633, 456] on span "file-done" at bounding box center [638, 451] width 10 height 12
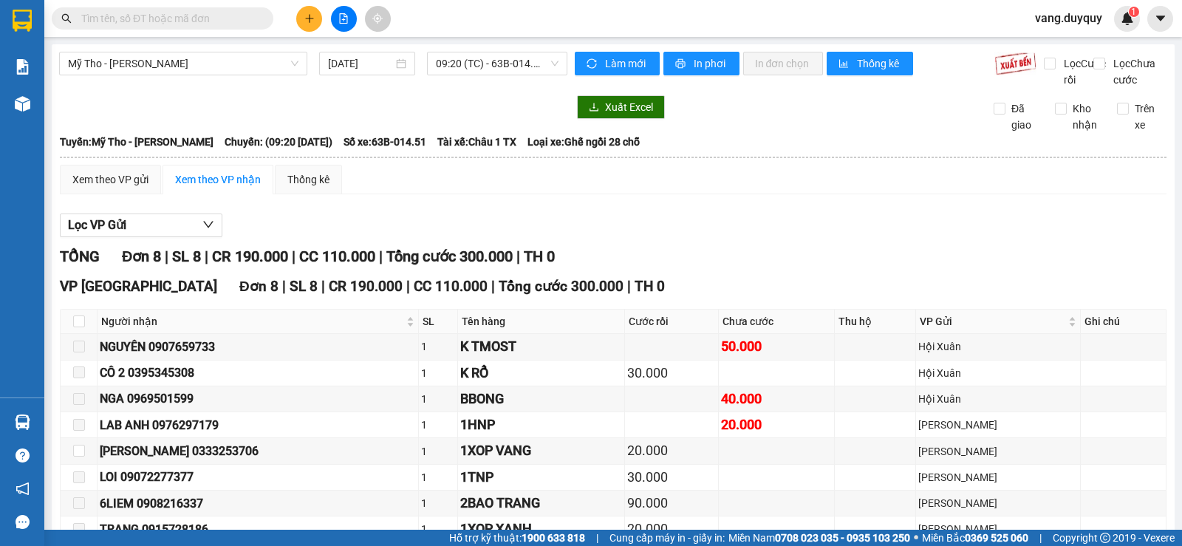
click at [221, 28] on span at bounding box center [163, 18] width 222 height 22
click at [208, 27] on span at bounding box center [163, 18] width 222 height 22
click at [208, 24] on input "text" at bounding box center [168, 18] width 174 height 16
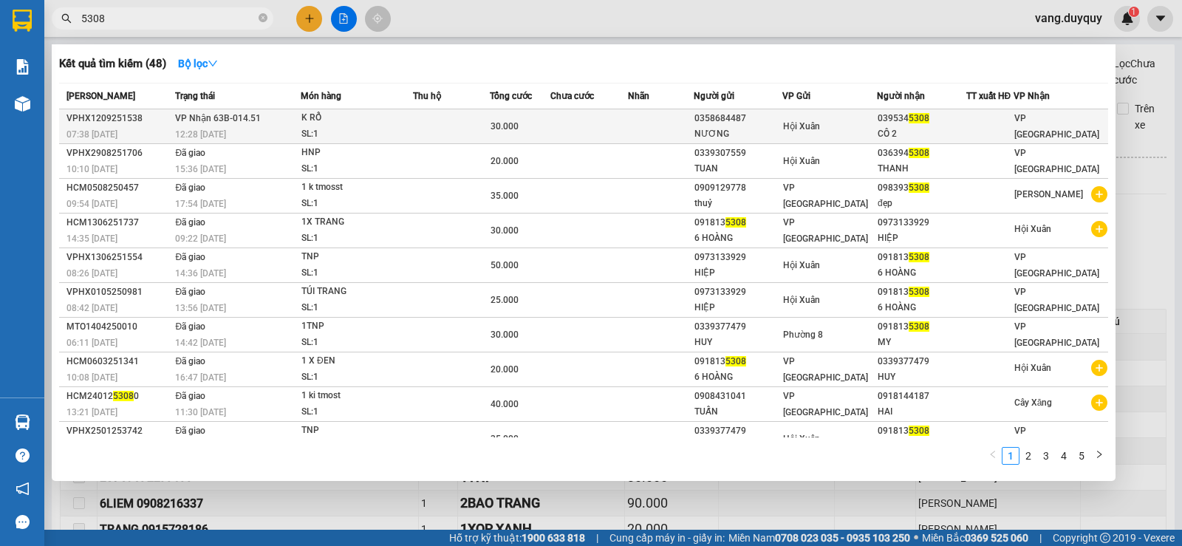
click at [613, 120] on td at bounding box center [589, 126] width 78 height 35
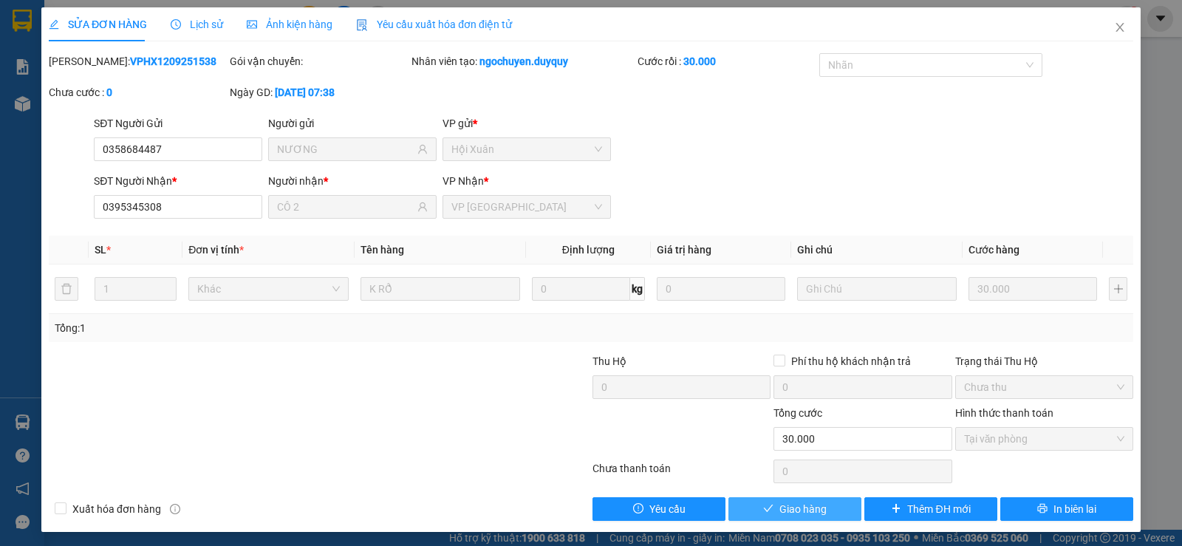
click at [816, 507] on span "Giao hàng" at bounding box center [802, 509] width 47 height 16
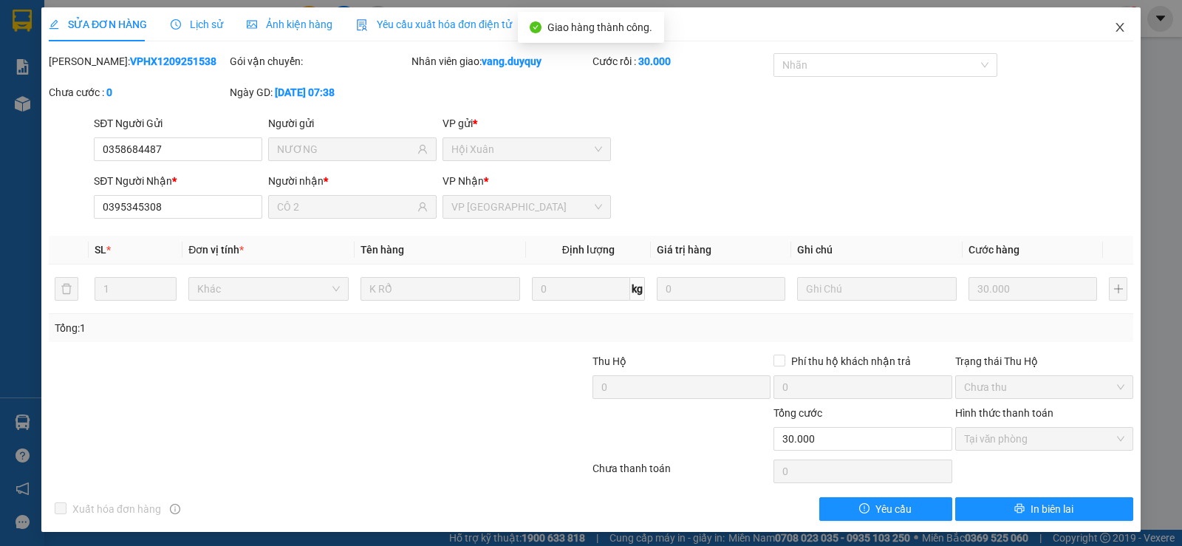
click at [1120, 28] on span "Close" at bounding box center [1119, 27] width 41 height 41
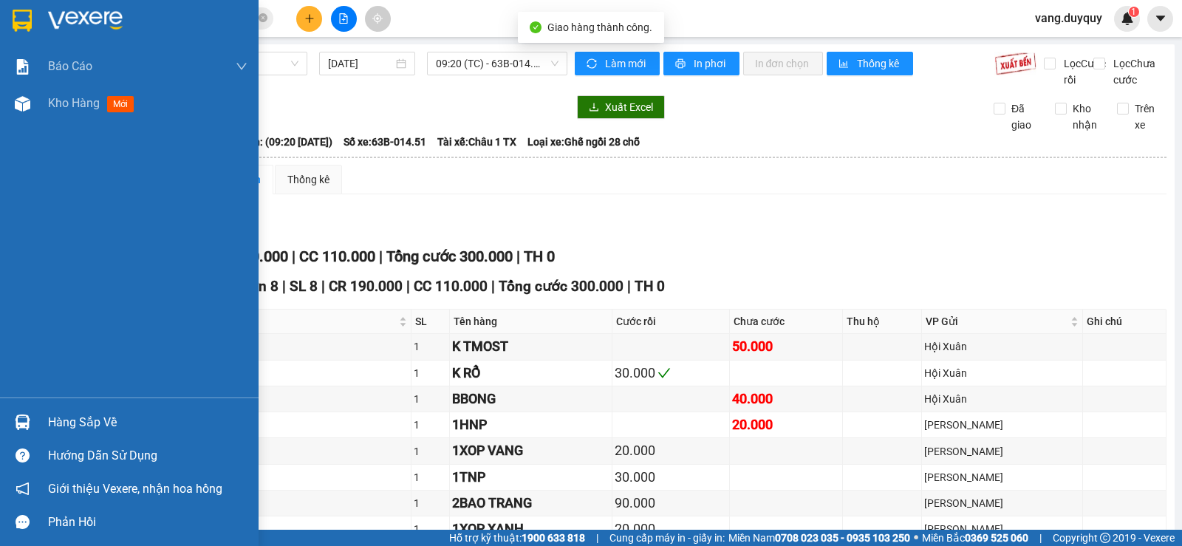
click at [97, 425] on div "Hàng sắp về" at bounding box center [147, 422] width 199 height 22
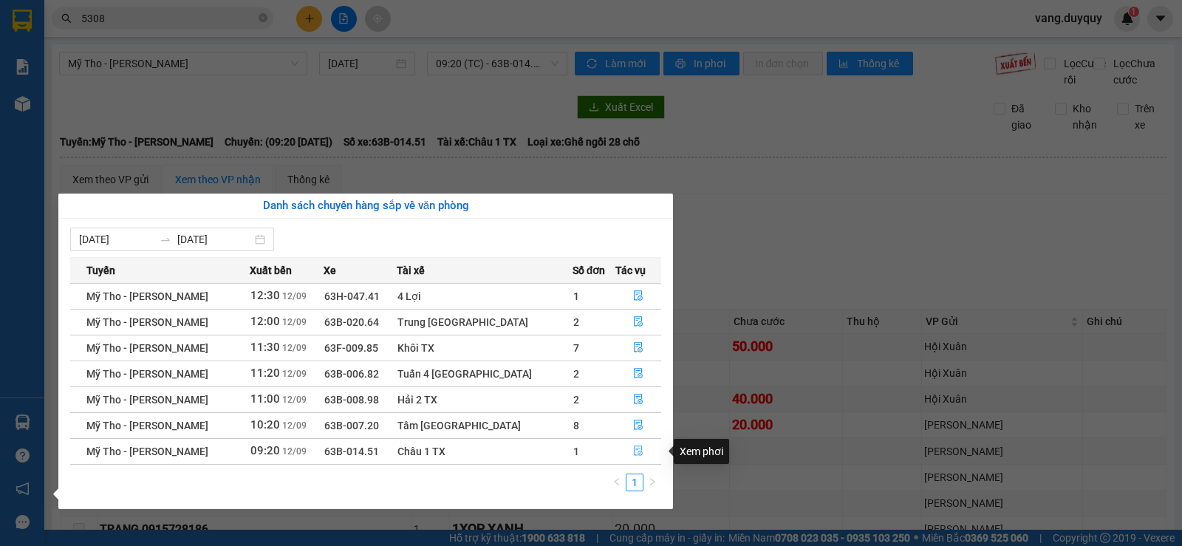
click at [621, 446] on button "button" at bounding box center [638, 451] width 44 height 24
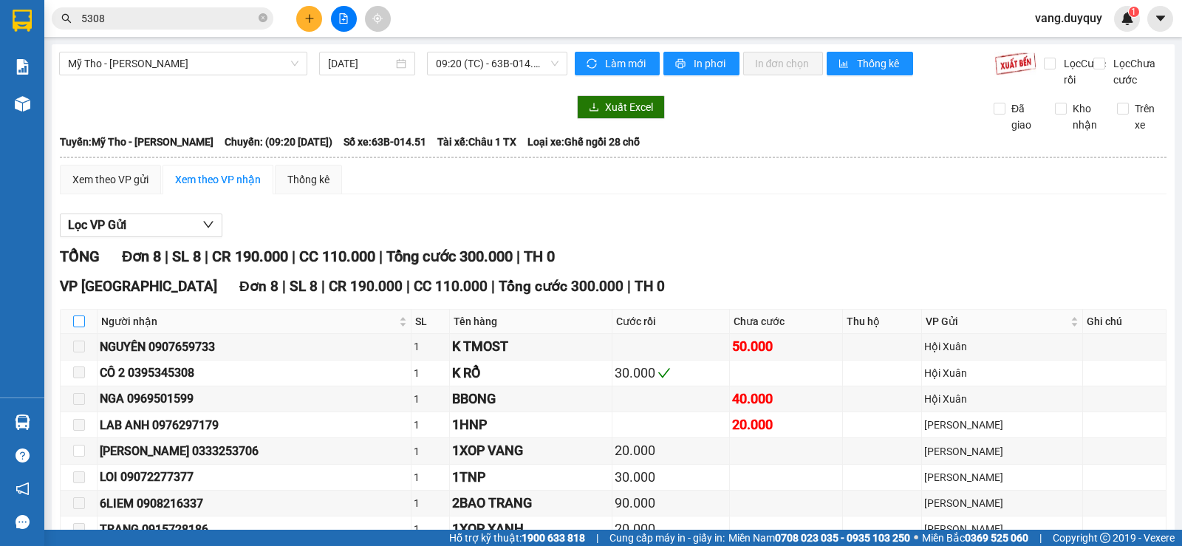
click at [81, 327] on input "checkbox" at bounding box center [79, 321] width 12 height 12
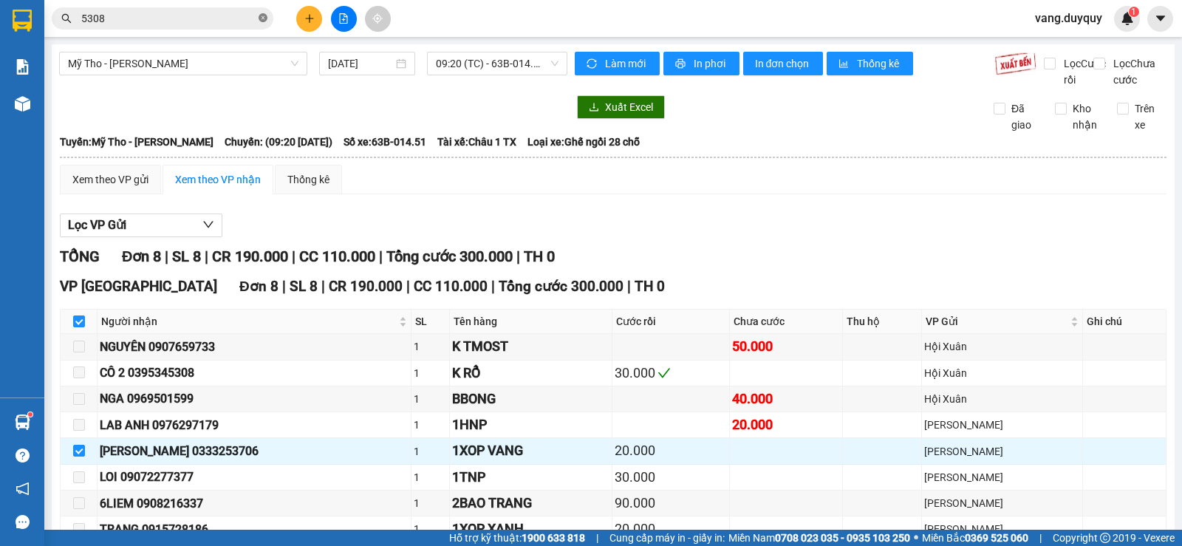
click at [262, 24] on span at bounding box center [262, 19] width 9 height 14
click at [216, 16] on input "text" at bounding box center [168, 18] width 174 height 16
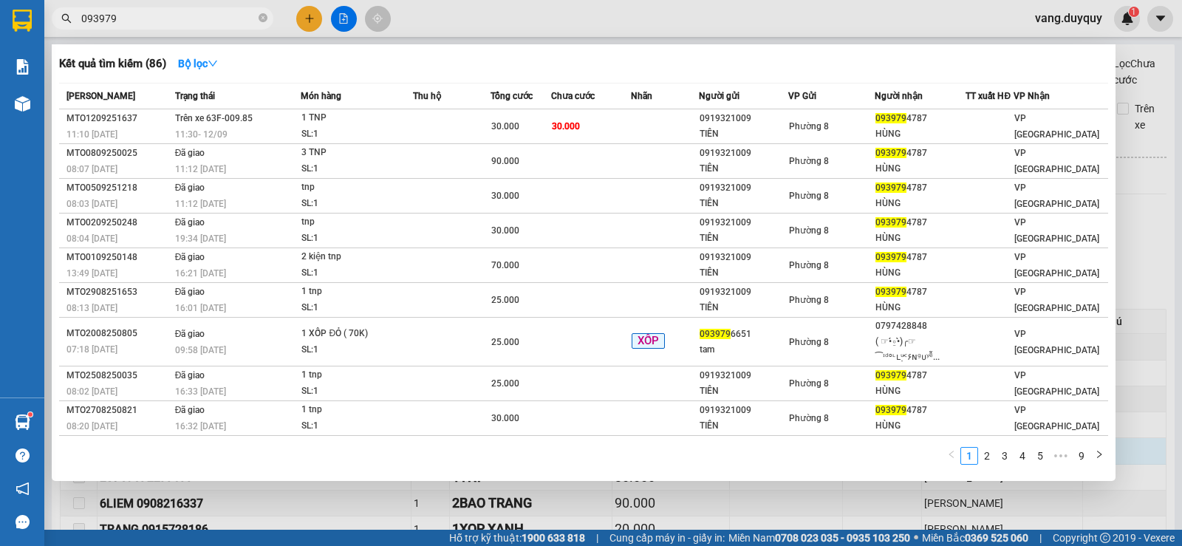
click at [310, 16] on div at bounding box center [591, 273] width 1182 height 546
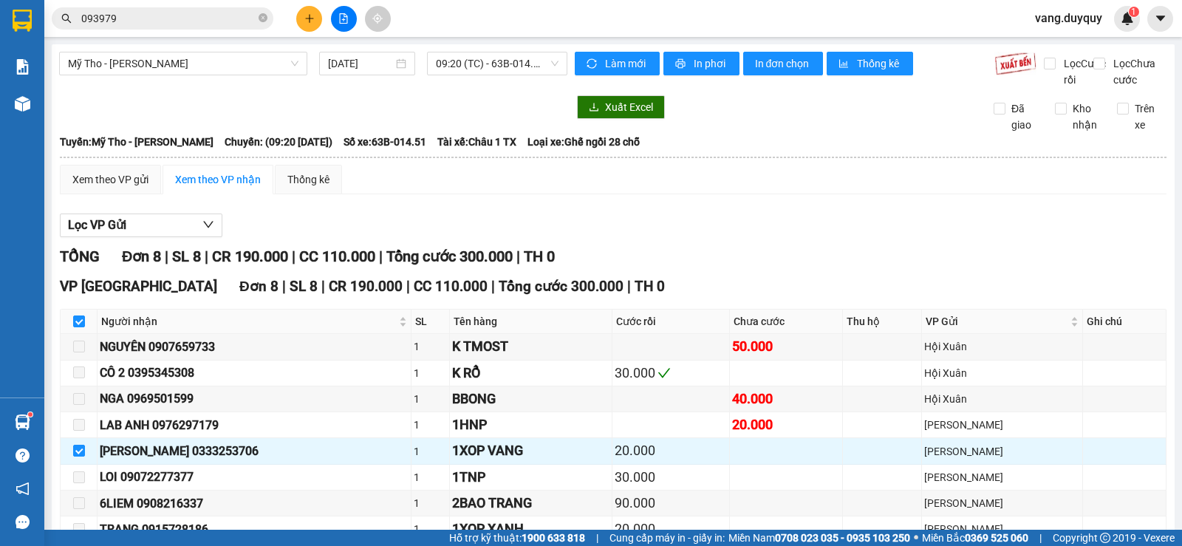
click at [310, 16] on icon "plus" at bounding box center [309, 18] width 10 height 10
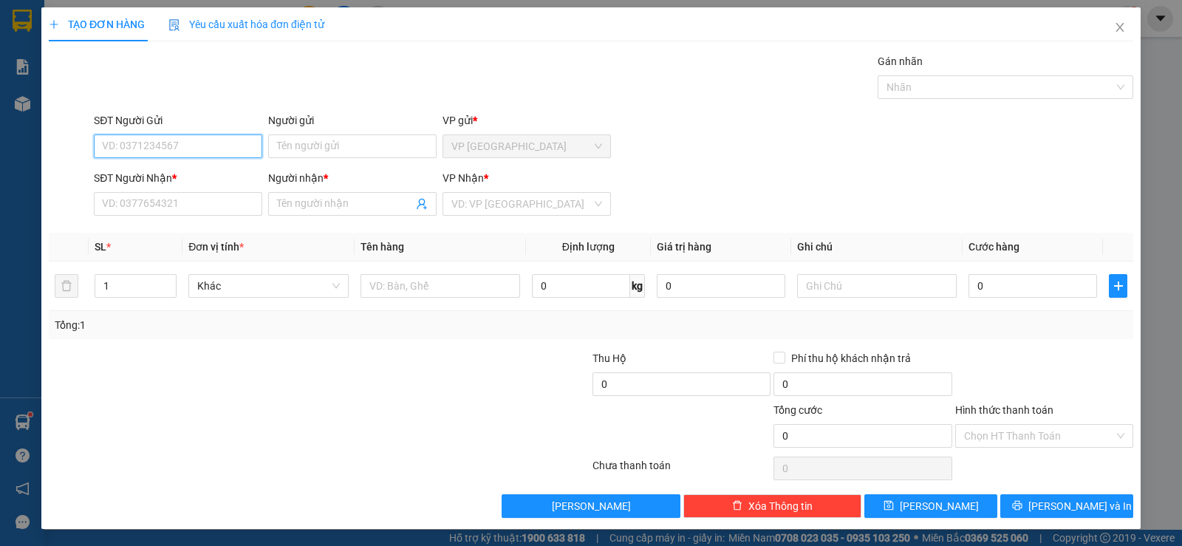
click at [236, 150] on input "SĐT Người Gửi" at bounding box center [178, 146] width 168 height 24
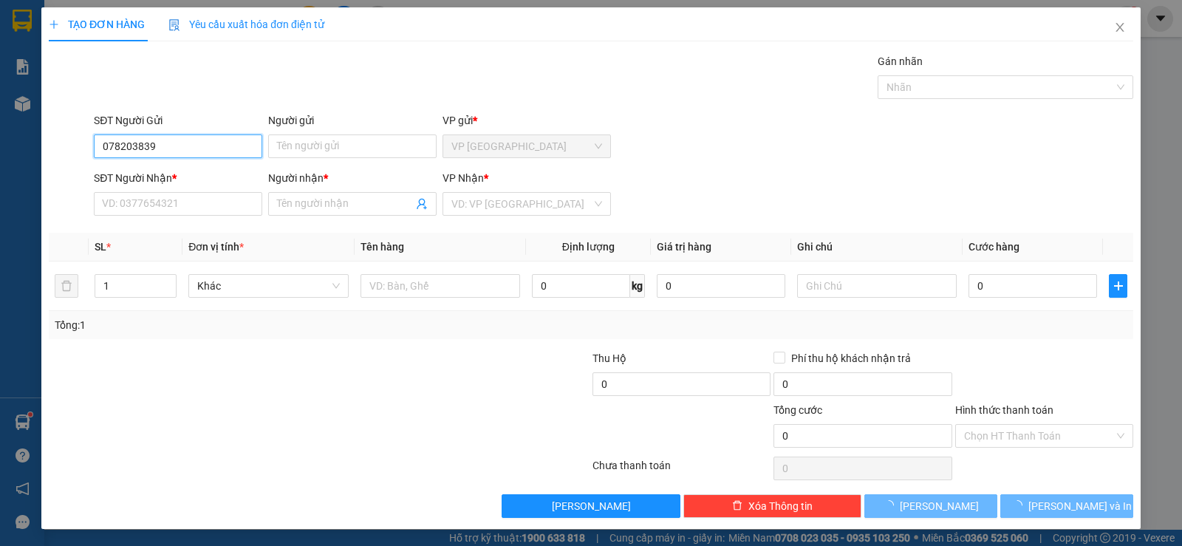
click at [126, 154] on input "078203839" at bounding box center [178, 146] width 168 height 24
click at [292, 157] on input "Người gửi" at bounding box center [352, 146] width 168 height 24
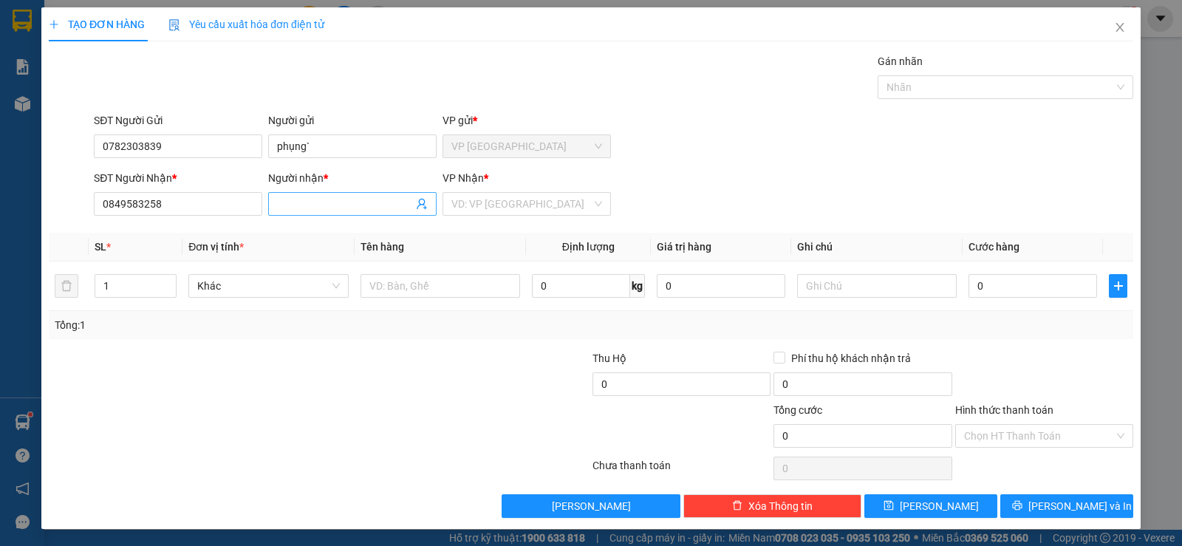
click at [306, 199] on input "Người nhận *" at bounding box center [345, 204] width 136 height 16
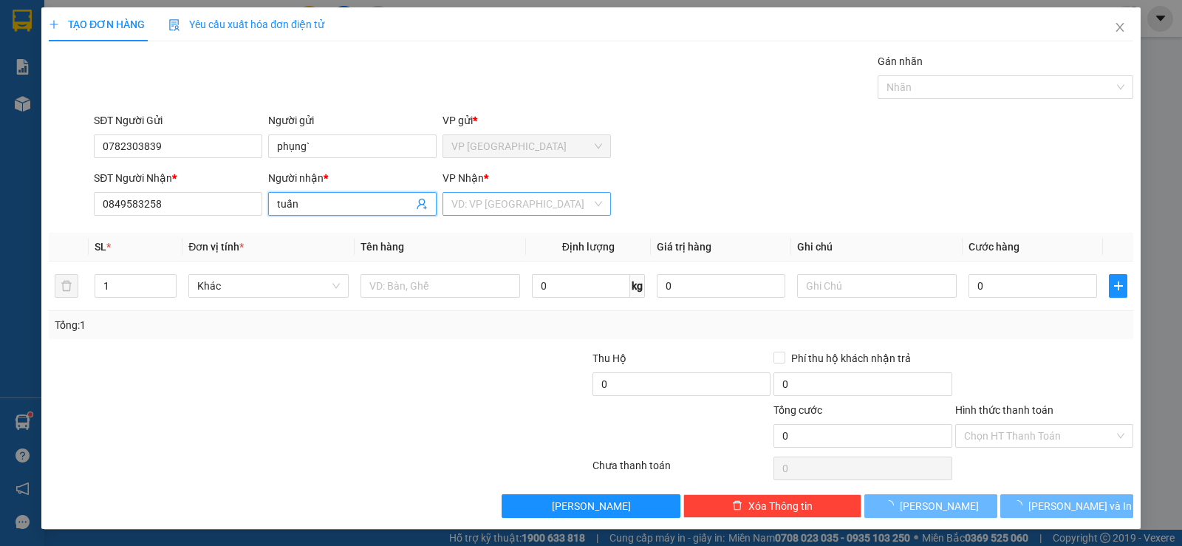
click at [508, 215] on div "VD: VP [GEOGRAPHIC_DATA]" at bounding box center [526, 204] width 168 height 24
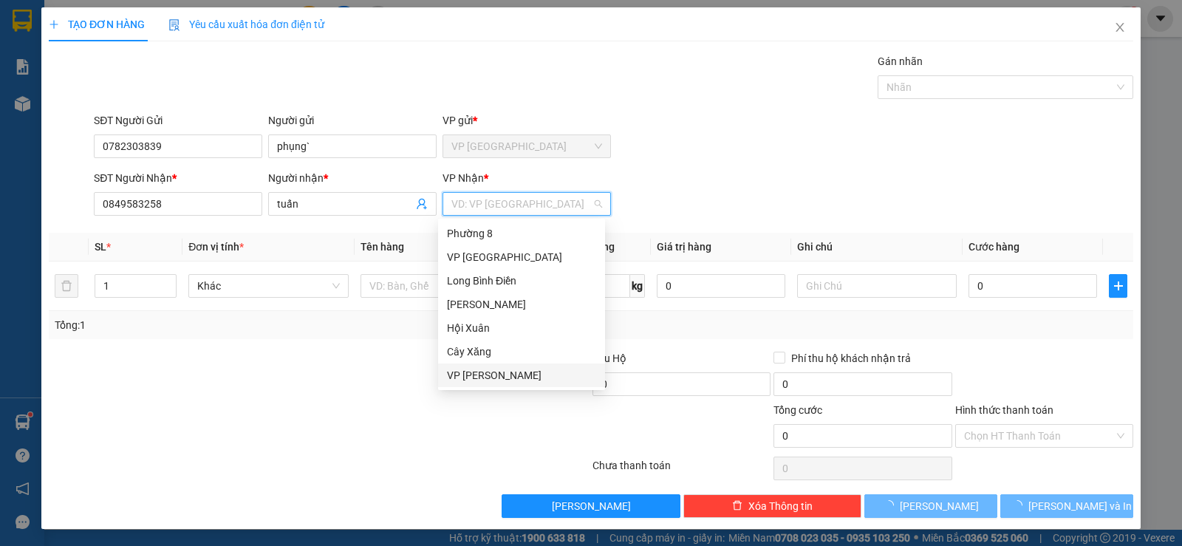
click at [494, 371] on div "VP [PERSON_NAME]" at bounding box center [521, 375] width 149 height 16
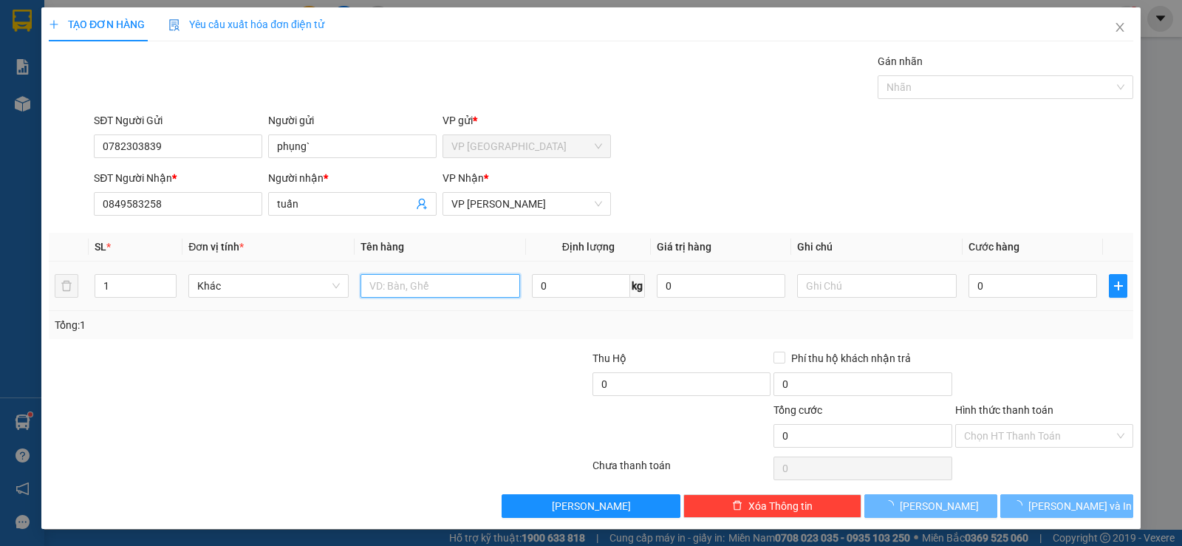
click at [432, 287] on input "text" at bounding box center [440, 286] width 160 height 24
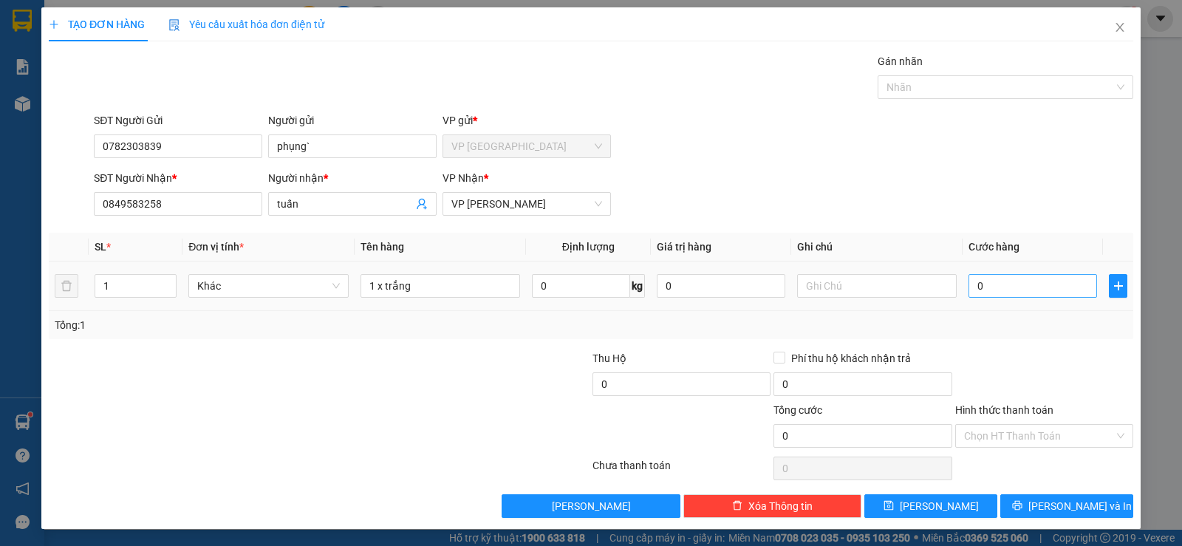
drag, startPoint x: 1028, startPoint y: 261, endPoint x: 1028, endPoint y: 284, distance: 22.2
click at [1028, 278] on td "0" at bounding box center [1032, 285] width 140 height 49
click at [1028, 284] on input "0" at bounding box center [1032, 286] width 128 height 24
drag, startPoint x: 1029, startPoint y: 348, endPoint x: 1029, endPoint y: 357, distance: 8.9
click at [1029, 354] on div "Transit Pickup Surcharge Ids Transit Deliver Surcharge Ids Transit Deliver Surc…" at bounding box center [591, 285] width 1084 height 465
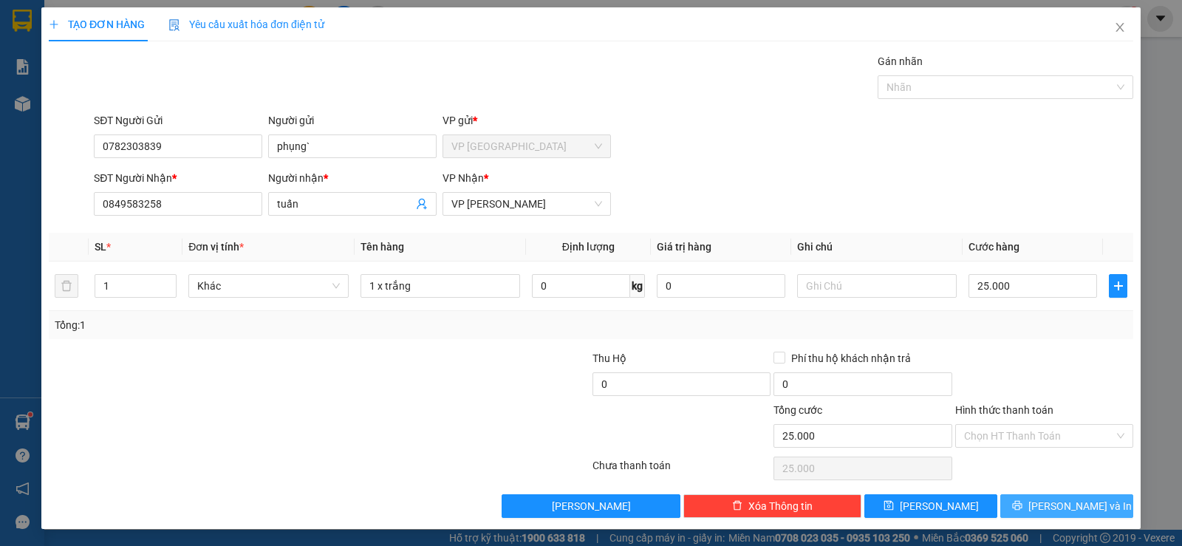
click at [1057, 498] on span "[PERSON_NAME] và In" at bounding box center [1079, 506] width 103 height 16
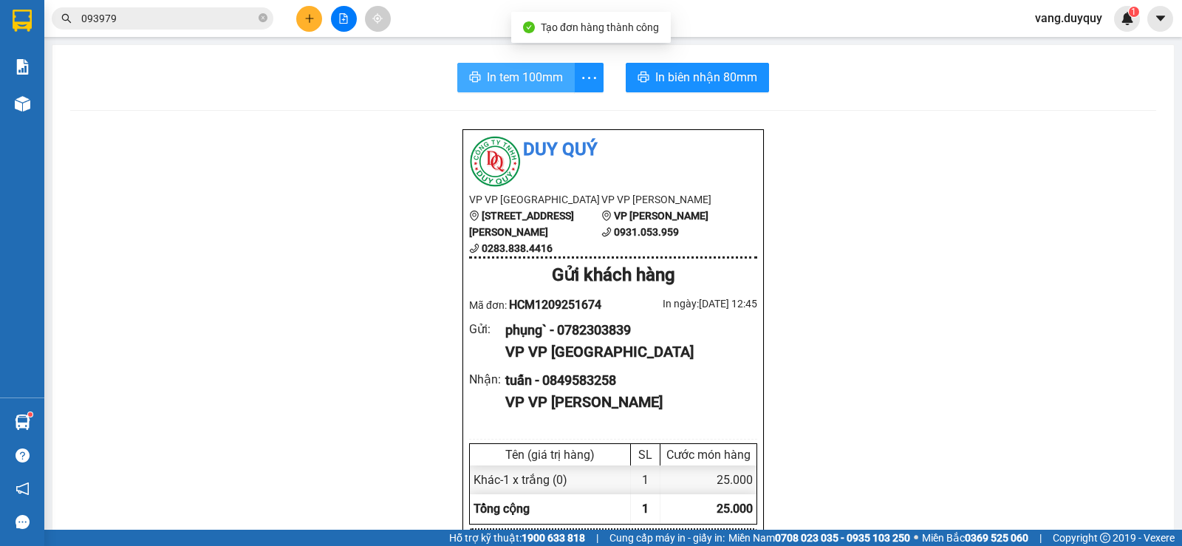
click at [535, 91] on button "In tem 100mm" at bounding box center [515, 78] width 117 height 30
click at [264, 20] on icon "close-circle" at bounding box center [262, 17] width 9 height 9
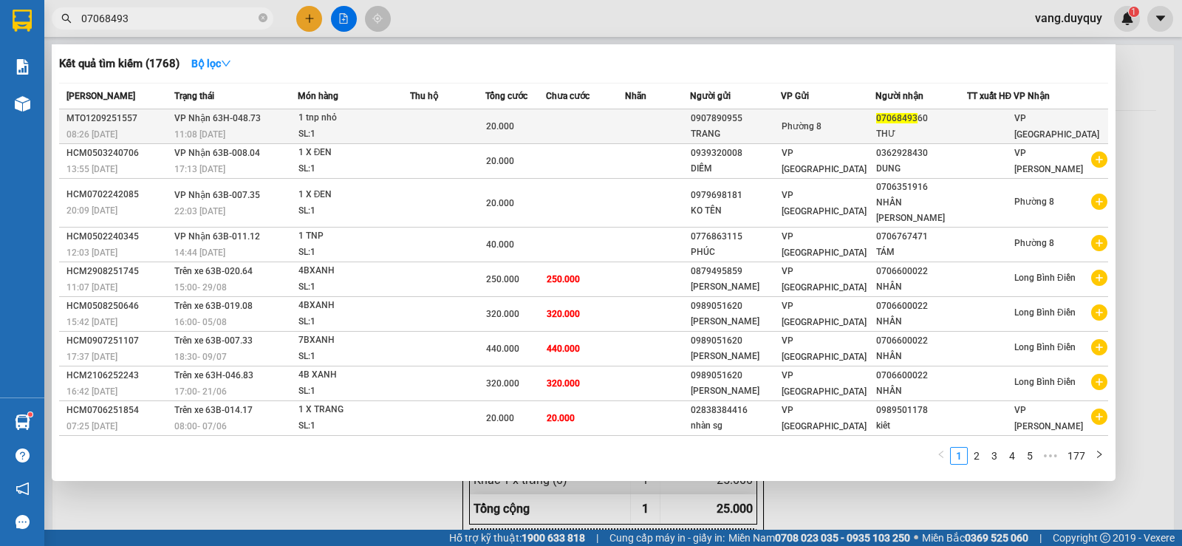
click at [360, 137] on div "SL: 1" at bounding box center [353, 134] width 111 height 16
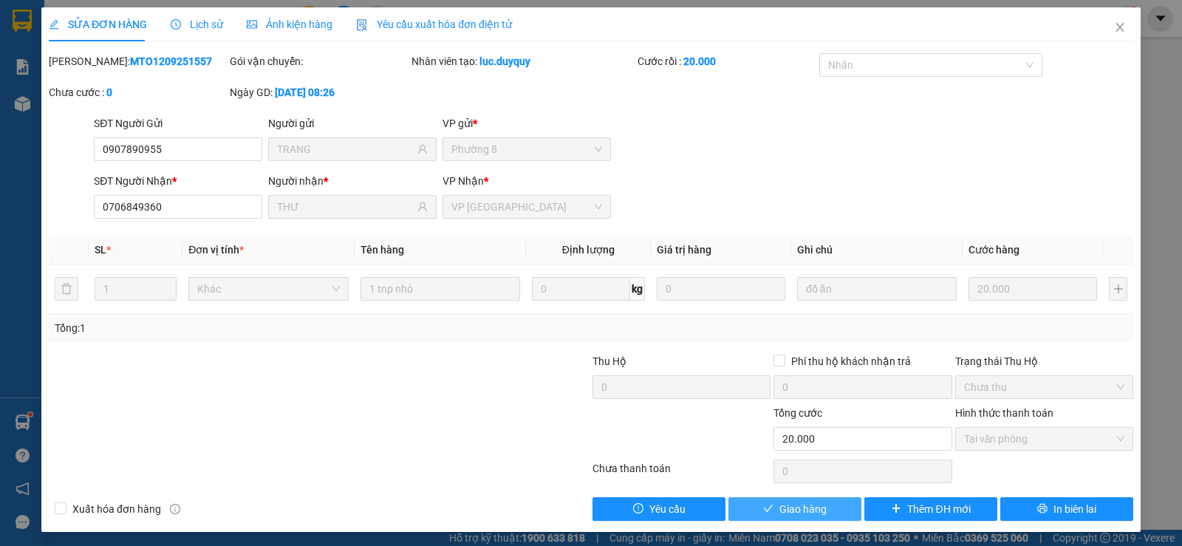
click at [764, 509] on icon "check" at bounding box center [768, 508] width 10 height 10
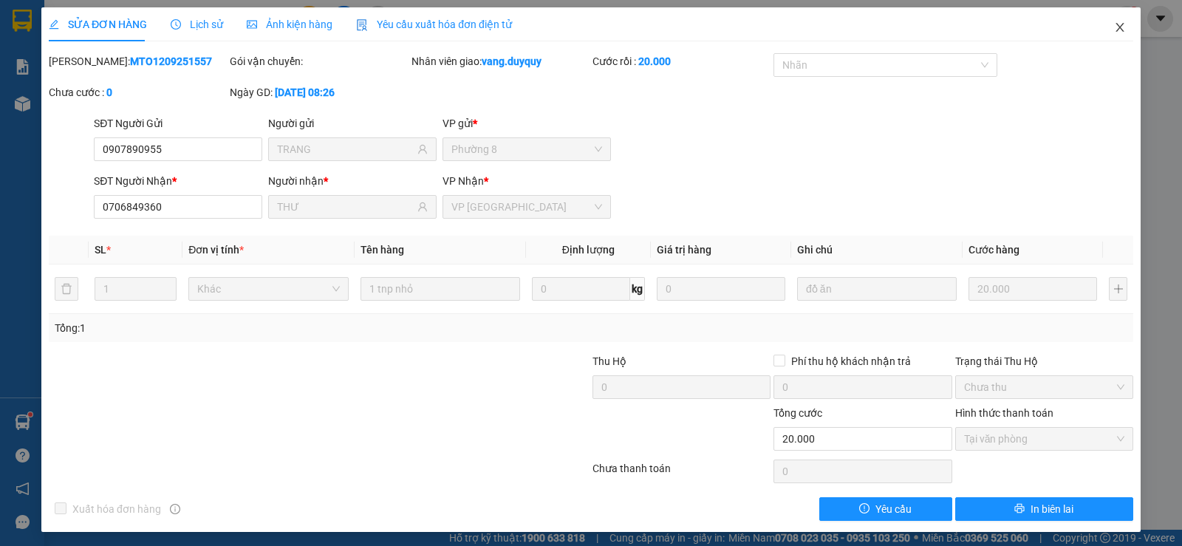
click at [1100, 25] on span "Close" at bounding box center [1119, 27] width 41 height 41
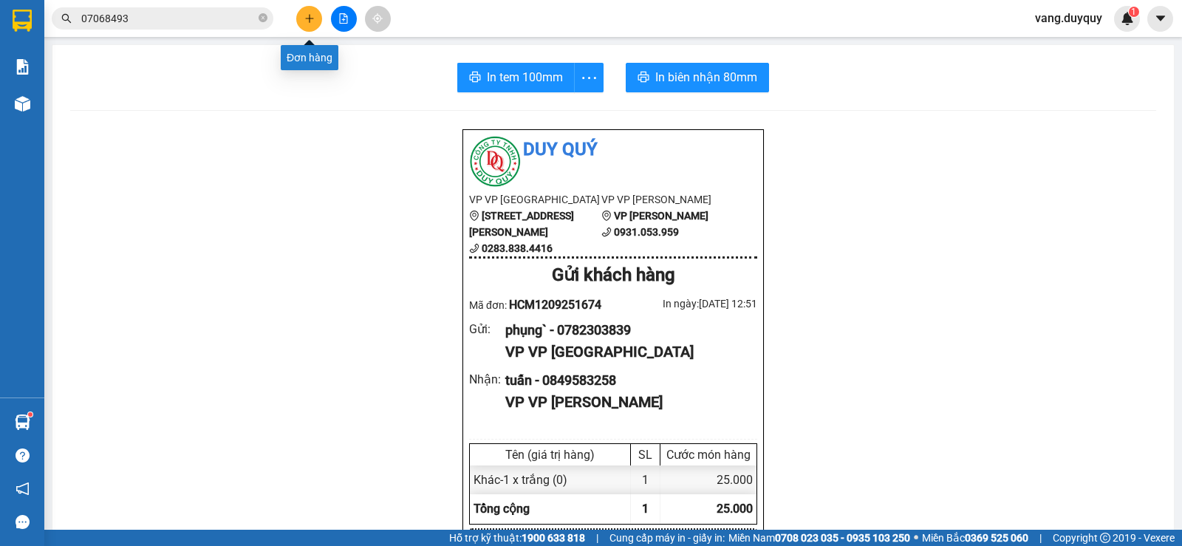
click at [306, 14] on icon "plus" at bounding box center [309, 18] width 10 height 10
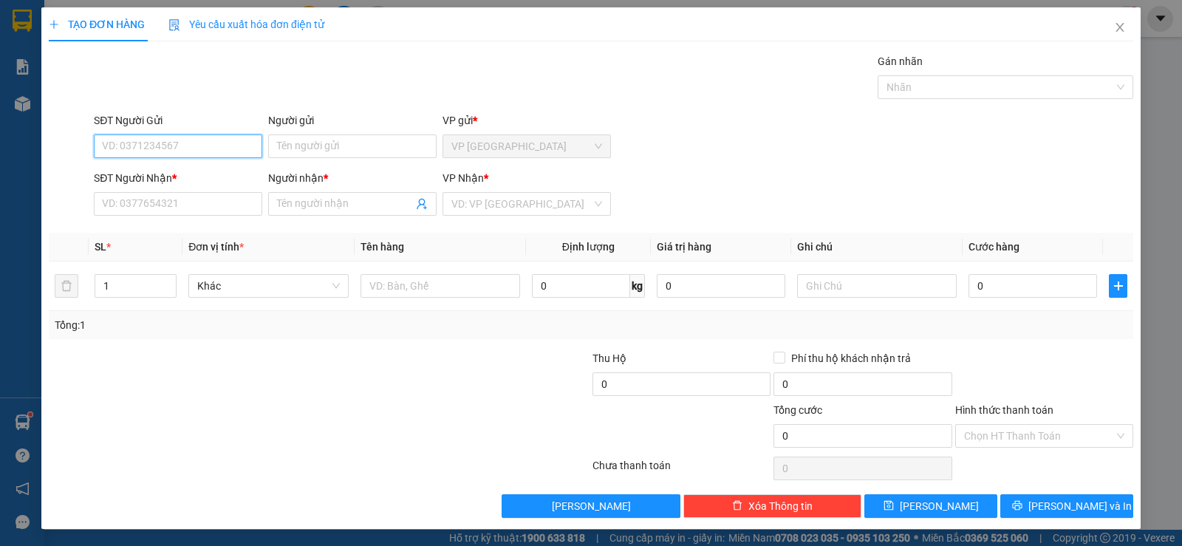
click at [216, 148] on input "SĐT Người Gửi" at bounding box center [178, 146] width 168 height 24
click at [136, 174] on div "0528557780 - THANG" at bounding box center [176, 176] width 149 height 16
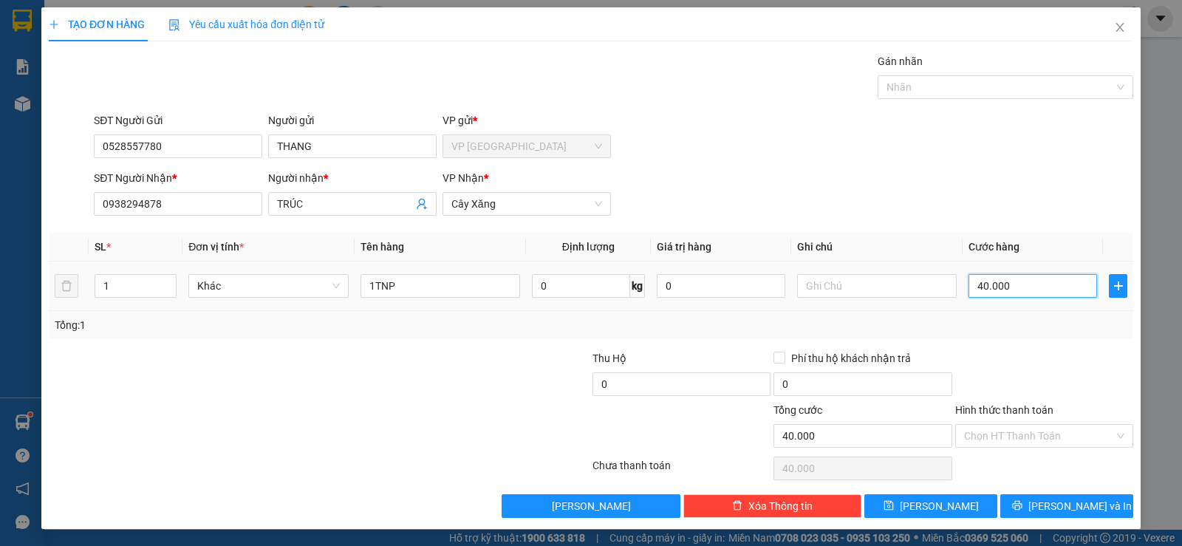
click at [1014, 282] on input "40.000" at bounding box center [1032, 286] width 128 height 24
click at [1005, 227] on div "Transit Pickup Surcharge Ids Transit Deliver Surcharge Ids Transit Deliver Surc…" at bounding box center [591, 285] width 1084 height 465
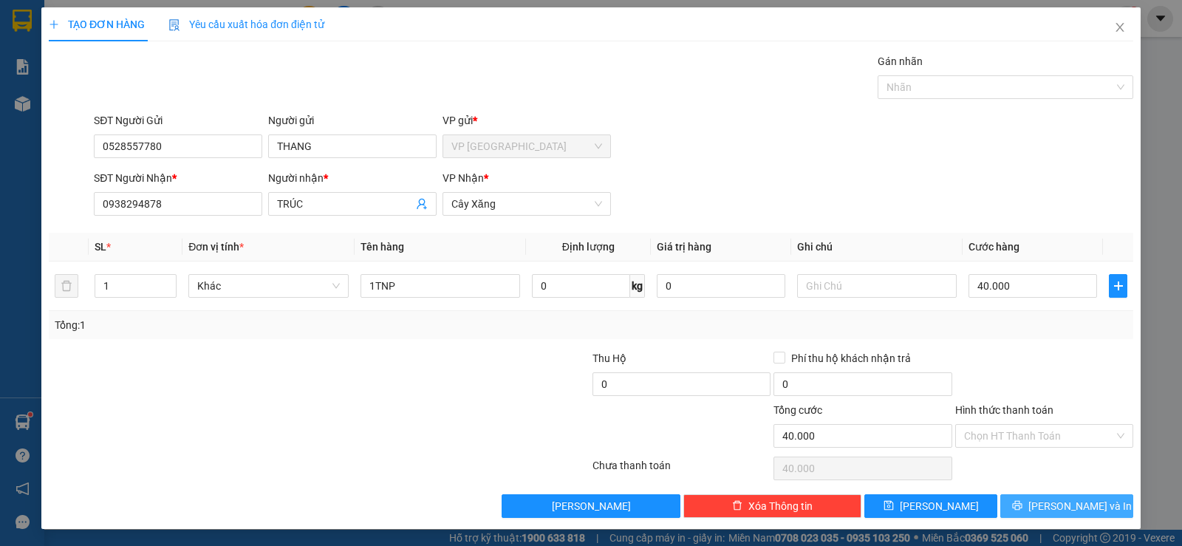
click at [1024, 501] on button "[PERSON_NAME] và In" at bounding box center [1066, 506] width 133 height 24
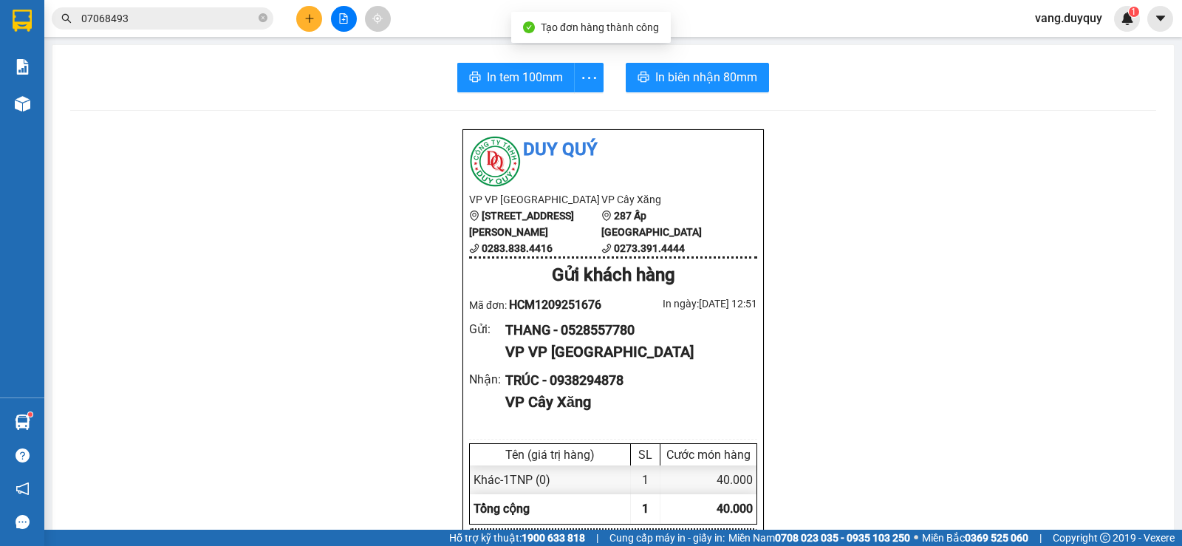
click at [538, 82] on span "In tem 100mm" at bounding box center [525, 77] width 76 height 18
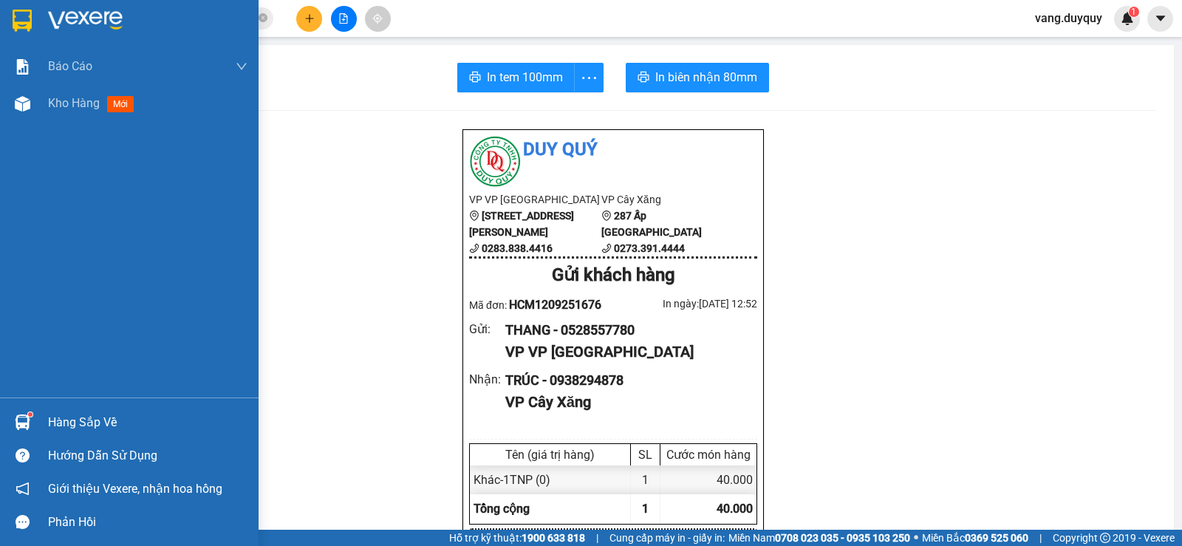
click at [78, 426] on div "Hàng sắp về" at bounding box center [147, 422] width 199 height 22
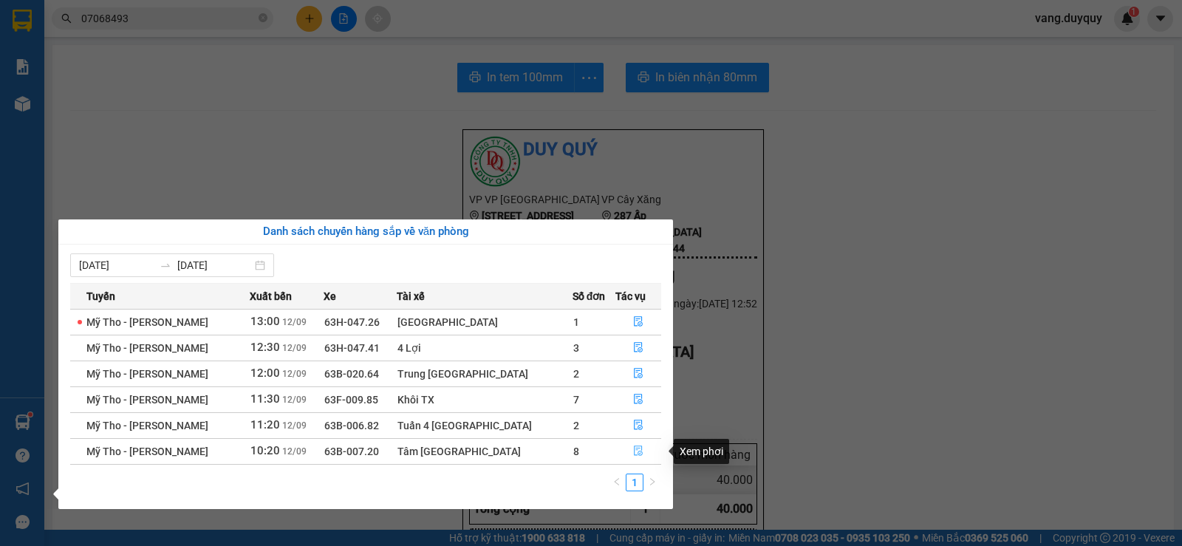
click at [646, 453] on button "button" at bounding box center [638, 451] width 44 height 24
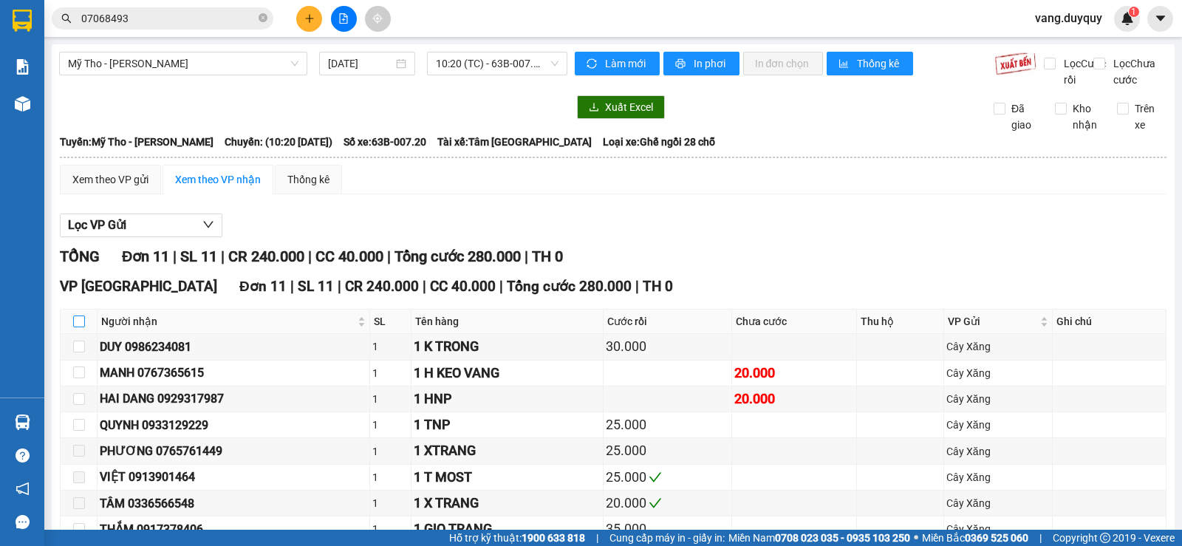
click at [74, 315] on input "checkbox" at bounding box center [79, 321] width 12 height 12
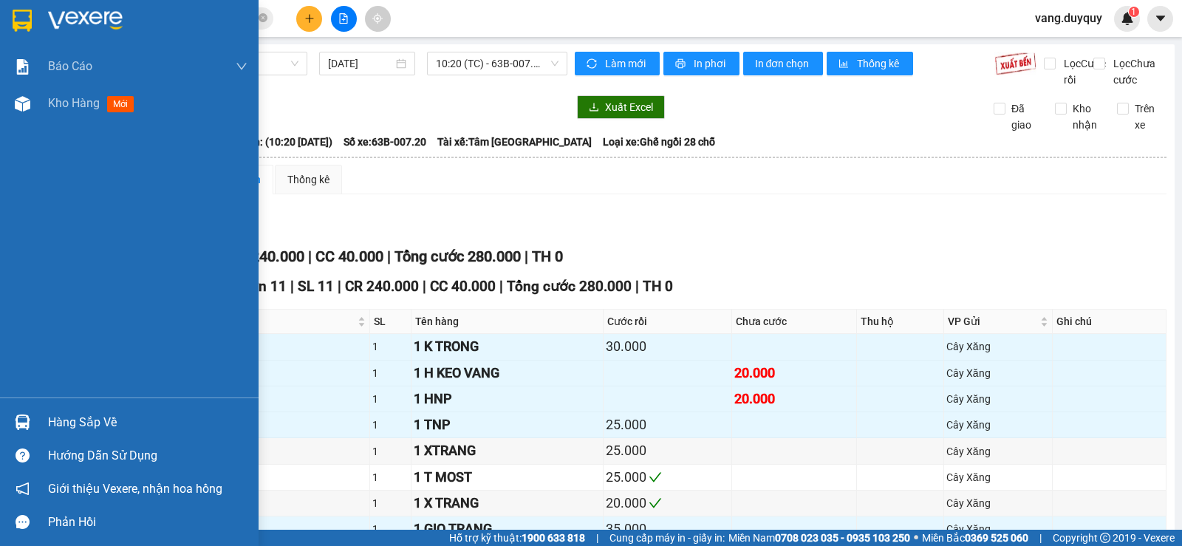
click at [26, 16] on img at bounding box center [22, 21] width 19 height 22
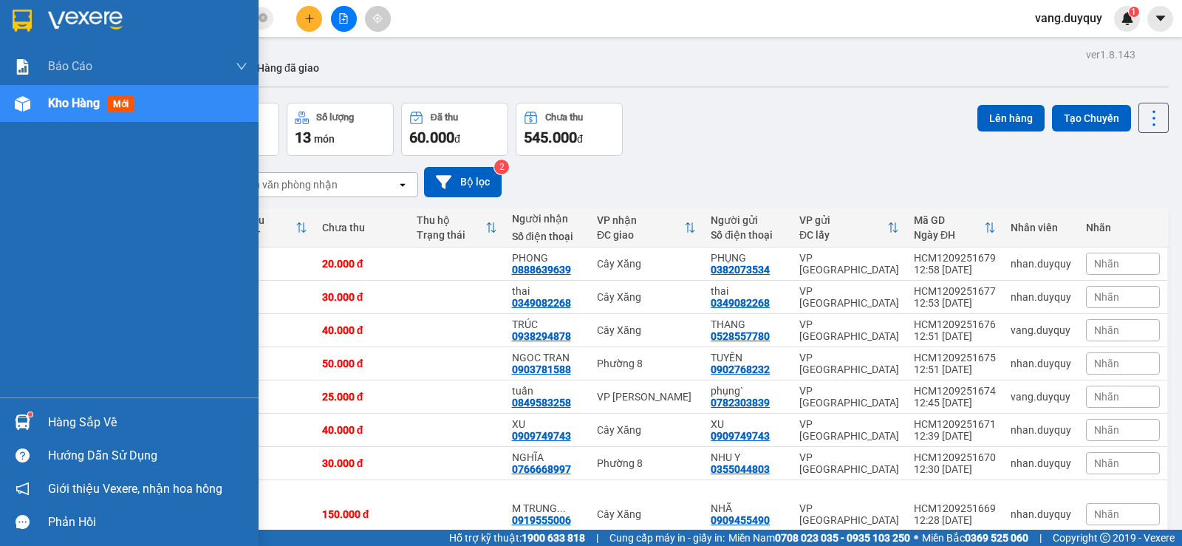
click at [43, 13] on div at bounding box center [129, 24] width 258 height 48
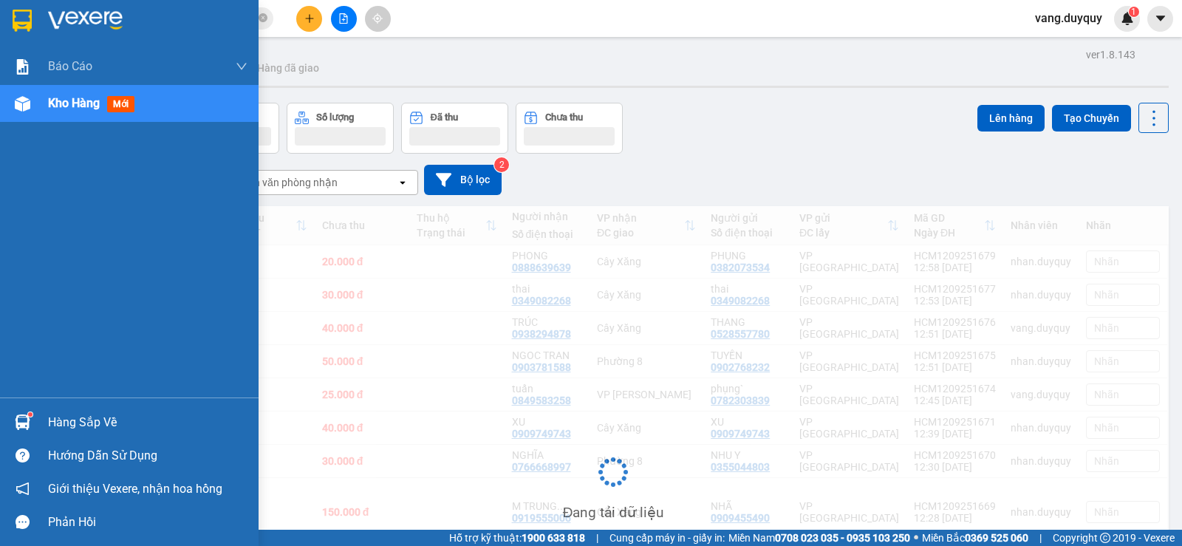
click at [123, 419] on div "Hàng sắp về" at bounding box center [147, 422] width 199 height 22
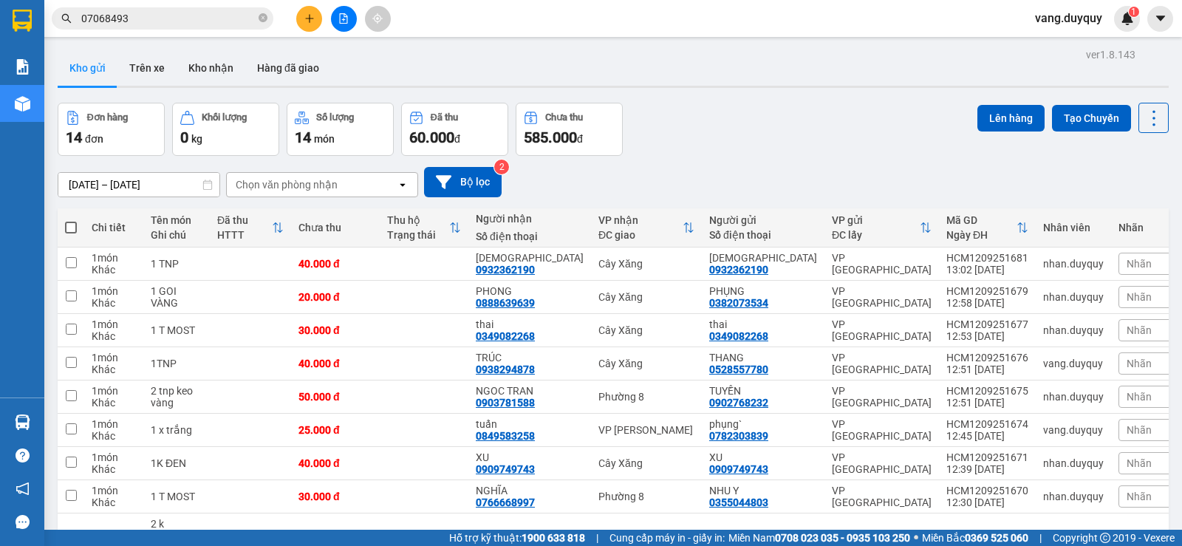
click at [798, 20] on section "Kết quả tìm kiếm ( 1768 ) Bộ lọc Mã ĐH Trạng thái Món hàng Thu hộ Tổng cước Chư…" at bounding box center [591, 273] width 1182 height 546
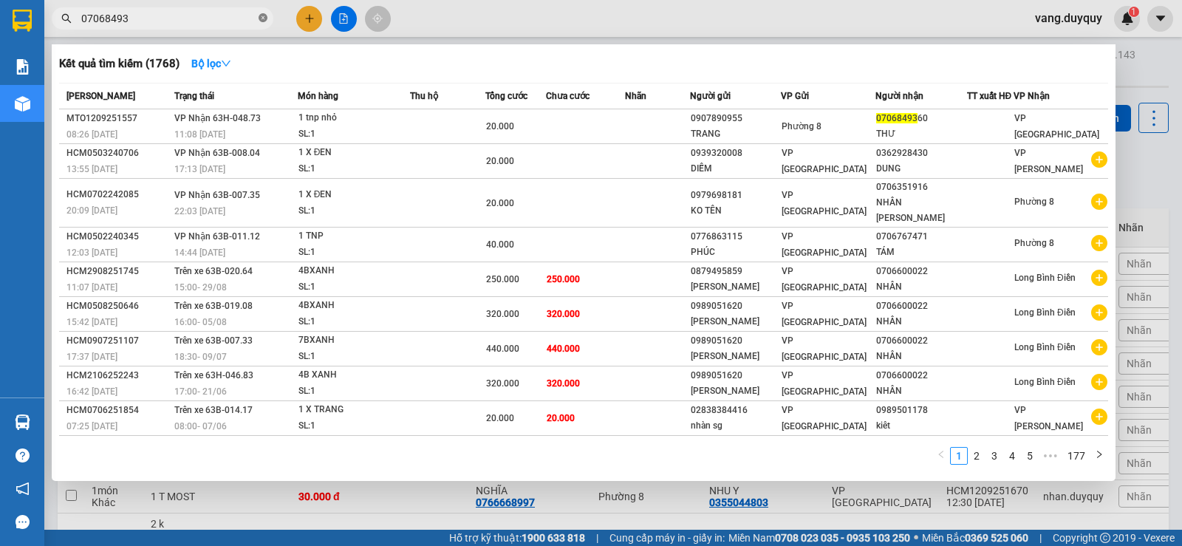
click at [265, 16] on icon "close-circle" at bounding box center [262, 17] width 9 height 9
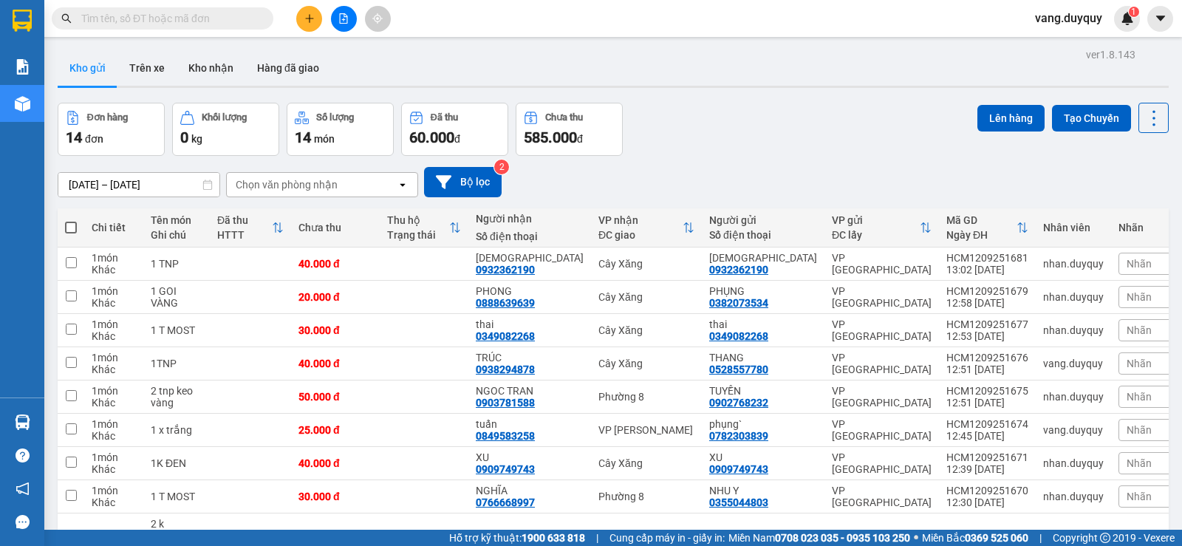
click at [226, 17] on input "text" at bounding box center [168, 18] width 174 height 16
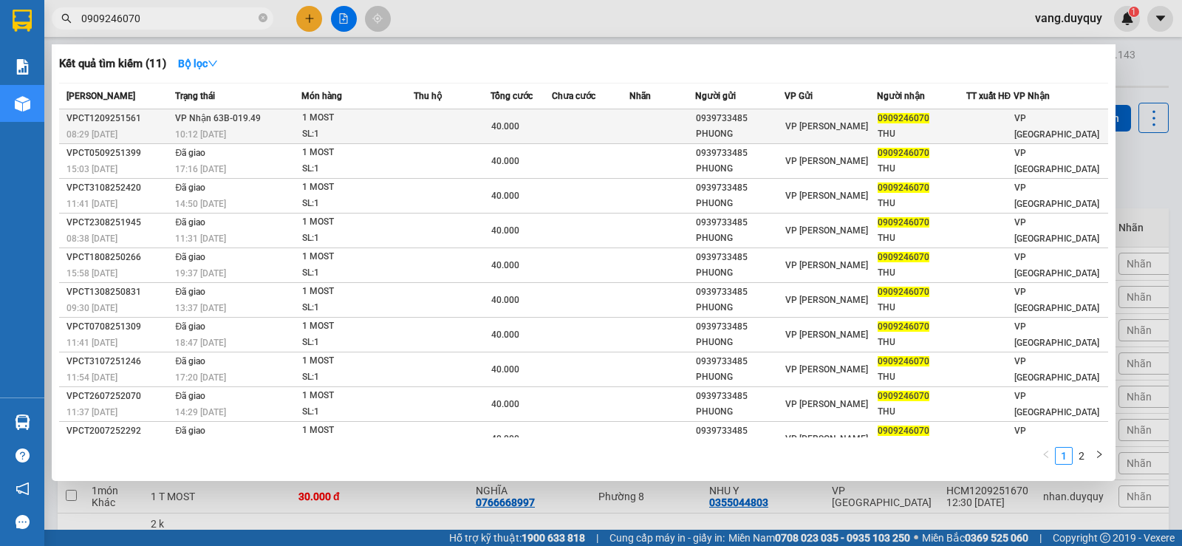
click at [386, 128] on div "SL: 1" at bounding box center [357, 134] width 111 height 16
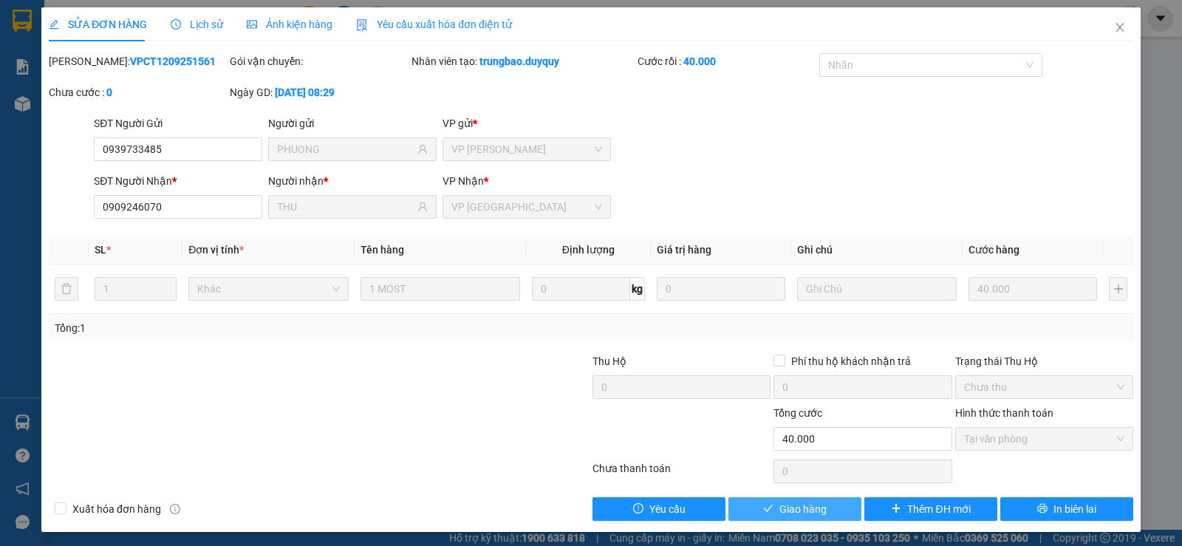
click at [763, 504] on icon "check" at bounding box center [768, 508] width 10 height 10
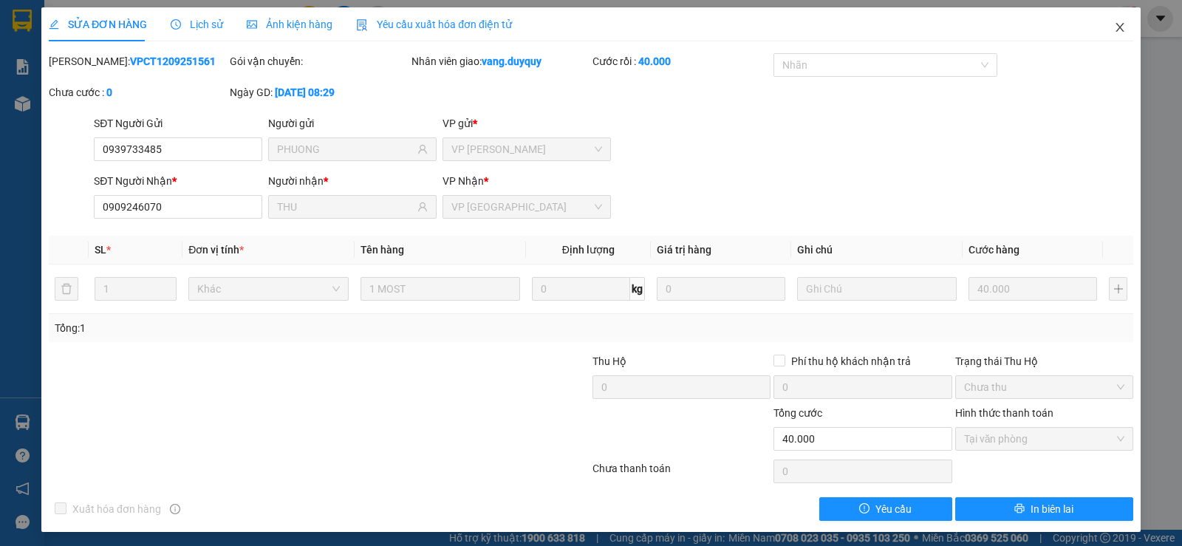
click at [1114, 28] on icon "close" at bounding box center [1120, 27] width 12 height 12
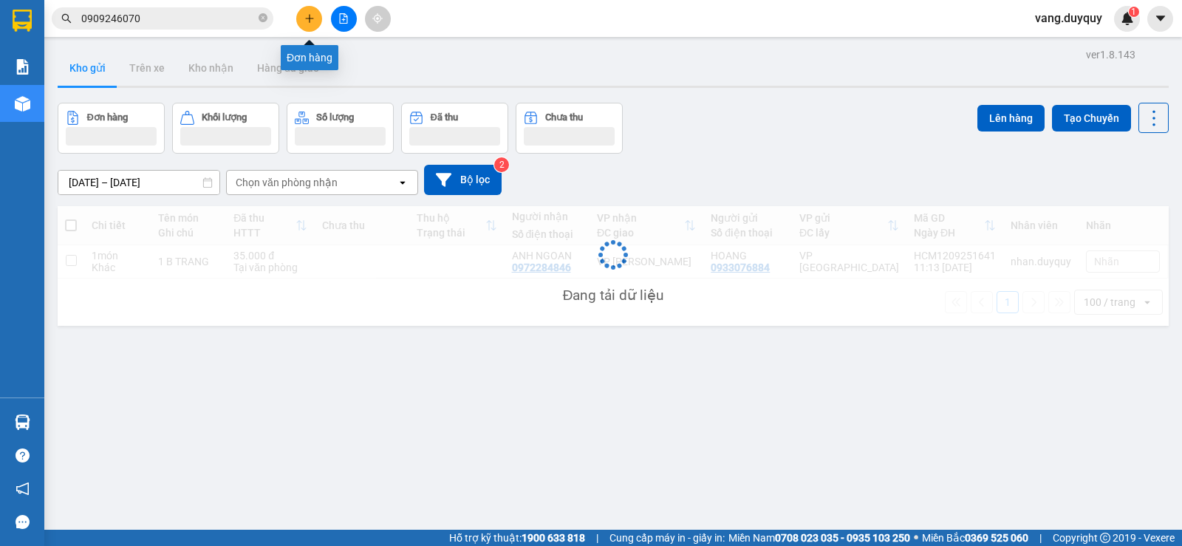
click at [306, 21] on icon "plus" at bounding box center [309, 18] width 10 height 10
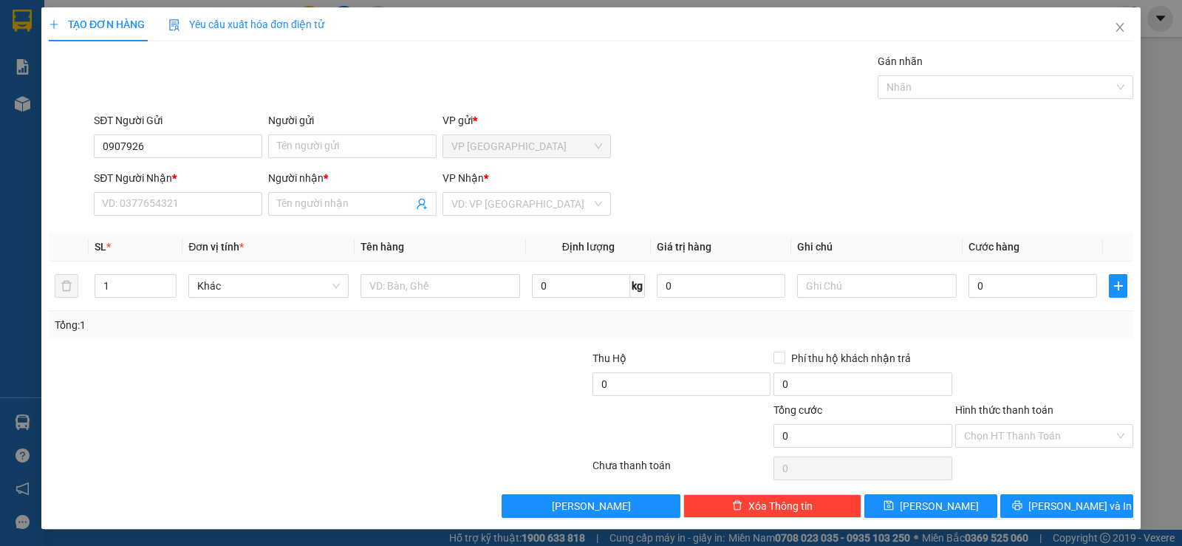
scroll to position [87, 0]
type input "0907926179"
click at [181, 171] on div "0907926179 - HẰNG" at bounding box center [176, 176] width 149 height 16
type input "HẰNG"
type input "0818349578"
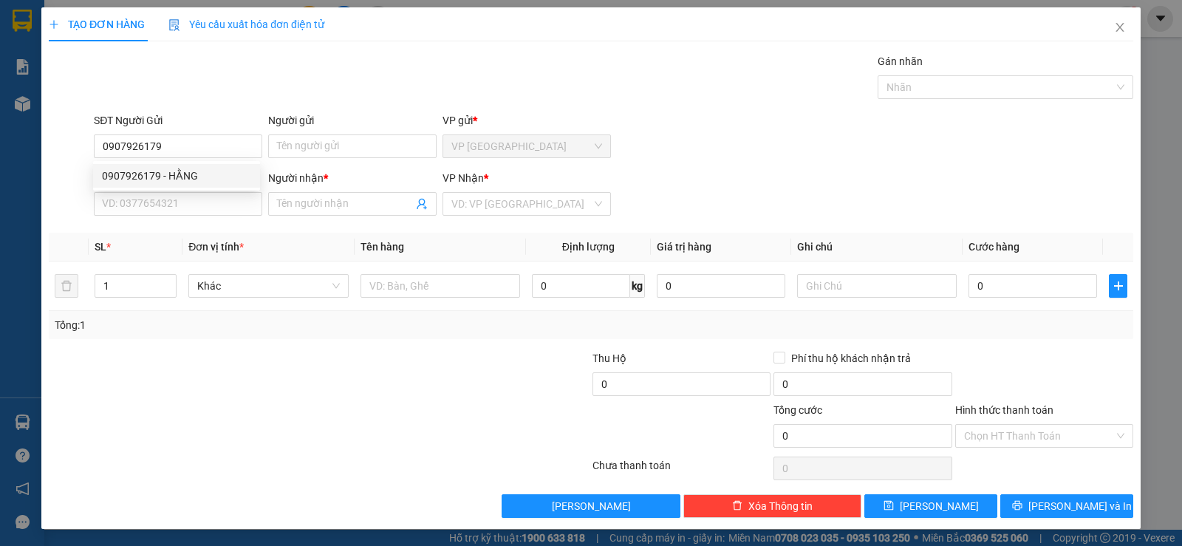
type input "5 E"
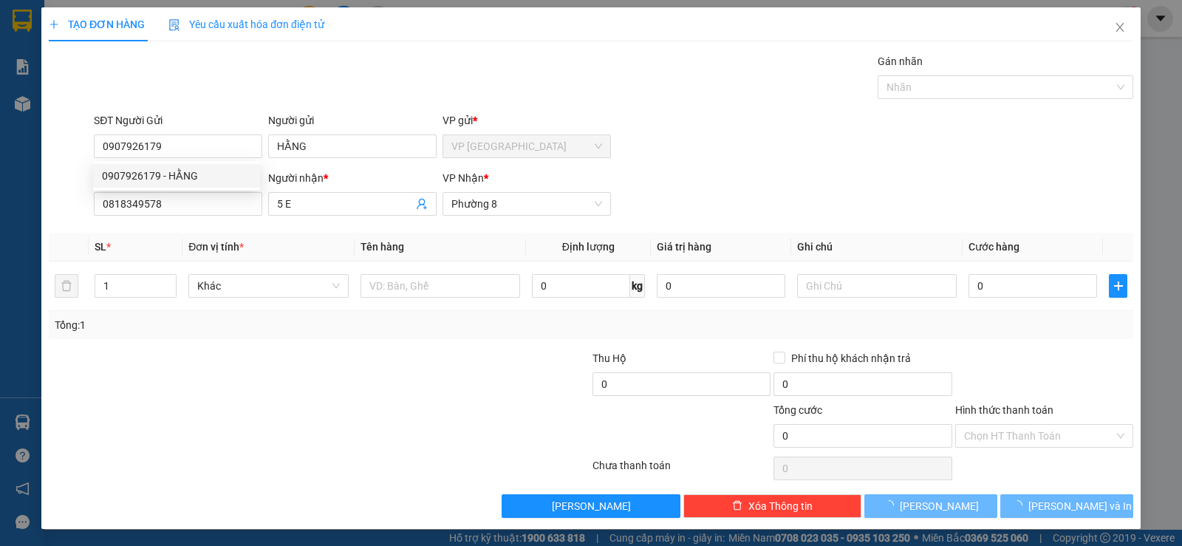
type input "30.000"
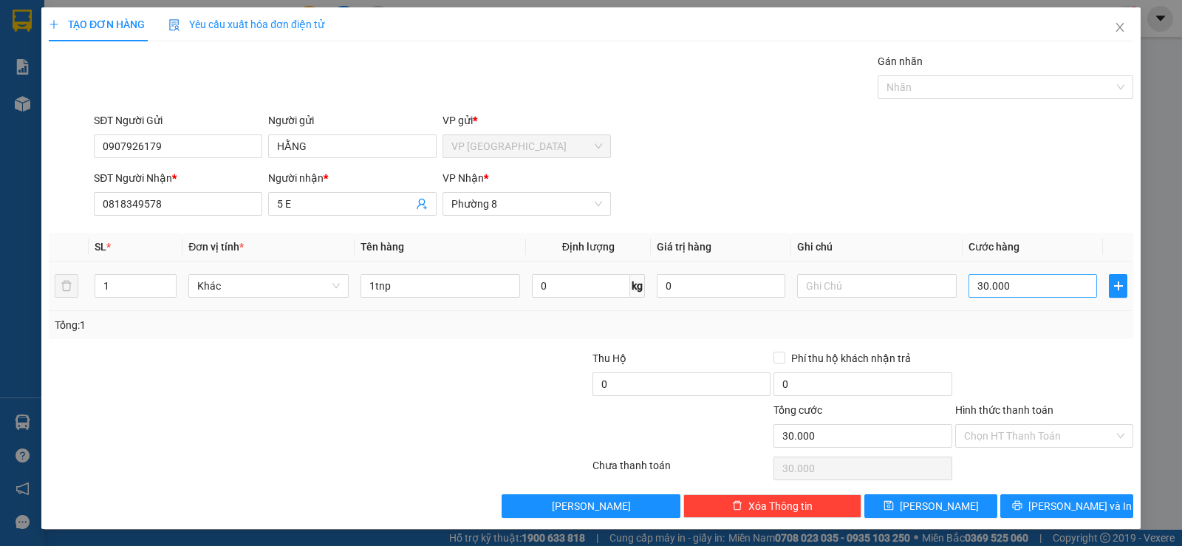
type input "0907926179"
click at [1024, 296] on input "30.000" at bounding box center [1032, 286] width 128 height 24
type input "2"
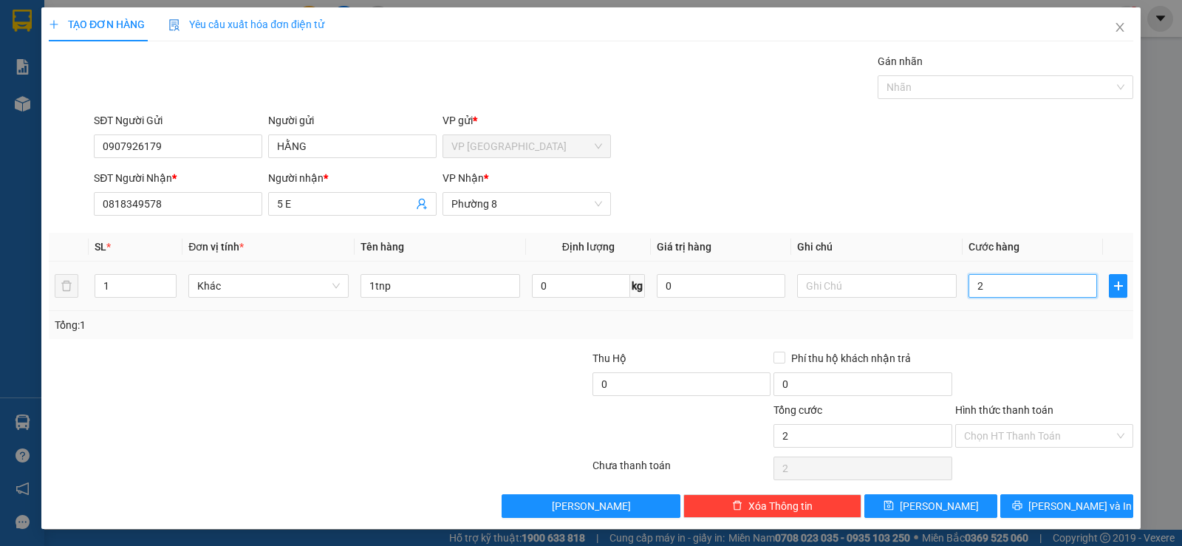
type input "25"
type input "25.000"
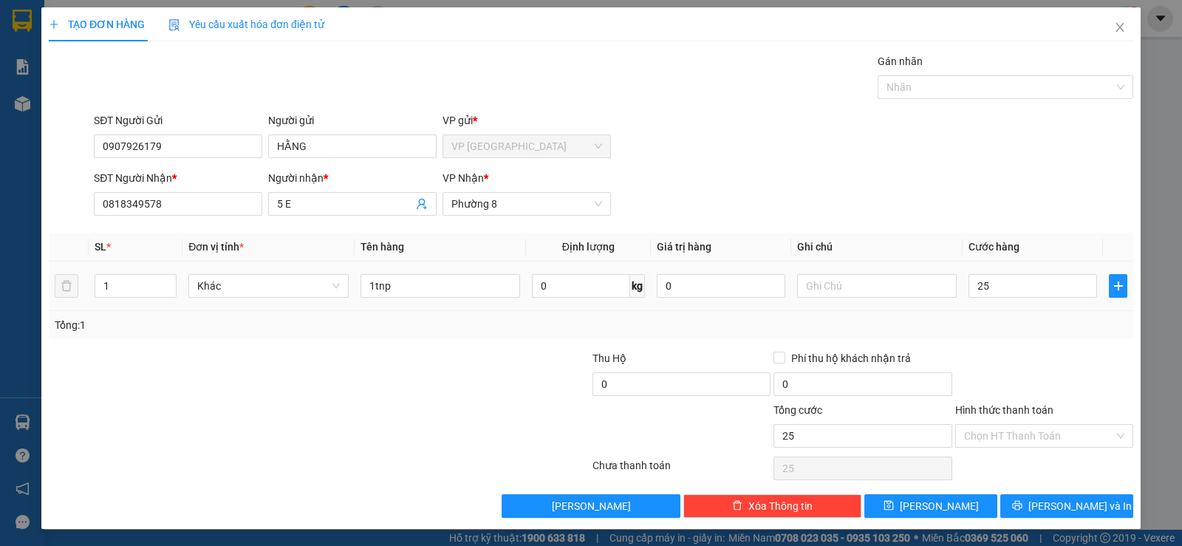
type input "25.000"
click at [990, 372] on div at bounding box center [1043, 376] width 181 height 52
click at [1037, 499] on button "[PERSON_NAME] và In" at bounding box center [1066, 506] width 133 height 24
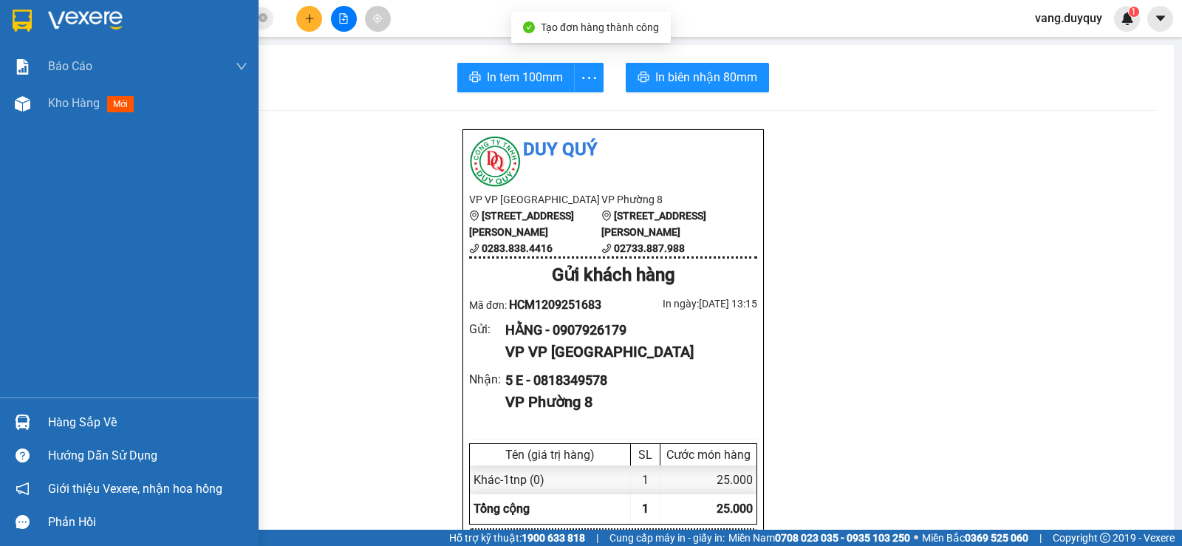
click at [32, 31] on img at bounding box center [22, 21] width 19 height 22
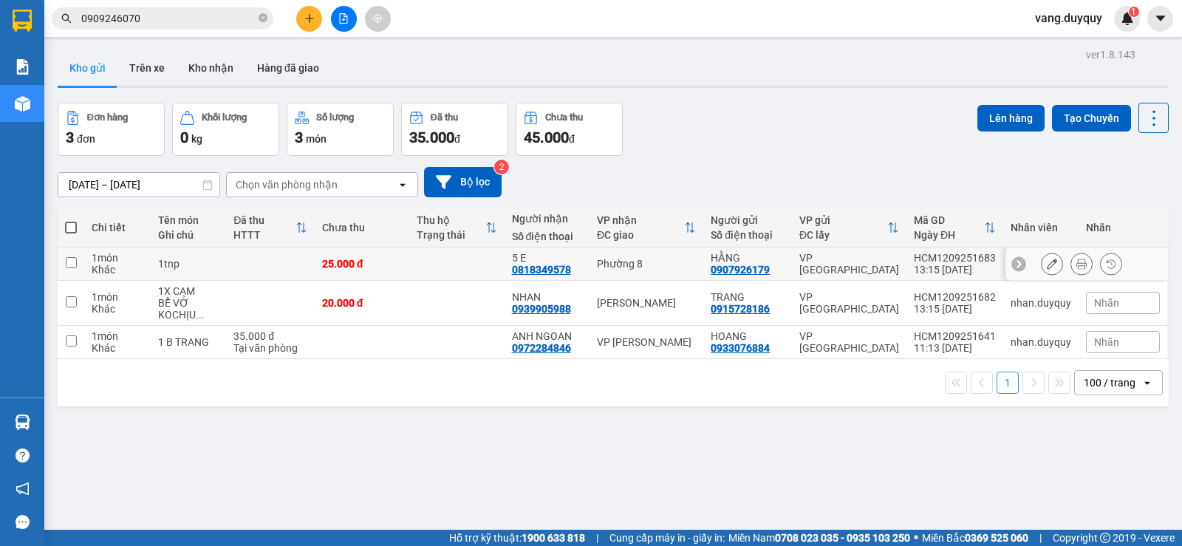
click at [1049, 264] on button at bounding box center [1051, 264] width 21 height 26
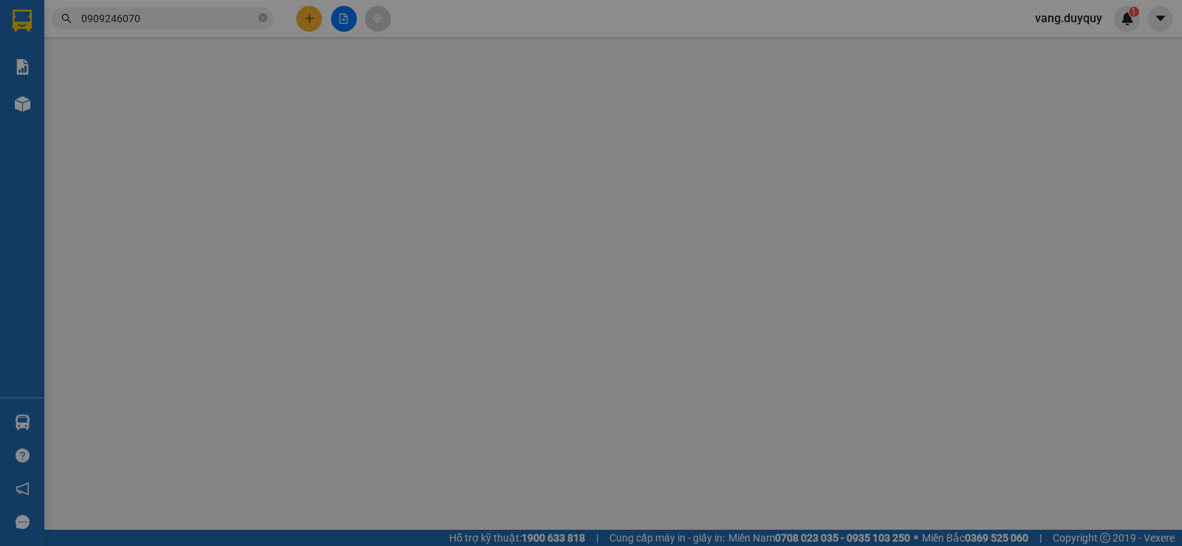
type input "0907926179"
type input "0818349578"
type input "25.000"
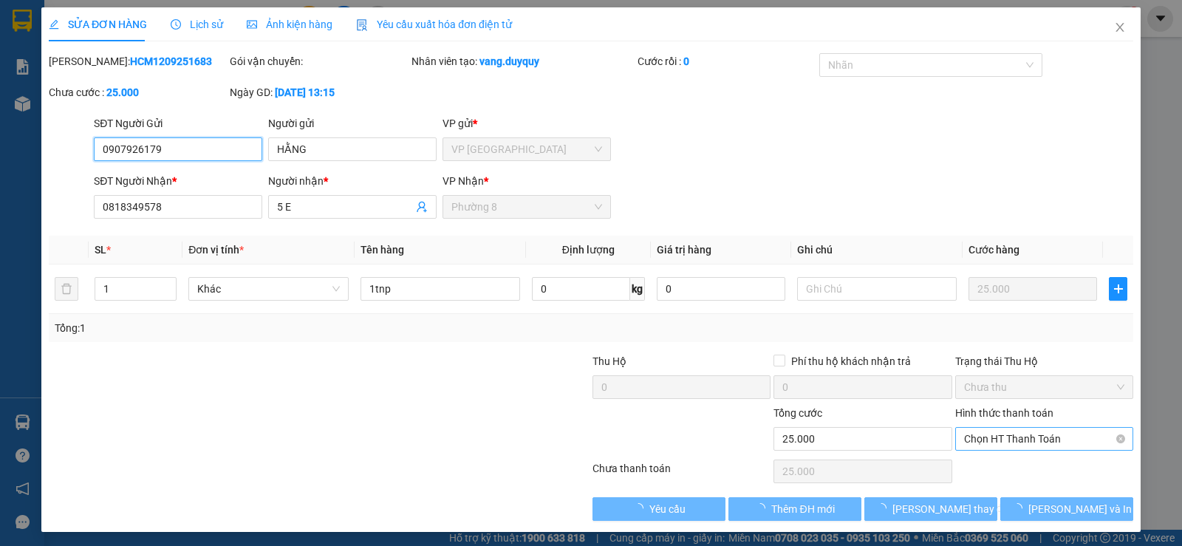
click at [1078, 446] on span "Chọn HT Thanh Toán" at bounding box center [1044, 439] width 160 height 22
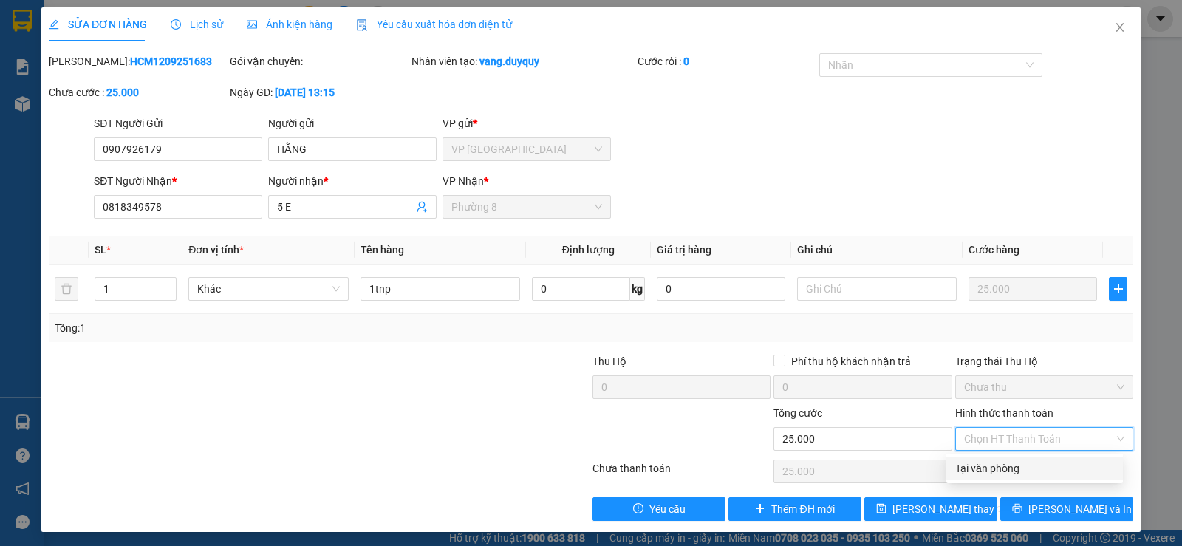
click at [1035, 481] on div "Total Paid Fee 0 Total UnPaid Fee 25.000 Cash Collection Total Fee Mã ĐH: HCM12…" at bounding box center [591, 286] width 1084 height 467
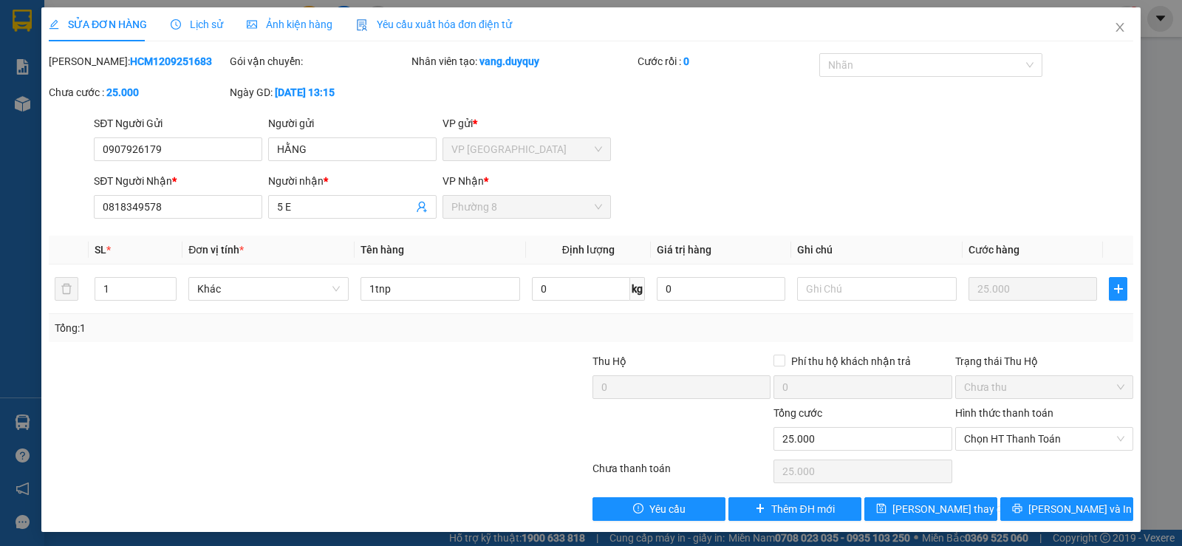
click at [1027, 419] on label "Hình thức thanh toán" at bounding box center [1004, 413] width 98 height 12
click at [1027, 428] on input "Hình thức thanh toán" at bounding box center [1039, 439] width 150 height 22
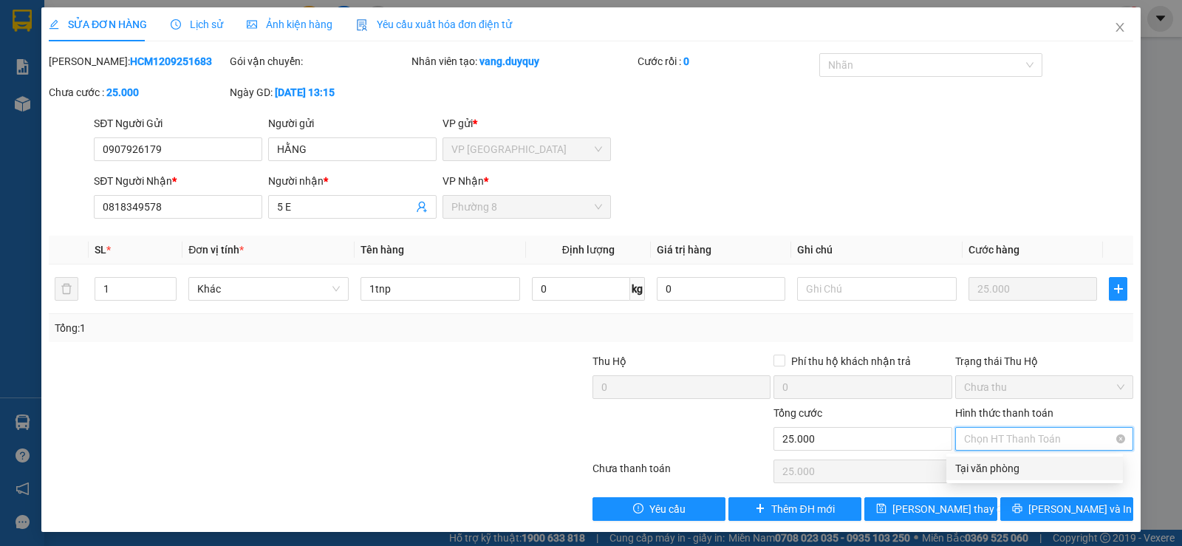
click at [1025, 436] on span "Chọn HT Thanh Toán" at bounding box center [1044, 439] width 160 height 22
click at [1016, 465] on div "Tại văn phòng" at bounding box center [1034, 468] width 159 height 16
type input "0"
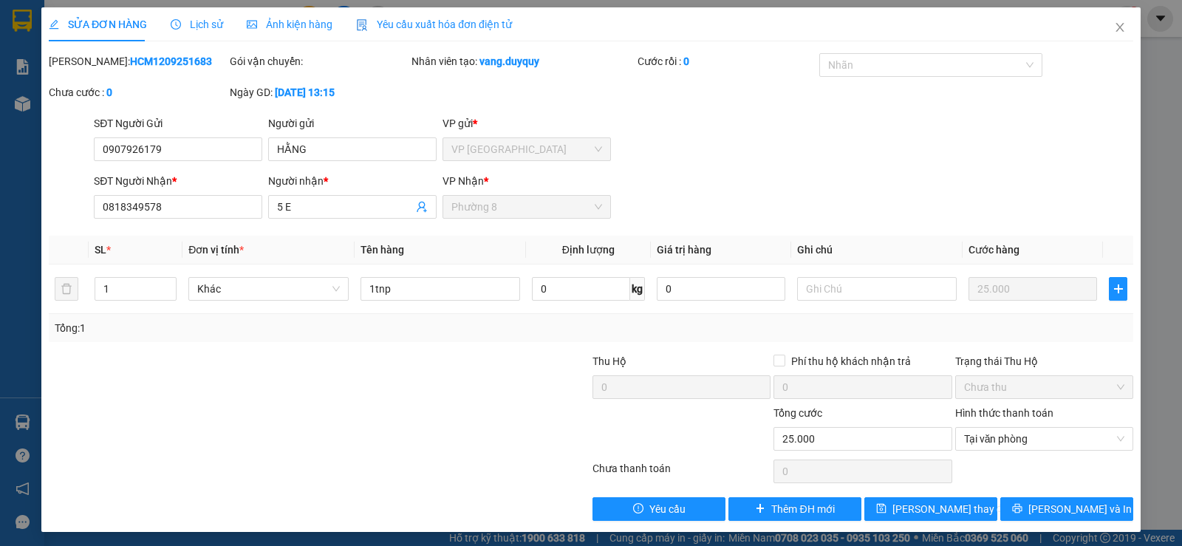
click at [1019, 494] on div "Total Paid Fee 0 Total UnPaid Fee 25.000 Cash Collection Total Fee Mã ĐH: HCM12…" at bounding box center [591, 286] width 1084 height 467
click at [1025, 494] on div "Total Paid Fee 0 Total UnPaid Fee 25.000 Cash Collection Total Fee Mã ĐH: HCM12…" at bounding box center [591, 286] width 1084 height 467
click at [1044, 501] on span "[PERSON_NAME] và In" at bounding box center [1079, 509] width 103 height 16
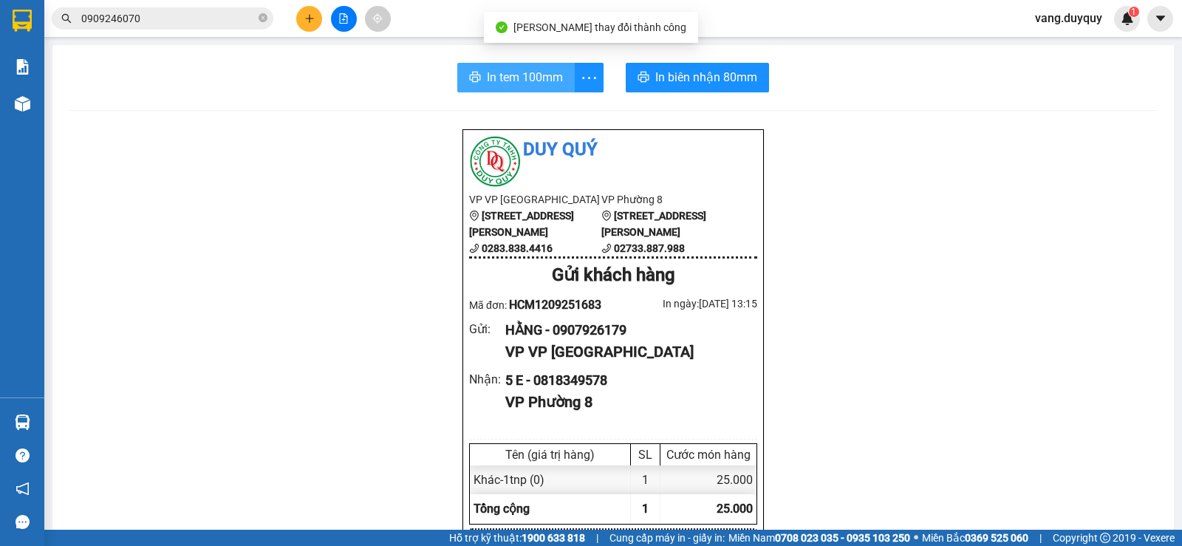
click at [501, 80] on span "In tem 100mm" at bounding box center [525, 77] width 76 height 18
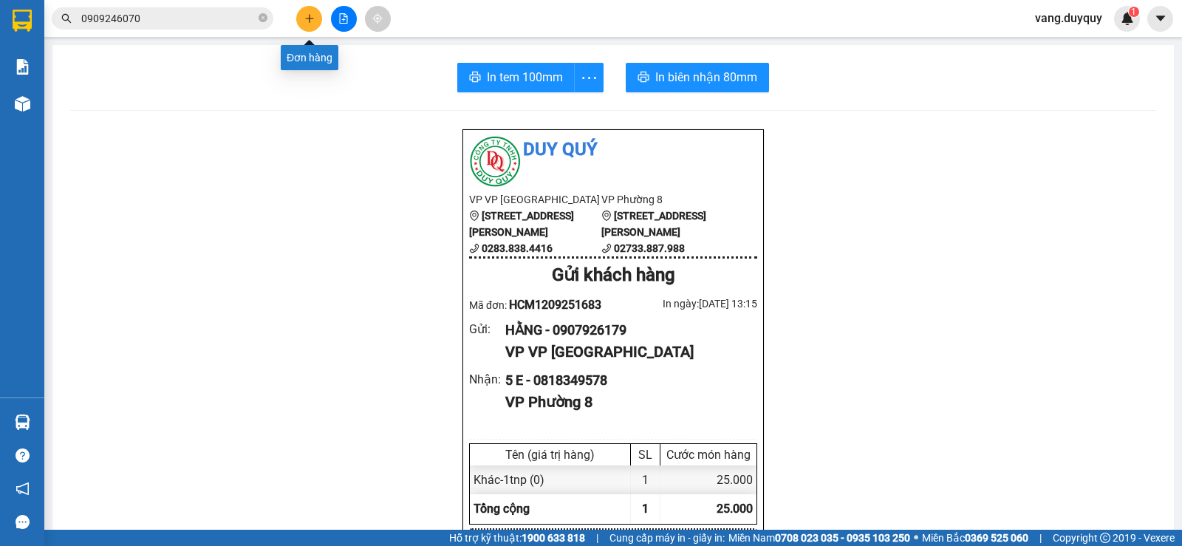
click at [316, 21] on button at bounding box center [309, 19] width 26 height 26
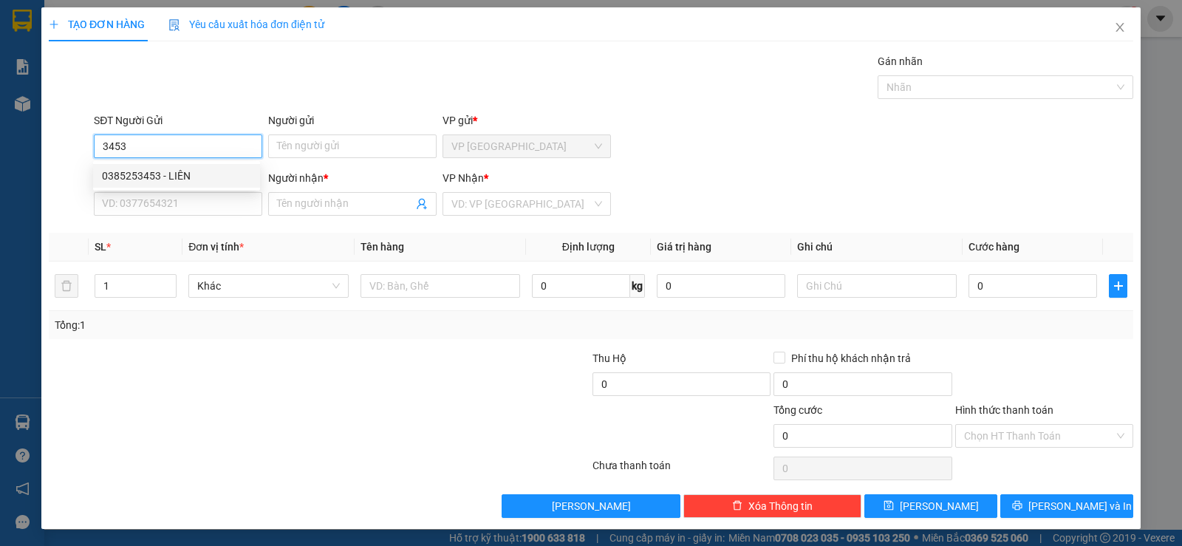
click at [185, 166] on div "0385253453 - LIÊN" at bounding box center [176, 176] width 167 height 24
type input "0385253453"
type input "LIÊN"
type input "0385253453"
type input "LIÊN"
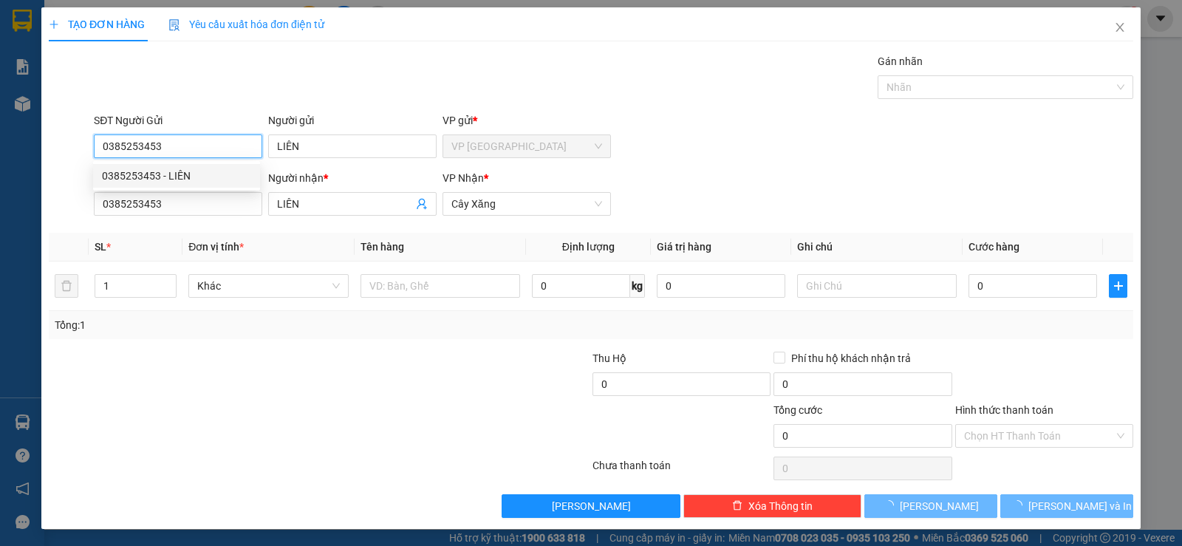
type input "40.000"
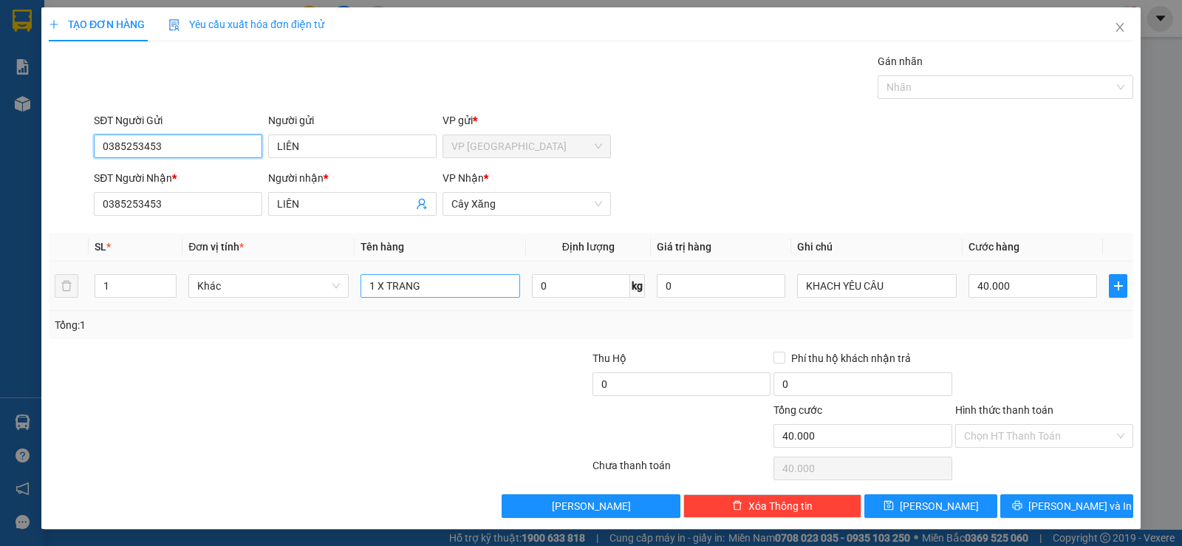
type input "0385253453"
click at [431, 274] on input "1 X TRANG" at bounding box center [440, 286] width 160 height 24
type input "1b xanh"
click at [1067, 278] on input "40.000" at bounding box center [1032, 286] width 128 height 24
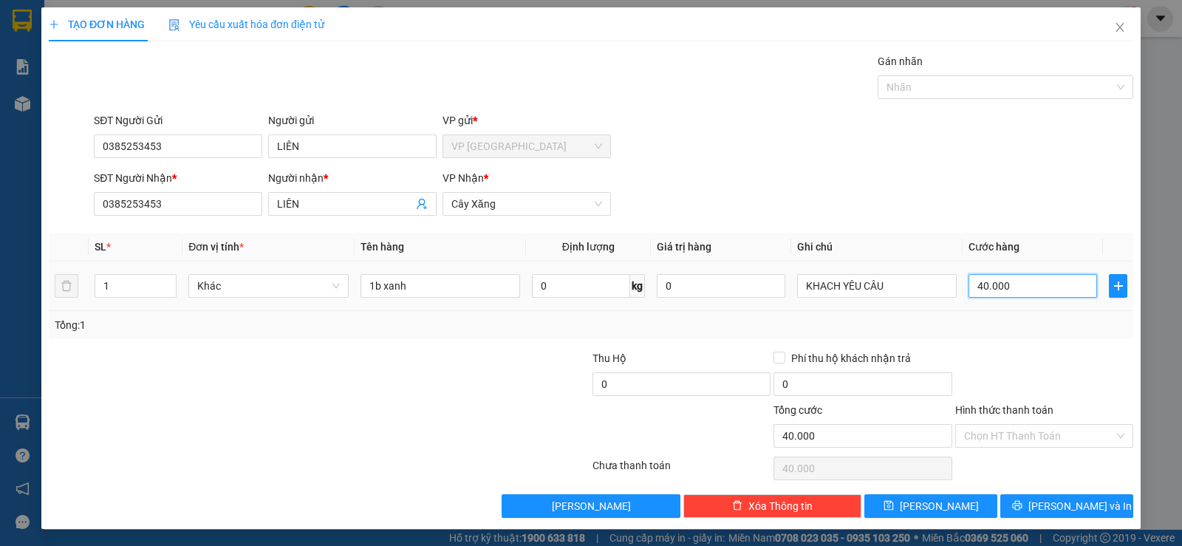
type input "3"
type input "35"
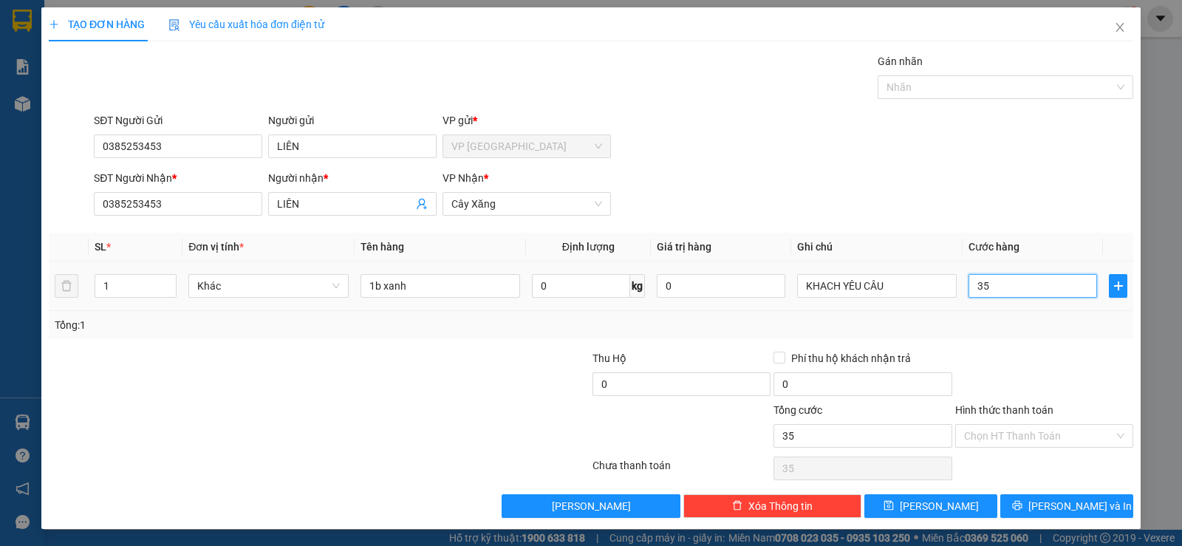
type input "35"
type input "35.000"
drag, startPoint x: 1073, startPoint y: 361, endPoint x: 1089, endPoint y: 438, distance: 78.4
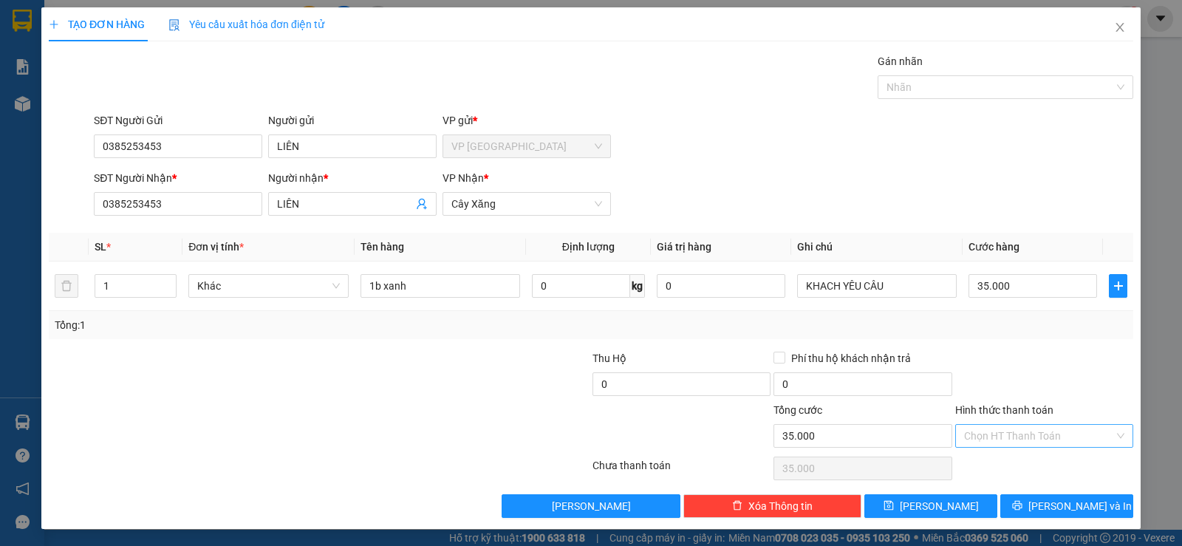
click at [1078, 374] on div at bounding box center [1043, 376] width 181 height 52
click at [1070, 505] on button "[PERSON_NAME] và In" at bounding box center [1066, 506] width 133 height 24
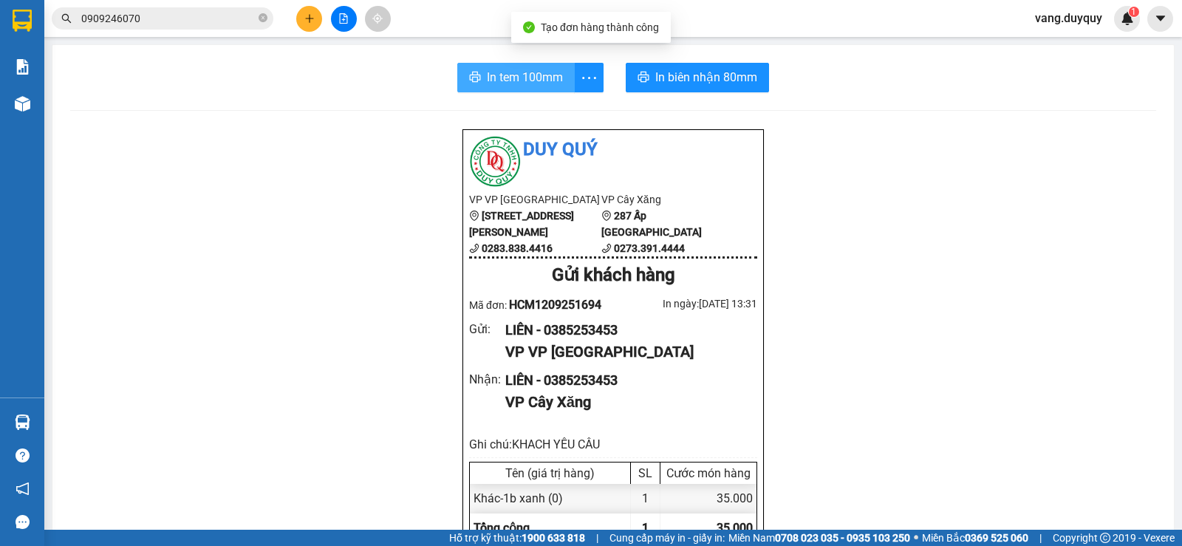
click at [549, 82] on span "In tem 100mm" at bounding box center [525, 77] width 76 height 18
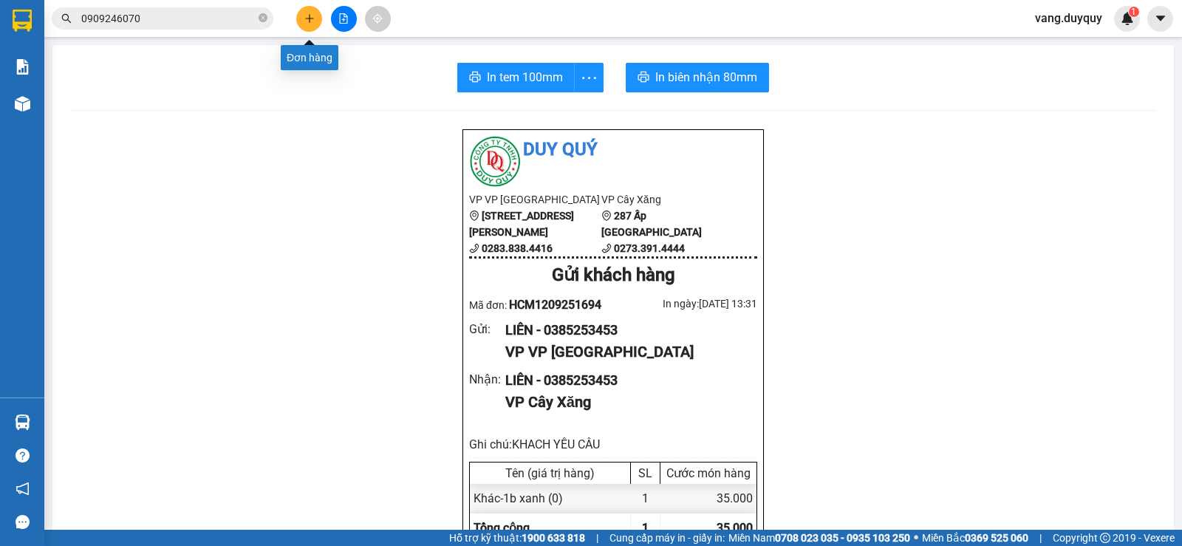
click at [300, 21] on button at bounding box center [309, 19] width 26 height 26
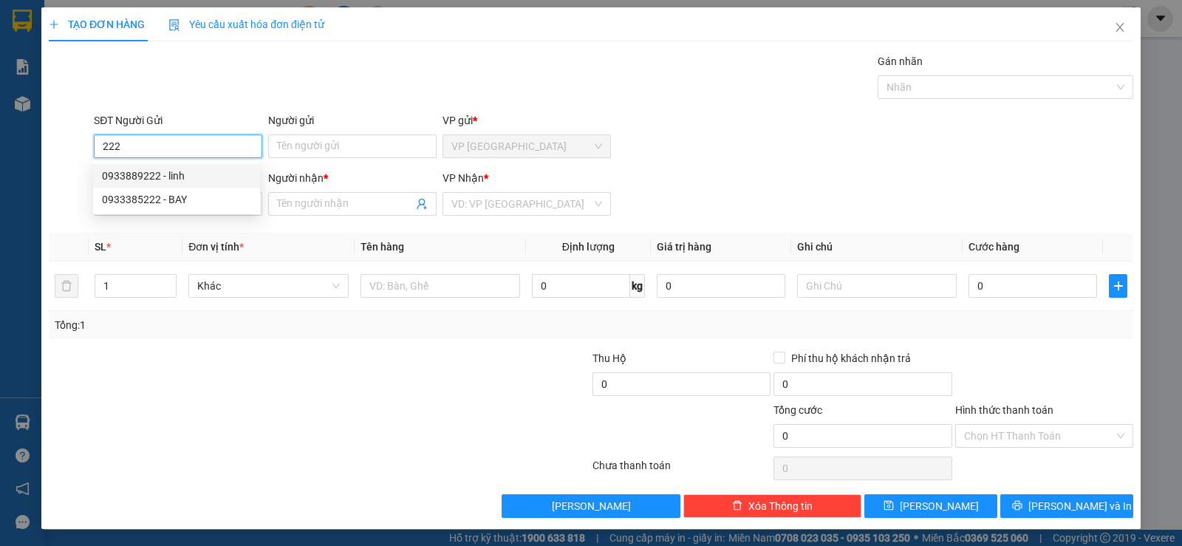
click at [172, 172] on div "0933889222 - linh" at bounding box center [176, 176] width 149 height 16
type input "0933889222"
type input "linh"
type input "0907565612"
type input "HOA MAI"
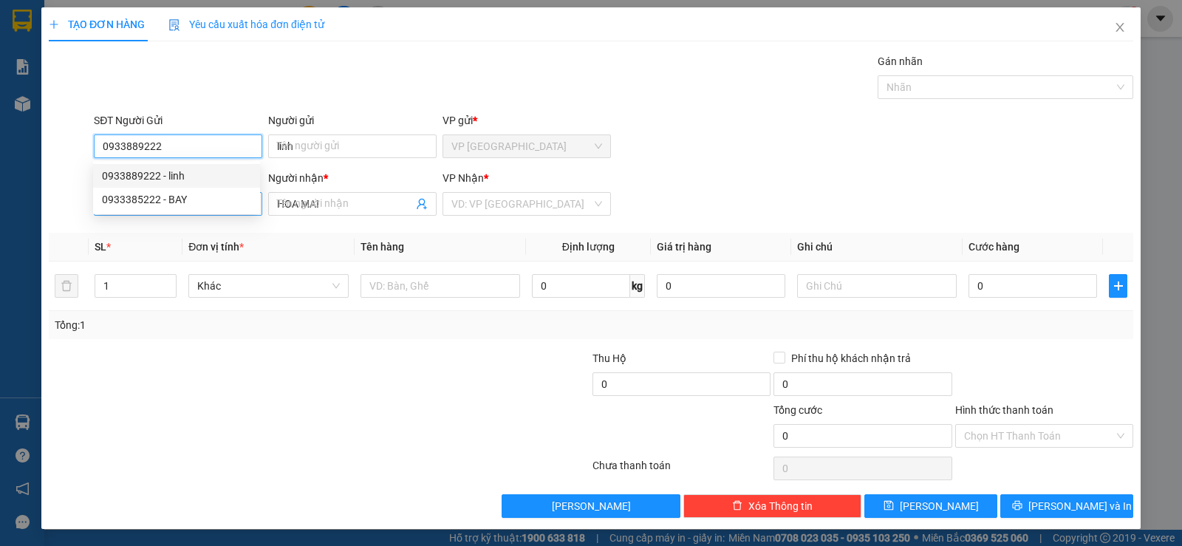
type input "20.000"
type input "0933889222"
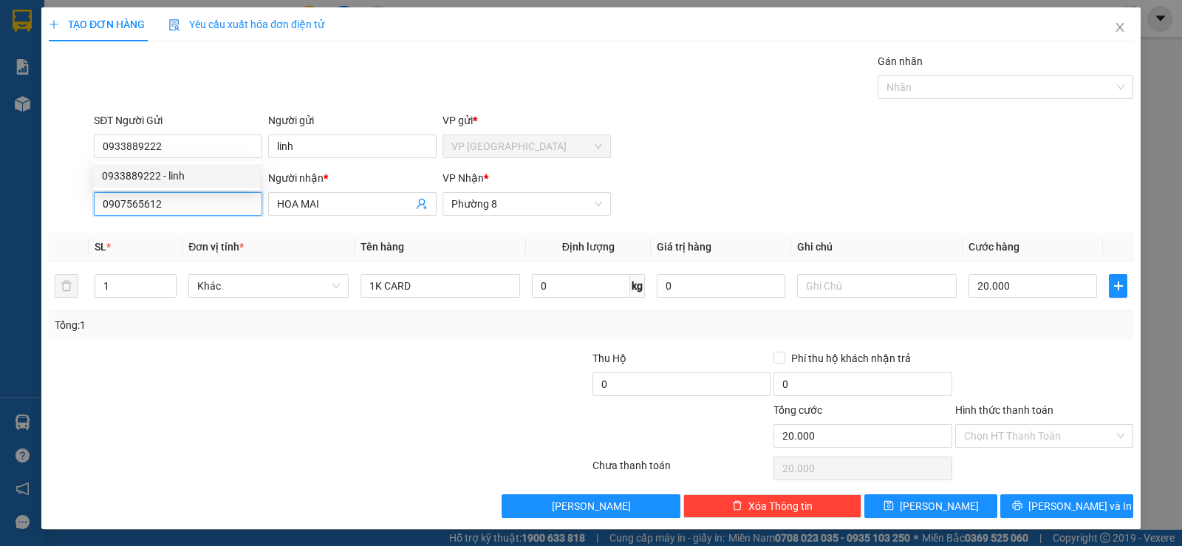
click at [182, 208] on input "0907565612" at bounding box center [178, 204] width 168 height 24
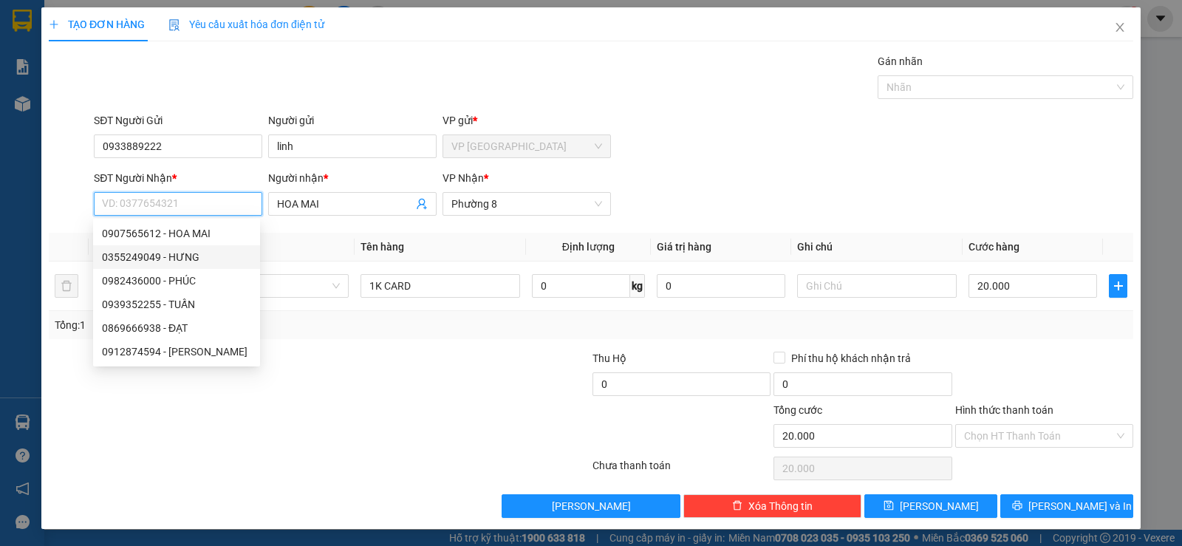
click at [203, 261] on div "0355249049 - HƯNG" at bounding box center [176, 257] width 149 height 16
type input "0355249049"
type input "HƯNG"
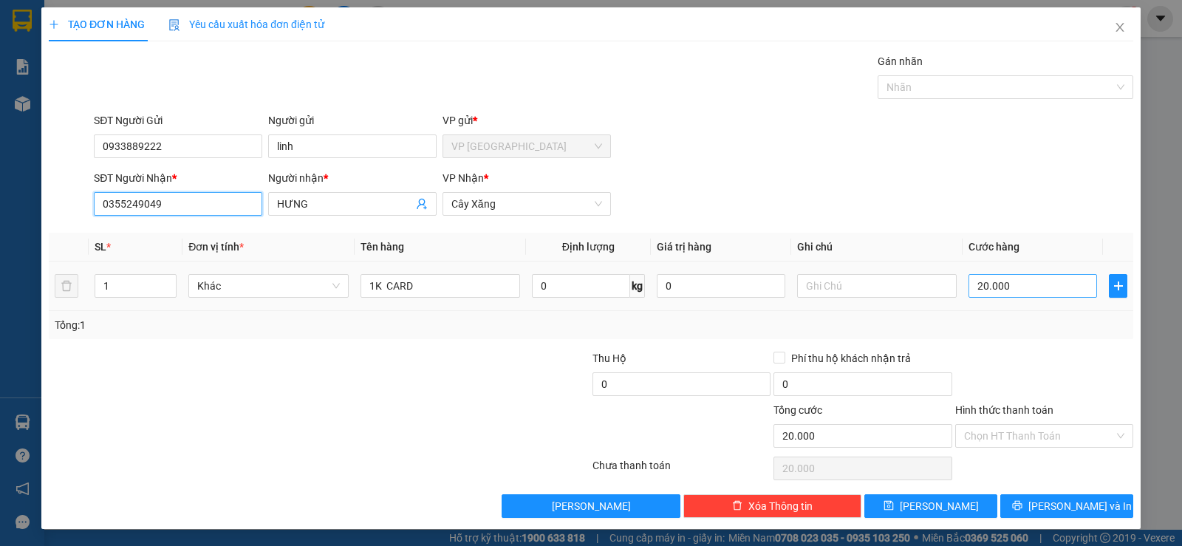
type input "0355249049"
click at [1059, 290] on input "20.000" at bounding box center [1032, 286] width 128 height 24
type input "3"
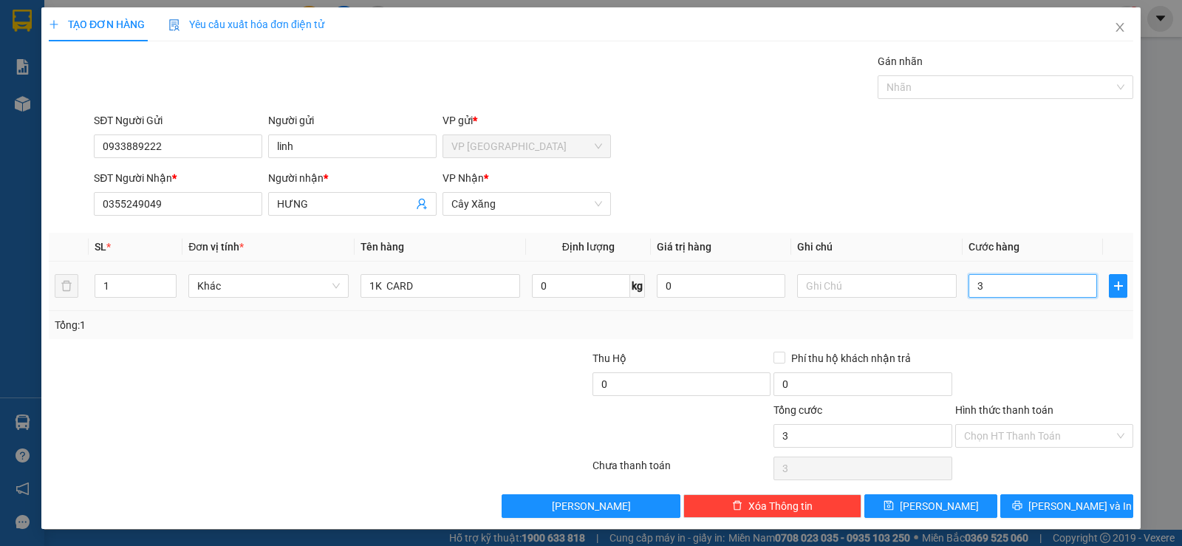
type input "30"
type input "30.000"
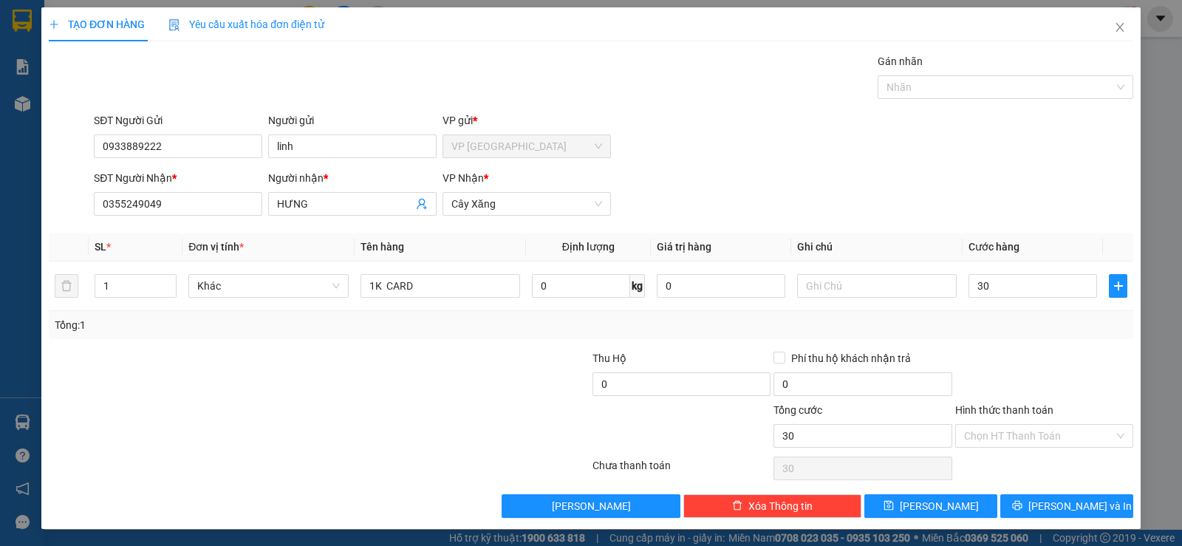
type input "30.000"
click at [1030, 363] on div at bounding box center [1043, 376] width 181 height 52
click at [1067, 505] on span "[PERSON_NAME] và In" at bounding box center [1079, 506] width 103 height 16
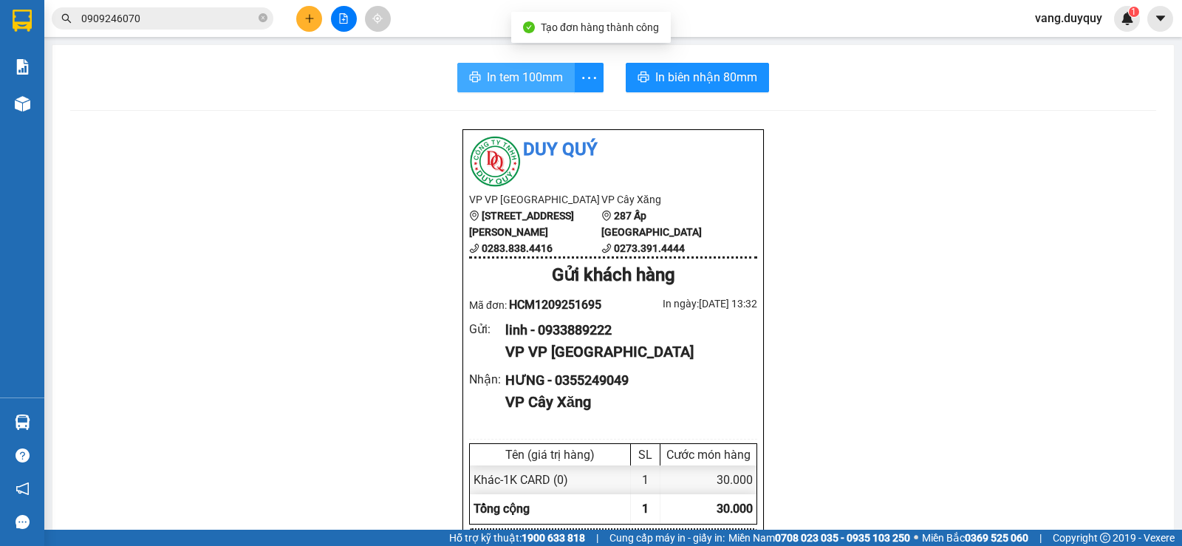
click at [542, 90] on button "In tem 100mm" at bounding box center [515, 78] width 117 height 30
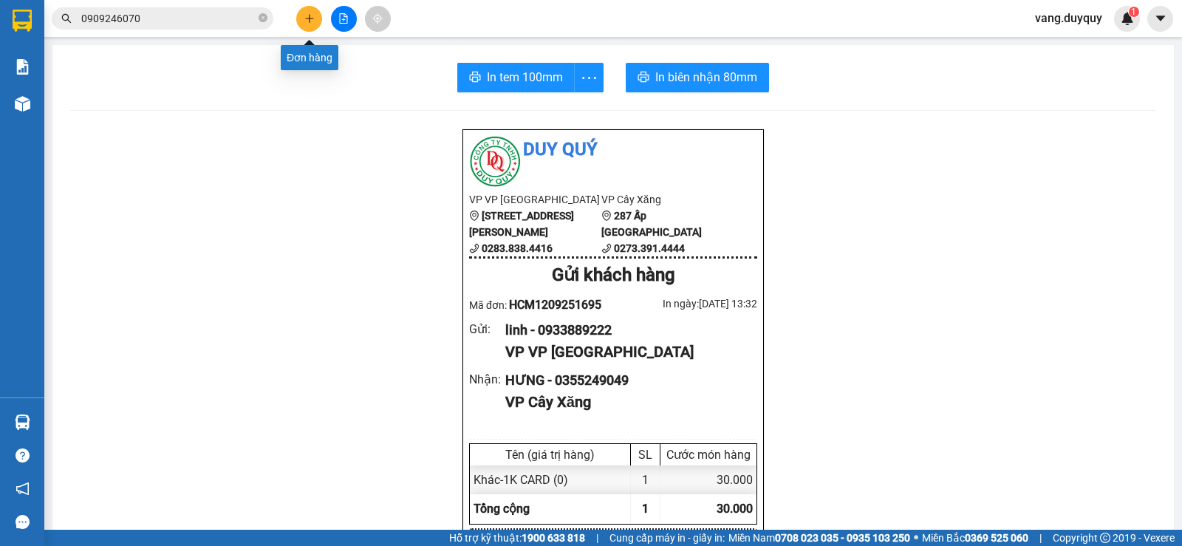
click at [306, 13] on button at bounding box center [309, 19] width 26 height 26
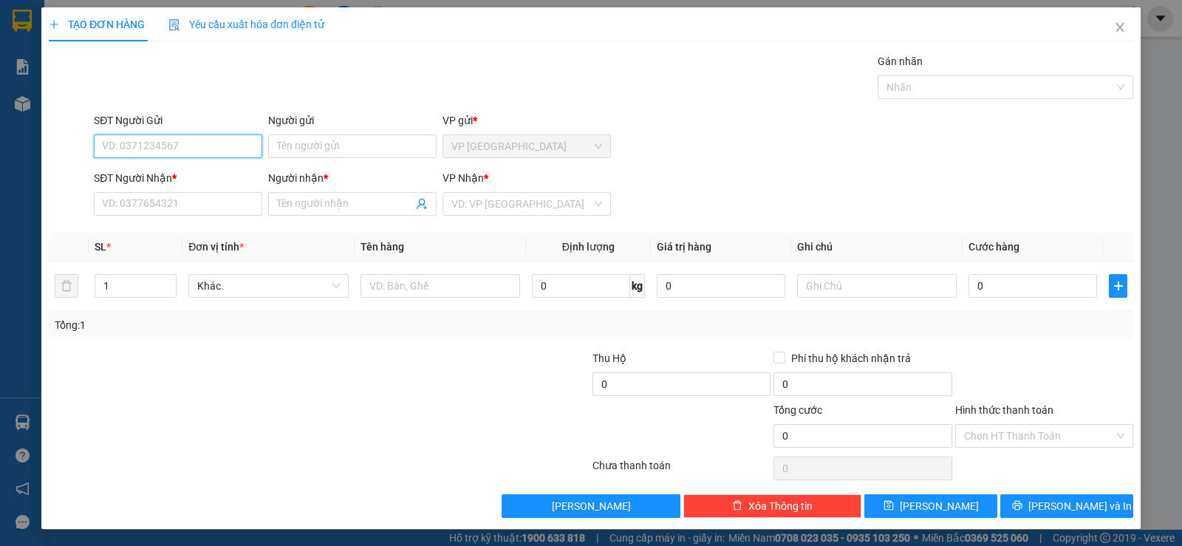
click at [188, 153] on input "SĐT Người Gửi" at bounding box center [178, 146] width 168 height 24
click at [144, 154] on input "0923333522" at bounding box center [178, 146] width 168 height 24
click at [188, 139] on input "0923333122" at bounding box center [178, 146] width 168 height 24
type input "0923333122"
click at [309, 143] on input "Người gửi" at bounding box center [352, 146] width 168 height 24
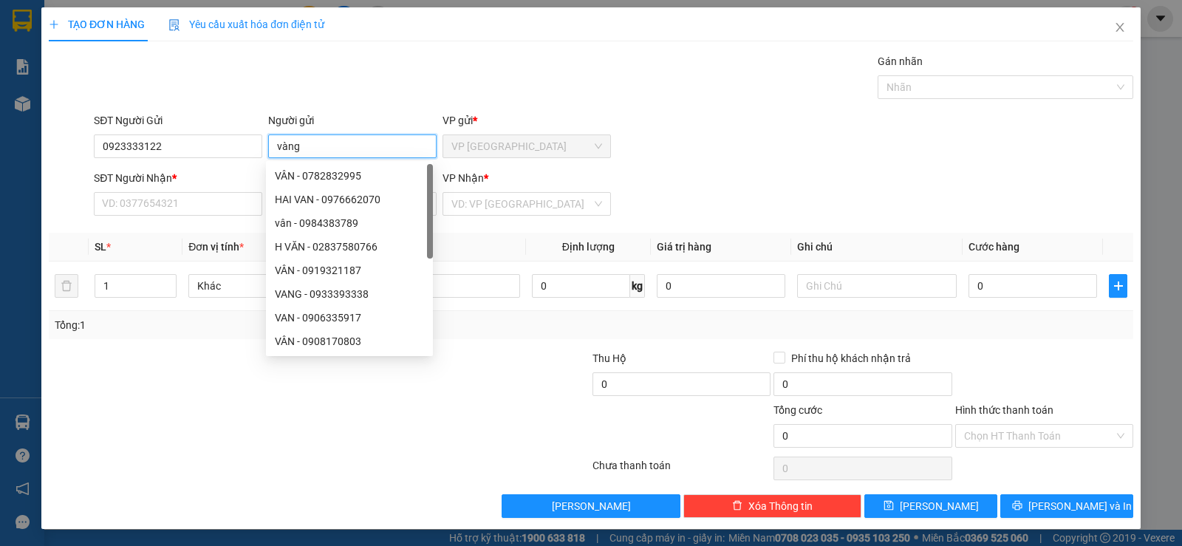
type input "vàng"
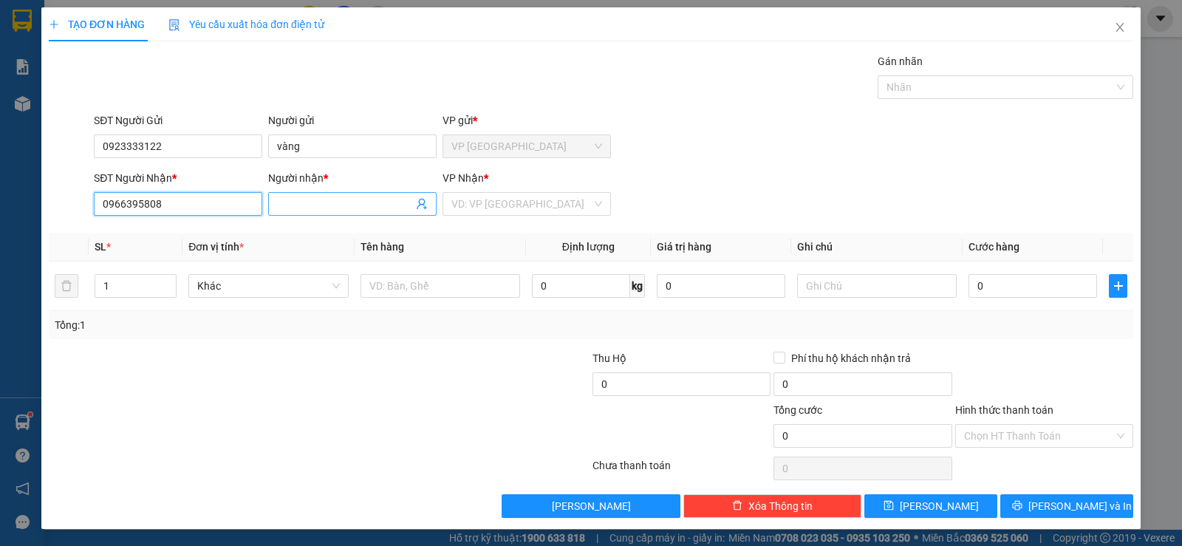
type input "0966395808"
click at [302, 208] on input "Người nhận *" at bounding box center [345, 204] width 136 height 16
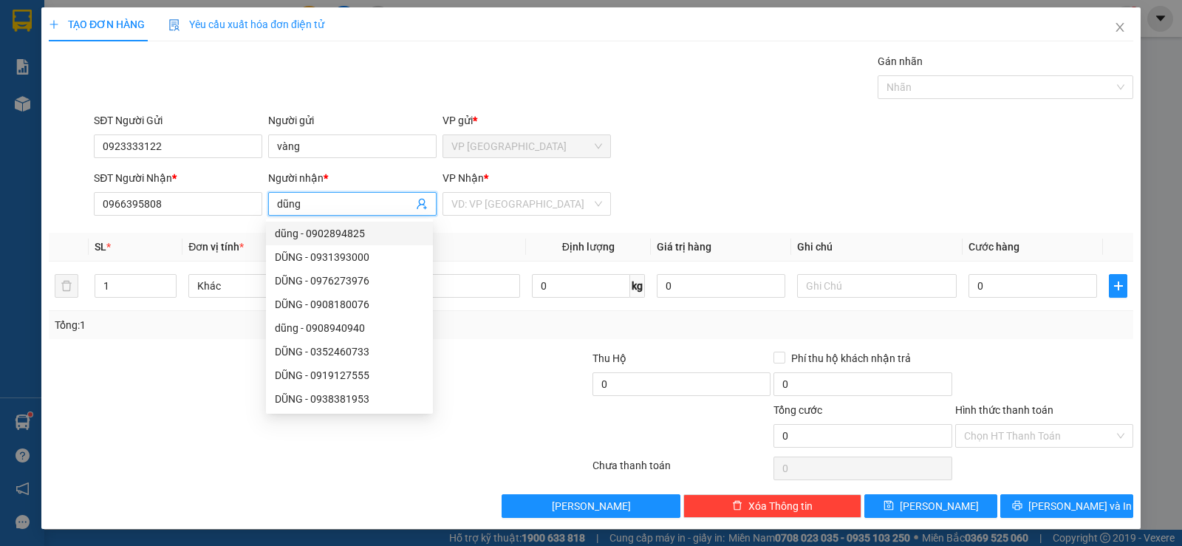
type input "dũng"
click at [477, 221] on div "VP Nhận * VD: VP [GEOGRAPHIC_DATA]" at bounding box center [526, 196] width 168 height 52
click at [476, 206] on input "search" at bounding box center [521, 204] width 140 height 22
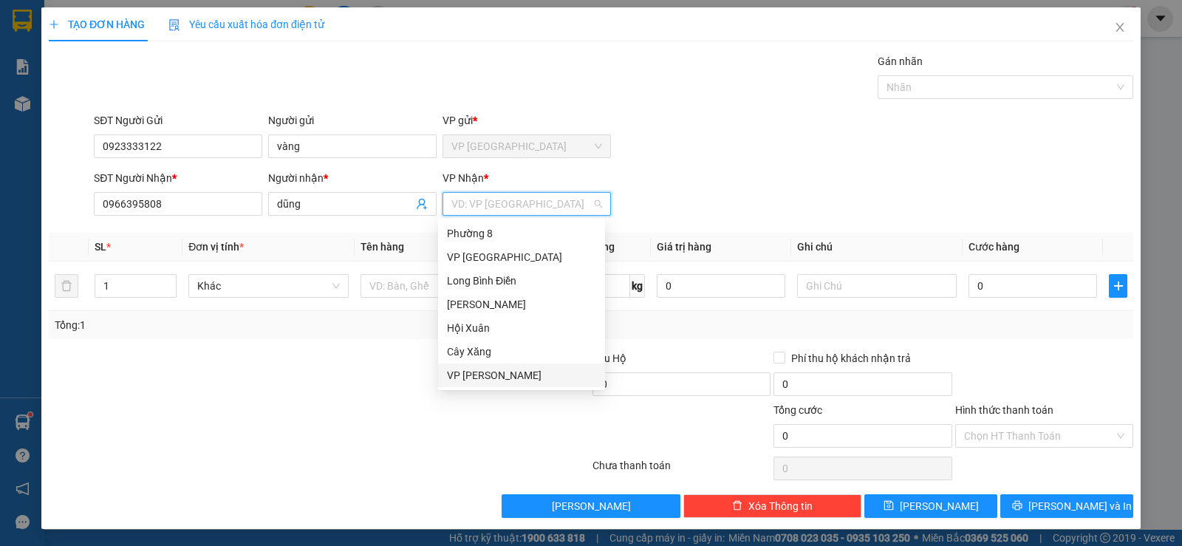
click at [484, 371] on div "VP [PERSON_NAME]" at bounding box center [521, 375] width 149 height 16
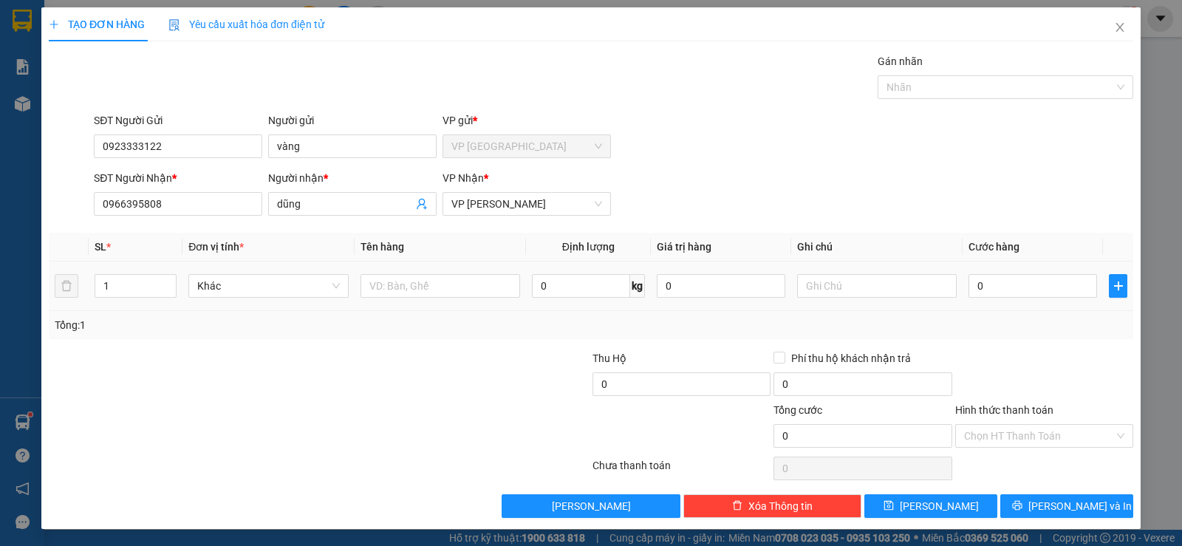
click at [425, 301] on td at bounding box center [439, 285] width 171 height 49
click at [425, 289] on input "text" at bounding box center [440, 286] width 160 height 24
type input "1 tnp"
click at [1017, 278] on input "0" at bounding box center [1032, 286] width 128 height 24
type input "2"
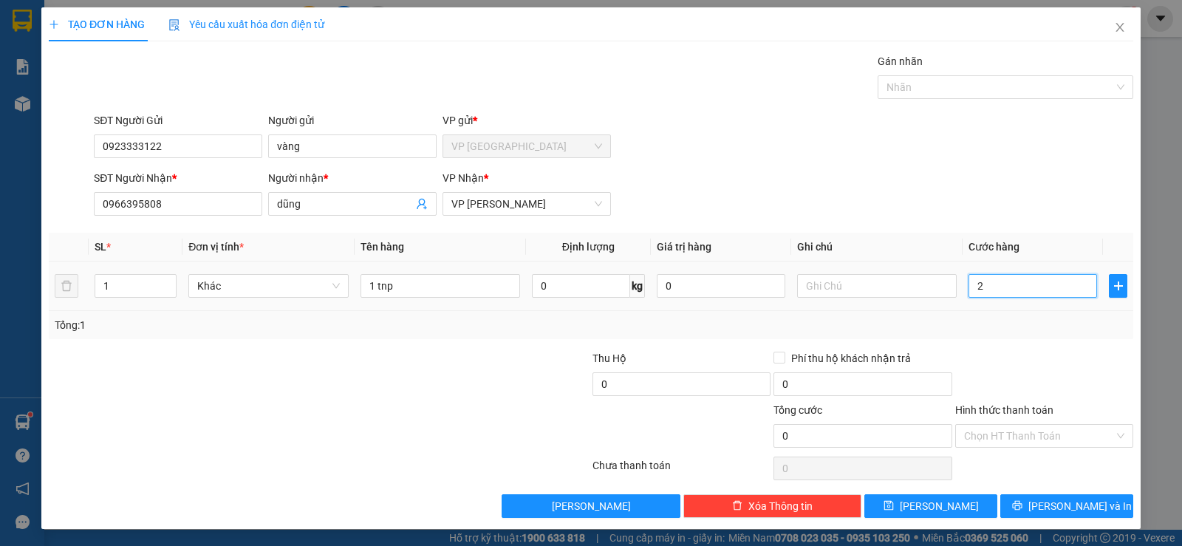
type input "2"
type input "25"
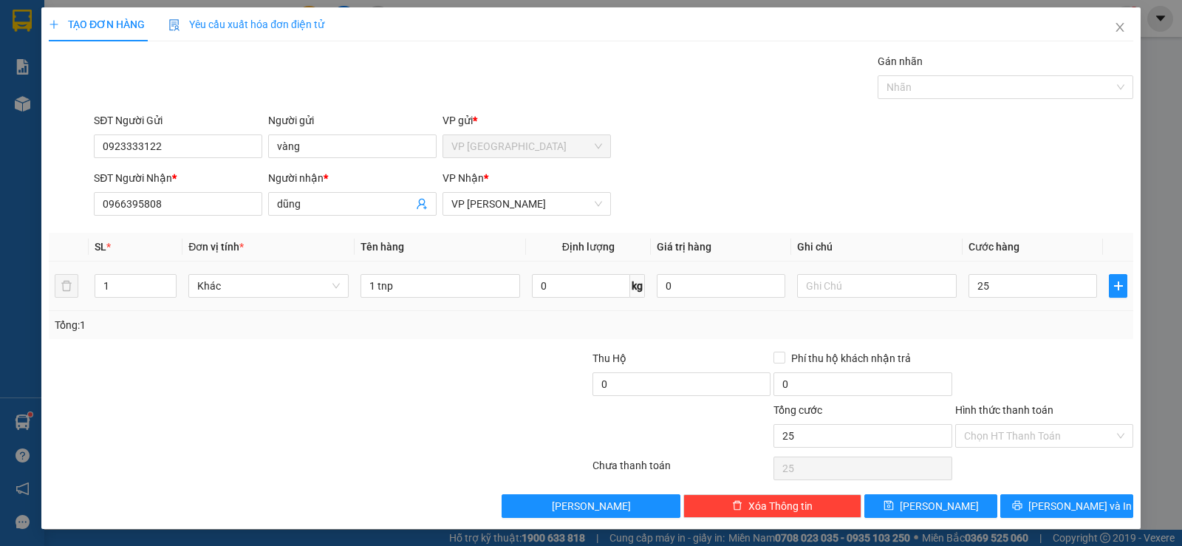
type input "25.000"
drag, startPoint x: 1011, startPoint y: 384, endPoint x: 1016, endPoint y: 400, distance: 16.3
click at [1014, 393] on div at bounding box center [1043, 376] width 181 height 52
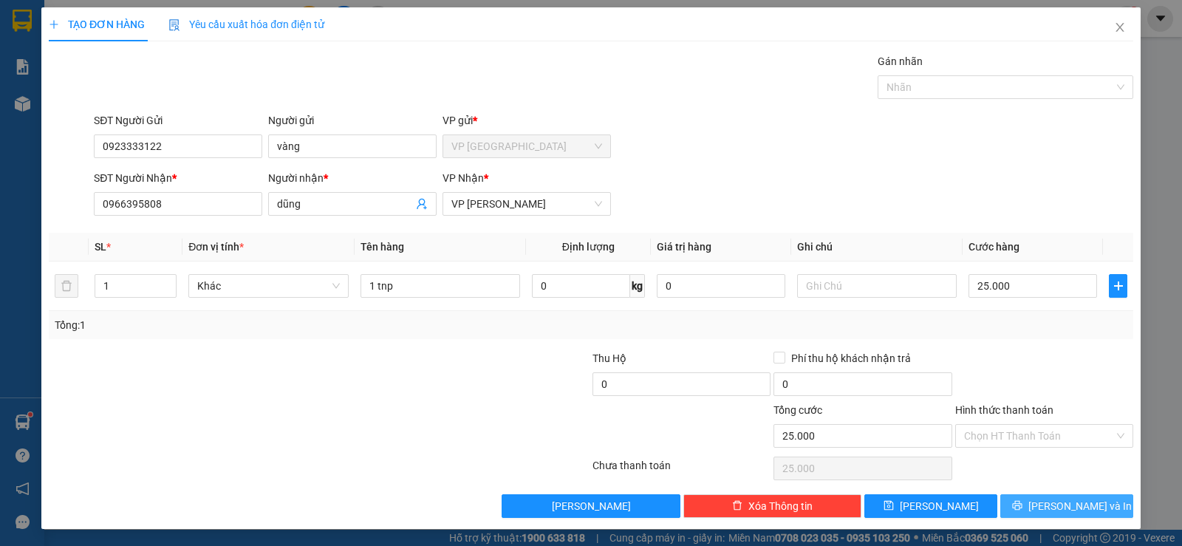
click at [1043, 507] on span "[PERSON_NAME] và In" at bounding box center [1079, 506] width 103 height 16
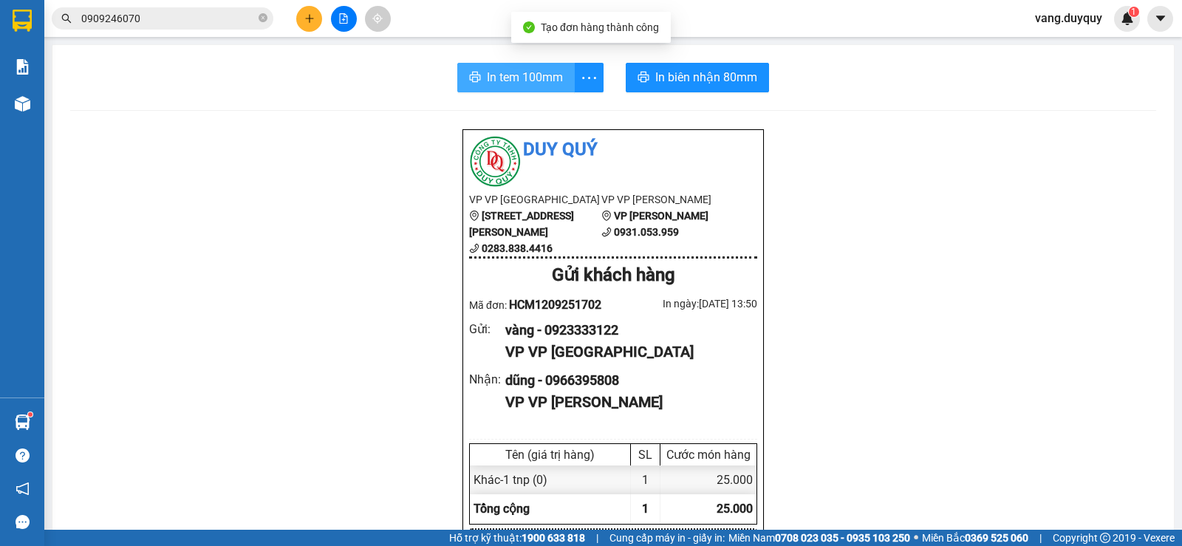
click at [487, 78] on span "In tem 100mm" at bounding box center [525, 77] width 76 height 18
click at [235, 21] on input "0909246070" at bounding box center [168, 18] width 174 height 16
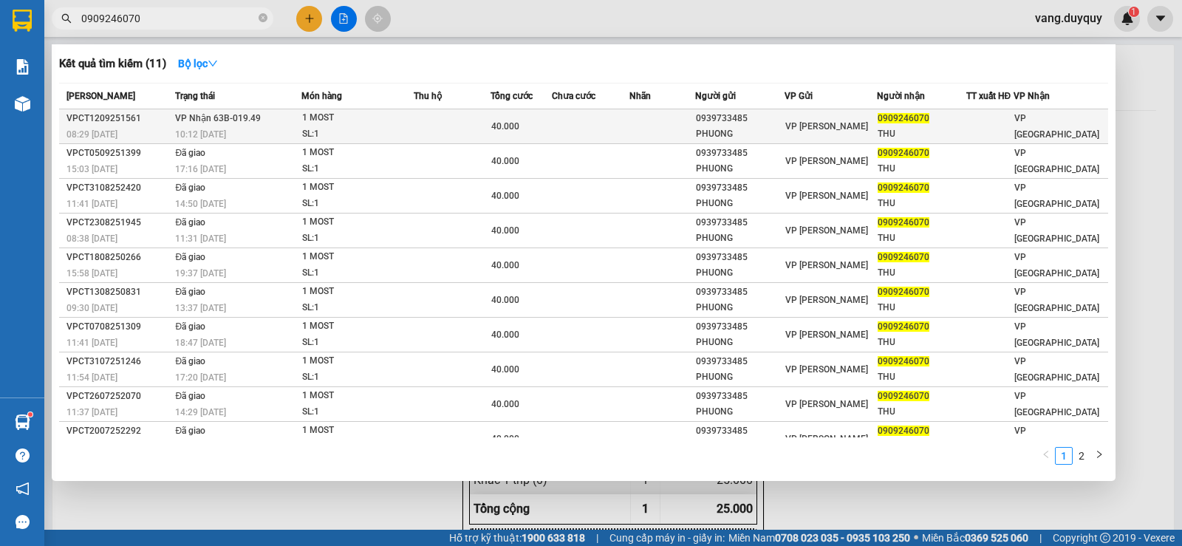
click at [374, 124] on div "1 MOST" at bounding box center [357, 118] width 111 height 16
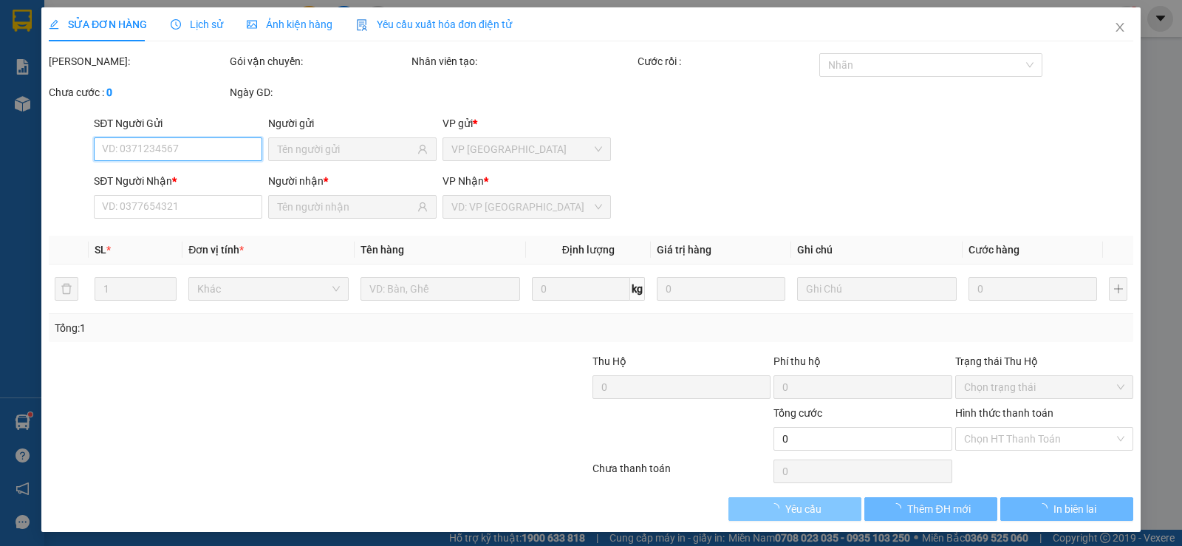
type input "0939733485"
type input "PHUONG"
type input "0909246070"
type input "THU"
type input "40.000"
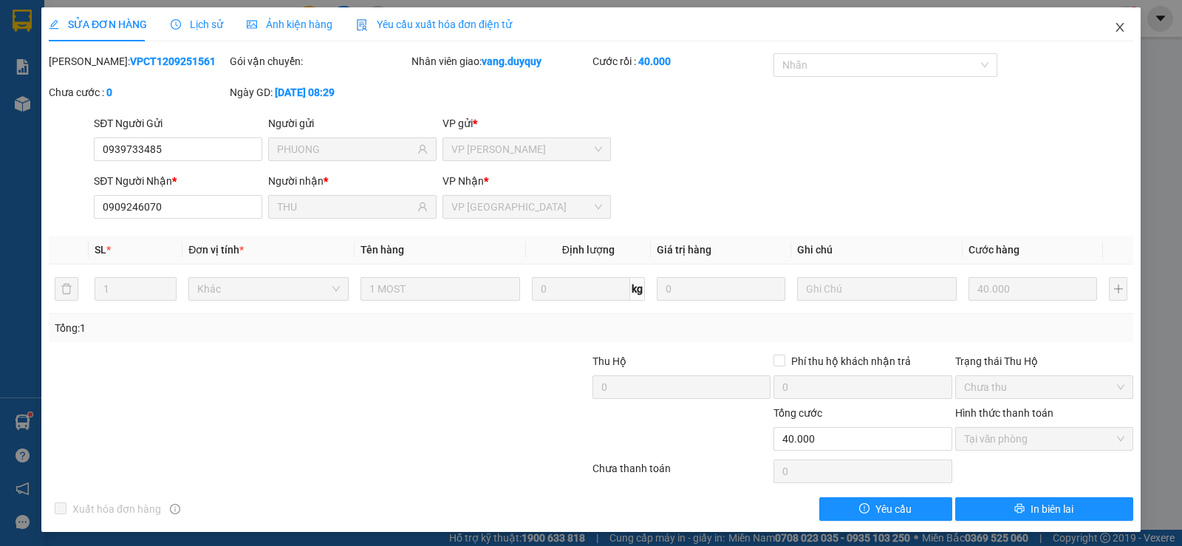
click at [1116, 24] on span "Close" at bounding box center [1119, 27] width 41 height 41
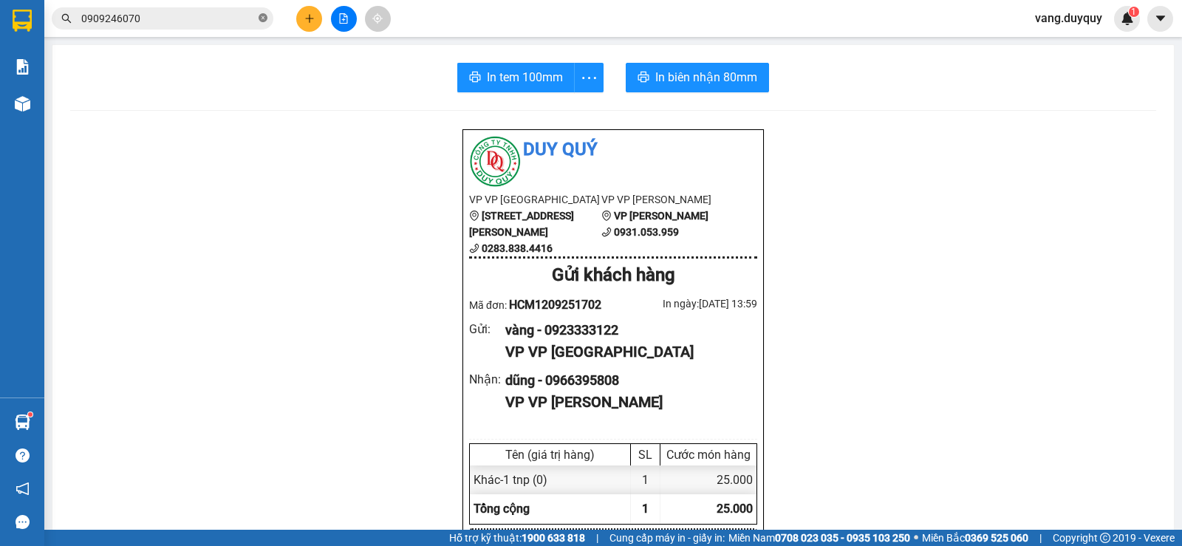
click at [266, 21] on icon "close-circle" at bounding box center [262, 17] width 9 height 9
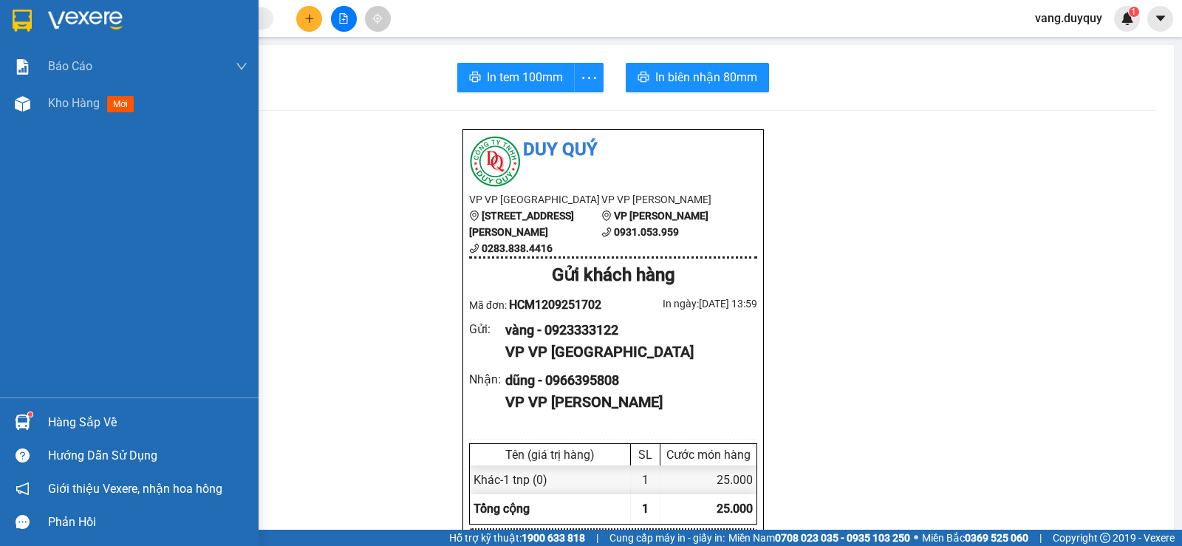
click at [27, 28] on img at bounding box center [22, 21] width 19 height 22
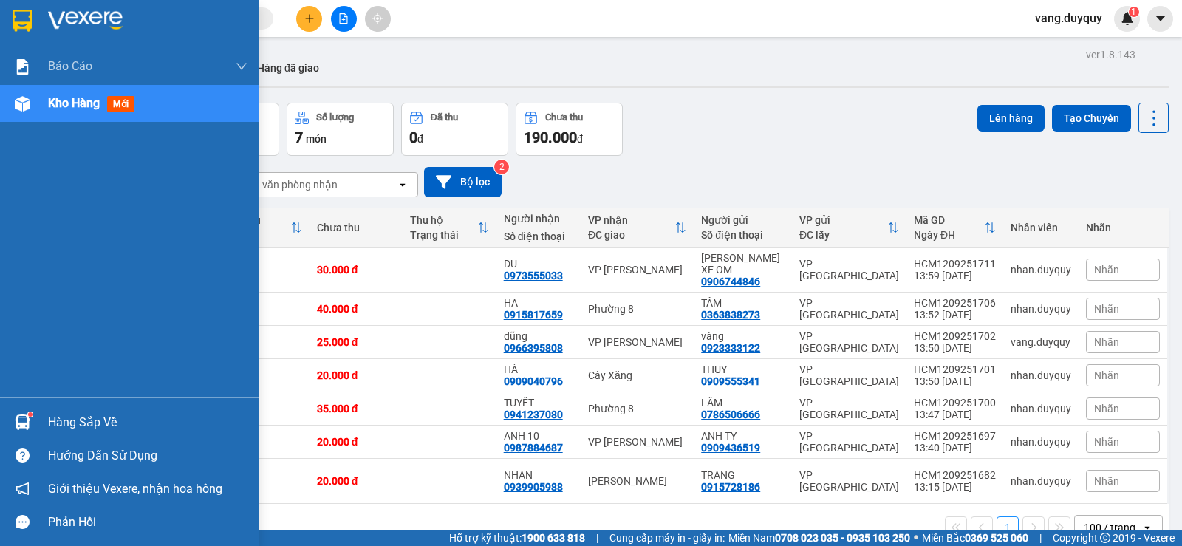
click at [97, 431] on div "Hàng sắp về" at bounding box center [147, 422] width 199 height 22
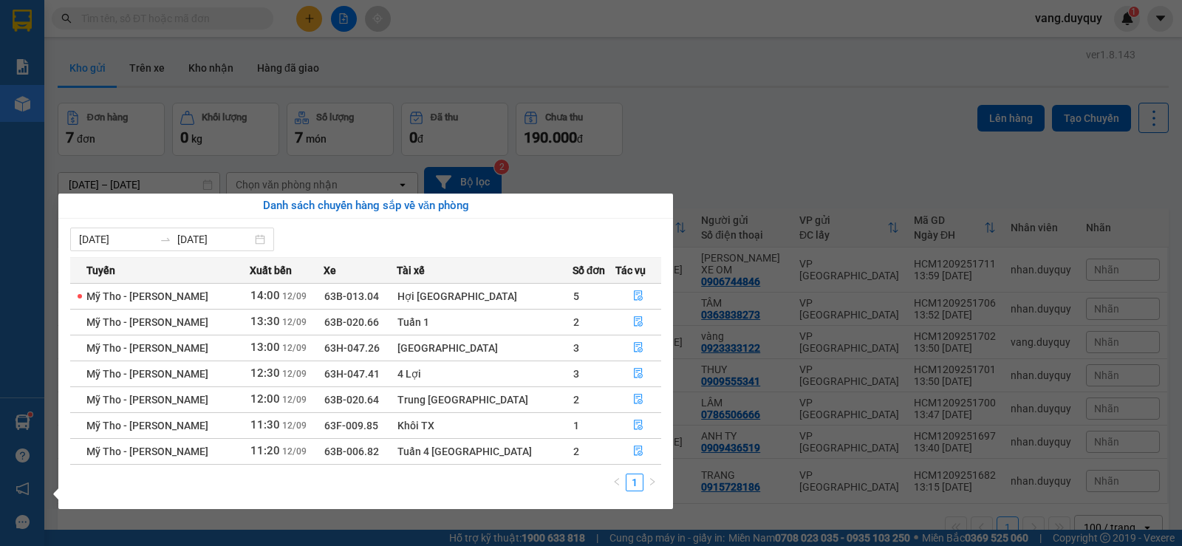
click at [704, 216] on section "Kết quả tìm kiếm ( 11 ) Bộ lọc Mã ĐH Trạng thái Món hàng Thu hộ Tổng cước Chưa …" at bounding box center [591, 273] width 1182 height 546
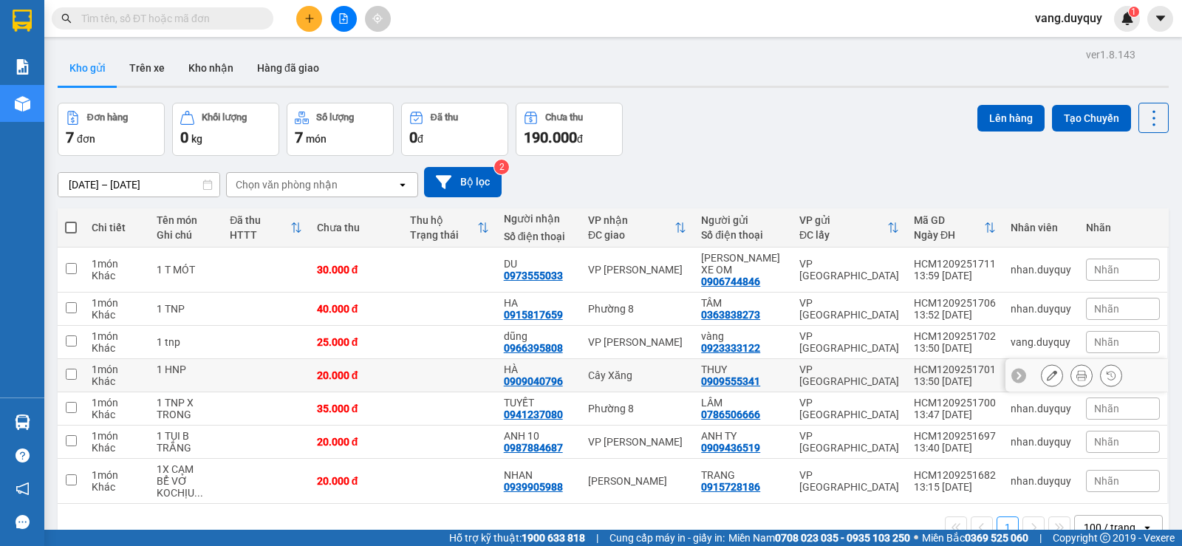
scroll to position [68, 0]
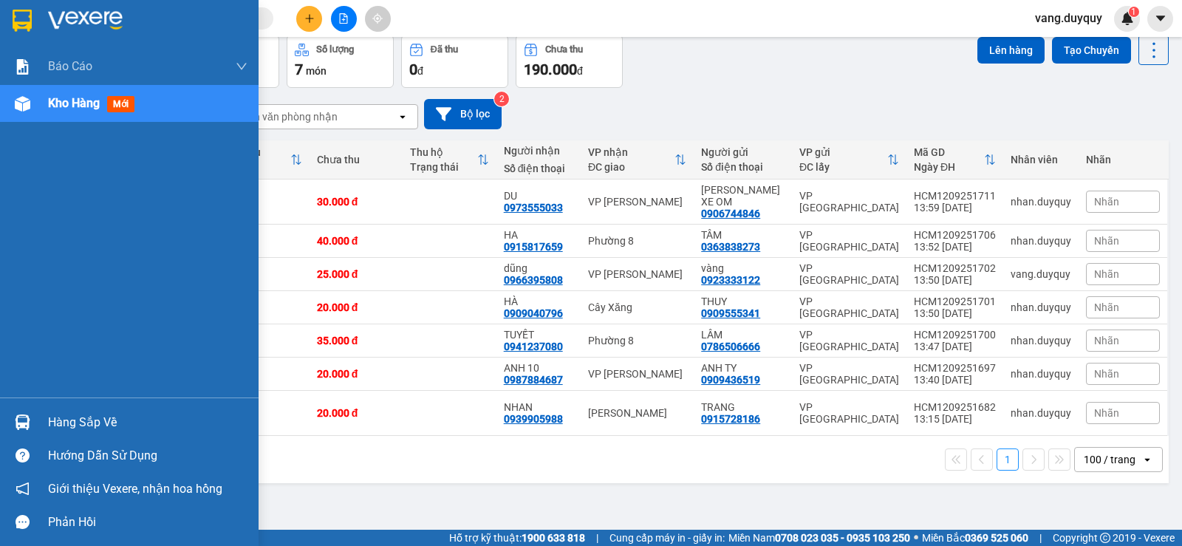
click at [45, 16] on div at bounding box center [129, 24] width 258 height 48
click at [75, 415] on div "Hàng sắp về" at bounding box center [147, 422] width 199 height 22
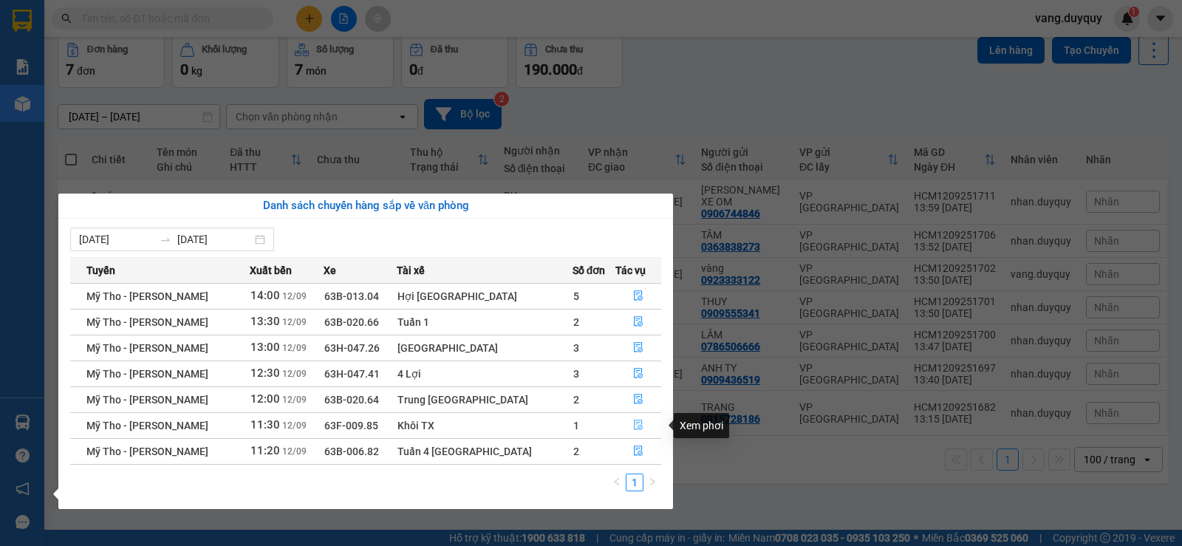
click at [636, 423] on icon "file-done" at bounding box center [638, 424] width 10 height 10
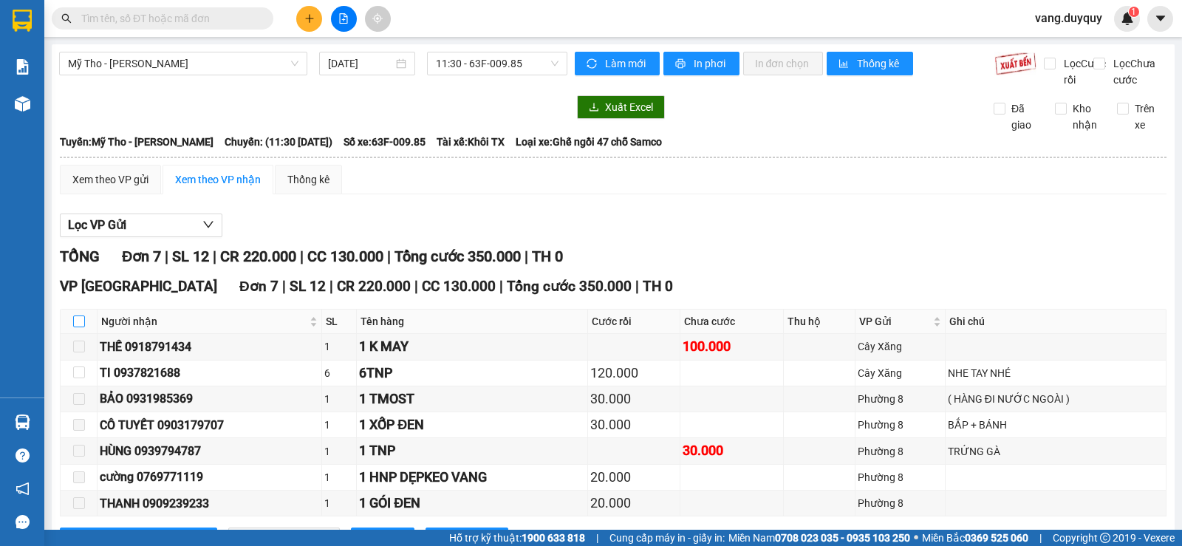
click at [83, 327] on input "checkbox" at bounding box center [79, 321] width 12 height 12
checkbox input "true"
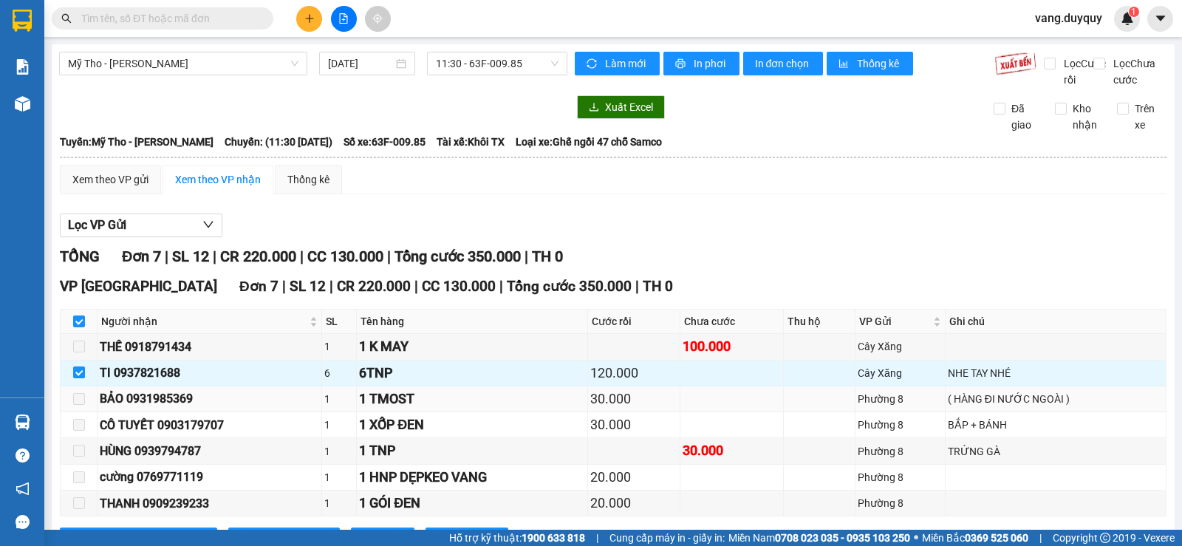
scroll to position [79, 0]
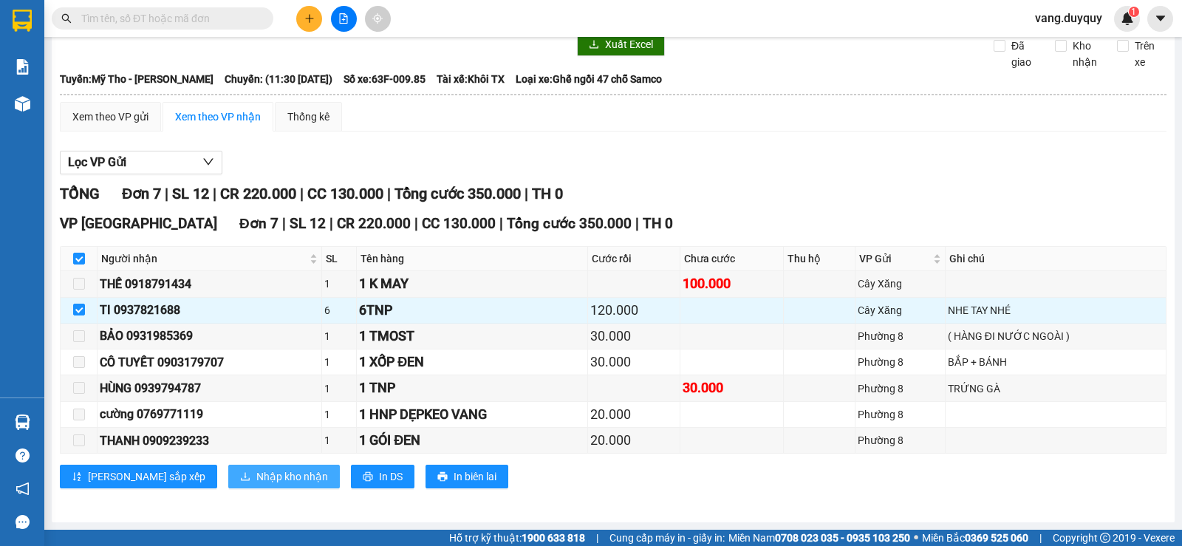
click at [256, 473] on span "Nhập kho nhận" at bounding box center [292, 476] width 72 height 16
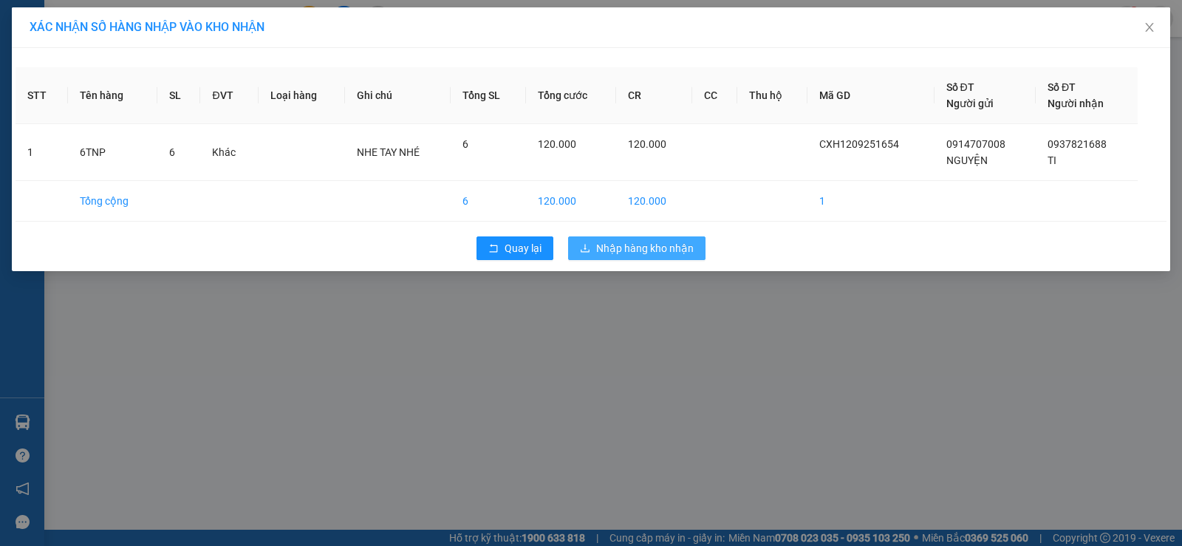
click at [609, 248] on span "Nhập hàng kho nhận" at bounding box center [644, 248] width 97 height 16
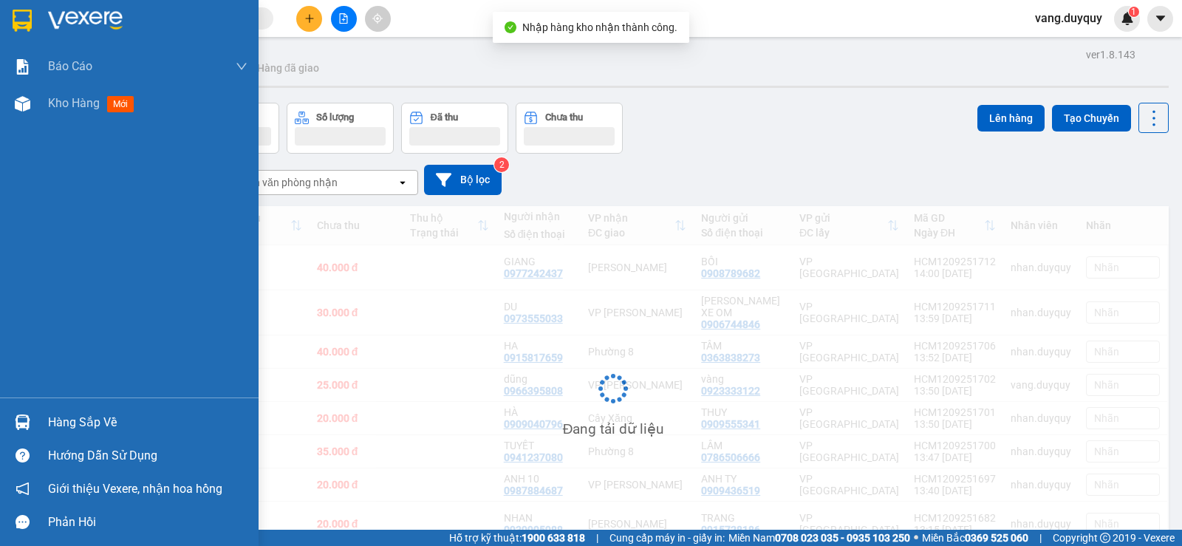
click at [37, 419] on div "Hàng sắp về" at bounding box center [129, 421] width 258 height 33
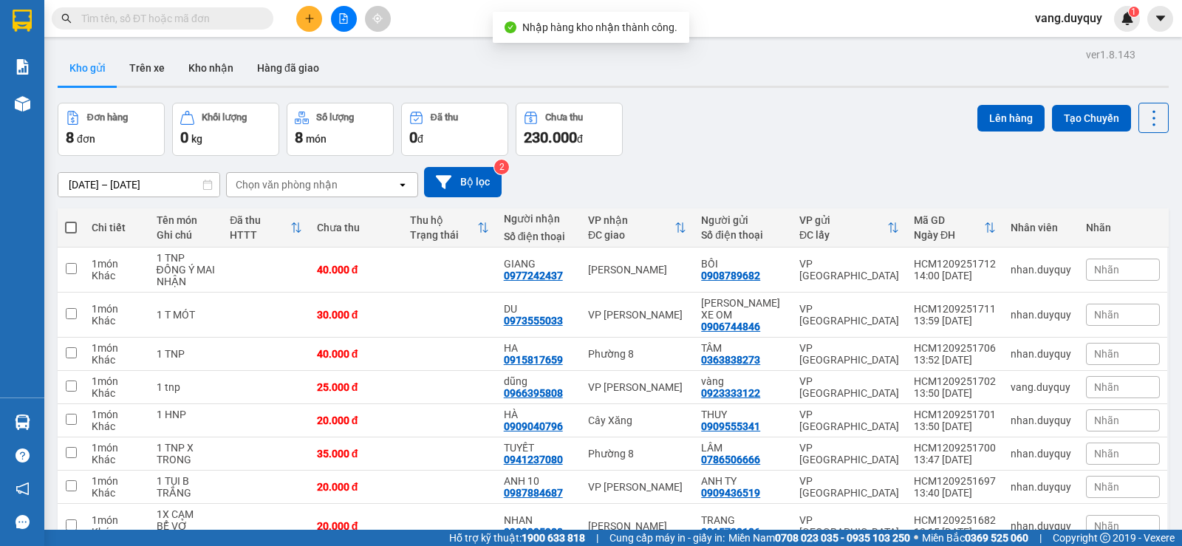
click at [918, 13] on section "Kết quả tìm kiếm ( 11 ) Bộ lọc Mã ĐH Trạng thái Món hàng Thu hộ Tổng cước Chưa …" at bounding box center [591, 273] width 1182 height 546
click at [179, 27] on span at bounding box center [163, 18] width 222 height 22
click at [309, 24] on button at bounding box center [309, 19] width 26 height 26
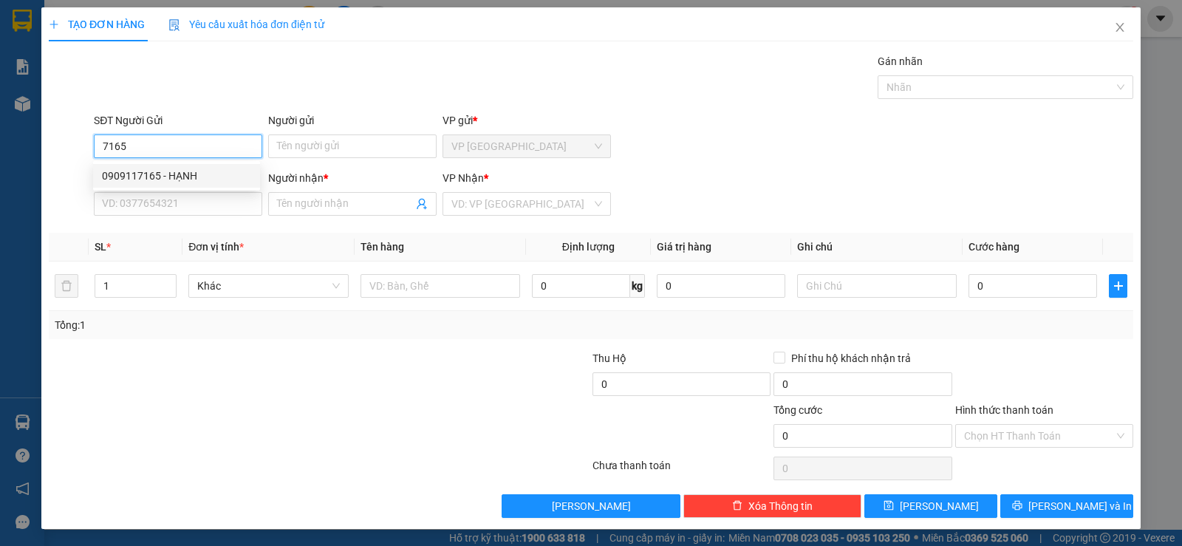
click at [159, 165] on div "0909117165 - HẠNH" at bounding box center [176, 176] width 167 height 24
type input "0909117165"
type input "HẠNH"
type input "0907360781"
type input "HẠNH"
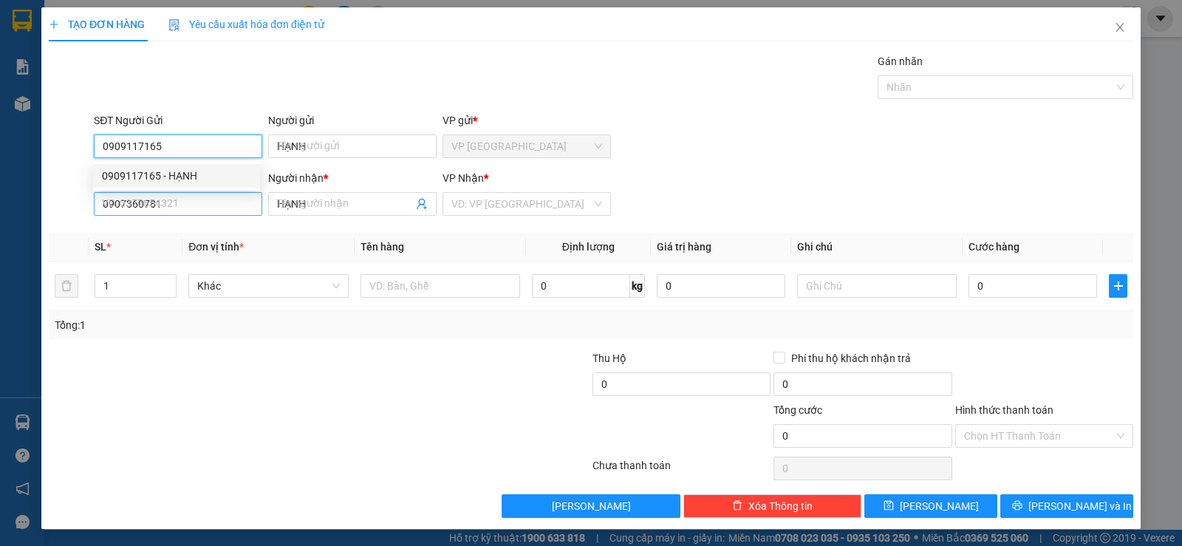
type input "20.000"
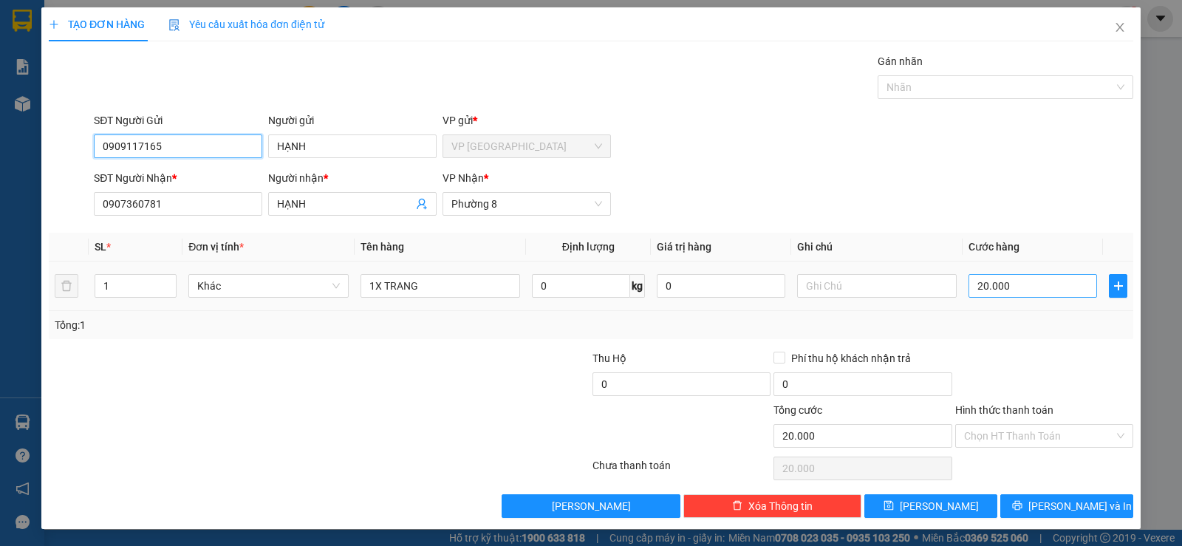
type input "0909117165"
click at [1050, 278] on input "20.000" at bounding box center [1032, 286] width 128 height 24
type input "3"
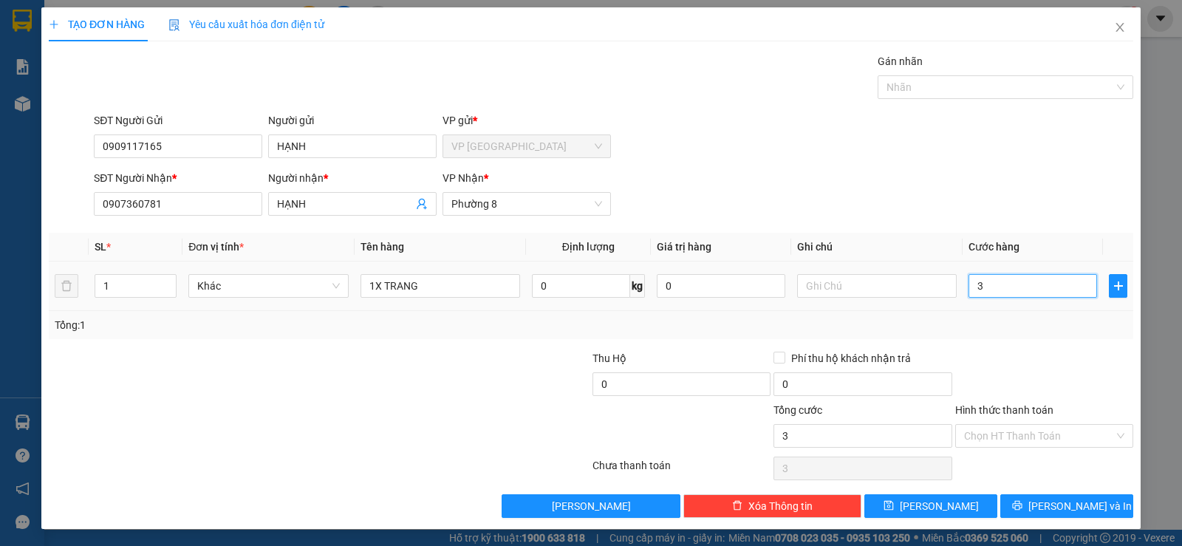
type input "30"
type input "30.000"
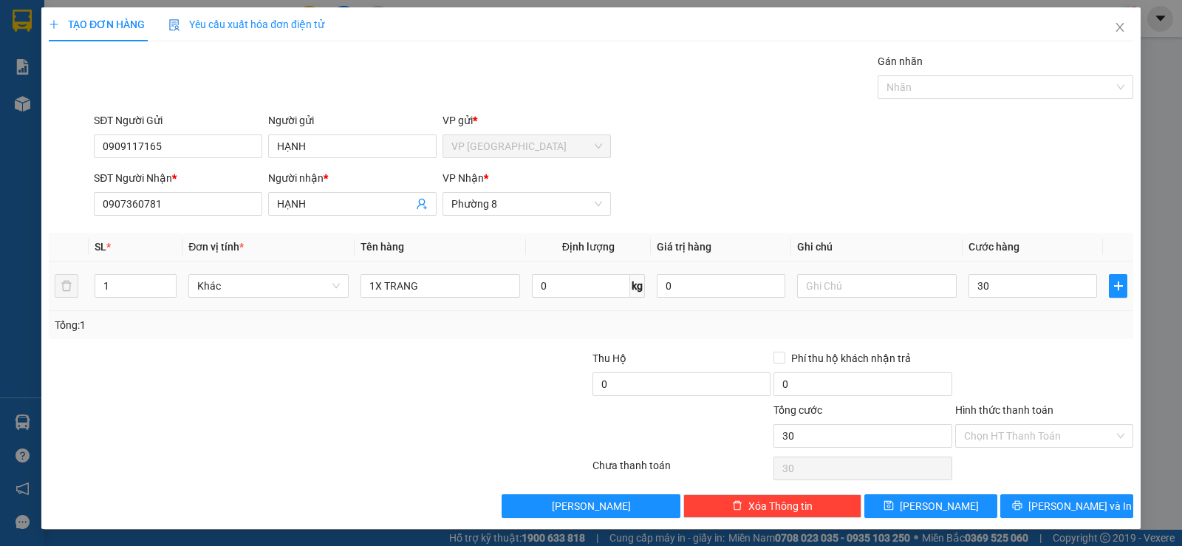
type input "30.000"
click at [1072, 371] on div at bounding box center [1043, 376] width 181 height 52
click at [1027, 284] on input "30.000" at bounding box center [1032, 286] width 128 height 24
type input "2"
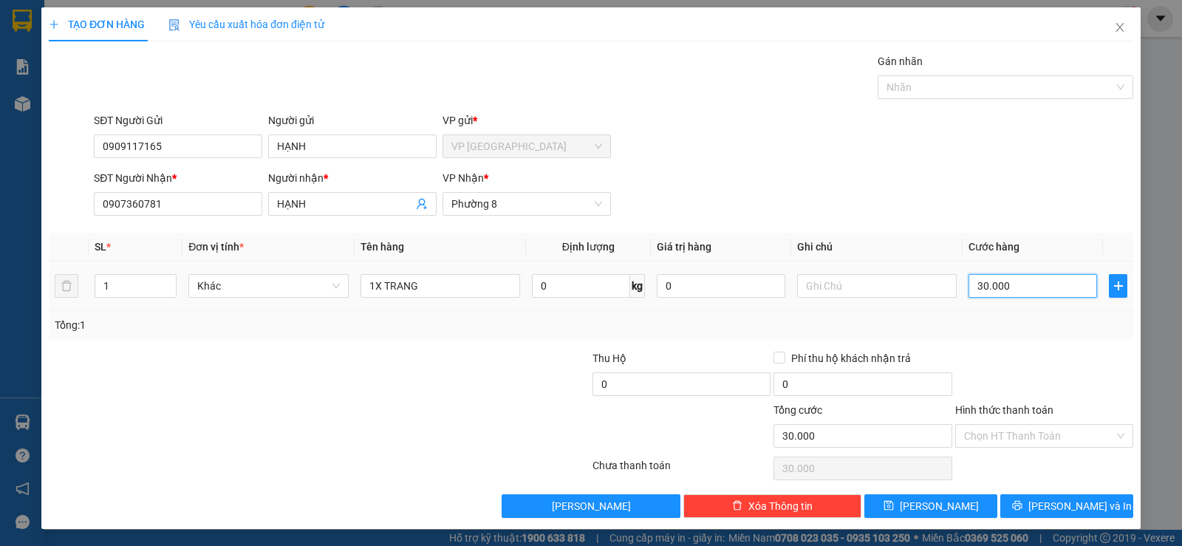
type input "2"
type input "25"
type input "25.000"
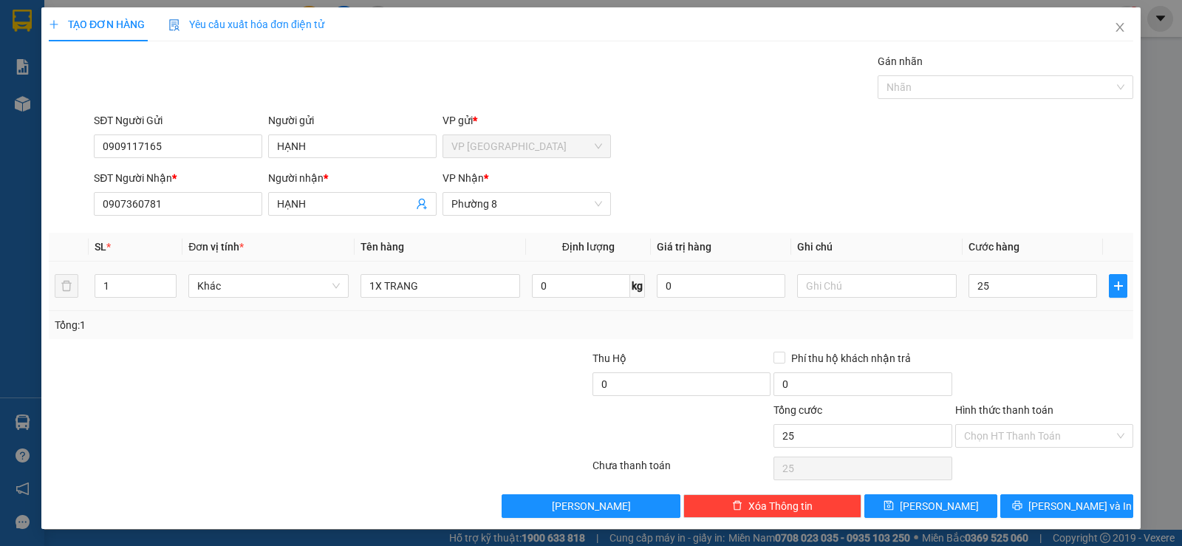
type input "25.000"
click at [1027, 344] on div "Transit Pickup Surcharge Ids Transit Deliver Surcharge Ids Transit Deliver Surc…" at bounding box center [591, 285] width 1084 height 465
click at [1047, 517] on button "[PERSON_NAME] và In" at bounding box center [1066, 506] width 133 height 24
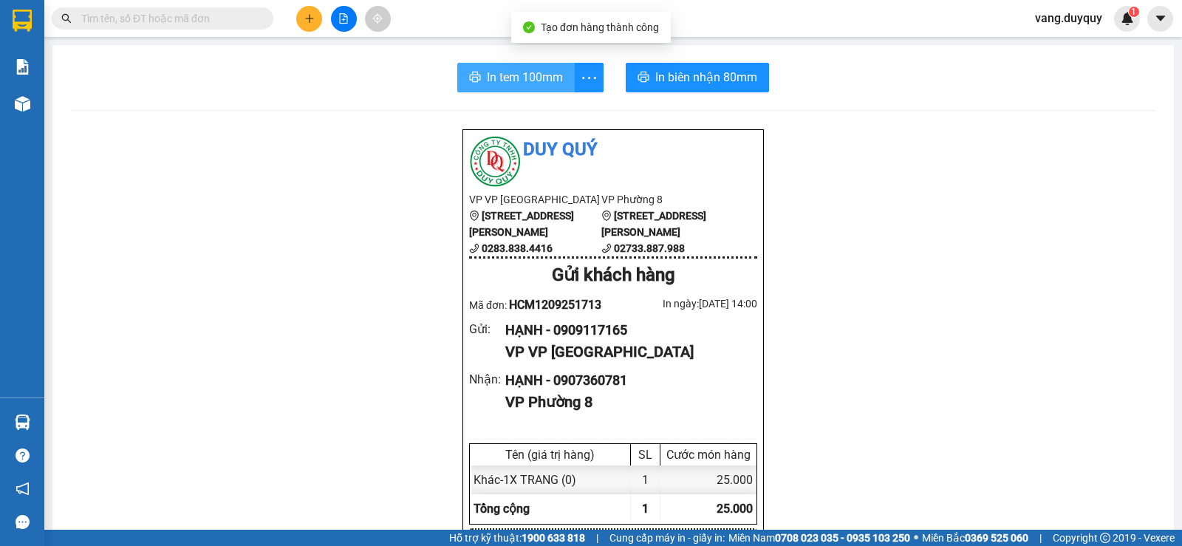
click at [488, 84] on span "In tem 100mm" at bounding box center [525, 77] width 76 height 18
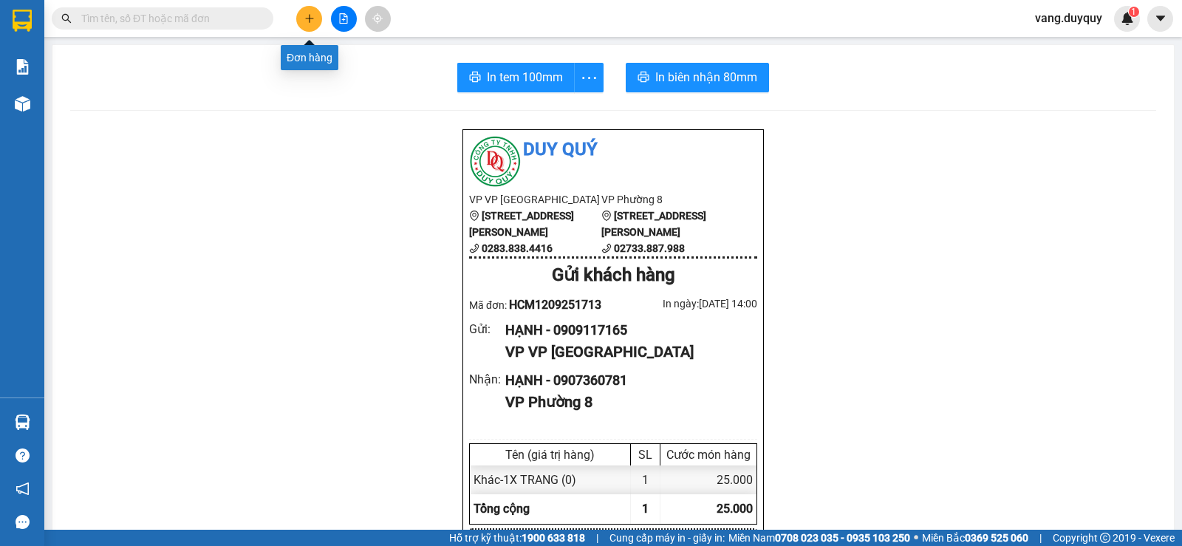
click at [306, 26] on button at bounding box center [309, 19] width 26 height 26
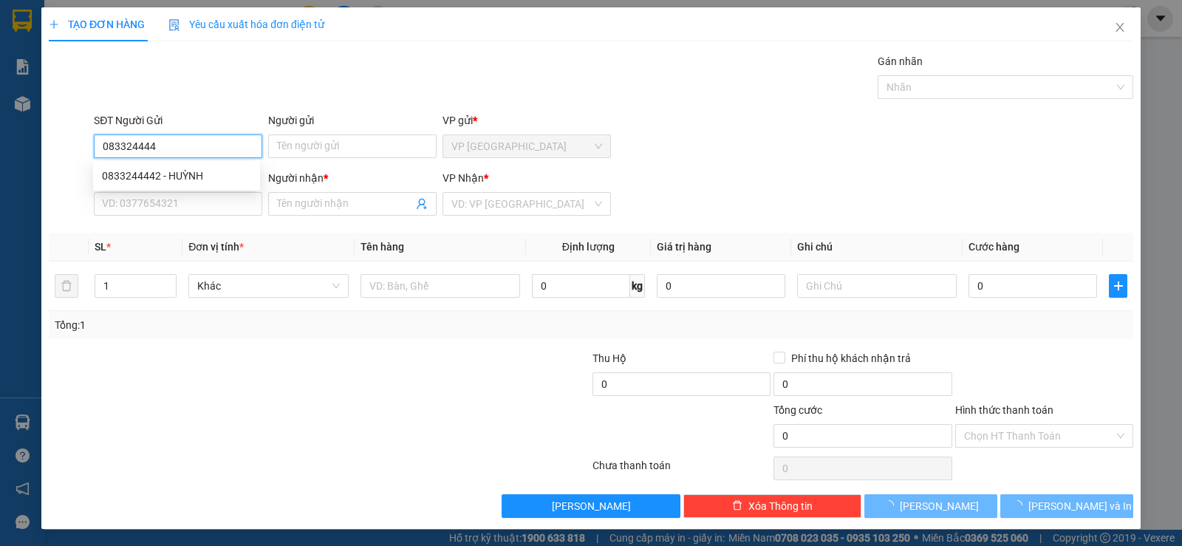
type input "0833244442"
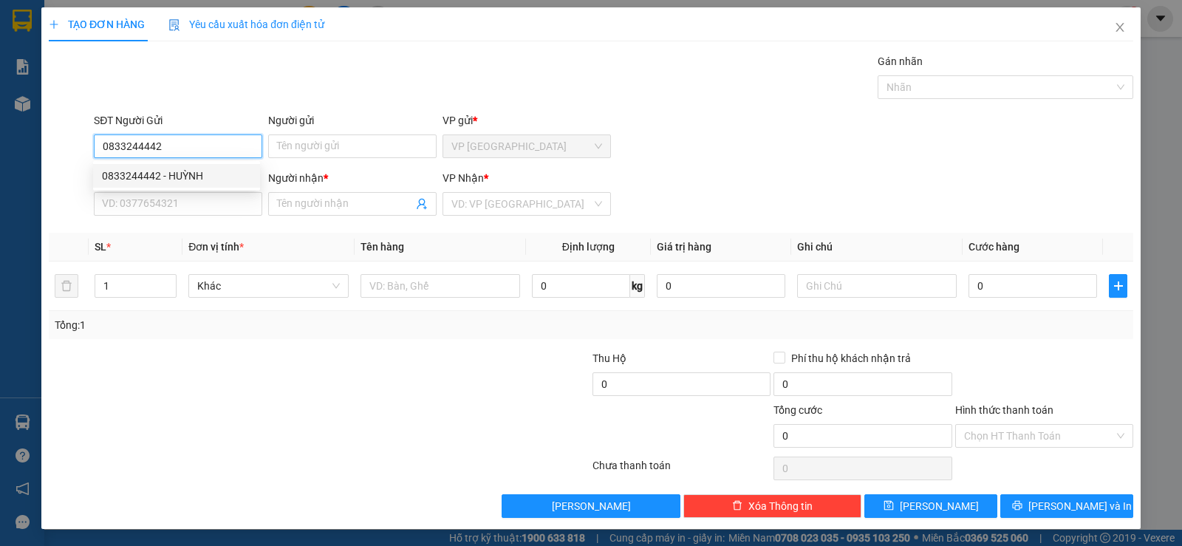
click at [210, 173] on div "0833244442 - HUỲNH" at bounding box center [176, 176] width 149 height 16
type input "HUỲNH"
type input "0968736878"
type input "LÝ"
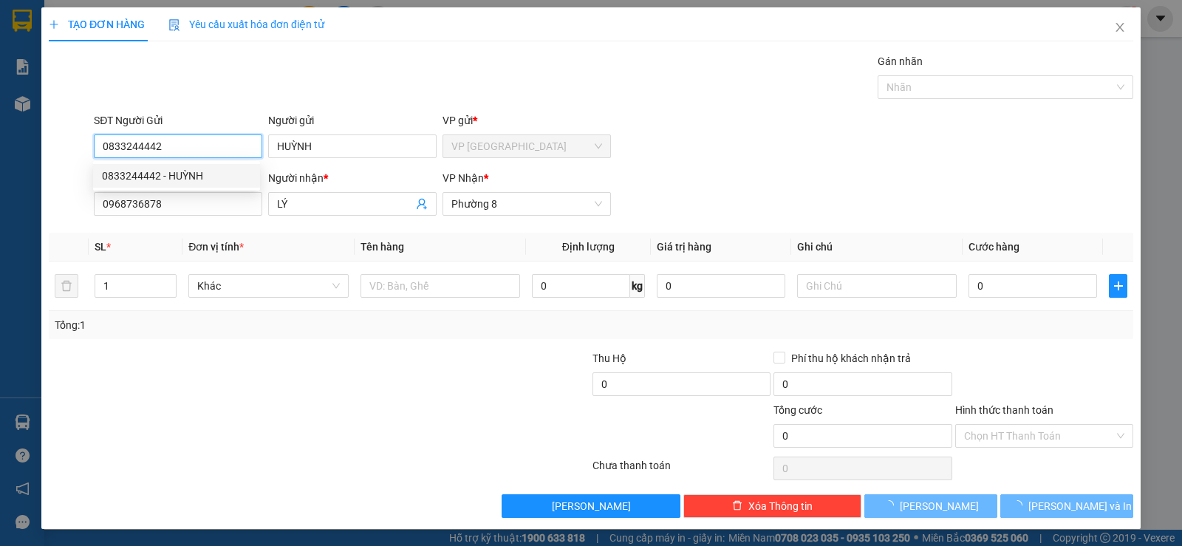
type input "15.000"
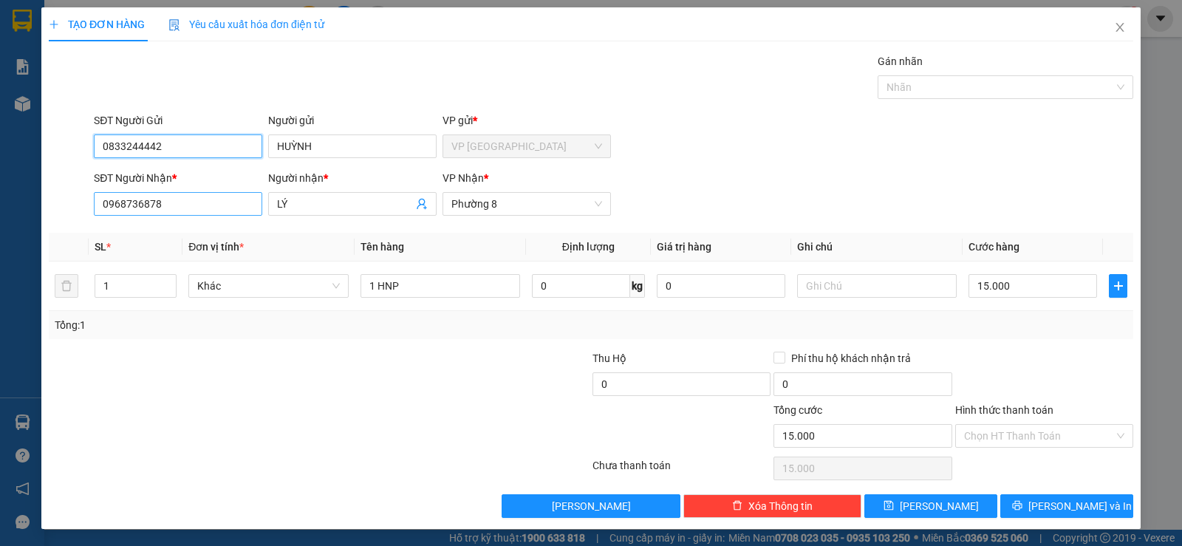
type input "0833244442"
click at [191, 205] on input "0968736878" at bounding box center [178, 204] width 168 height 24
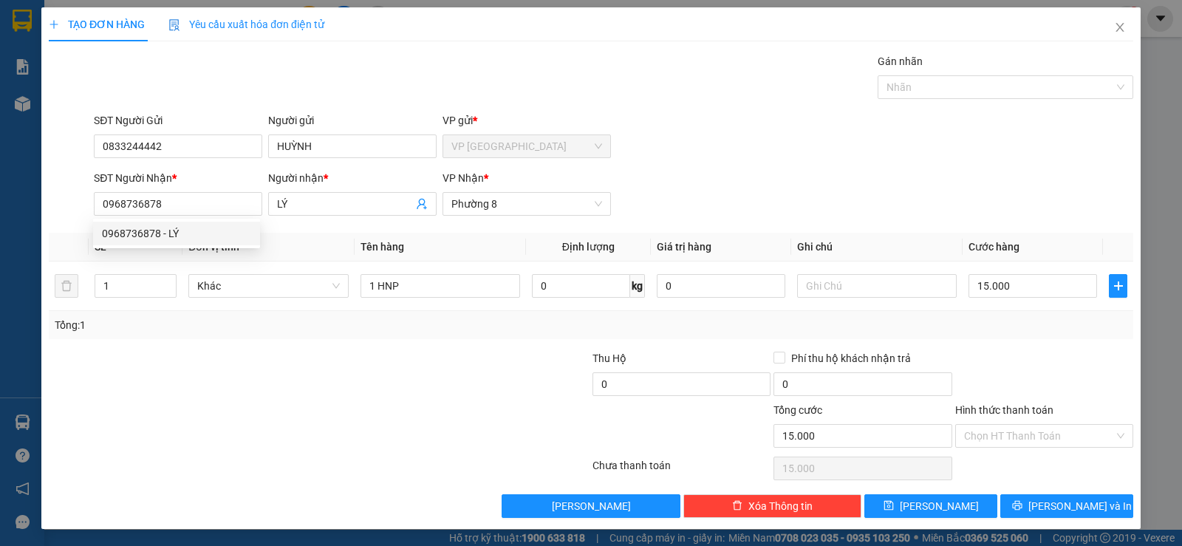
click at [241, 412] on div at bounding box center [228, 428] width 363 height 52
click at [1051, 508] on span "[PERSON_NAME] và In" at bounding box center [1079, 506] width 103 height 16
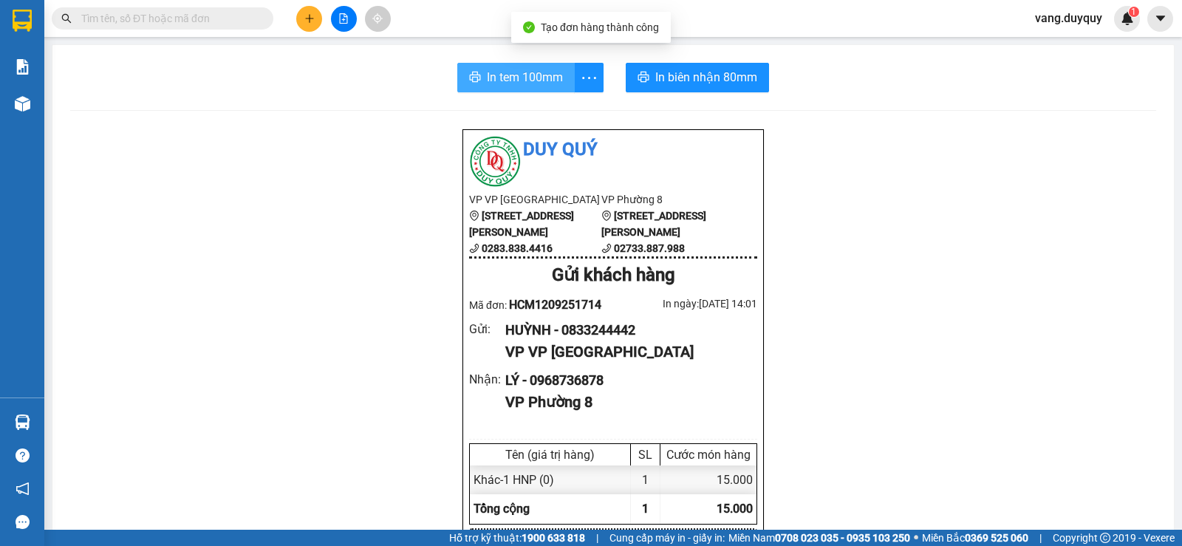
click at [554, 77] on span "In tem 100mm" at bounding box center [525, 77] width 76 height 18
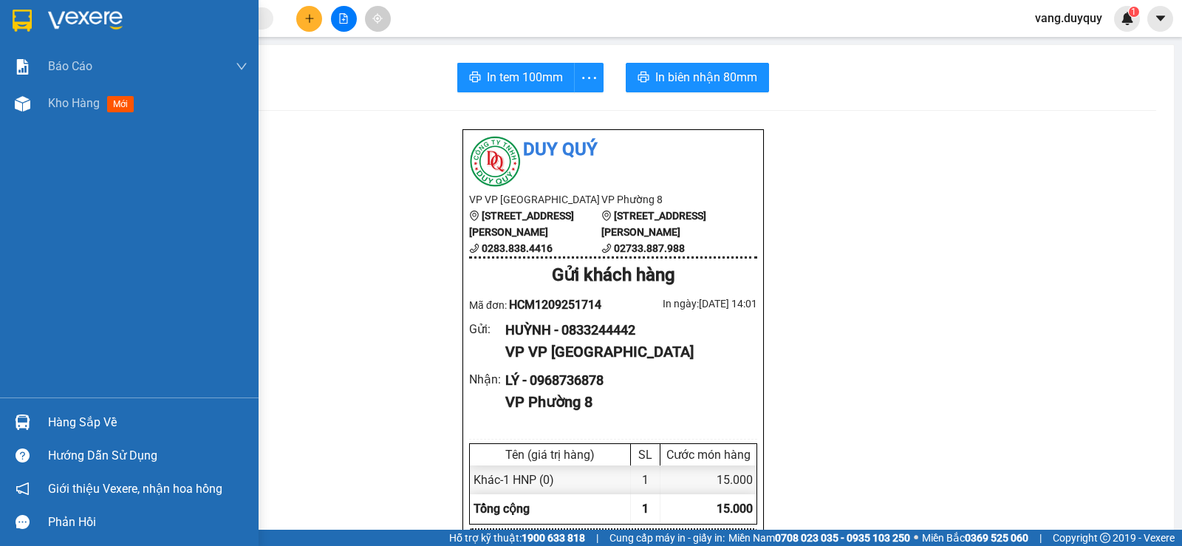
click at [0, 10] on div at bounding box center [129, 24] width 258 height 48
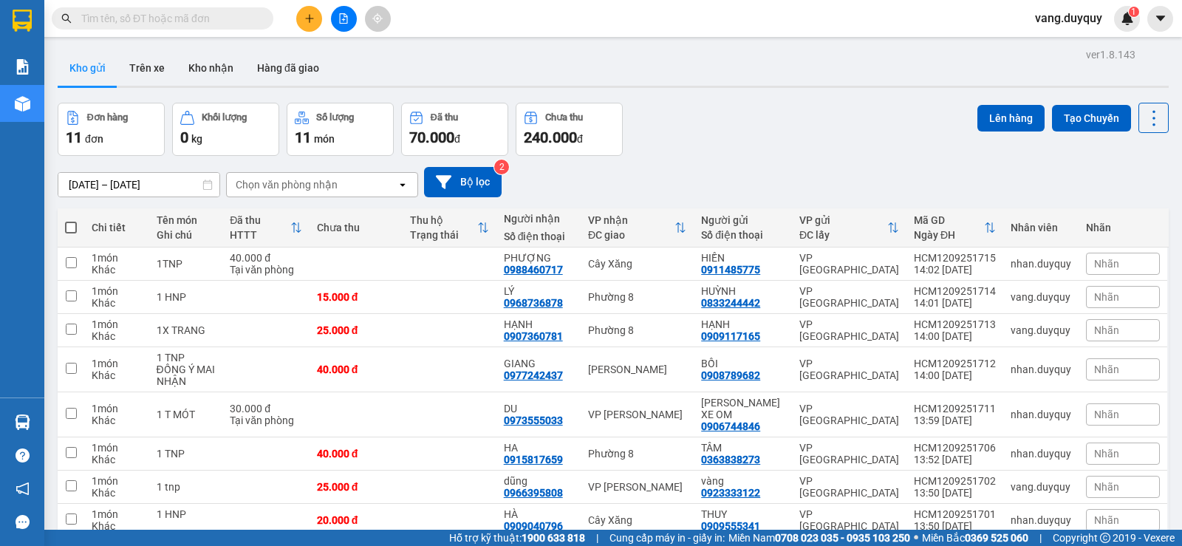
click at [365, 187] on div "Chọn văn phòng nhận" at bounding box center [312, 185] width 170 height 24
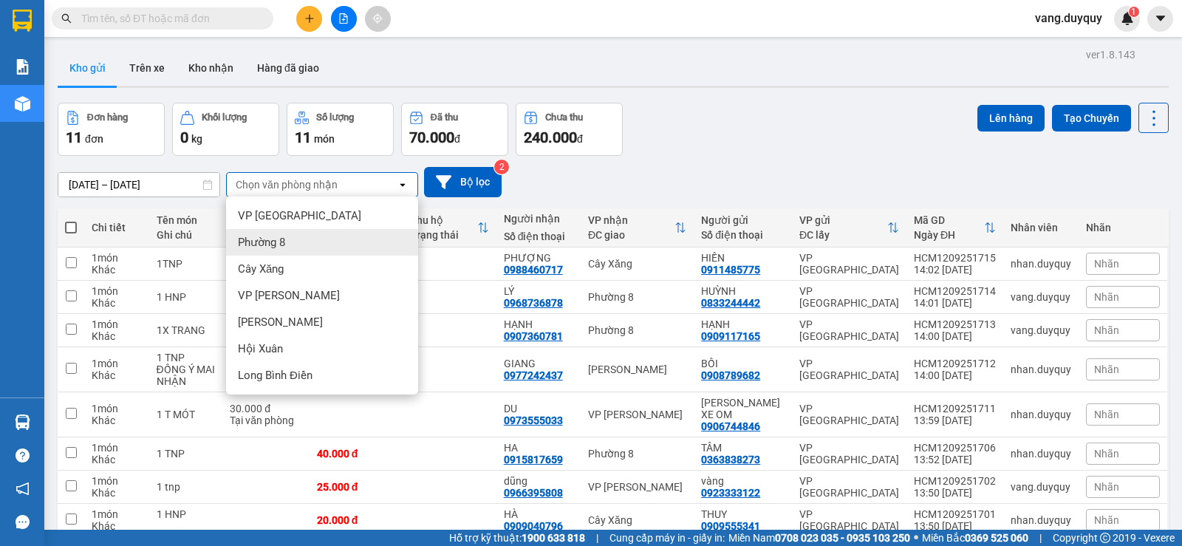
click at [311, 244] on div "Phường 8" at bounding box center [322, 242] width 192 height 27
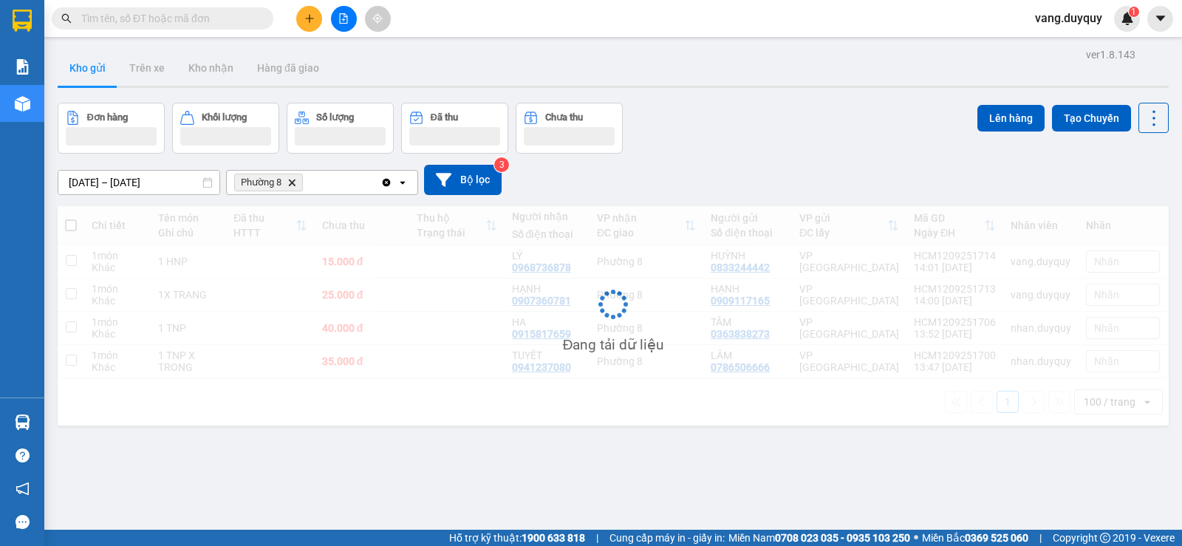
click at [351, 174] on div "Phường 8 Delete" at bounding box center [304, 183] width 154 height 24
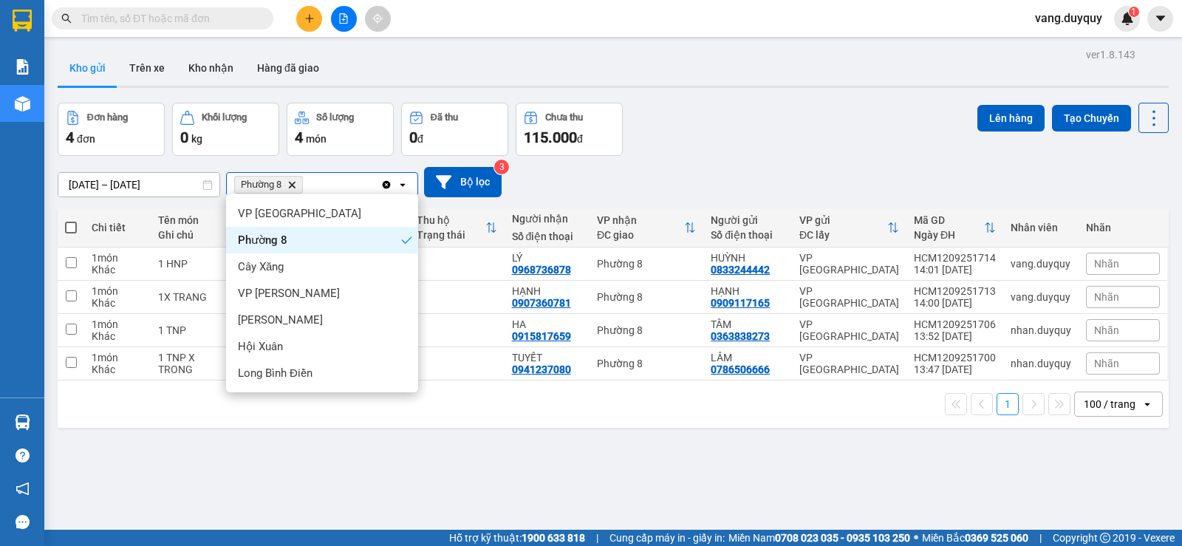
click at [256, 264] on span "Cây Xăng" at bounding box center [261, 266] width 46 height 15
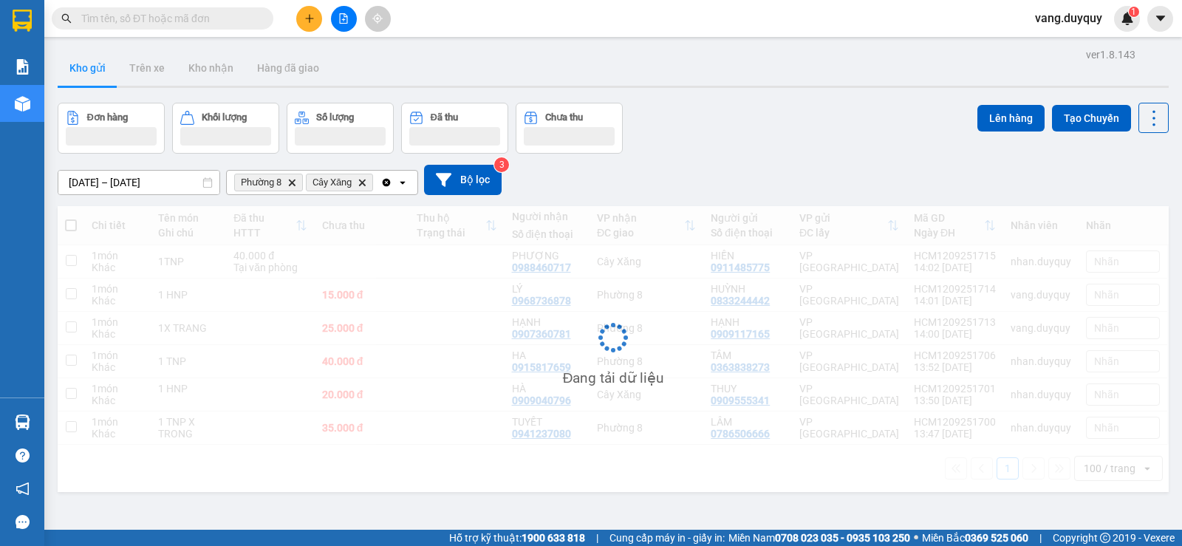
click at [404, 180] on icon "open" at bounding box center [403, 182] width 12 height 12
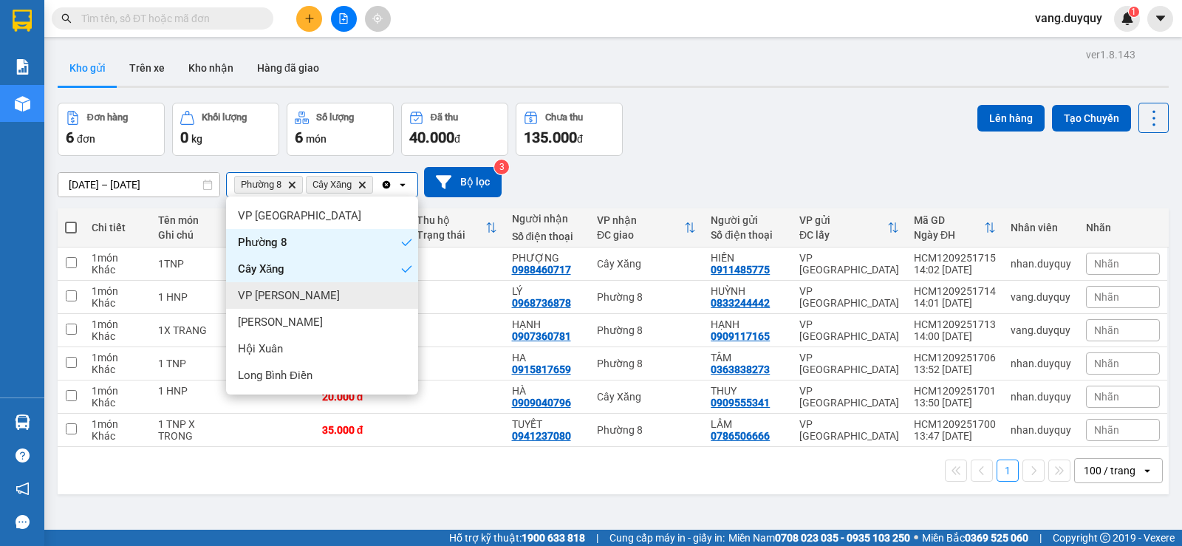
click at [300, 297] on div "VP [PERSON_NAME]" at bounding box center [322, 295] width 192 height 27
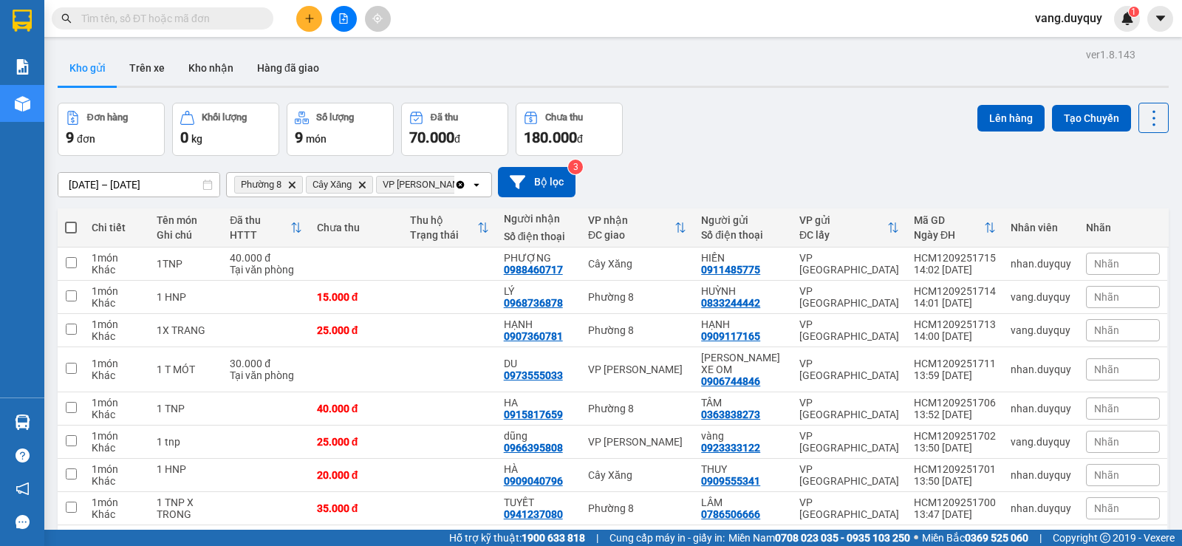
click at [74, 225] on span at bounding box center [71, 228] width 12 height 12
click at [71, 220] on input "checkbox" at bounding box center [71, 220] width 0 height 0
checkbox input "true"
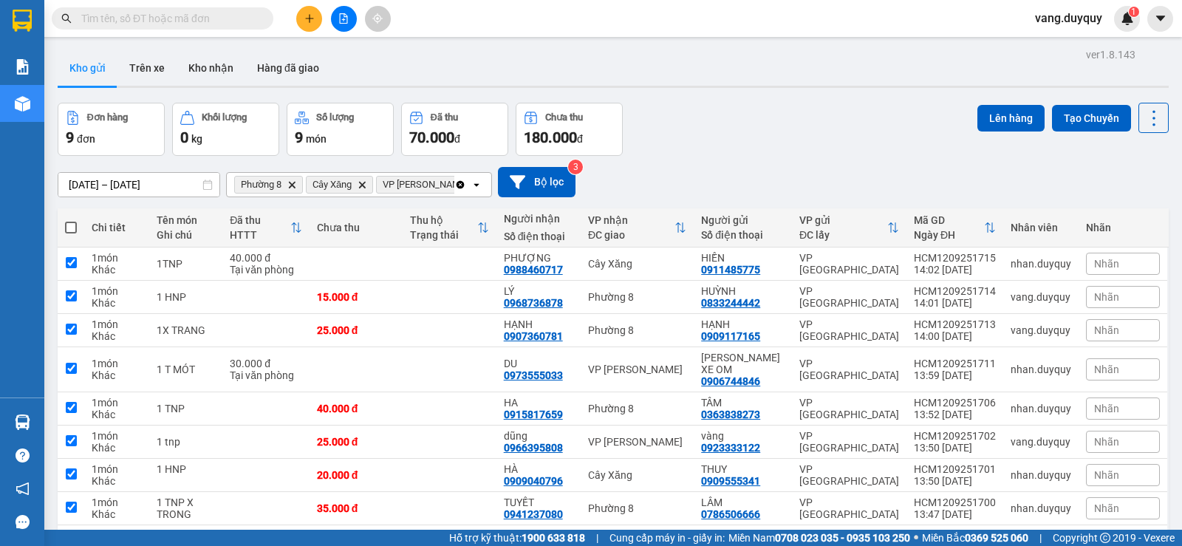
checkbox input "true"
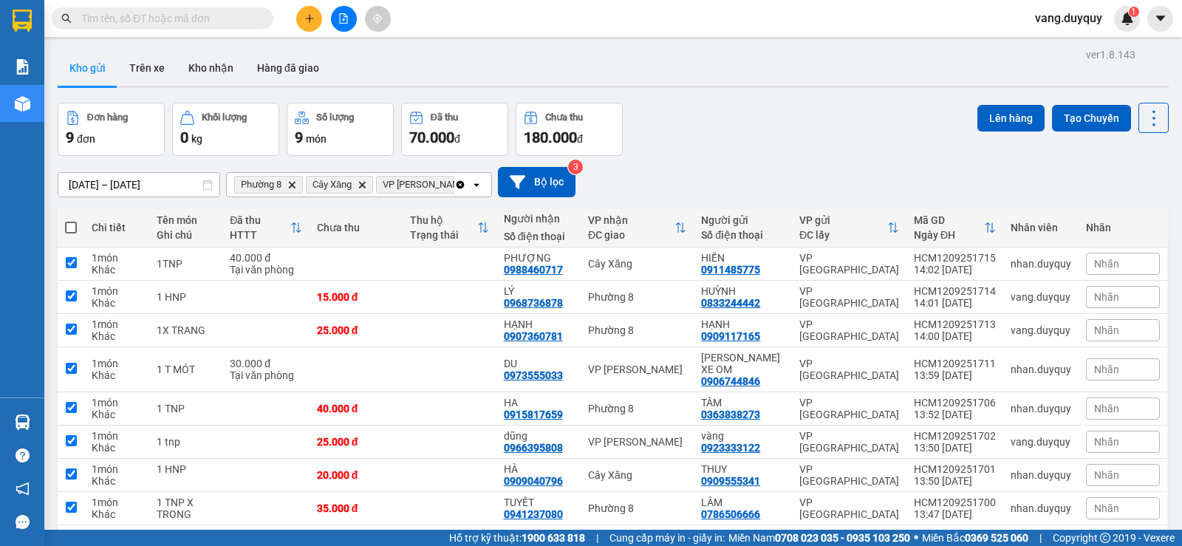
checkbox input "true"
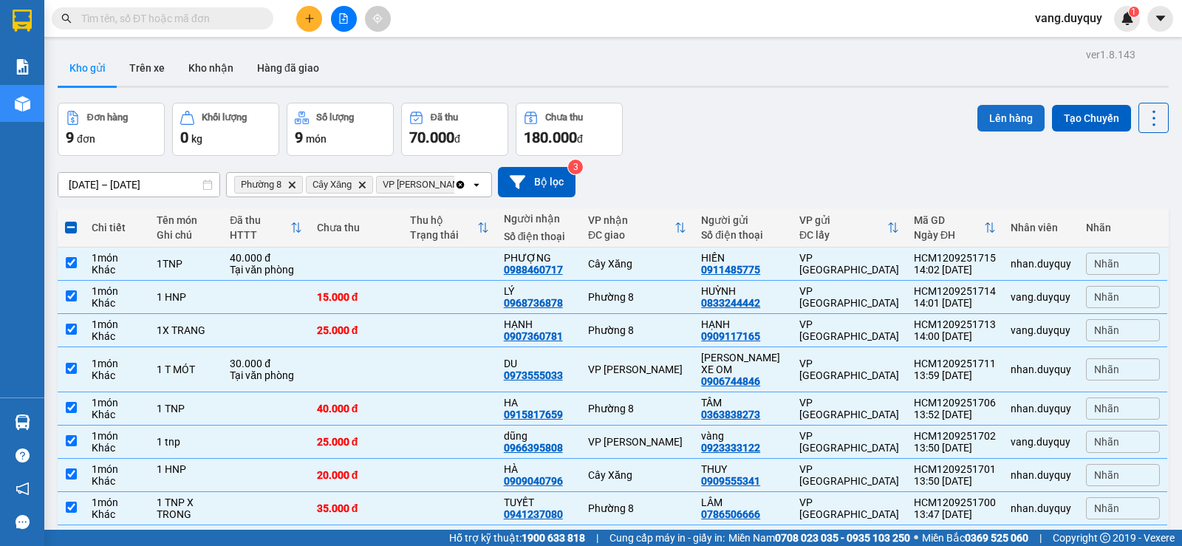
click at [977, 129] on button "Lên hàng" at bounding box center [1010, 118] width 67 height 27
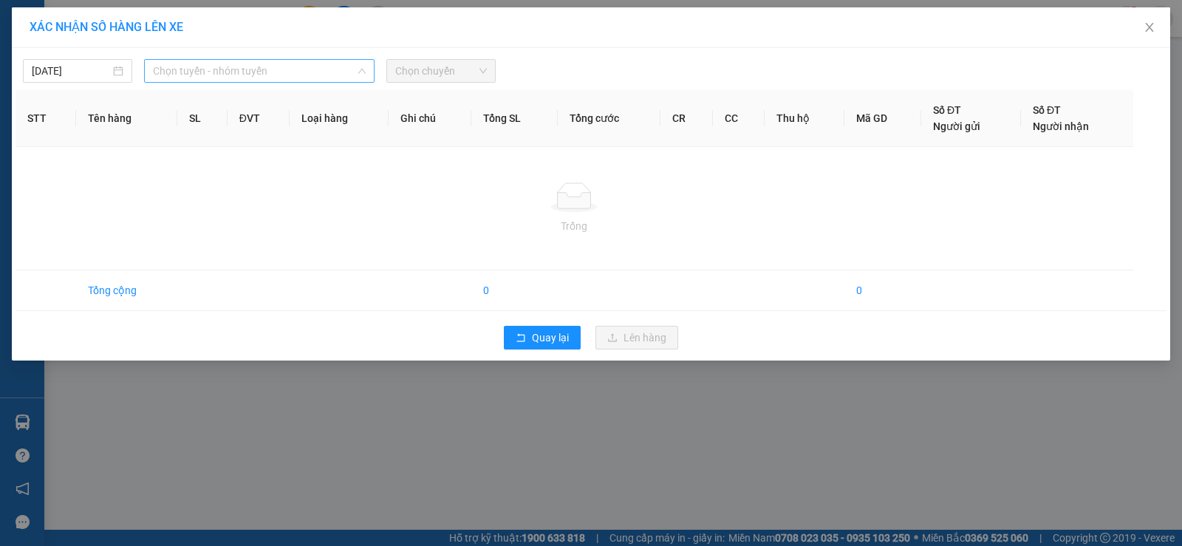
click at [159, 78] on span "Chọn tuyến - nhóm tuyến" at bounding box center [259, 71] width 213 height 22
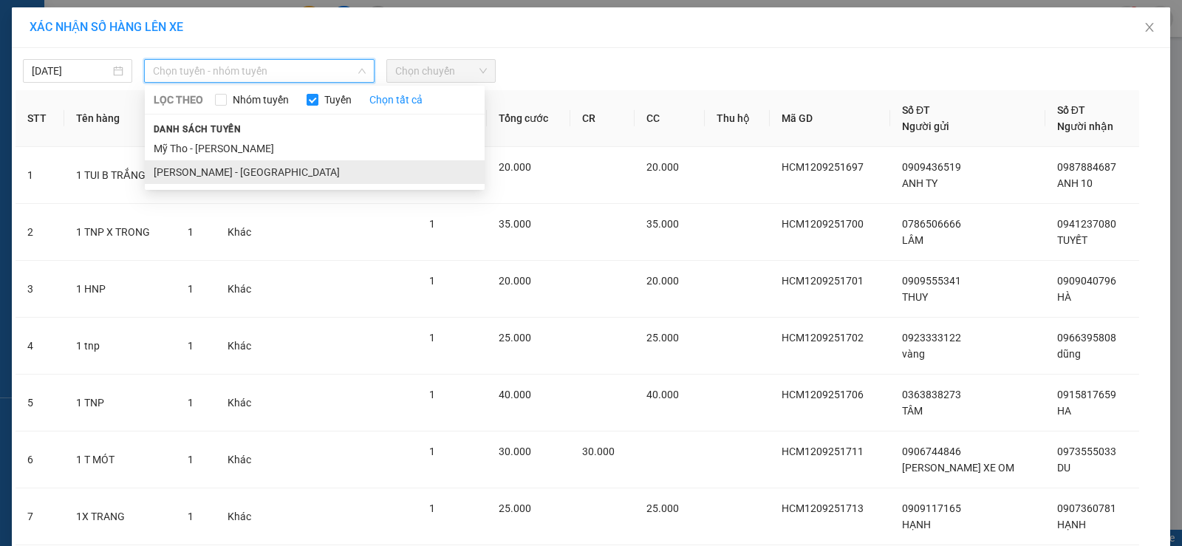
click at [169, 167] on li "[PERSON_NAME] - [GEOGRAPHIC_DATA]" at bounding box center [315, 172] width 340 height 24
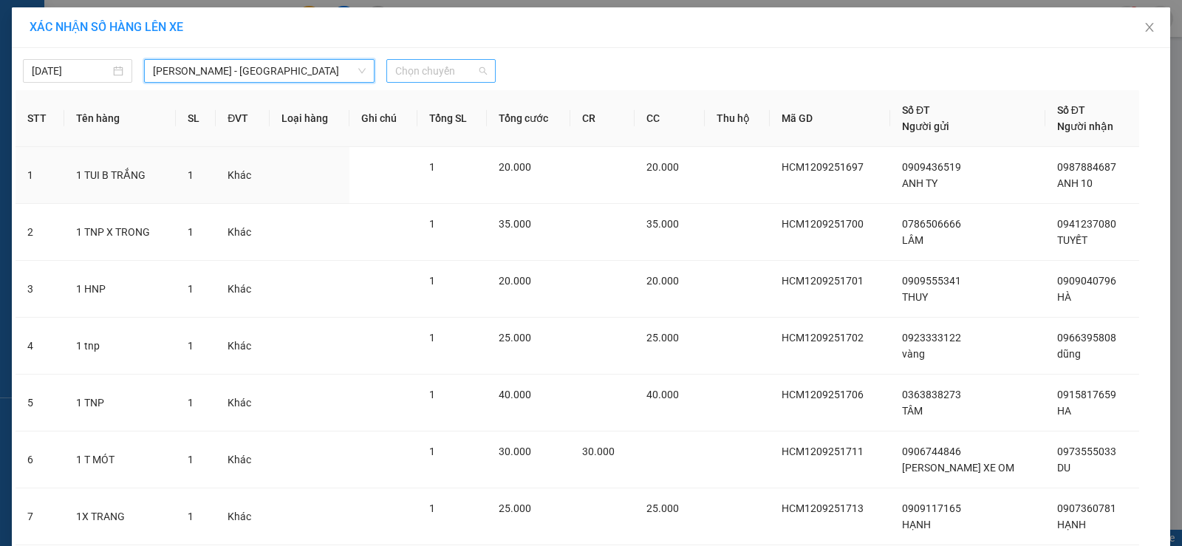
click at [431, 78] on span "Chọn chuyến" at bounding box center [441, 71] width 92 height 22
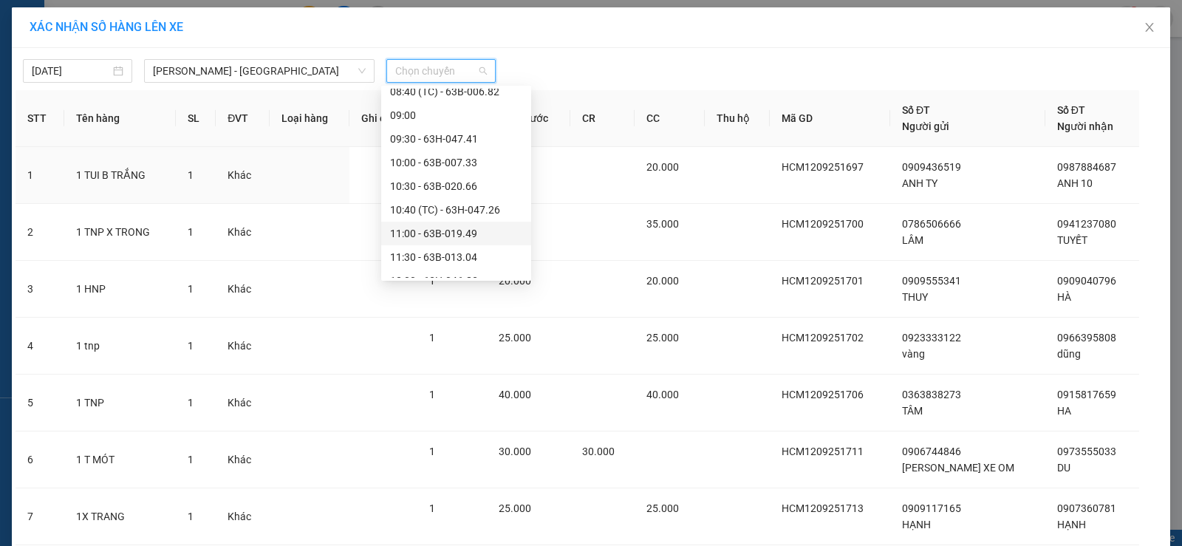
scroll to position [443, 0]
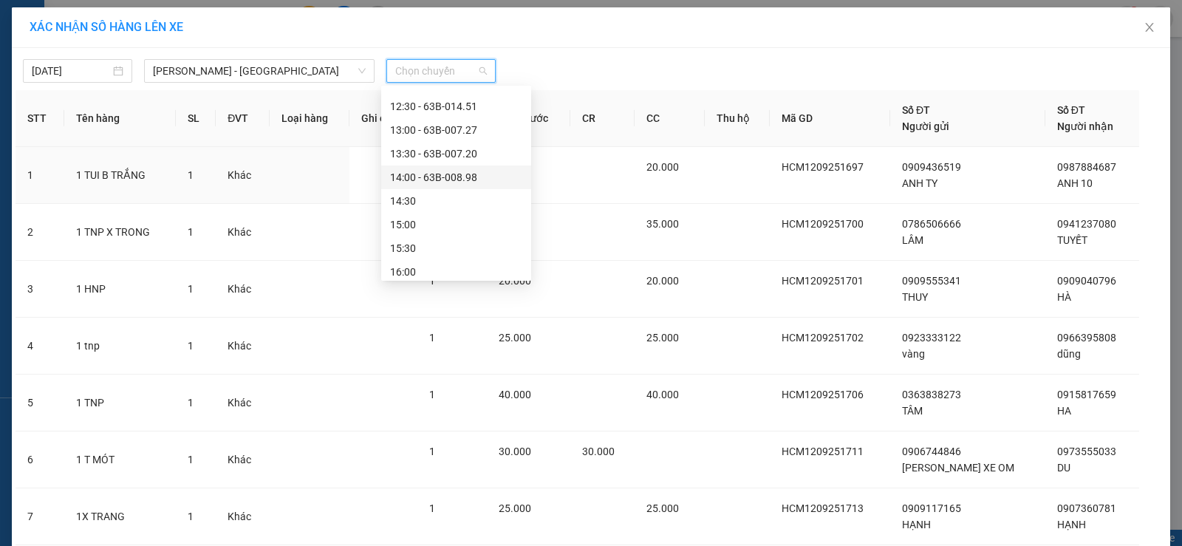
click at [464, 174] on div "14:00 - 63B-008.98" at bounding box center [456, 177] width 132 height 16
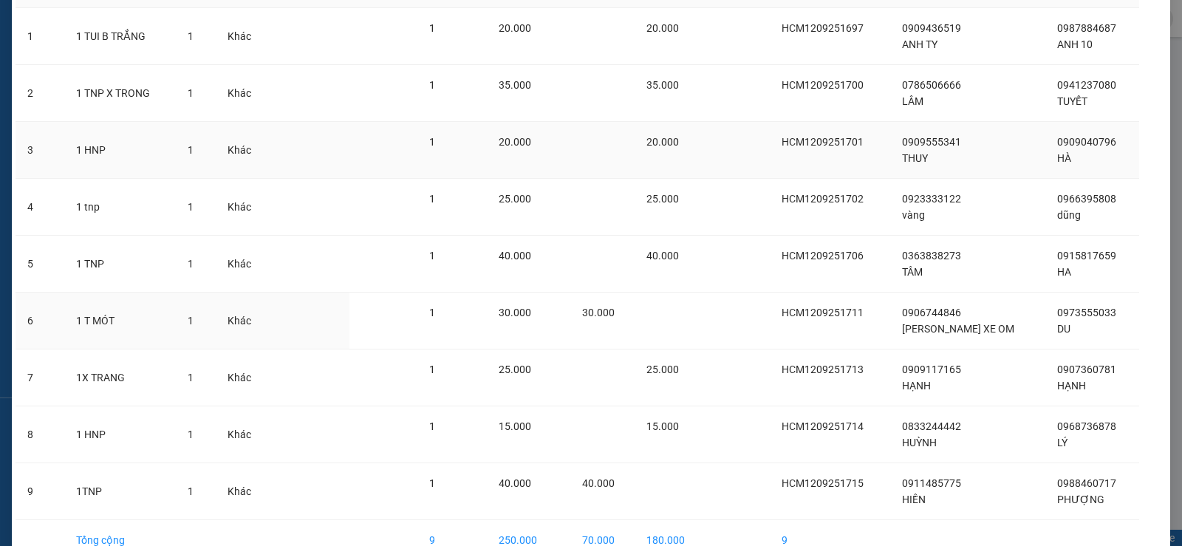
scroll to position [0, 0]
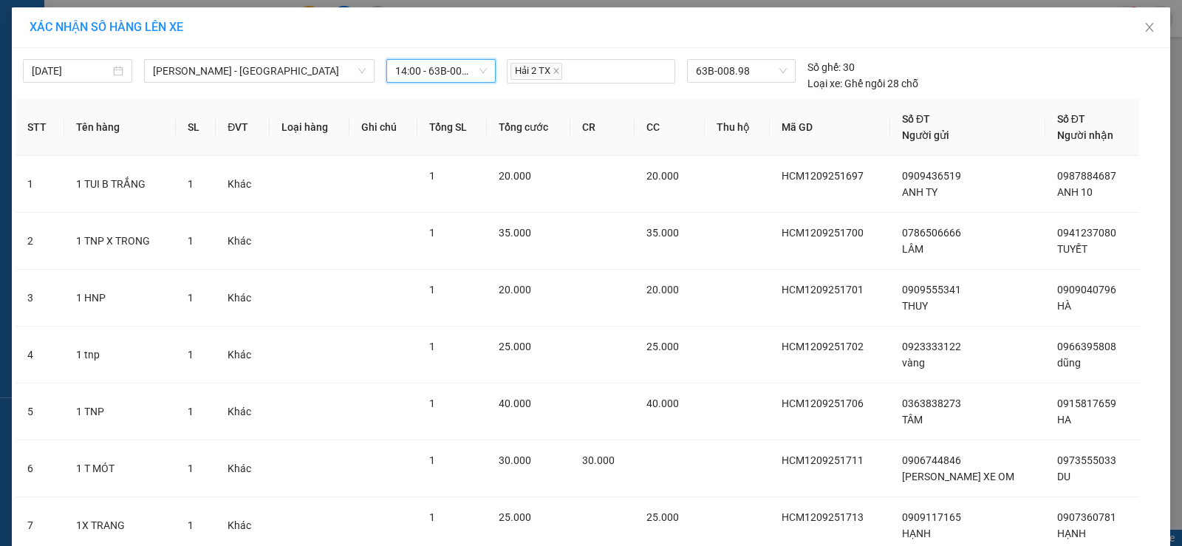
click at [469, 71] on span "14:00 - 63B-008.98" at bounding box center [441, 71] width 92 height 22
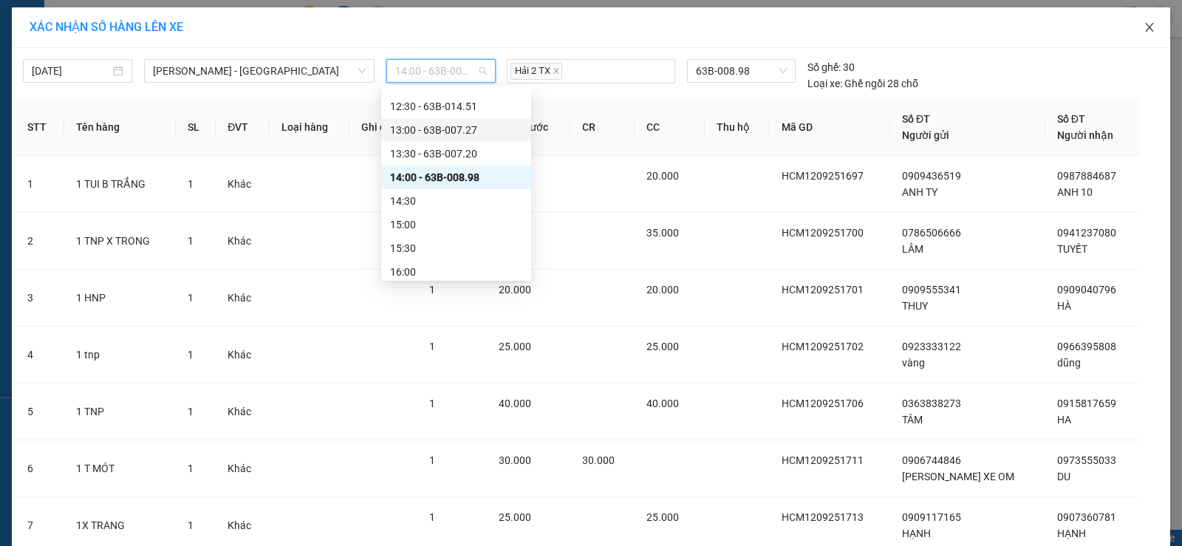
click at [1134, 24] on span "Close" at bounding box center [1148, 27] width 41 height 41
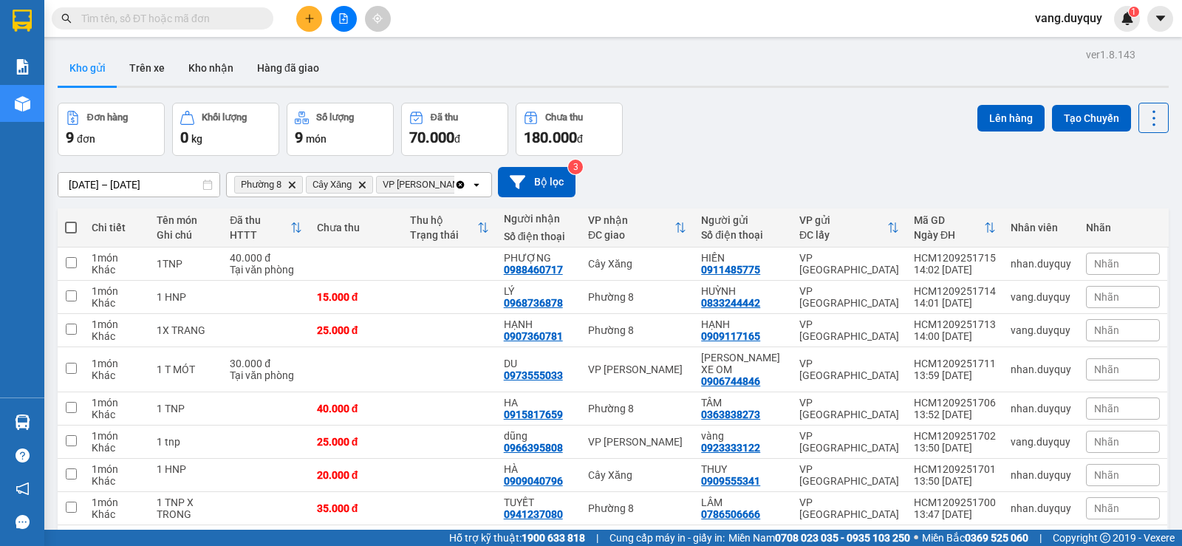
click at [66, 227] on span at bounding box center [71, 228] width 12 height 12
click at [71, 220] on input "checkbox" at bounding box center [71, 220] width 0 height 0
checkbox input "true"
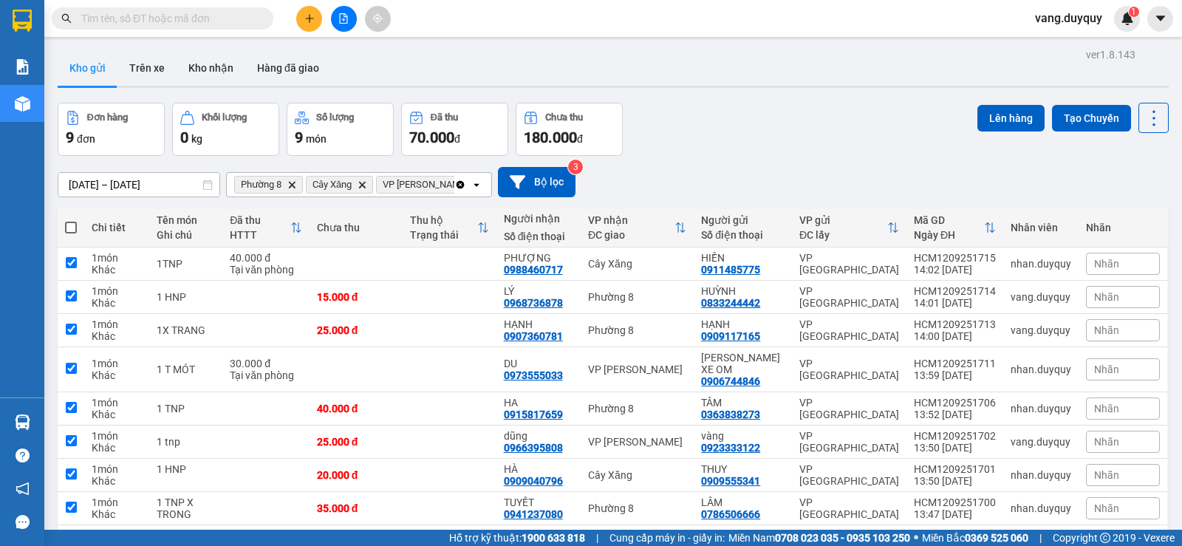
checkbox input "true"
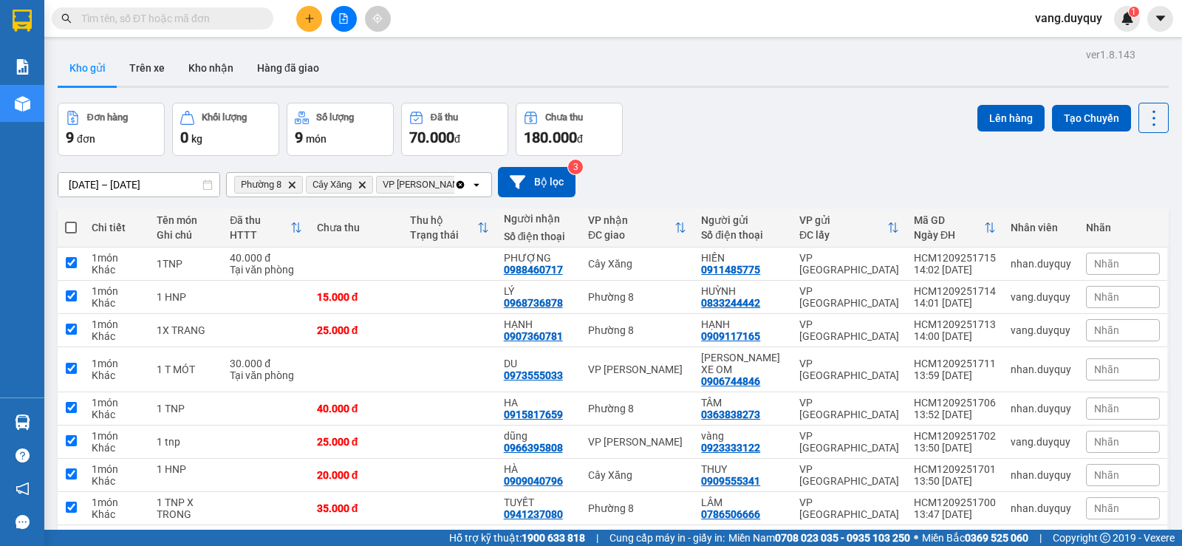
checkbox input "true"
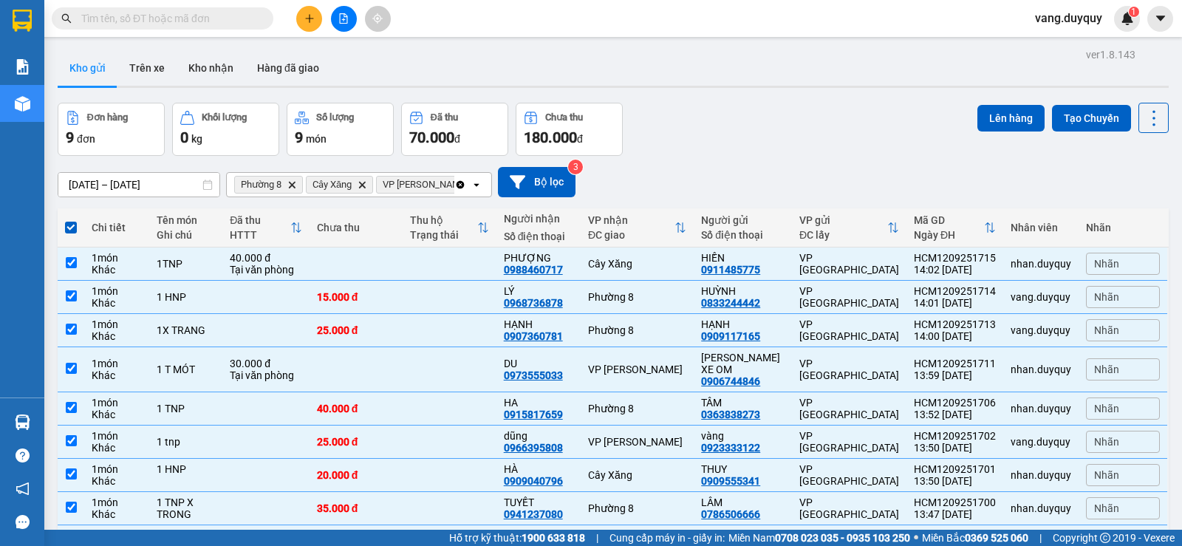
click at [72, 227] on span at bounding box center [71, 228] width 12 height 12
click at [71, 220] on input "checkbox" at bounding box center [71, 220] width 0 height 0
checkbox input "false"
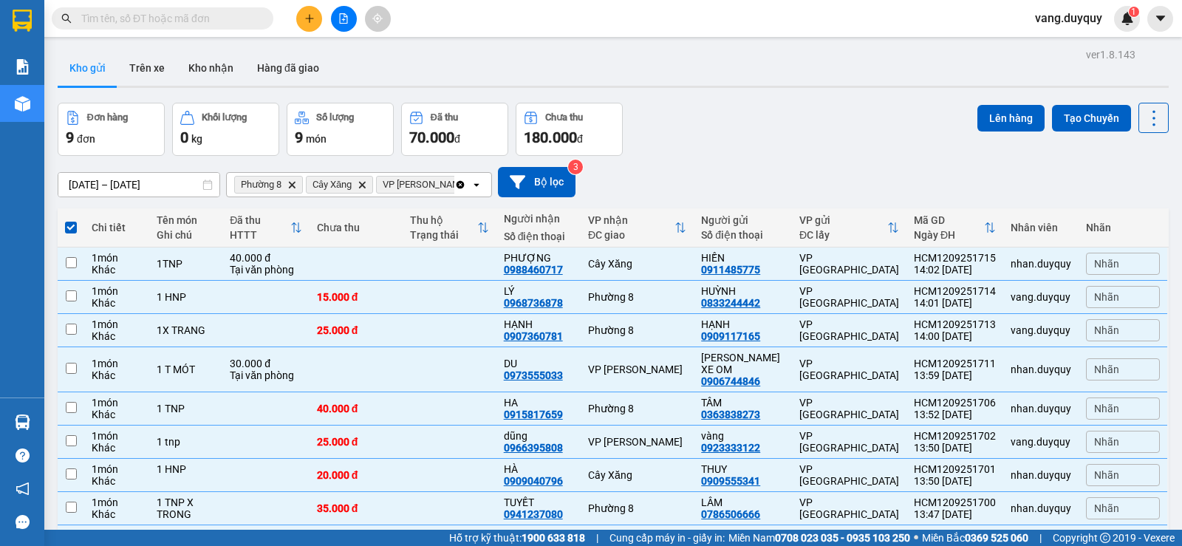
checkbox input "false"
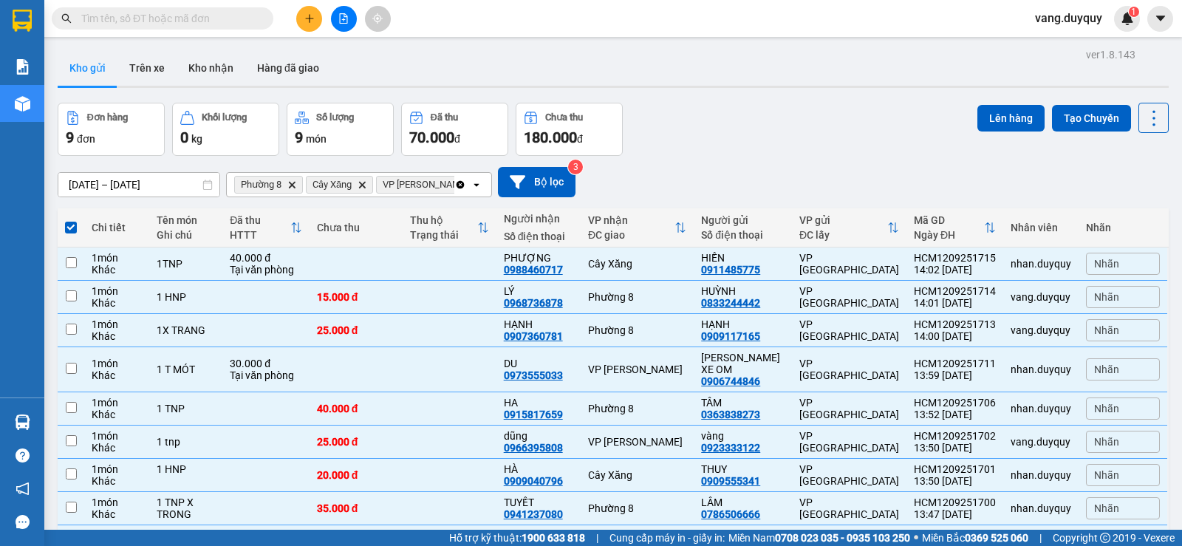
checkbox input "false"
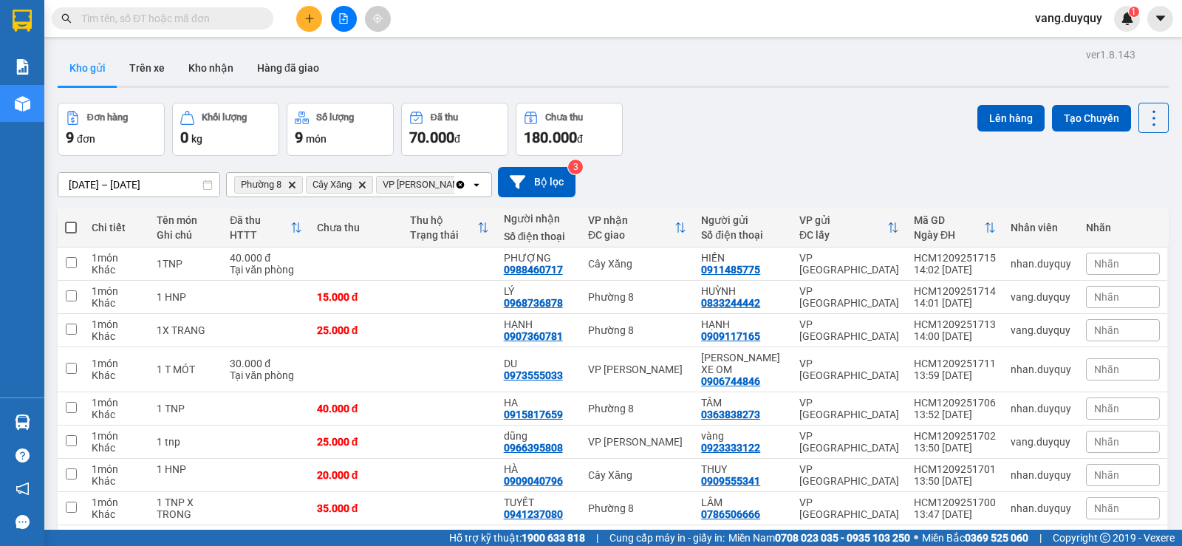
click at [73, 225] on span at bounding box center [71, 228] width 12 height 12
click at [71, 220] on input "checkbox" at bounding box center [71, 220] width 0 height 0
checkbox input "true"
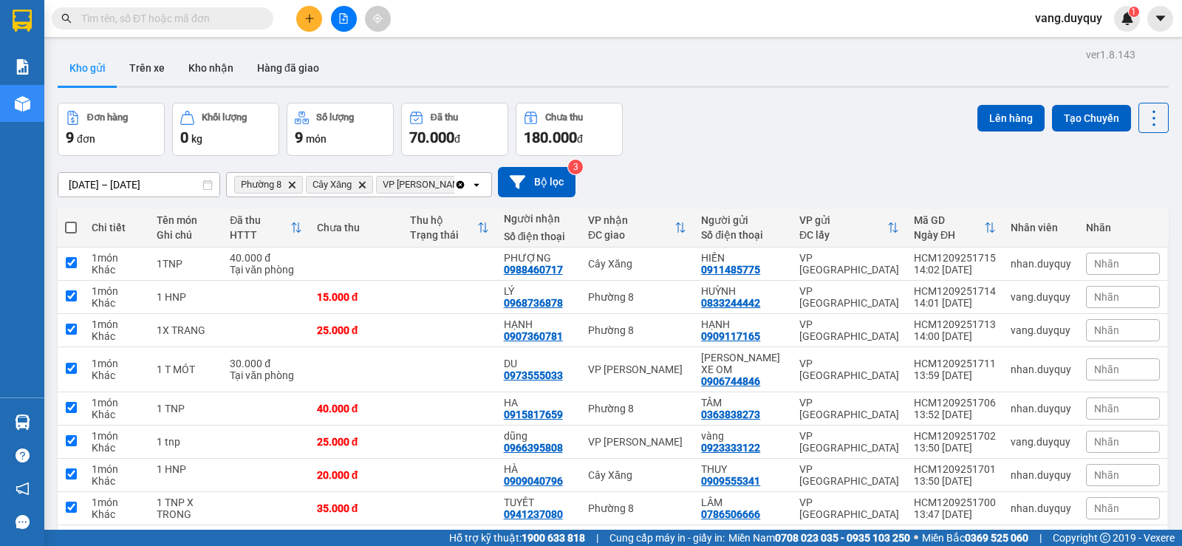
checkbox input "true"
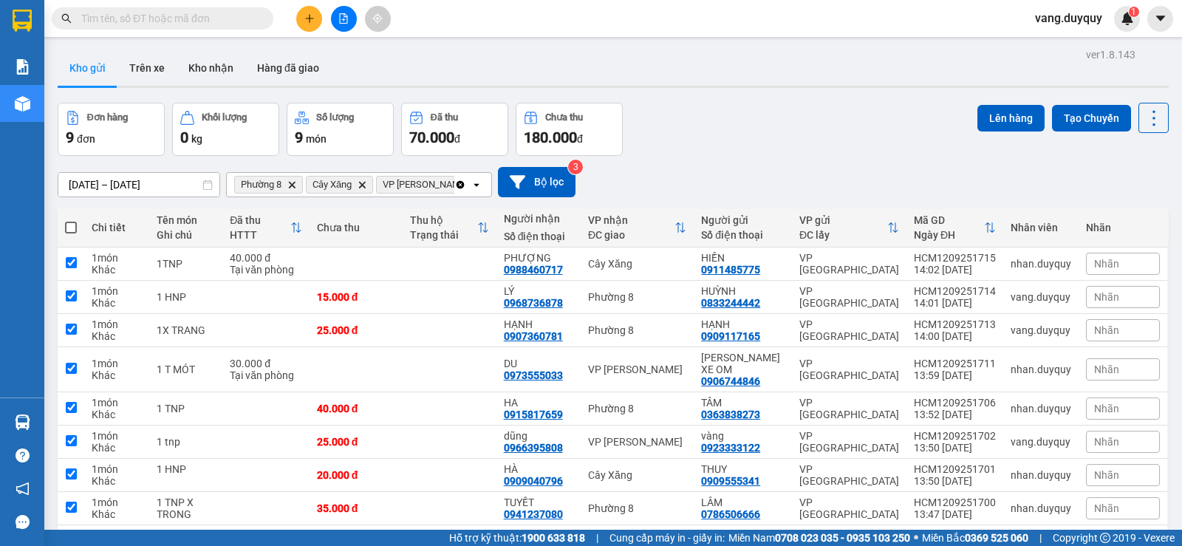
checkbox input "true"
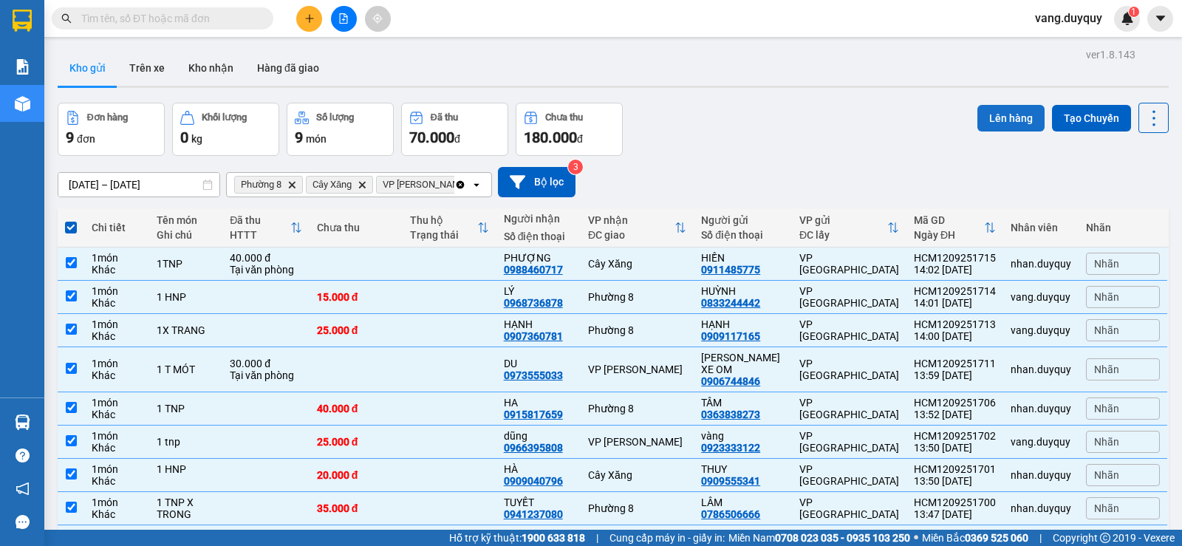
click at [998, 107] on button "Lên hàng" at bounding box center [1010, 118] width 67 height 27
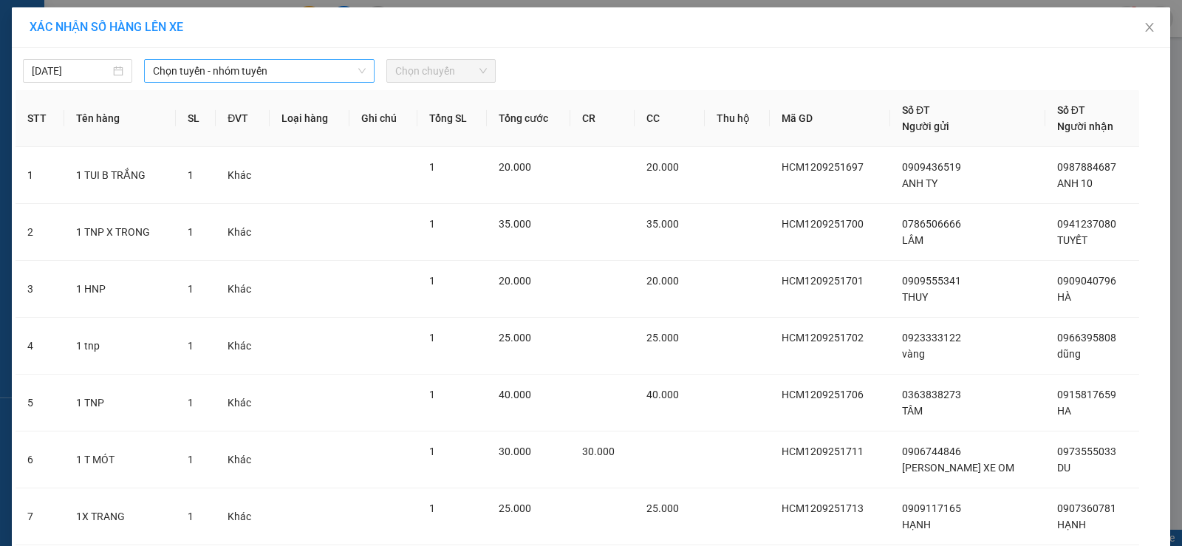
click at [303, 77] on span "Chọn tuyến - nhóm tuyến" at bounding box center [259, 71] width 213 height 22
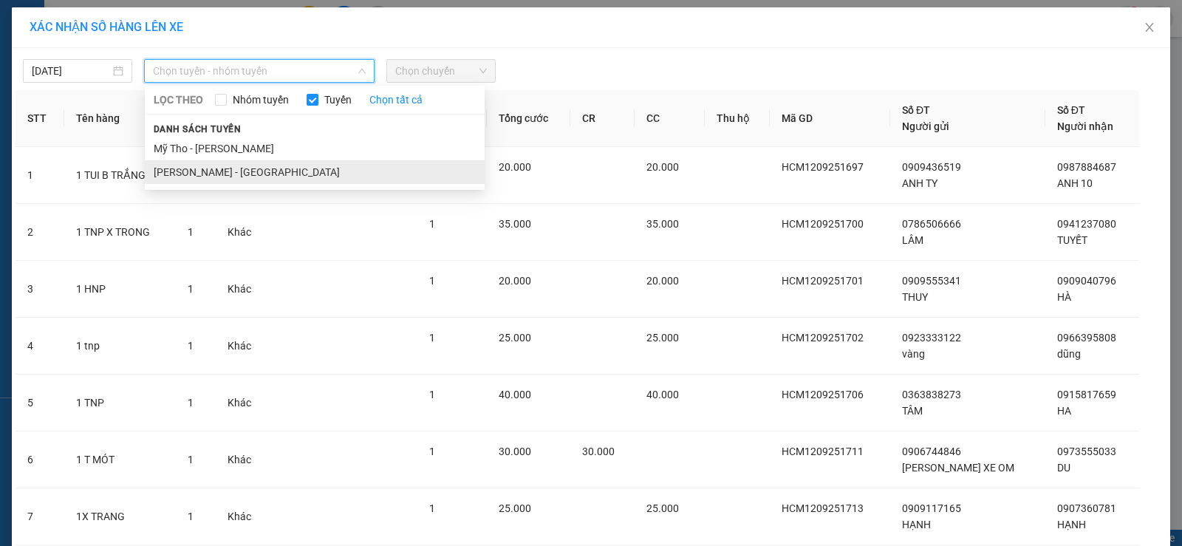
click at [239, 168] on li "[PERSON_NAME] - [GEOGRAPHIC_DATA]" at bounding box center [315, 172] width 340 height 24
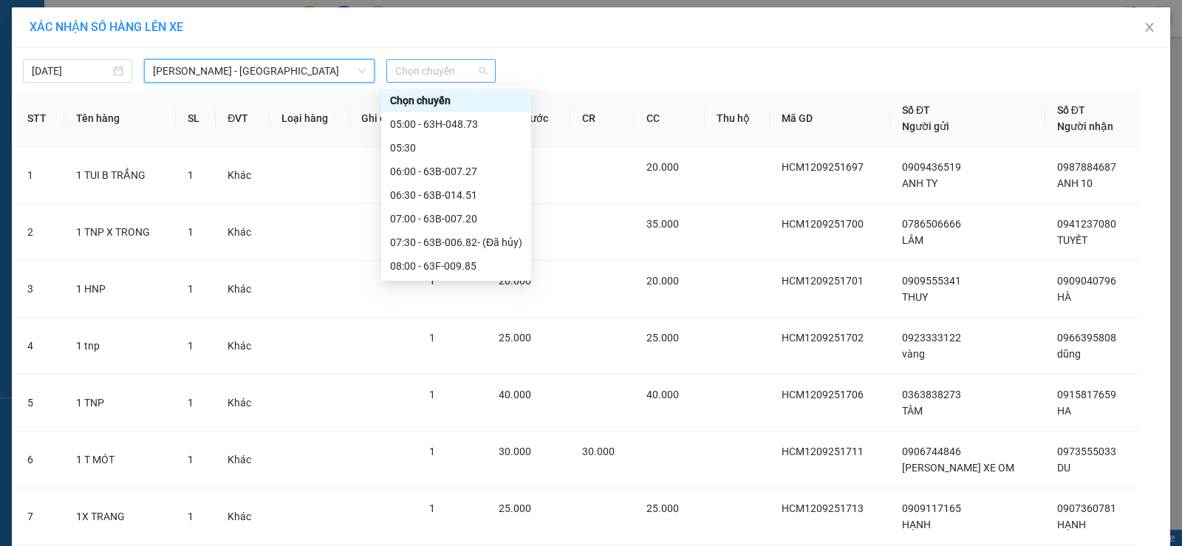
click at [425, 76] on span "Chọn chuyến" at bounding box center [441, 71] width 92 height 22
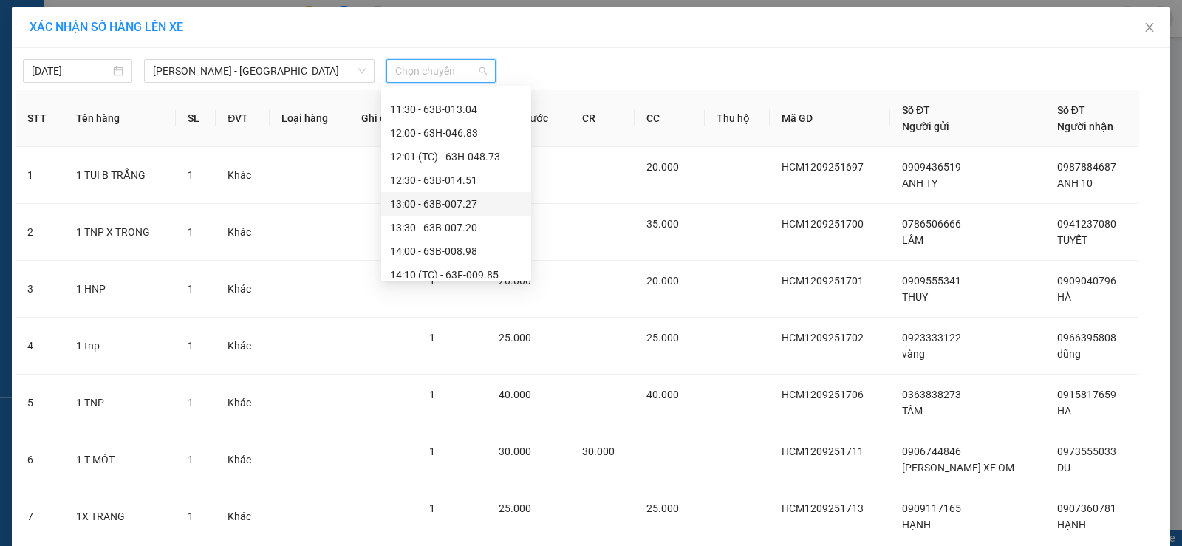
scroll to position [443, 0]
click at [472, 247] on div "15:00 - 63B-020.64" at bounding box center [456, 248] width 132 height 16
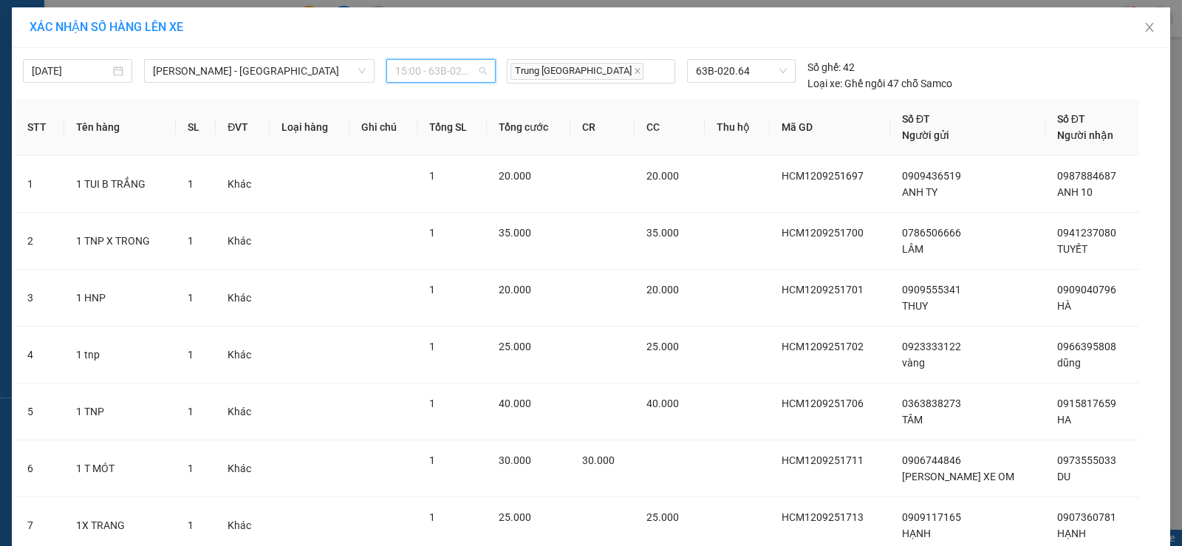
click at [469, 72] on span "15:00 - 63B-020.64" at bounding box center [441, 71] width 92 height 22
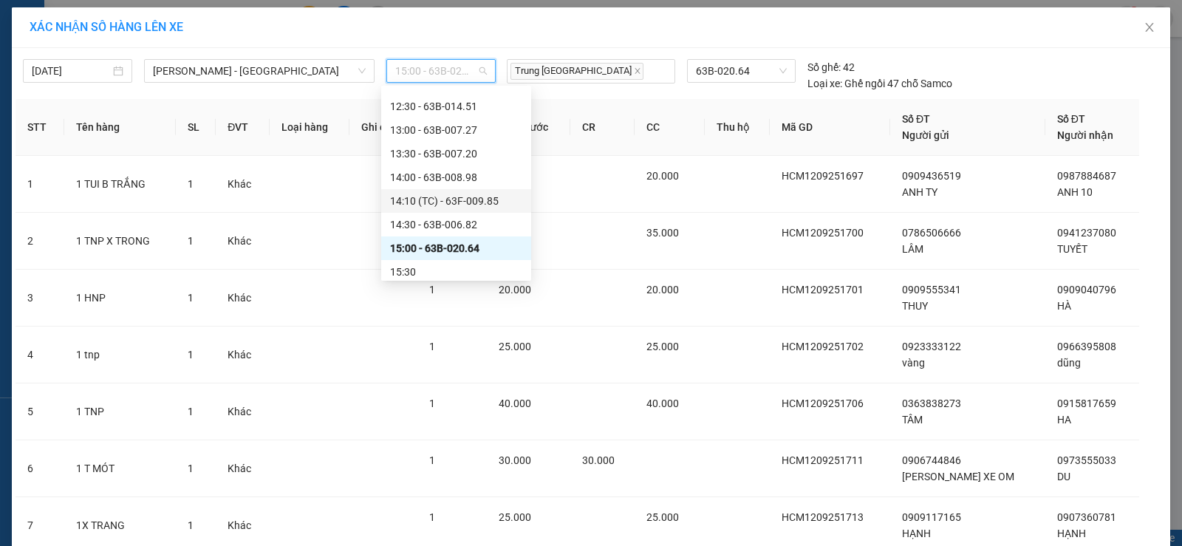
click at [483, 199] on div "14:10 (TC) - 63F-009.85" at bounding box center [456, 201] width 132 height 16
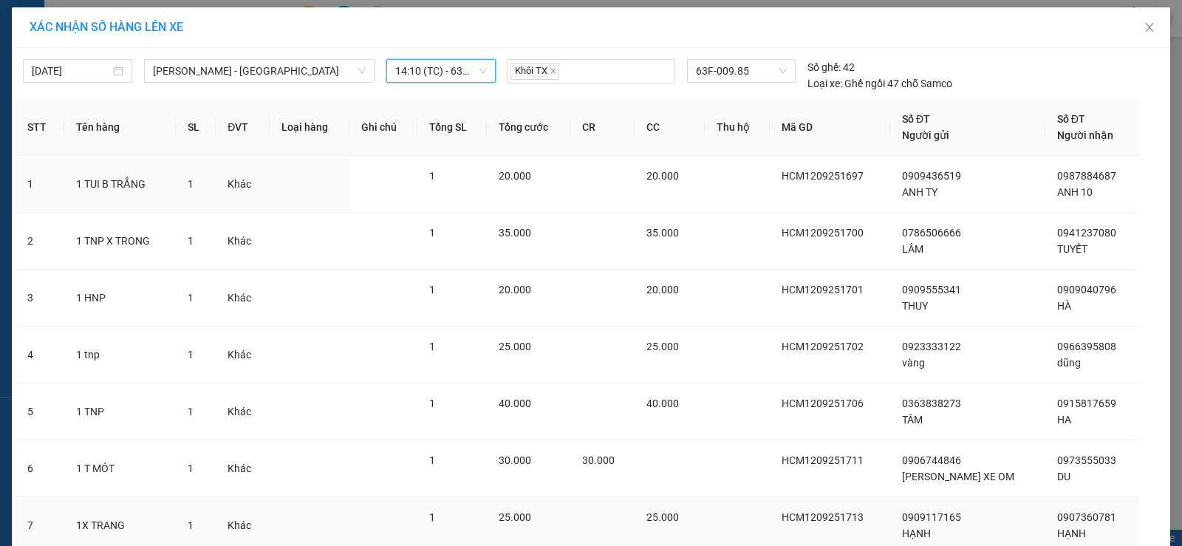
scroll to position [230, 0]
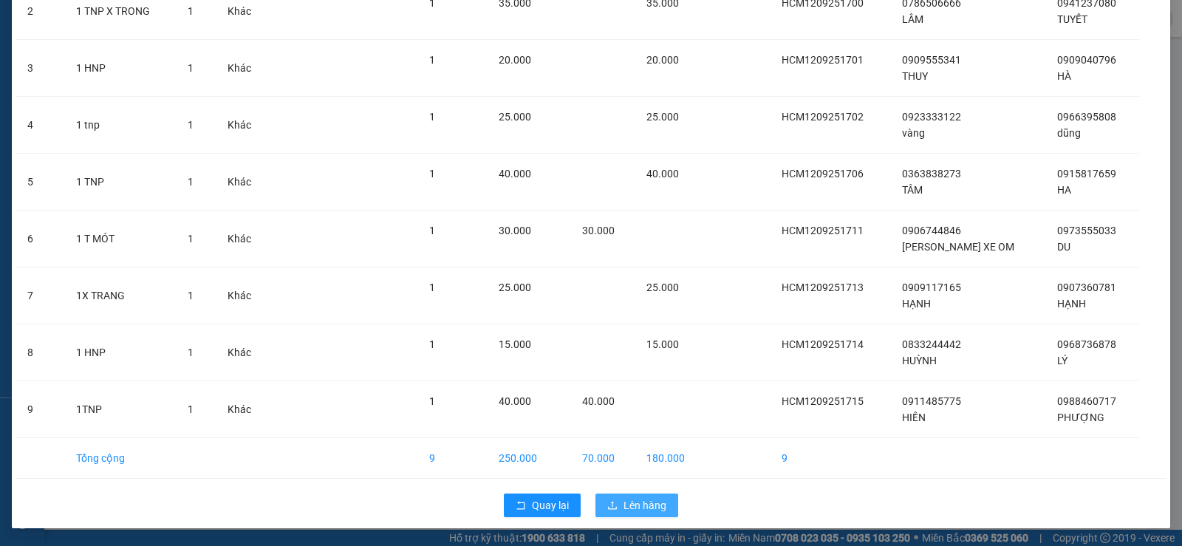
click at [627, 501] on span "Lên hàng" at bounding box center [644, 505] width 43 height 16
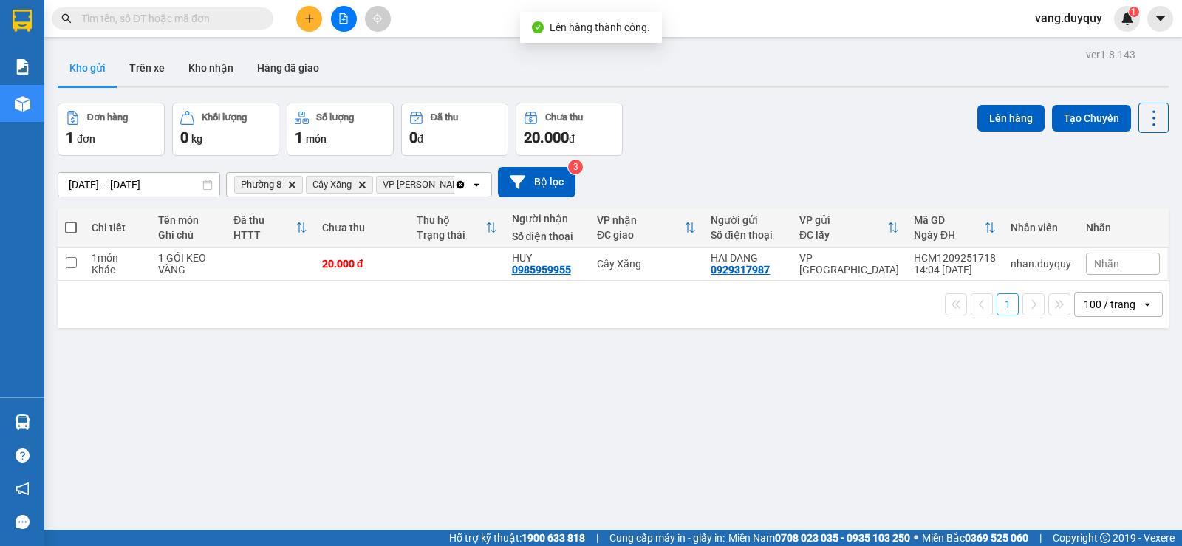
click at [459, 186] on icon "Clear all" at bounding box center [460, 184] width 8 height 8
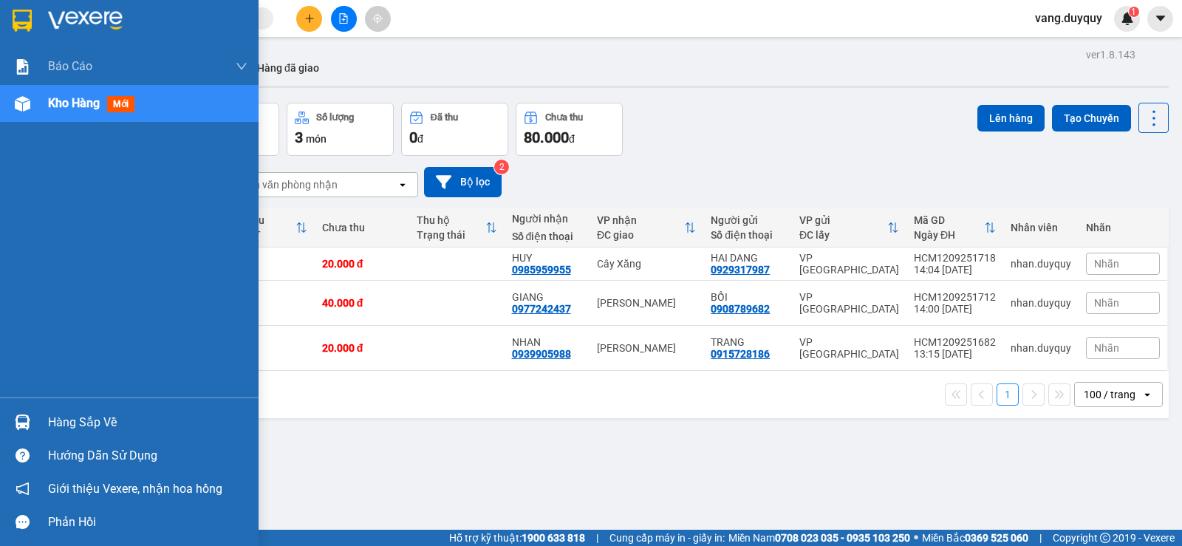
click at [0, 14] on div at bounding box center [129, 24] width 258 height 48
click at [70, 414] on div "Hàng sắp về" at bounding box center [147, 422] width 199 height 22
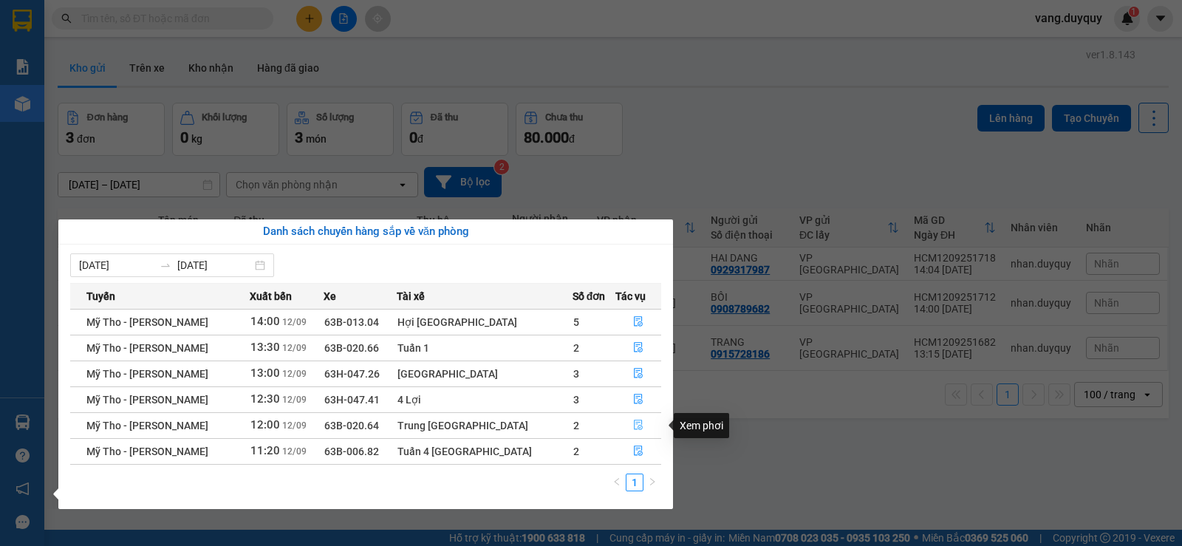
click at [631, 417] on button "button" at bounding box center [638, 426] width 44 height 24
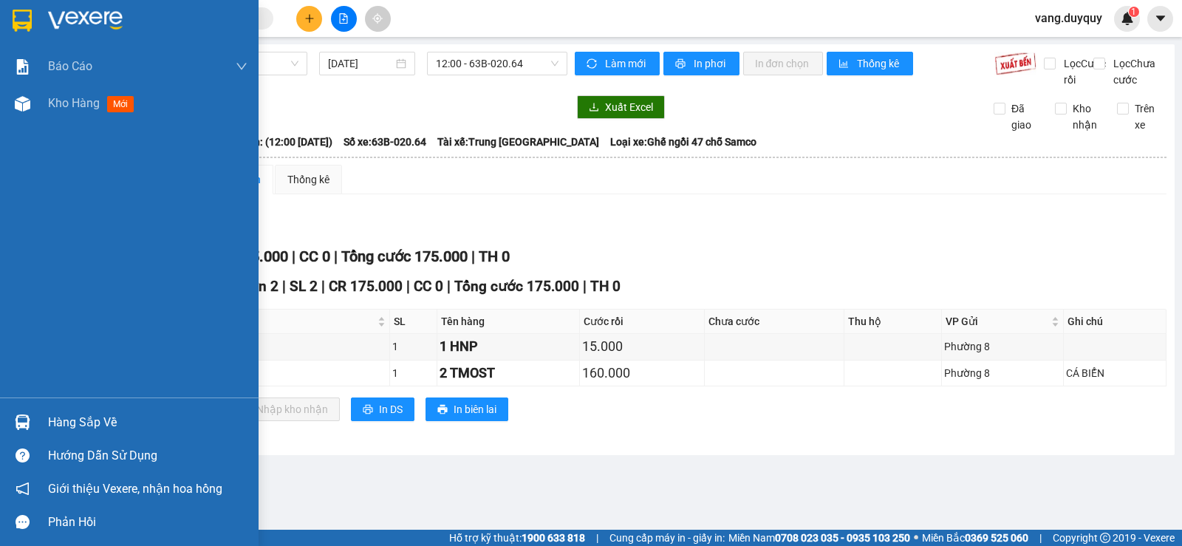
click at [30, 30] on img at bounding box center [22, 21] width 19 height 22
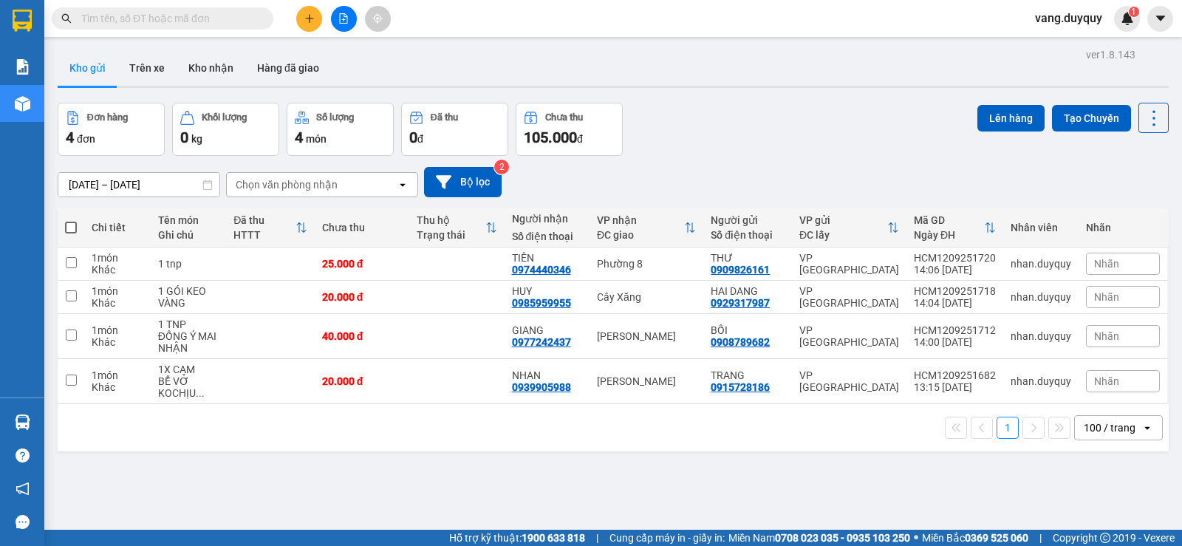
click at [86, 430] on div "1 100 / trang open" at bounding box center [613, 427] width 1099 height 25
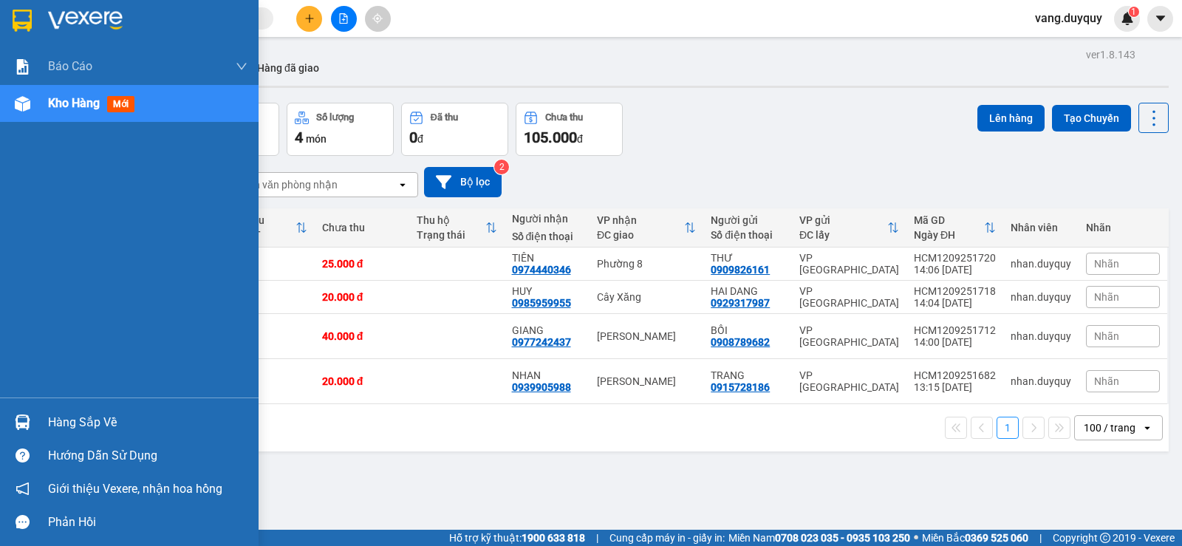
click at [78, 423] on div "Hàng sắp về" at bounding box center [147, 422] width 199 height 22
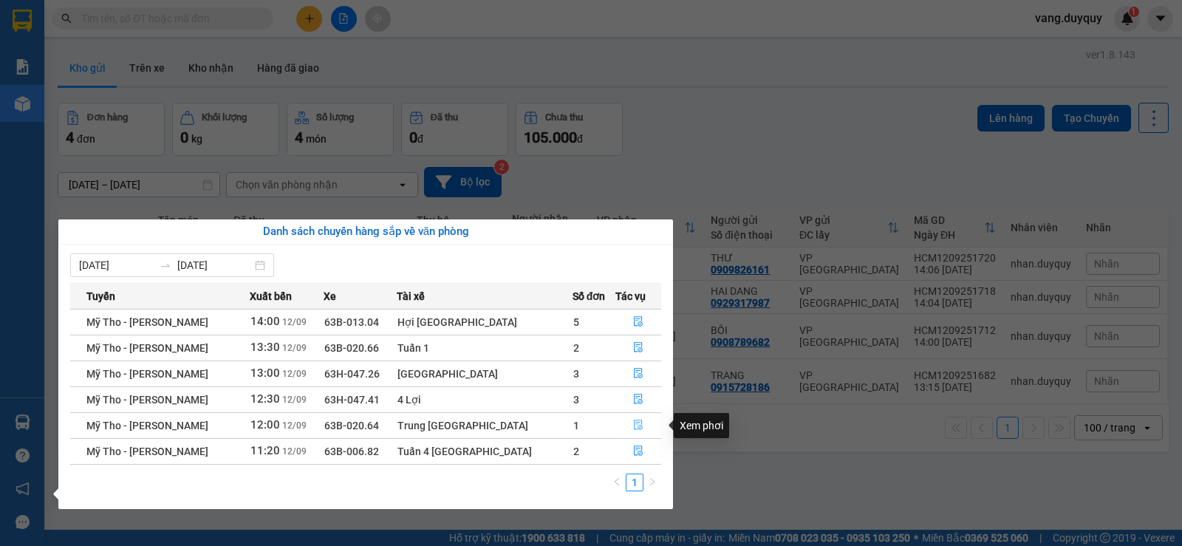
click at [634, 425] on icon "file-done" at bounding box center [638, 425] width 9 height 10
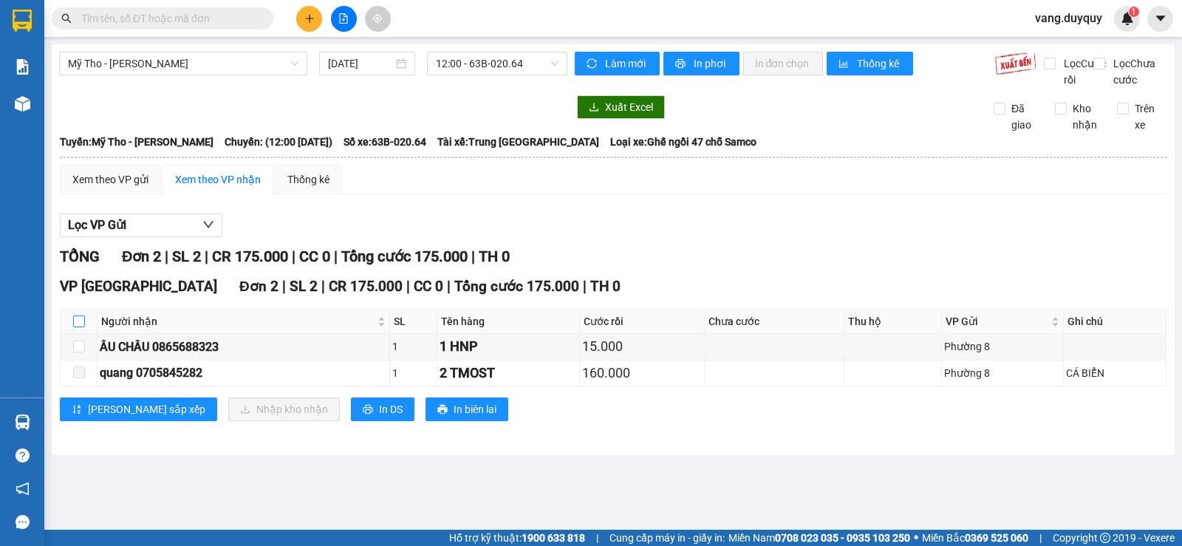
click at [80, 327] on input "checkbox" at bounding box center [79, 321] width 12 height 12
checkbox input "true"
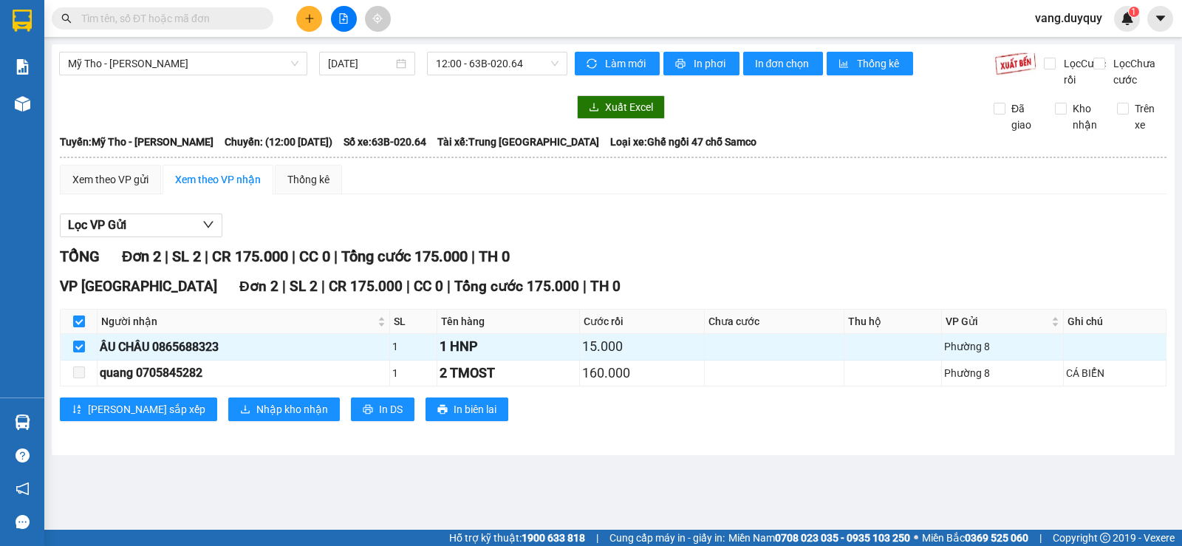
checkbox input "true"
click at [228, 421] on button "Nhập kho nhận" at bounding box center [284, 409] width 112 height 24
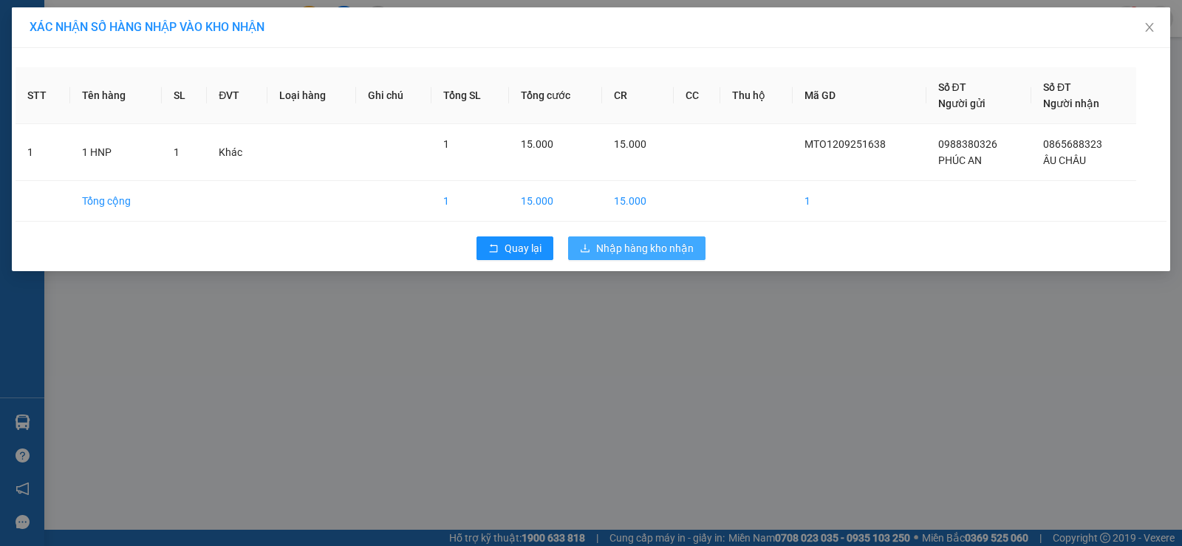
click at [589, 251] on icon "download" at bounding box center [584, 248] width 9 height 8
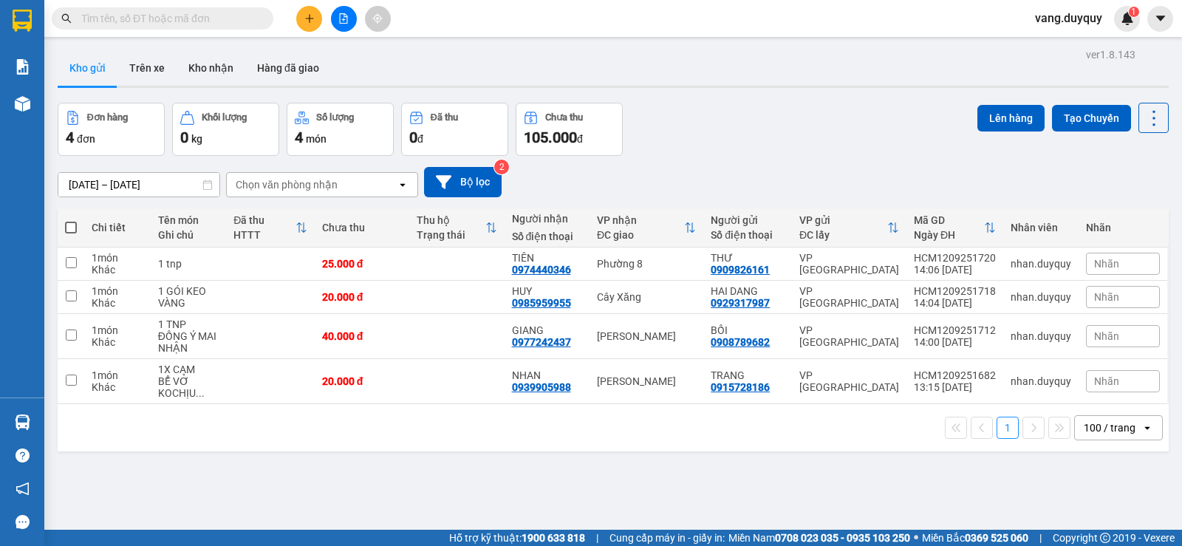
click at [723, 130] on div "Đơn hàng 4 đơn Khối lượng 0 kg Số lượng 4 món Đã thu 0 đ Chưa thu 105.000 đ Lên…" at bounding box center [613, 129] width 1111 height 53
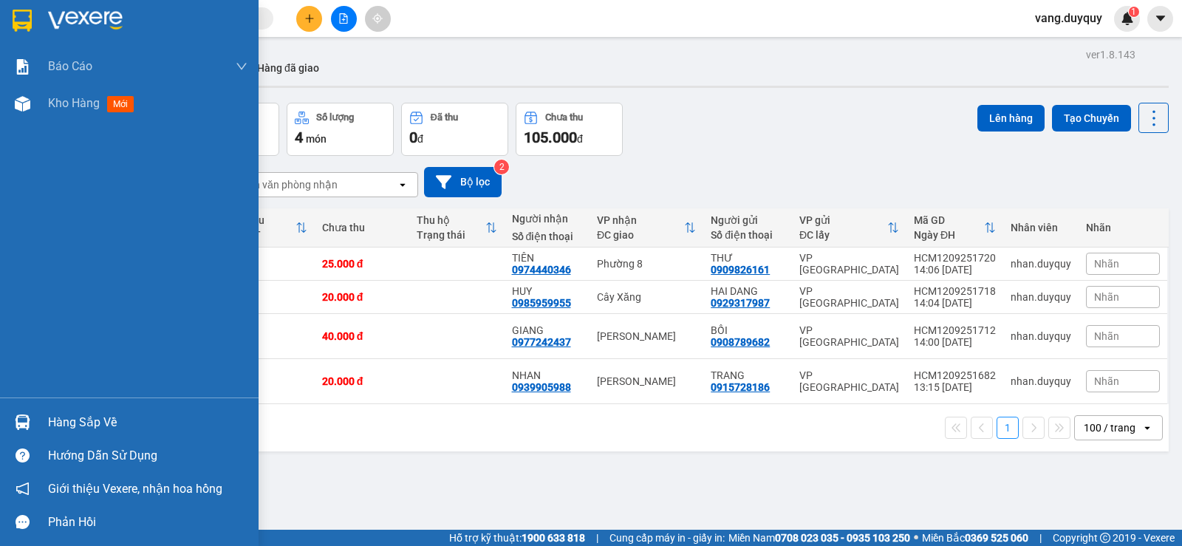
click at [25, 26] on img at bounding box center [22, 21] width 19 height 22
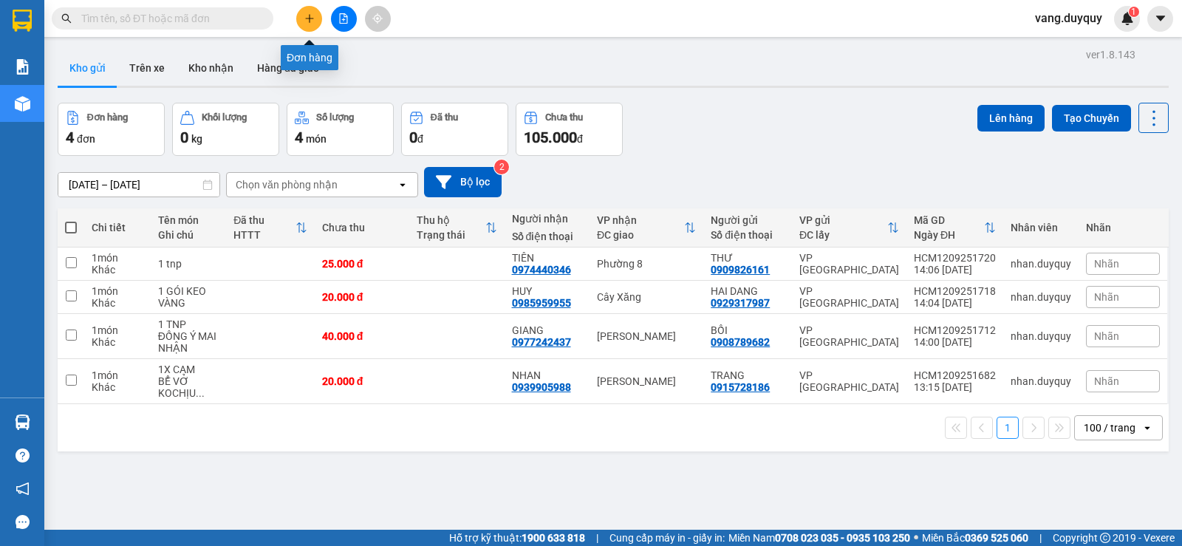
click at [306, 23] on icon "plus" at bounding box center [309, 18] width 10 height 10
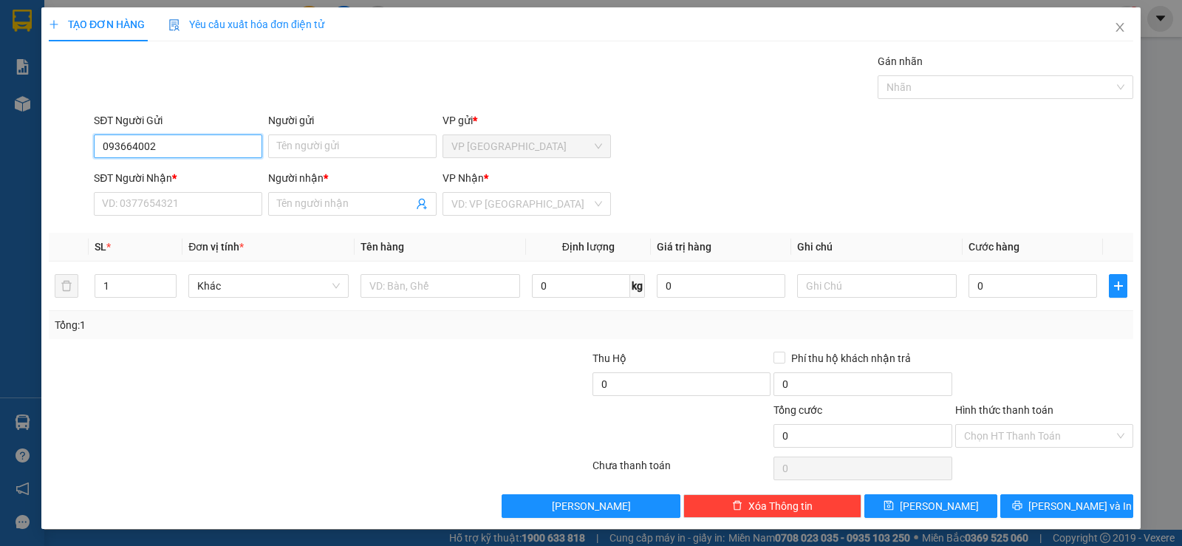
type input "0936640024"
click at [178, 171] on div "0936640024 - XUÂN" at bounding box center [176, 176] width 149 height 16
type input "XUÂN"
type input "0773984568"
type input "UYÊN"
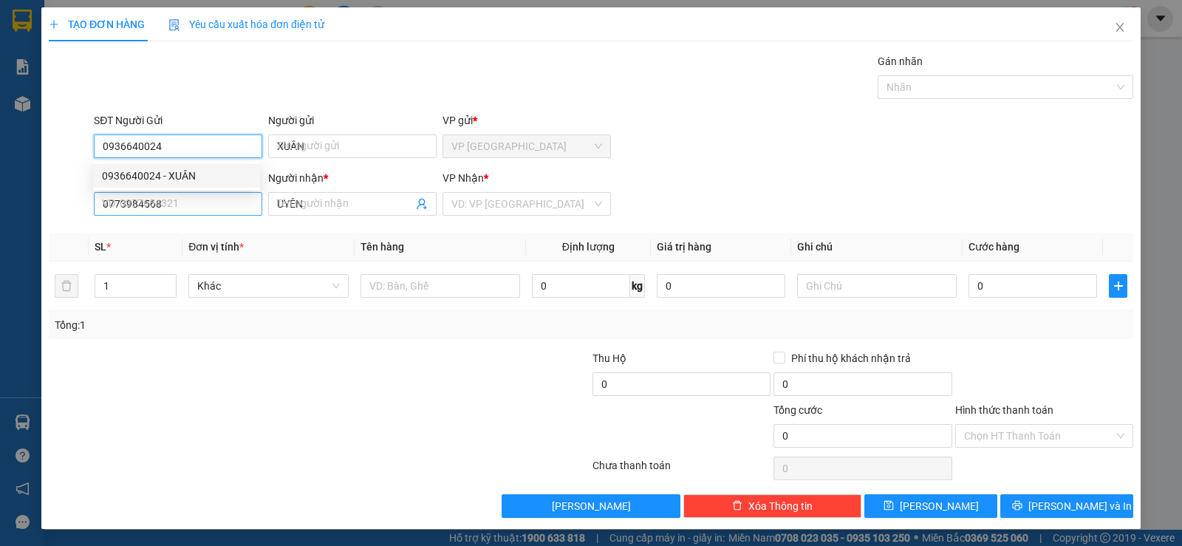
type input "30.000"
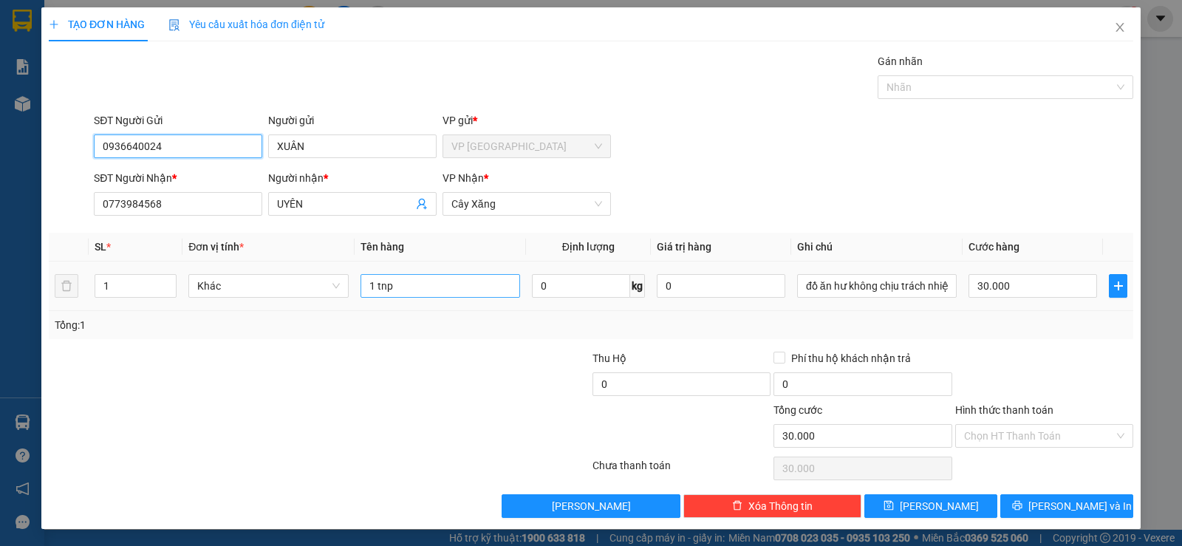
type input "0936640024"
click at [419, 295] on input "1 tnp" at bounding box center [440, 286] width 160 height 24
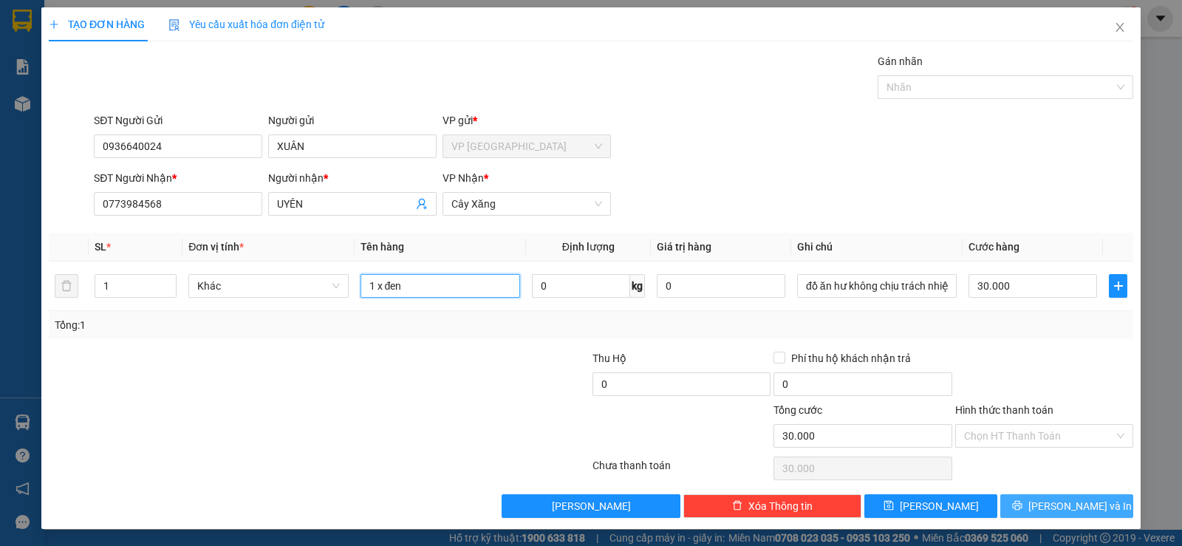
type input "1 x đen"
click at [1021, 498] on button "[PERSON_NAME] và In" at bounding box center [1066, 506] width 133 height 24
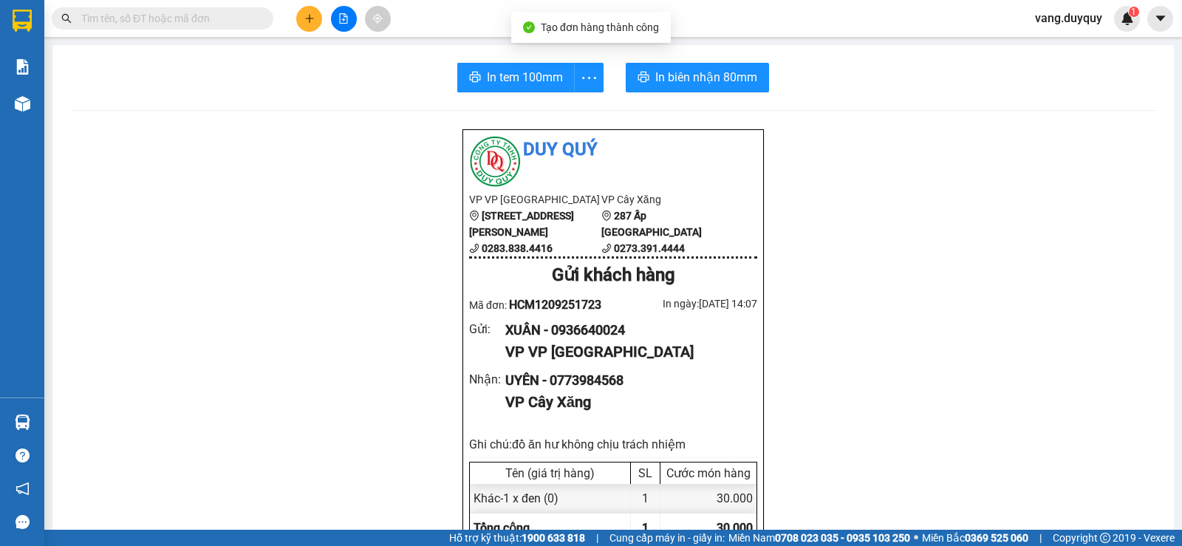
click at [525, 66] on button "In tem 100mm" at bounding box center [515, 78] width 117 height 30
click at [306, 18] on icon "plus" at bounding box center [309, 18] width 8 height 1
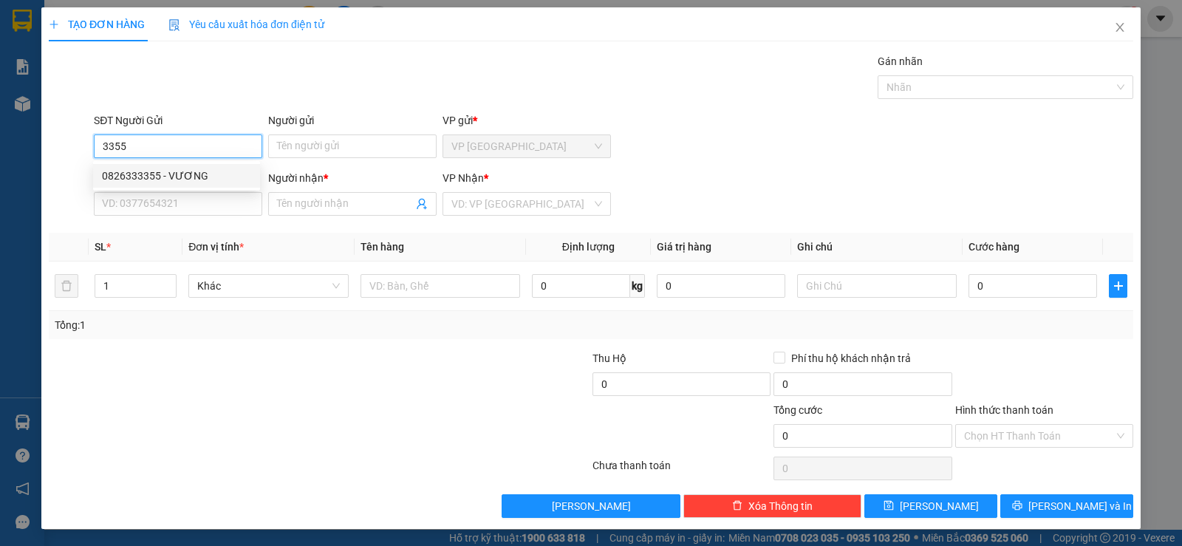
click at [202, 170] on div "0826333355 - VƯƠNG" at bounding box center [176, 176] width 149 height 16
type input "0826333355"
type input "VƯƠNG"
type input "0349036789"
type input "TÂN"
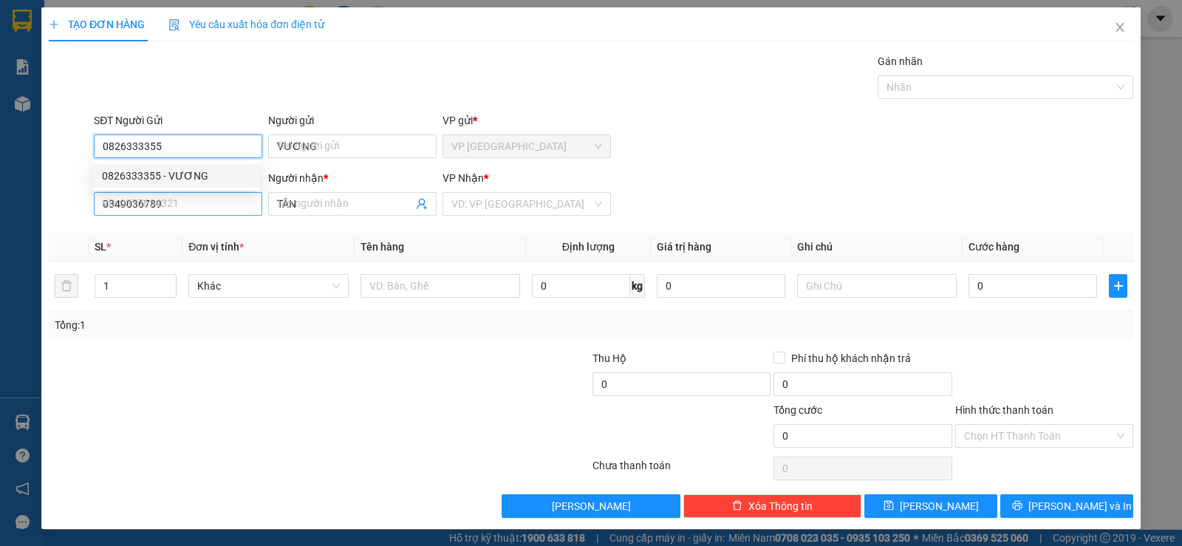
type input "25.000"
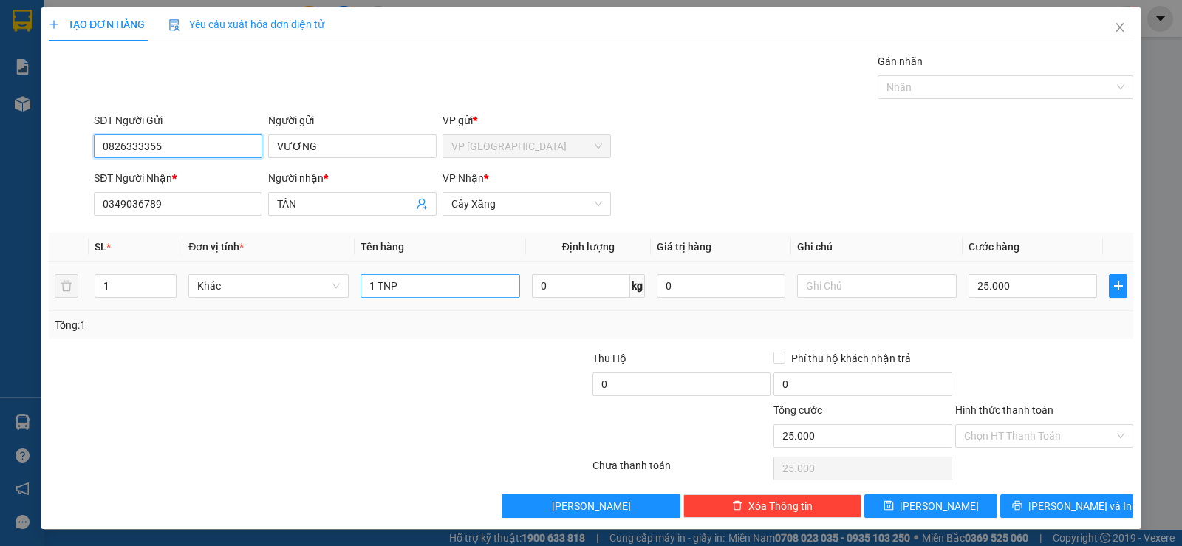
type input "0826333355"
click at [476, 294] on input "1 TNP" at bounding box center [440, 286] width 160 height 24
type input "1 goi keo vàng"
click at [1036, 270] on td "25.000" at bounding box center [1032, 285] width 140 height 49
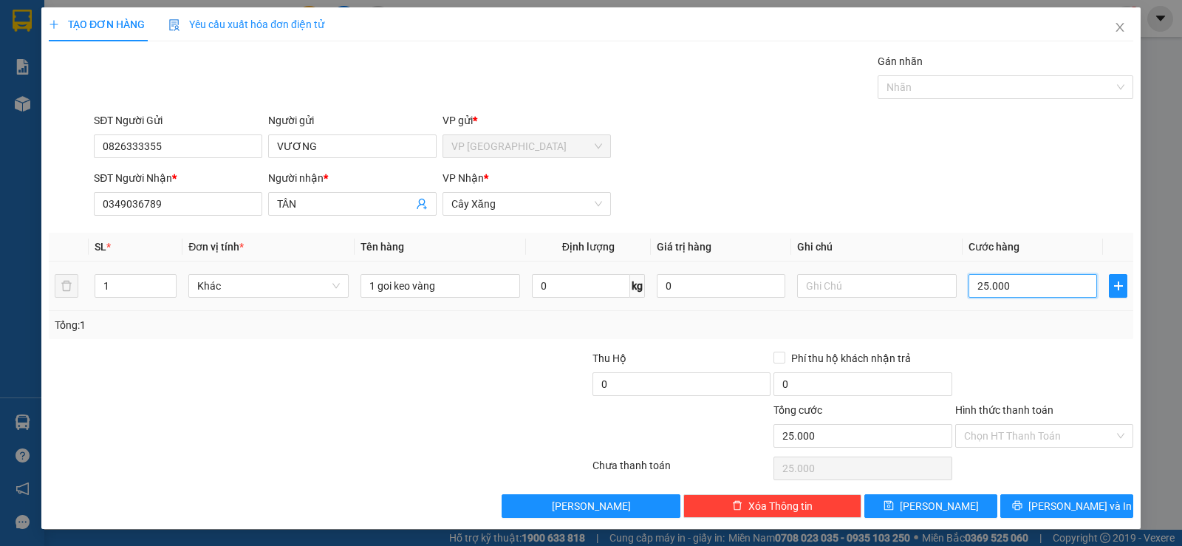
click at [1032, 281] on input "25.000" at bounding box center [1032, 286] width 128 height 24
type input "2"
type input "20"
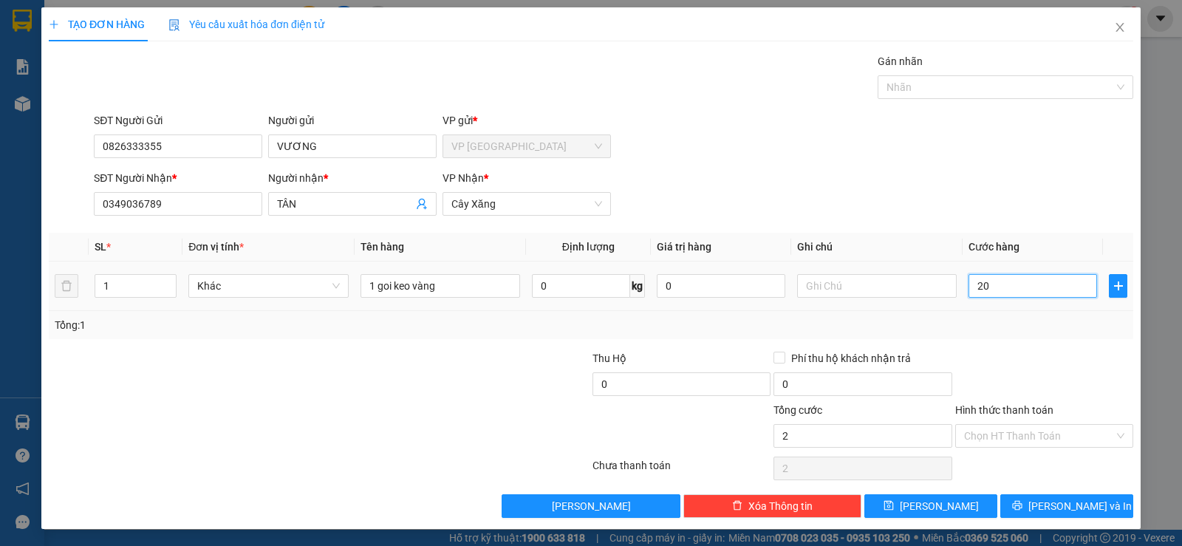
type input "20"
type input "20.000"
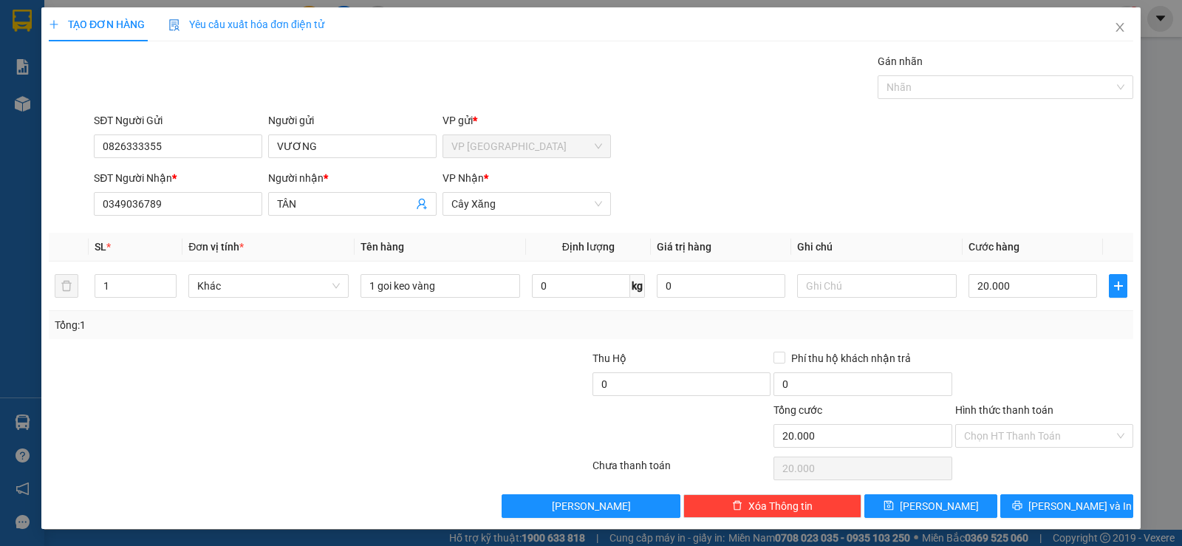
drag, startPoint x: 1035, startPoint y: 332, endPoint x: 1072, endPoint y: 476, distance: 148.7
click at [1040, 348] on div "Transit Pickup Surcharge Ids Transit Deliver Surcharge Ids Transit Deliver Surc…" at bounding box center [591, 285] width 1084 height 465
click at [1077, 506] on span "[PERSON_NAME] và In" at bounding box center [1079, 506] width 103 height 16
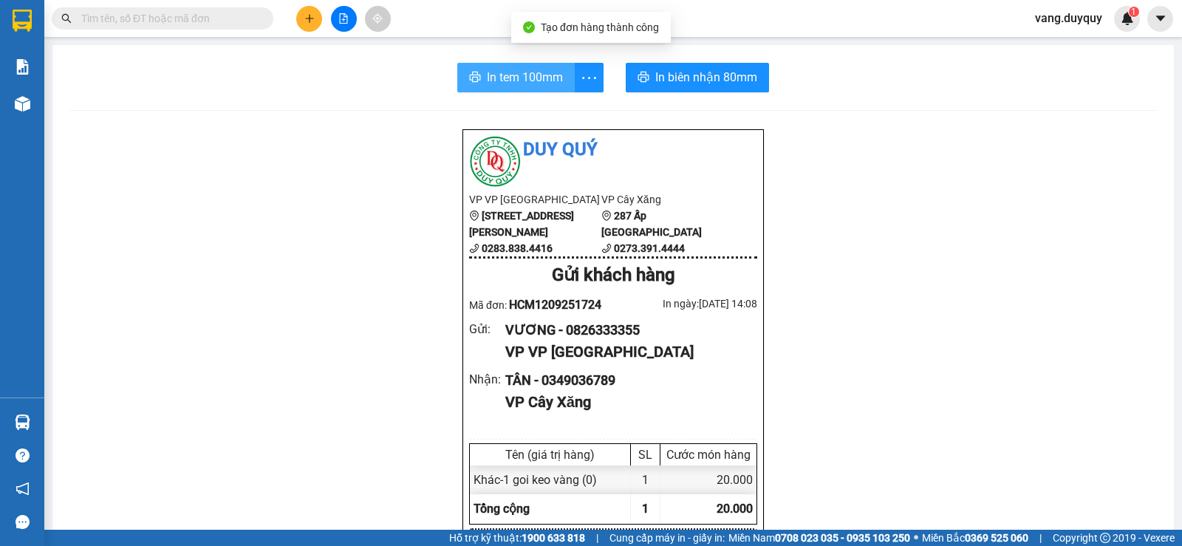
click at [497, 77] on span "In tem 100mm" at bounding box center [525, 77] width 76 height 18
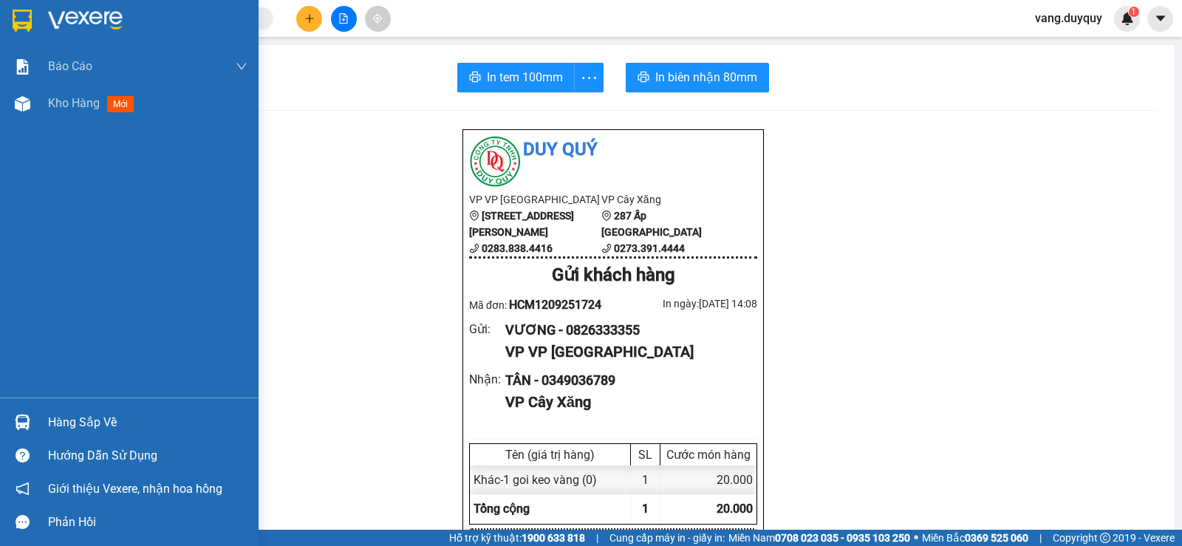
click at [87, 19] on img at bounding box center [85, 21] width 75 height 22
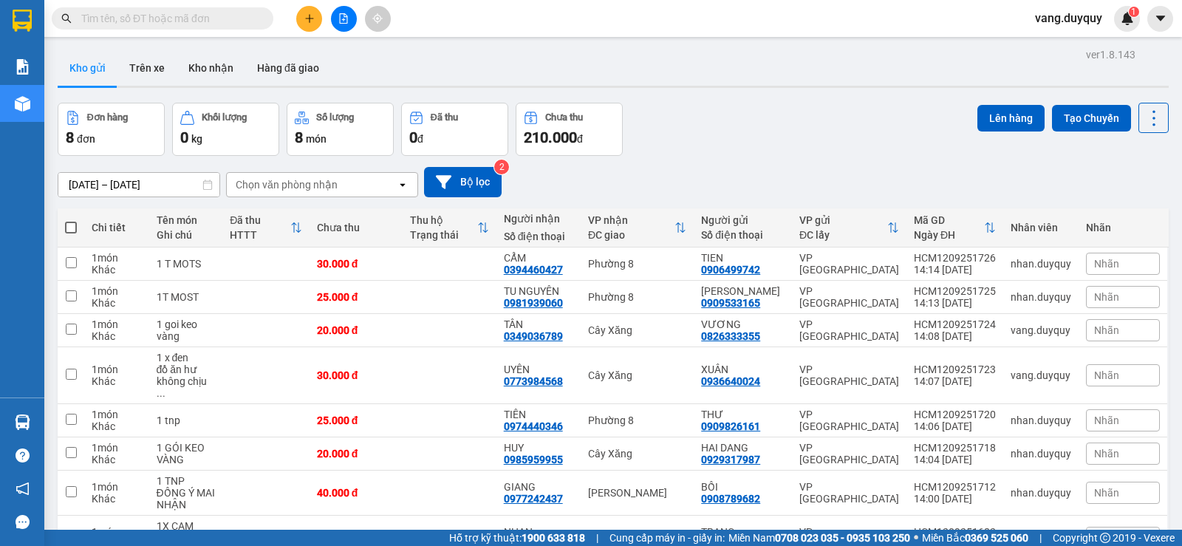
scroll to position [74, 0]
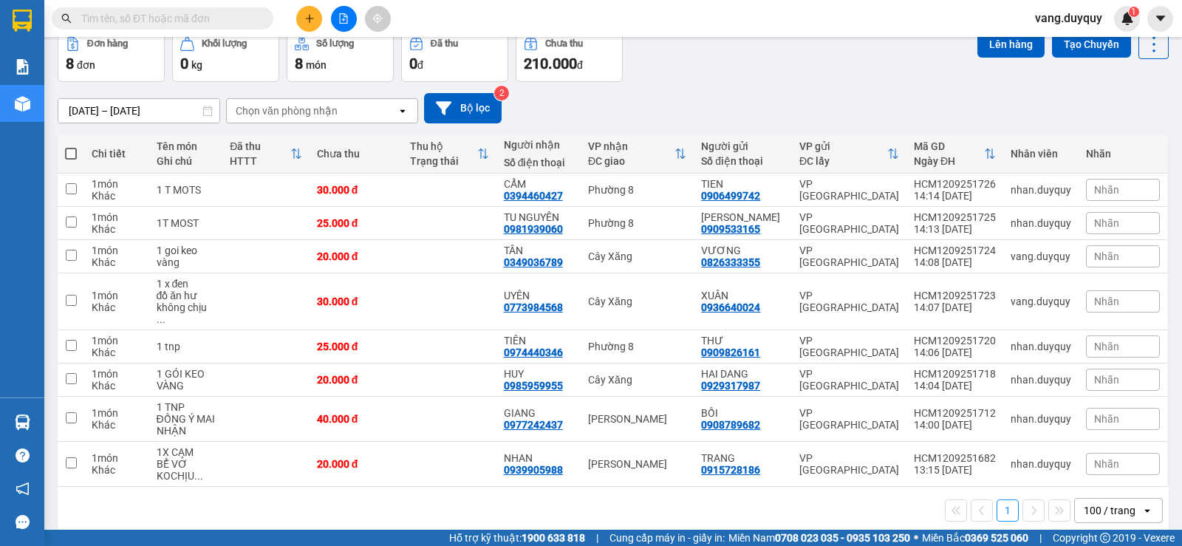
click at [213, 21] on input "text" at bounding box center [168, 18] width 174 height 16
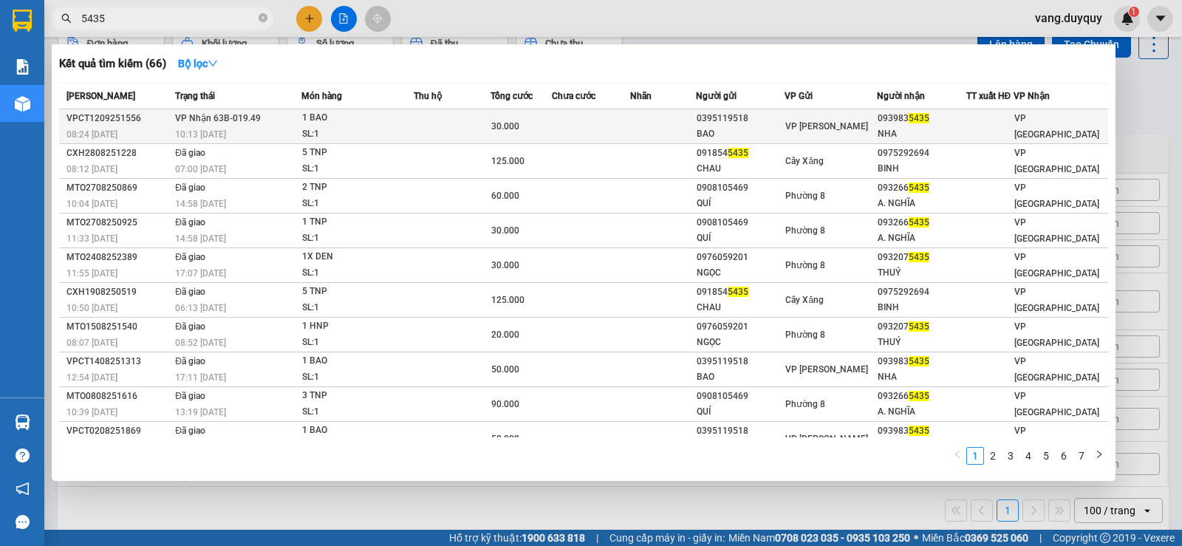
type input "5435"
click at [462, 119] on td at bounding box center [452, 126] width 77 height 35
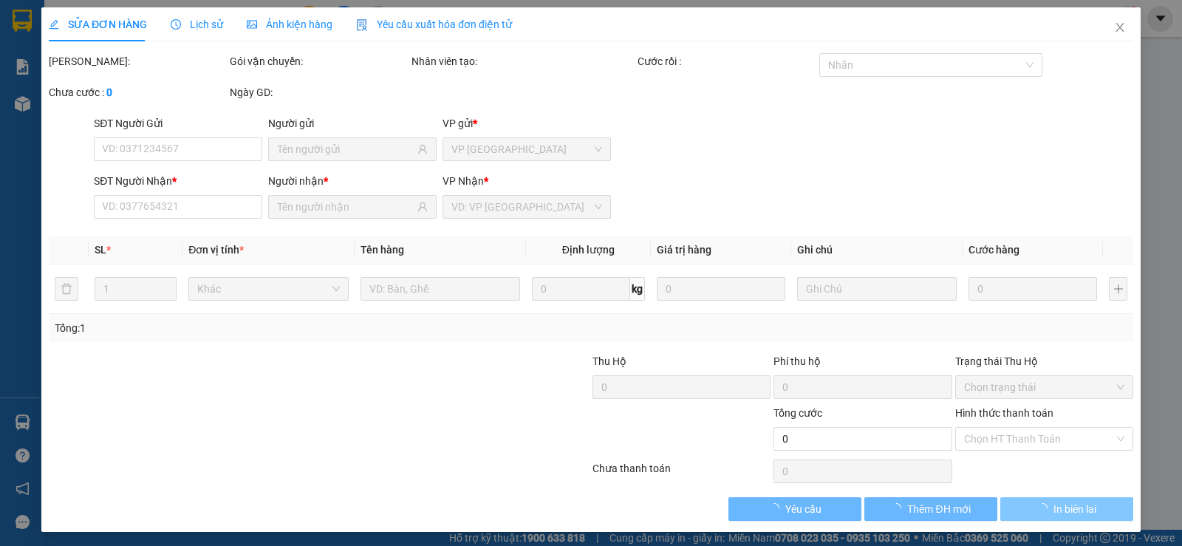
type input "0395119518"
type input "BAO"
type input "0939835435"
type input "NHA"
type input "30.000"
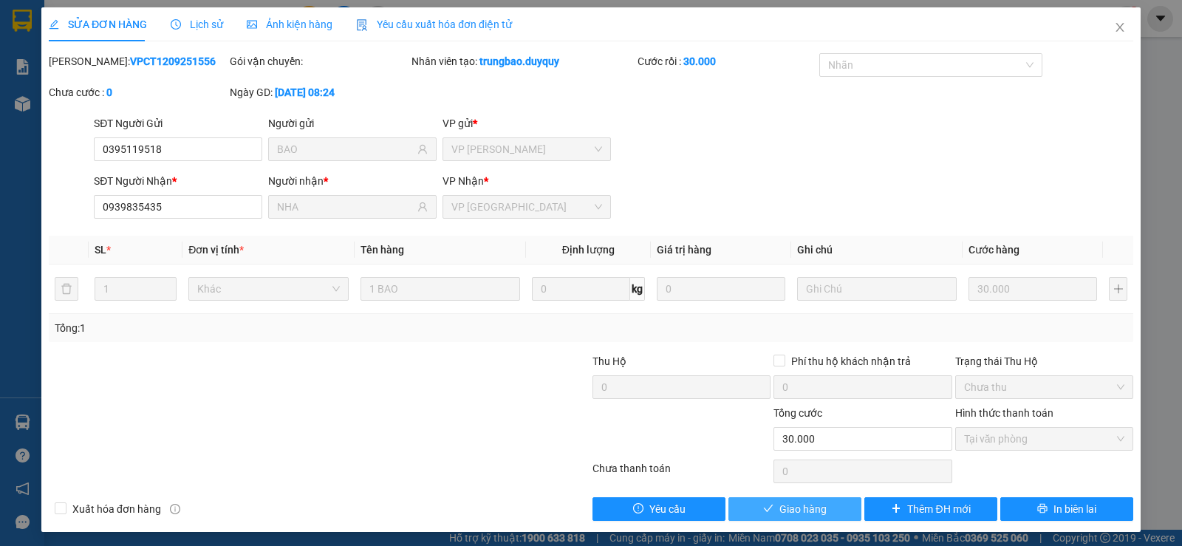
click at [786, 510] on span "Giao hàng" at bounding box center [802, 509] width 47 height 16
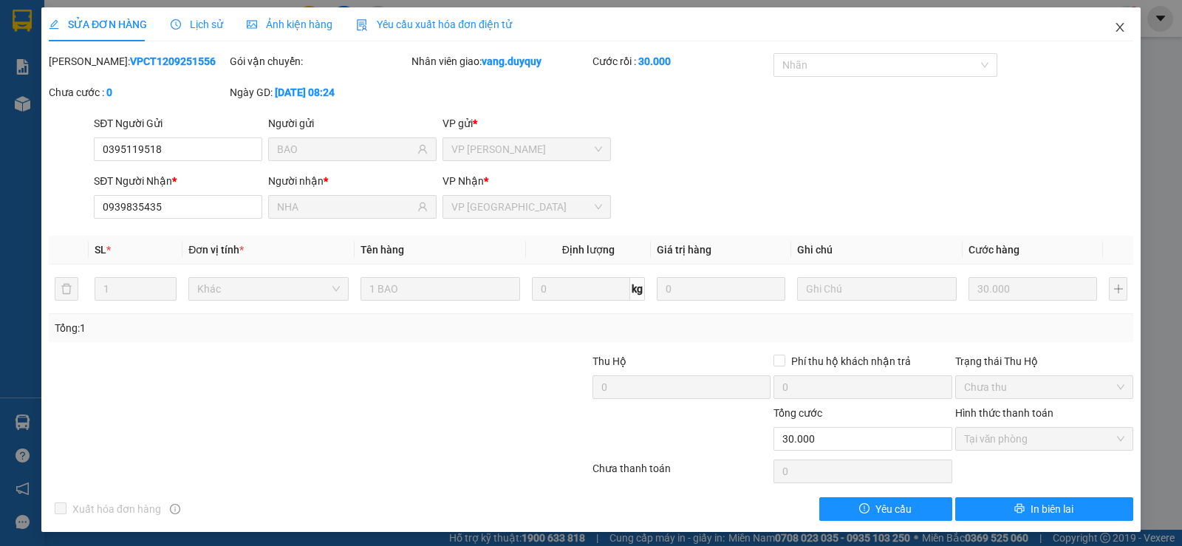
click at [1115, 27] on icon "close" at bounding box center [1119, 27] width 8 height 9
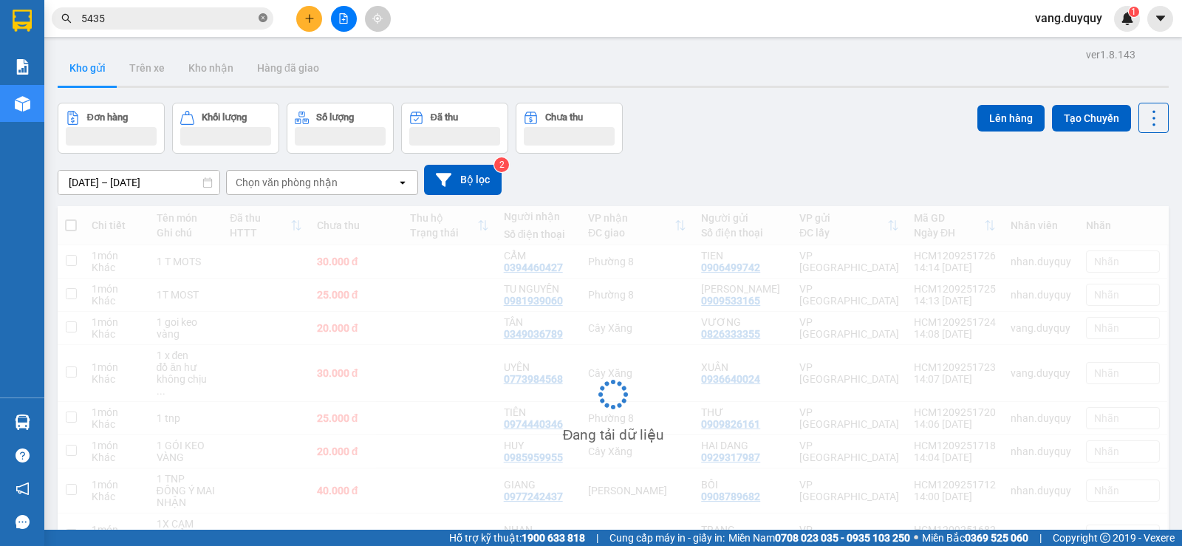
click at [262, 14] on icon "close-circle" at bounding box center [262, 17] width 9 height 9
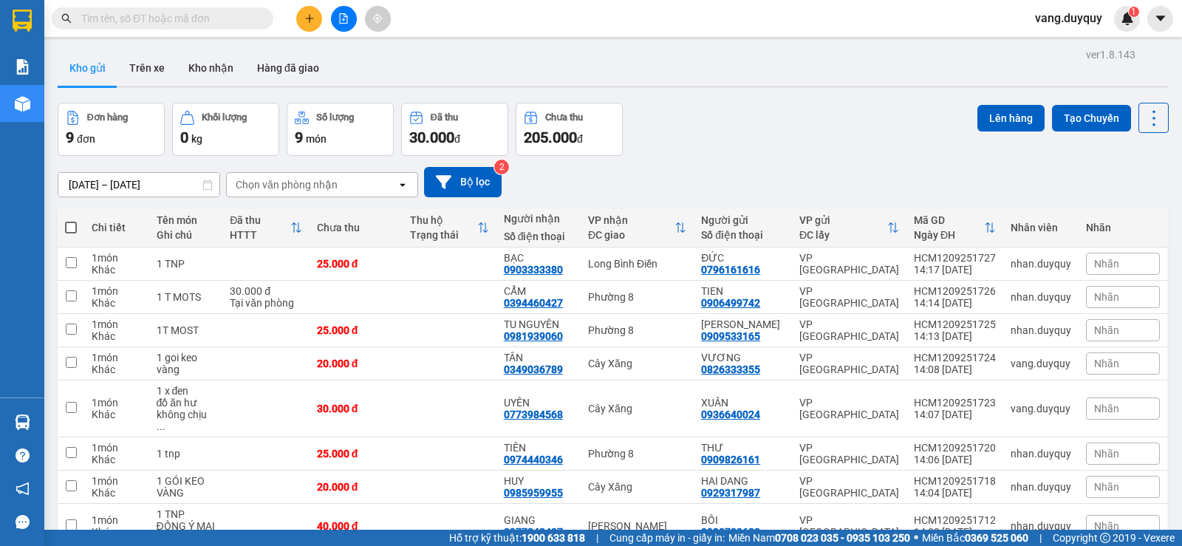
click at [244, 20] on input "text" at bounding box center [168, 18] width 174 height 16
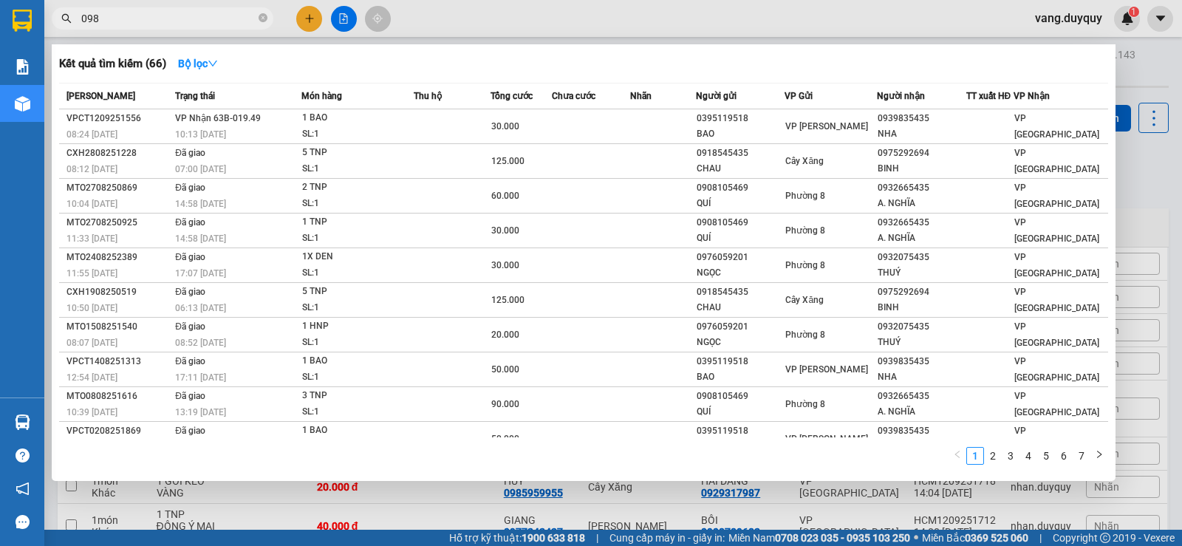
type input "0989"
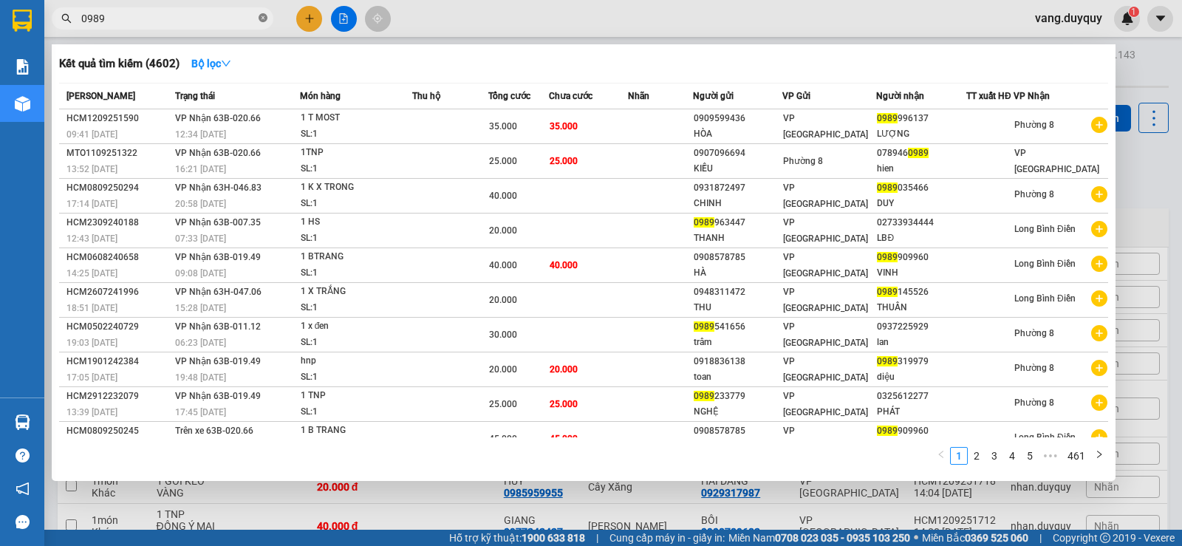
click at [258, 16] on icon "close-circle" at bounding box center [262, 17] width 9 height 9
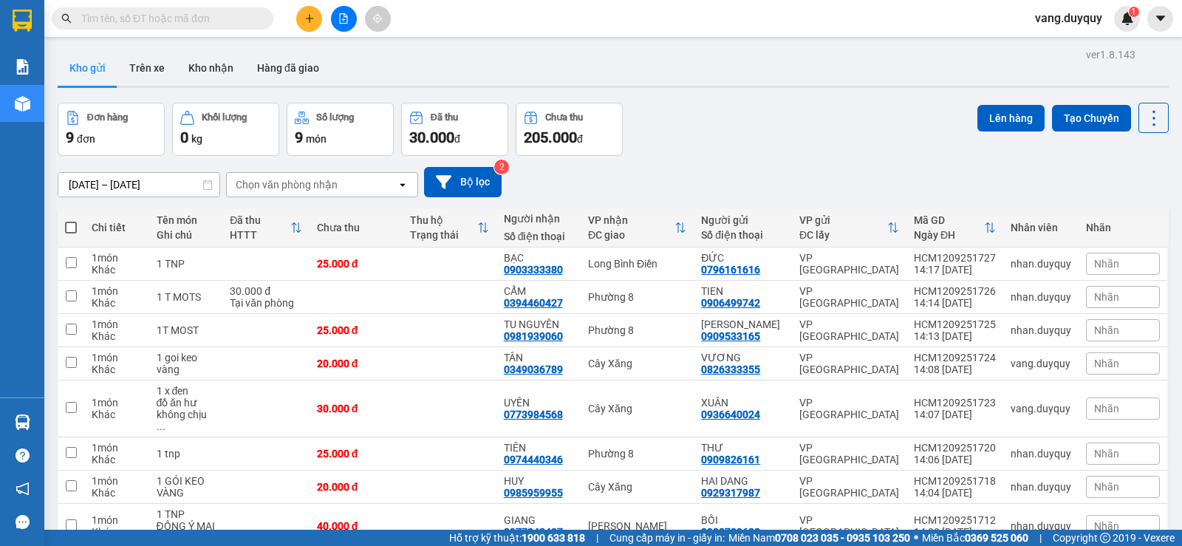
click at [250, 17] on input "text" at bounding box center [168, 18] width 174 height 16
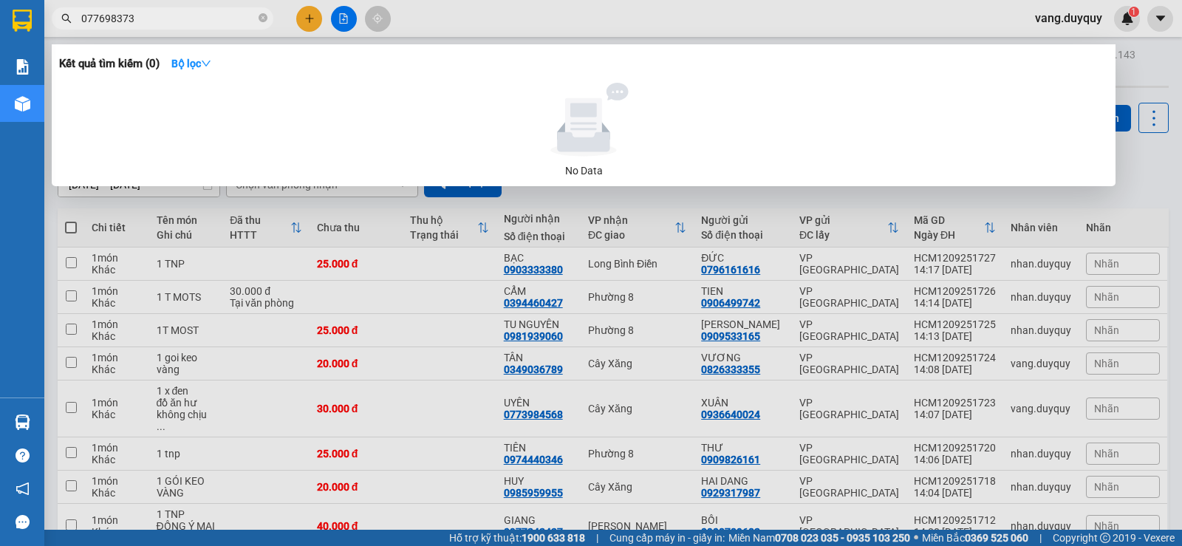
type input "0776983736"
click at [266, 21] on icon "close-circle" at bounding box center [262, 17] width 9 height 9
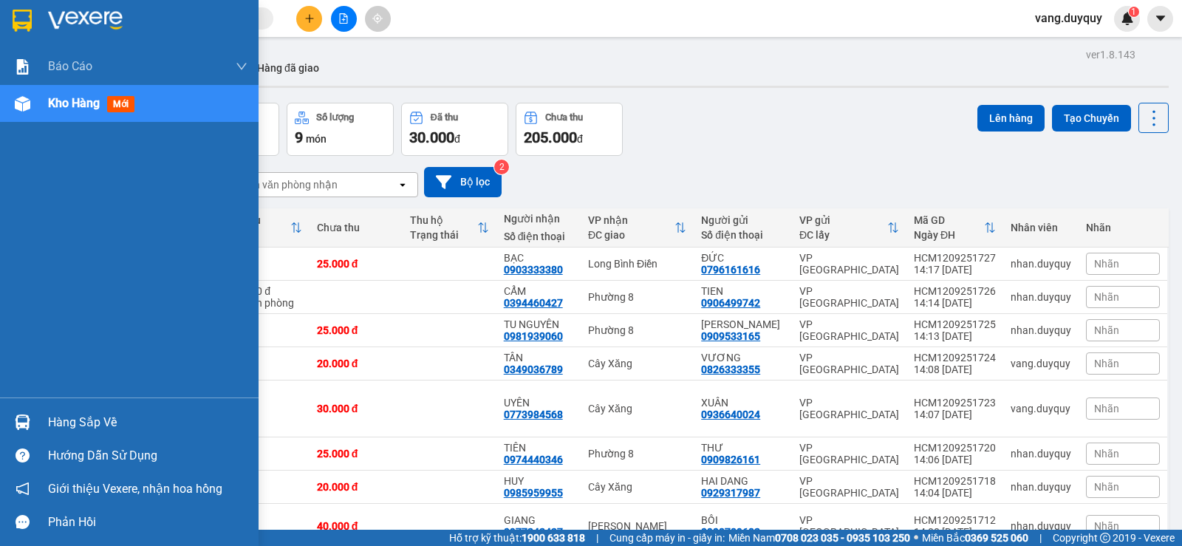
click at [34, 13] on div at bounding box center [23, 20] width 26 height 26
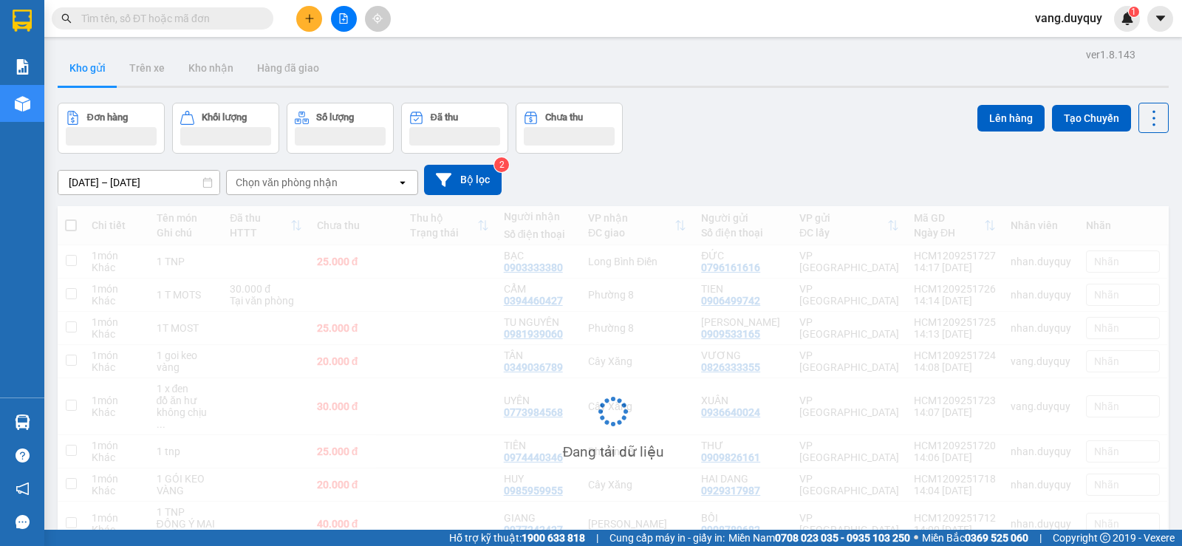
click at [244, 22] on input "text" at bounding box center [168, 18] width 174 height 16
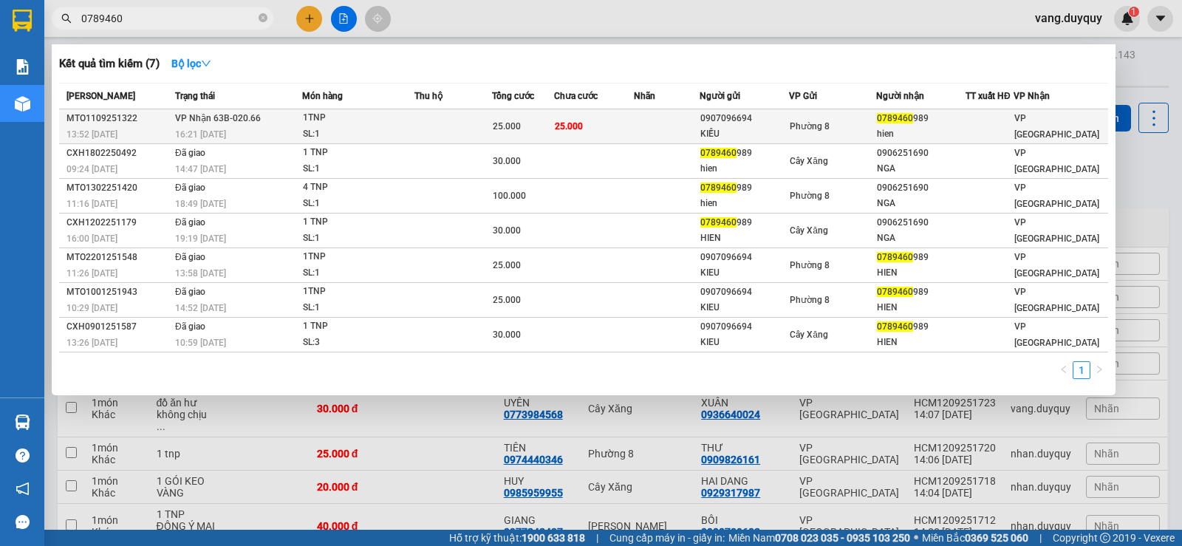
type input "0789460"
click at [436, 120] on td at bounding box center [453, 126] width 78 height 35
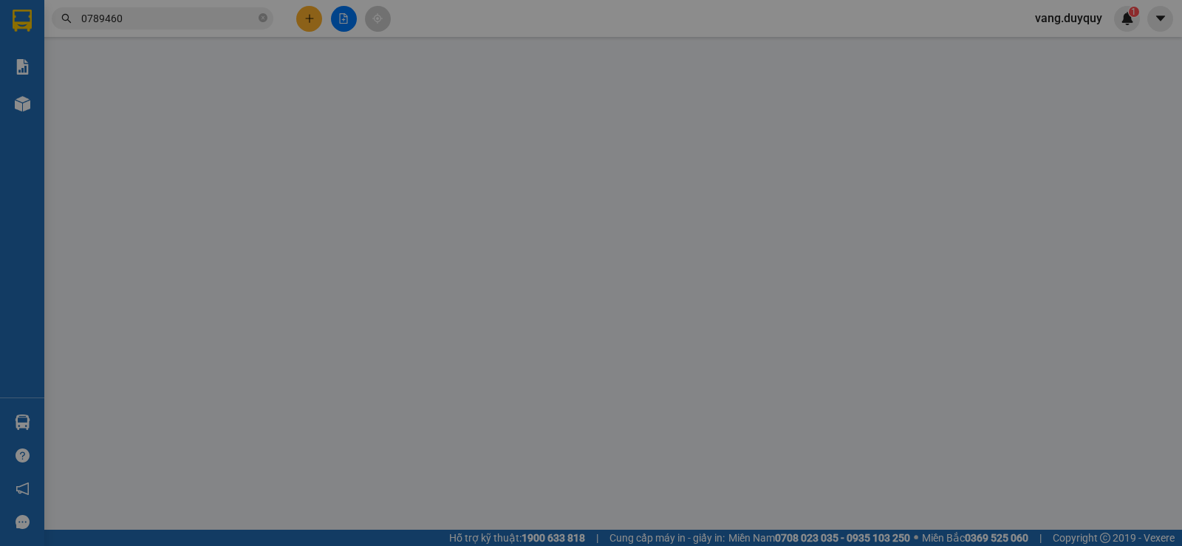
type input "0907096694"
type input "KIỀU"
type input "0789460989"
type input "hien"
type input "25.000"
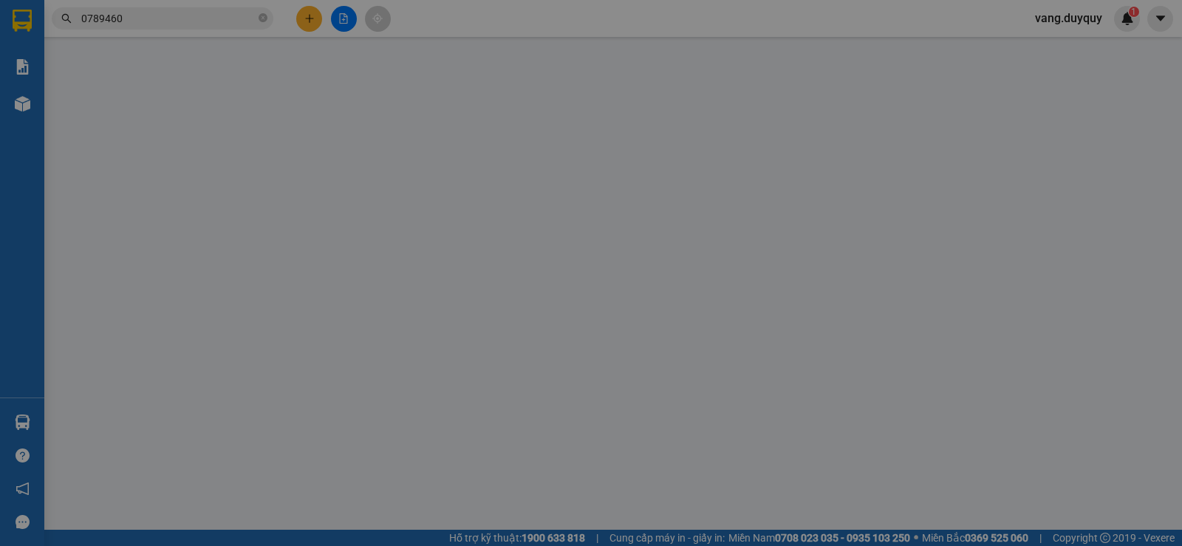
type input "25.000"
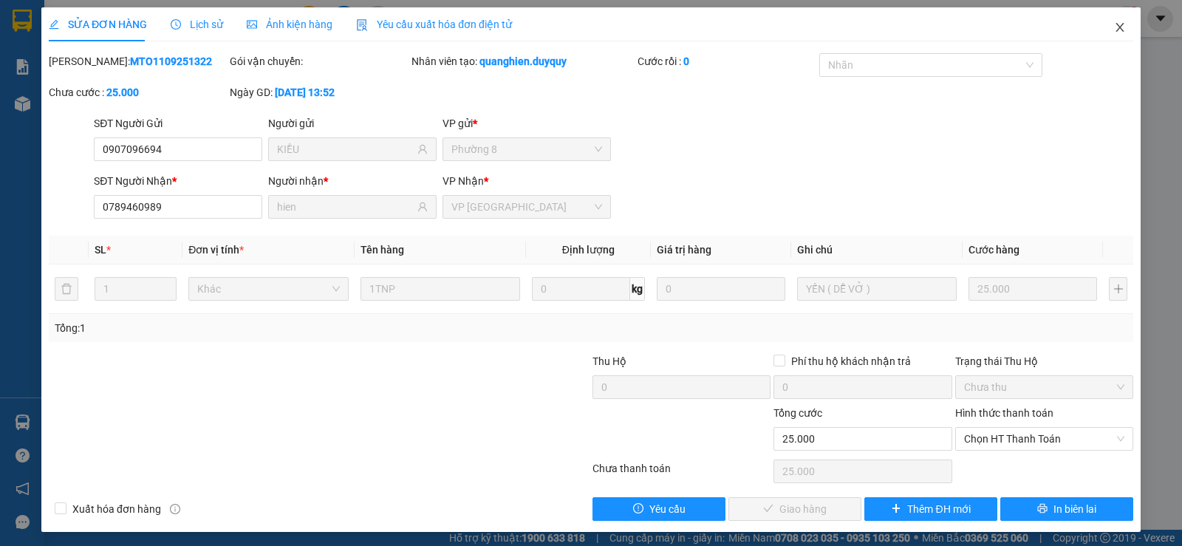
click at [1110, 18] on span "Close" at bounding box center [1119, 27] width 41 height 41
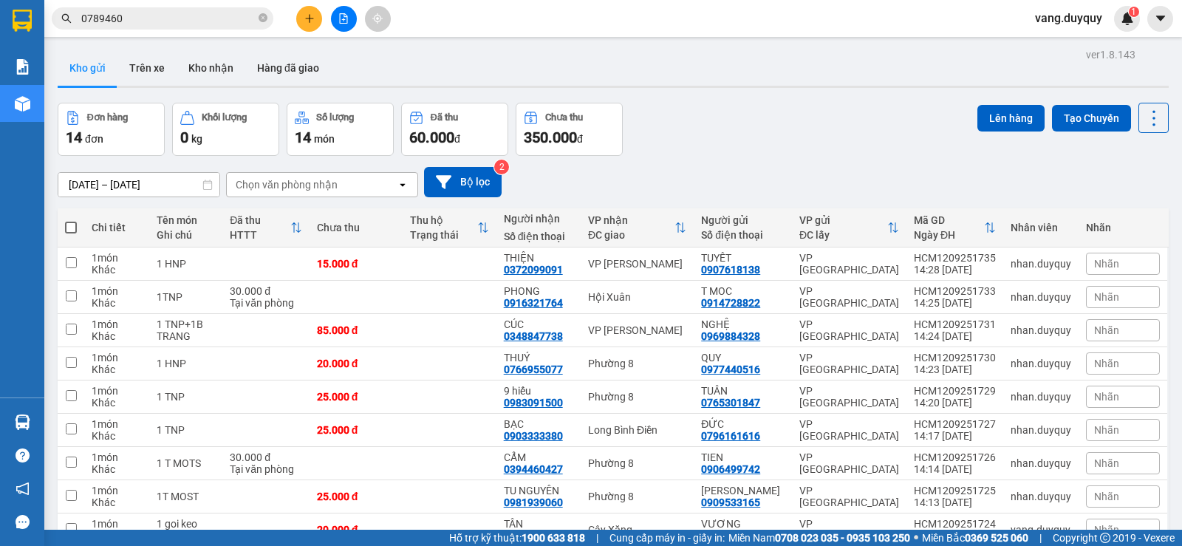
click at [315, 22] on button at bounding box center [309, 19] width 26 height 26
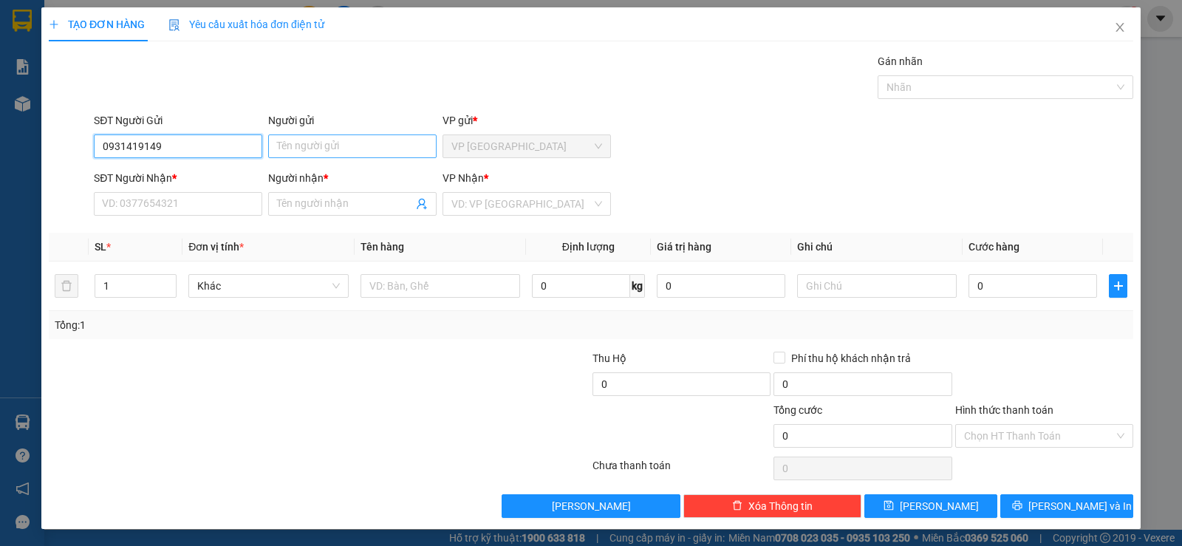
type input "0931419149"
click at [297, 144] on input "Người gửi" at bounding box center [352, 146] width 168 height 24
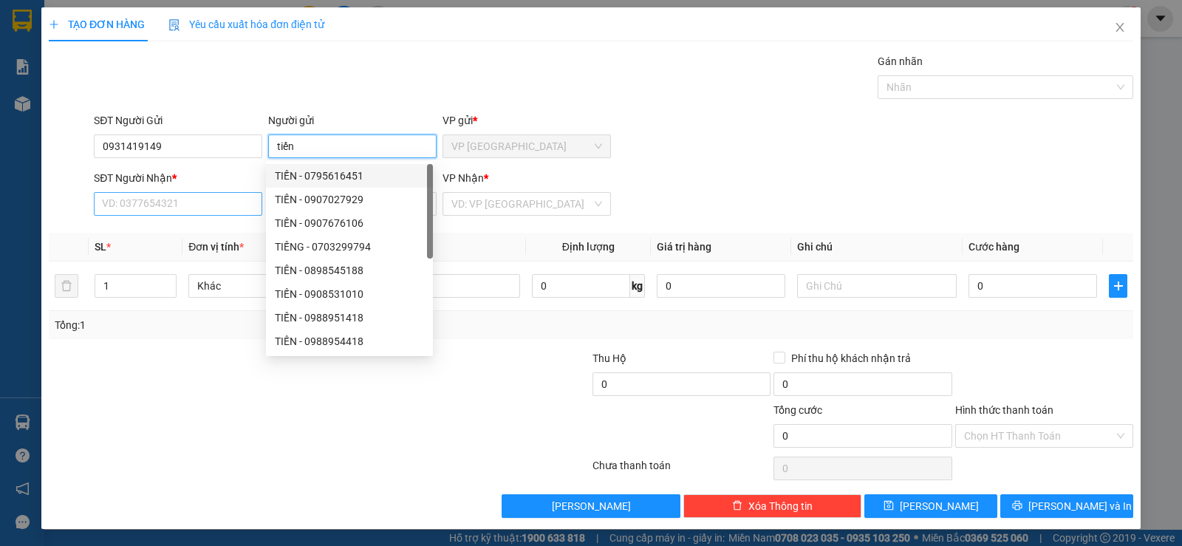
type input "tiến"
click at [225, 202] on input "SĐT Người Nhận *" at bounding box center [178, 204] width 168 height 24
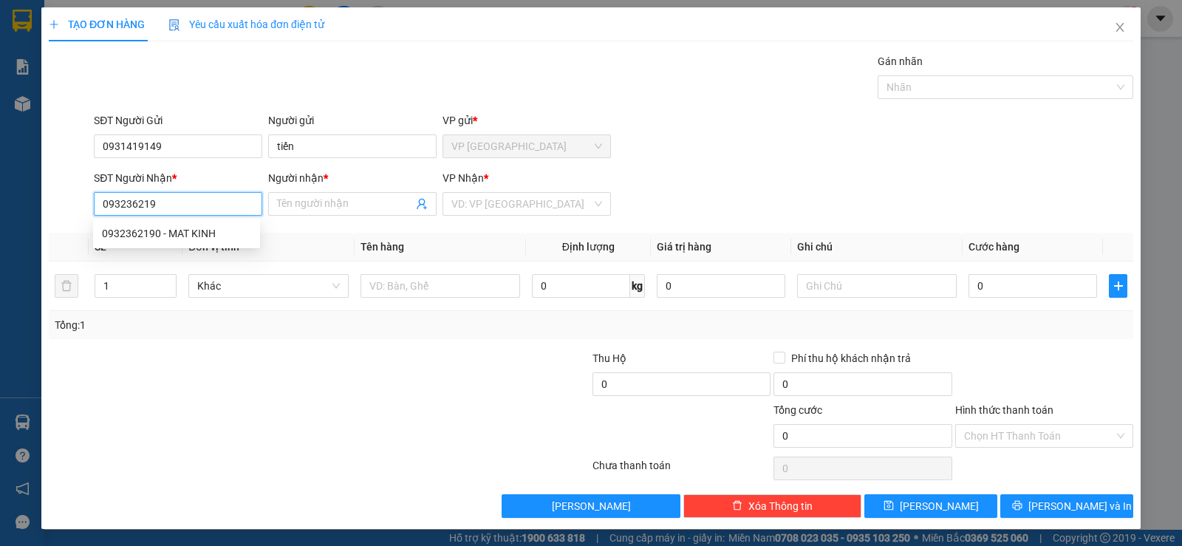
type input "0932362190"
click at [194, 235] on div "0932362190 - MAT KINH" at bounding box center [176, 233] width 149 height 16
type input "[DEMOGRAPHIC_DATA]"
type input "40.000"
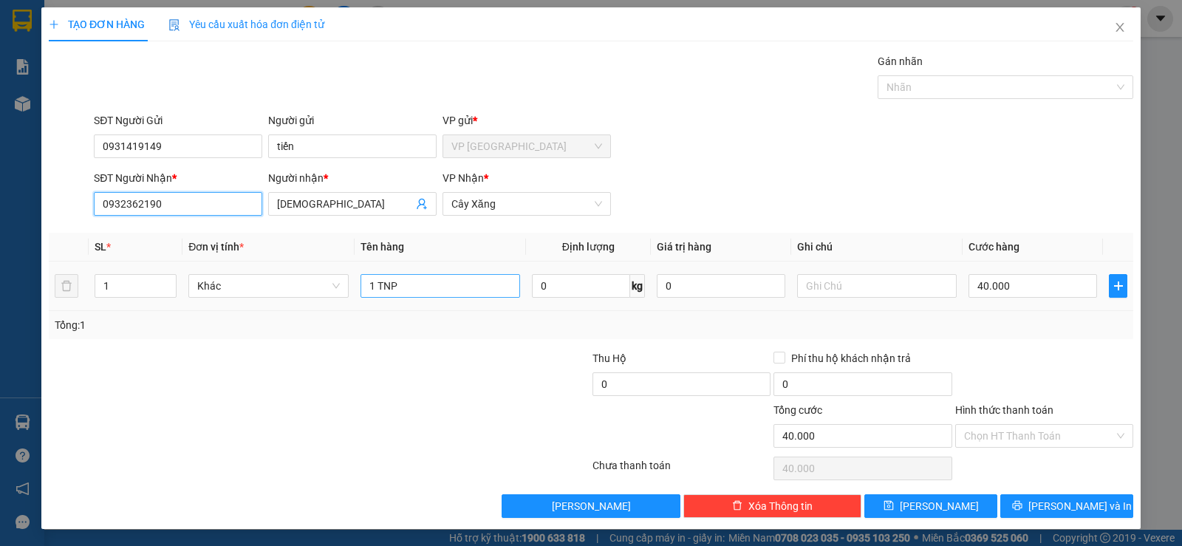
type input "0932362190"
click at [445, 289] on input "1 TNP" at bounding box center [440, 286] width 160 height 24
type input "1 x trắng"
click at [1035, 283] on input "40.000" at bounding box center [1032, 286] width 128 height 24
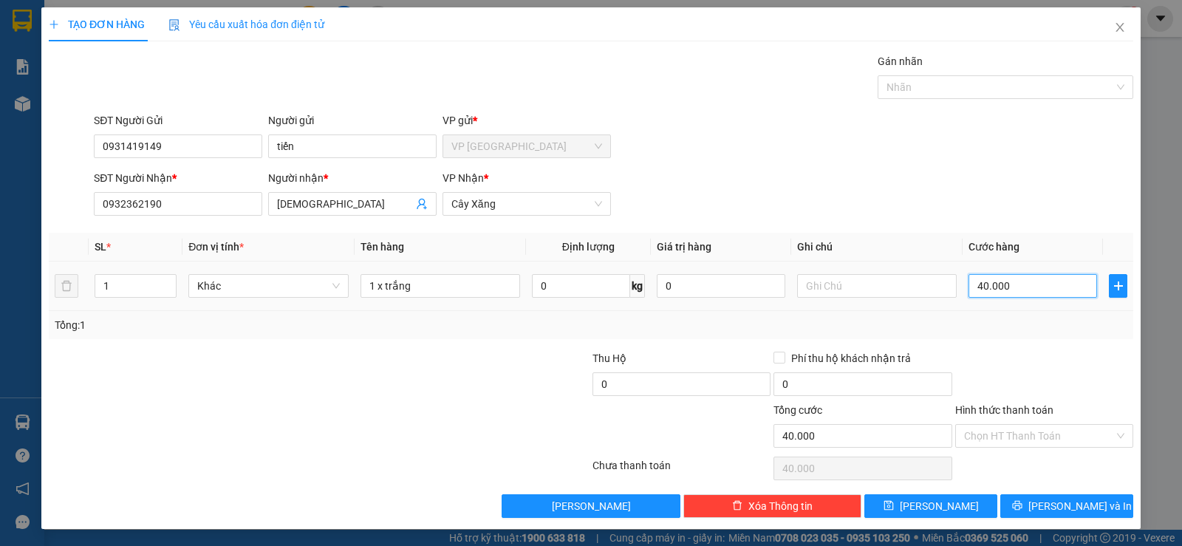
type input "2"
type input "20"
click at [1008, 335] on div "Tổng: 1" at bounding box center [591, 325] width 1084 height 28
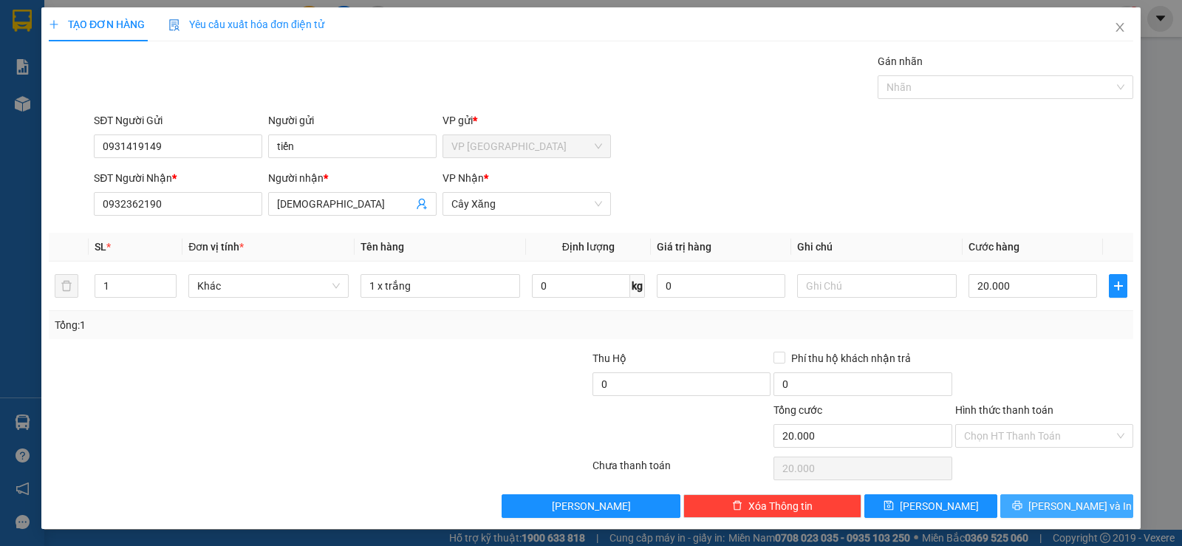
click at [1022, 503] on icon "printer" at bounding box center [1017, 505] width 10 height 10
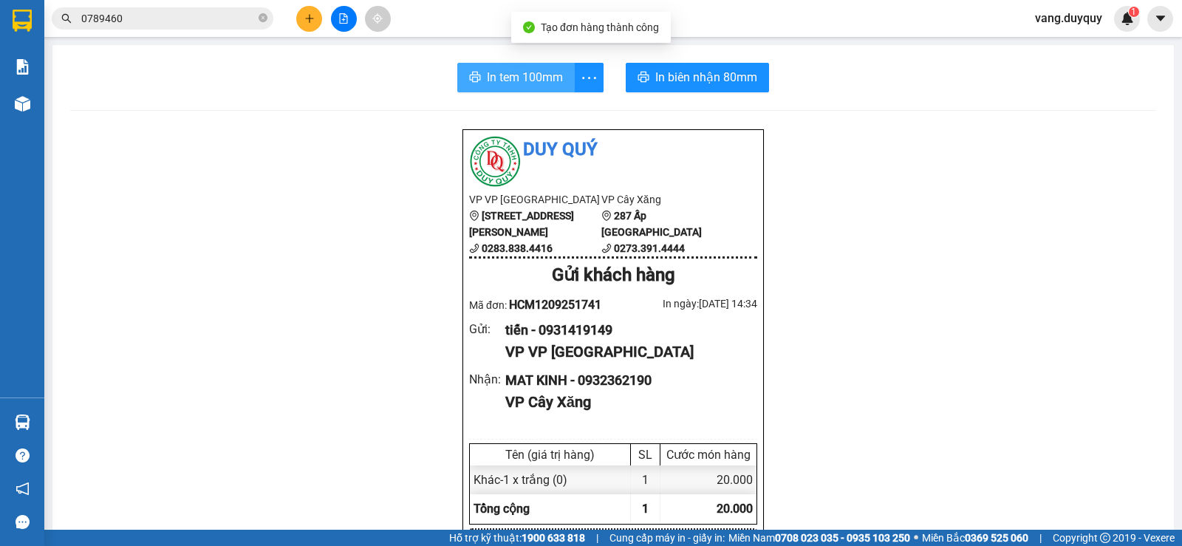
click at [542, 76] on span "In tem 100mm" at bounding box center [525, 77] width 76 height 18
click at [311, 13] on button at bounding box center [309, 19] width 26 height 26
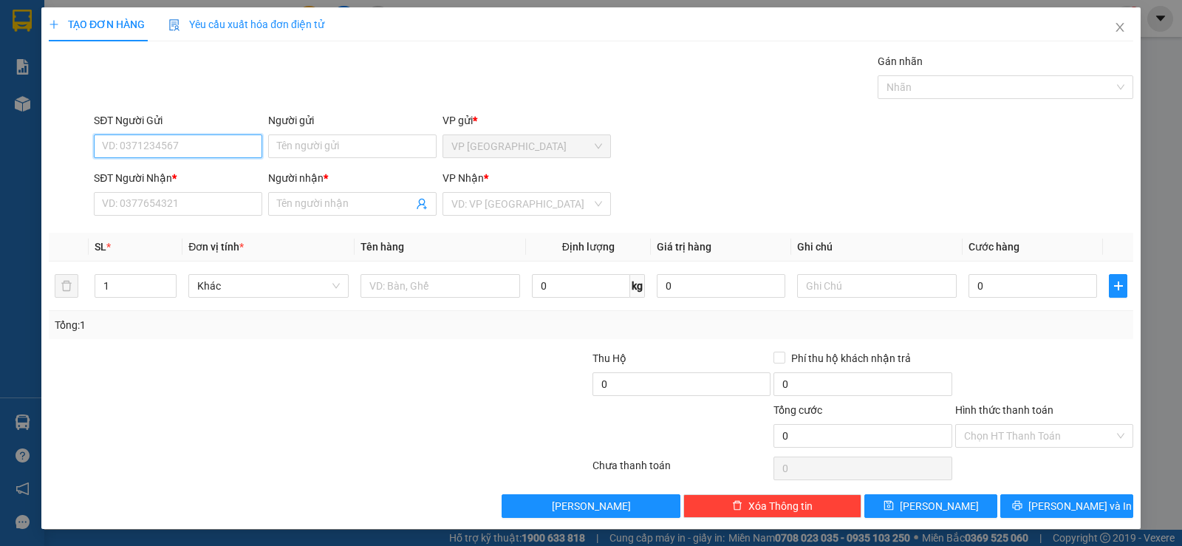
click at [229, 145] on input "SĐT Người Gửi" at bounding box center [178, 146] width 168 height 24
click at [304, 149] on input "Người gửi" at bounding box center [352, 146] width 168 height 24
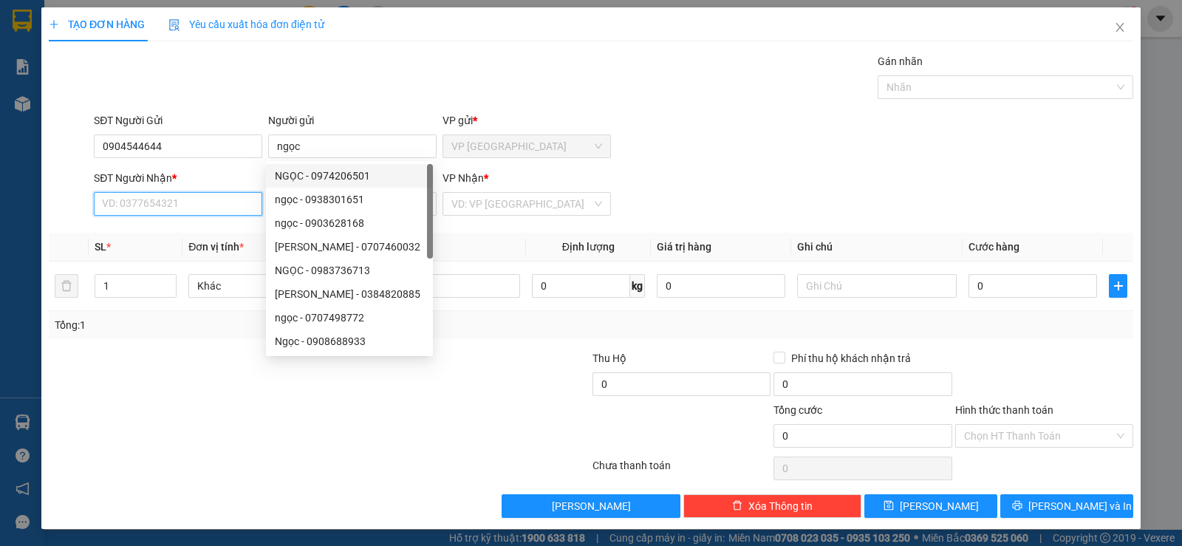
click at [223, 198] on input "SĐT Người Nhận *" at bounding box center [178, 204] width 168 height 24
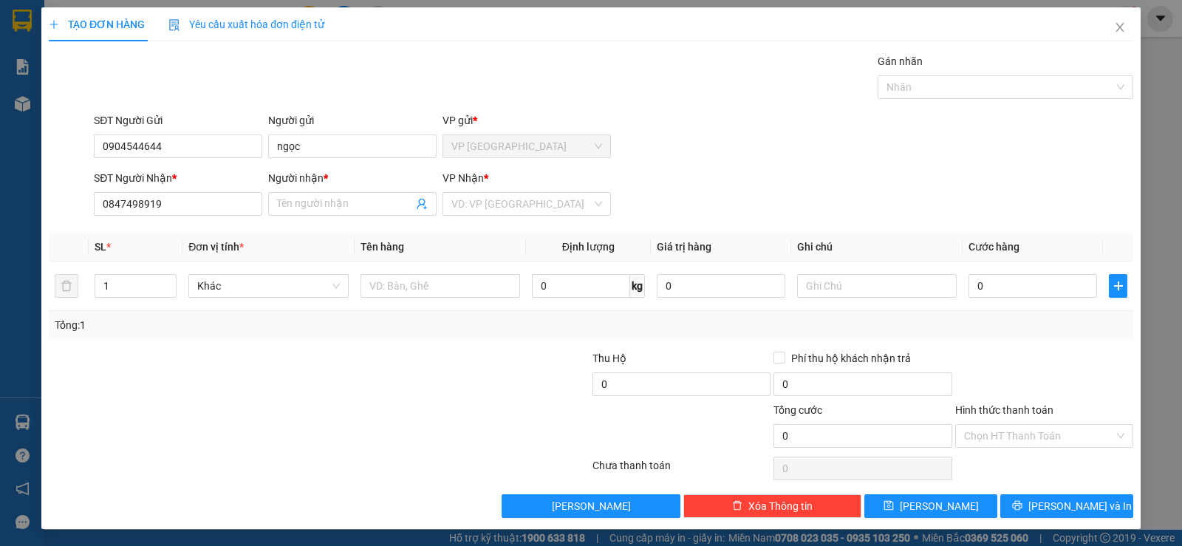
click at [286, 218] on div "Người nhận * Tên người nhận" at bounding box center [352, 196] width 168 height 52
click at [286, 210] on input "Người nhận *" at bounding box center [345, 204] width 136 height 16
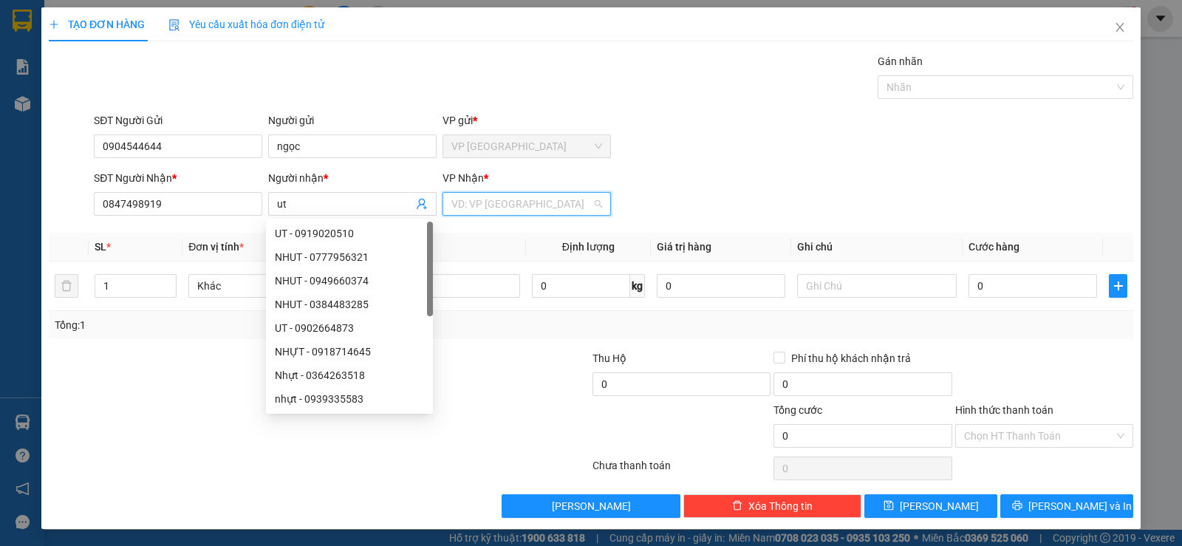
click at [489, 210] on input "search" at bounding box center [521, 204] width 140 height 22
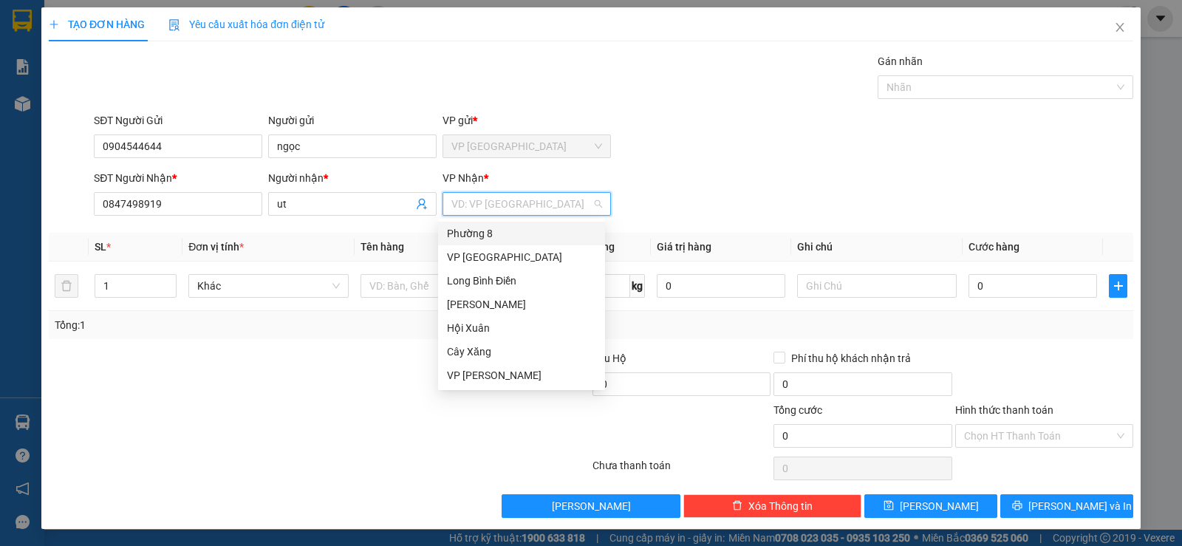
click at [487, 234] on div "Phường 8" at bounding box center [521, 233] width 149 height 16
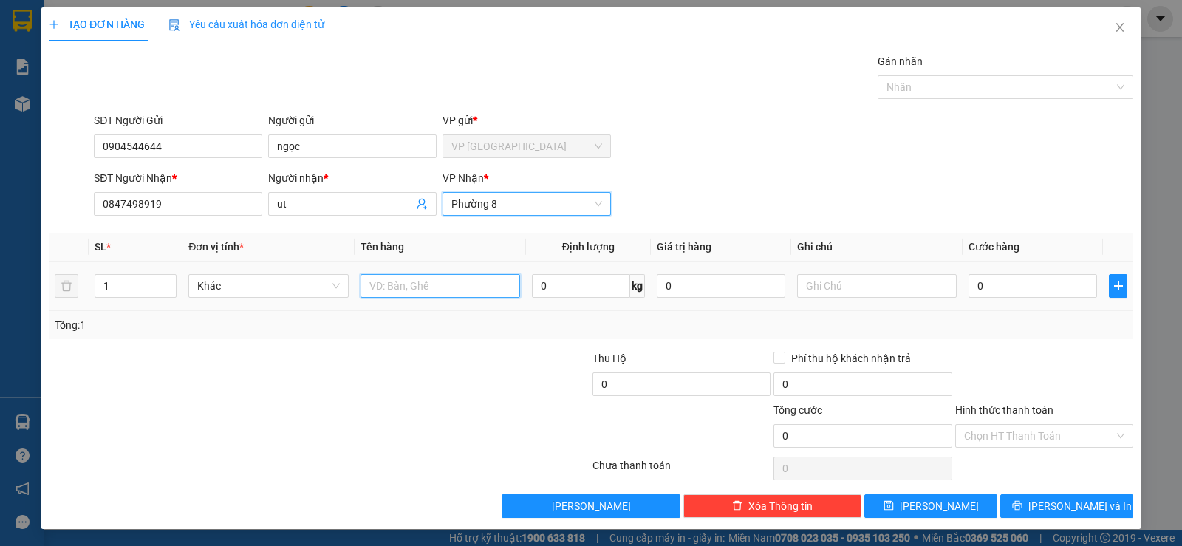
click at [402, 277] on input "text" at bounding box center [440, 286] width 160 height 24
click at [1007, 282] on input "0" at bounding box center [1032, 286] width 128 height 24
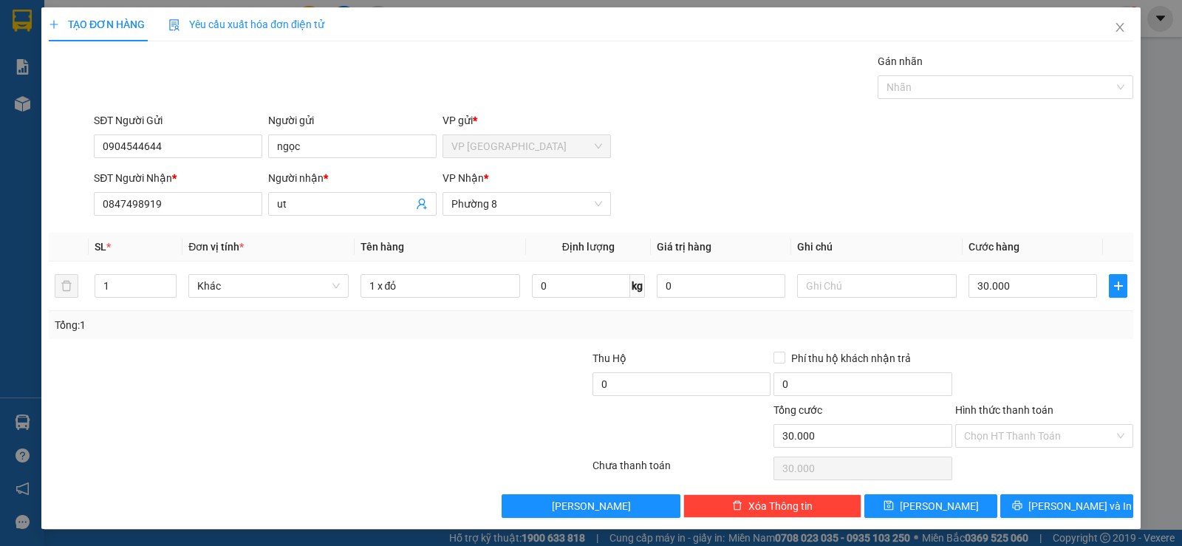
drag, startPoint x: 839, startPoint y: 188, endPoint x: 536, endPoint y: 244, distance: 307.8
click at [829, 195] on div "SĐT Người Nhận * 0847498919 Người nhận * ut VP Nhận * Phường 8" at bounding box center [613, 196] width 1045 height 52
click at [981, 436] on input "Hình thức thanh toán" at bounding box center [1039, 436] width 150 height 22
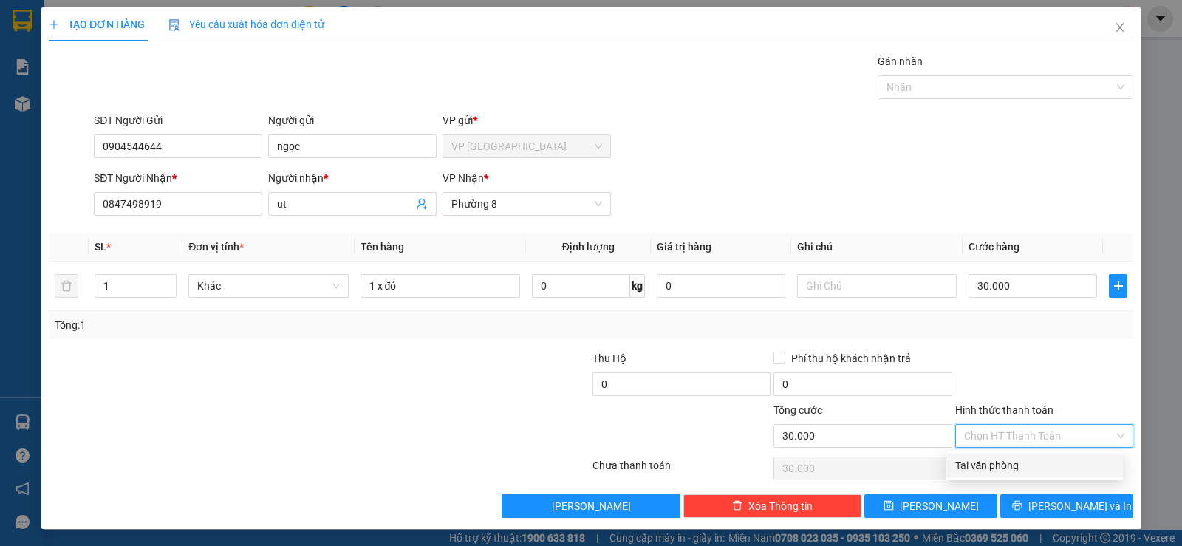
click at [985, 459] on div "Tại văn phòng" at bounding box center [1034, 465] width 159 height 16
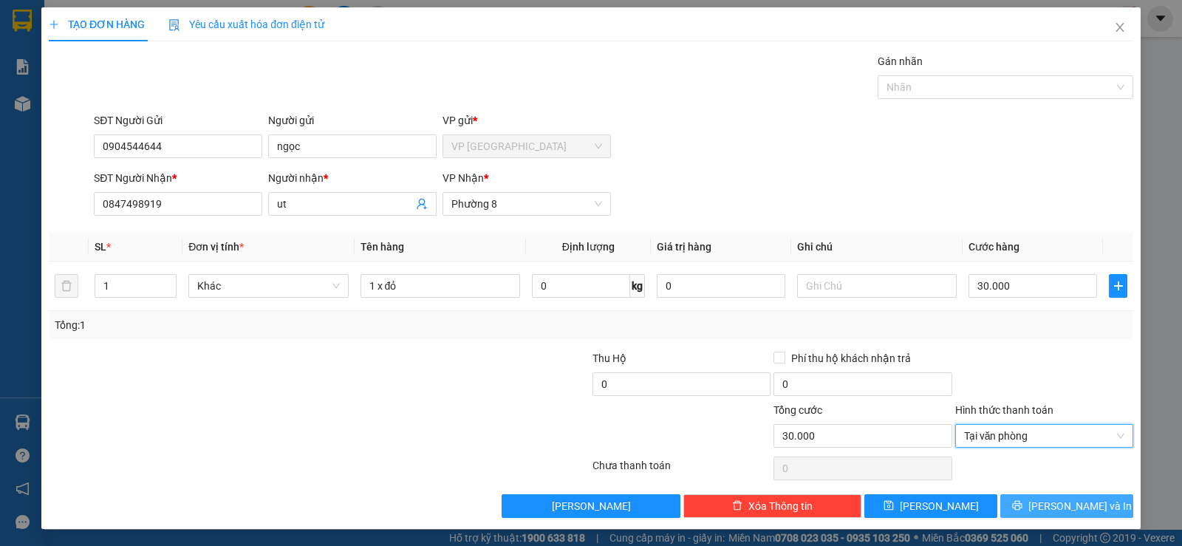
click at [1021, 507] on button "[PERSON_NAME] và In" at bounding box center [1066, 506] width 133 height 24
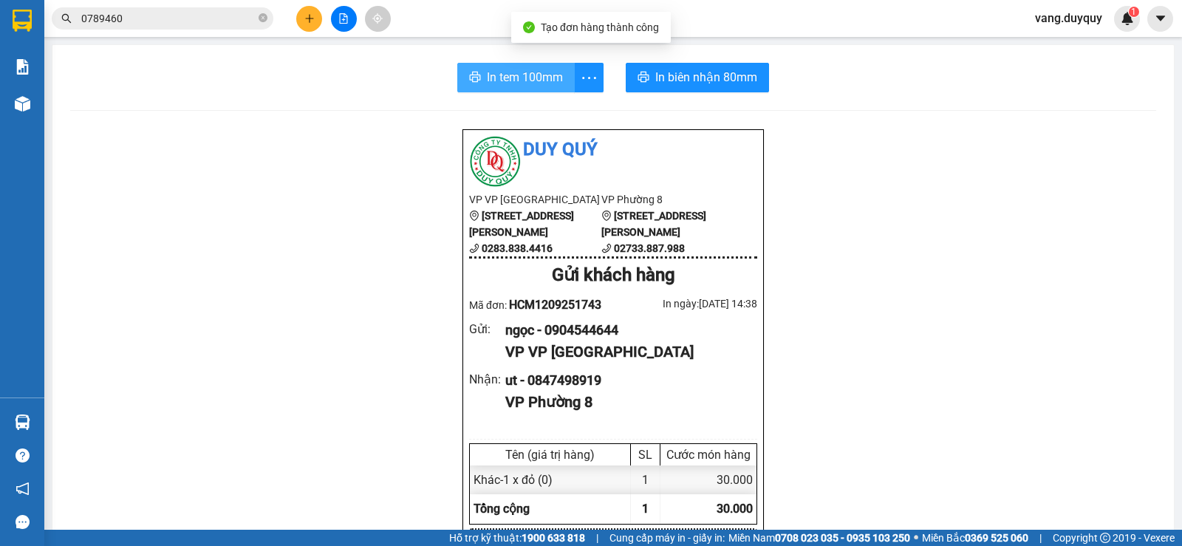
click at [471, 70] on button "In tem 100mm" at bounding box center [515, 78] width 117 height 30
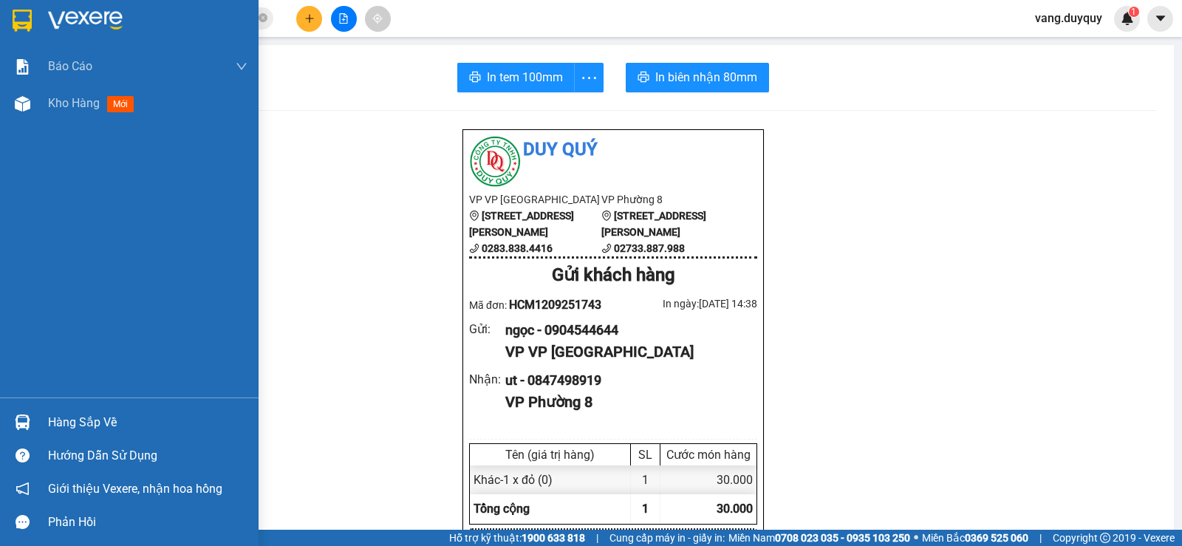
click at [74, 411] on div "Hàng sắp về" at bounding box center [147, 422] width 199 height 22
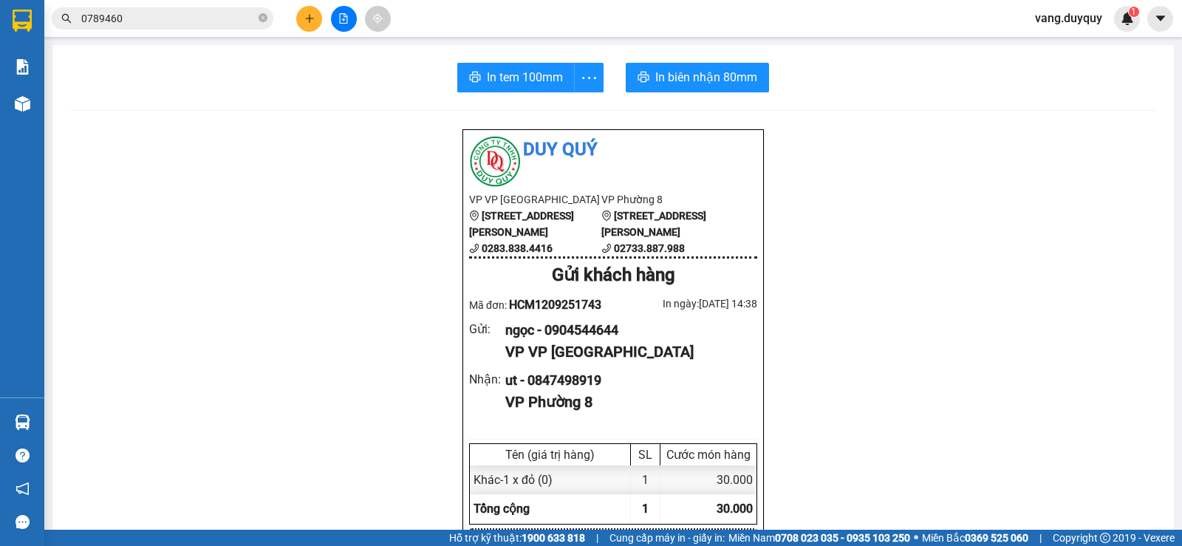
click at [167, 180] on section "Kết quả tìm kiếm ( 7 ) Bộ lọc Mã ĐH Trạng thái Món hàng Thu hộ Tổng cước Chưa c…" at bounding box center [591, 273] width 1182 height 546
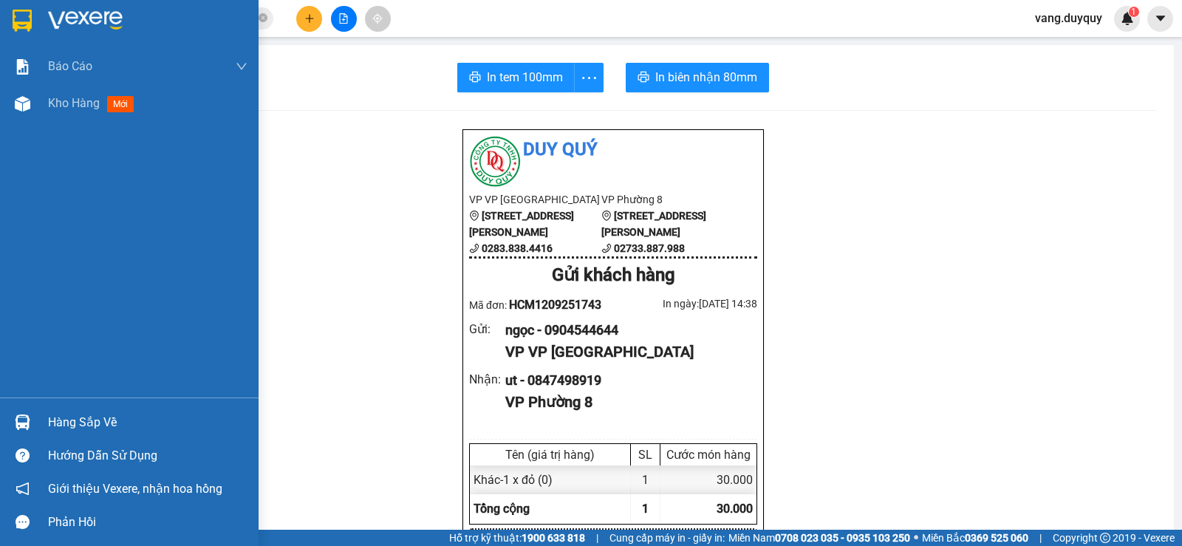
click at [33, 0] on div at bounding box center [129, 24] width 258 height 48
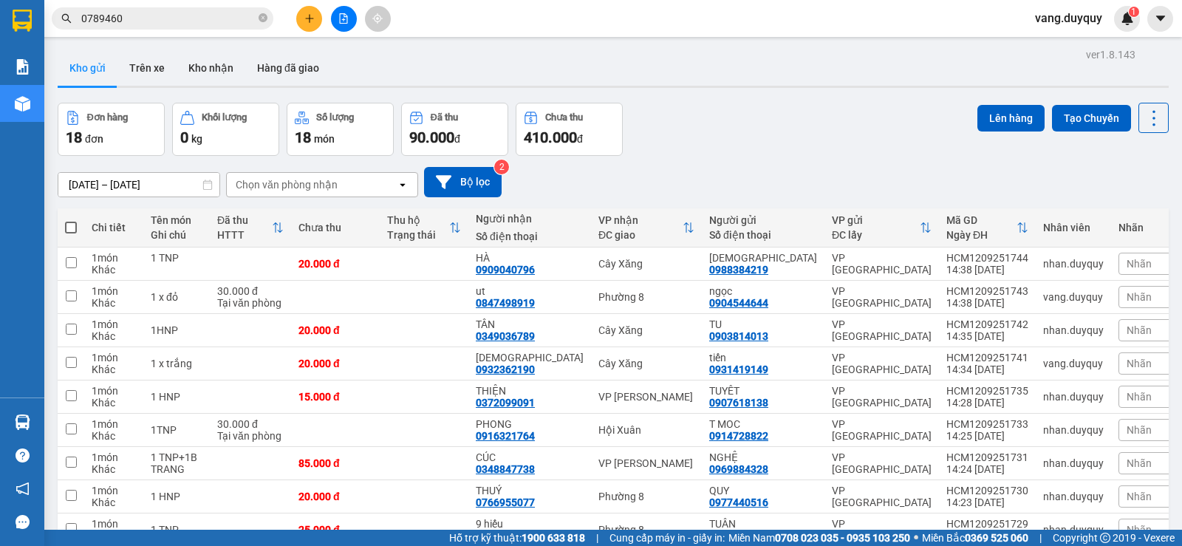
click at [321, 182] on div "Chọn văn phòng nhận" at bounding box center [287, 184] width 102 height 15
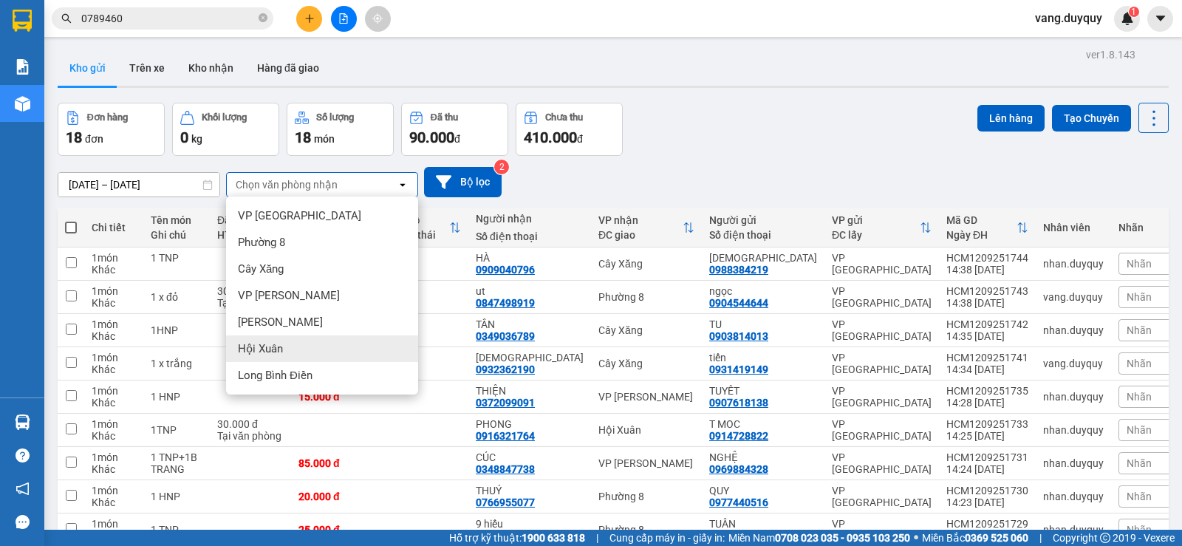
click at [278, 341] on span "Hội Xuân" at bounding box center [260, 348] width 45 height 15
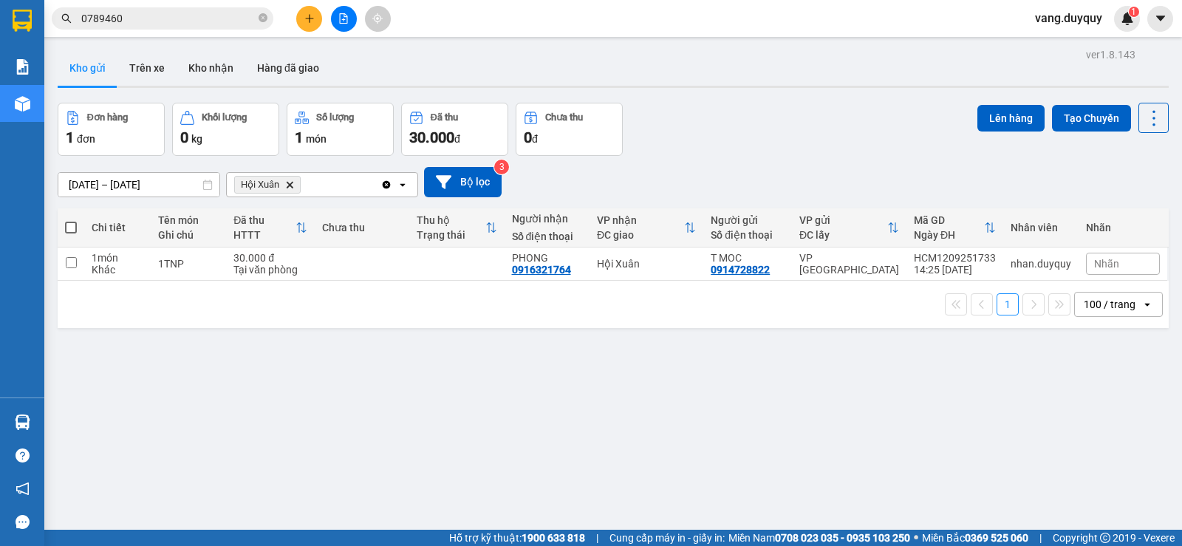
click at [358, 178] on div "Hội Xuân Delete" at bounding box center [304, 185] width 154 height 24
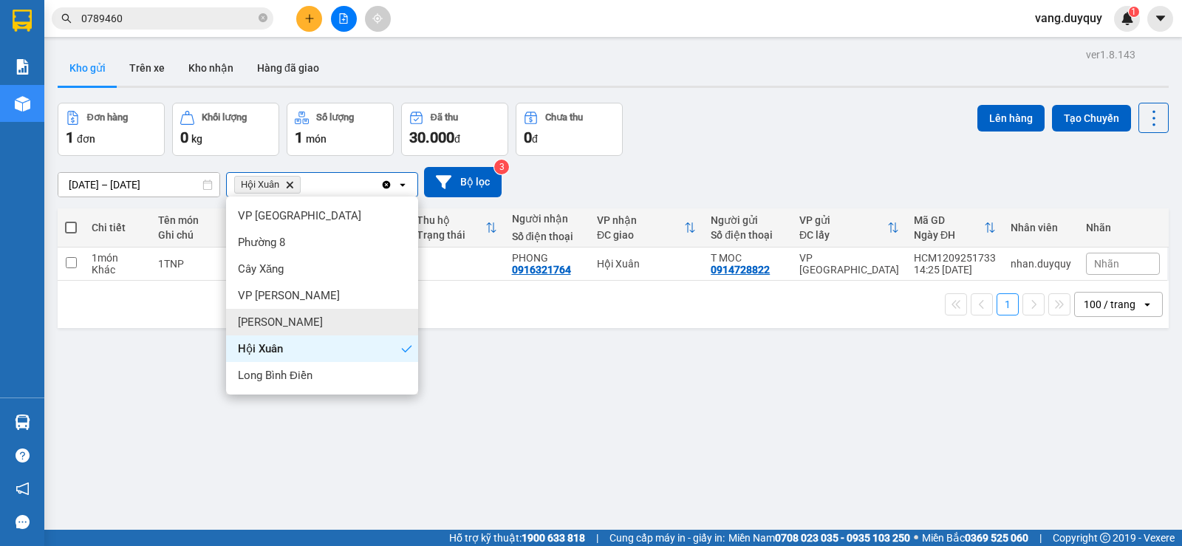
click at [277, 323] on span "[PERSON_NAME]" at bounding box center [280, 322] width 85 height 15
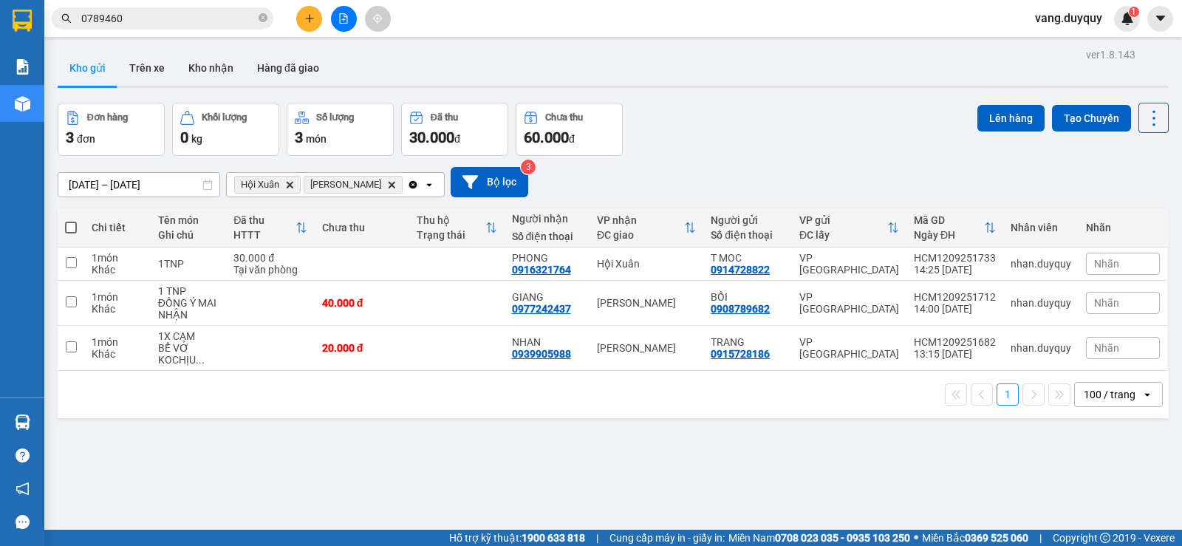
click at [75, 222] on span at bounding box center [71, 228] width 12 height 12
click at [71, 220] on input "checkbox" at bounding box center [71, 220] width 0 height 0
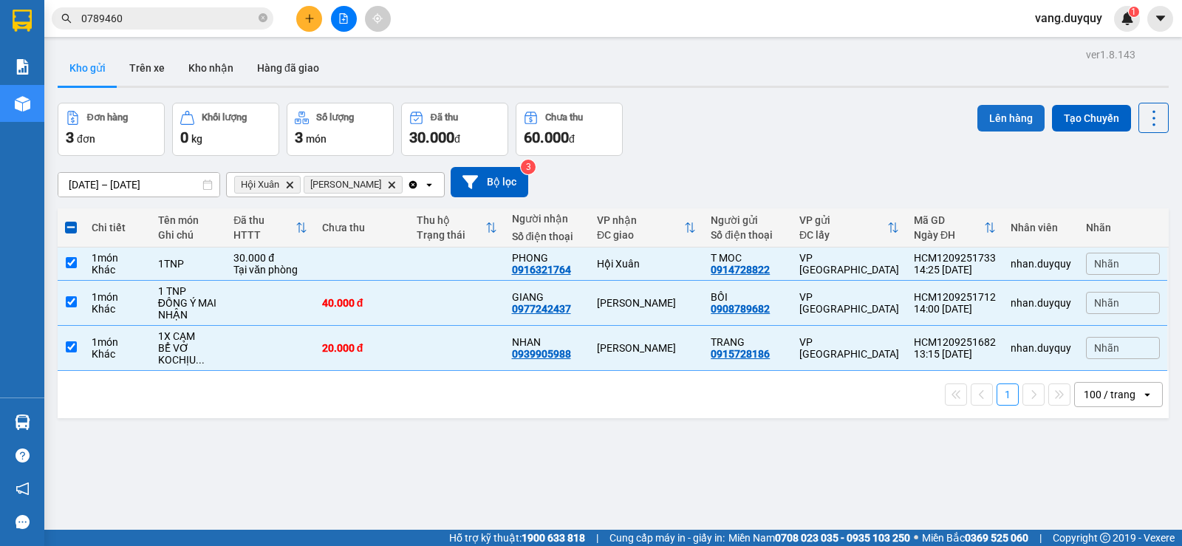
click at [1010, 128] on button "Lên hàng" at bounding box center [1010, 118] width 67 height 27
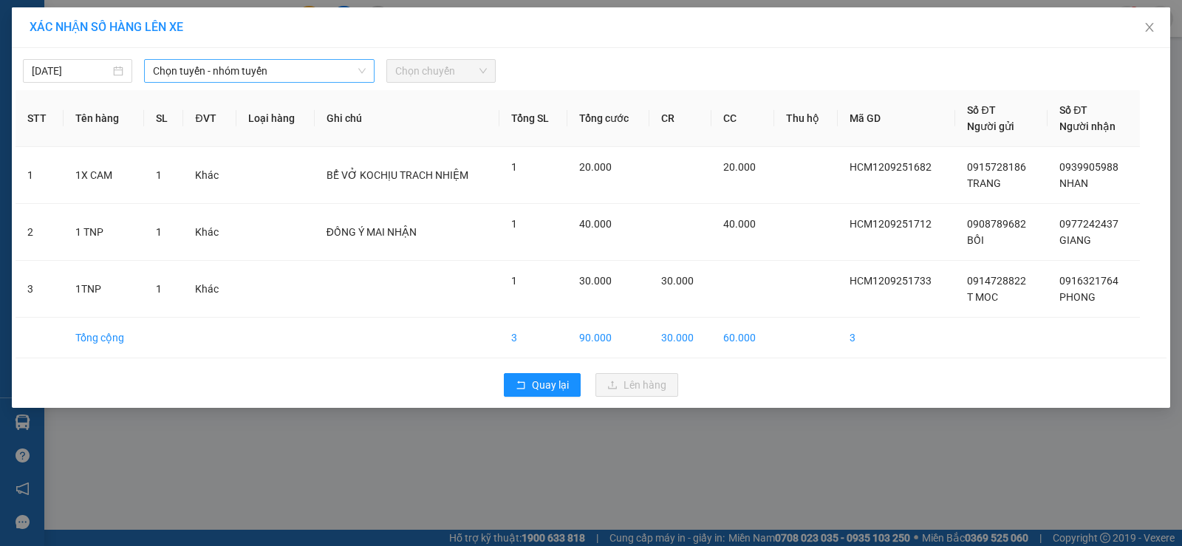
click at [208, 72] on span "Chọn tuyến - nhóm tuyến" at bounding box center [259, 71] width 213 height 22
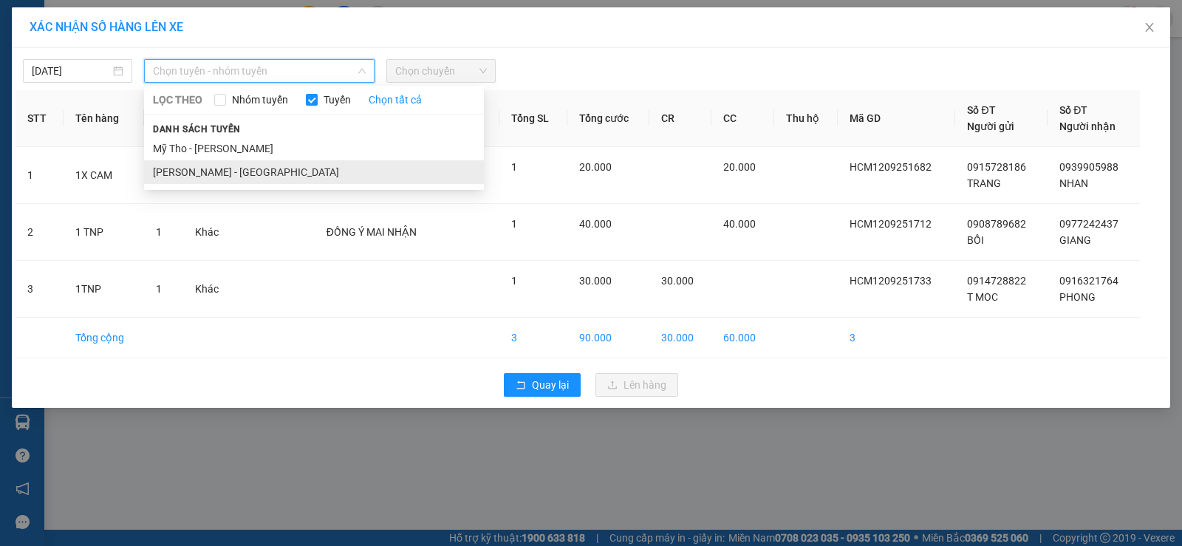
click at [216, 162] on li "[PERSON_NAME] - [GEOGRAPHIC_DATA]" at bounding box center [314, 172] width 340 height 24
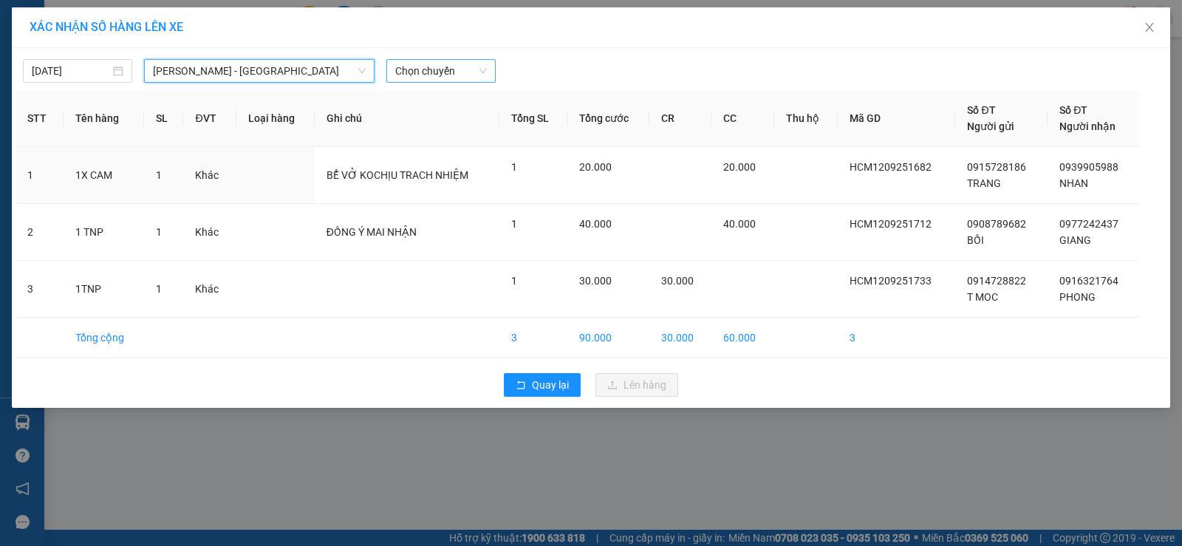
click at [457, 71] on span "Chọn chuyến" at bounding box center [441, 71] width 92 height 22
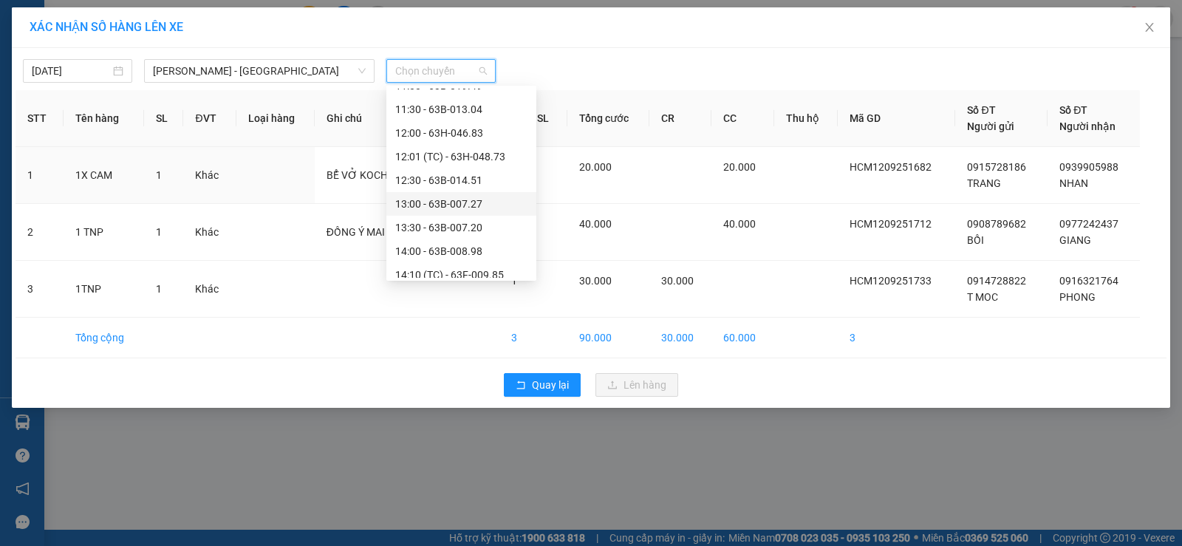
scroll to position [517, 0]
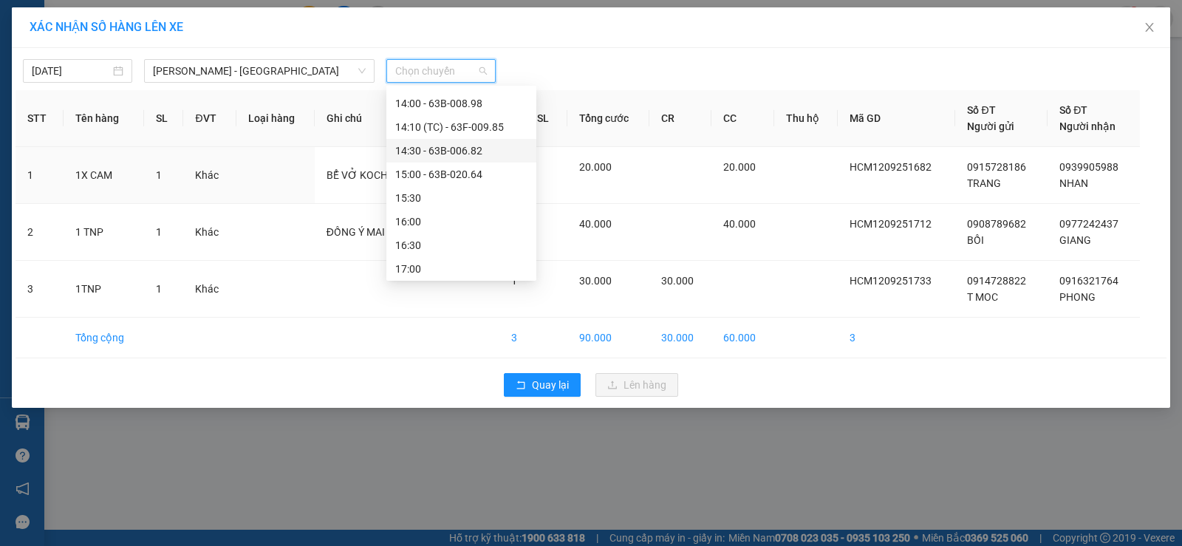
click at [482, 152] on div "14:30 - 63B-006.82" at bounding box center [461, 151] width 132 height 16
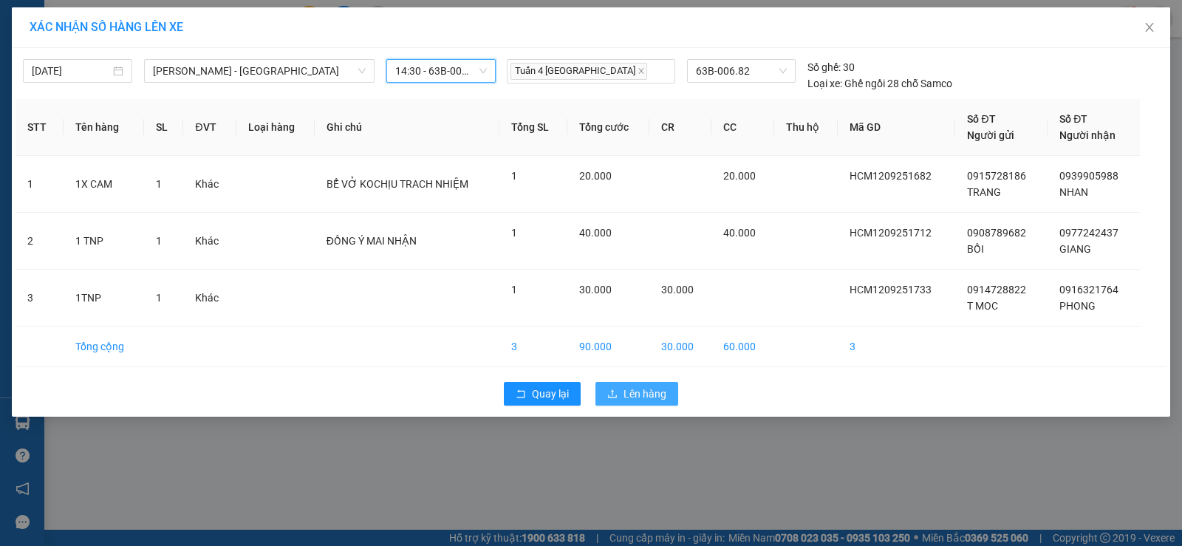
click at [642, 382] on button "Lên hàng" at bounding box center [636, 394] width 83 height 24
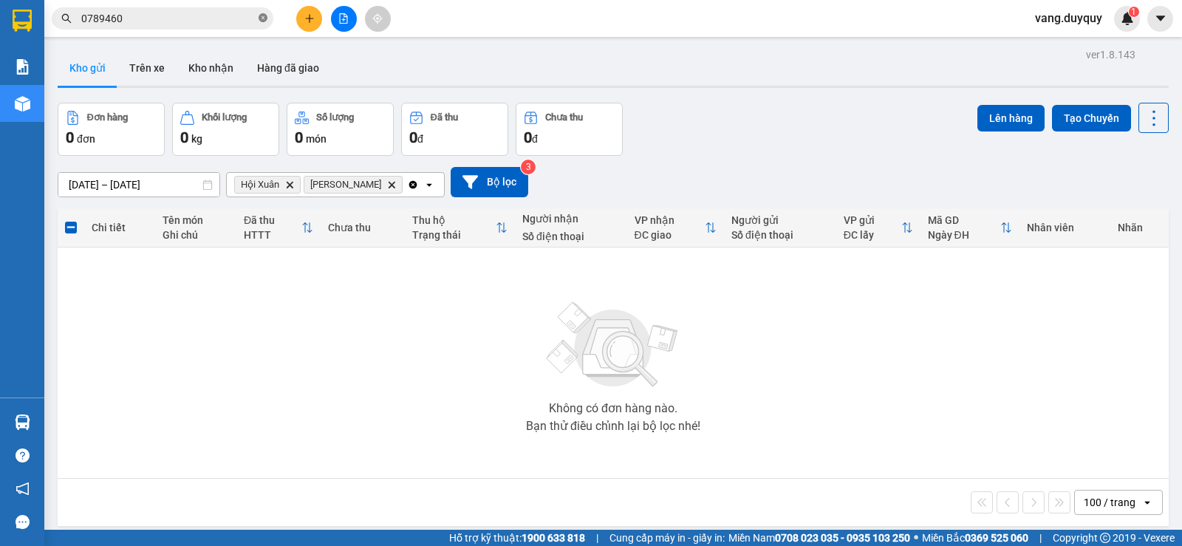
click at [262, 21] on icon "close-circle" at bounding box center [262, 17] width 9 height 9
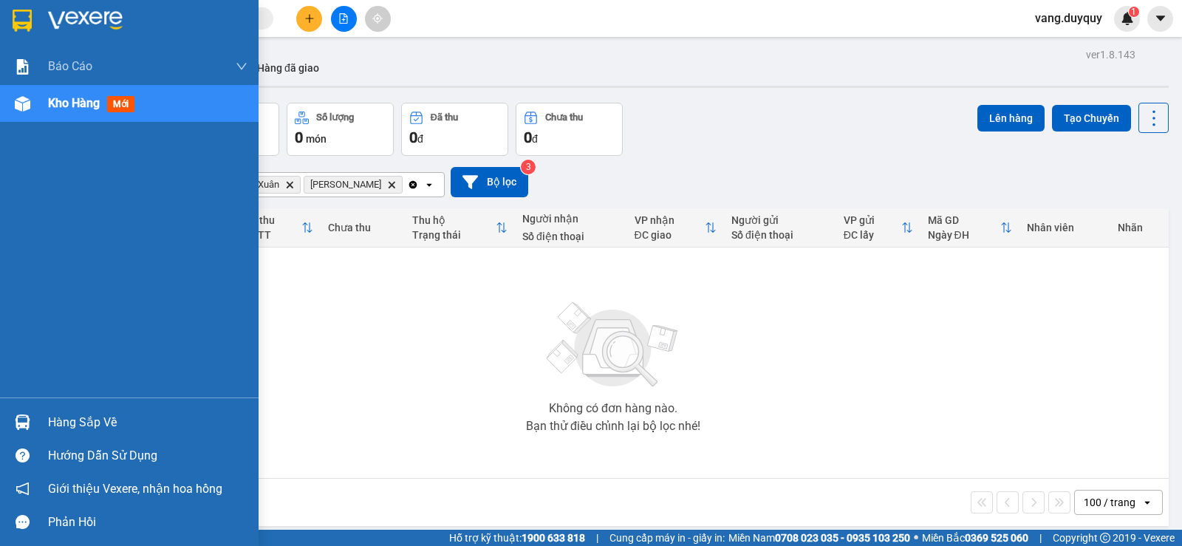
click at [15, 20] on img at bounding box center [22, 21] width 19 height 22
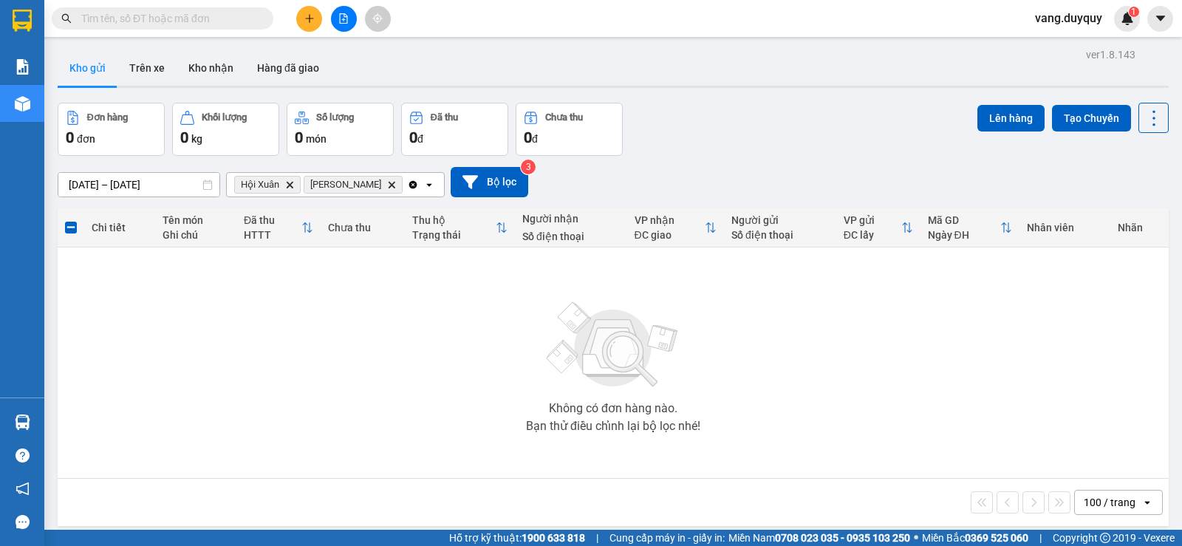
click at [409, 182] on icon "Clear all" at bounding box center [413, 184] width 8 height 8
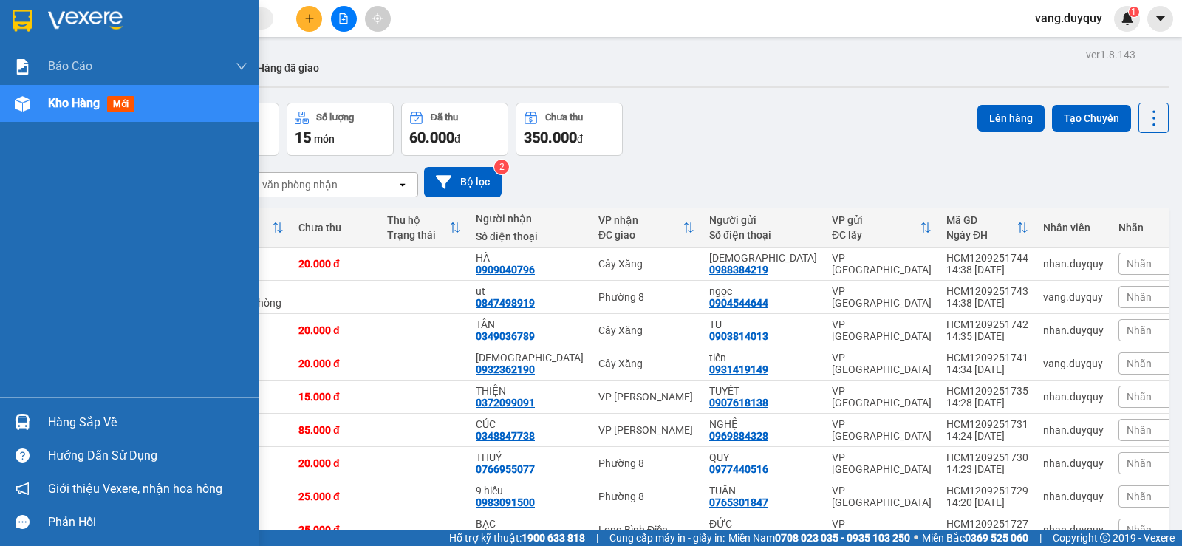
click at [129, 425] on div "Hàng sắp về" at bounding box center [147, 422] width 199 height 22
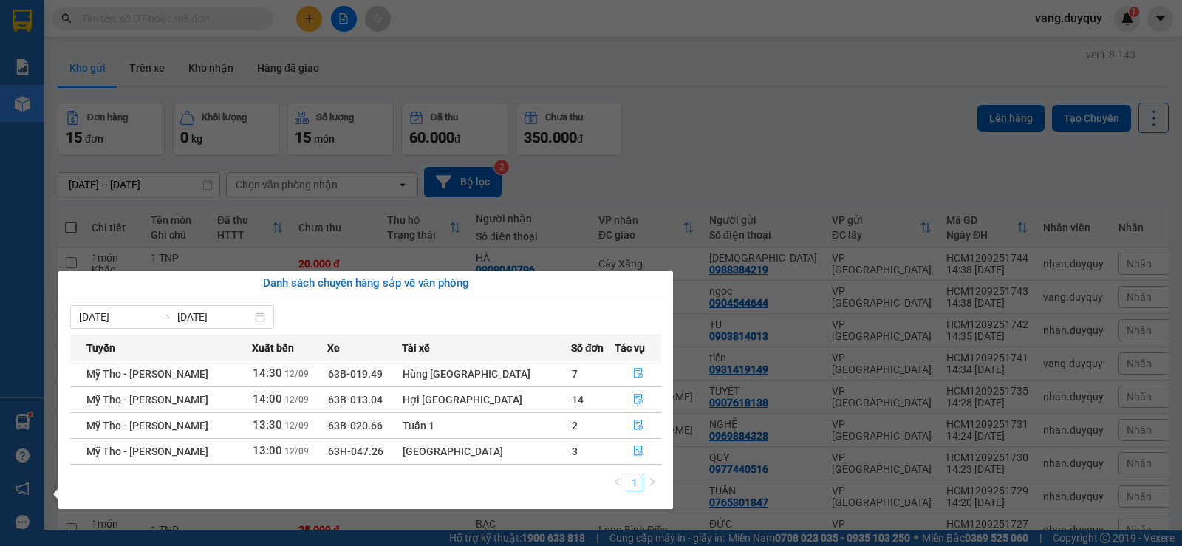
click at [694, 161] on section "Kết quả tìm kiếm ( 7 ) Bộ lọc Mã ĐH Trạng thái Món hàng Thu hộ Tổng cước Chưa c…" at bounding box center [591, 273] width 1182 height 546
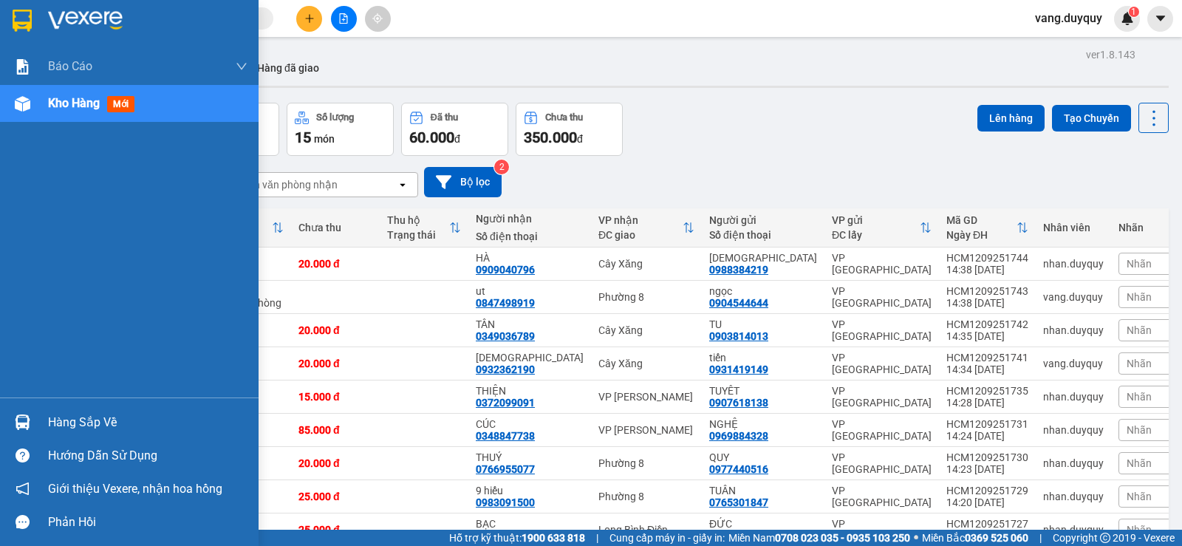
click at [20, 30] on img at bounding box center [22, 21] width 19 height 22
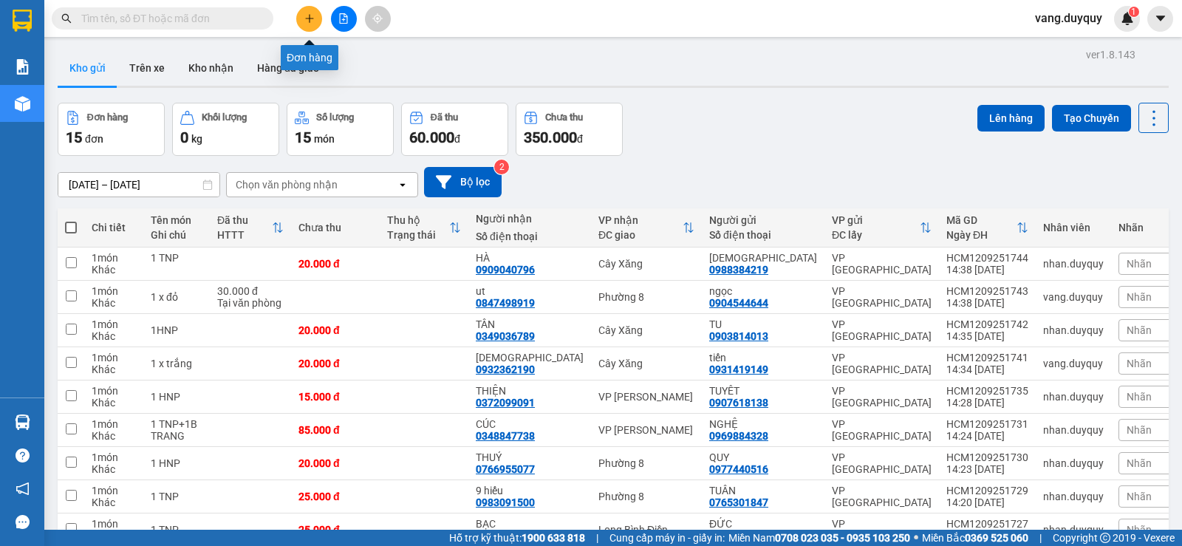
click at [309, 18] on icon "plus" at bounding box center [309, 18] width 8 height 1
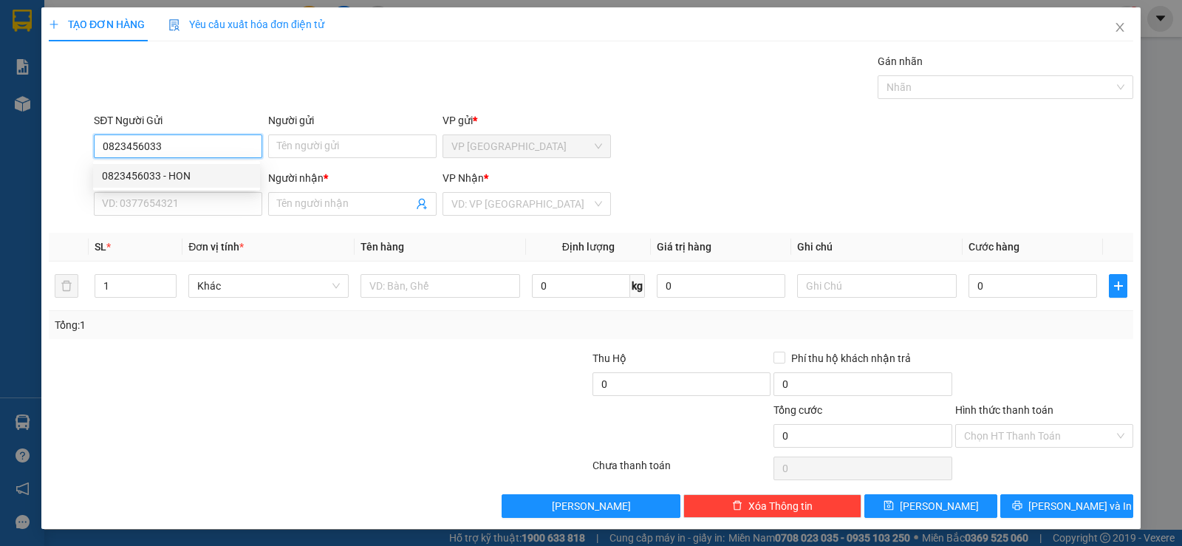
click at [200, 173] on div "0823456033 - HON" at bounding box center [176, 176] width 149 height 16
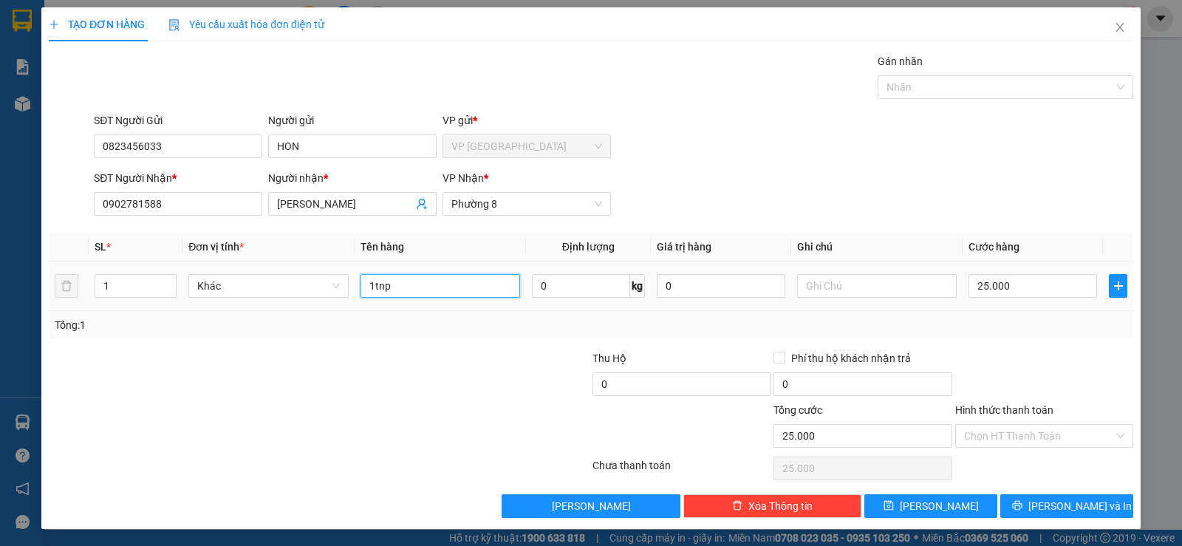
click at [390, 284] on input "1tnp" at bounding box center [440, 286] width 160 height 24
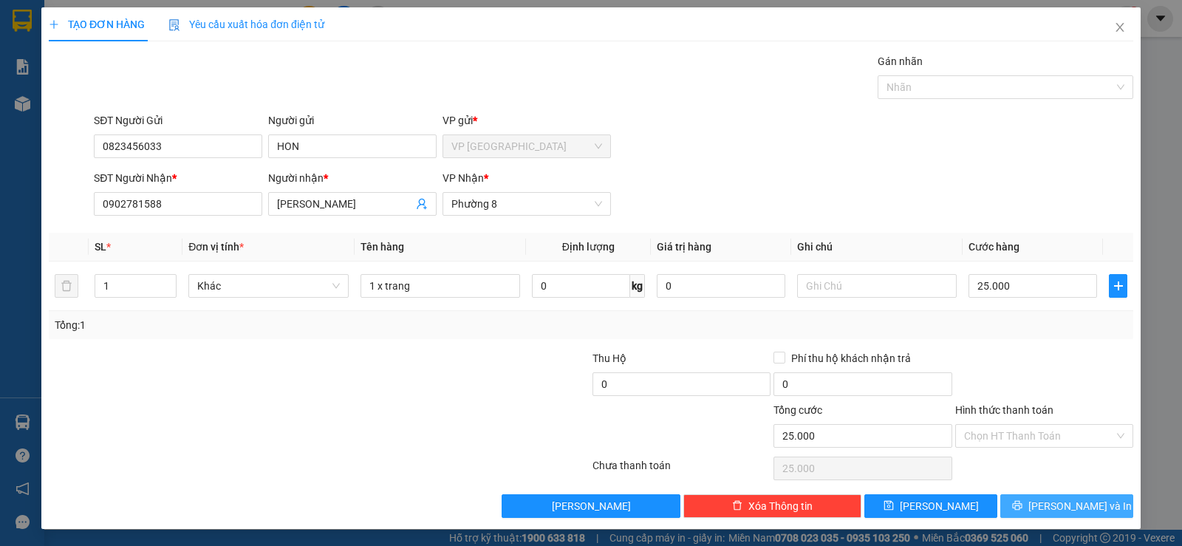
click at [1060, 509] on span "[PERSON_NAME] và In" at bounding box center [1079, 506] width 103 height 16
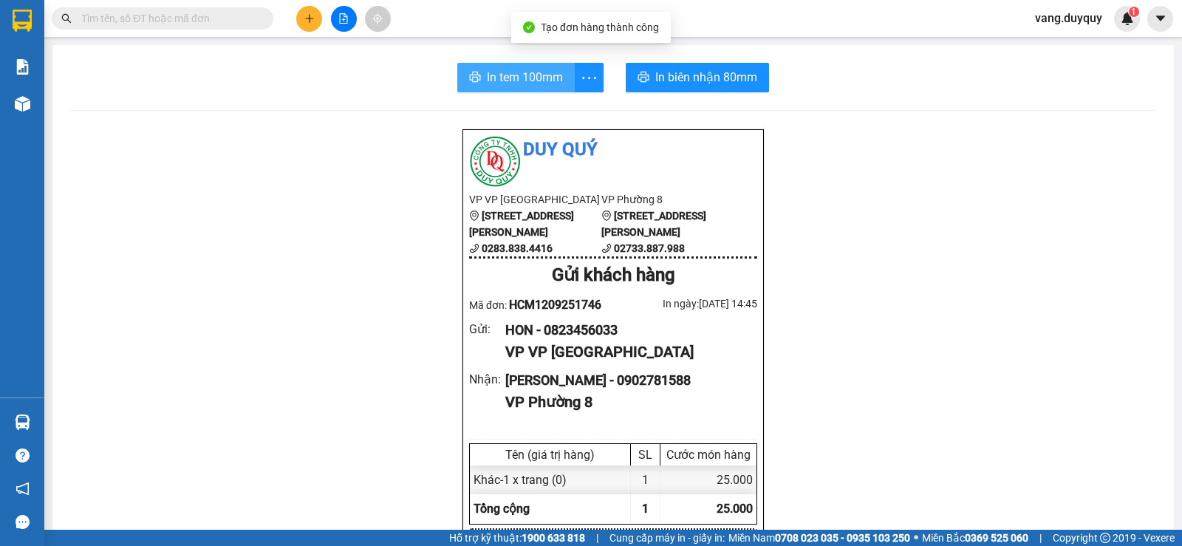
click at [518, 81] on span "In tem 100mm" at bounding box center [525, 77] width 76 height 18
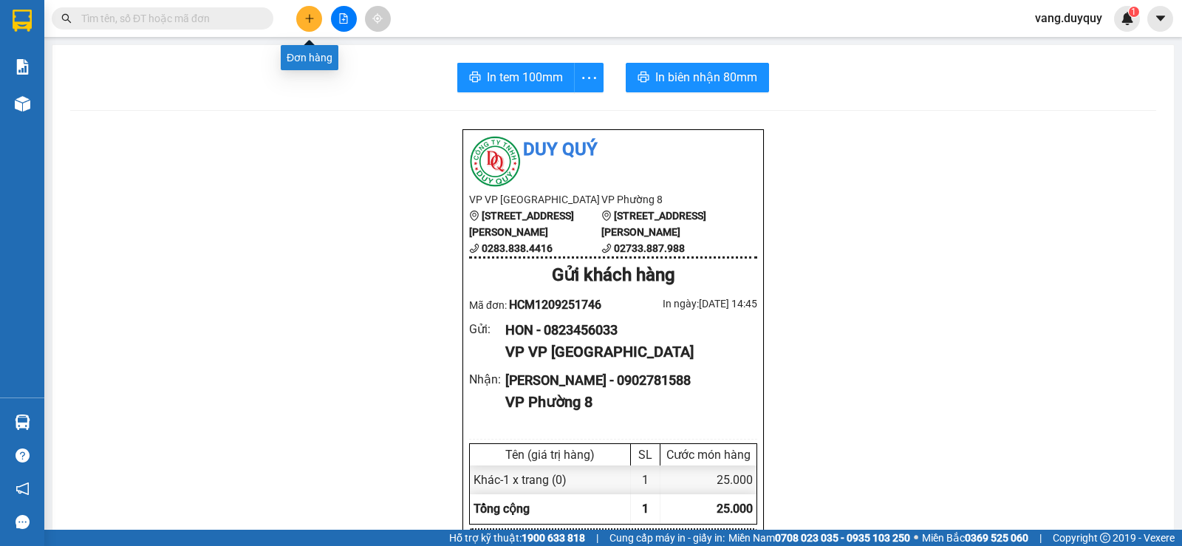
click at [315, 14] on button at bounding box center [309, 19] width 26 height 26
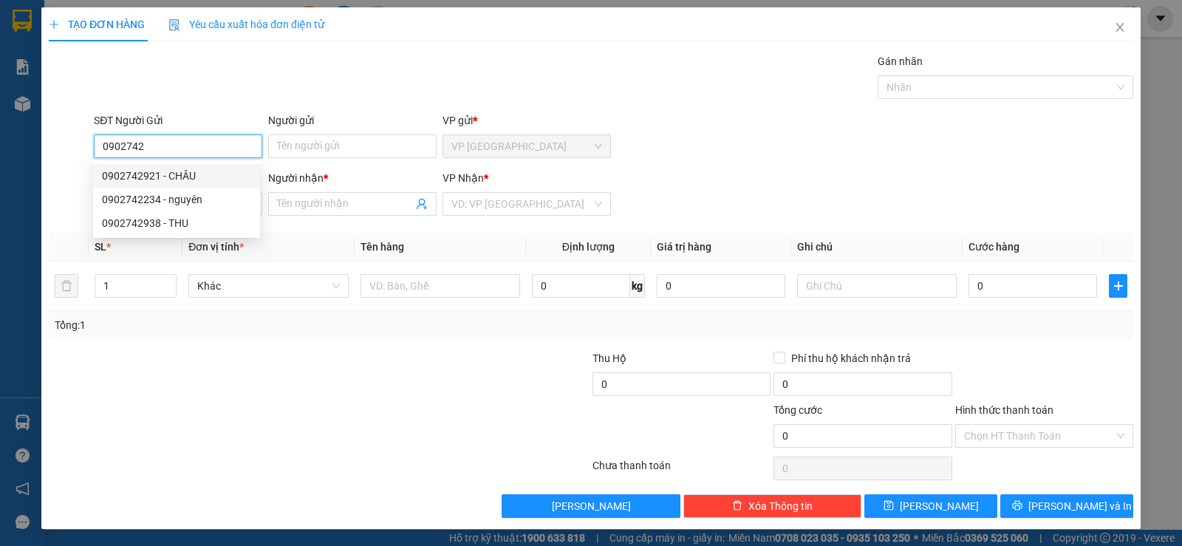
click at [167, 173] on div "0902742921 - CHÂU" at bounding box center [176, 176] width 149 height 16
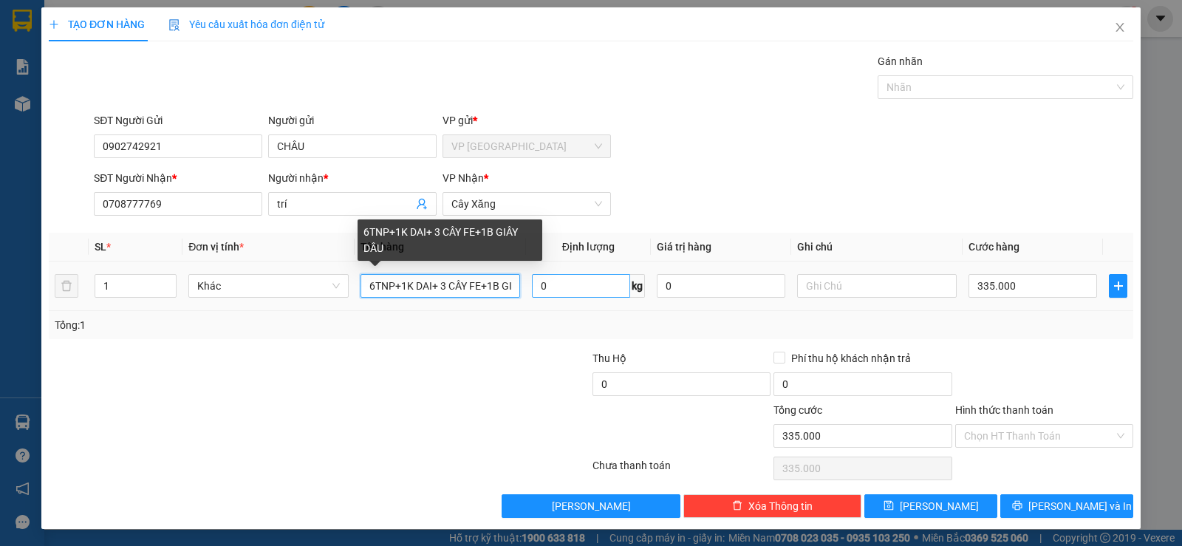
scroll to position [0, 38]
drag, startPoint x: 360, startPoint y: 278, endPoint x: 623, endPoint y: 289, distance: 262.4
click at [623, 289] on tr "1 Khác 6TNP+1K DAI+ 3 CÂY FE+1B GIÂY DÂU 0 kg 0 335.000" at bounding box center [591, 285] width 1084 height 49
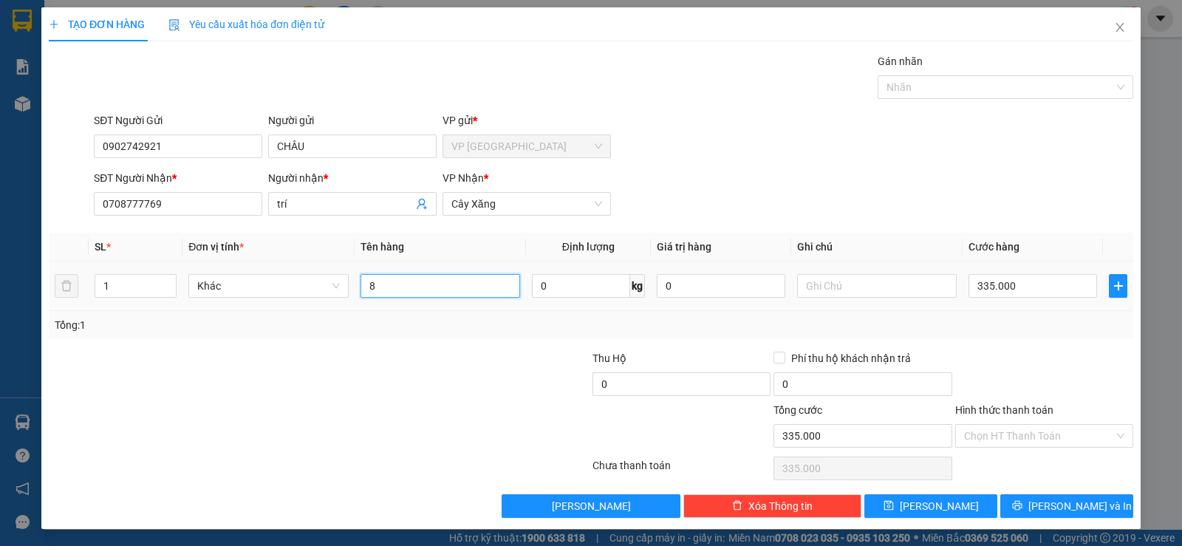
scroll to position [0, 0]
click at [1026, 287] on input "335.000" at bounding box center [1032, 286] width 128 height 24
click at [1007, 350] on div at bounding box center [1043, 376] width 181 height 52
click at [372, 292] on input "8 tnp x trong" at bounding box center [440, 286] width 160 height 24
click at [1022, 371] on div at bounding box center [1043, 376] width 181 height 52
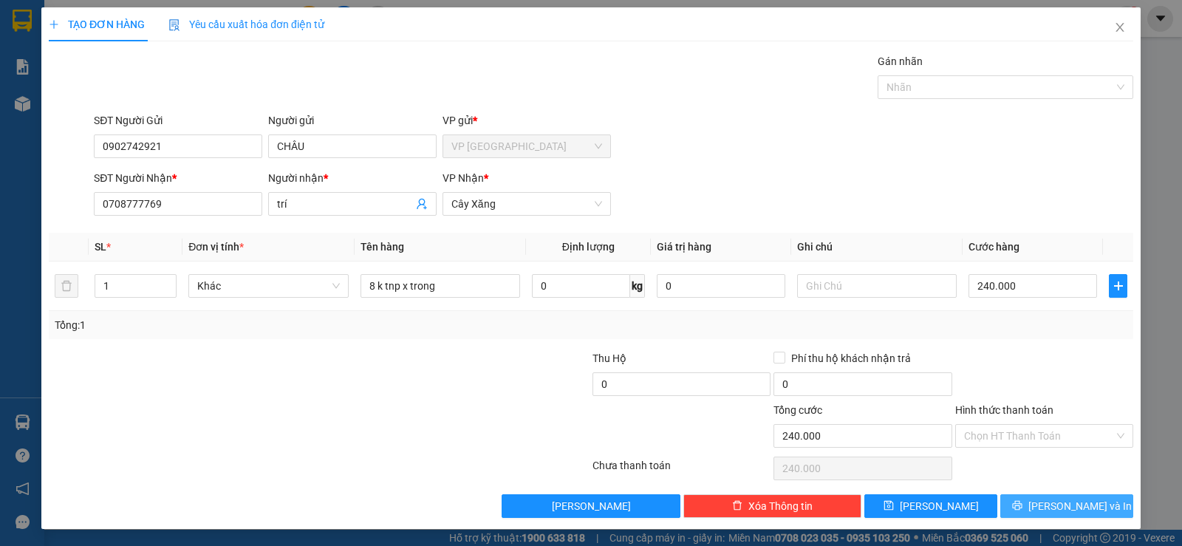
click at [1022, 503] on icon "printer" at bounding box center [1017, 505] width 10 height 10
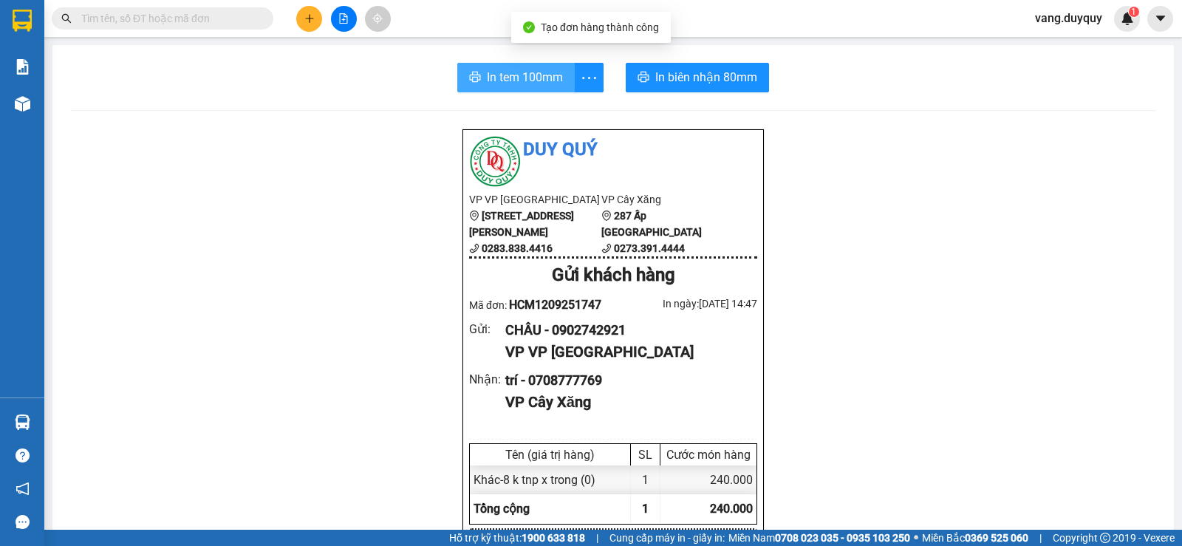
click at [513, 84] on span "In tem 100mm" at bounding box center [525, 77] width 76 height 18
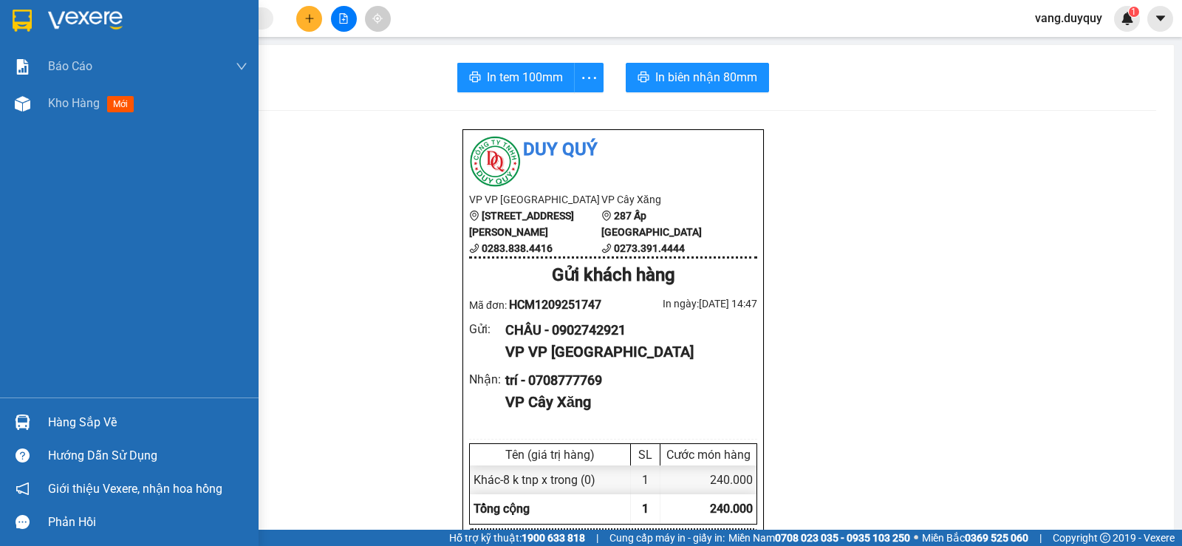
click at [11, 42] on div at bounding box center [129, 24] width 258 height 48
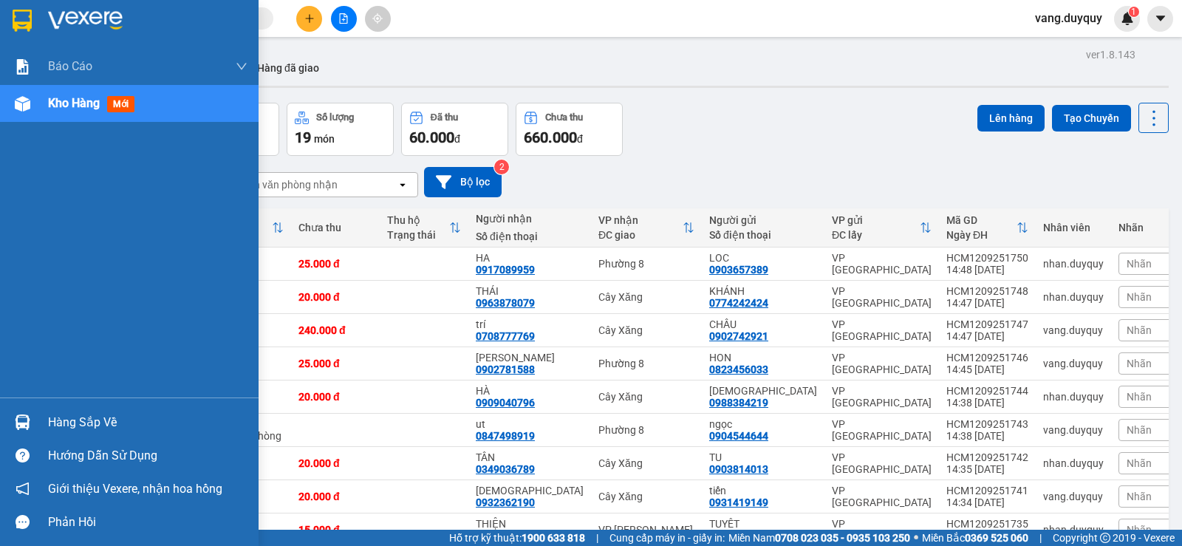
click at [61, 26] on img at bounding box center [85, 21] width 75 height 22
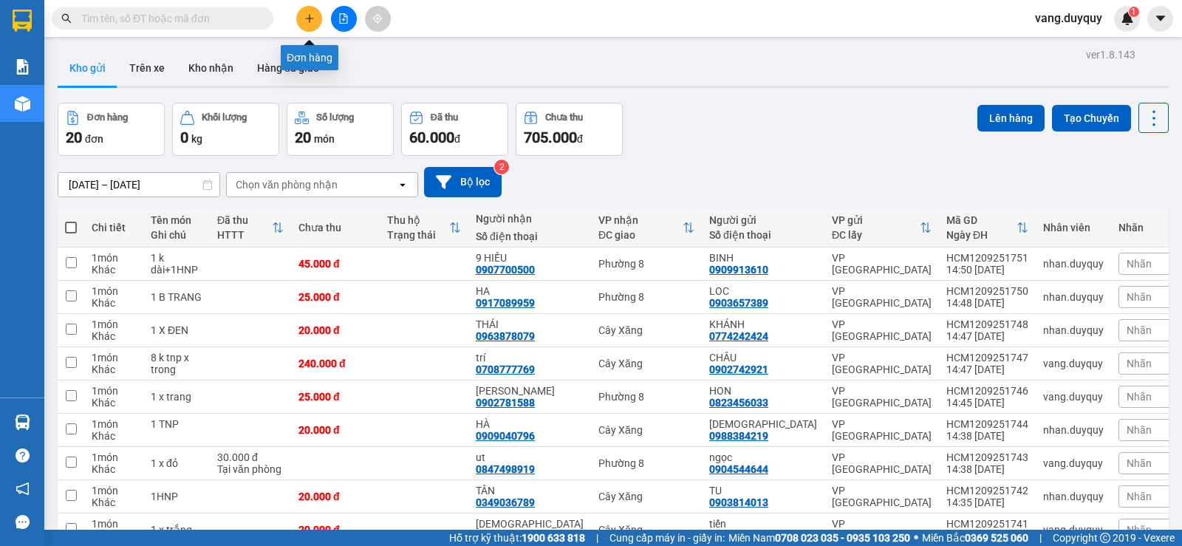
click at [298, 18] on button at bounding box center [309, 19] width 26 height 26
